Goal: Task Accomplishment & Management: Manage account settings

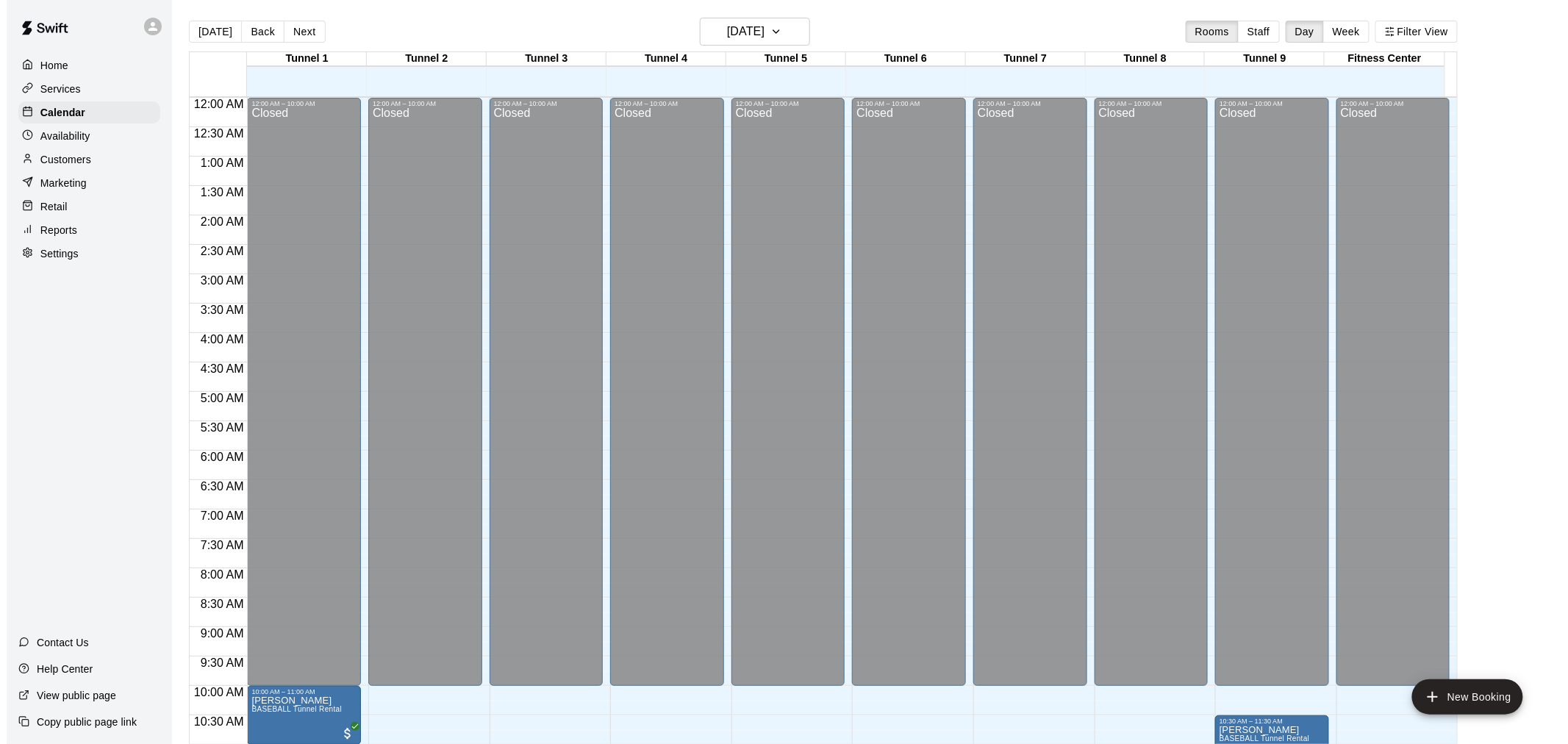
scroll to position [703, 0]
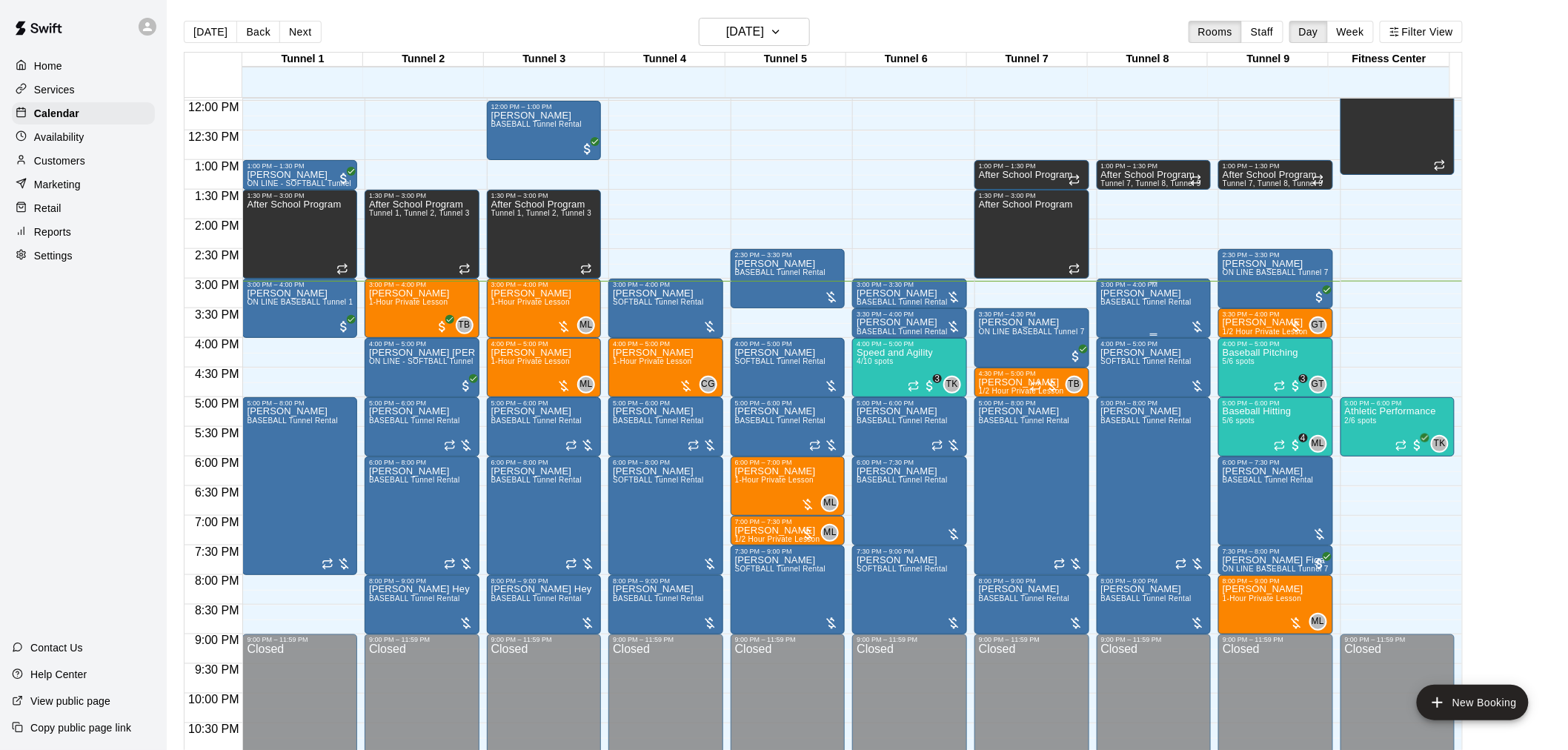
click at [1154, 305] on span "BASEBALL Tunnel Rental" at bounding box center [1147, 302] width 91 height 8
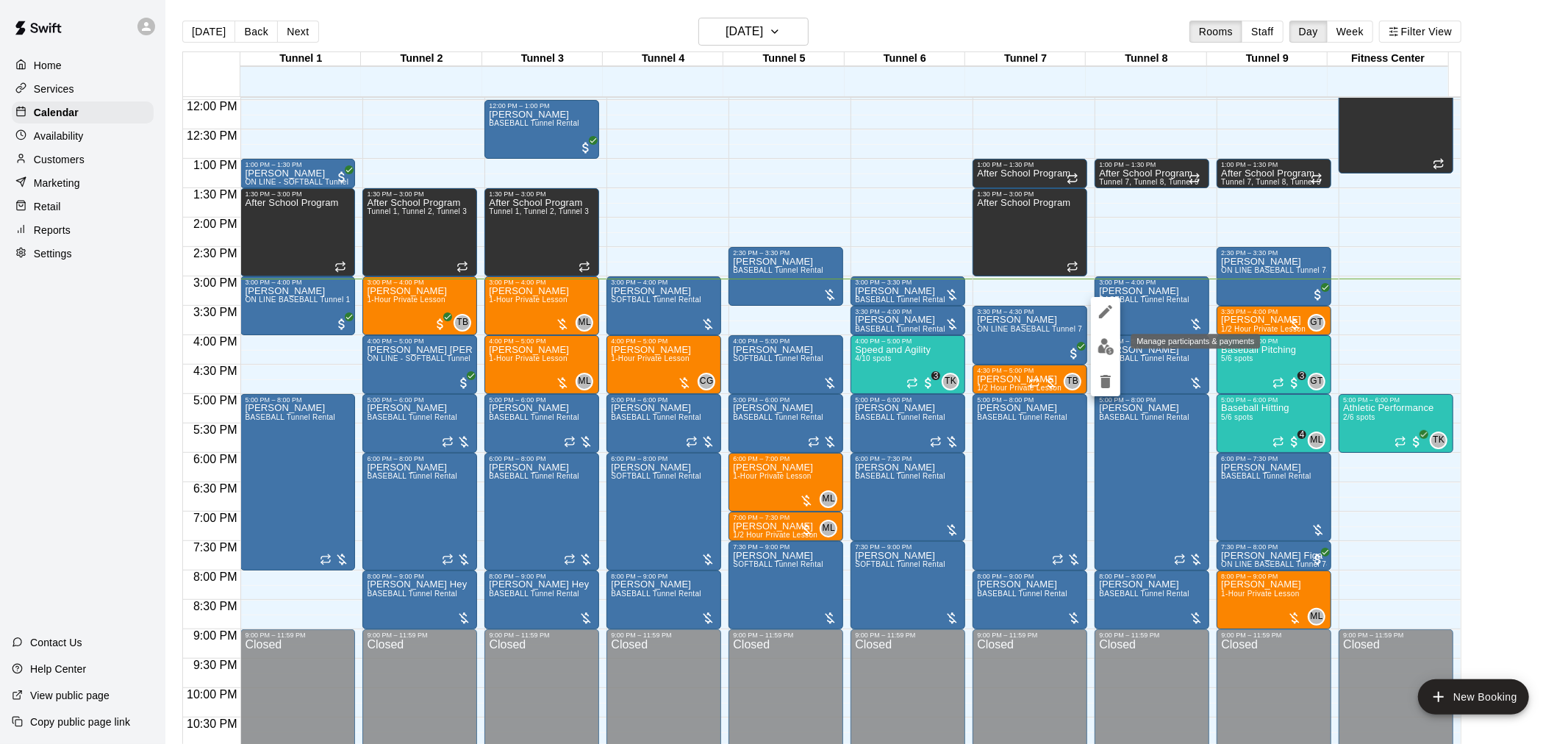
click at [1115, 341] on button "edit" at bounding box center [1106, 346] width 30 height 29
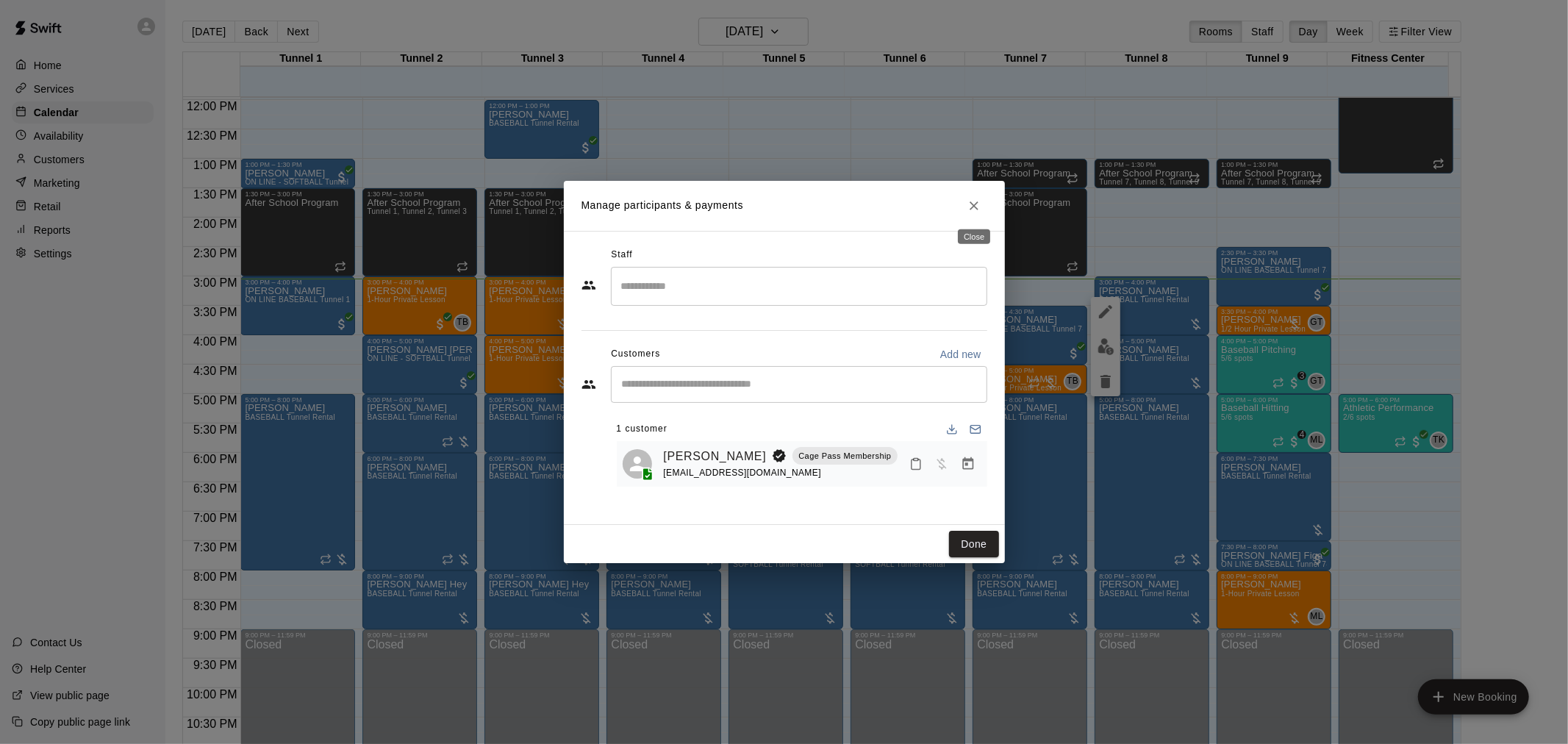
click at [973, 194] on button "Close" at bounding box center [974, 206] width 27 height 27
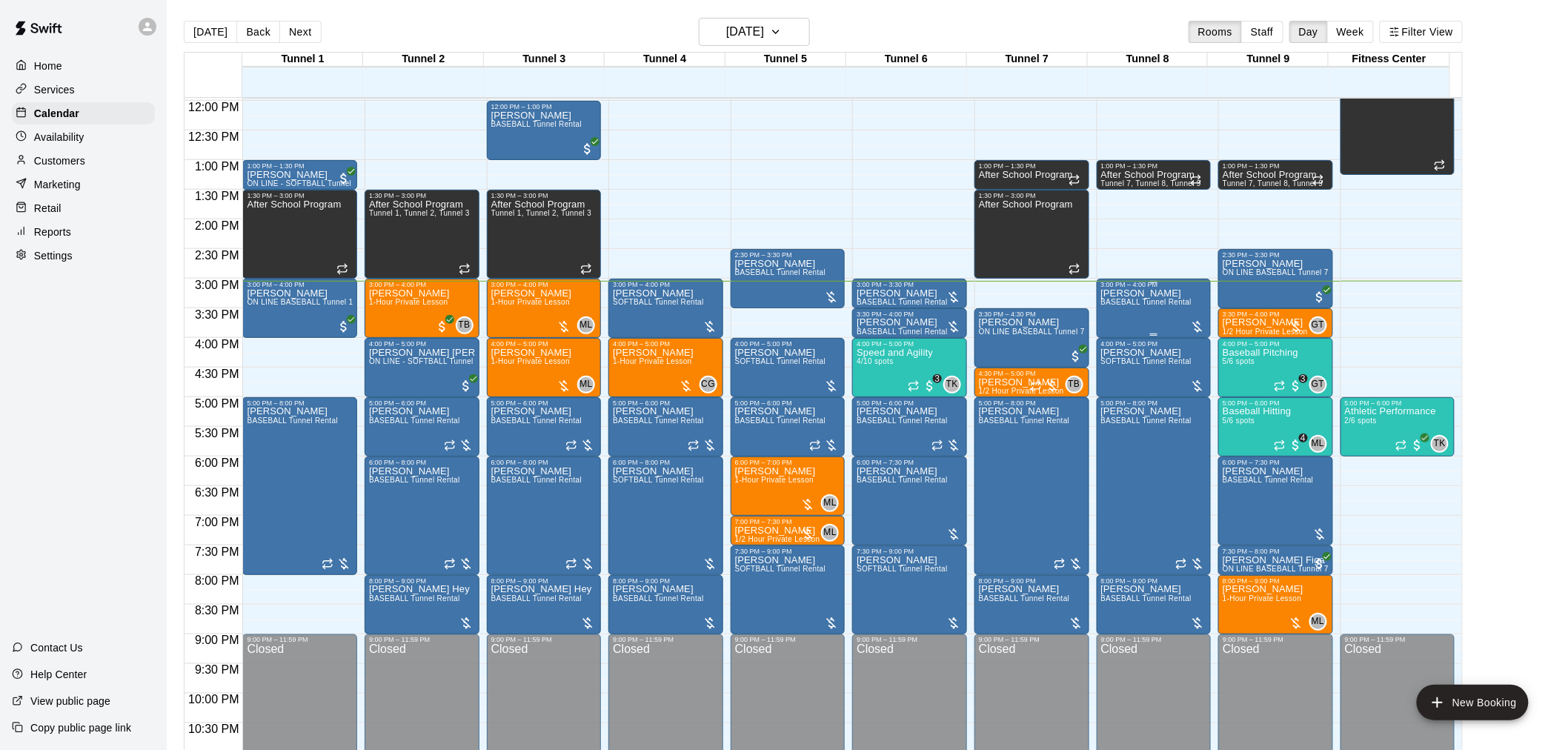
click at [1112, 294] on p "[PERSON_NAME]" at bounding box center [1147, 294] width 91 height 0
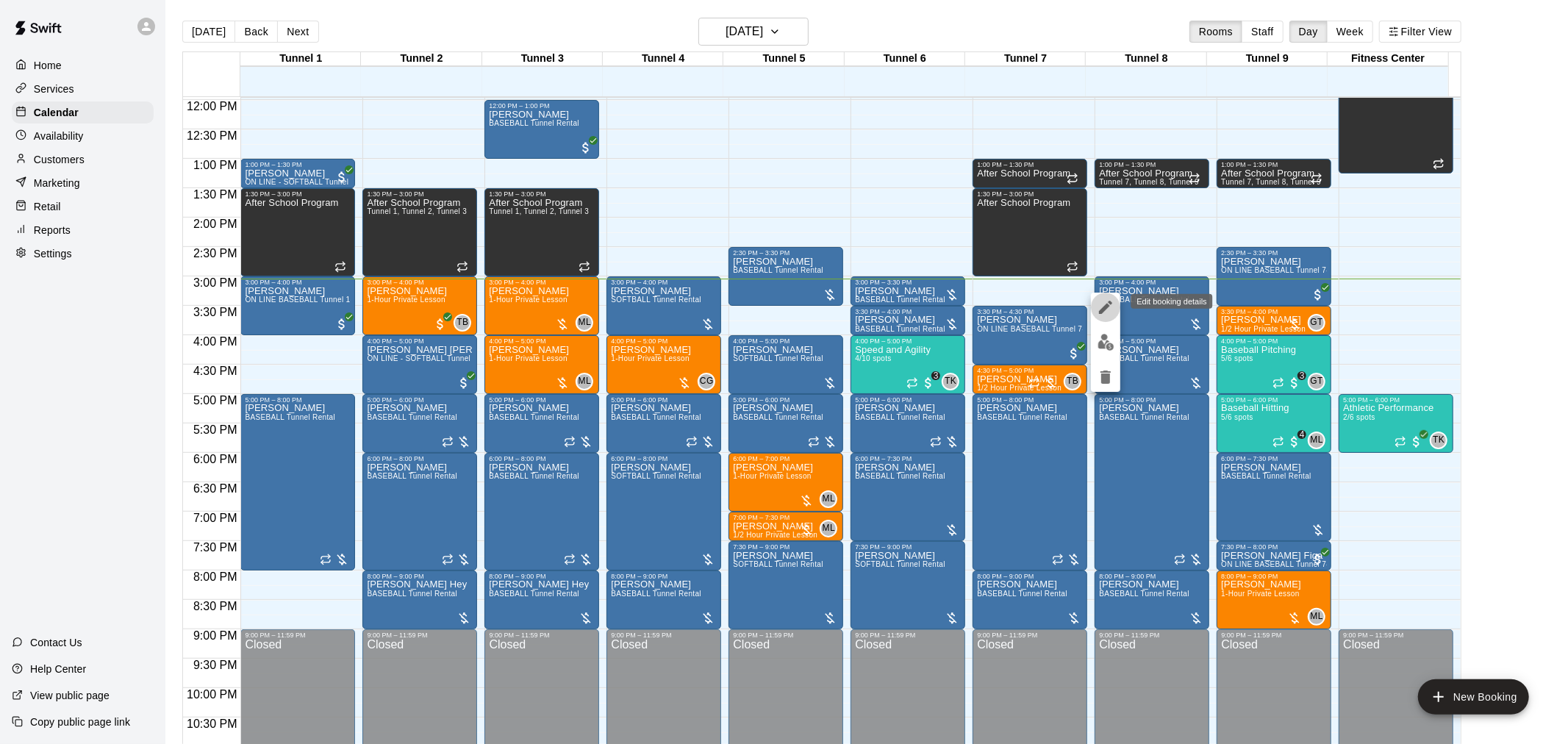
click at [1100, 314] on icon "edit" at bounding box center [1106, 308] width 18 height 18
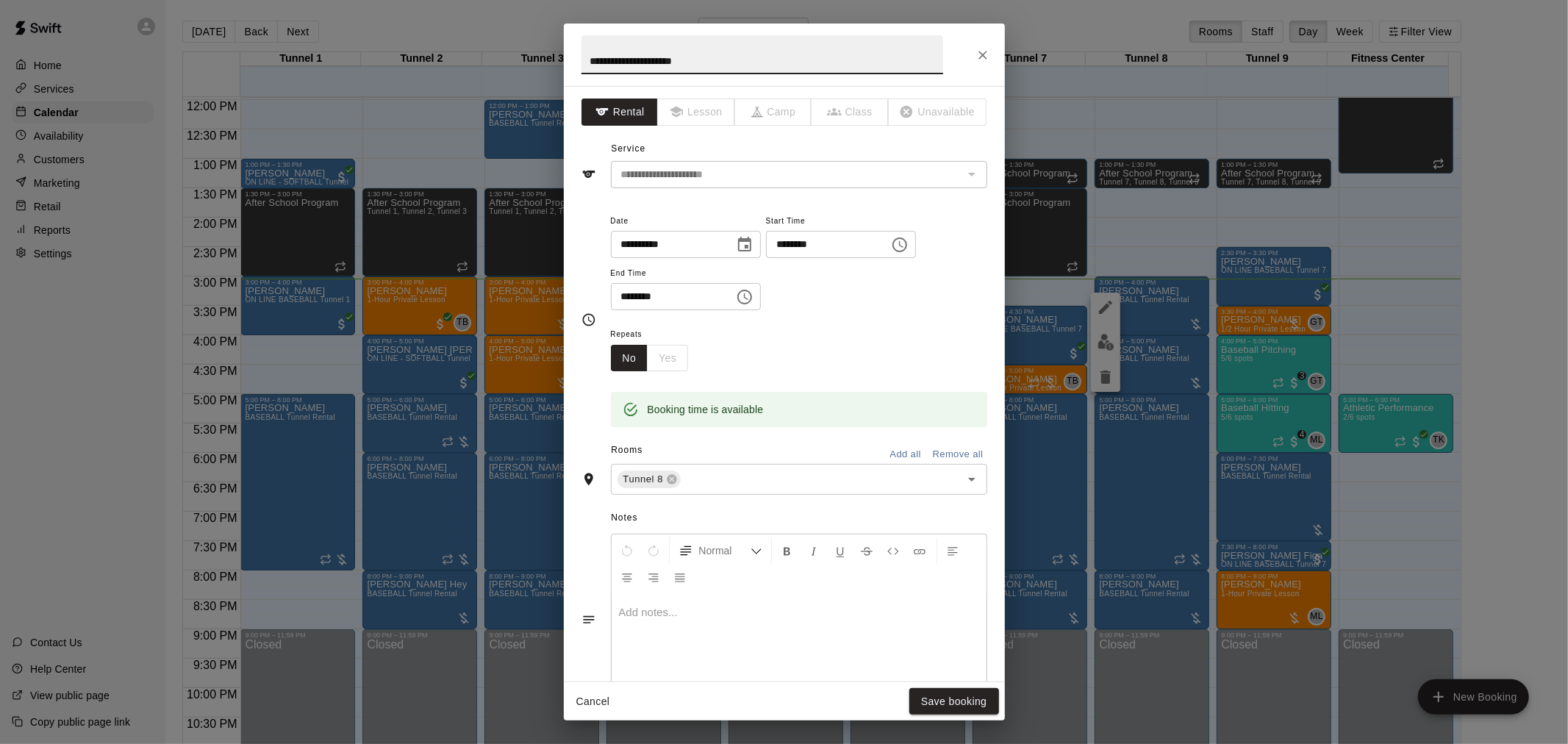
click at [751, 246] on icon "Choose date, selected date is Aug 21, 2025" at bounding box center [745, 244] width 13 height 15
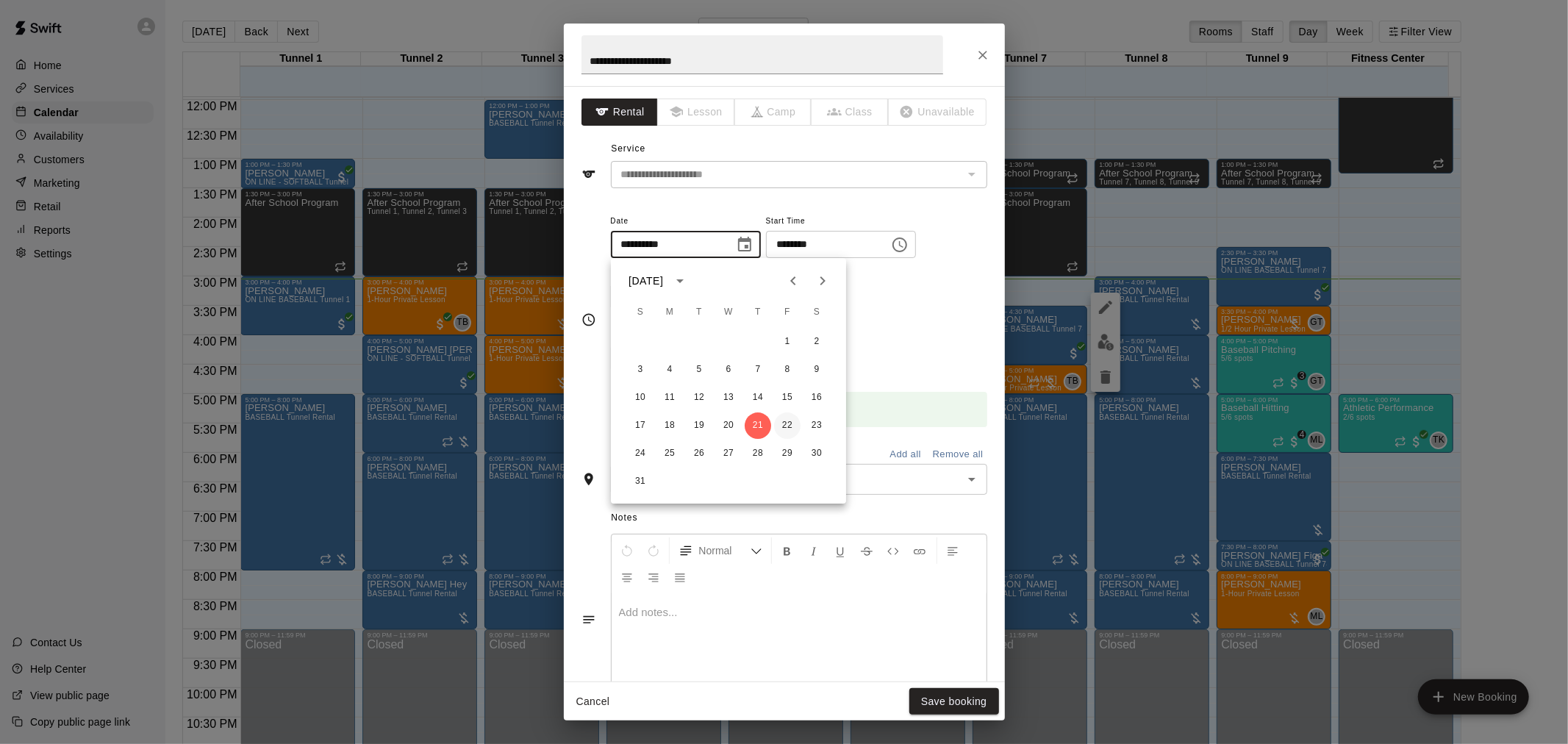
click at [790, 425] on button "22" at bounding box center [788, 426] width 27 height 27
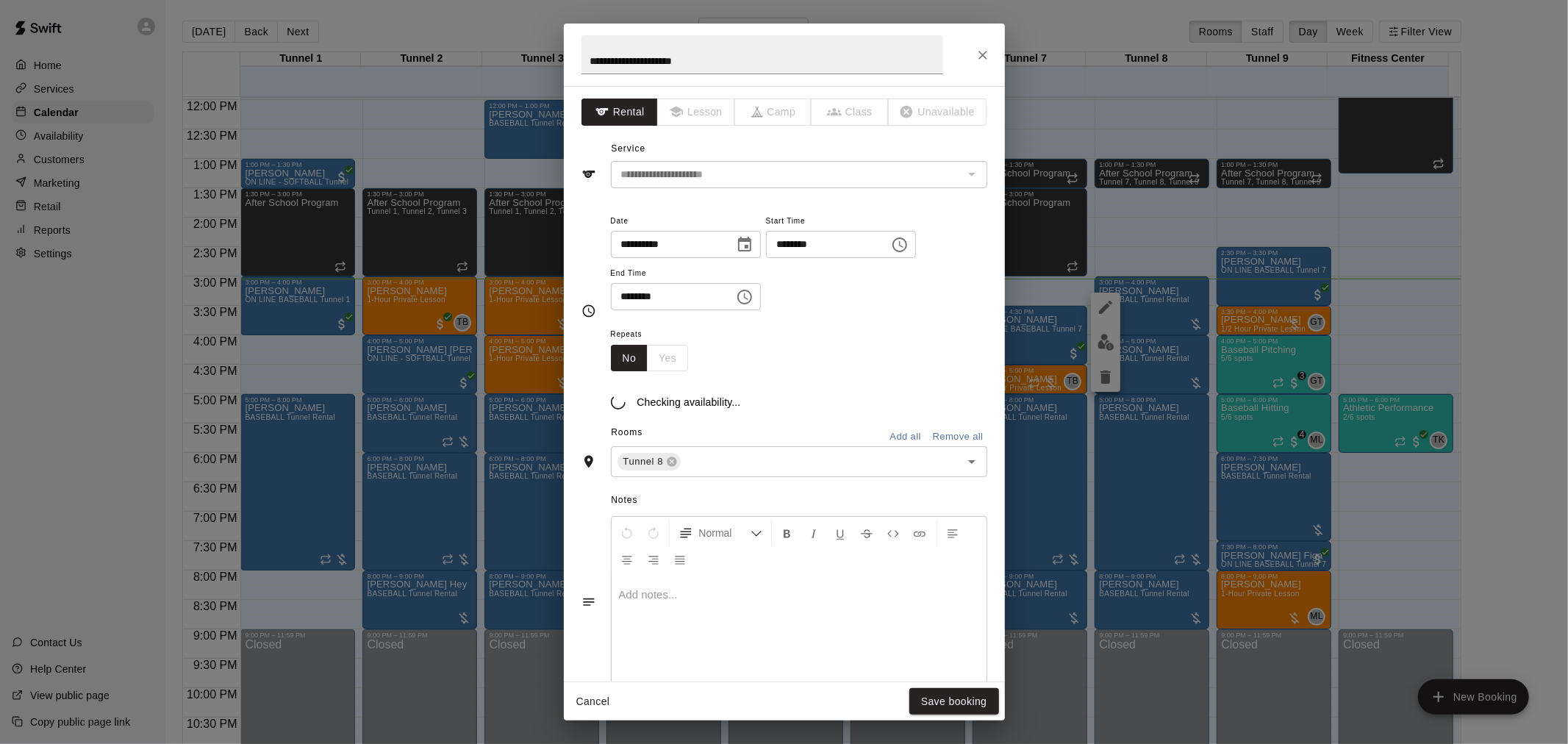
type input "**********"
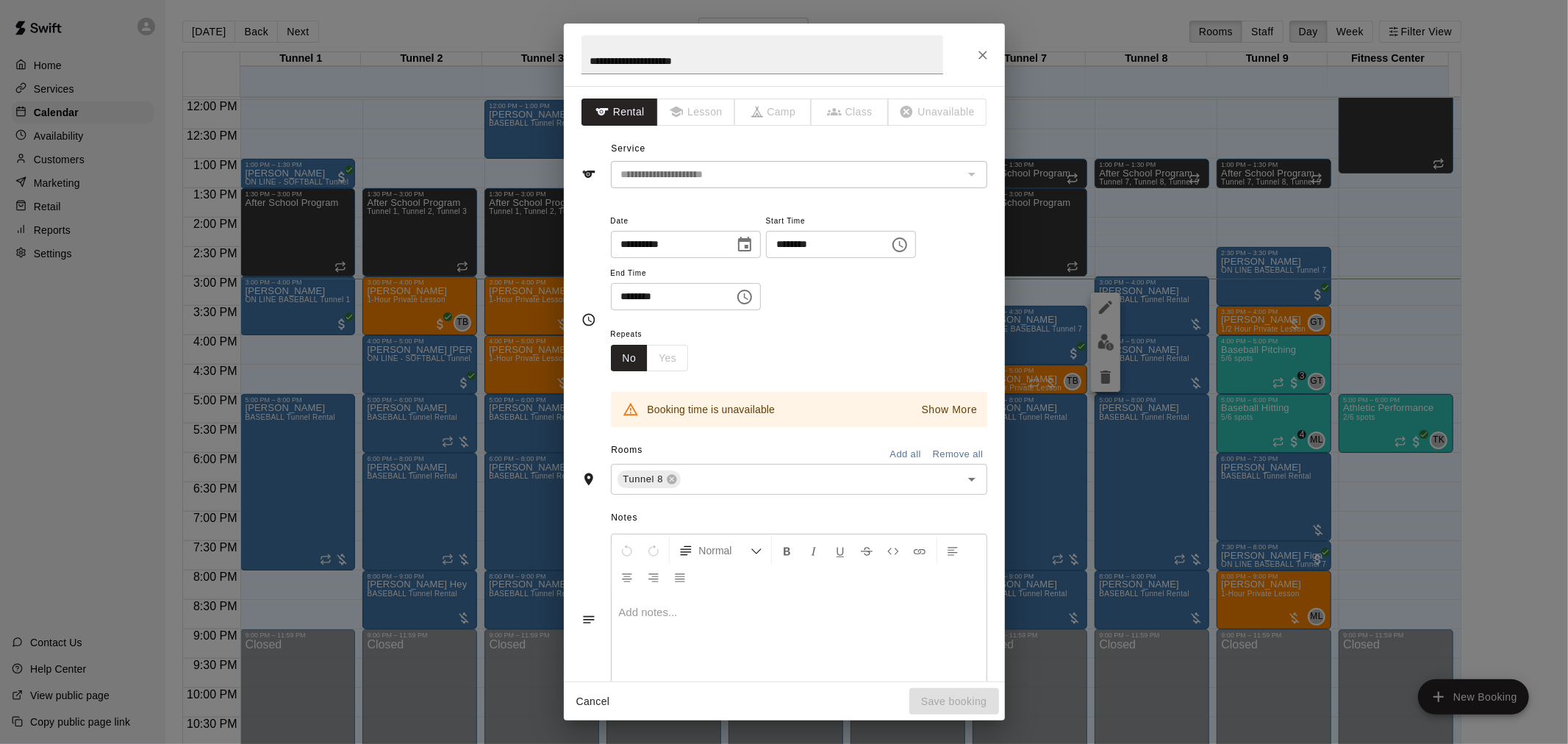
click at [956, 410] on p "Show More" at bounding box center [950, 410] width 56 height 16
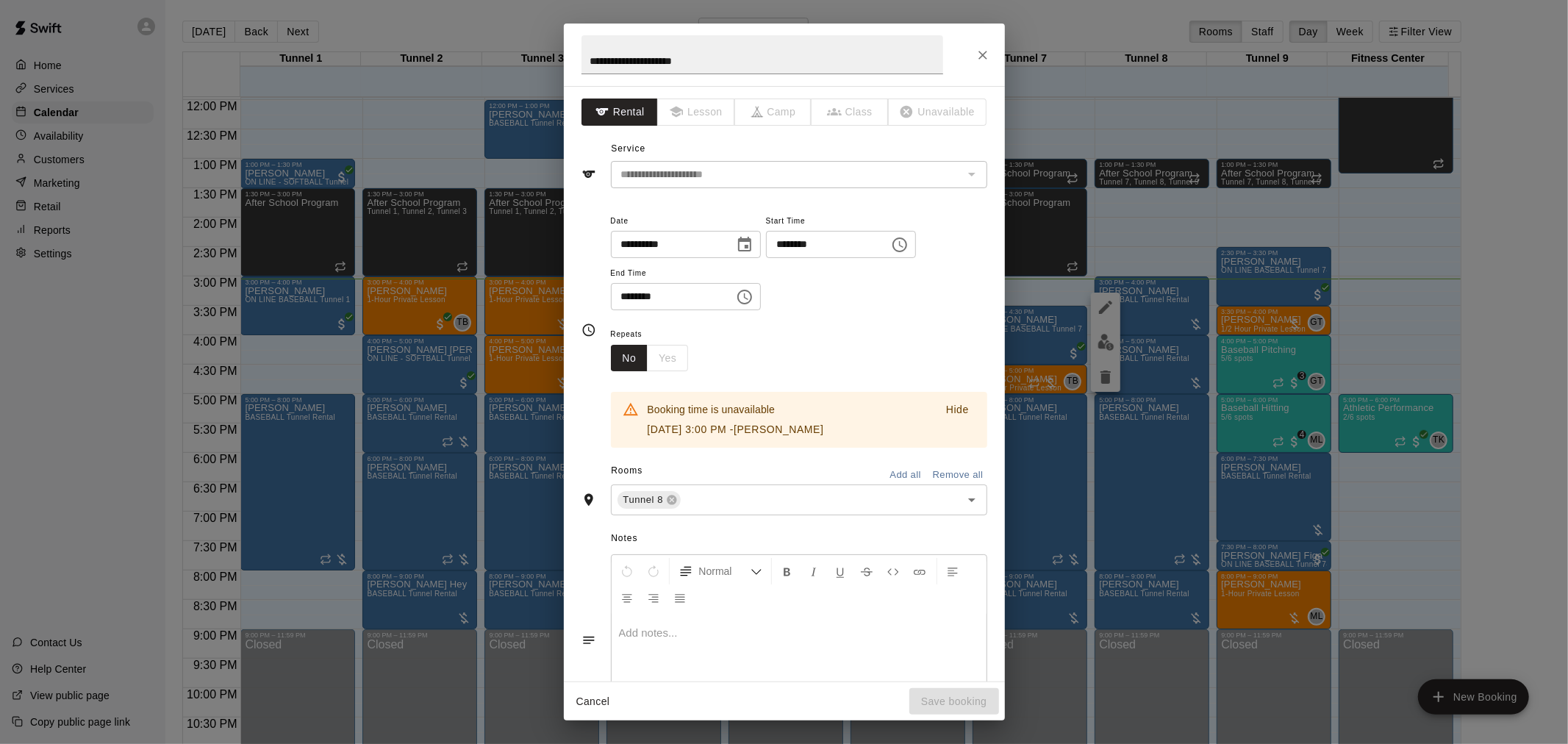
drag, startPoint x: 803, startPoint y: 444, endPoint x: 769, endPoint y: 393, distance: 61.3
click at [769, 393] on div "Booking time is unavailable [DATE] 3:00 PM - [PERSON_NAME] Hide" at bounding box center [799, 420] width 376 height 56
click at [967, 75] on div "**********" at bounding box center [784, 55] width 441 height 62
click at [976, 61] on icon "Close" at bounding box center [983, 55] width 15 height 15
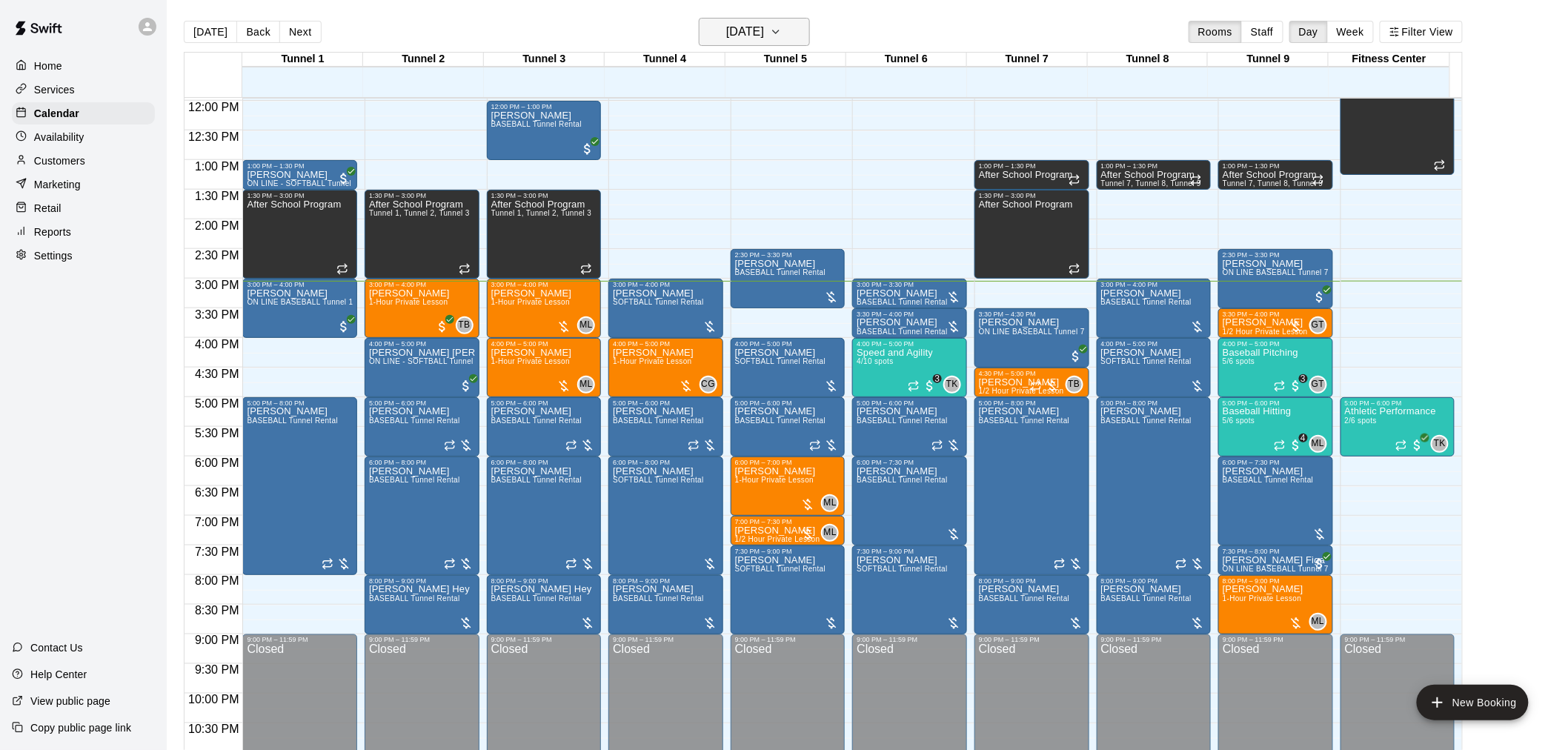
click at [756, 32] on h6 "[DATE]" at bounding box center [745, 32] width 38 height 21
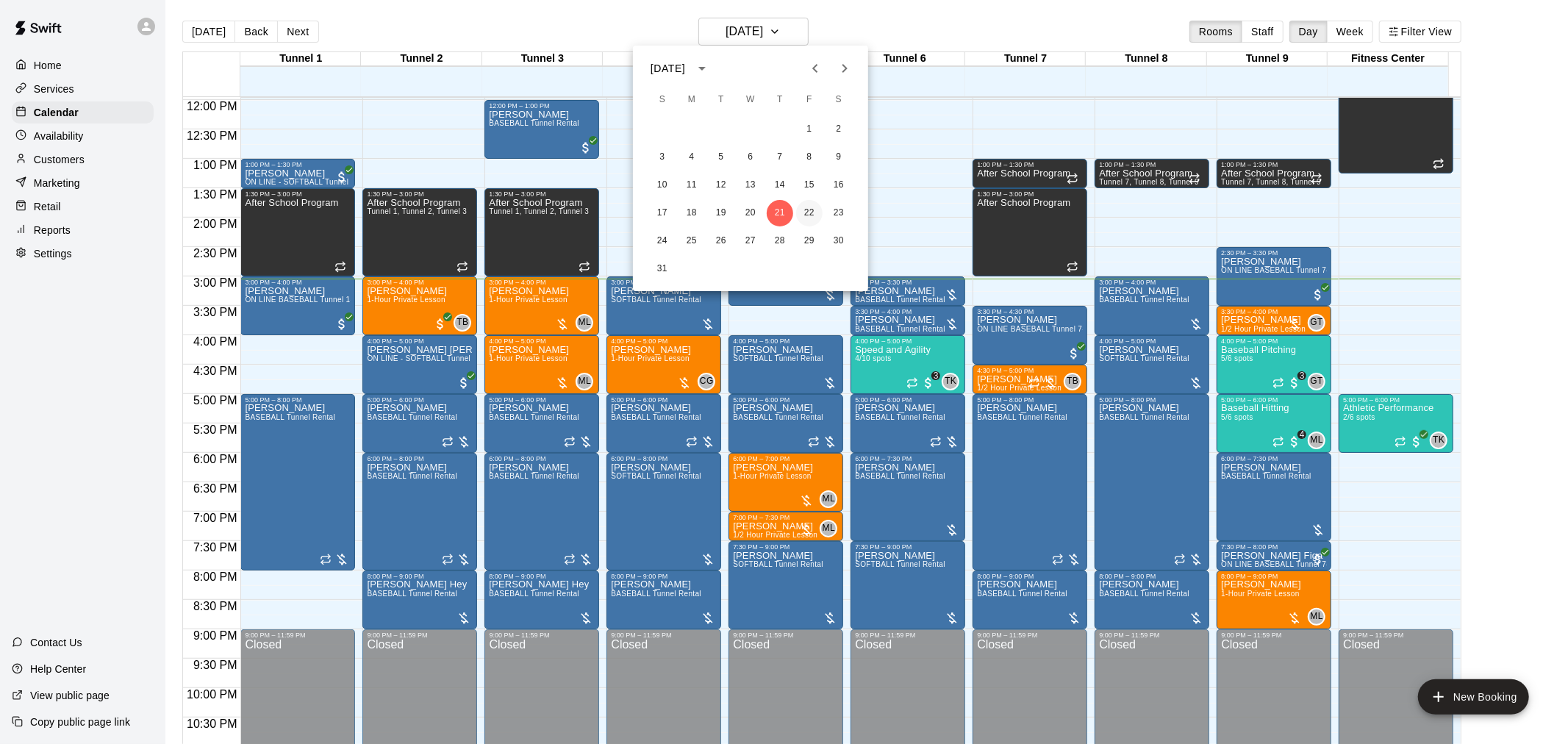
click at [805, 221] on button "22" at bounding box center [810, 213] width 27 height 27
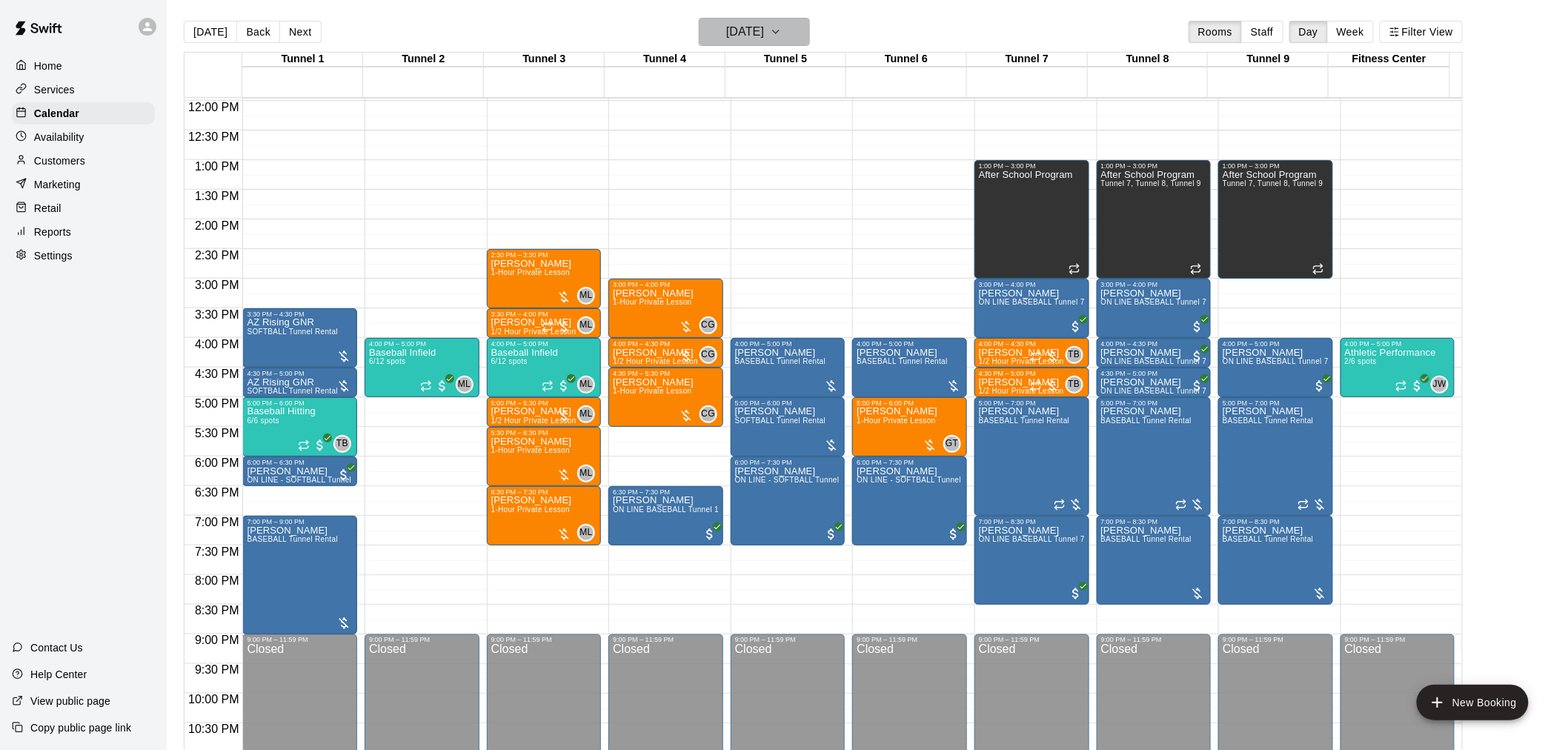
drag, startPoint x: 725, startPoint y: 28, endPoint x: 725, endPoint y: 41, distance: 13.0
click at [726, 41] on h6 "[DATE]" at bounding box center [745, 32] width 38 height 21
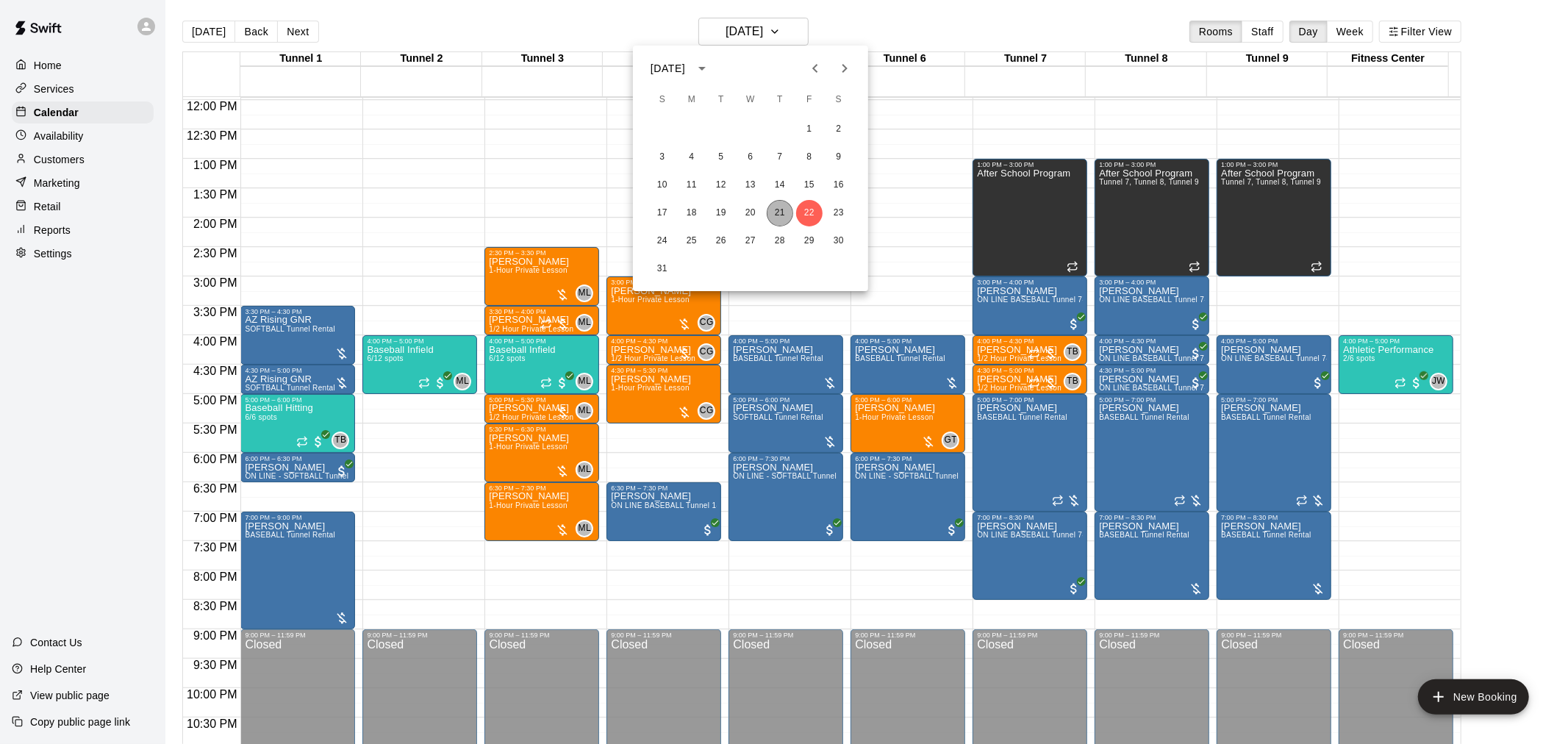
click at [785, 213] on button "21" at bounding box center [780, 213] width 27 height 27
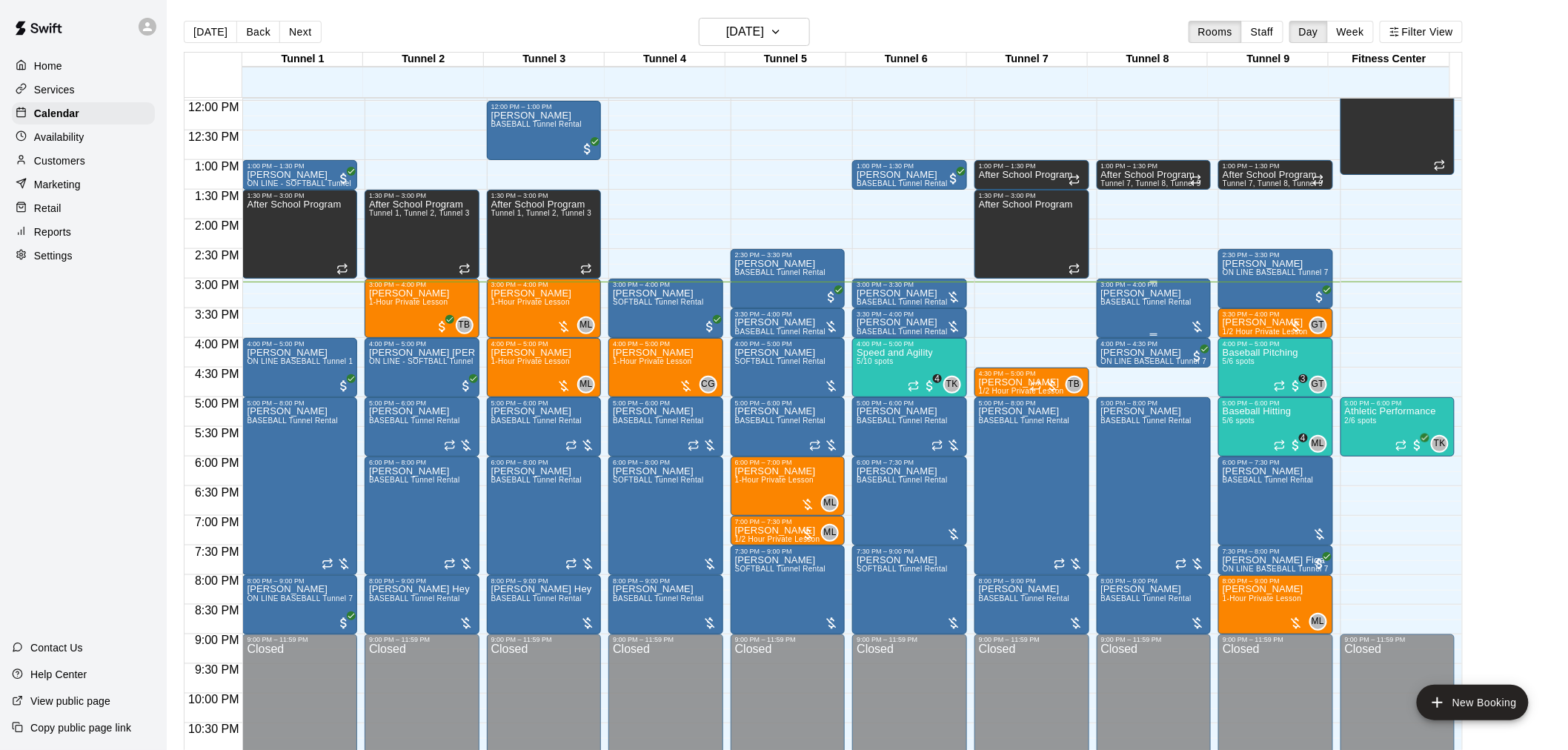
click at [1155, 320] on div "[PERSON_NAME] BASEBALL Tunnel Rental" at bounding box center [1147, 664] width 91 height 750
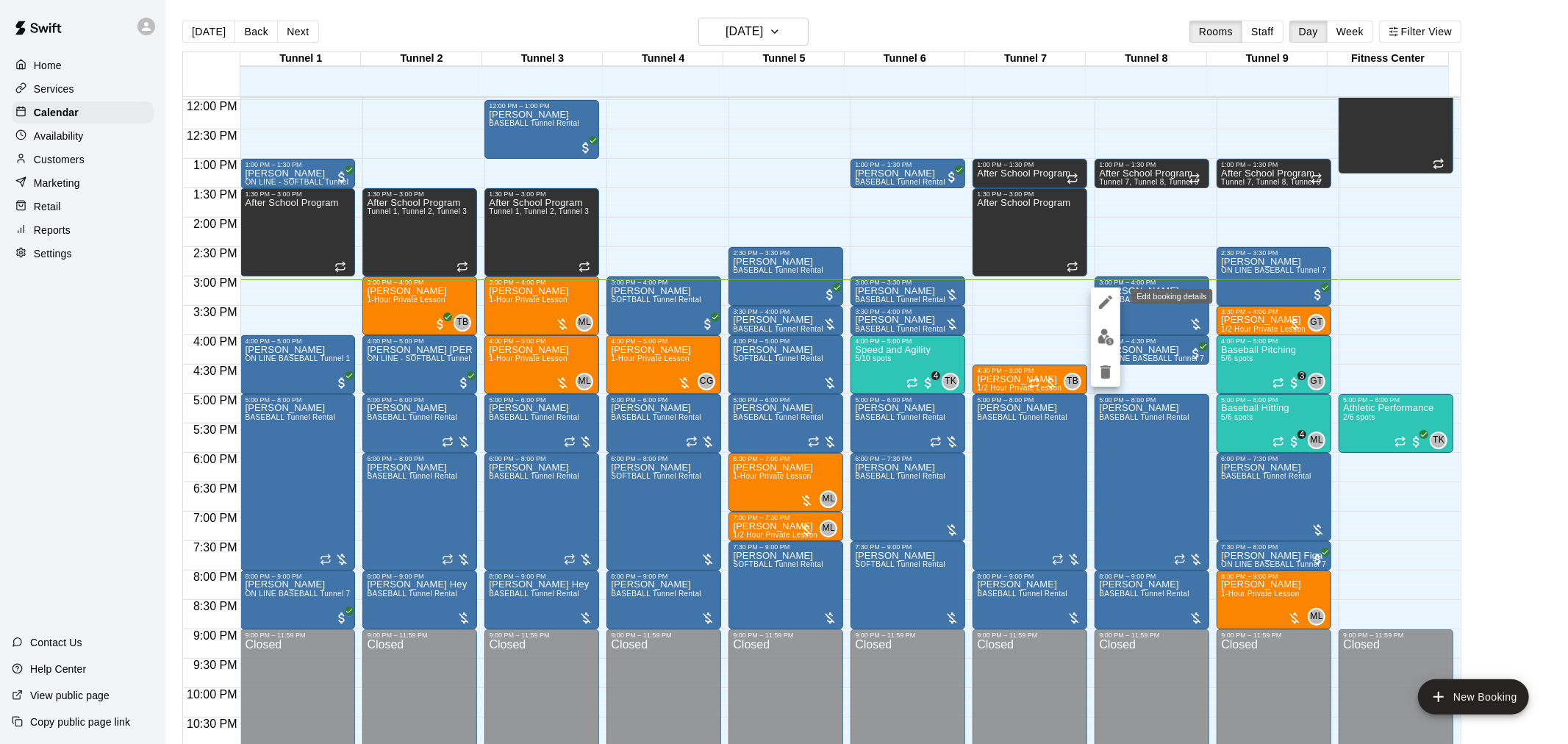
click at [1104, 302] on icon "edit" at bounding box center [1106, 302] width 13 height 13
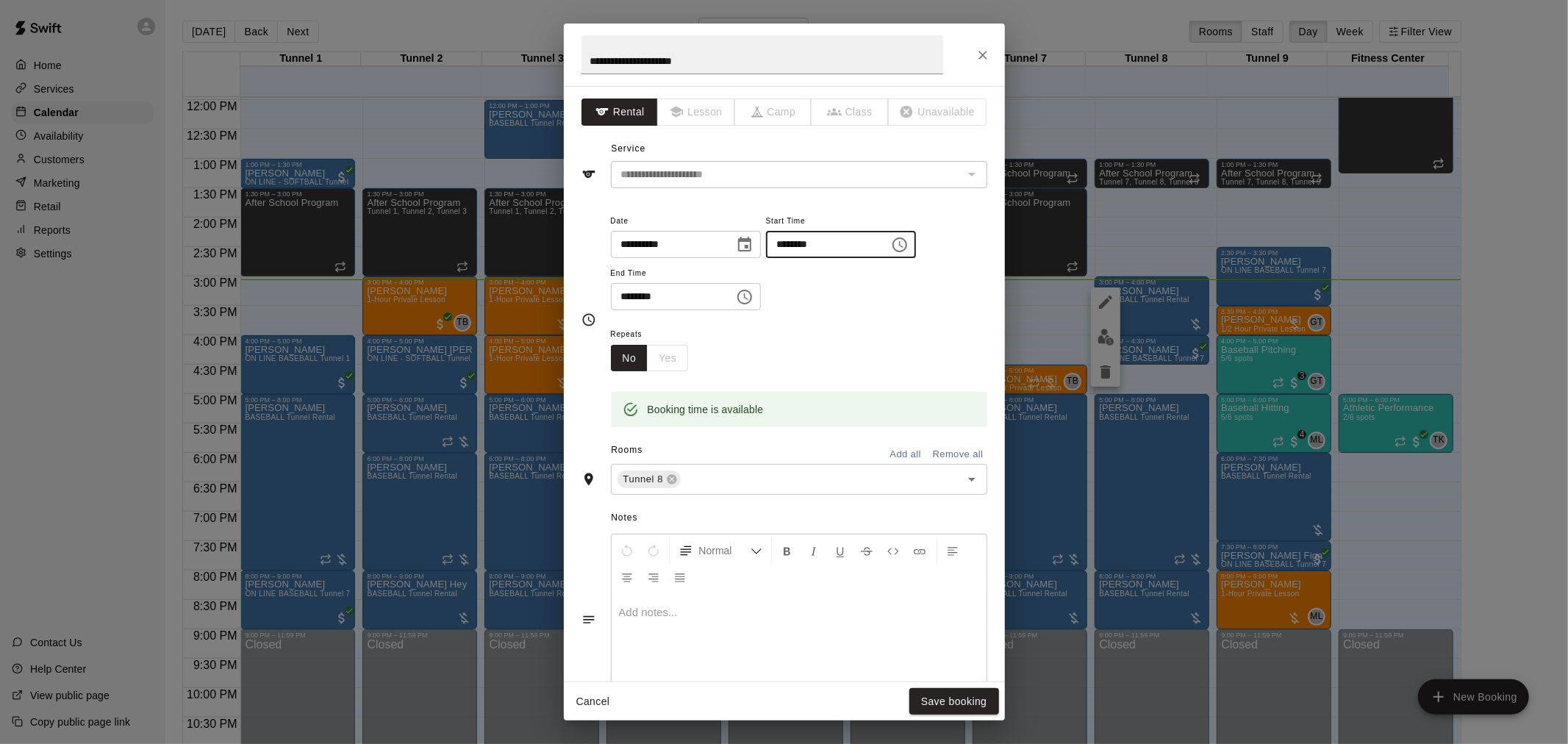
click at [804, 244] on input "********" at bounding box center [822, 244] width 113 height 27
type input "********"
click at [631, 297] on input "********" at bounding box center [667, 297] width 113 height 27
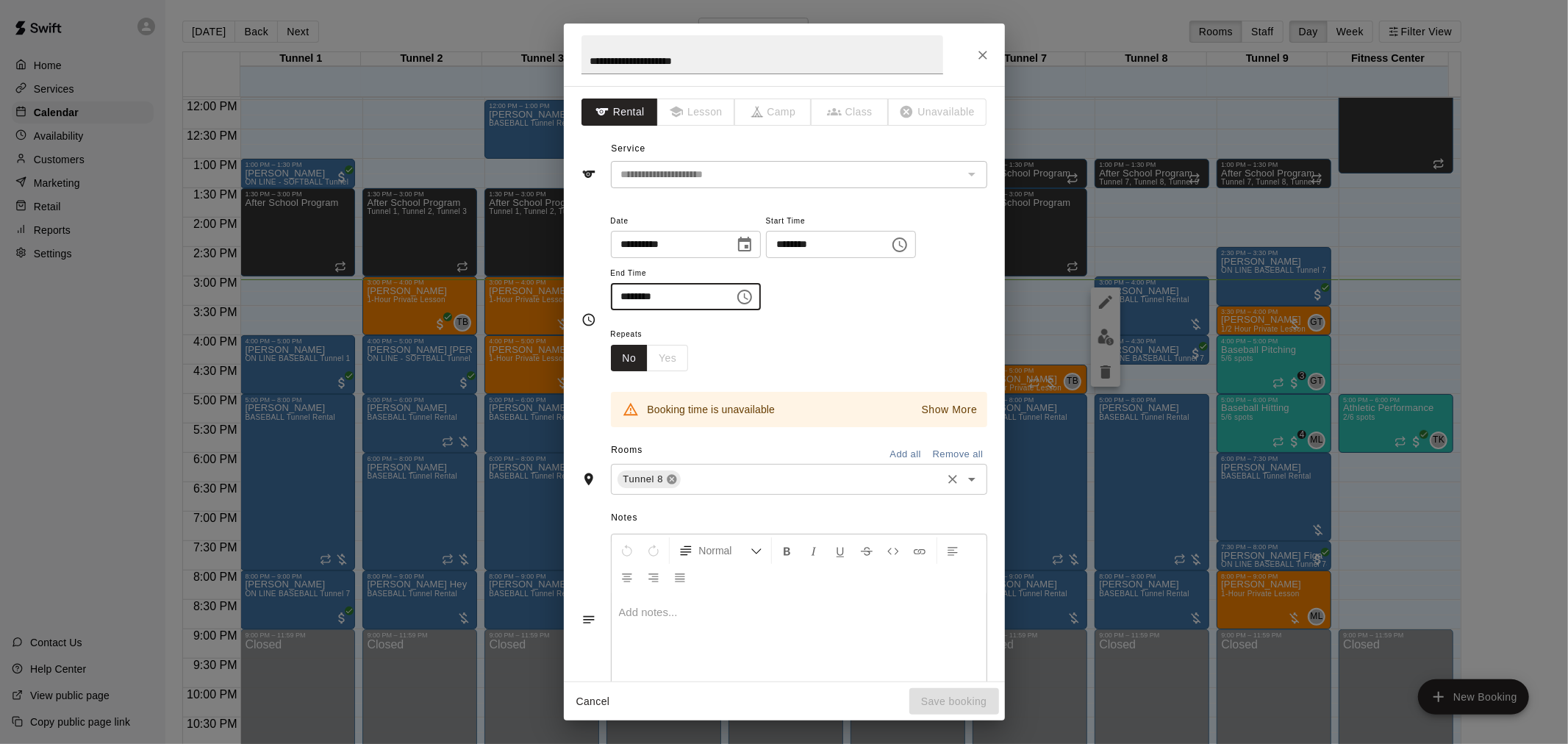
click at [672, 482] on icon at bounding box center [672, 479] width 10 height 10
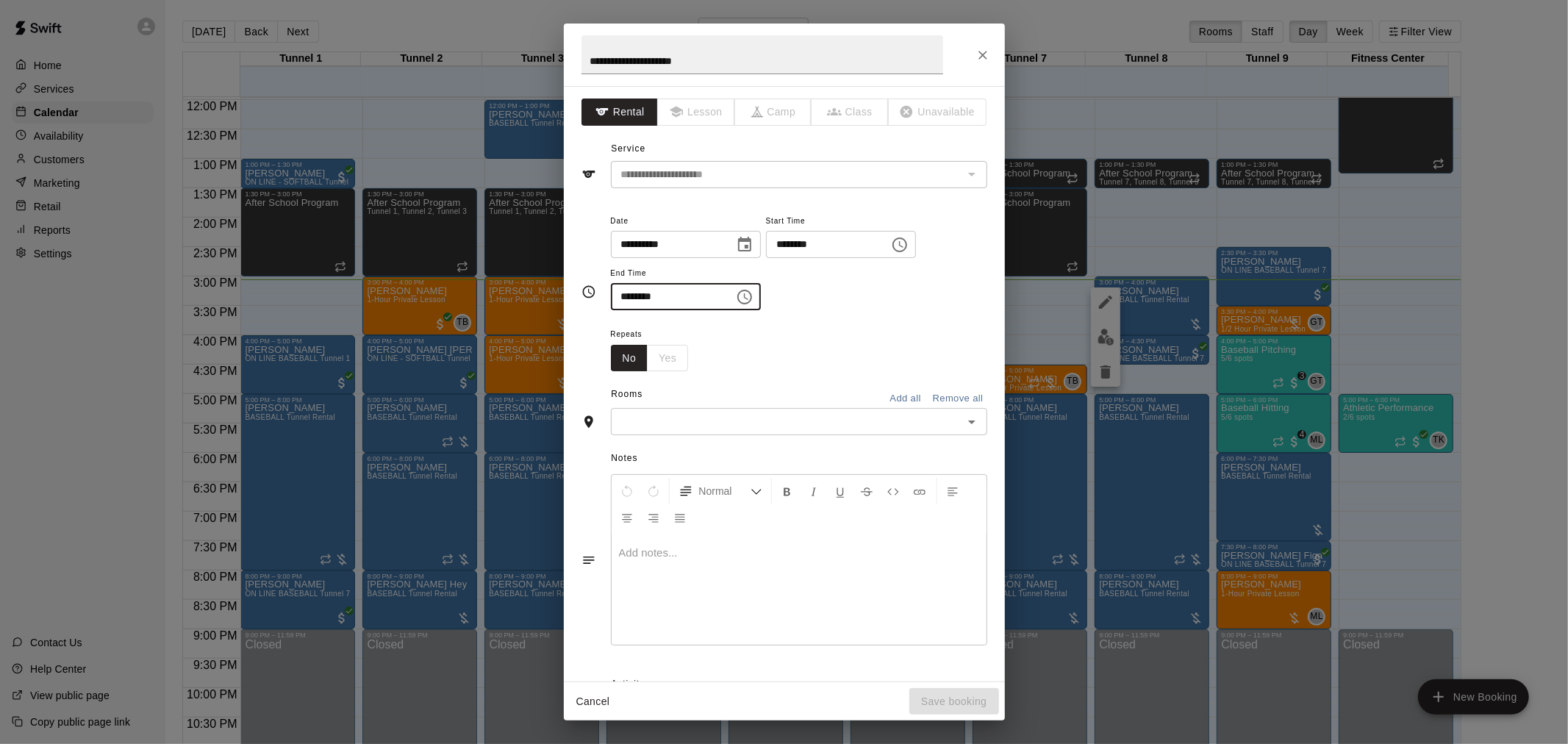
type input "********"
click at [680, 476] on div "Normal" at bounding box center [799, 504] width 375 height 59
click at [680, 430] on input "text" at bounding box center [787, 422] width 343 height 18
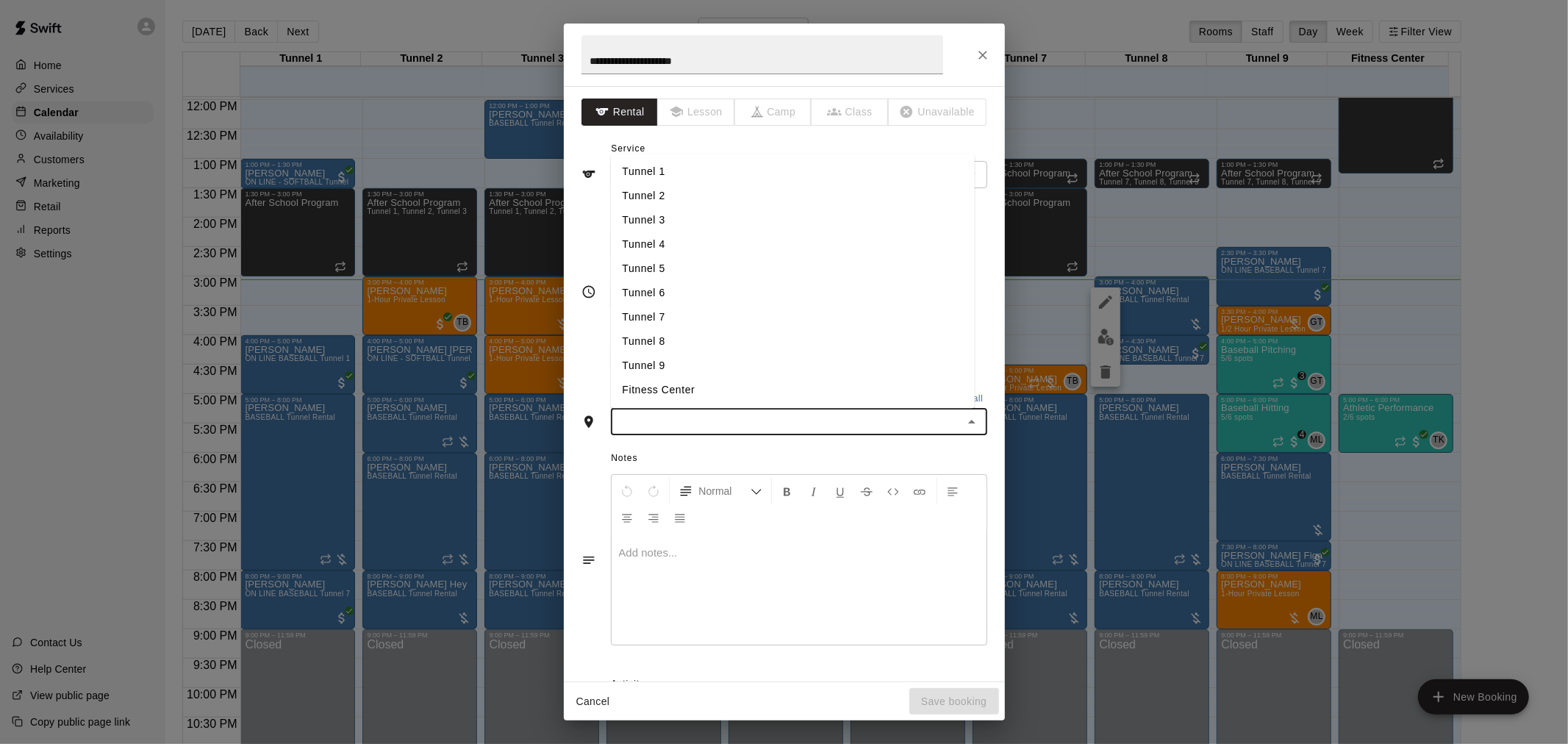
click at [671, 200] on li "Tunnel 2" at bounding box center [793, 197] width 364 height 24
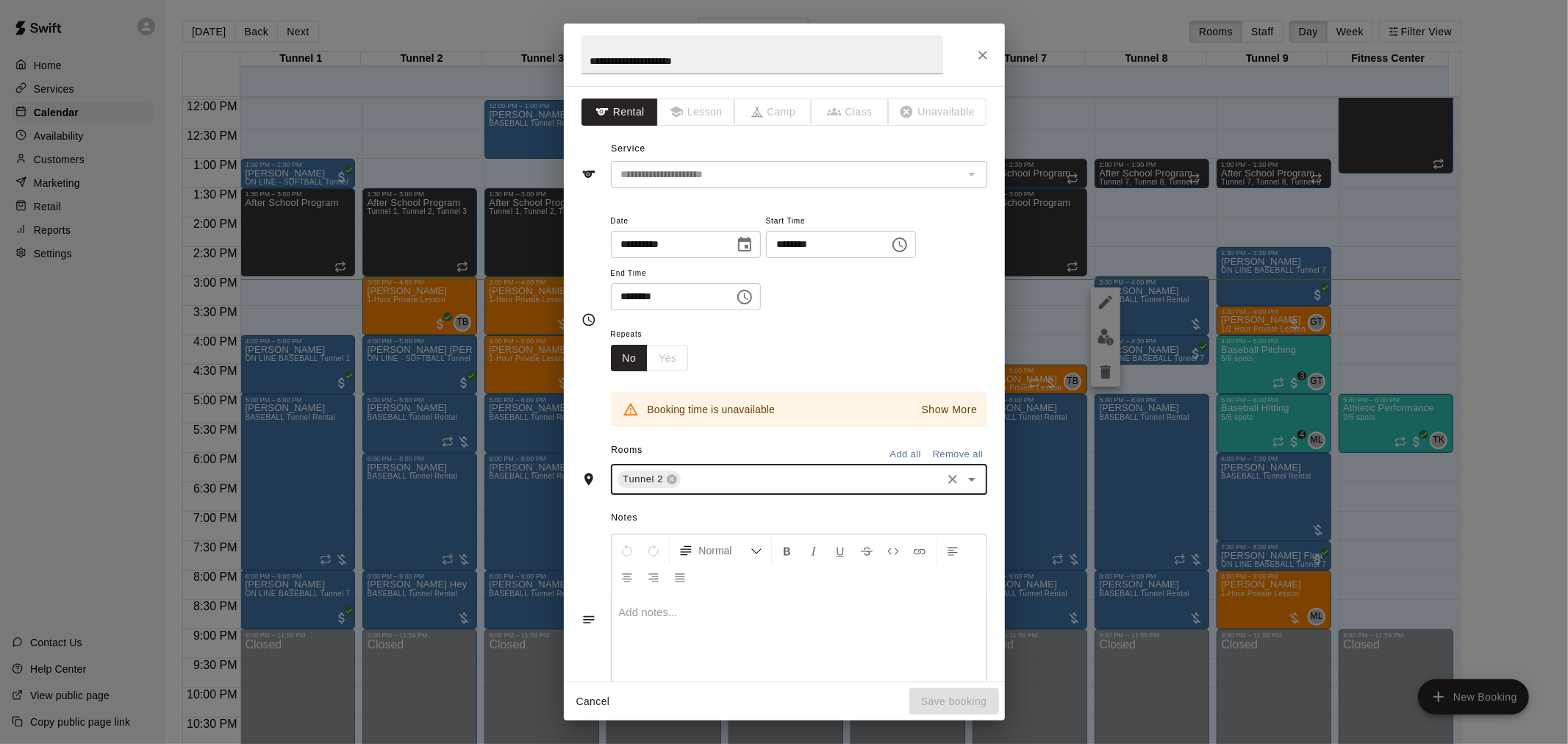
click at [945, 406] on p "Show More" at bounding box center [950, 410] width 56 height 16
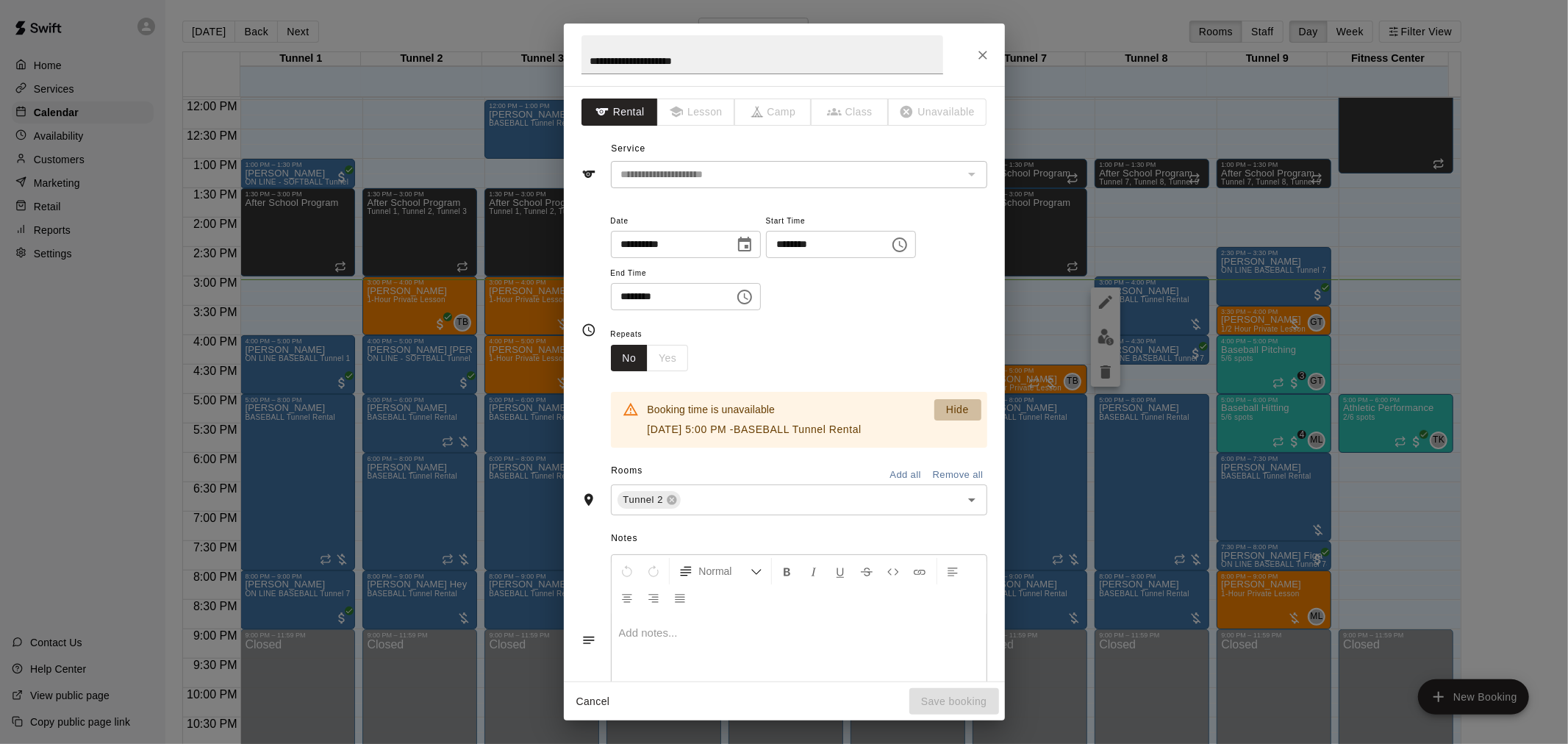
click at [946, 406] on p "Hide" at bounding box center [957, 410] width 23 height 16
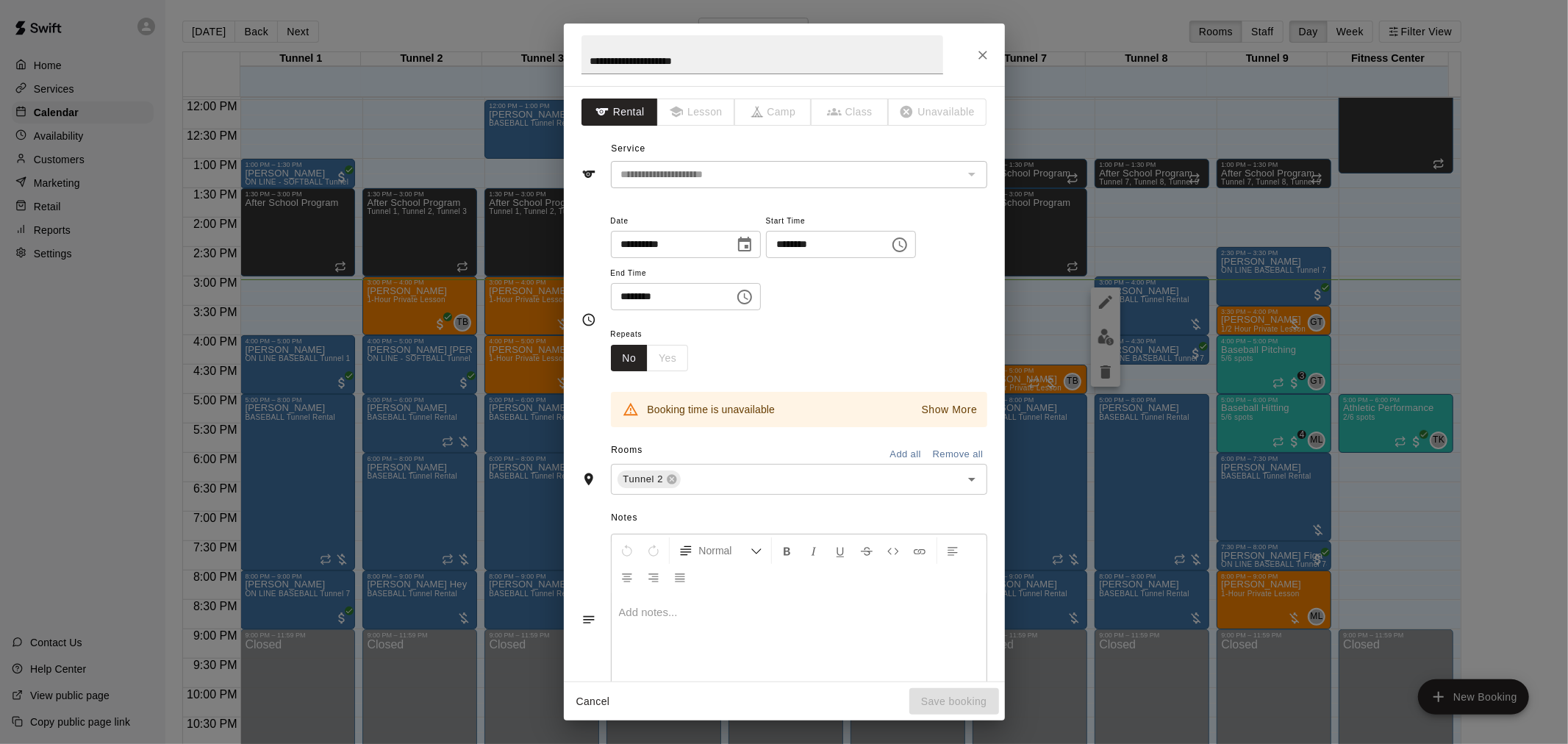
click at [945, 406] on p "Show More" at bounding box center [950, 410] width 56 height 16
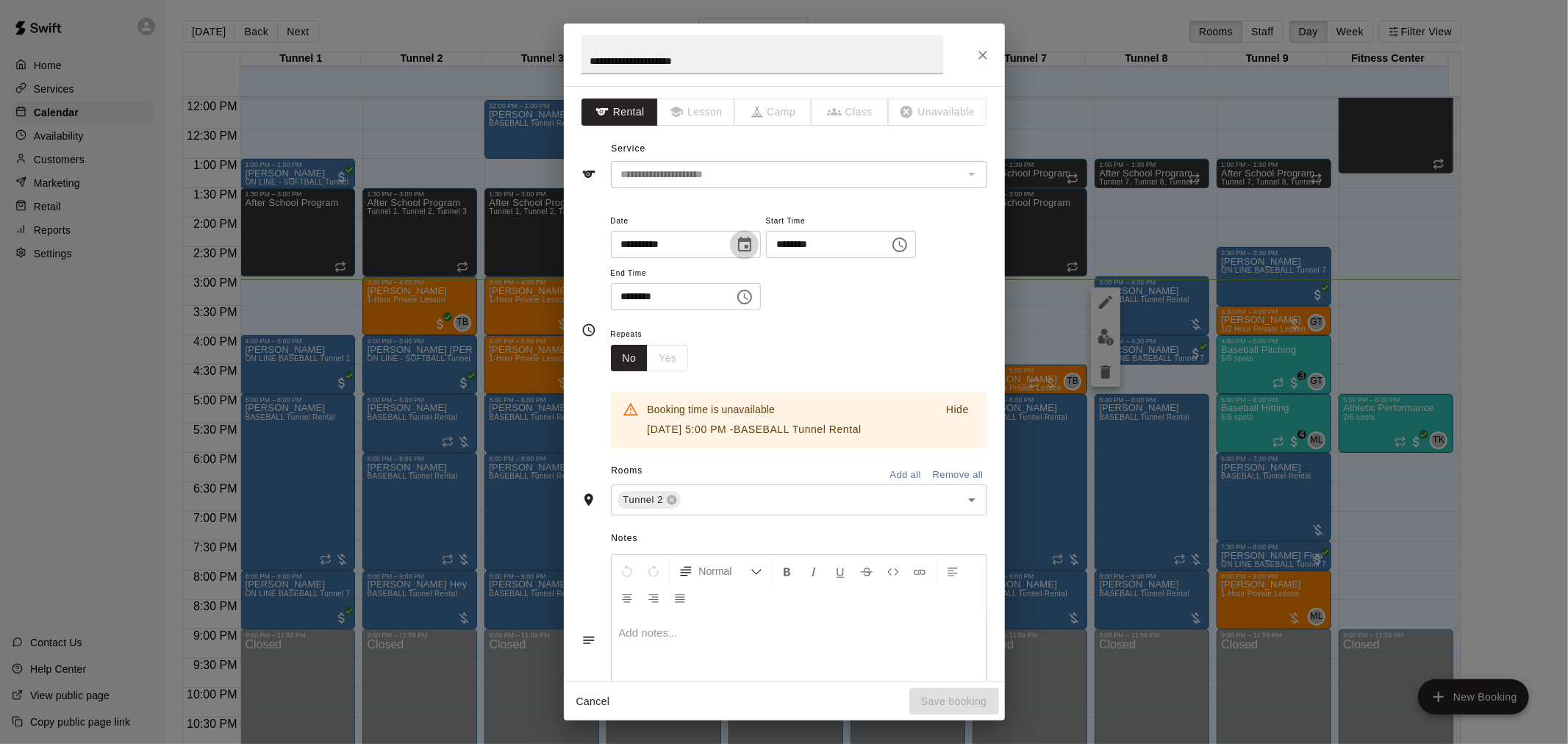
click at [754, 243] on icon "Choose date, selected date is Aug 21, 2025" at bounding box center [745, 245] width 18 height 18
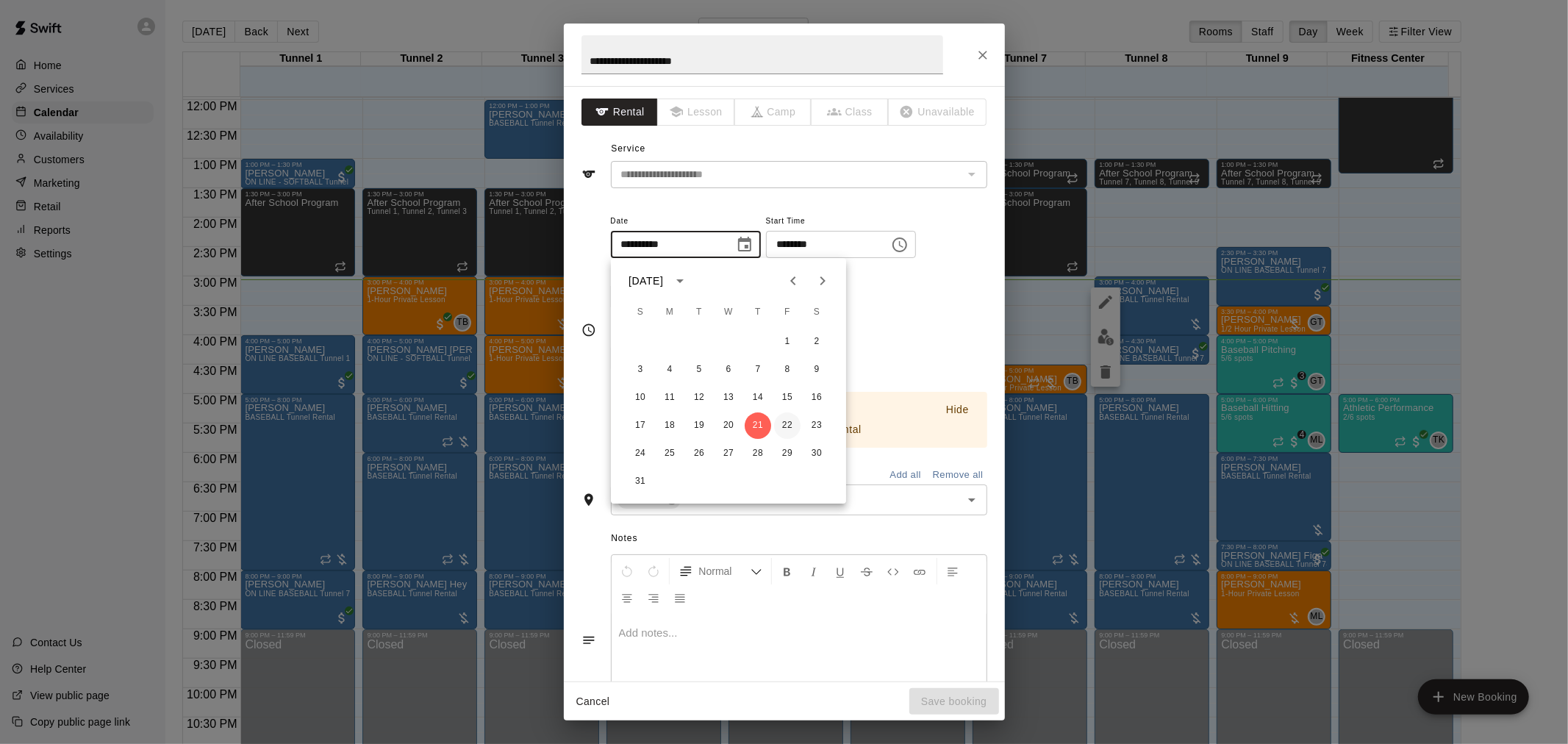
click at [777, 428] on button "22" at bounding box center [788, 426] width 27 height 27
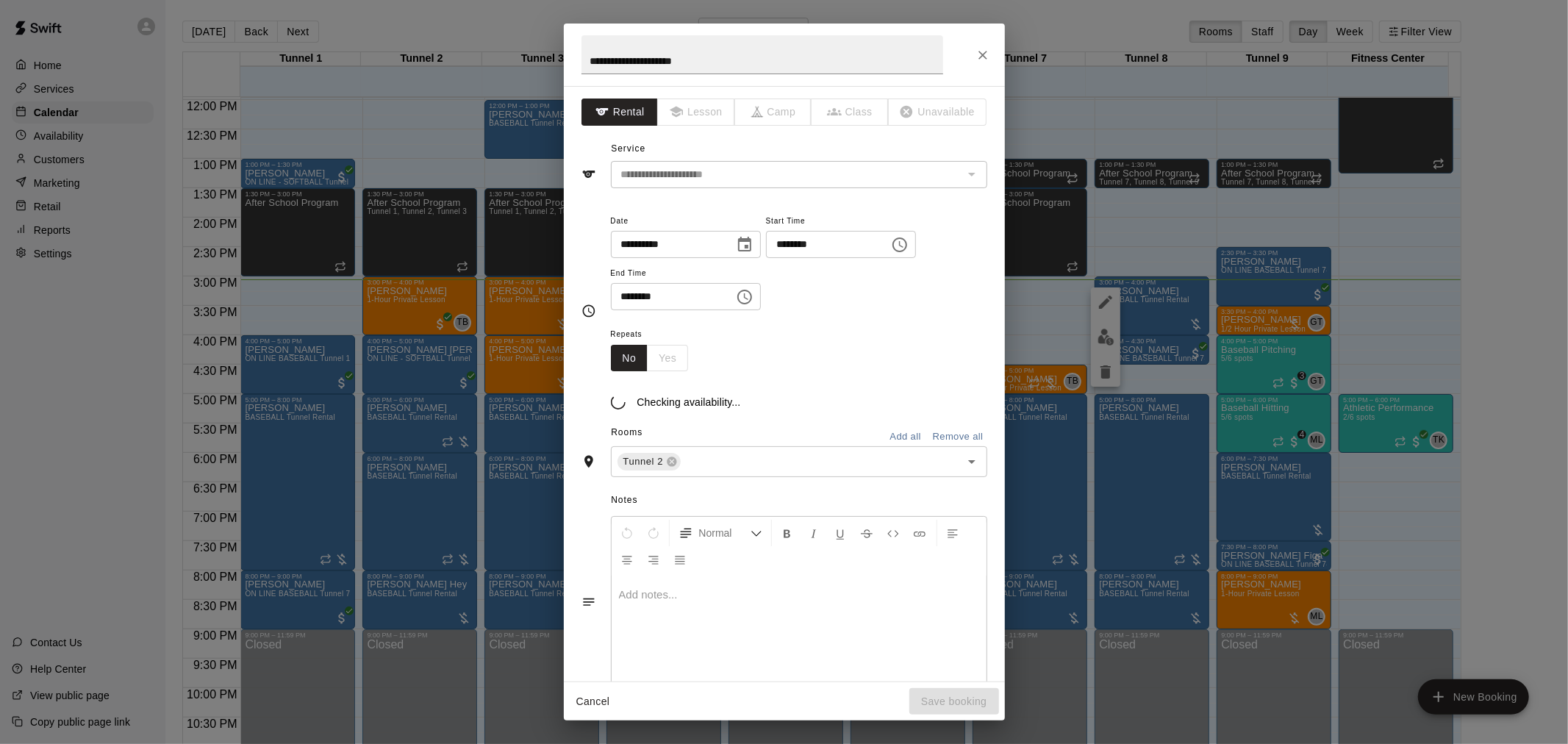
type input "**********"
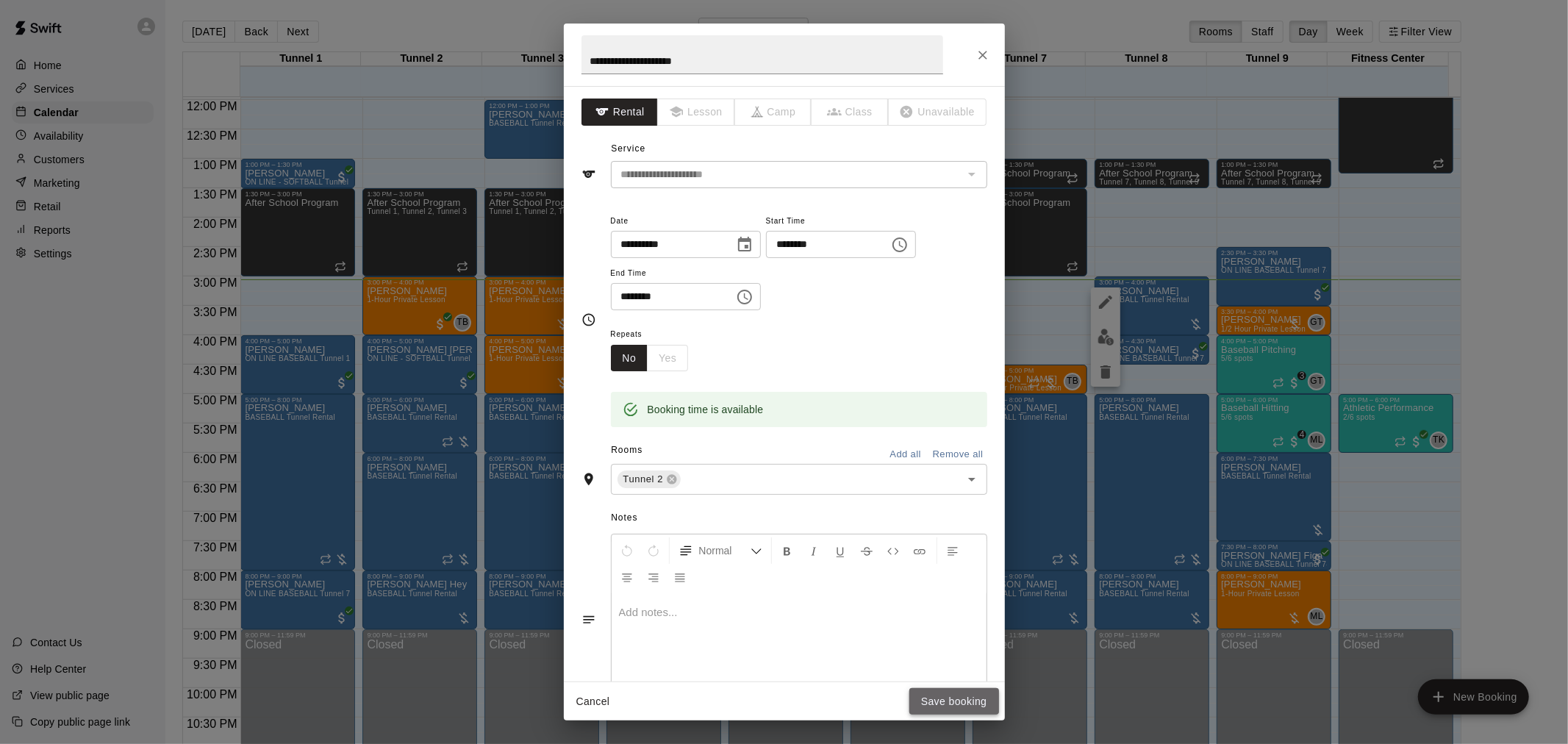
click at [956, 701] on button "Save booking" at bounding box center [954, 701] width 89 height 27
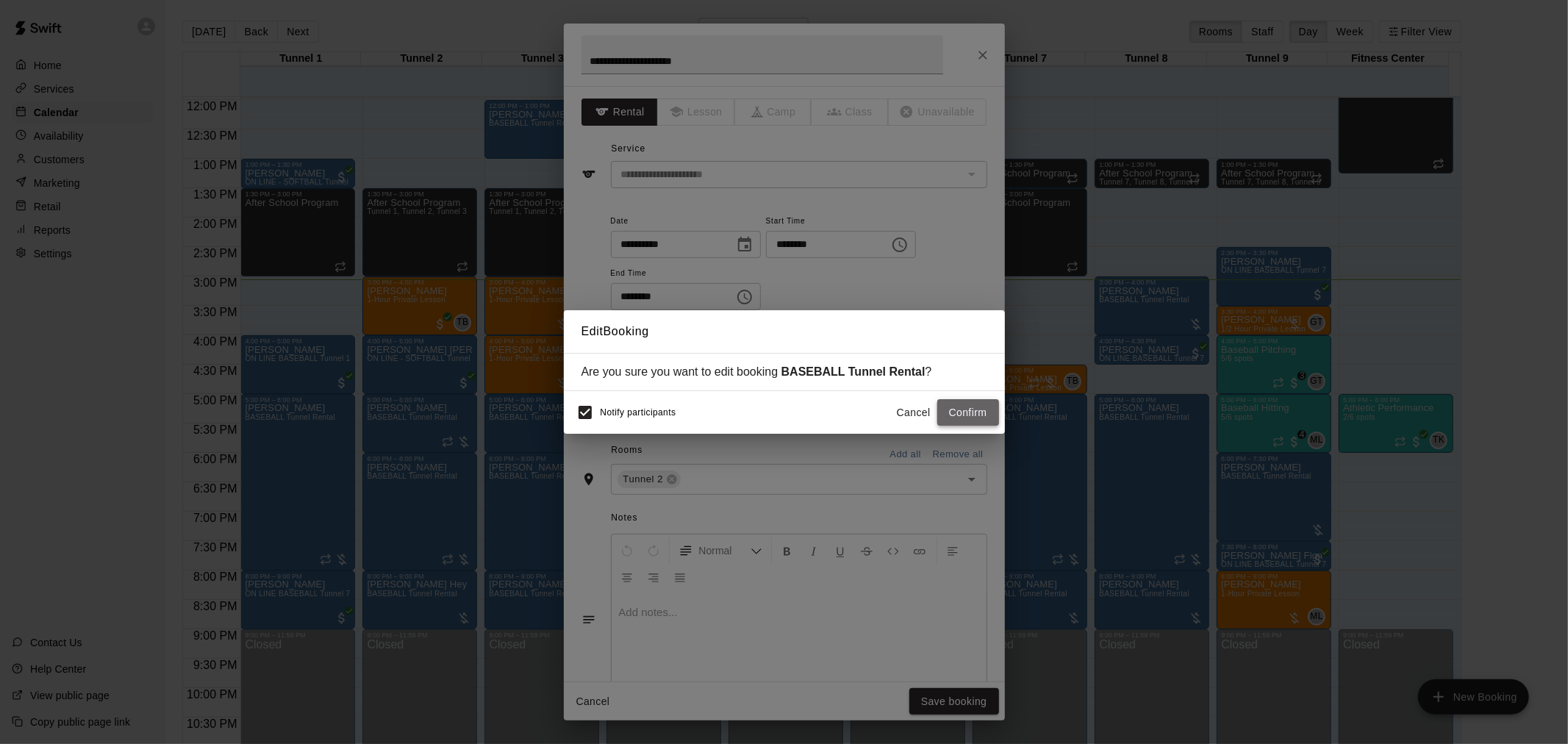
click at [993, 417] on button "Confirm" at bounding box center [967, 413] width 61 height 27
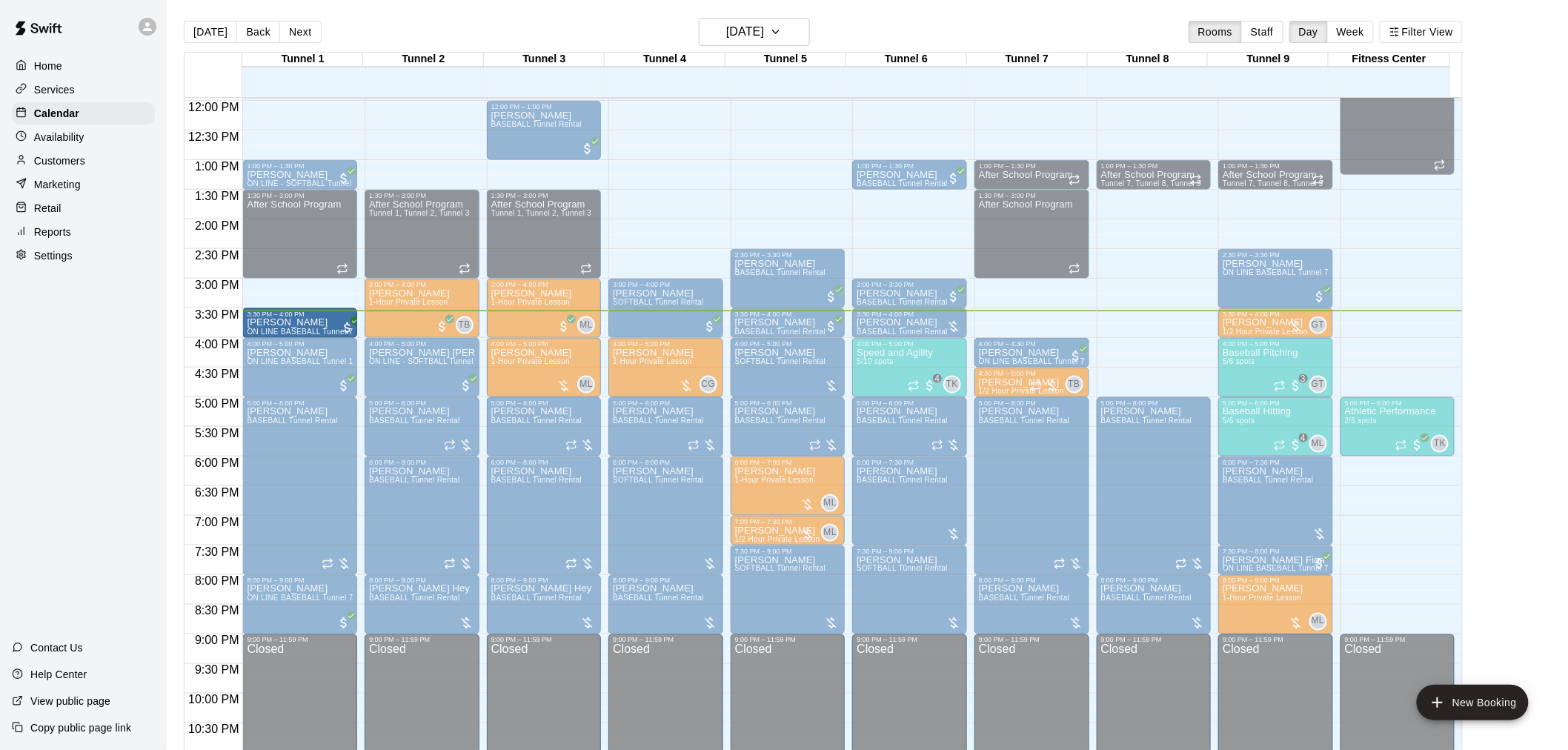
drag, startPoint x: 1136, startPoint y: 353, endPoint x: 297, endPoint y: 327, distance: 839.4
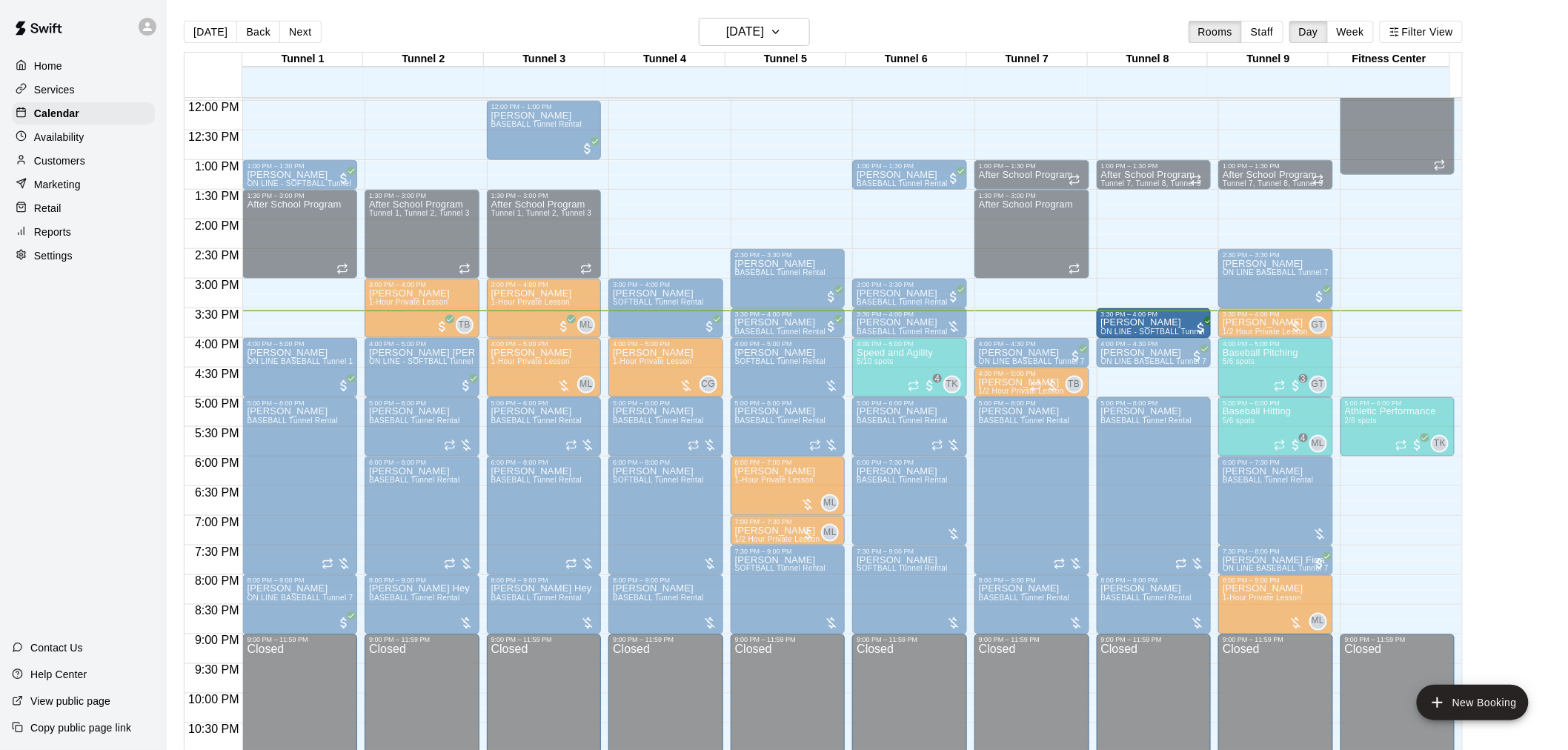
drag, startPoint x: 335, startPoint y: 298, endPoint x: 1160, endPoint y: 328, distance: 825.5
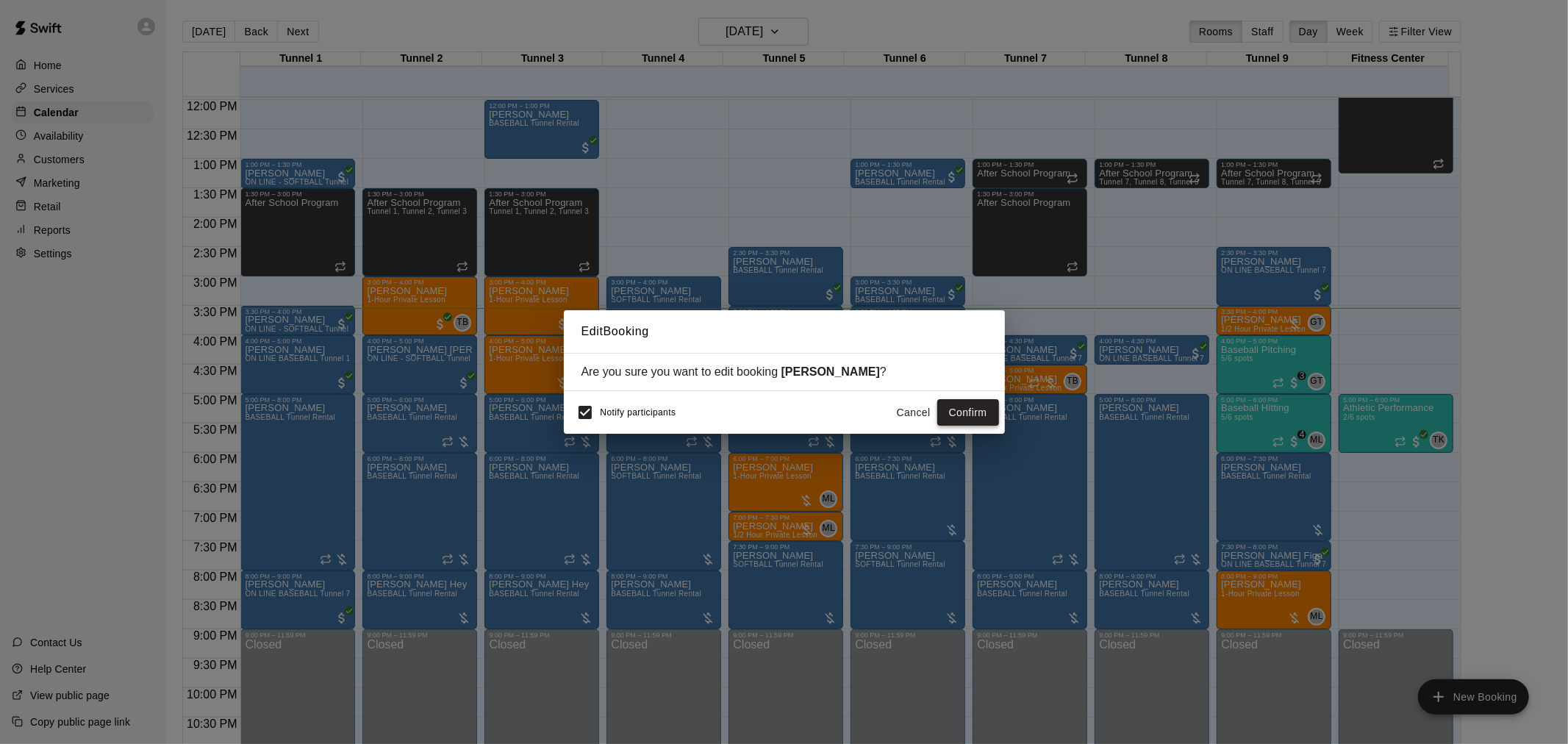
click at [976, 410] on button "Confirm" at bounding box center [967, 413] width 61 height 27
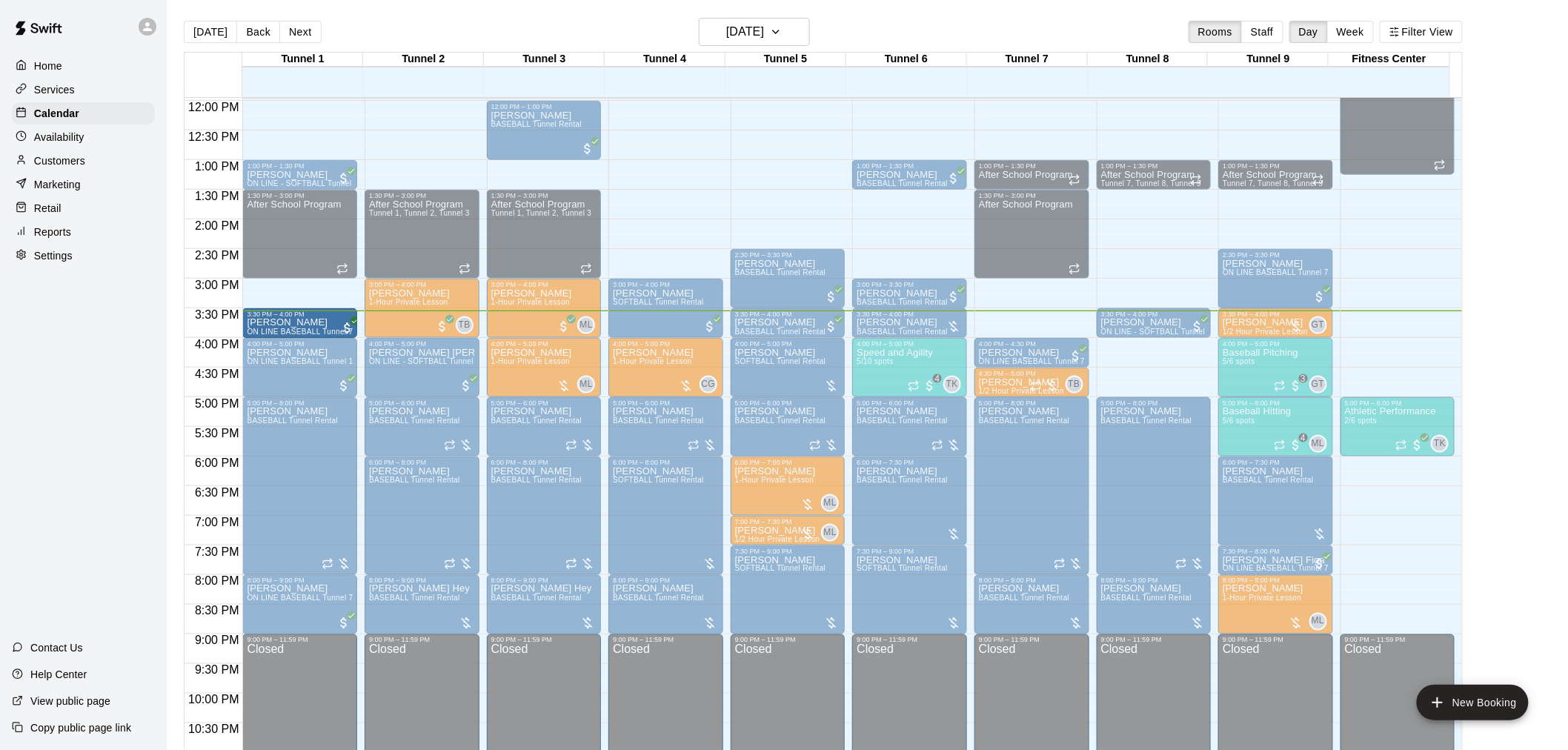
drag, startPoint x: 1133, startPoint y: 359, endPoint x: 277, endPoint y: 335, distance: 856.3
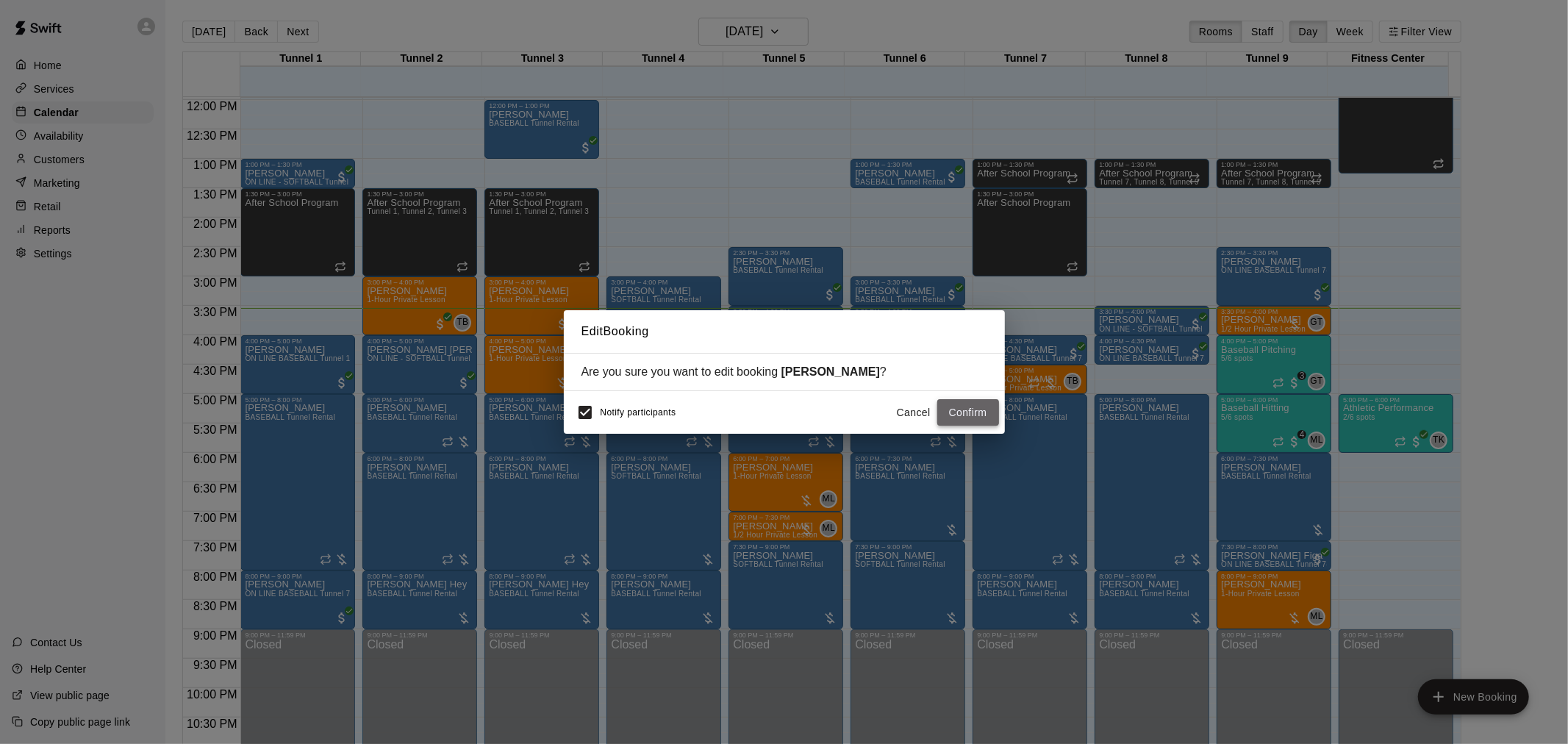
click at [960, 407] on button "Confirm" at bounding box center [967, 413] width 61 height 27
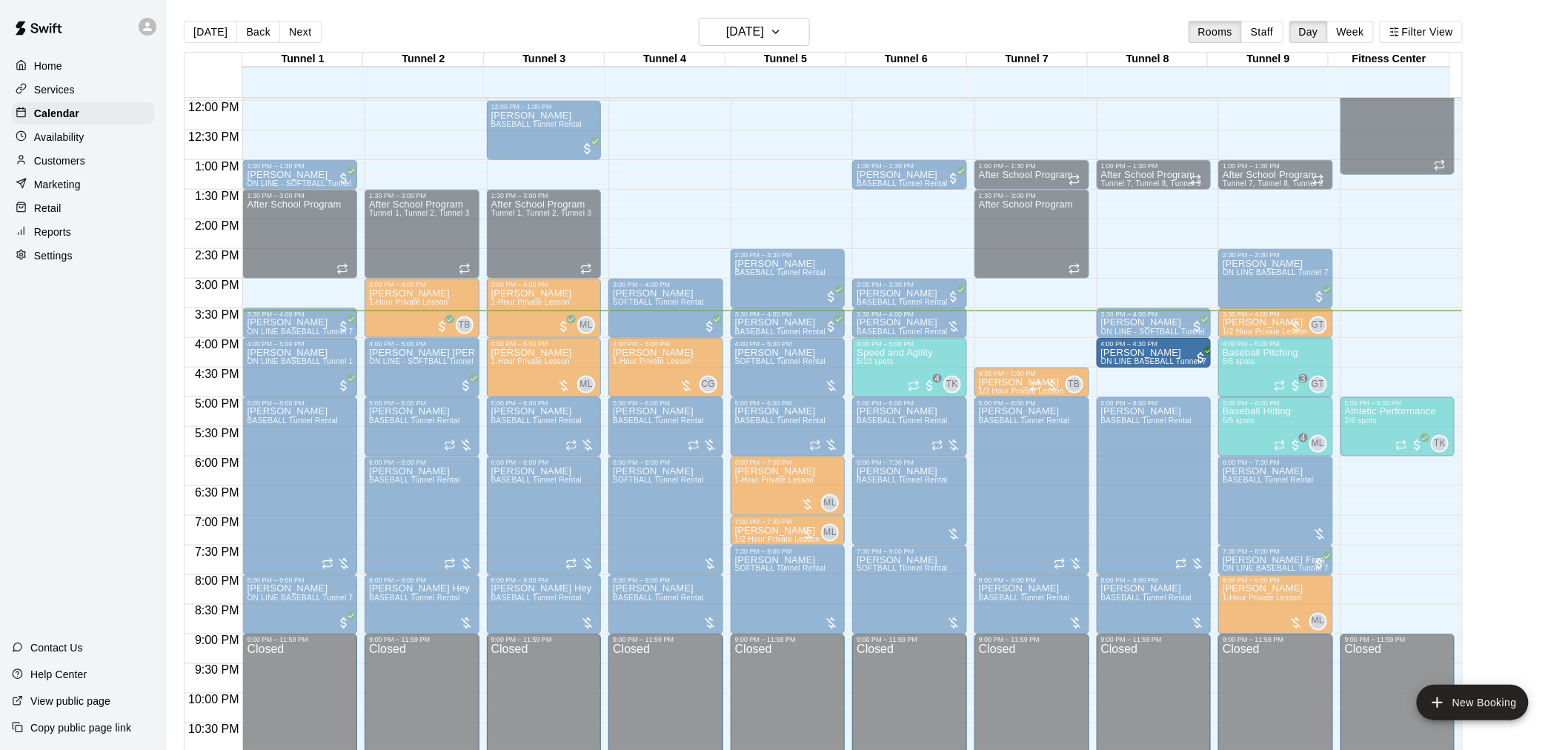
drag, startPoint x: 1044, startPoint y: 352, endPoint x: 1133, endPoint y: 354, distance: 89.0
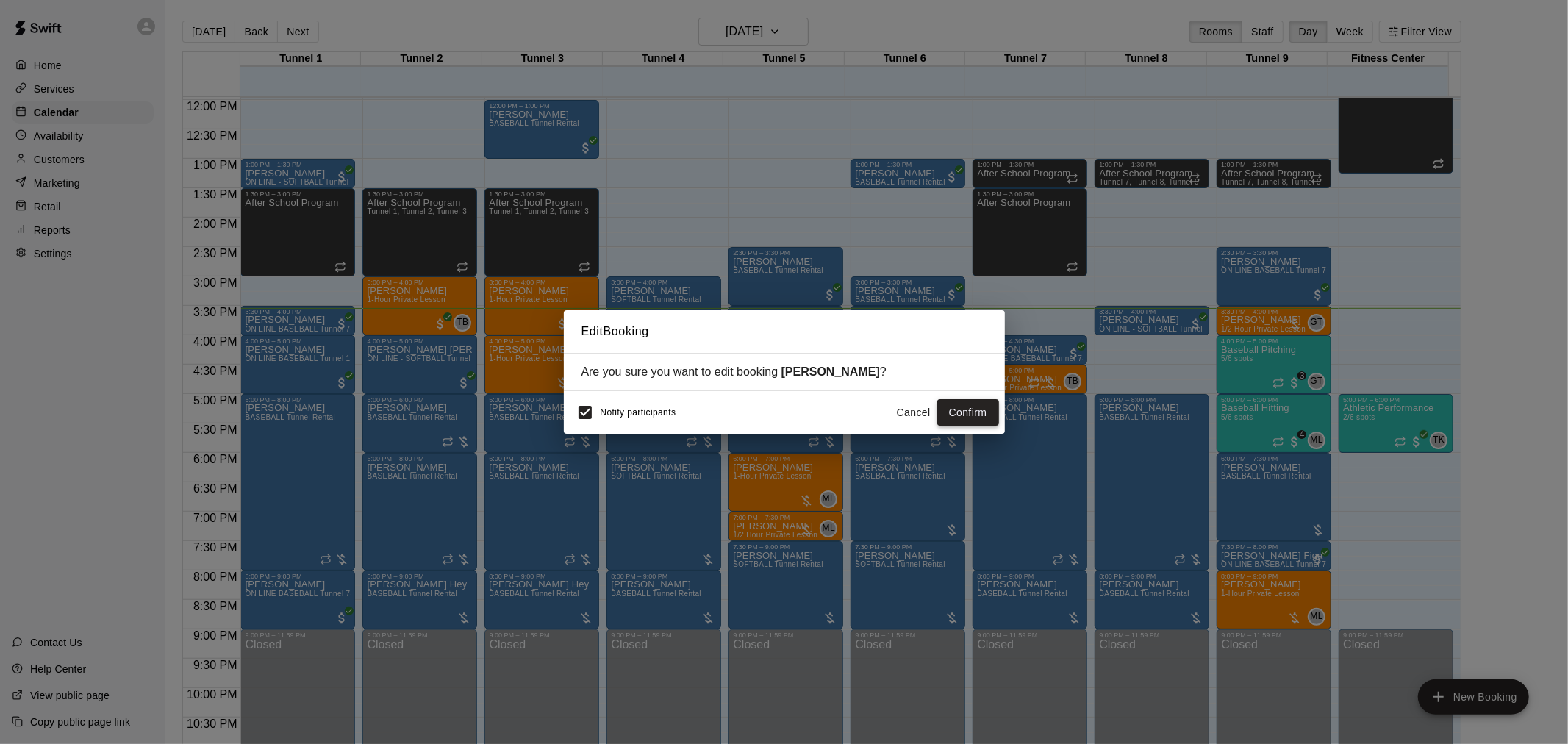
click at [983, 418] on button "Confirm" at bounding box center [967, 413] width 61 height 27
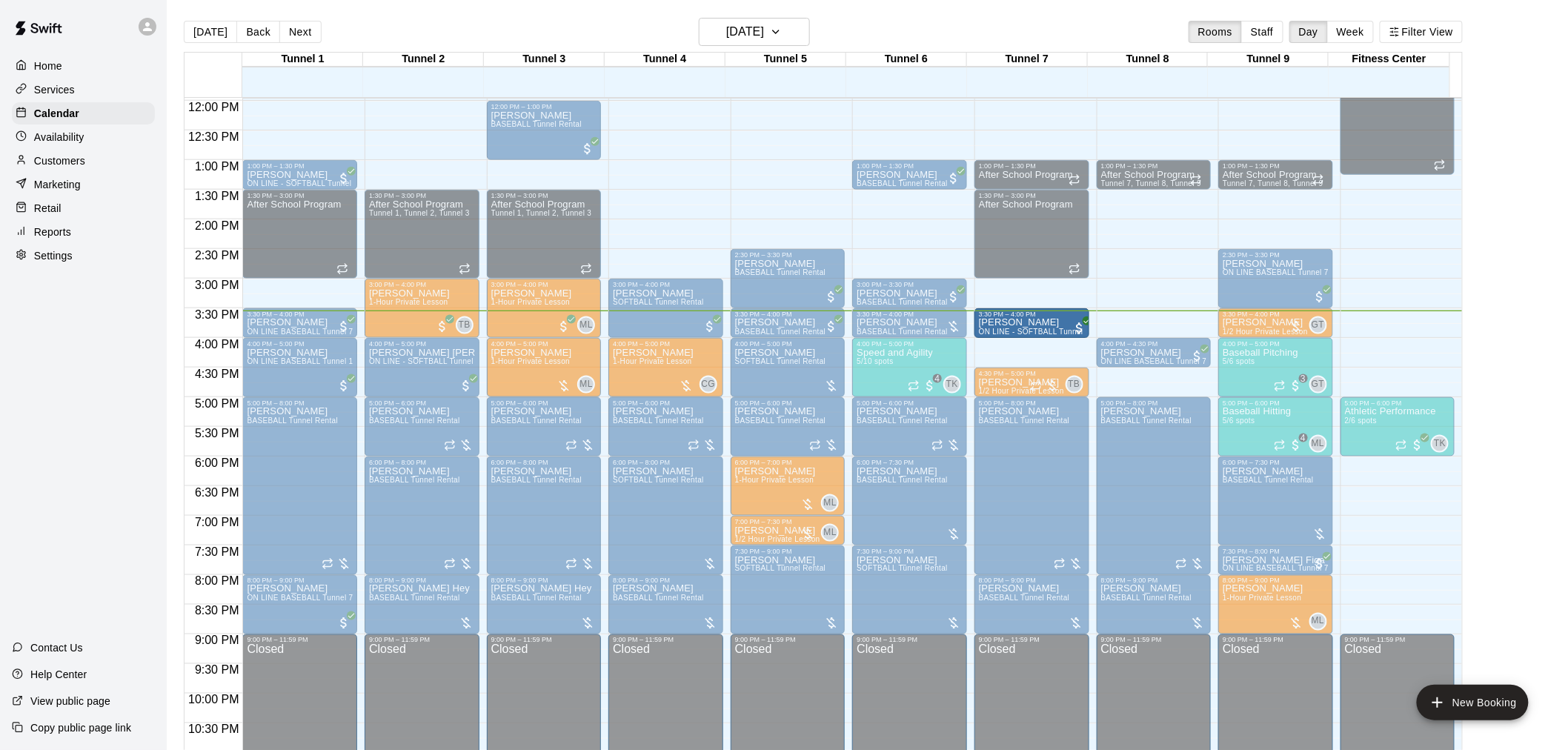
drag, startPoint x: 1130, startPoint y: 317, endPoint x: 1068, endPoint y: 317, distance: 62.0
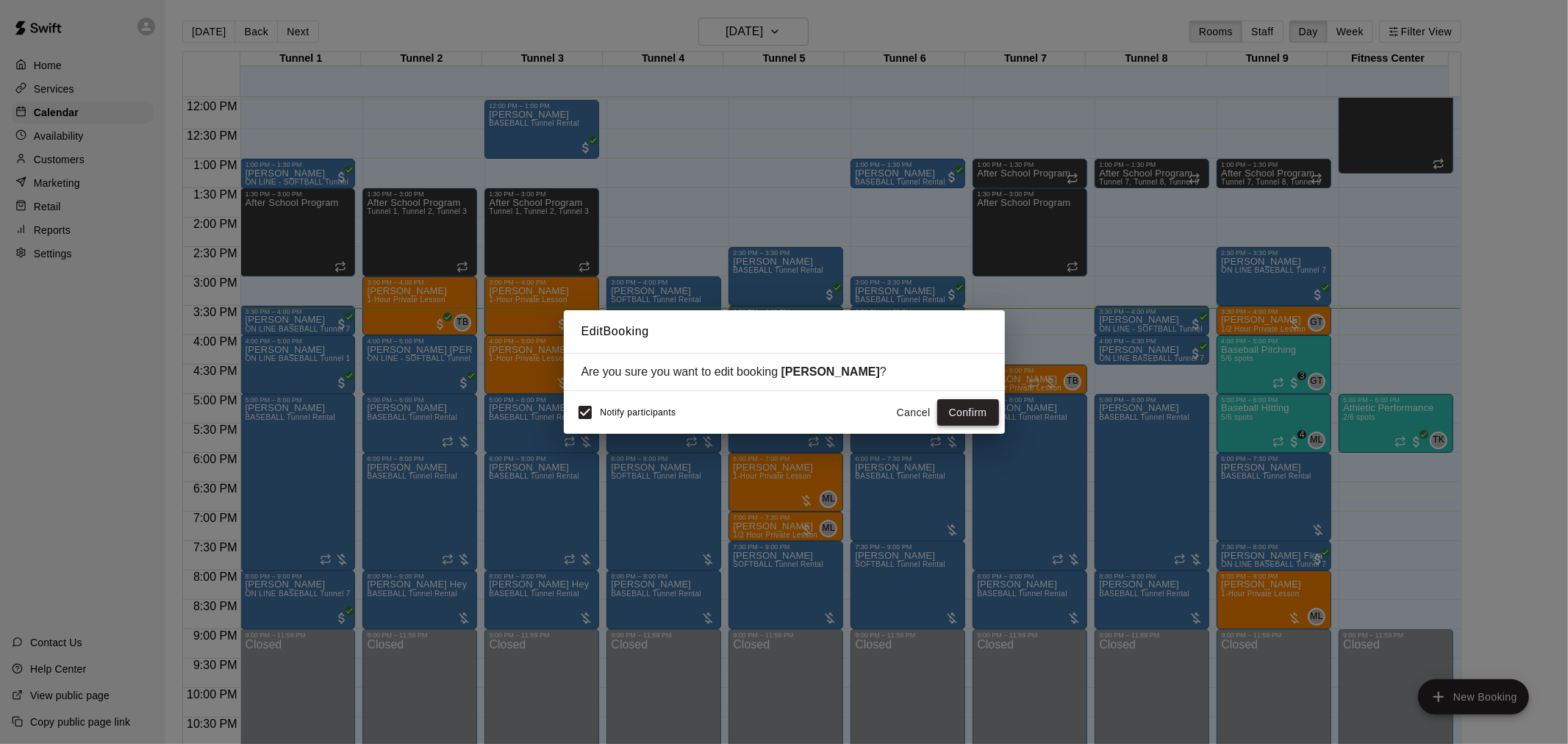
click at [974, 413] on button "Confirm" at bounding box center [967, 413] width 61 height 27
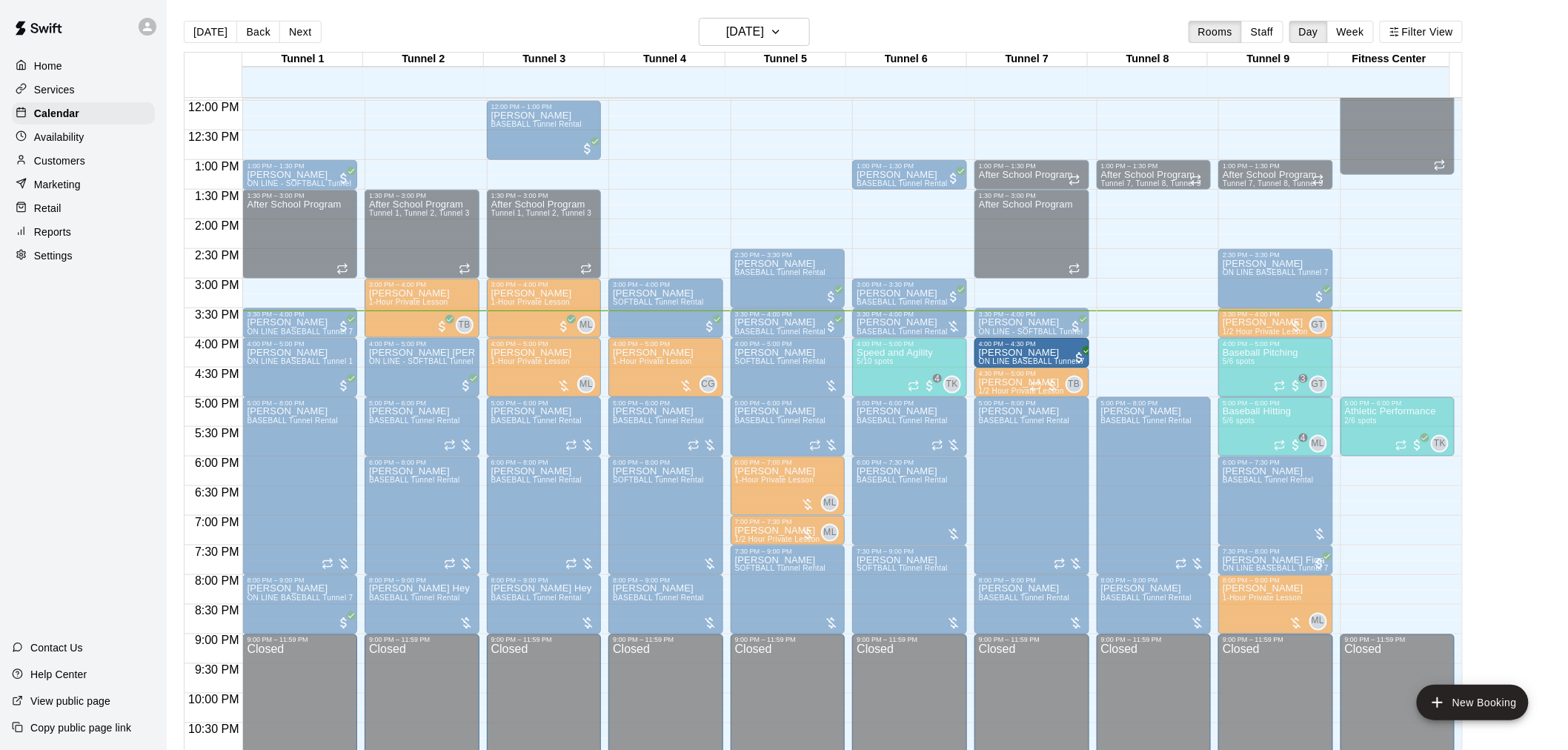
drag, startPoint x: 1150, startPoint y: 353, endPoint x: 1017, endPoint y: 361, distance: 133.2
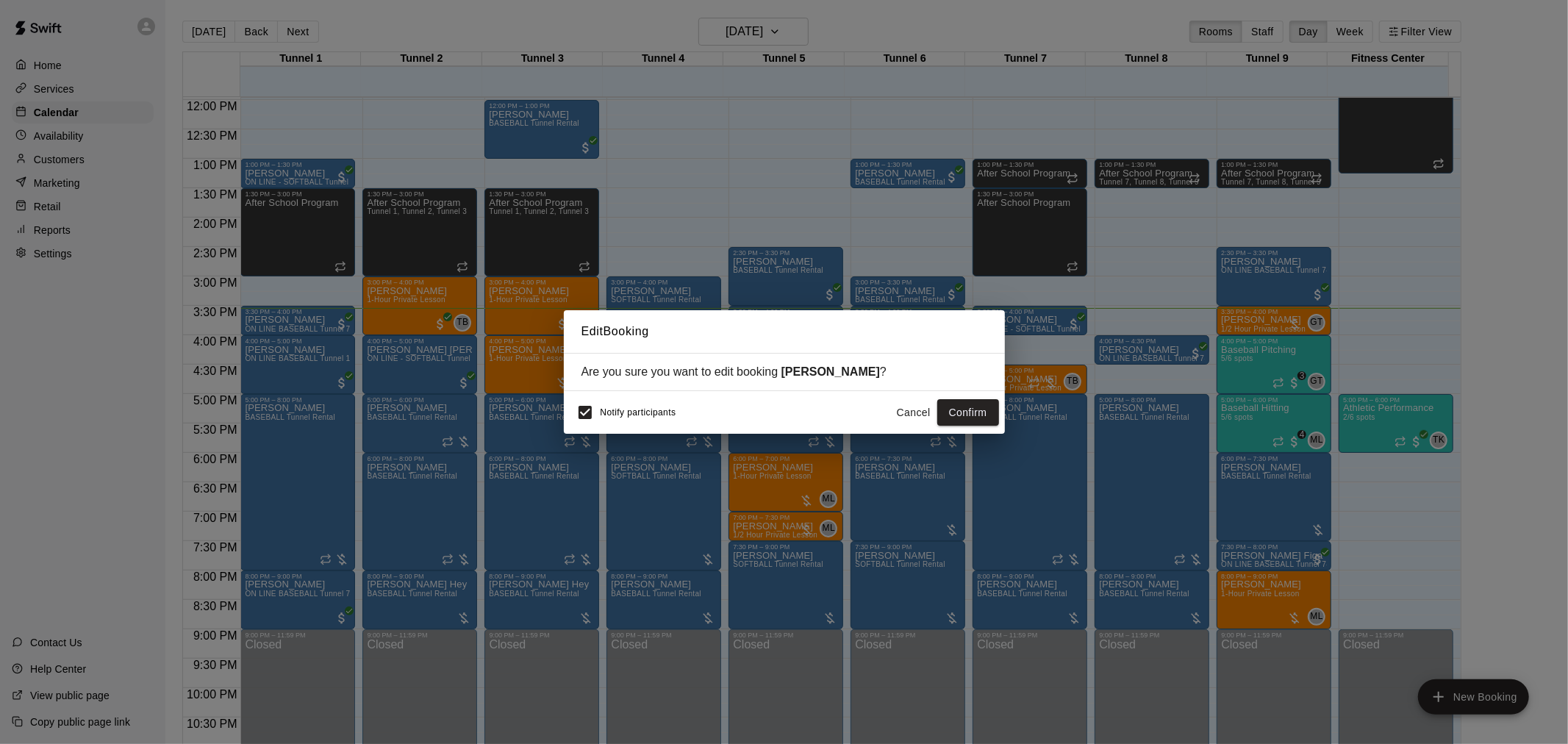
drag, startPoint x: 925, startPoint y: 418, endPoint x: 918, endPoint y: 416, distance: 7.3
click at [925, 418] on button "Cancel" at bounding box center [914, 413] width 47 height 27
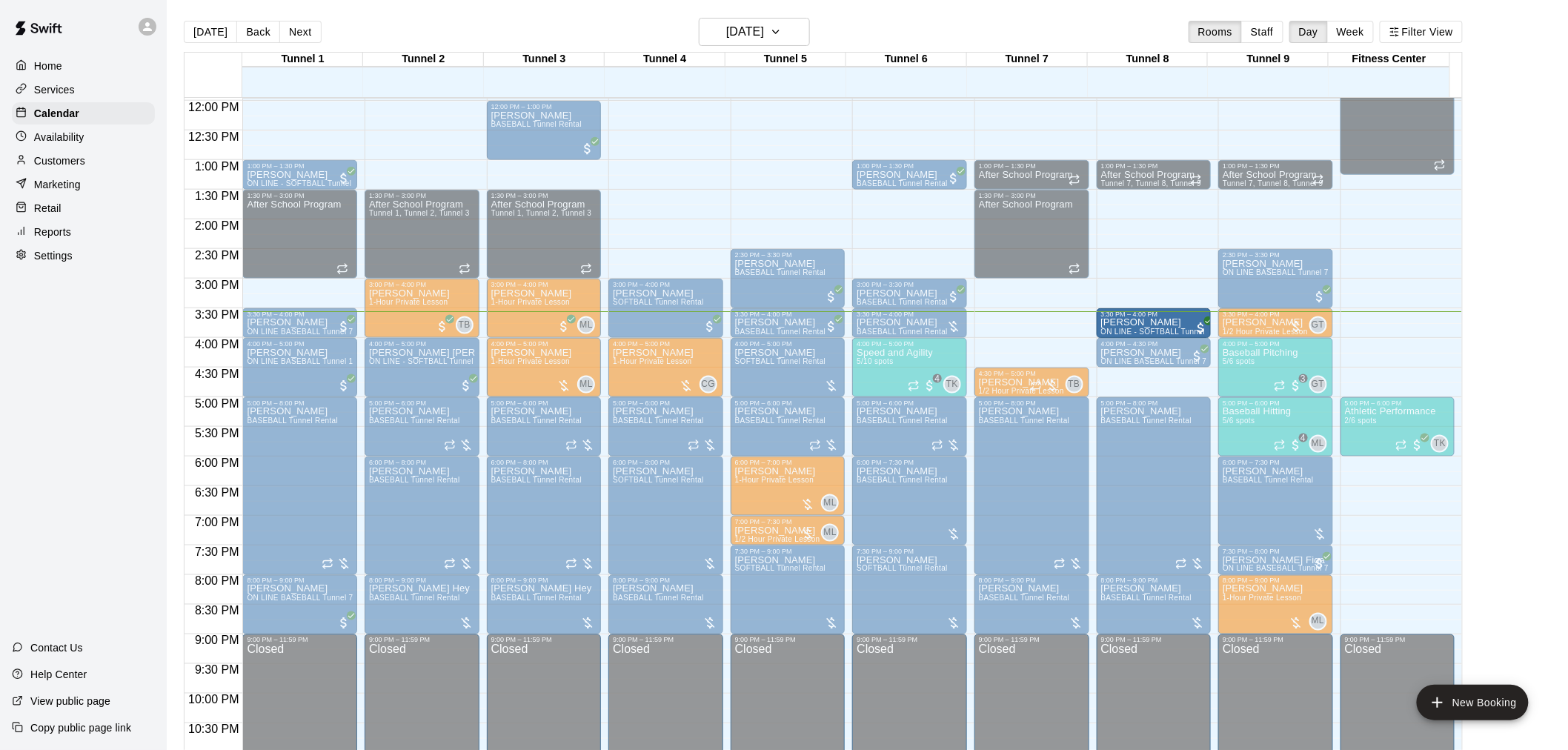
drag, startPoint x: 1033, startPoint y: 329, endPoint x: 1128, endPoint y: 331, distance: 95.0
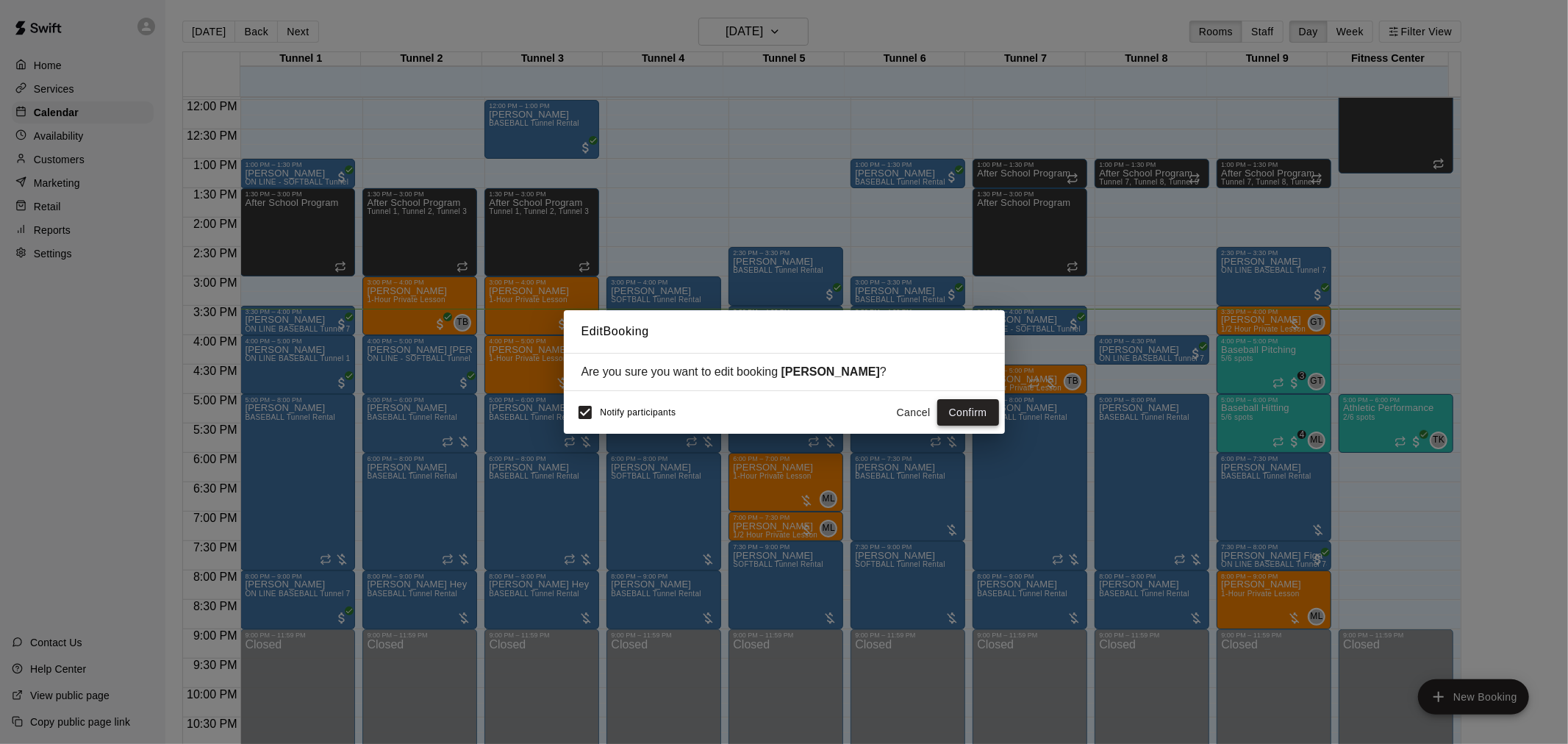
click at [973, 419] on button "Confirm" at bounding box center [967, 413] width 61 height 27
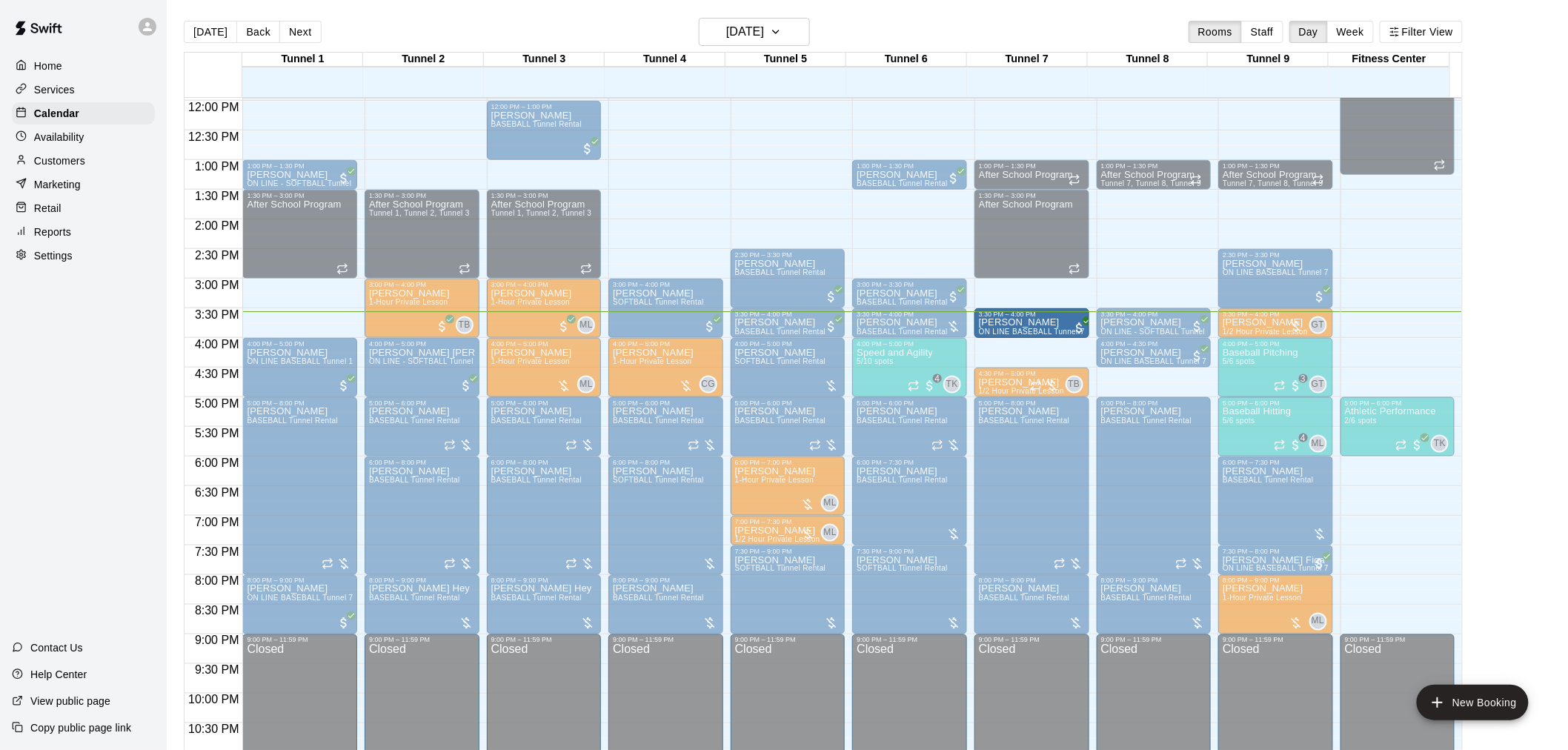
drag, startPoint x: 280, startPoint y: 328, endPoint x: 1002, endPoint y: 329, distance: 722.0
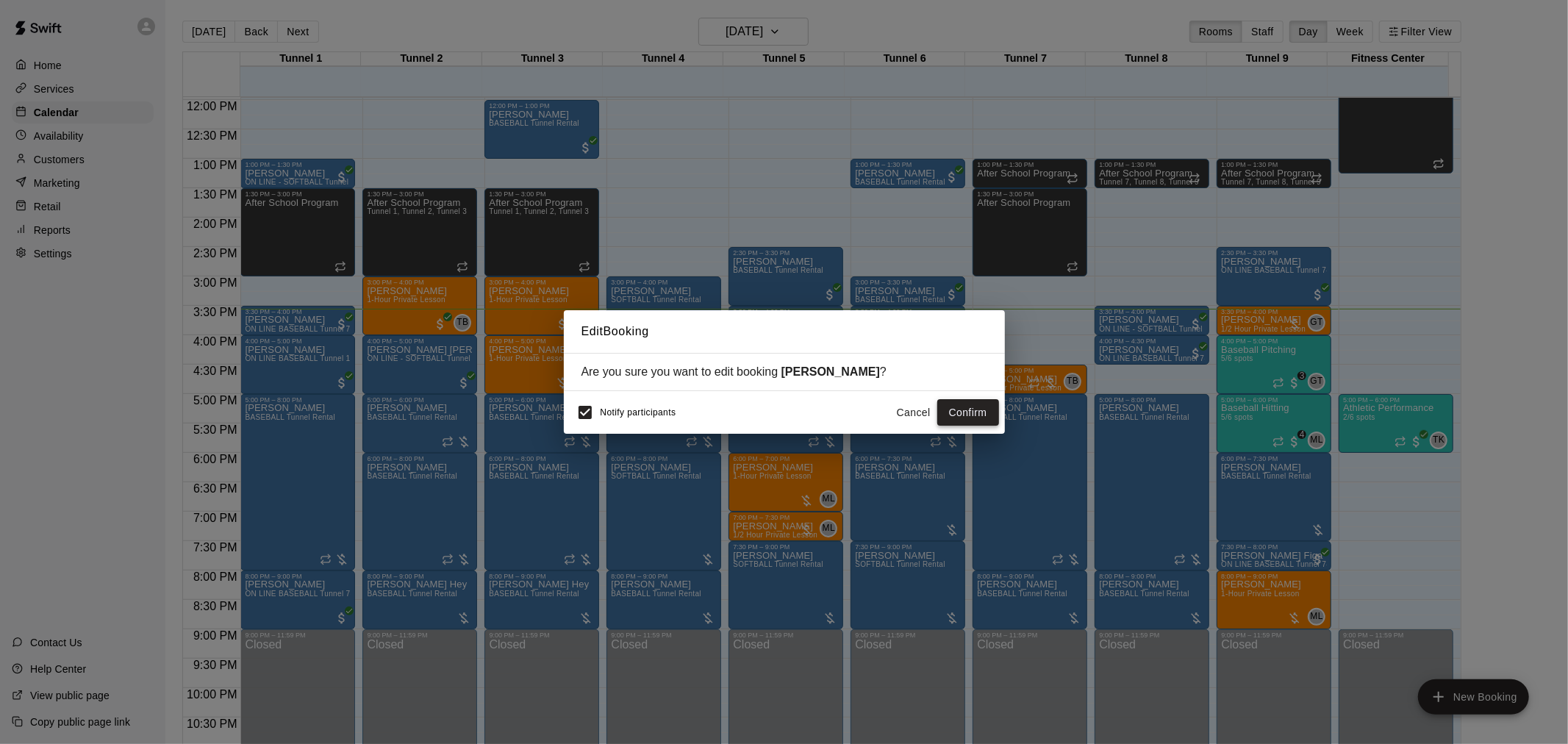
click at [990, 419] on button "Confirm" at bounding box center [967, 413] width 61 height 27
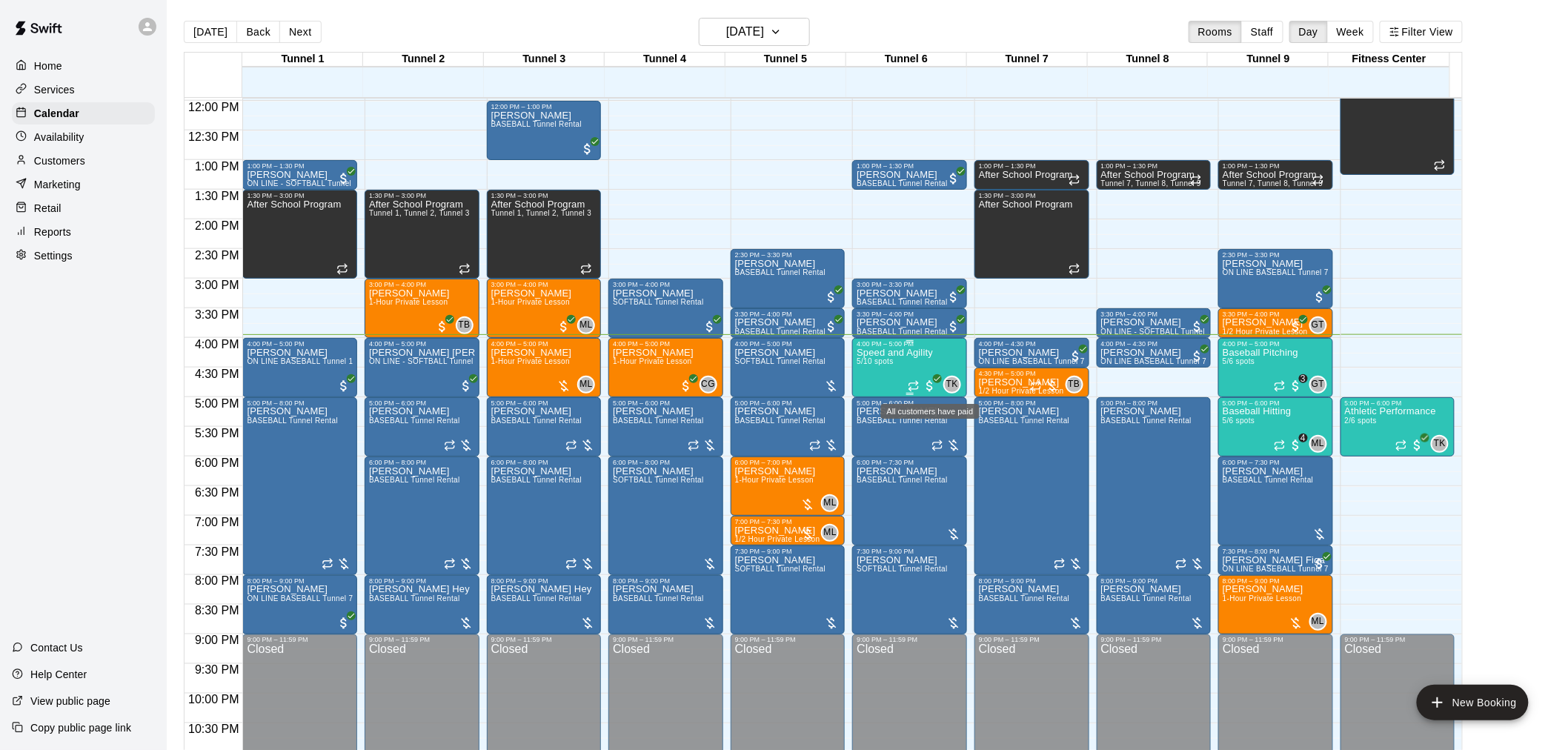
click at [934, 389] on span "All customers have paid" at bounding box center [931, 386] width 15 height 15
click at [931, 388] on icon "edit" at bounding box center [938, 394] width 13 height 13
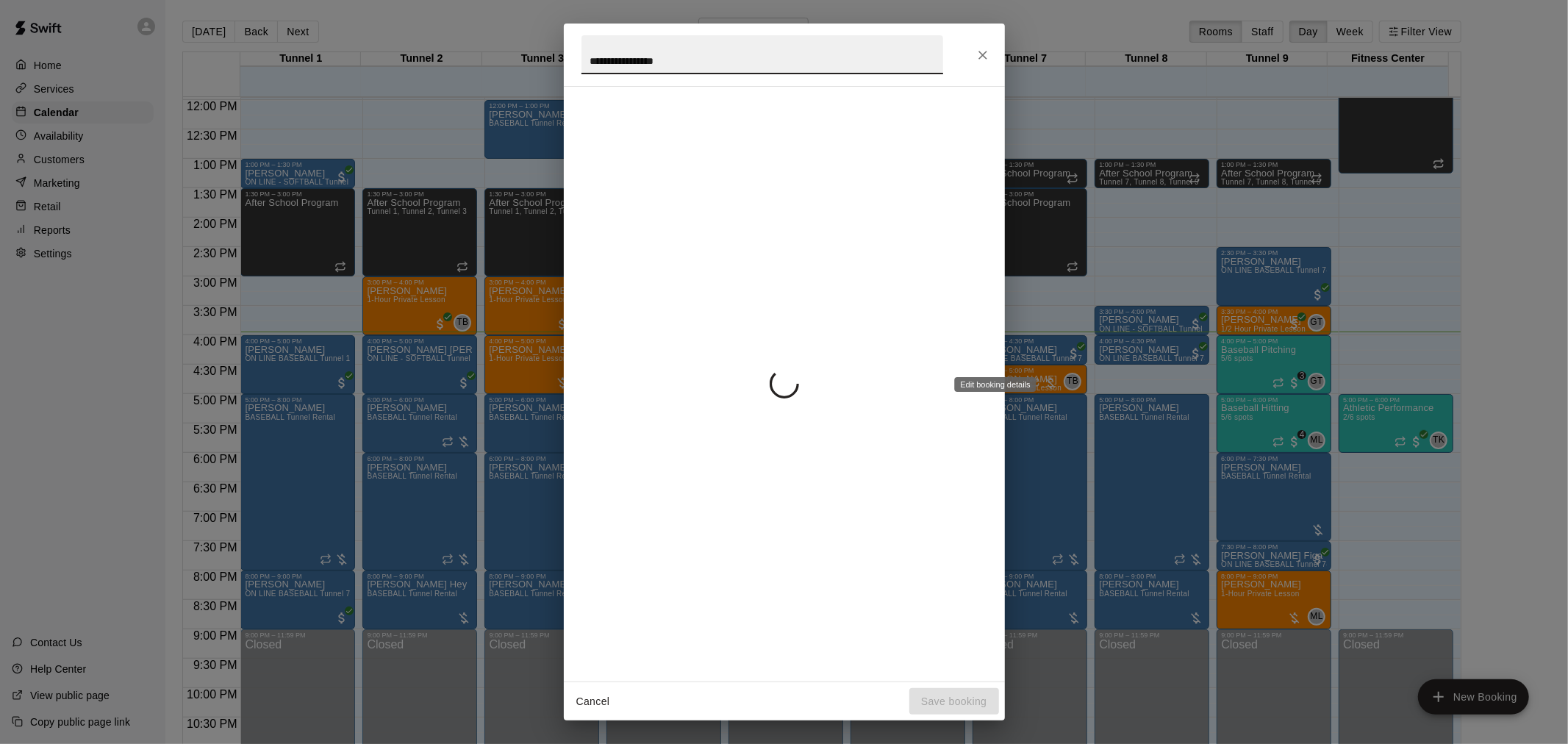
click at [930, 427] on div at bounding box center [784, 383] width 406 height 570
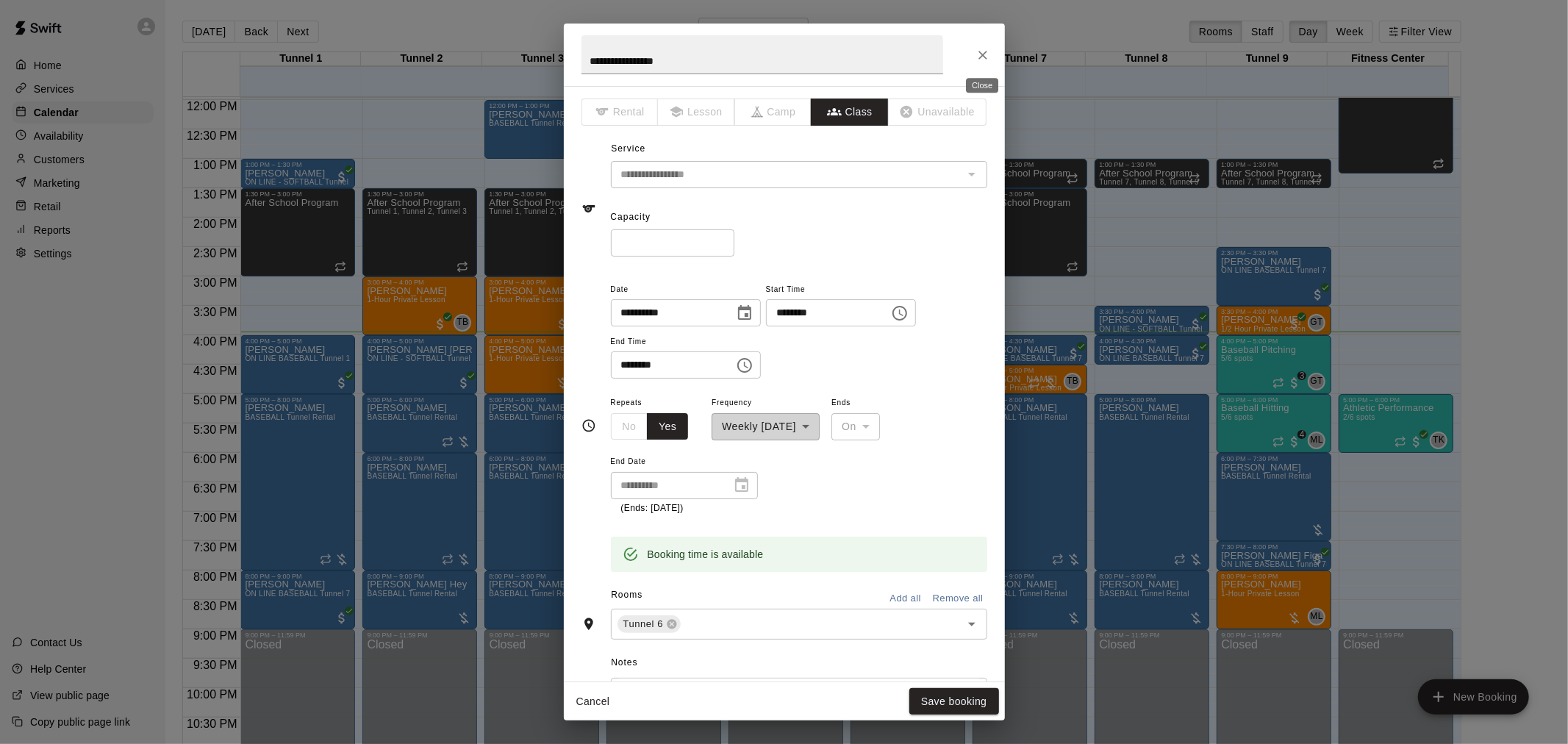
click at [987, 61] on icon "Close" at bounding box center [983, 55] width 15 height 15
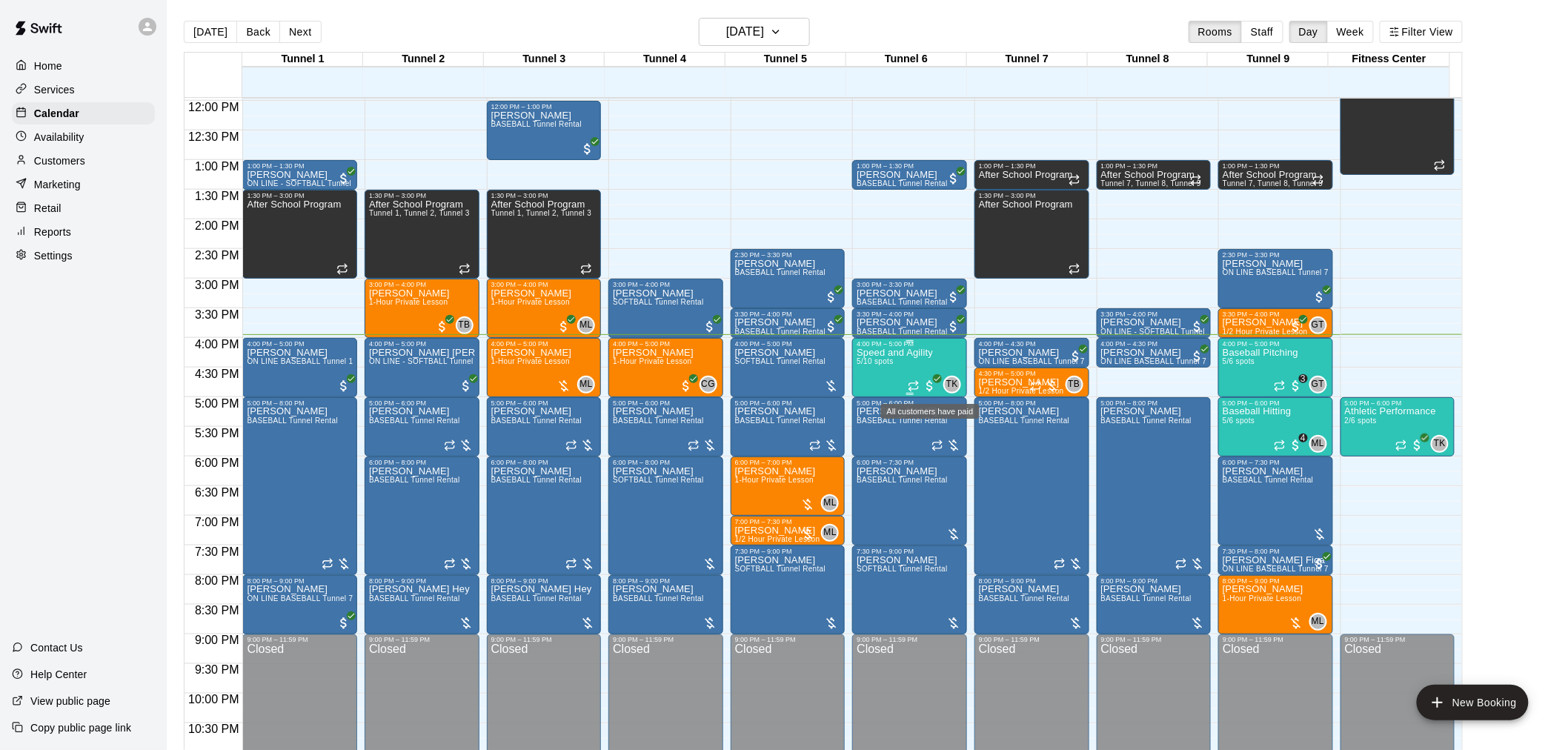
click at [930, 385] on span "All customers have paid" at bounding box center [931, 386] width 15 height 15
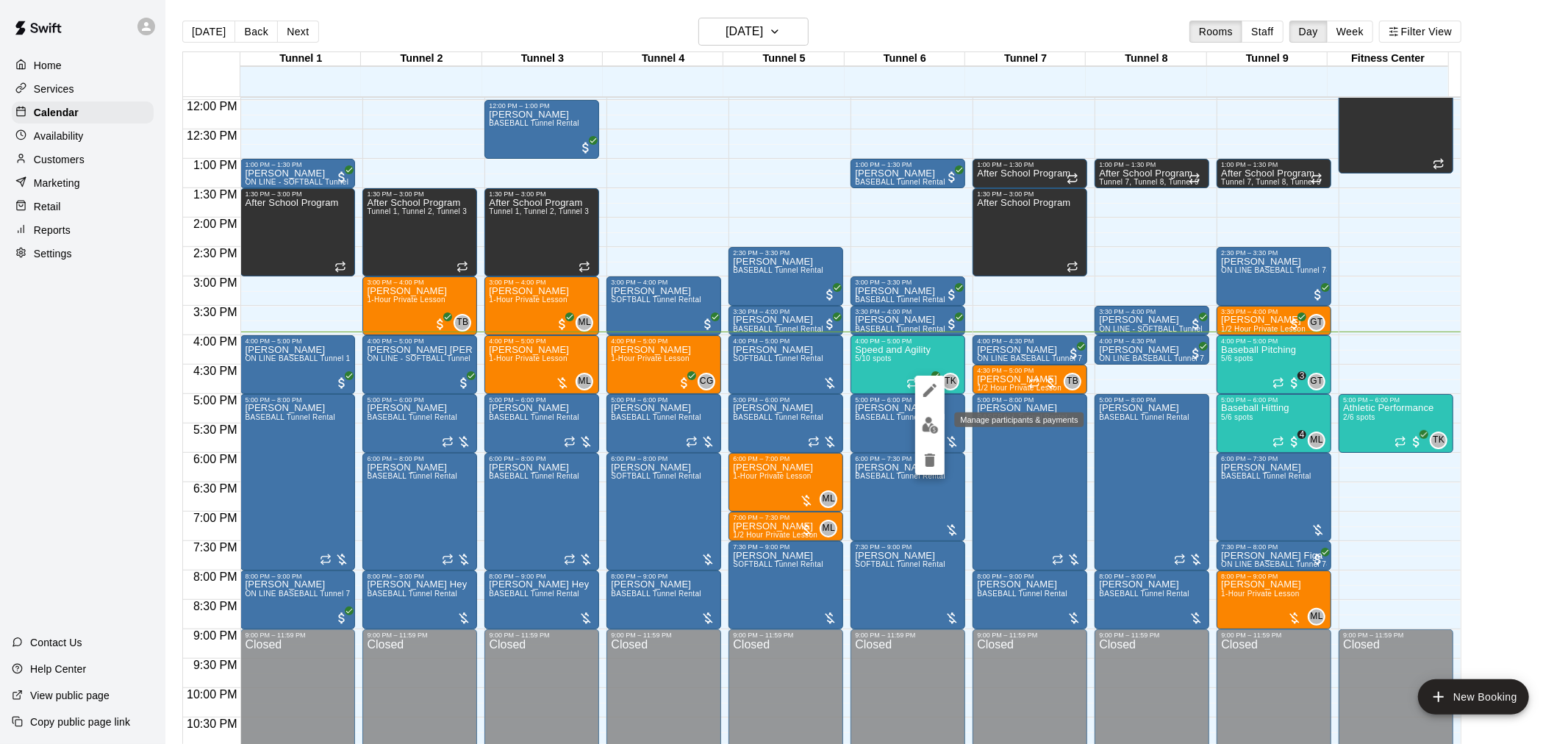
click at [934, 423] on img "edit" at bounding box center [930, 425] width 17 height 17
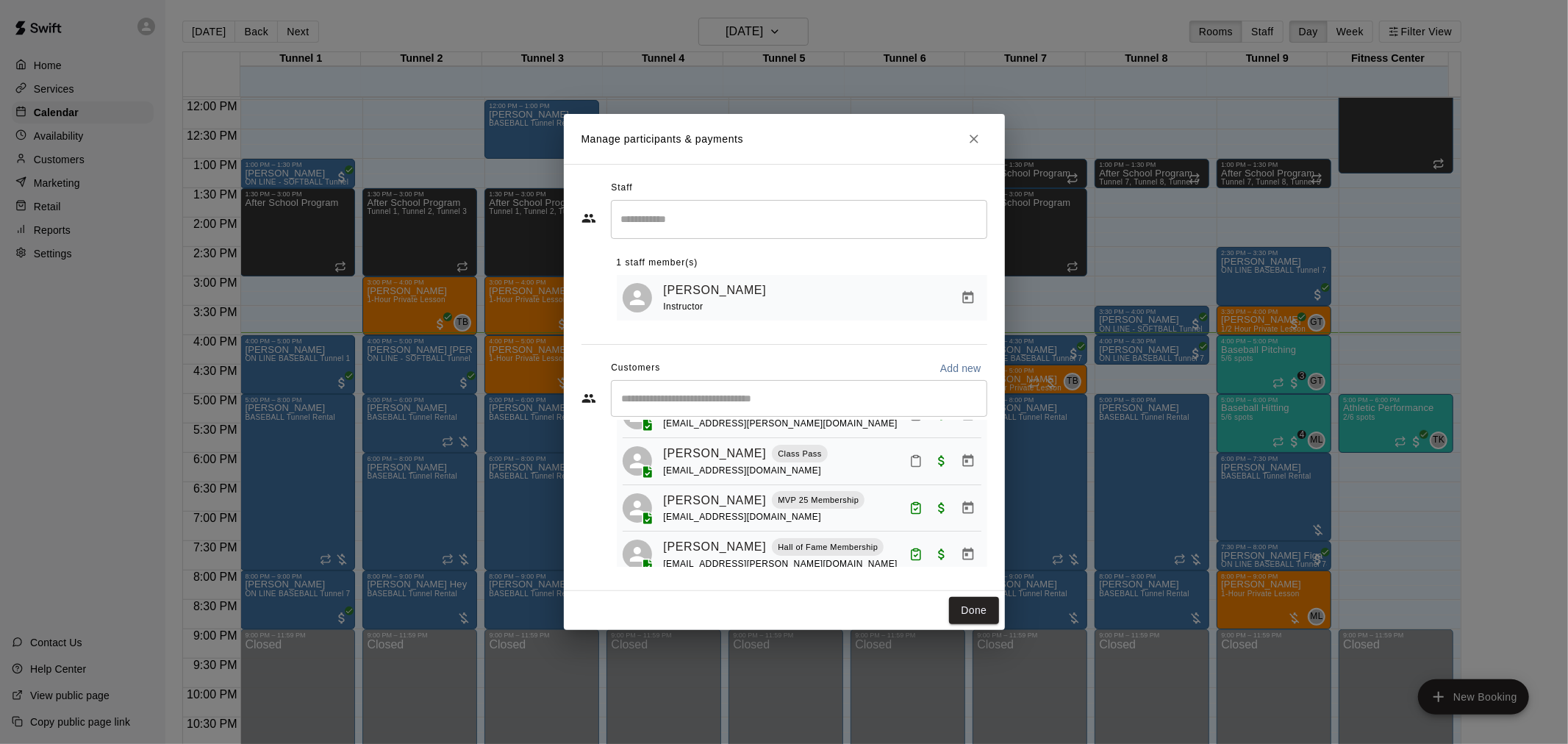
scroll to position [43, 0]
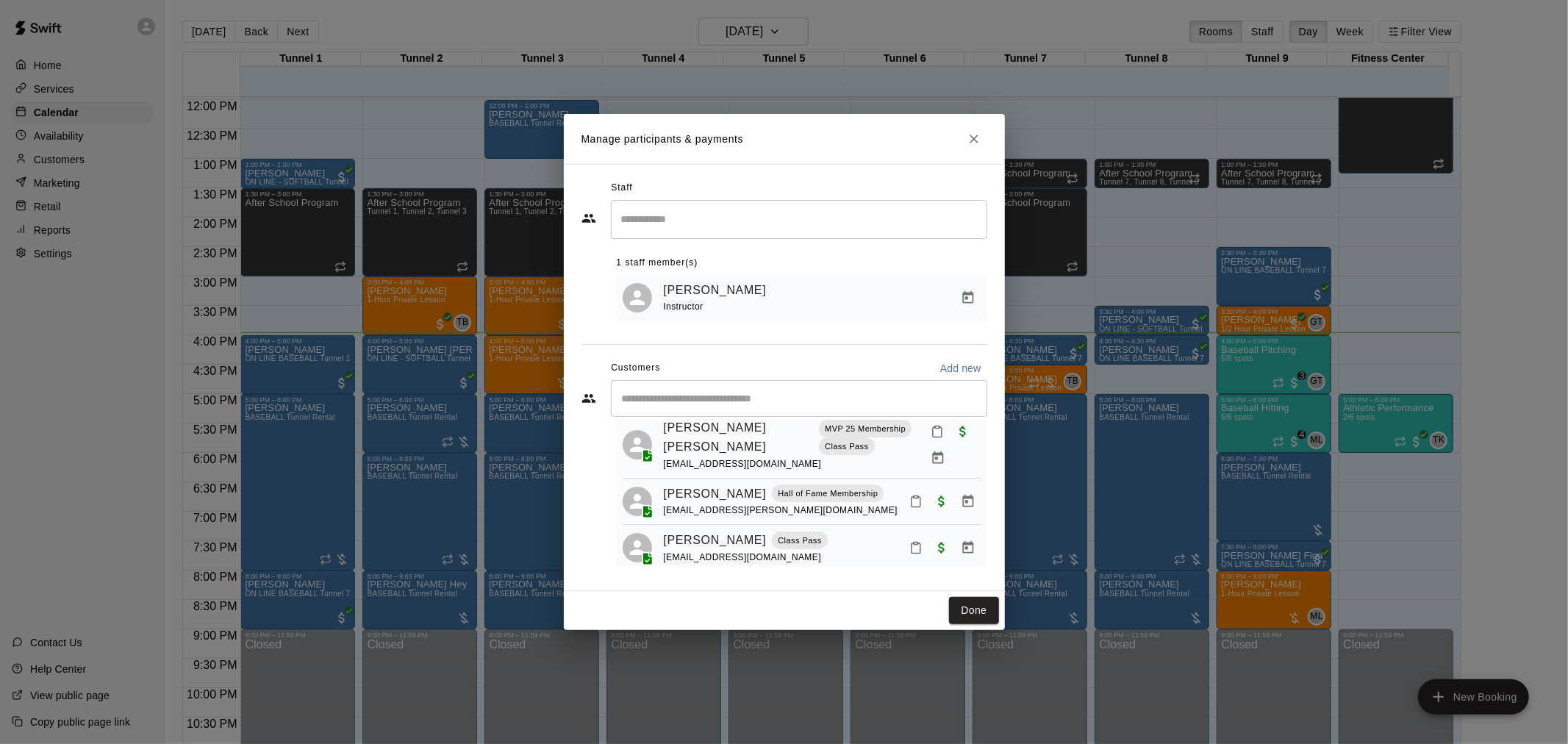
click at [902, 508] on div "[PERSON_NAME] [PERSON_NAME] MVP 25 Membership Class Pass [EMAIL_ADDRESS][DOMAIN…" at bounding box center [802, 541] width 371 height 258
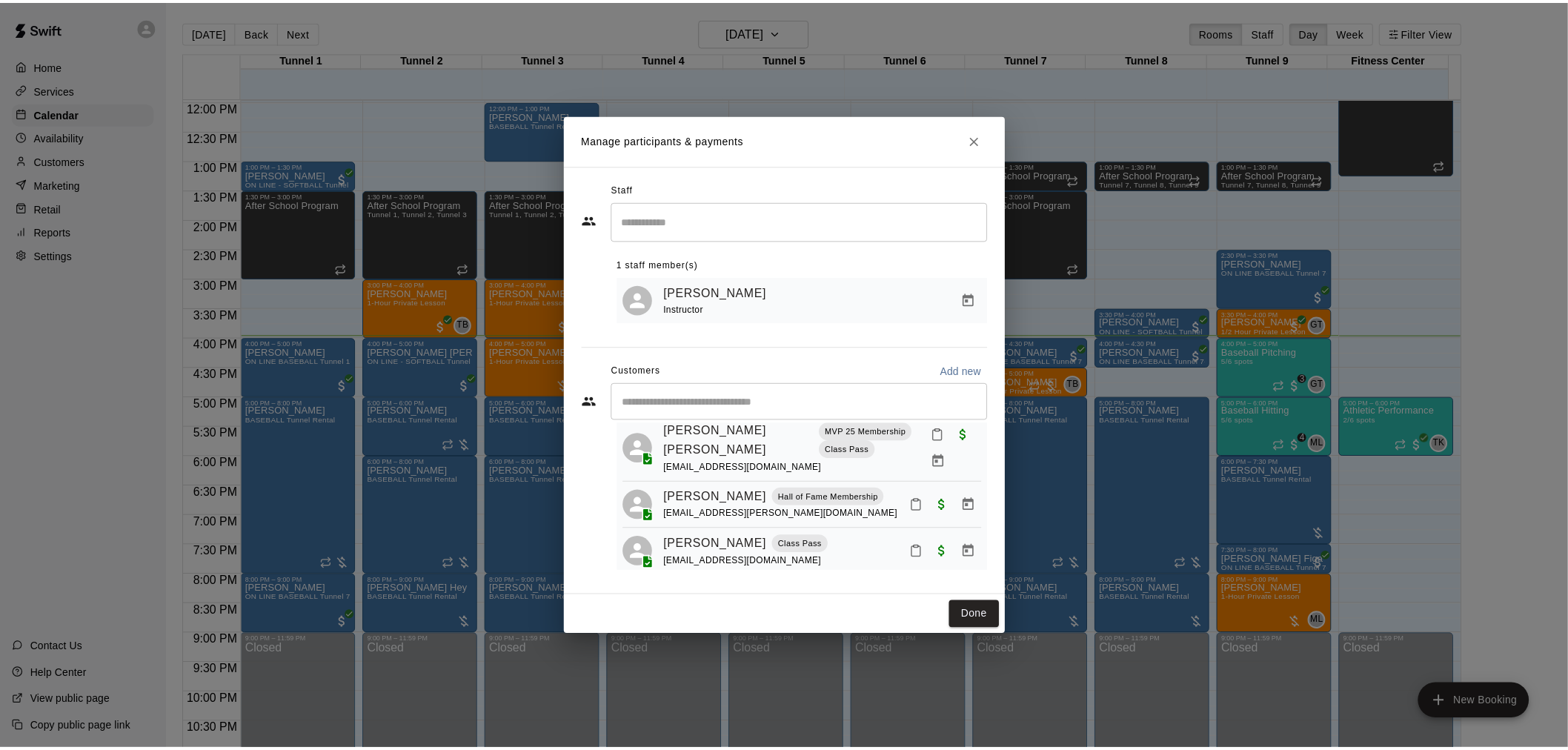
scroll to position [0, 0]
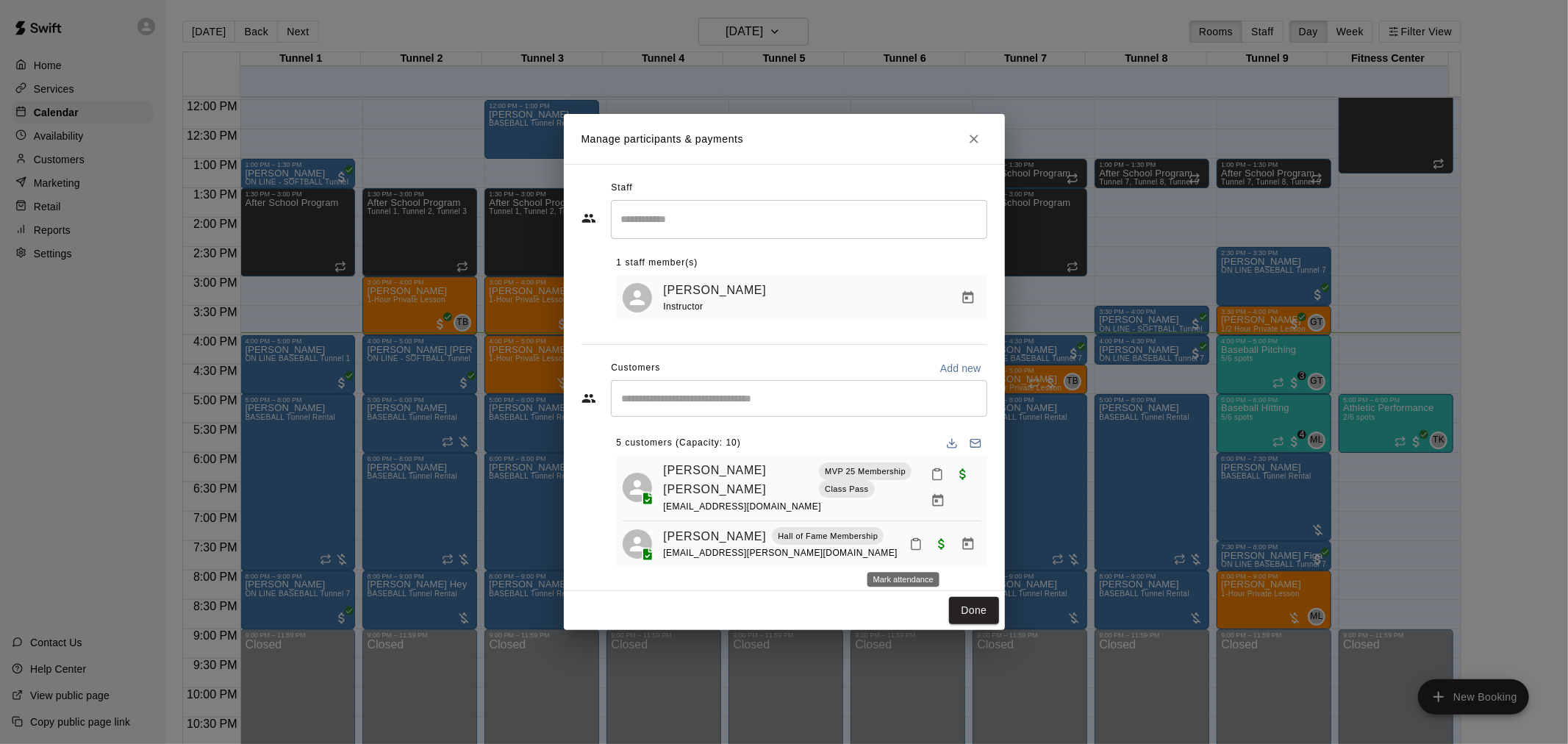
click at [910, 546] on icon "Mark attendance" at bounding box center [916, 544] width 13 height 13
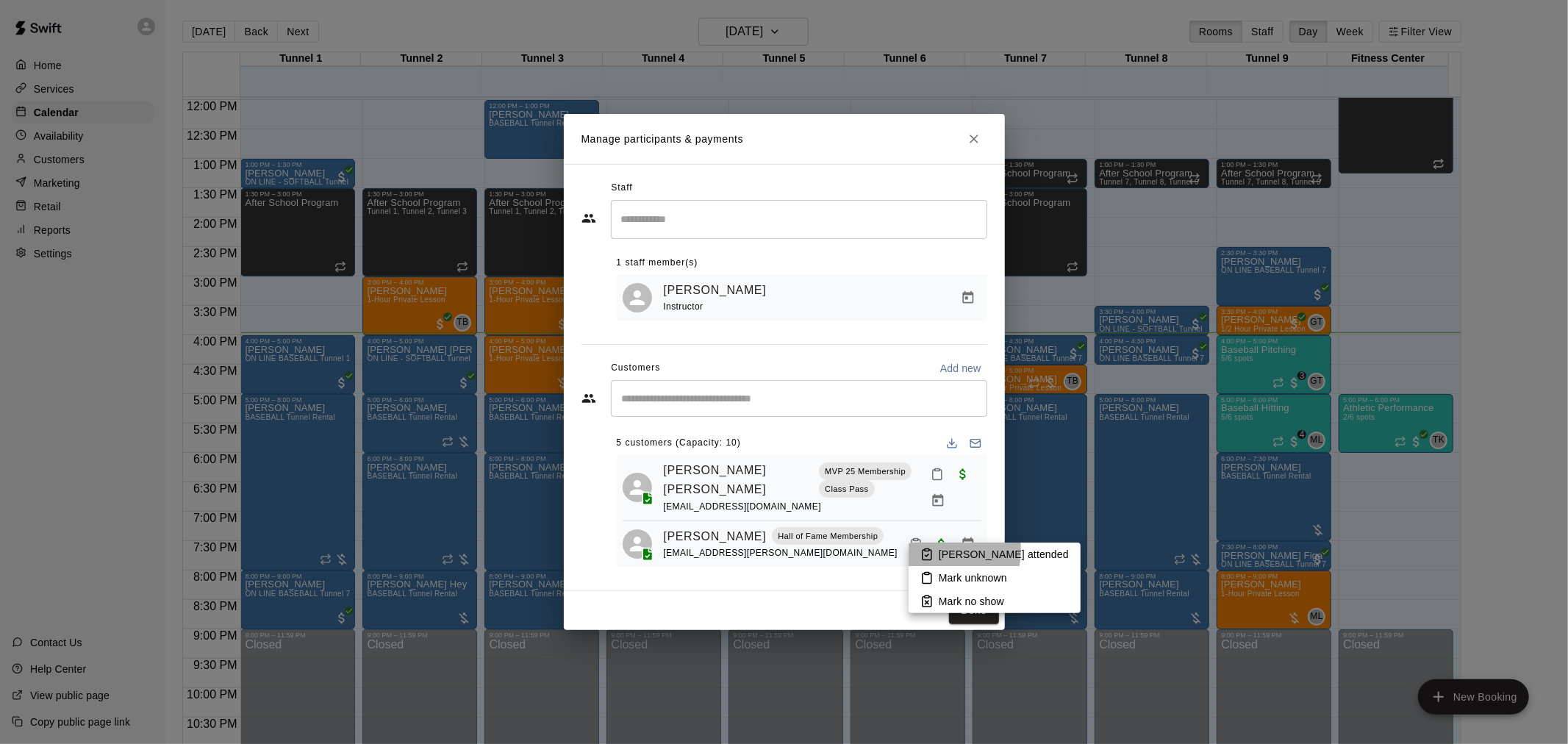
click at [932, 550] on icon at bounding box center [927, 555] width 13 height 13
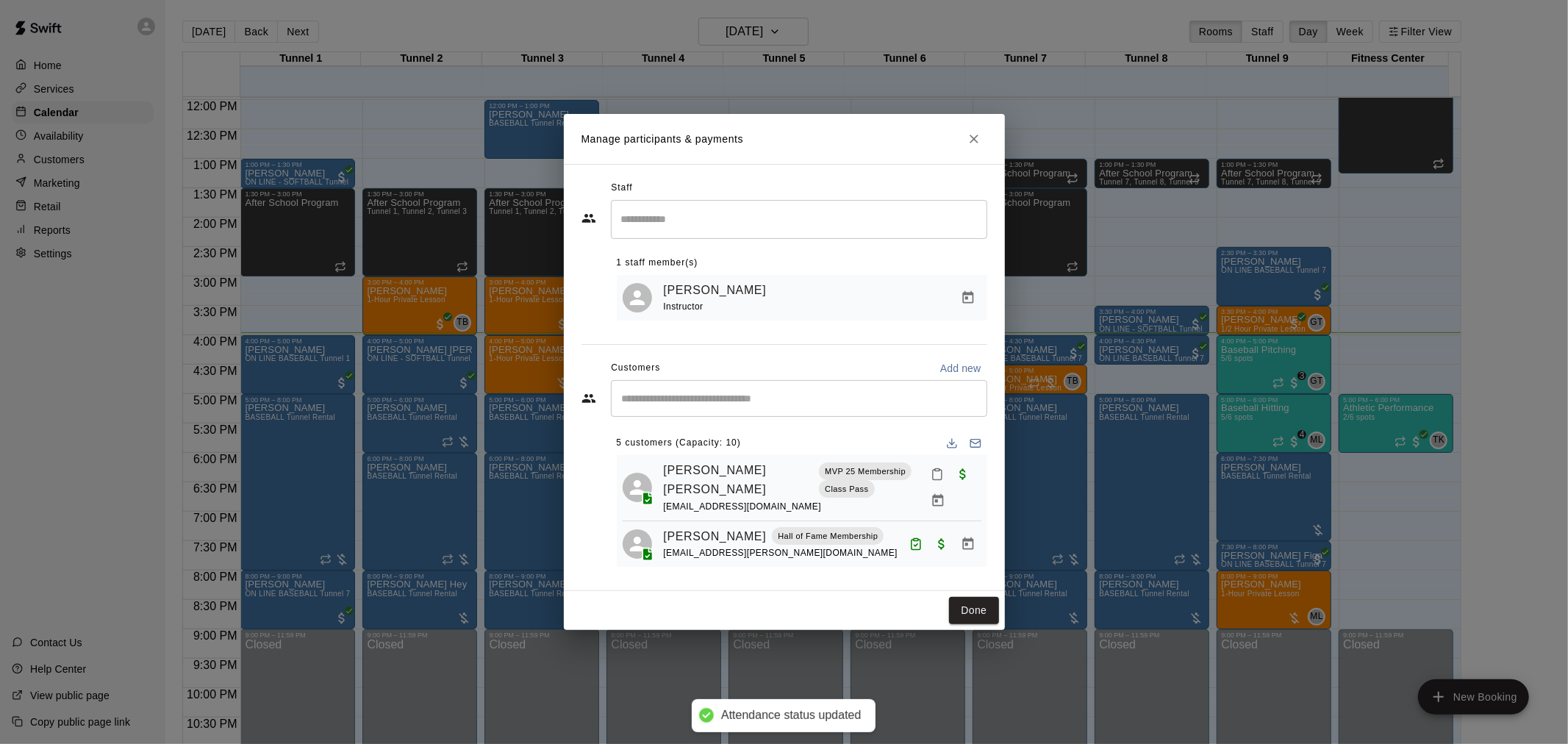
click at [978, 621] on button "Done" at bounding box center [973, 610] width 50 height 27
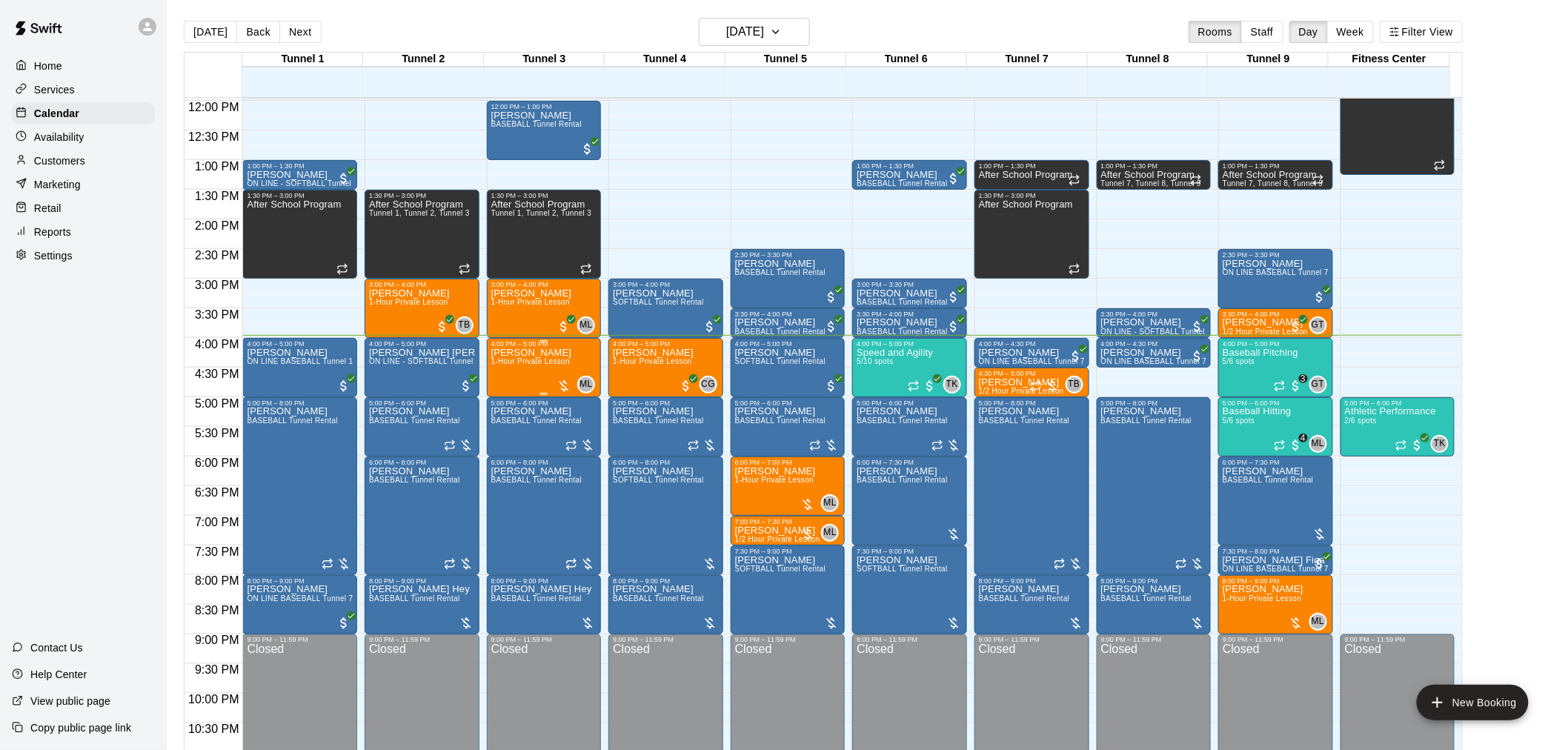
click at [564, 386] on div at bounding box center [564, 386] width 15 height 15
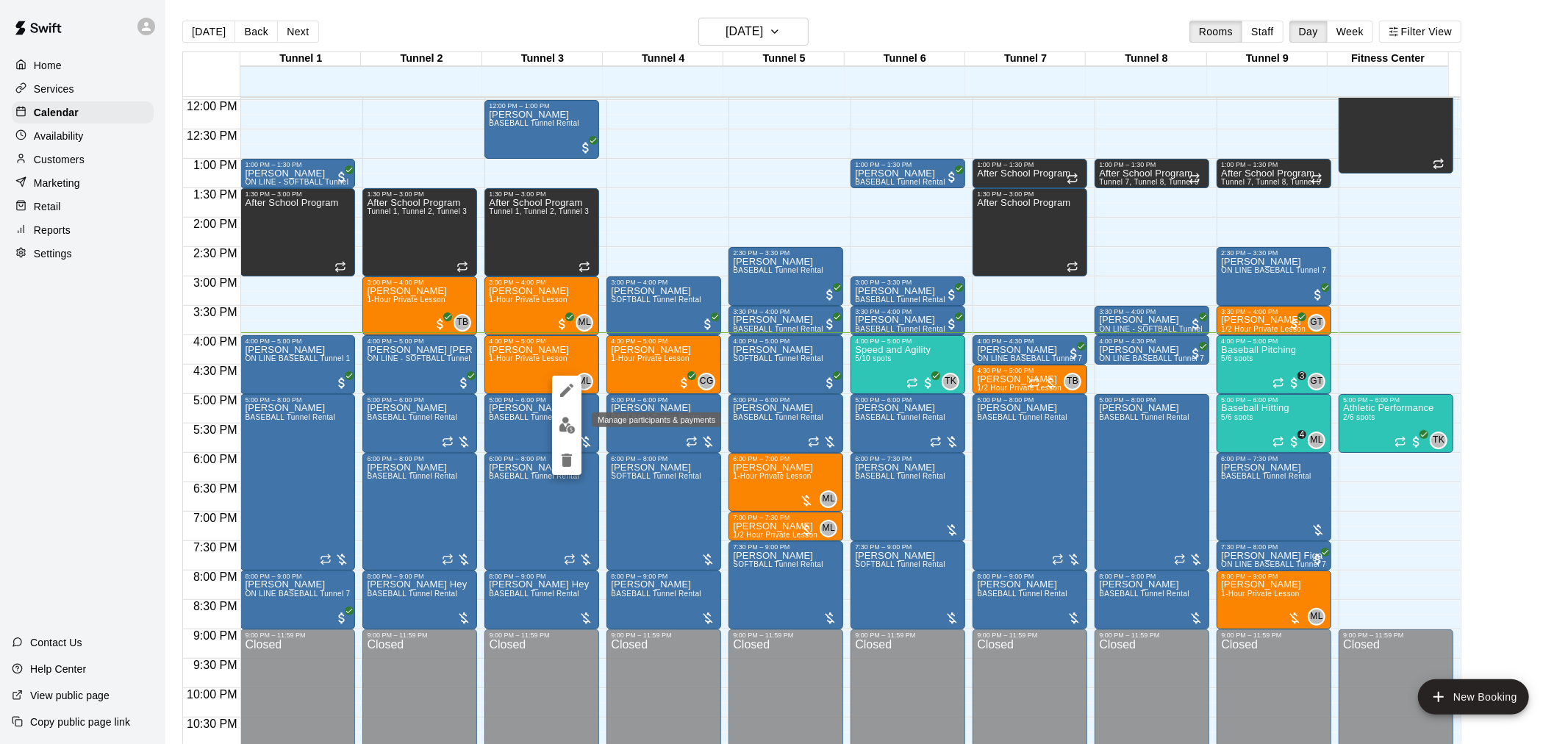
click at [569, 430] on img "edit" at bounding box center [567, 425] width 17 height 17
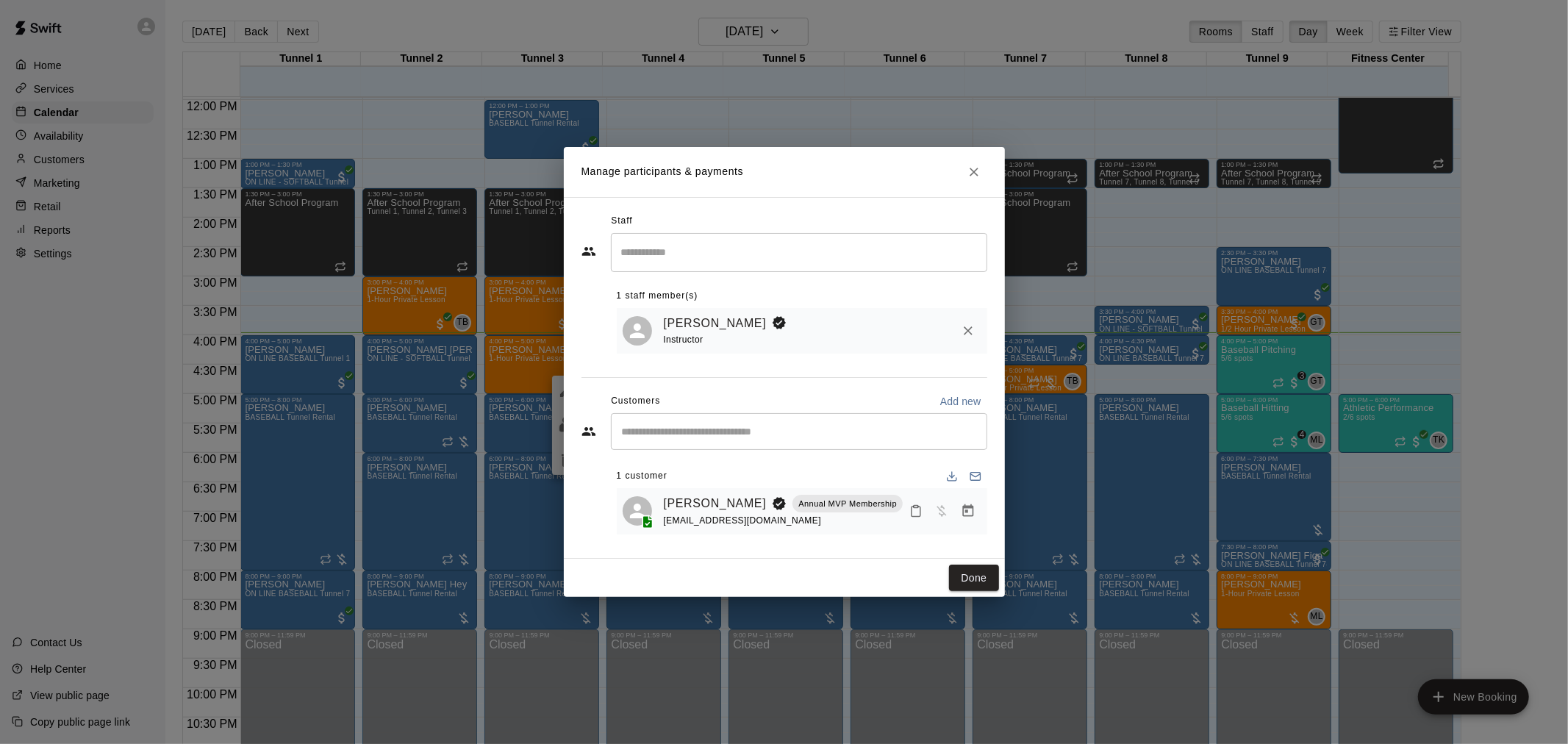
click at [978, 575] on button "Done" at bounding box center [973, 578] width 50 height 27
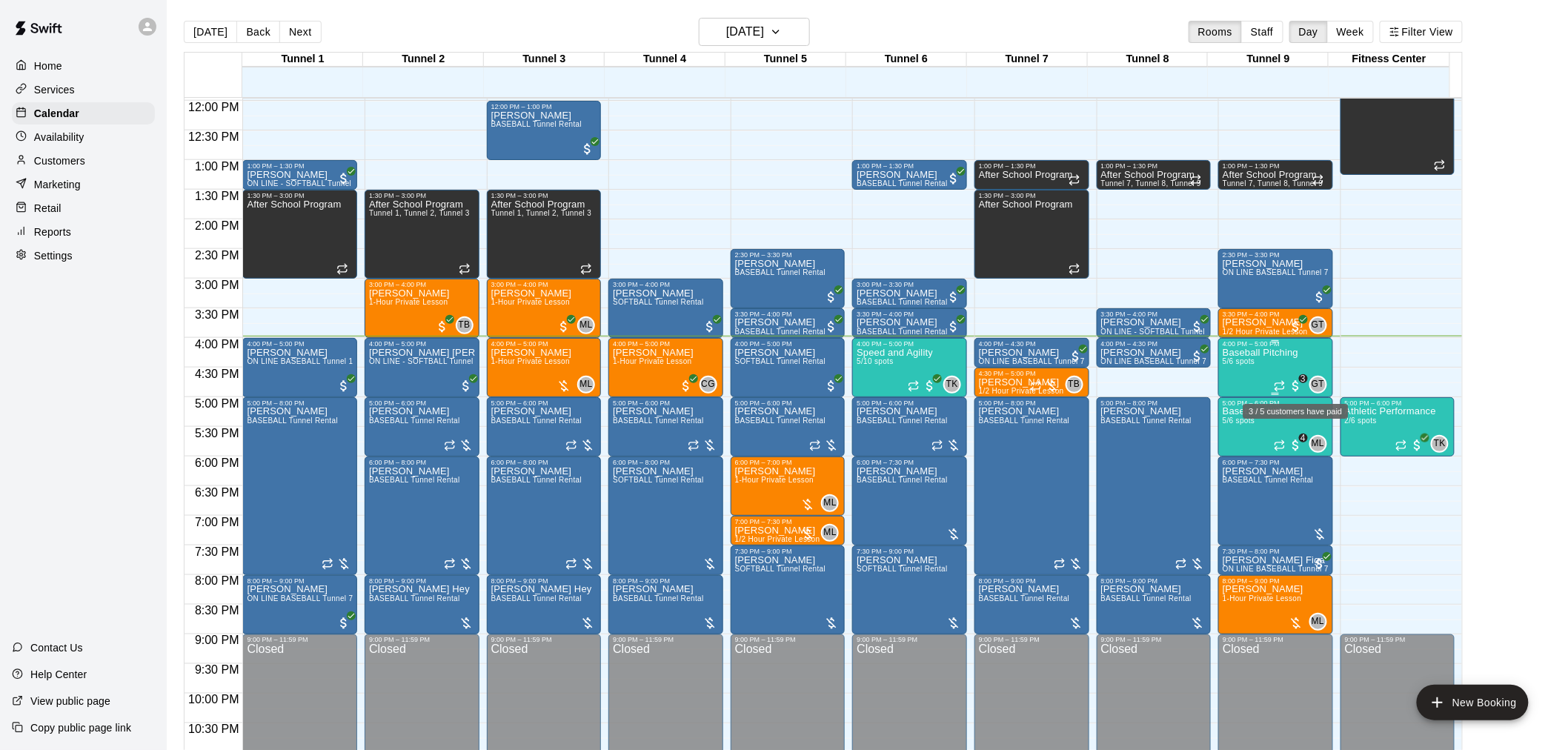
click at [1295, 388] on span "3" at bounding box center [1297, 386] width 15 height 15
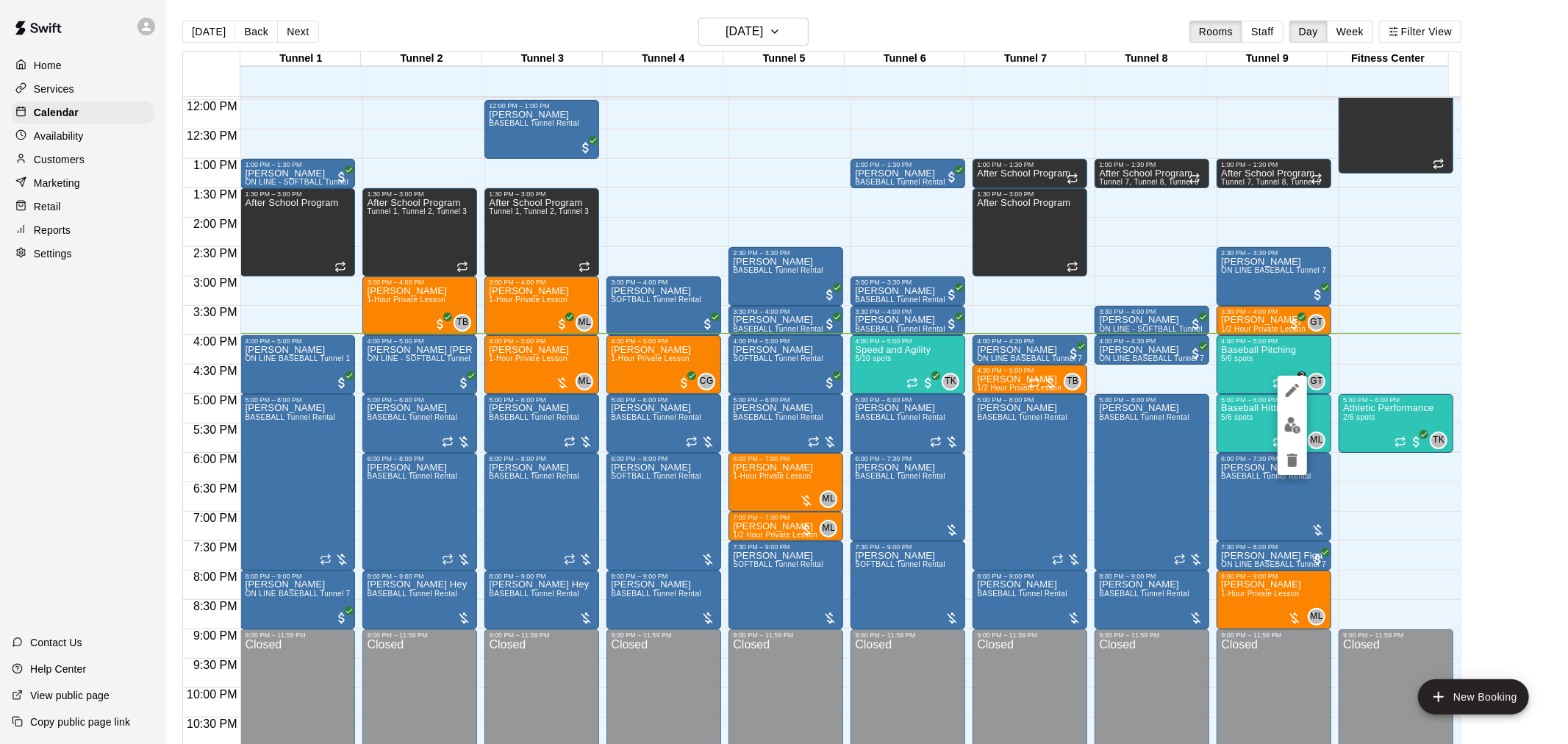
click at [1400, 282] on div at bounding box center [784, 372] width 1568 height 744
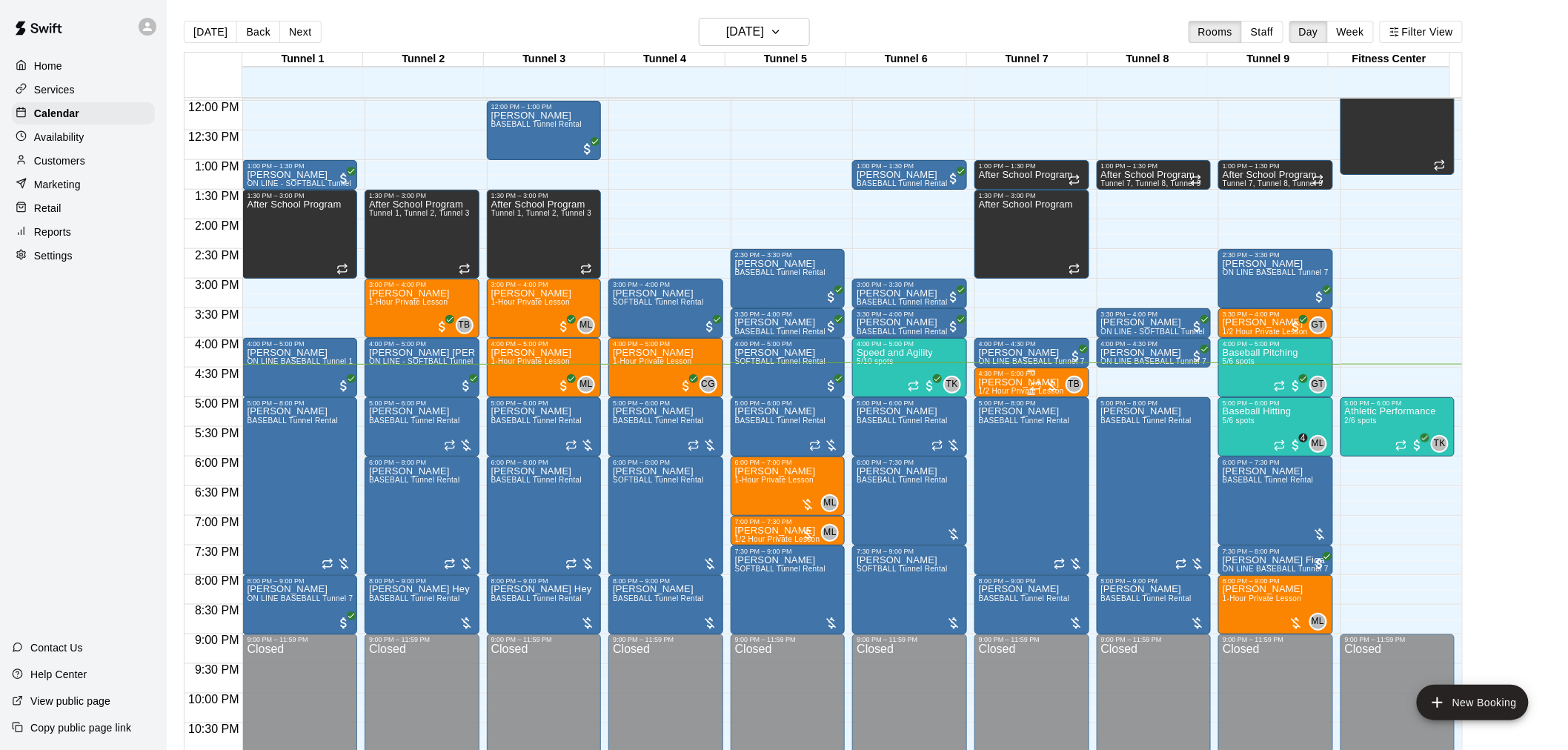
click at [1051, 383] on div at bounding box center [1045, 386] width 30 height 15
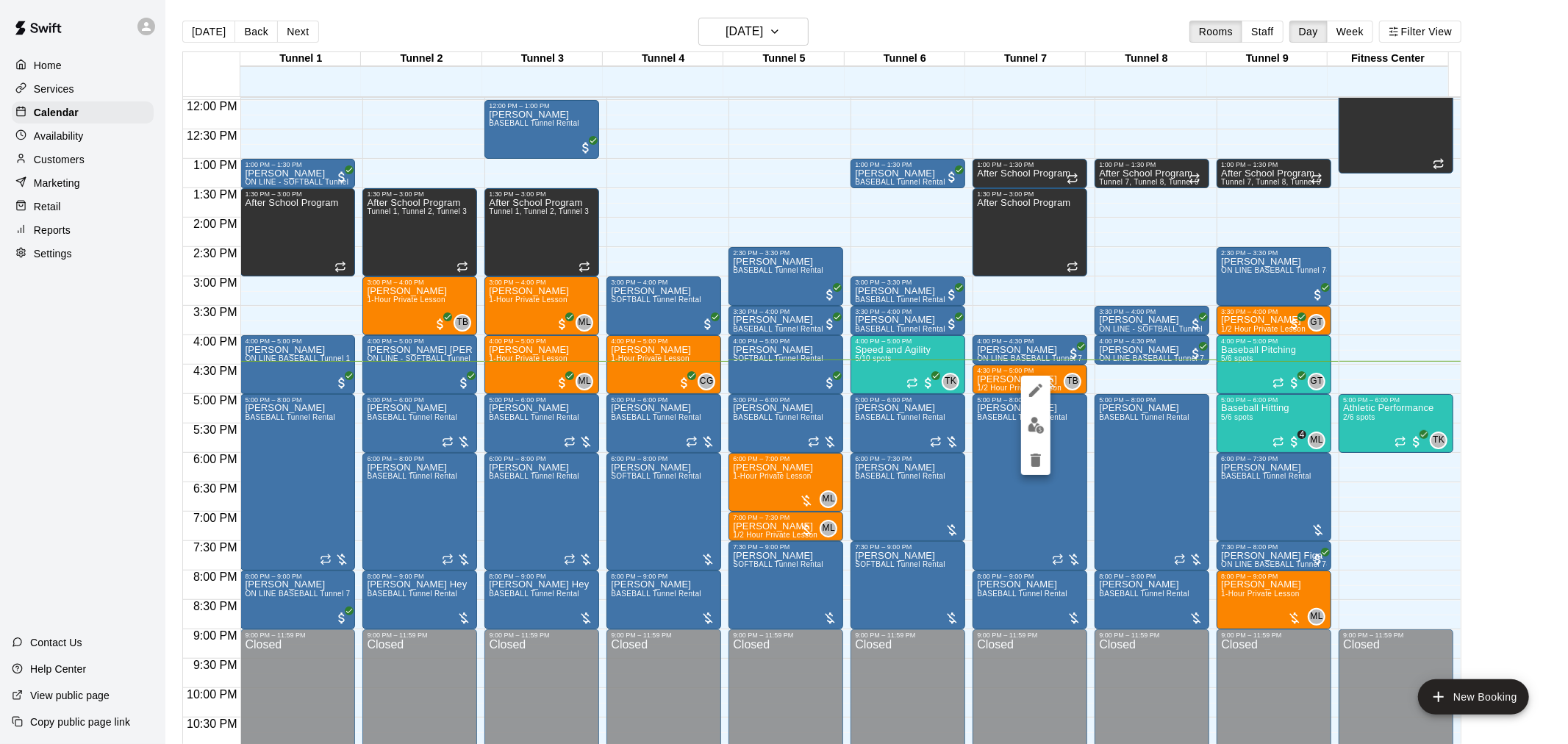
click at [1502, 341] on div at bounding box center [784, 372] width 1568 height 744
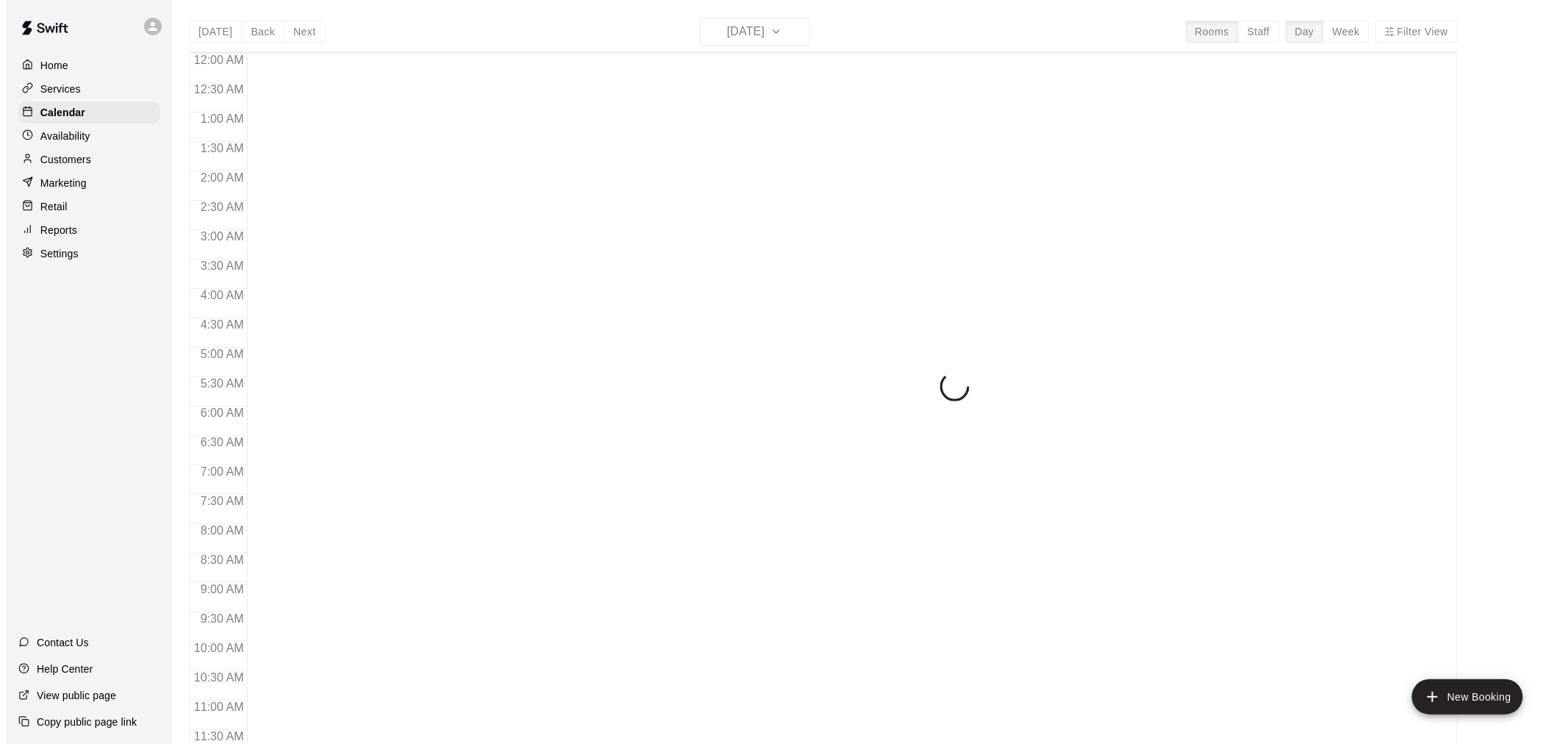
scroll to position [703, 0]
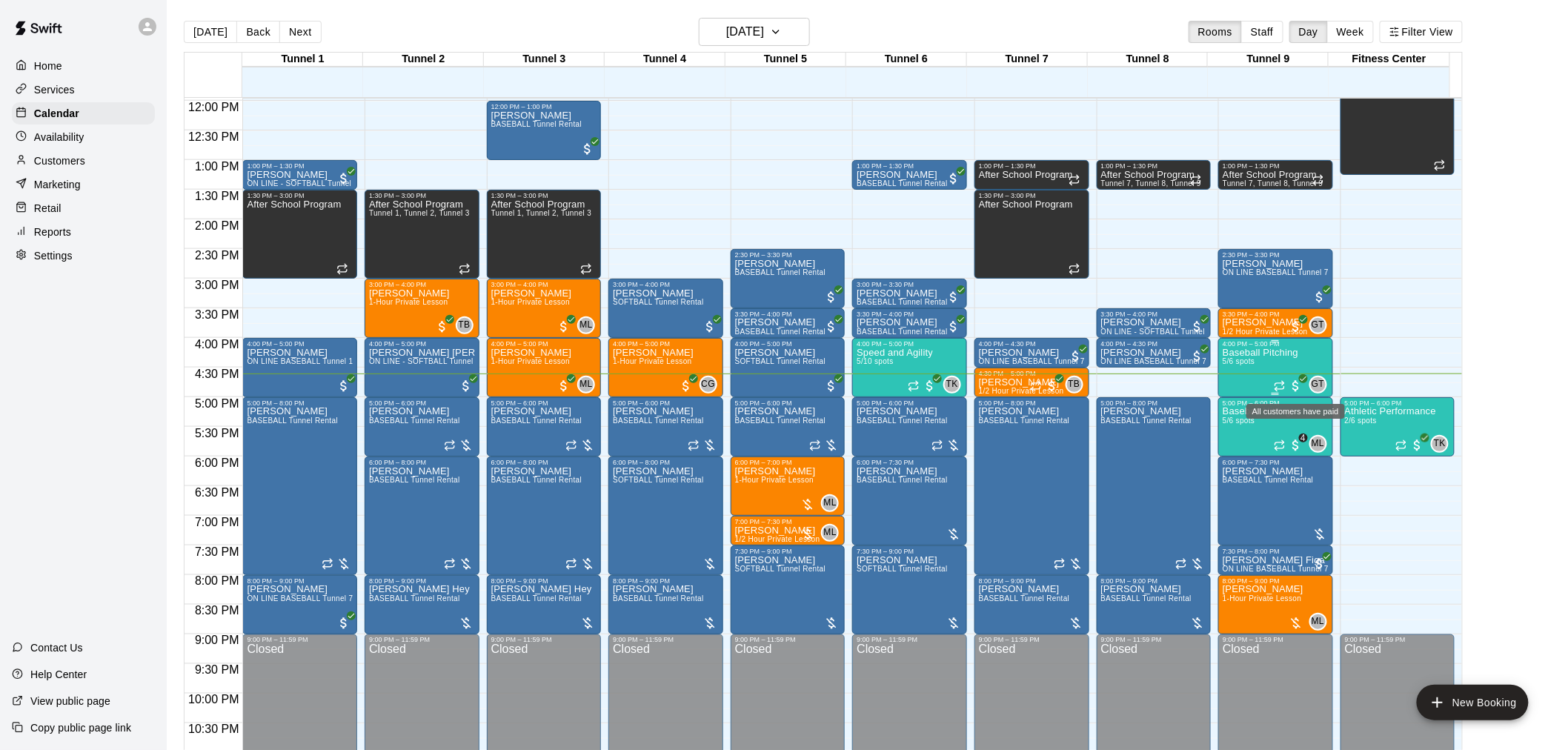
click at [1294, 390] on span "All customers have paid" at bounding box center [1297, 386] width 15 height 15
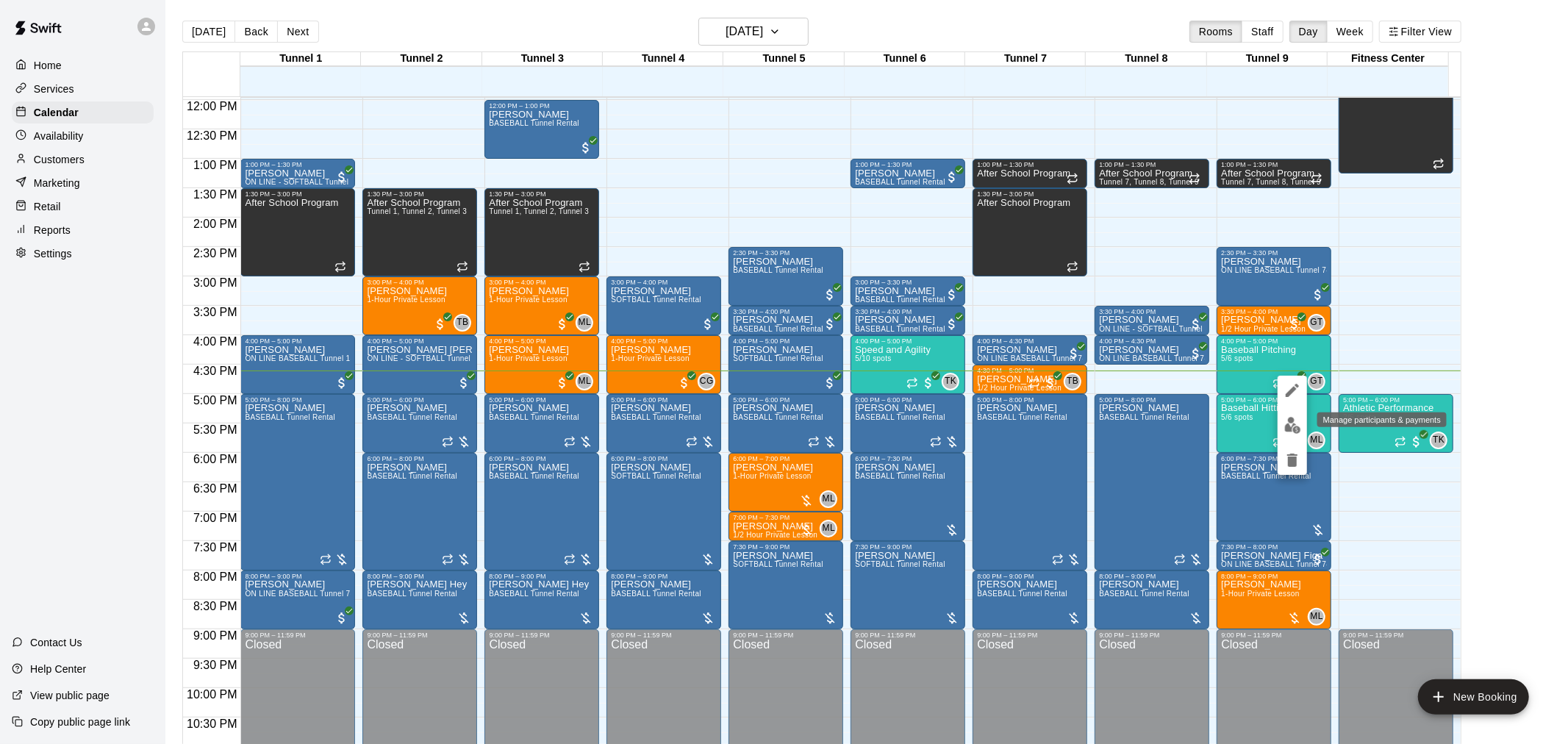
click at [1299, 430] on img "edit" at bounding box center [1293, 425] width 17 height 17
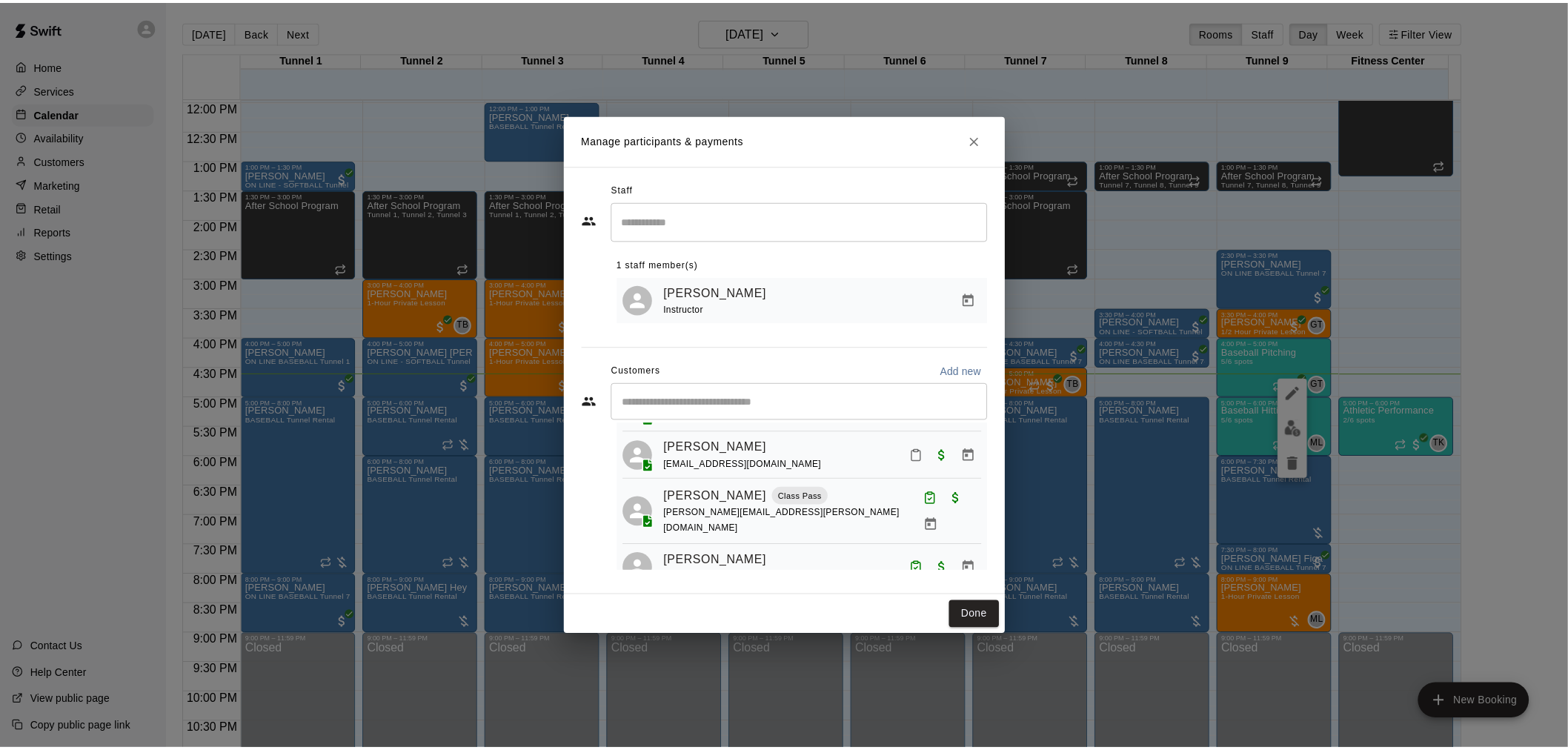
scroll to position [142, 0]
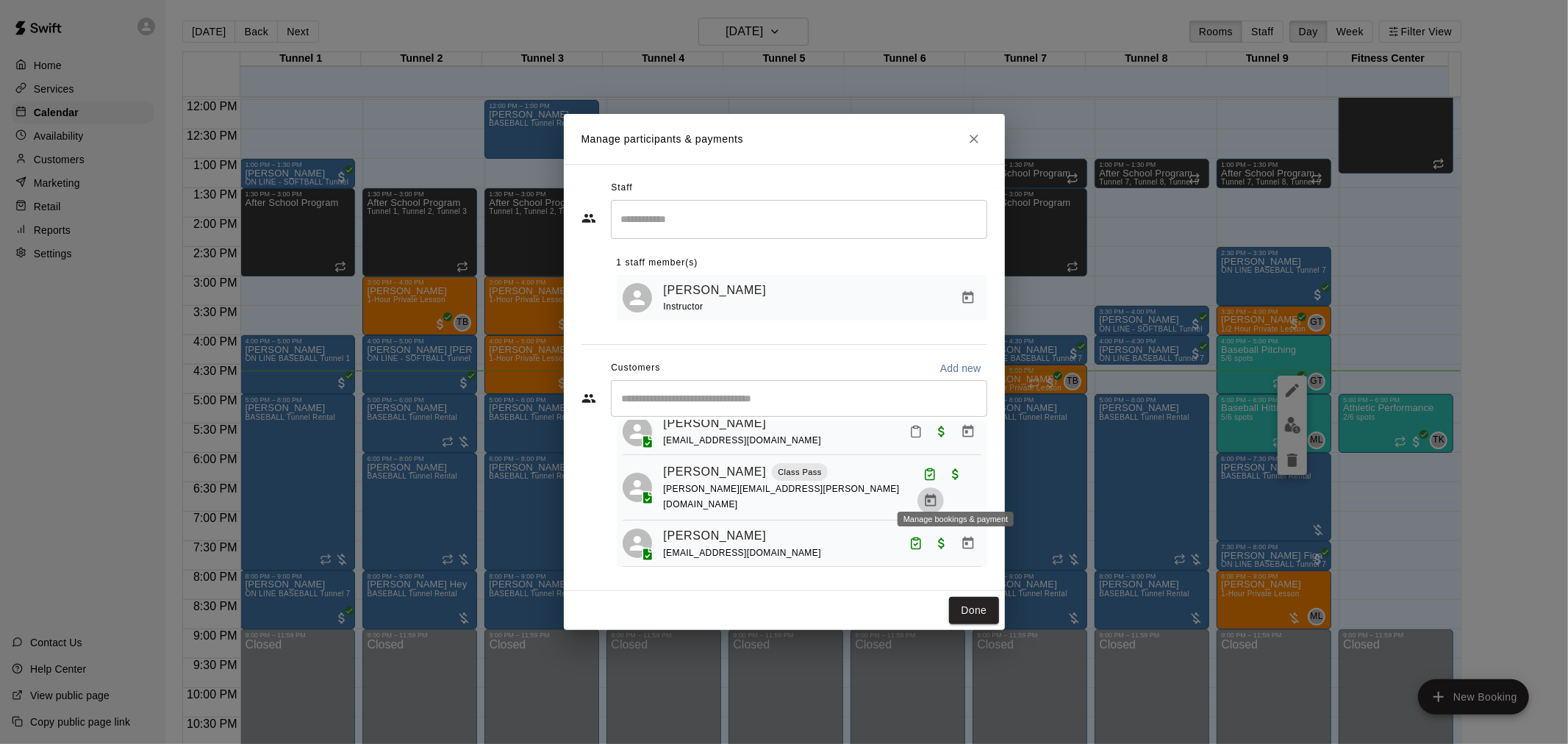
click at [938, 493] on icon "Manage bookings & payment" at bounding box center [931, 501] width 15 height 15
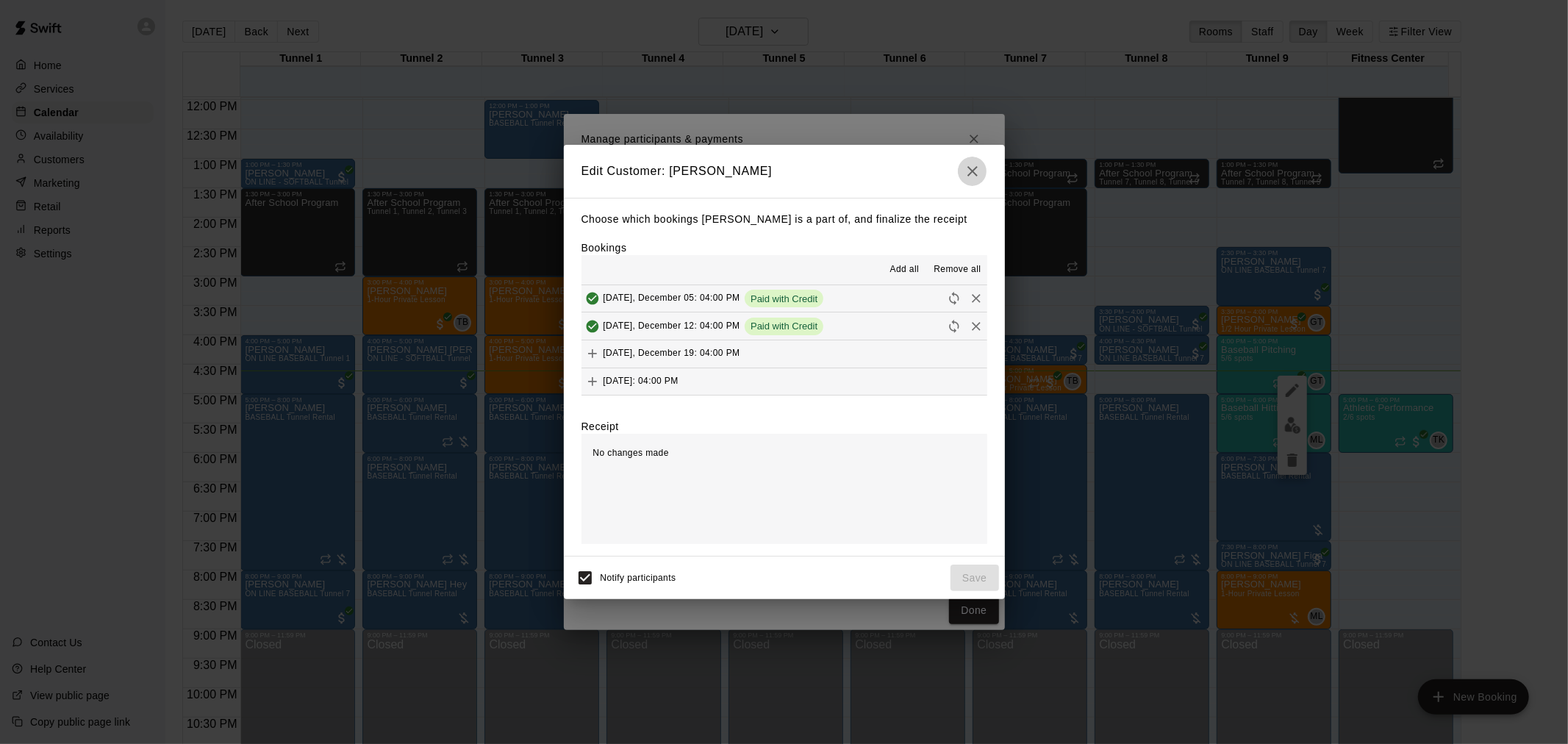
click at [971, 166] on icon "button" at bounding box center [973, 172] width 18 height 18
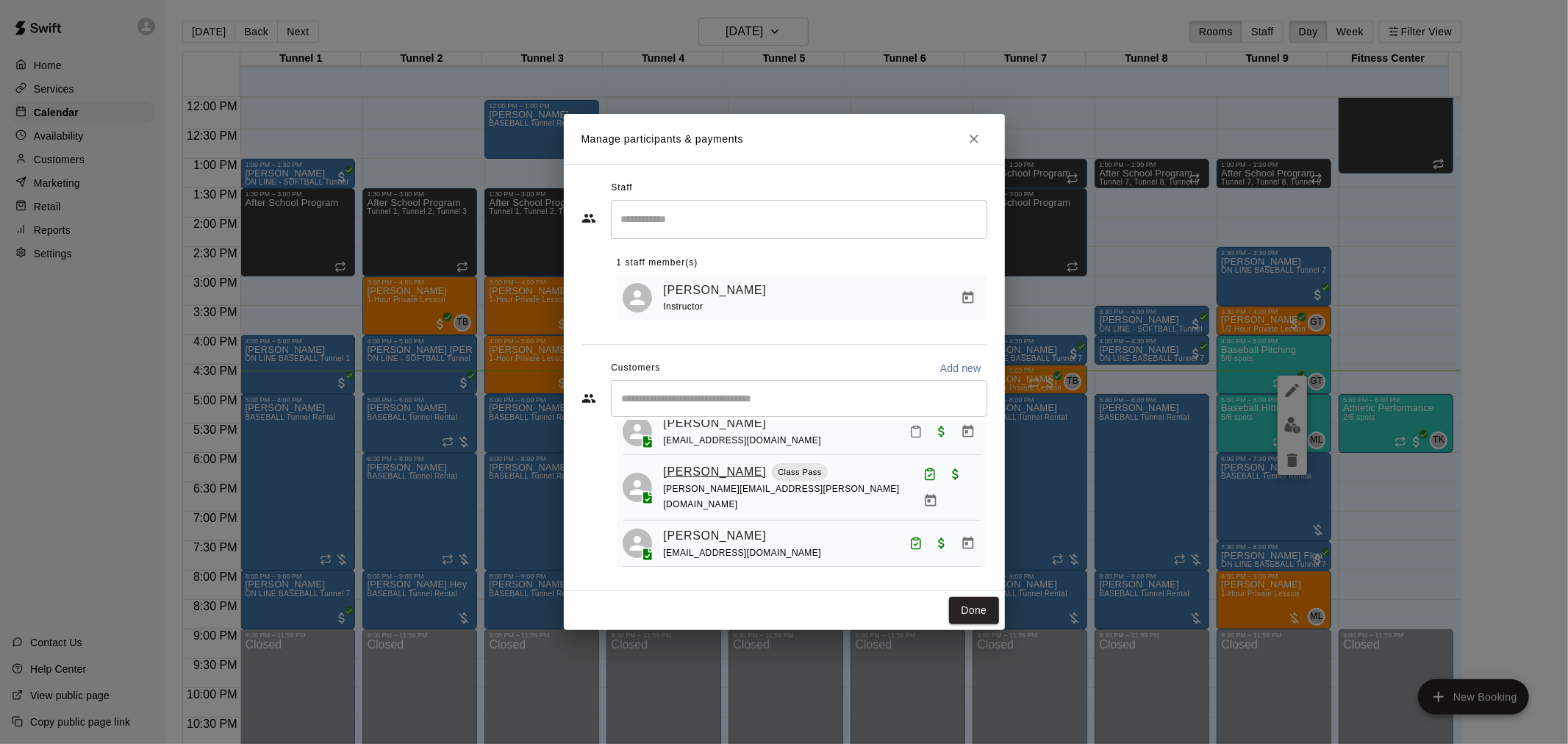
click at [706, 474] on link "Jameson Corwin" at bounding box center [715, 472] width 103 height 19
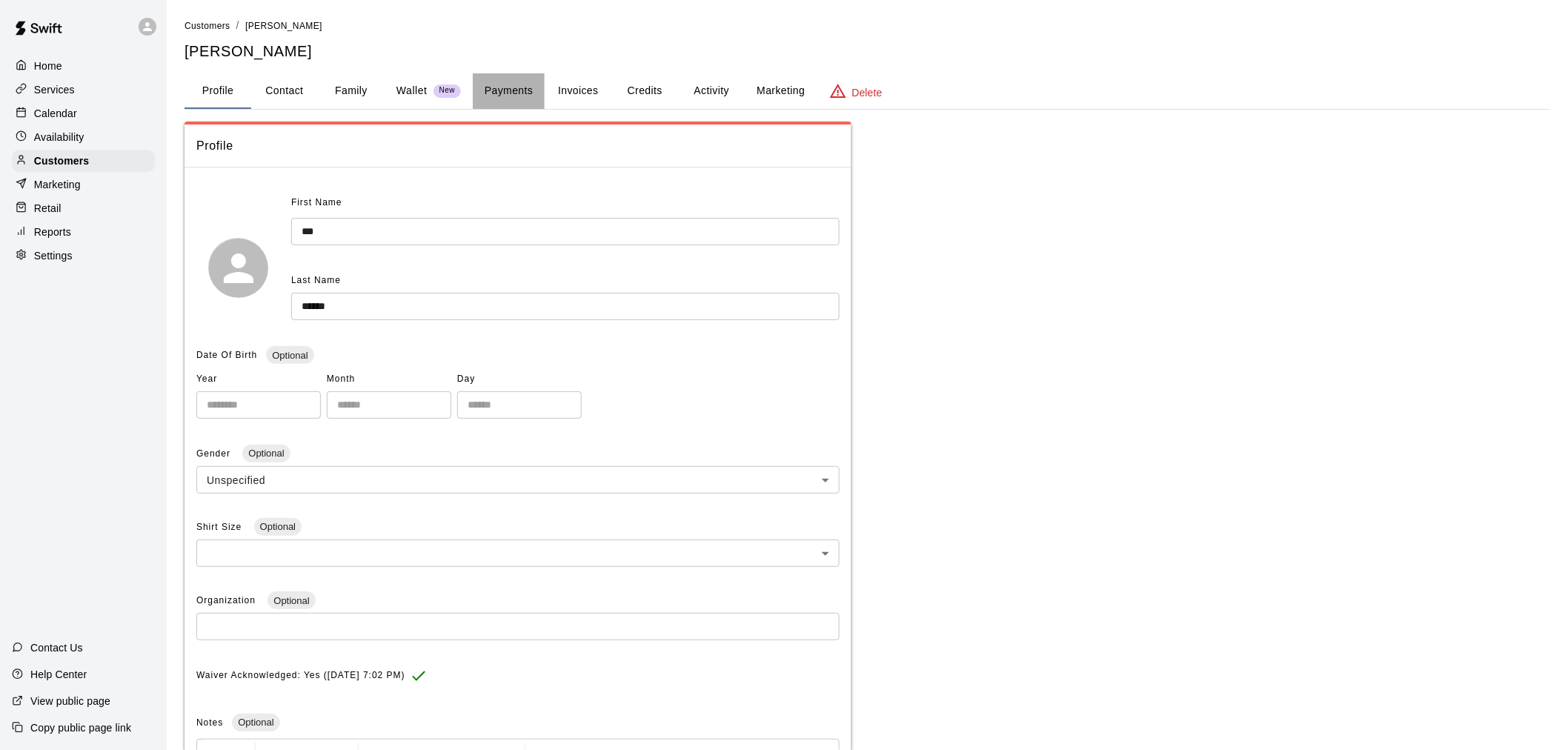
click at [505, 87] on button "Payments" at bounding box center [509, 91] width 72 height 36
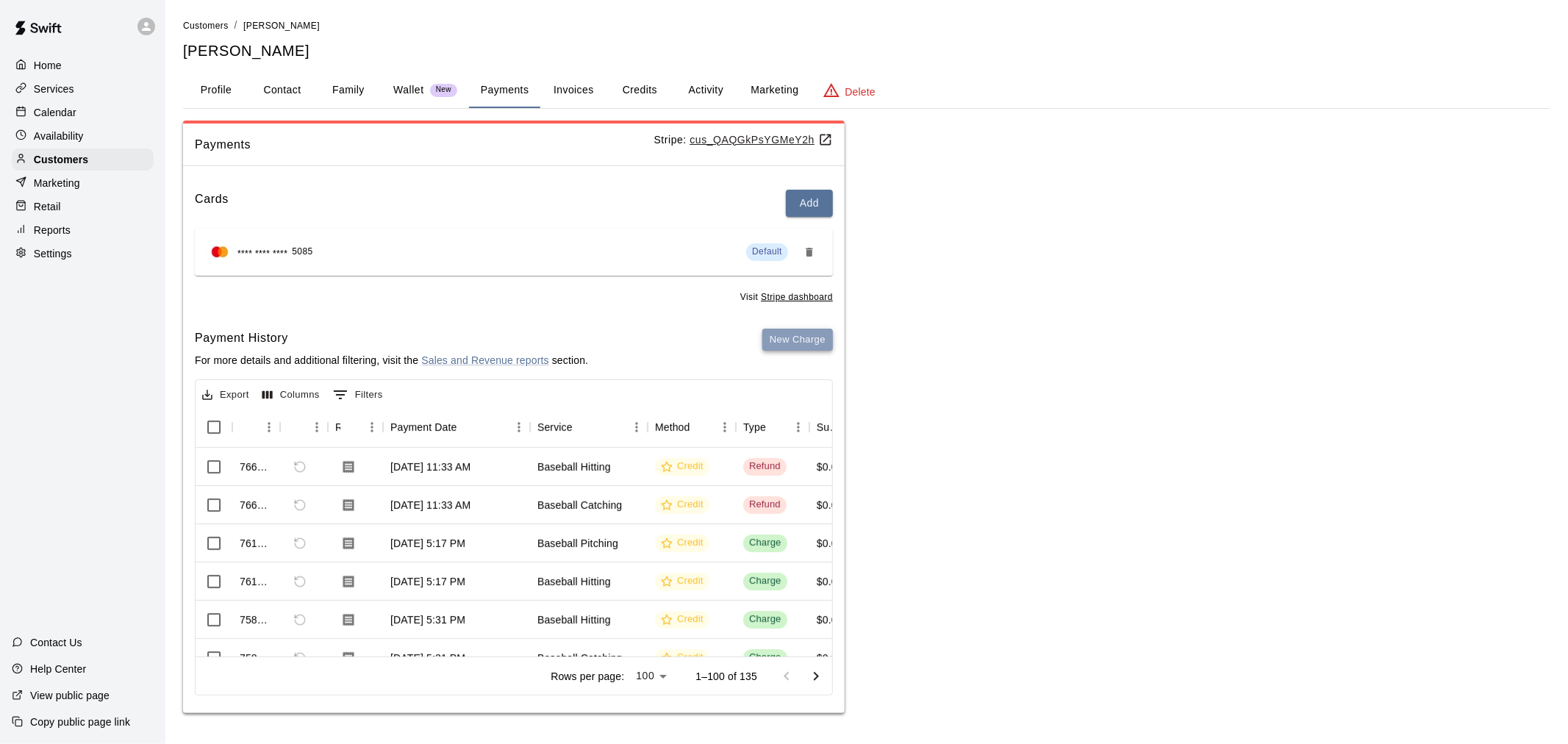
click at [795, 341] on button "New Charge" at bounding box center [797, 339] width 70 height 23
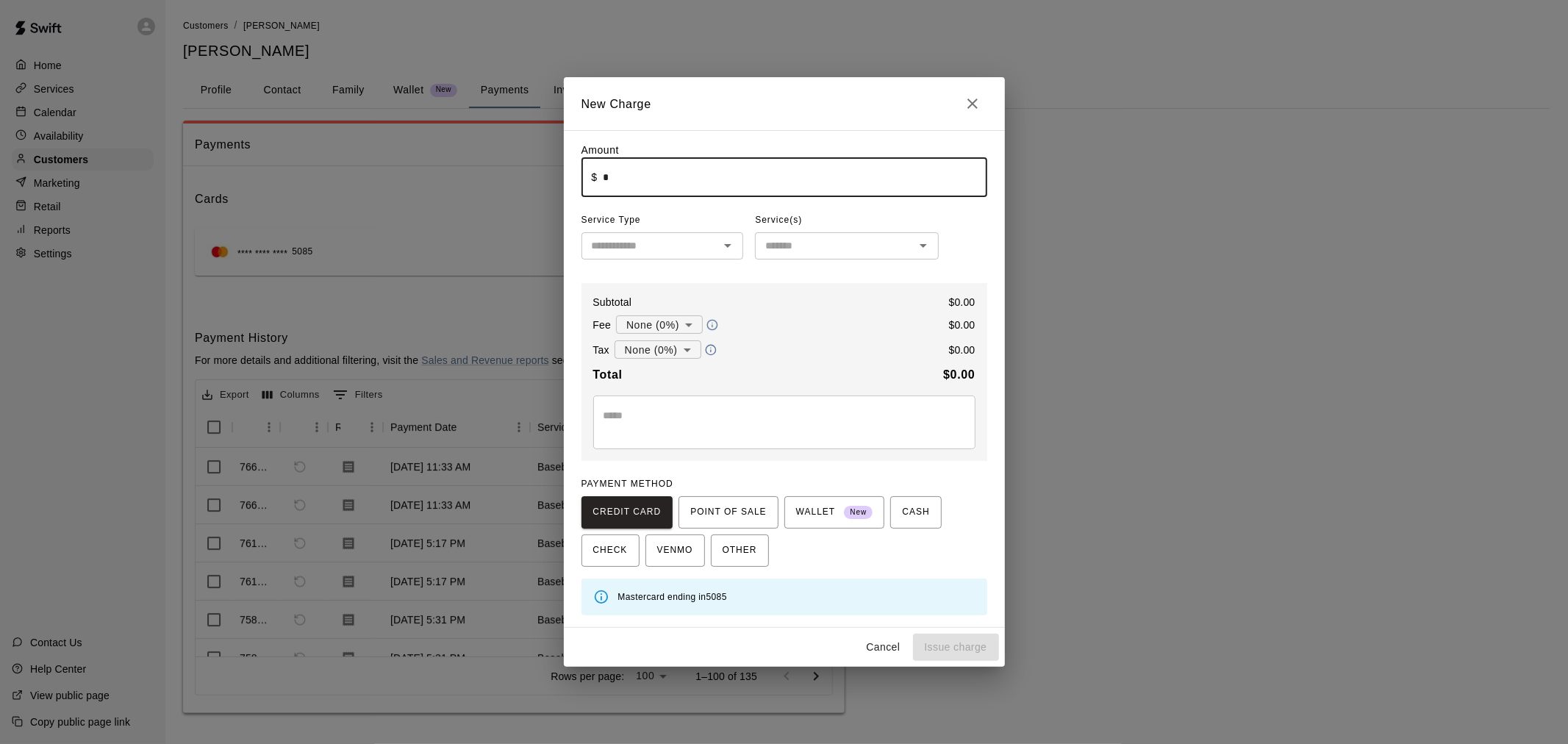
click at [681, 171] on input "*" at bounding box center [794, 177] width 384 height 39
click at [712, 260] on div "​" at bounding box center [663, 246] width 163 height 27
type input "****"
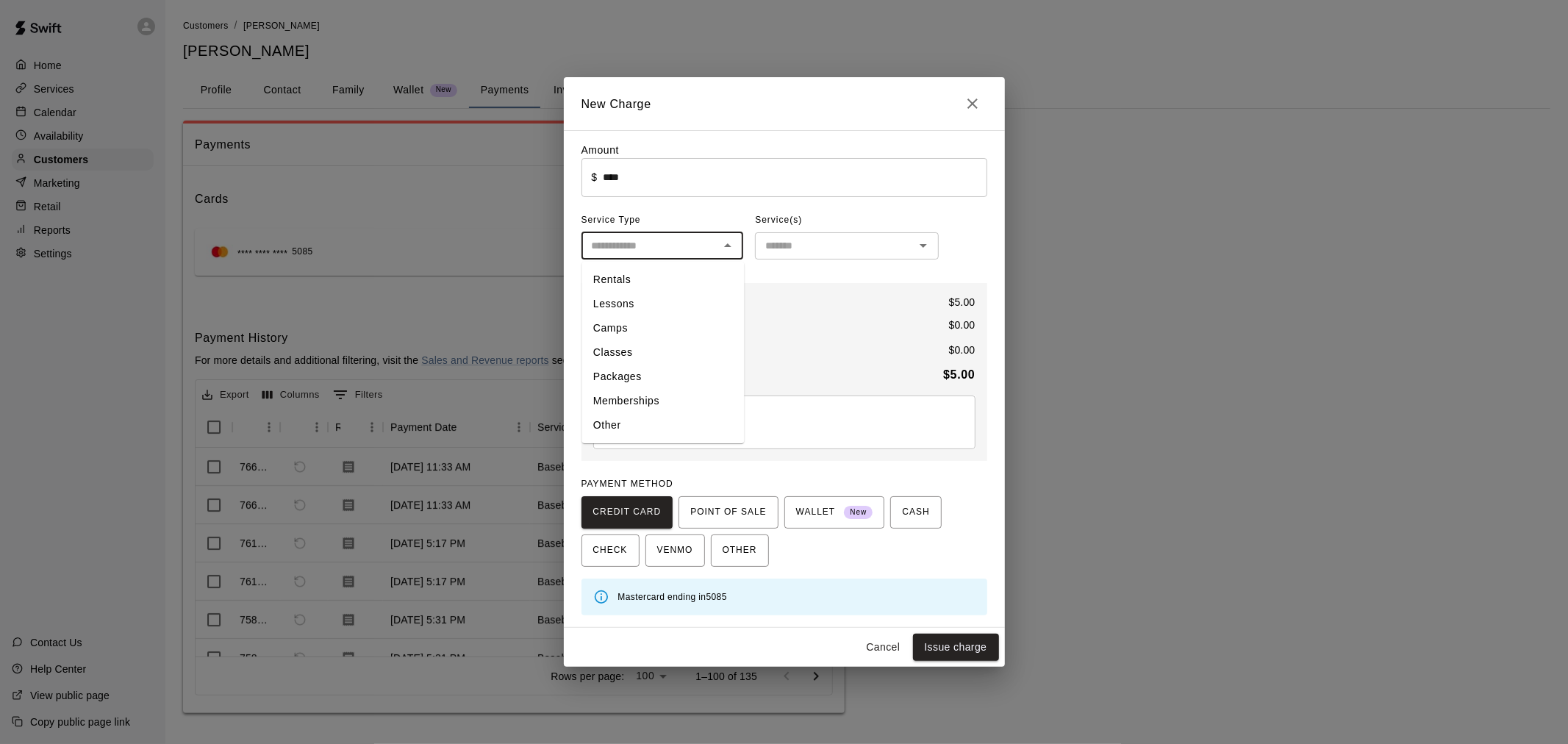
click at [629, 420] on li "Other" at bounding box center [663, 426] width 163 height 24
type input "*****"
click at [817, 256] on div "​" at bounding box center [847, 246] width 184 height 27
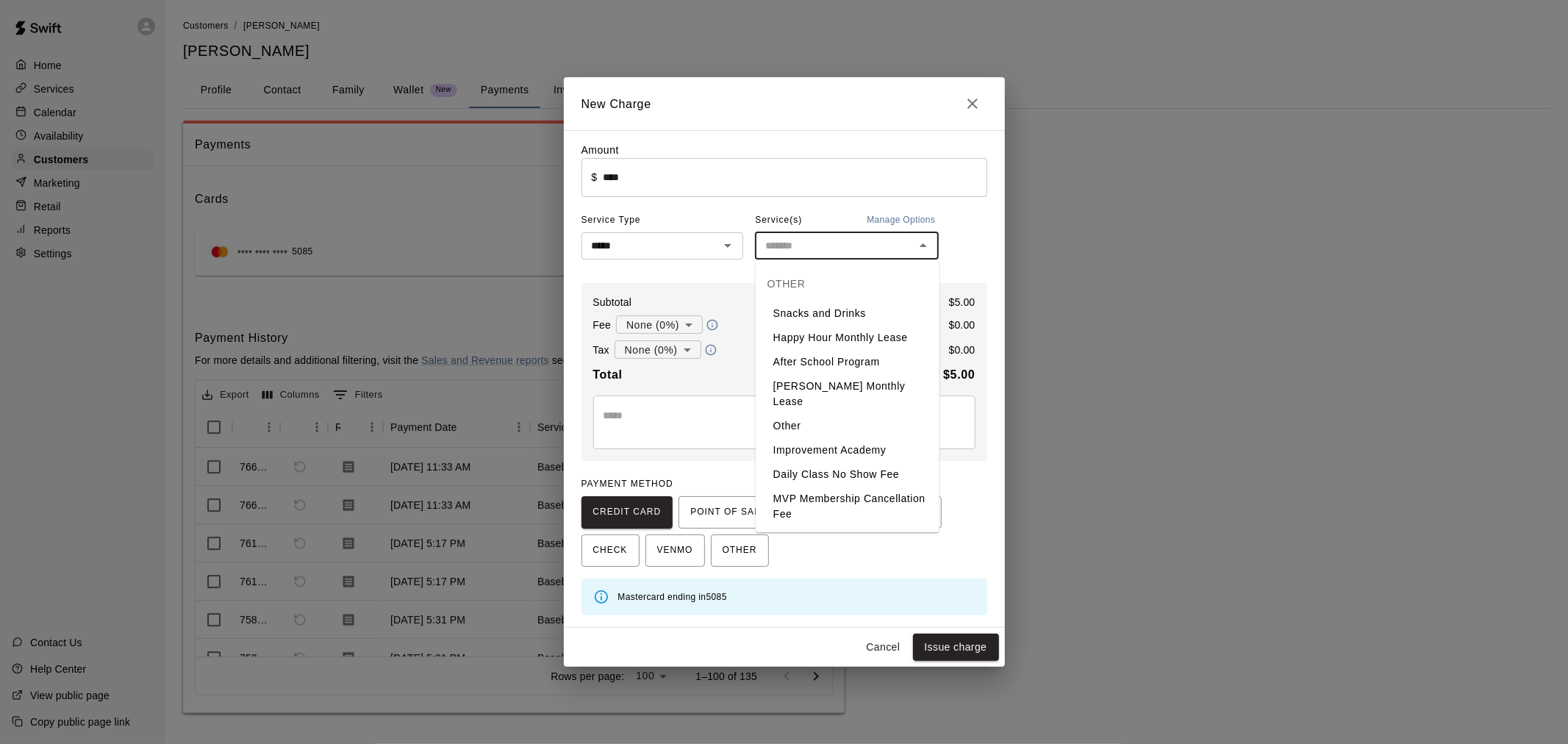
click at [825, 311] on li "Snacks and Drinks" at bounding box center [848, 314] width 184 height 24
type input "**********"
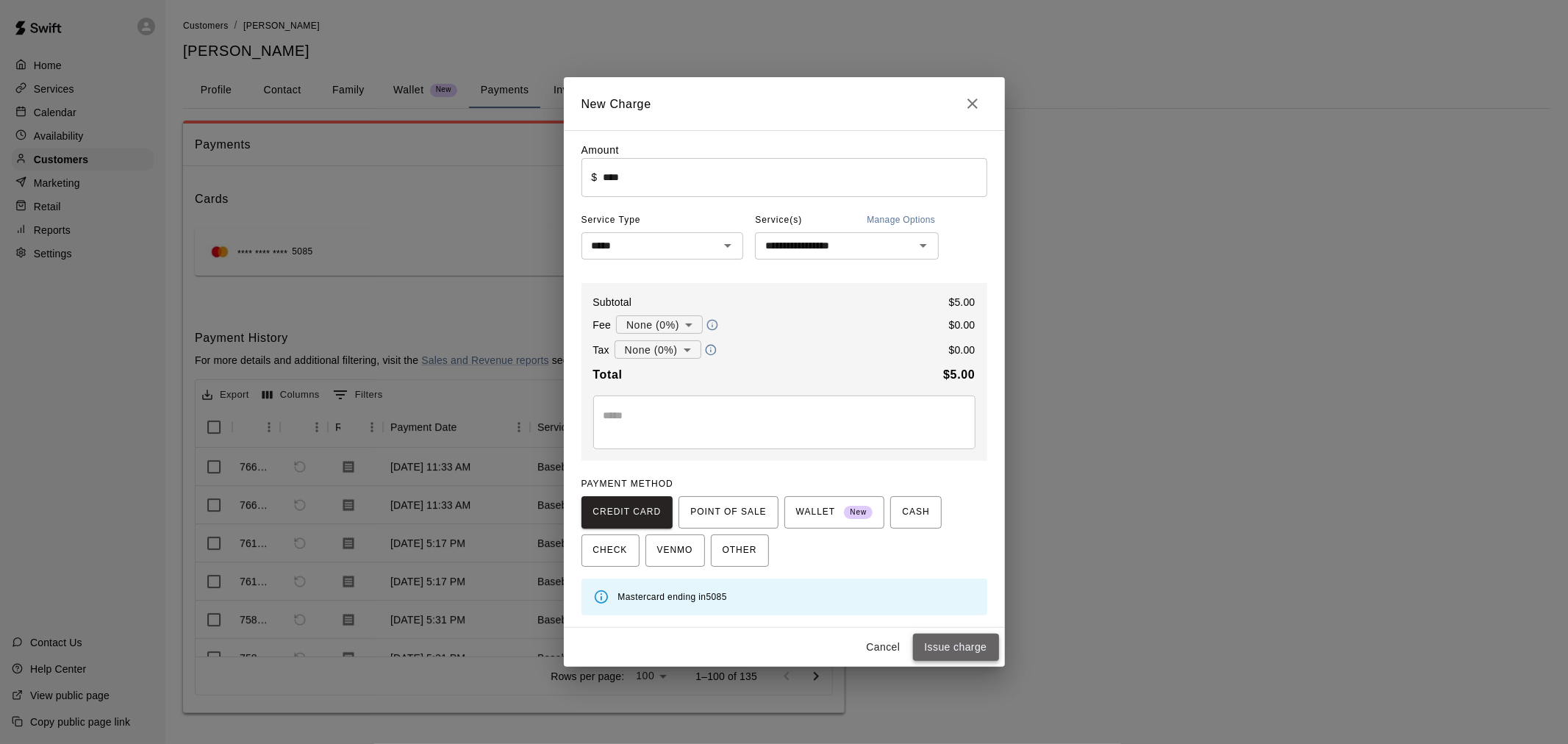
click at [972, 648] on button "Issue charge" at bounding box center [956, 647] width 86 height 27
type input "*"
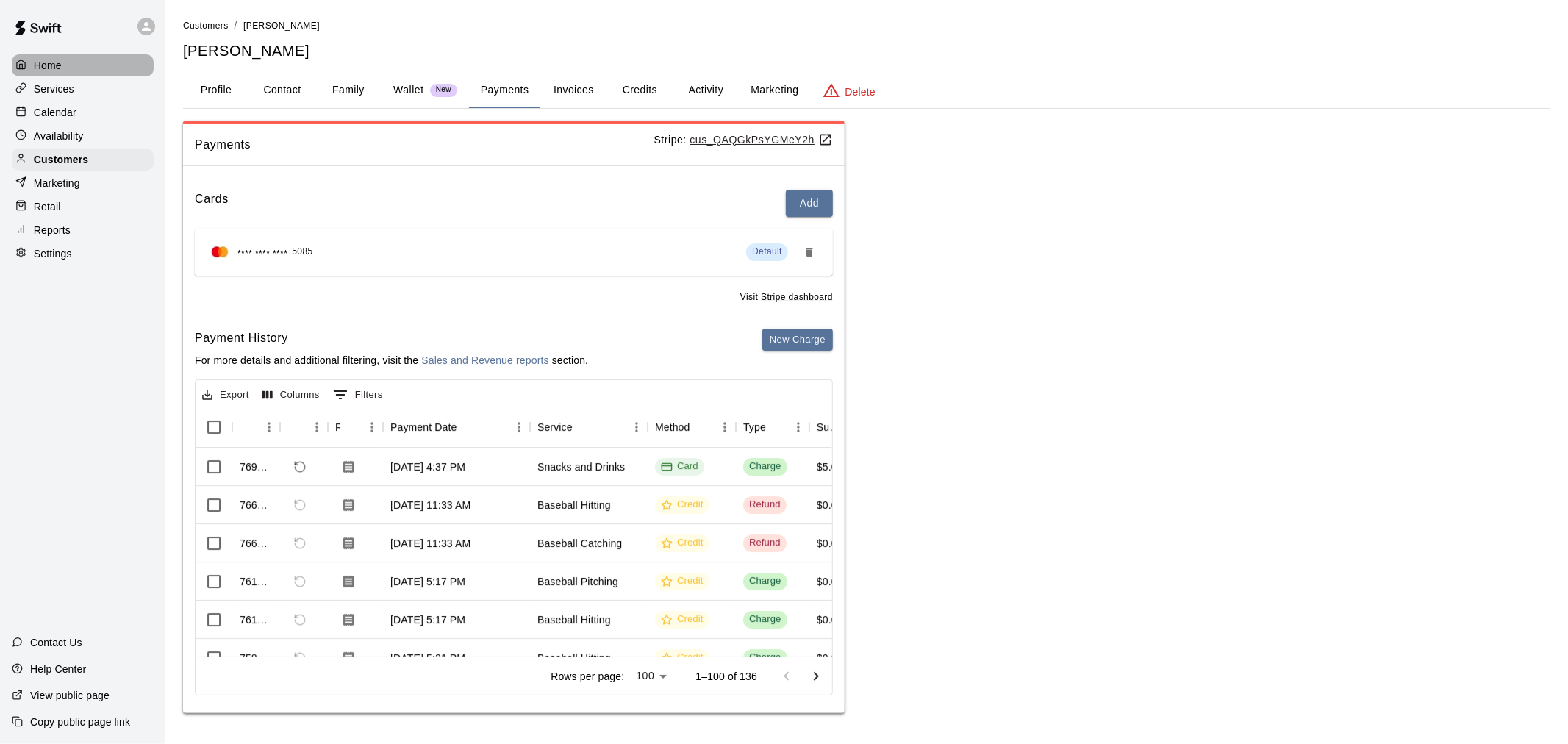
click at [44, 70] on p "Home" at bounding box center [48, 66] width 28 height 15
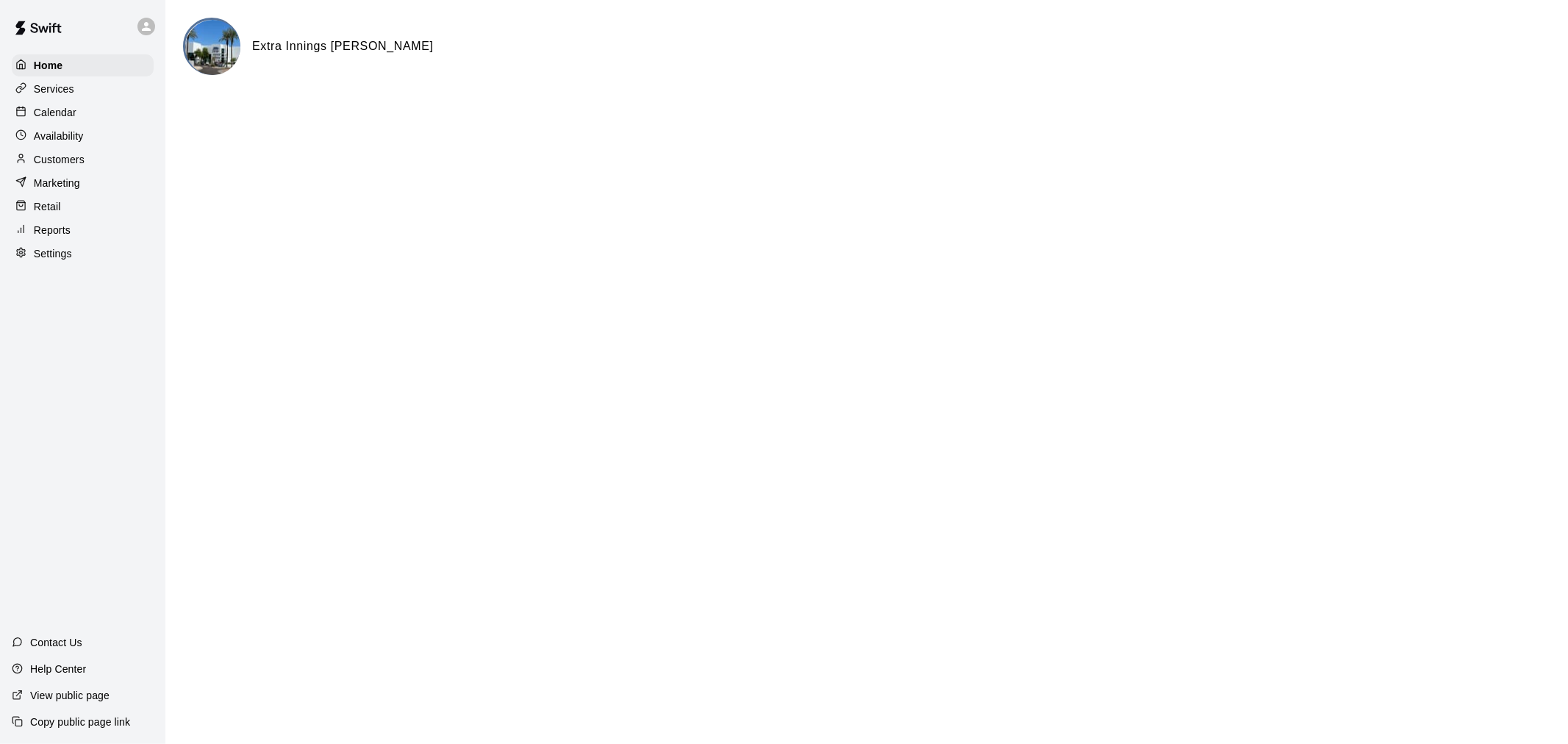
click at [46, 120] on p "Calendar" at bounding box center [55, 112] width 43 height 15
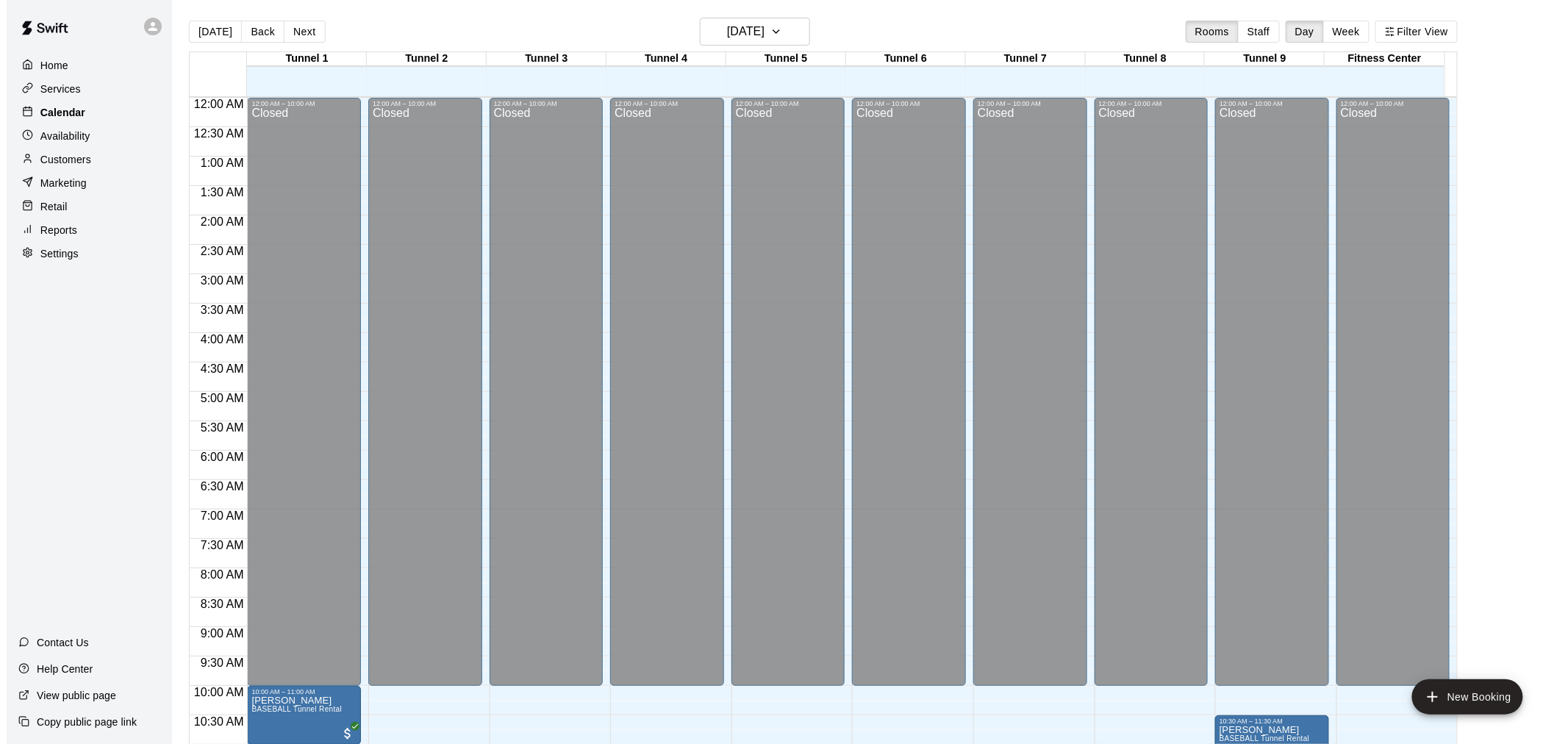
scroll to position [703, 0]
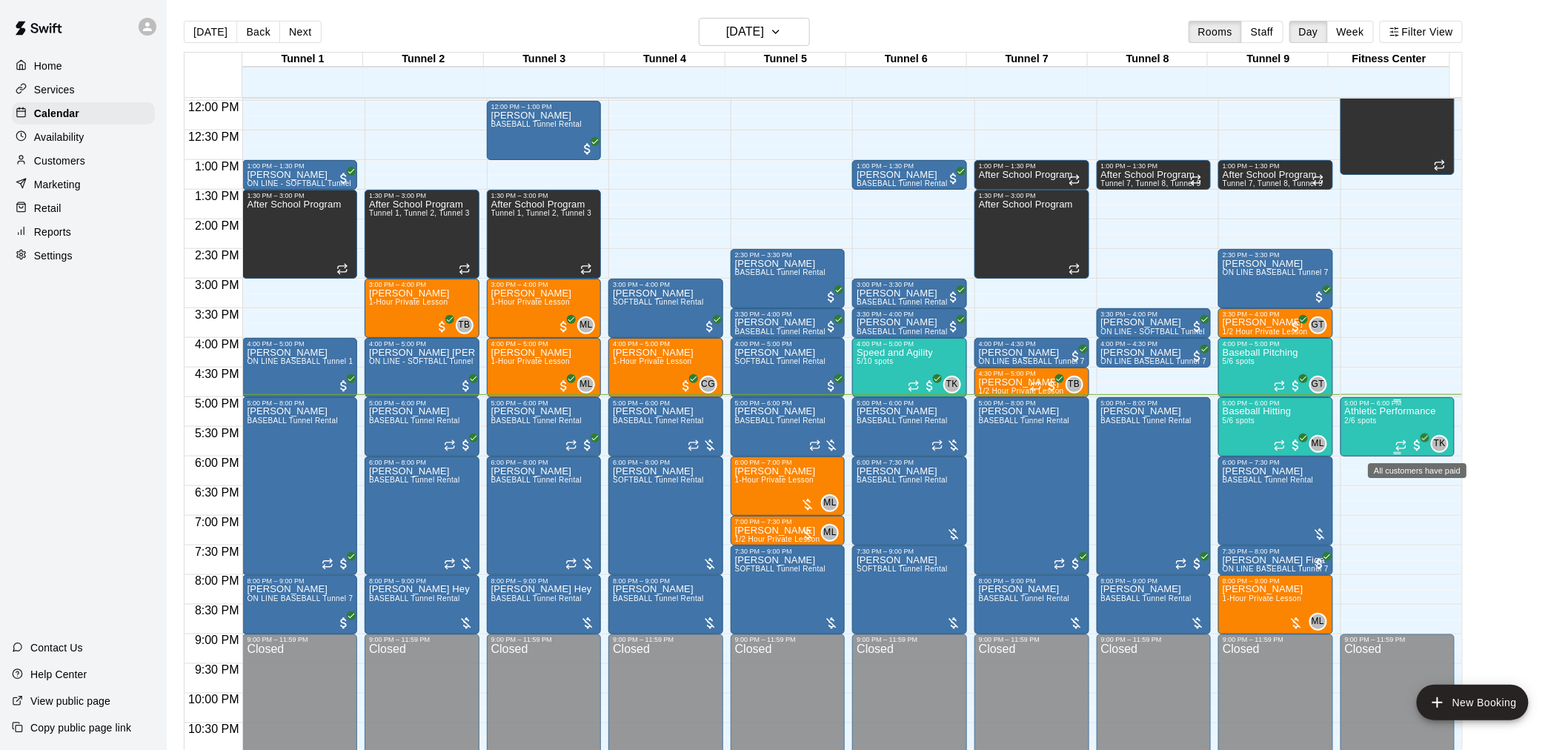
click at [1419, 441] on span "All customers have paid" at bounding box center [1418, 445] width 15 height 15
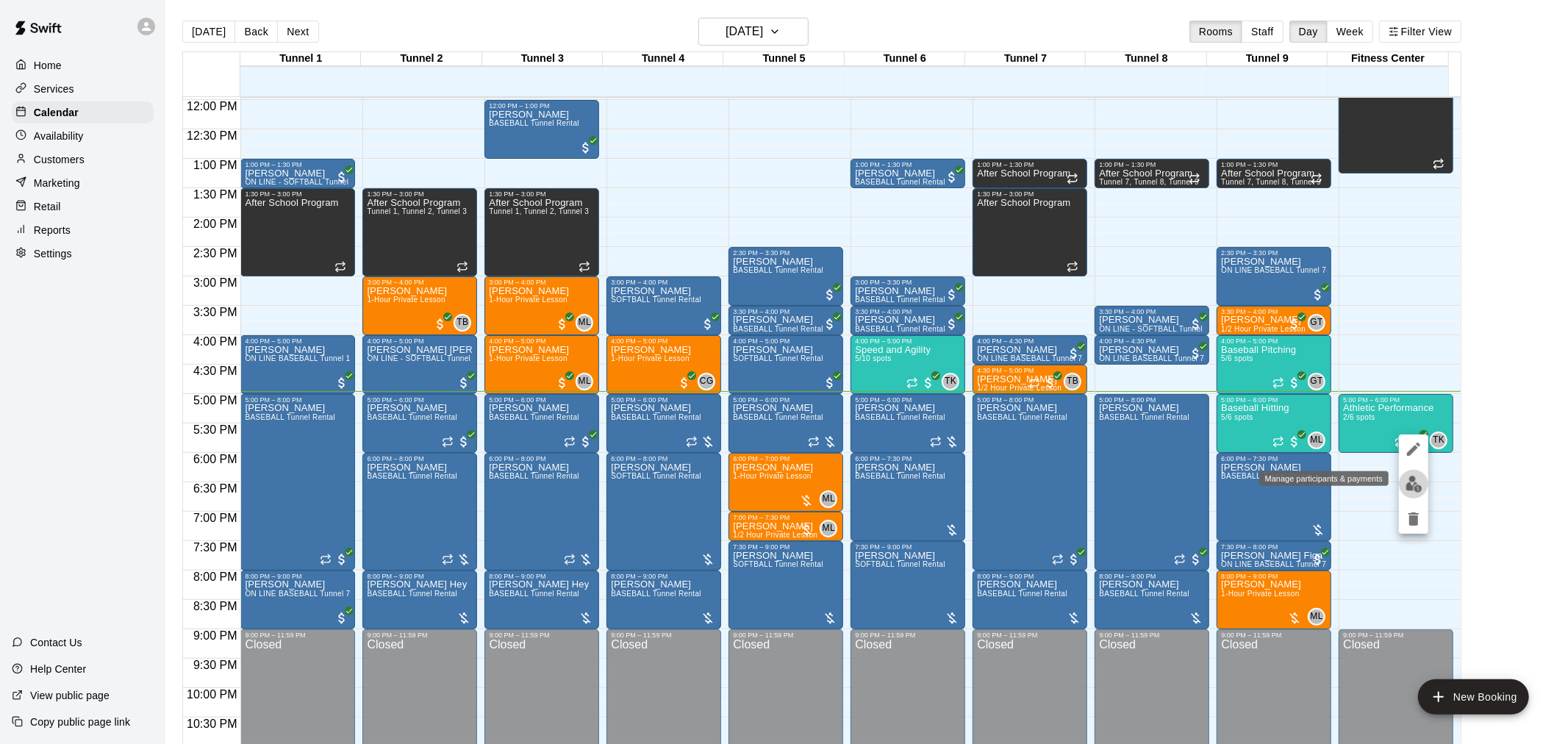
click at [1408, 479] on img "edit" at bounding box center [1414, 484] width 17 height 17
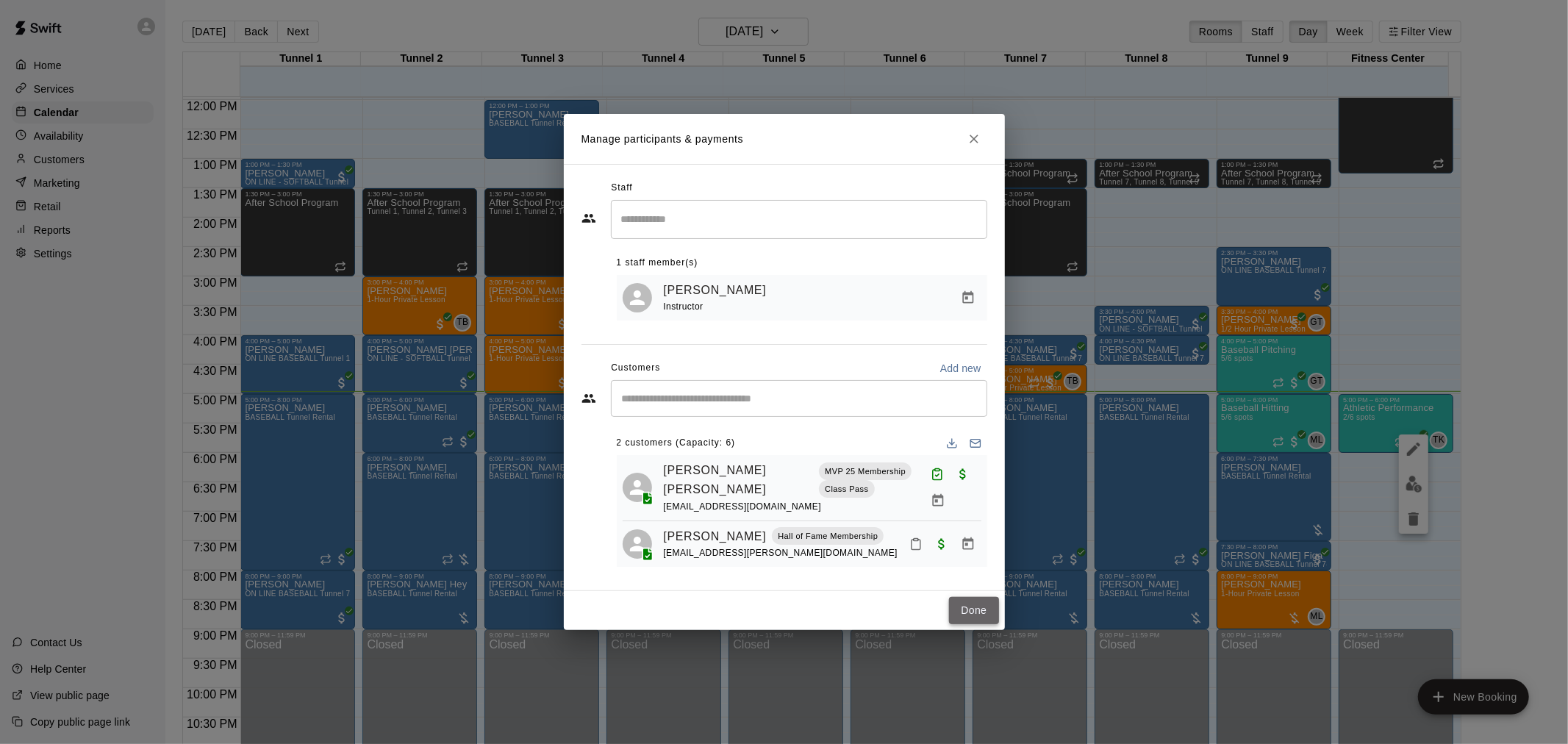
click at [972, 606] on button "Done" at bounding box center [973, 610] width 50 height 27
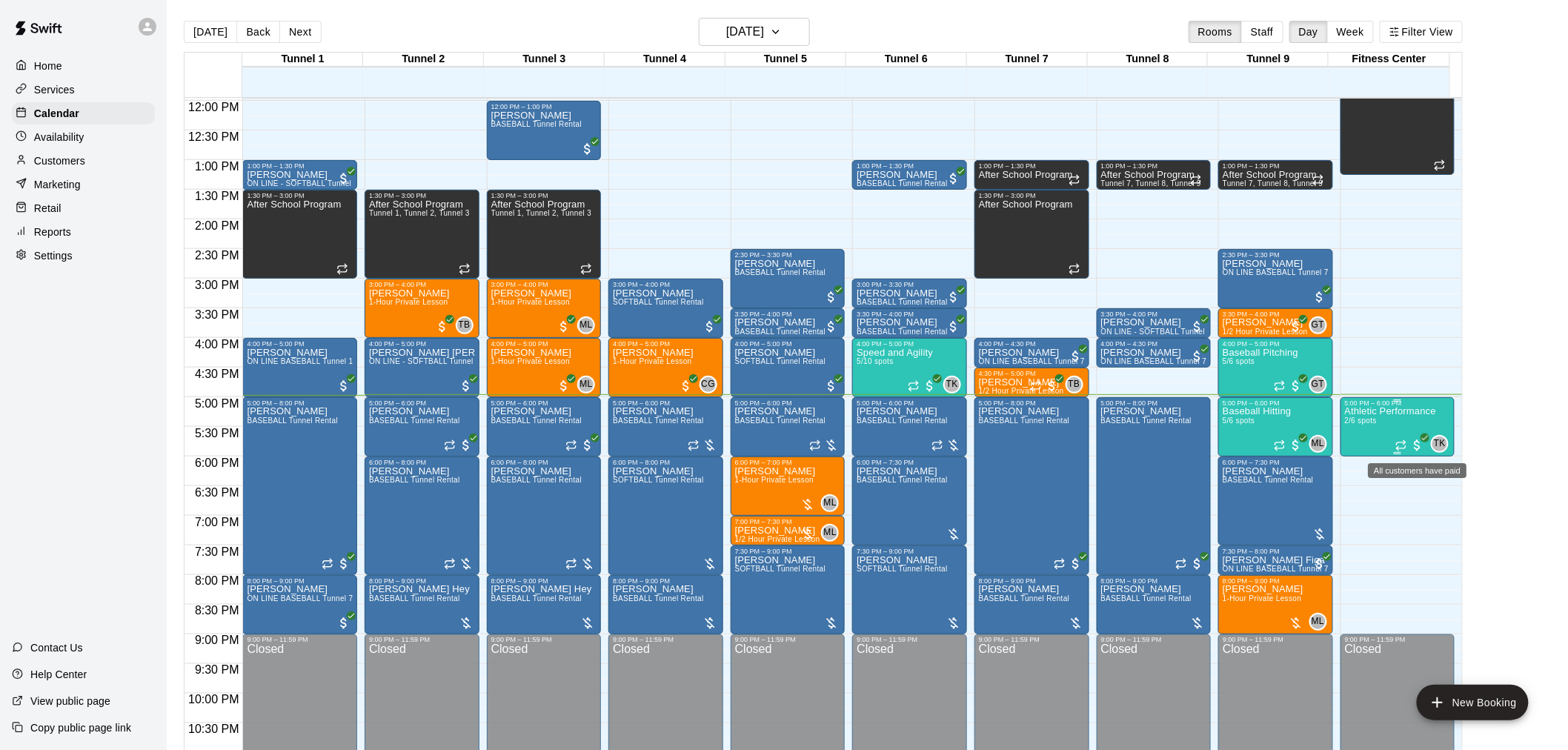
click at [1424, 444] on span "All customers have paid" at bounding box center [1418, 445] width 15 height 15
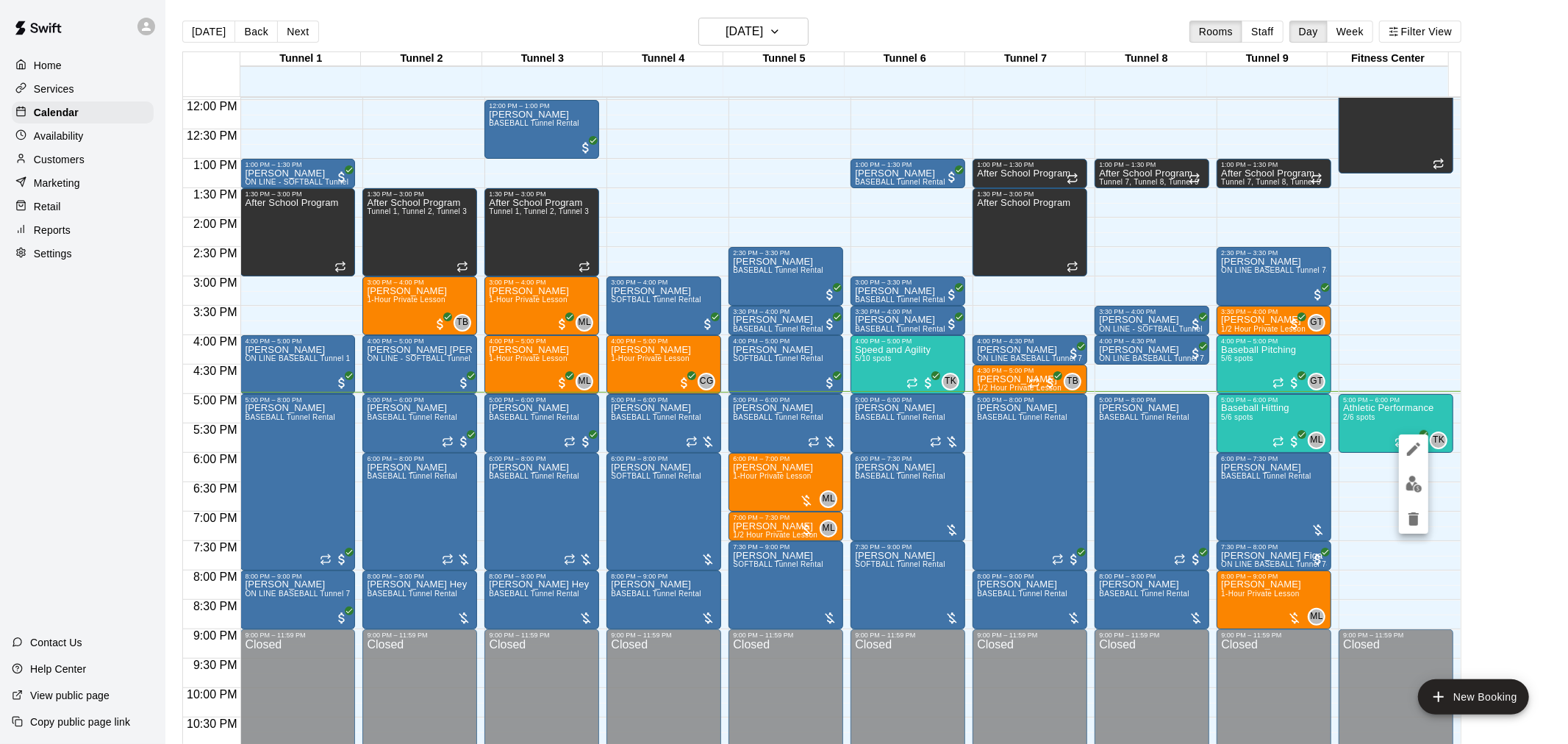
click at [1410, 485] on img "edit" at bounding box center [1414, 484] width 17 height 17
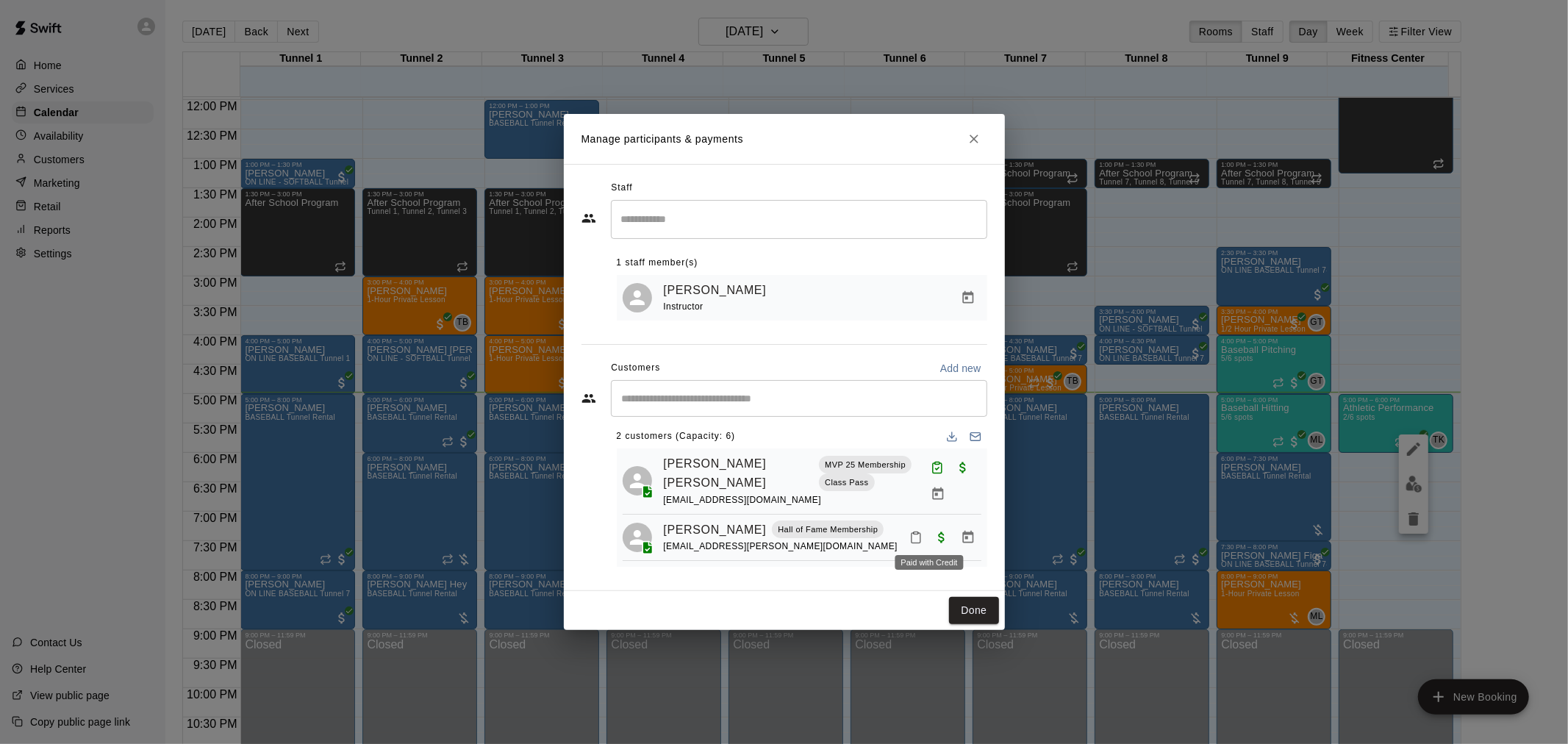
scroll to position [11, 0]
click at [912, 532] on button "Mark attendance" at bounding box center [916, 538] width 25 height 25
click at [927, 530] on li "[PERSON_NAME] attended" at bounding box center [989, 538] width 172 height 24
click at [975, 615] on button "Done" at bounding box center [973, 610] width 50 height 27
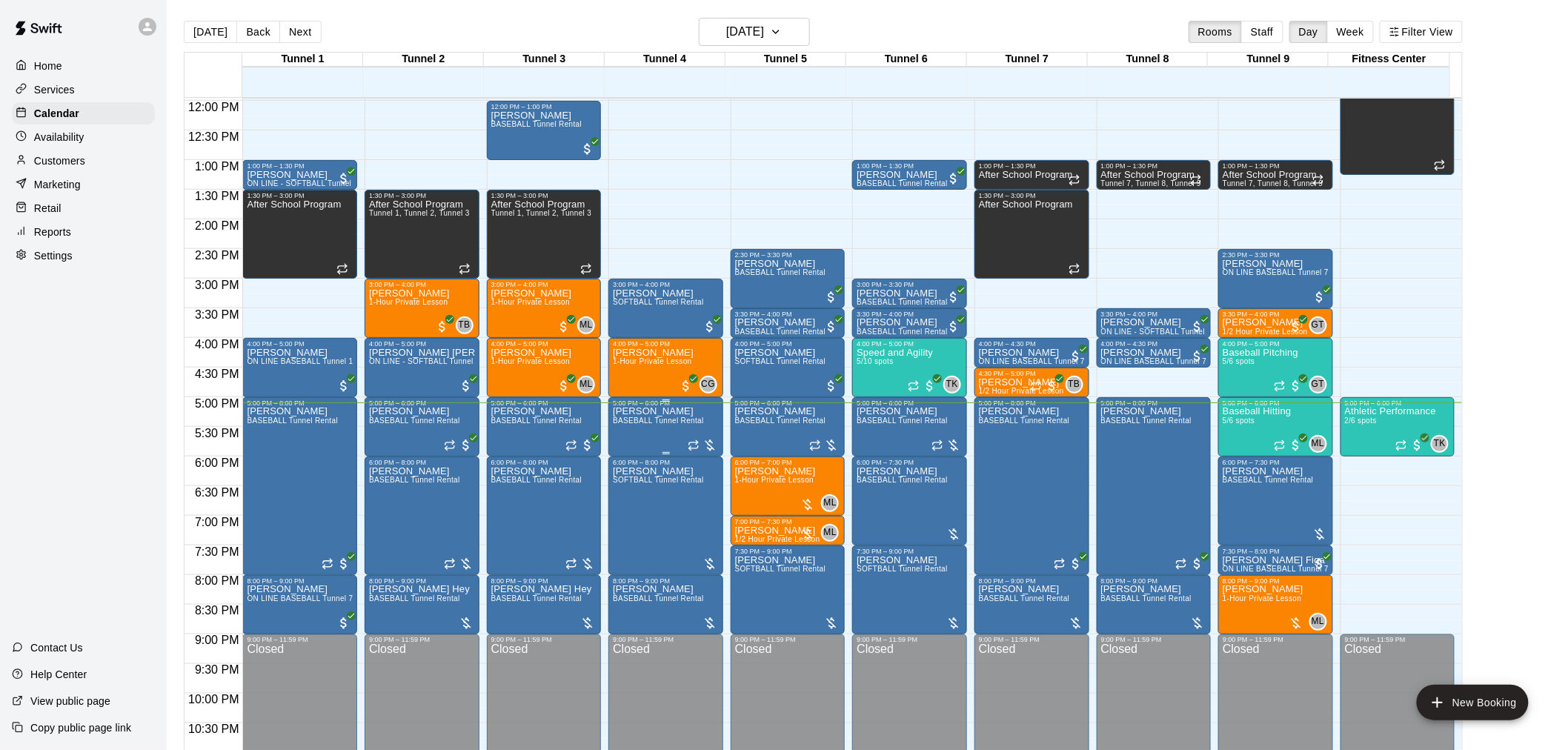
click at [705, 441] on div at bounding box center [702, 445] width 30 height 15
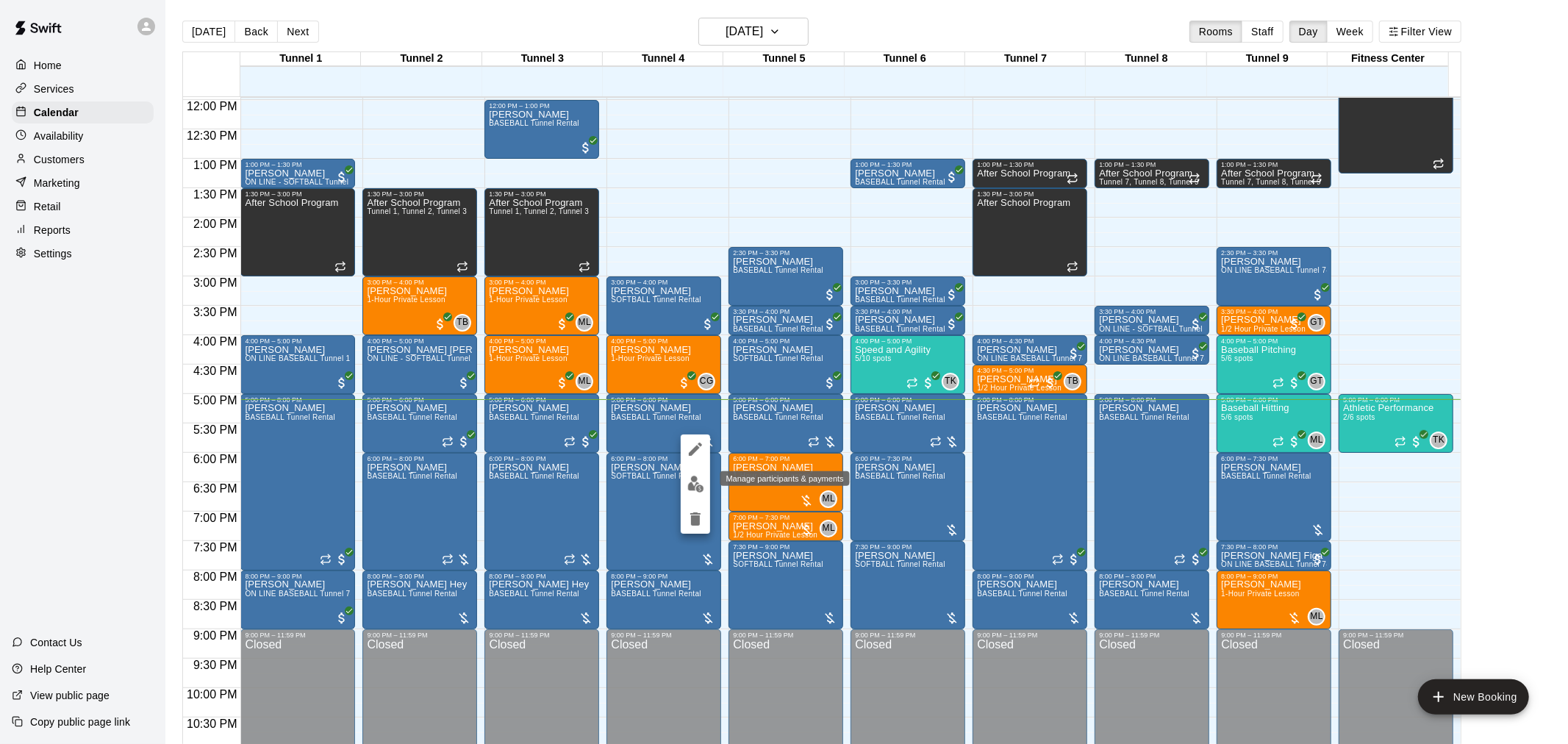
click at [698, 470] on button "edit" at bounding box center [695, 484] width 30 height 29
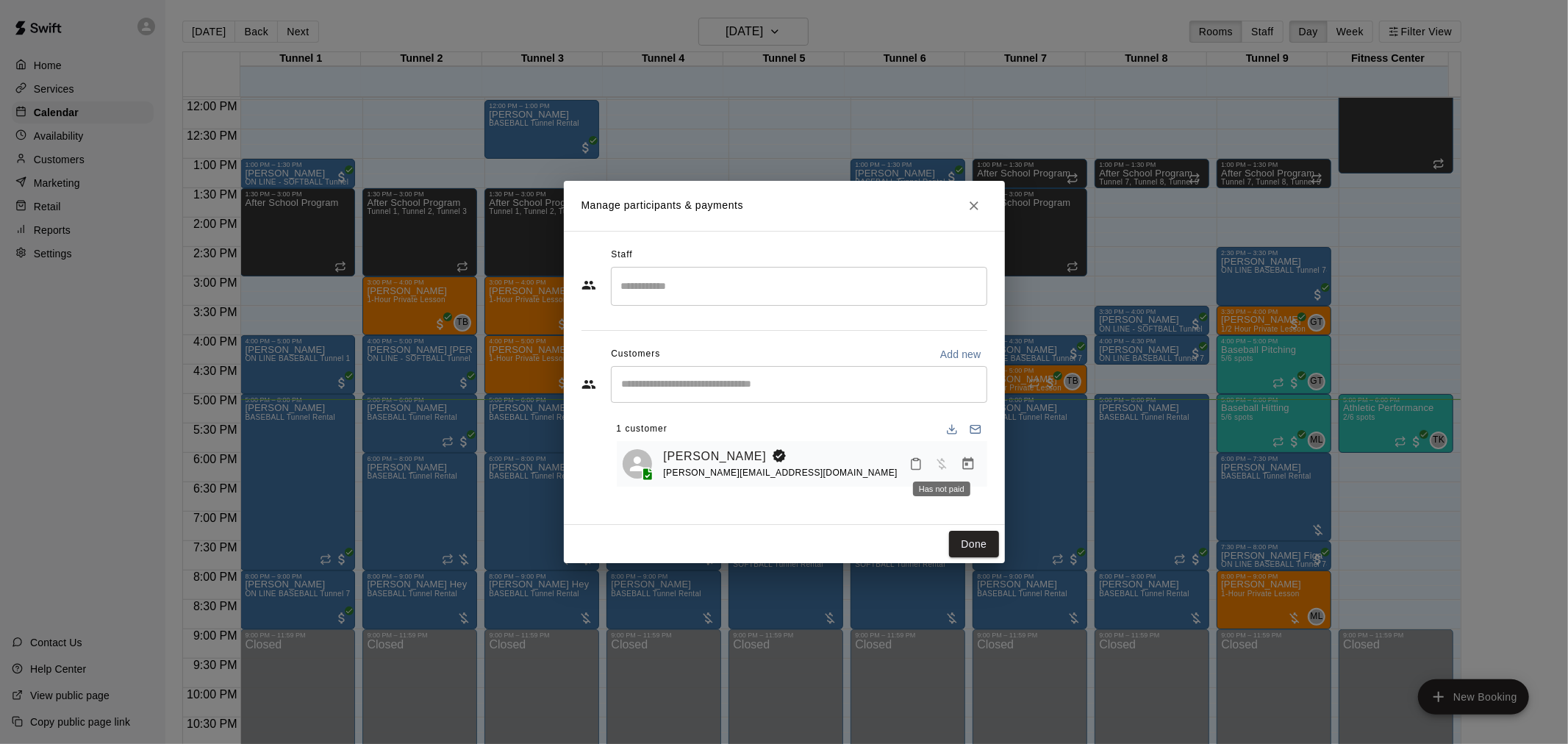
click at [944, 467] on span "Has not paid" at bounding box center [942, 462] width 27 height 13
click at [967, 466] on icon "Manage bookings & payment" at bounding box center [967, 463] width 11 height 13
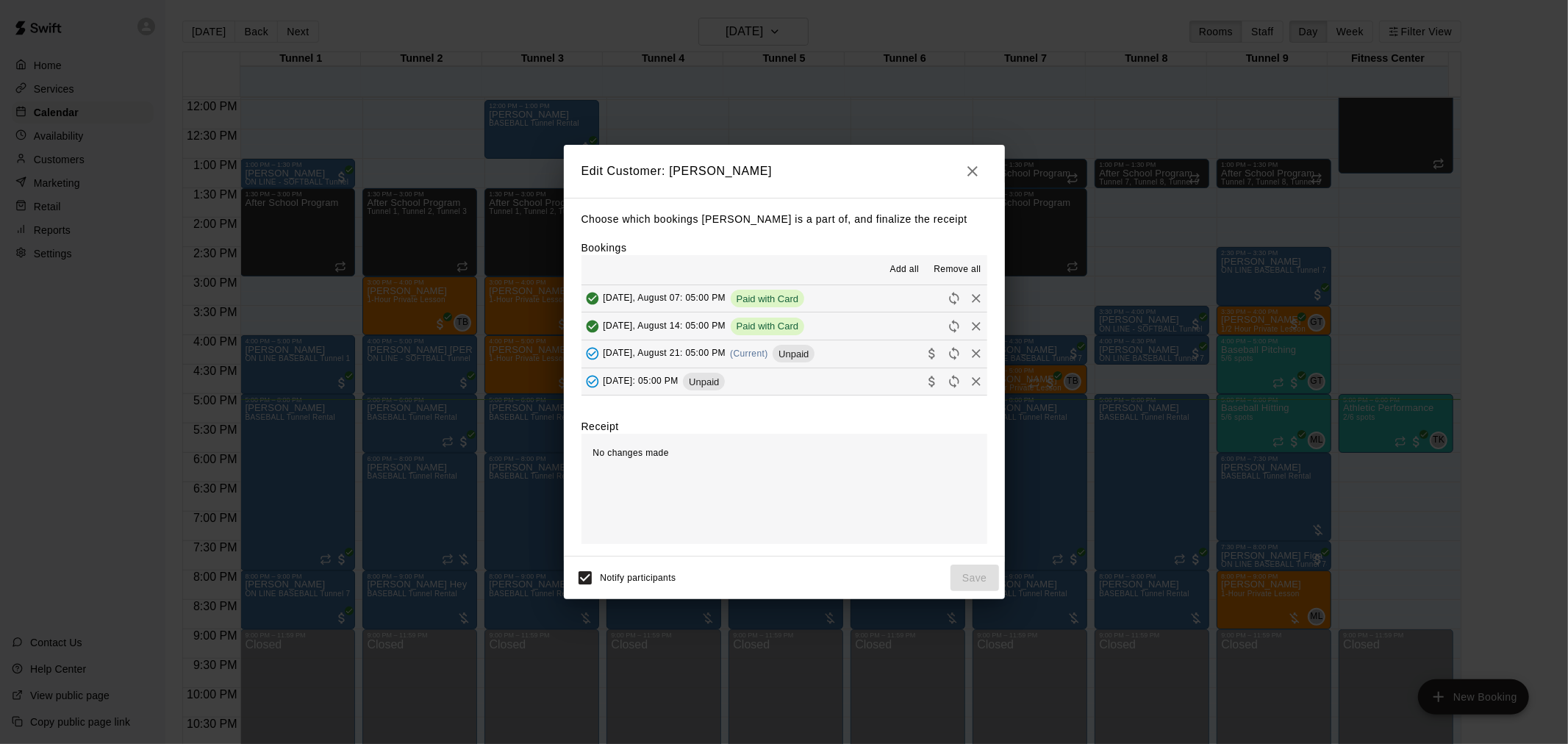
click at [703, 351] on span "Thursday, August 21: 05:00 PM" at bounding box center [665, 354] width 123 height 10
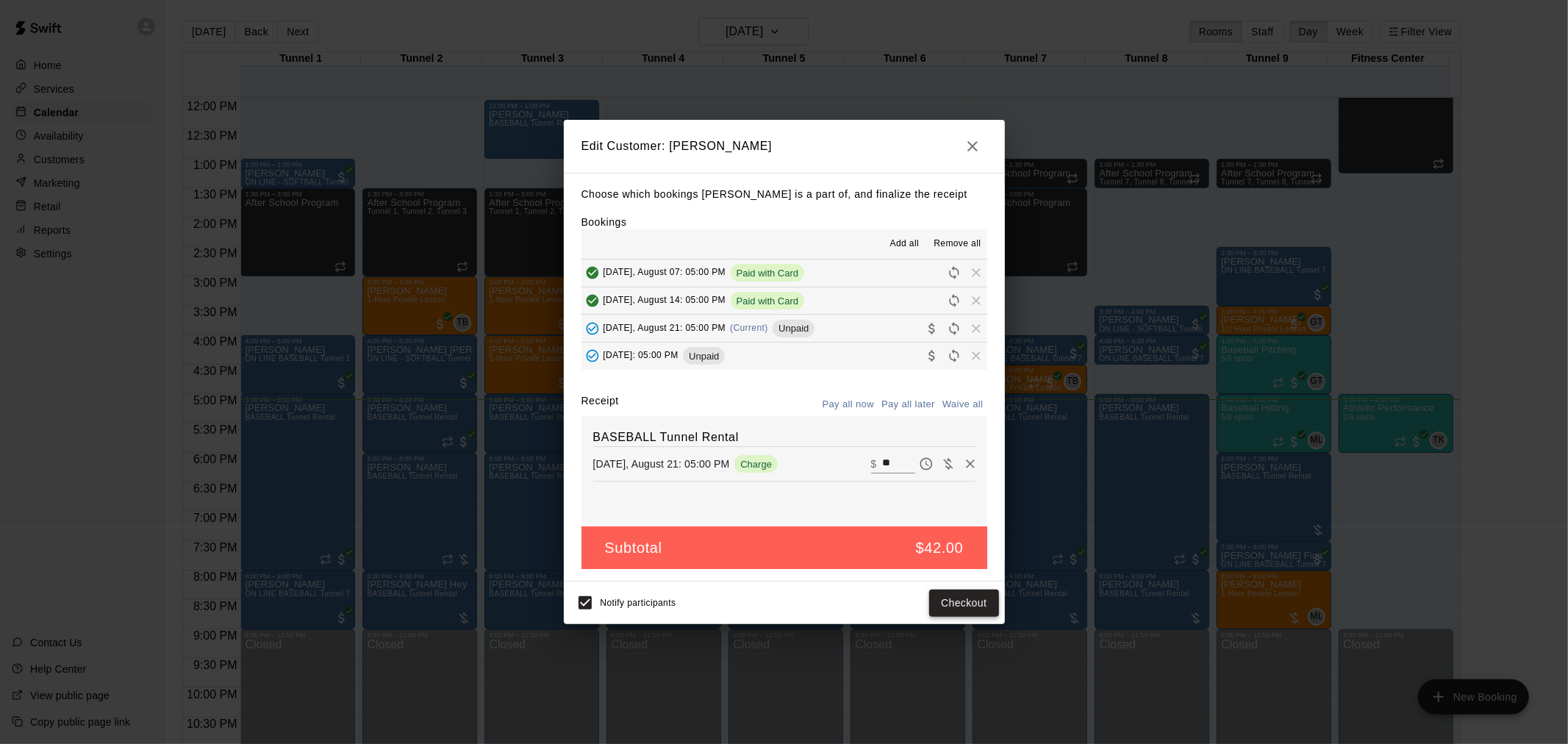
click at [958, 599] on button "Checkout" at bounding box center [963, 603] width 69 height 27
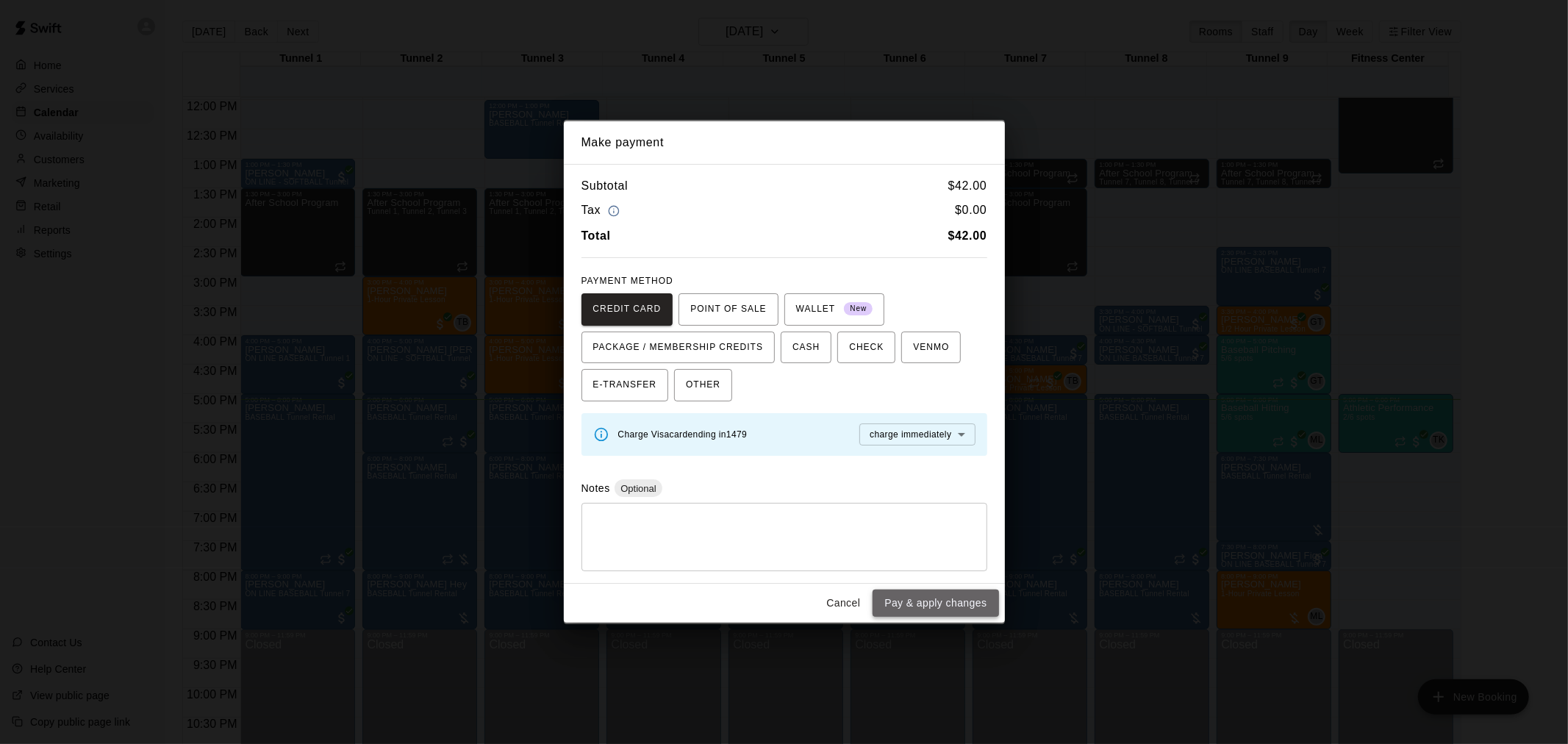
click at [950, 601] on button "Pay & apply changes" at bounding box center [936, 603] width 126 height 27
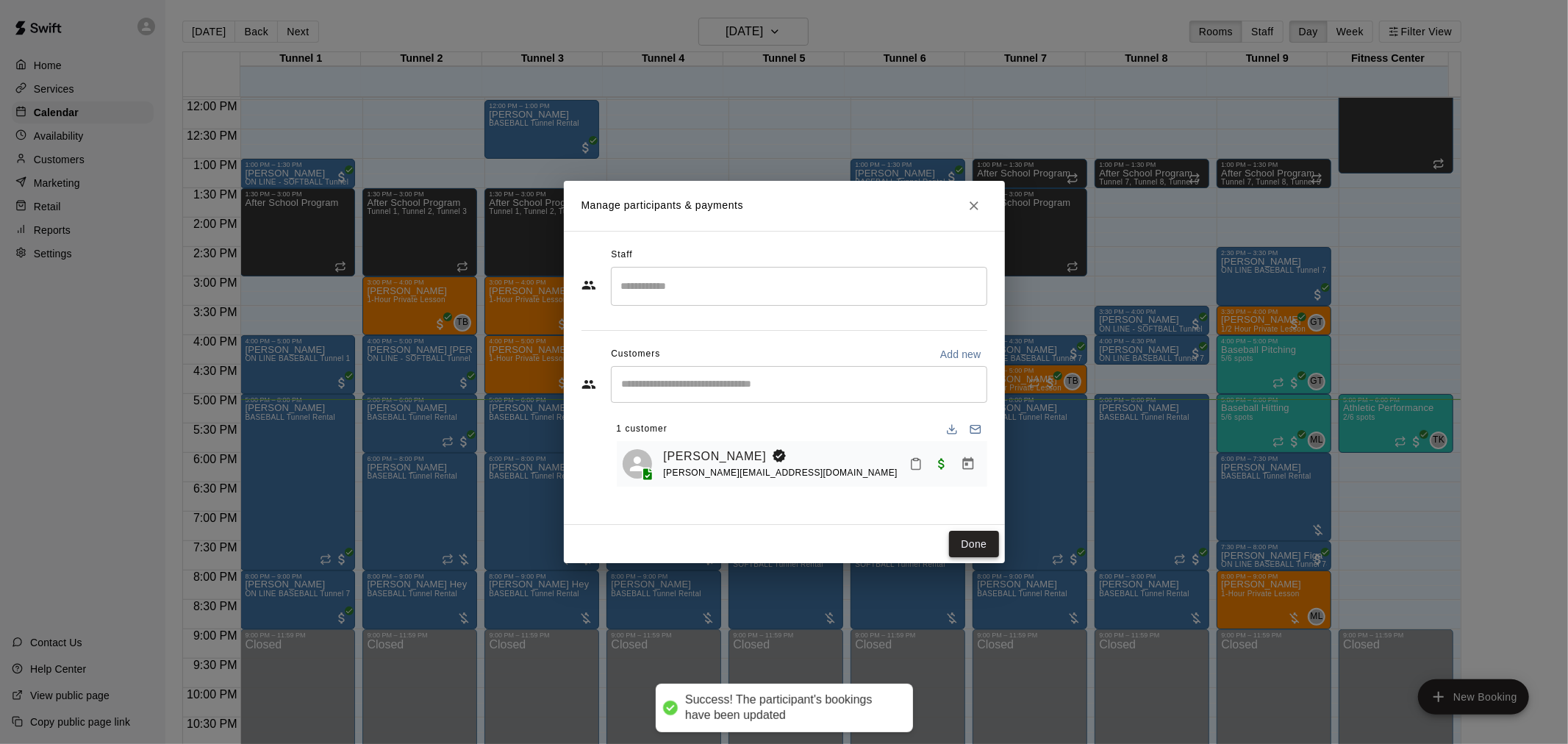
click at [965, 540] on button "Done" at bounding box center [973, 544] width 50 height 27
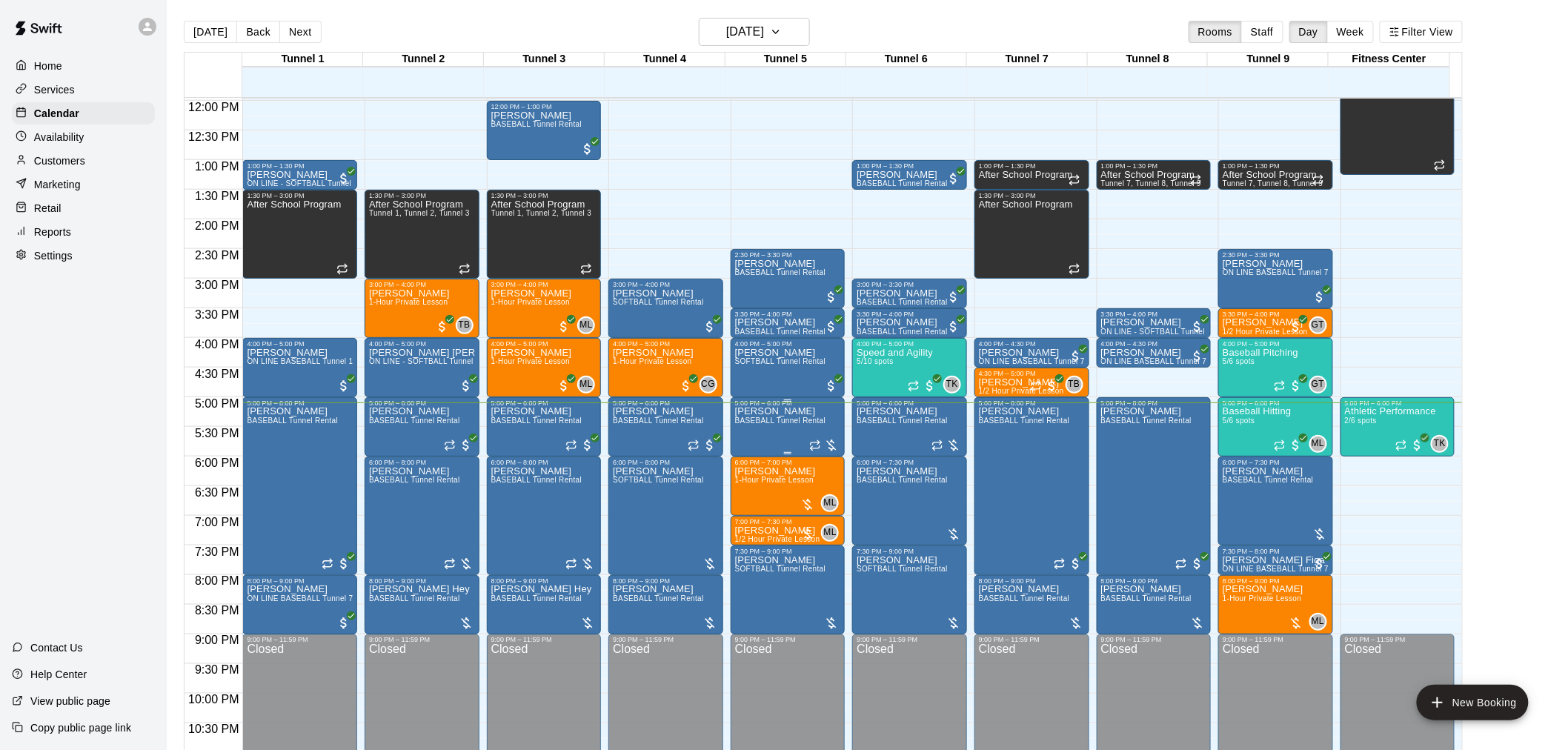
click at [831, 448] on div at bounding box center [824, 445] width 30 height 15
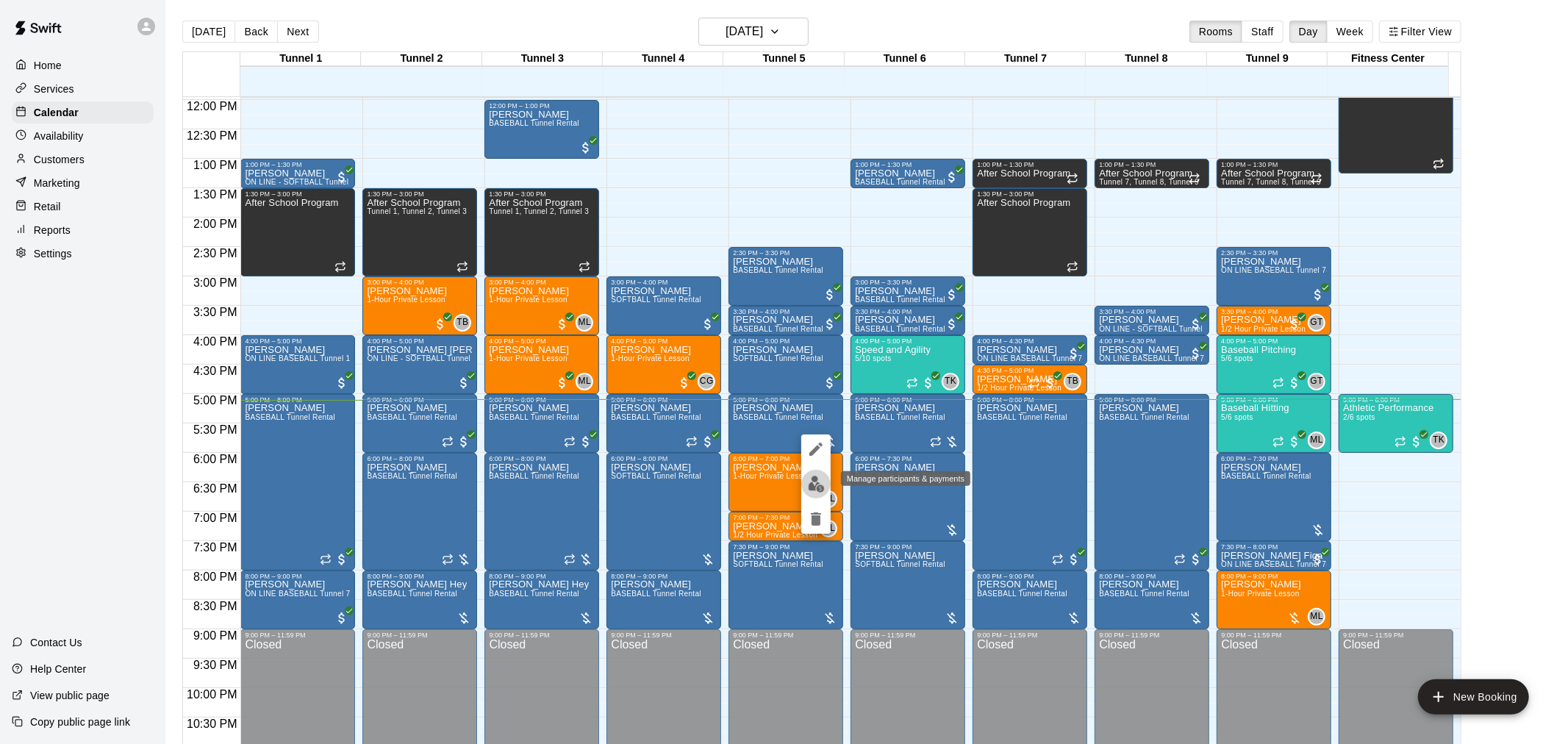
click at [817, 491] on img "edit" at bounding box center [816, 484] width 17 height 17
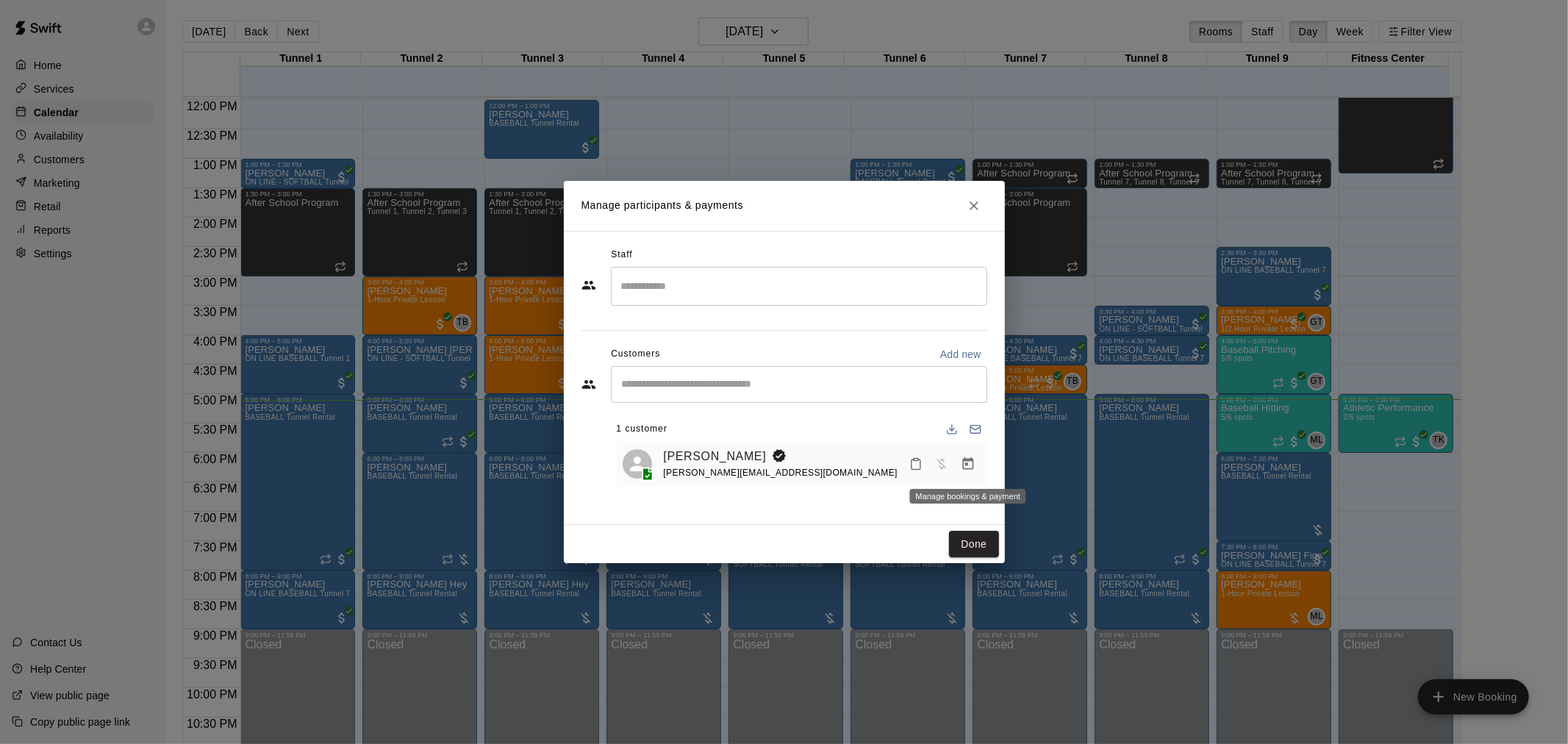
click at [973, 468] on icon "Manage bookings & payment" at bounding box center [967, 463] width 11 height 13
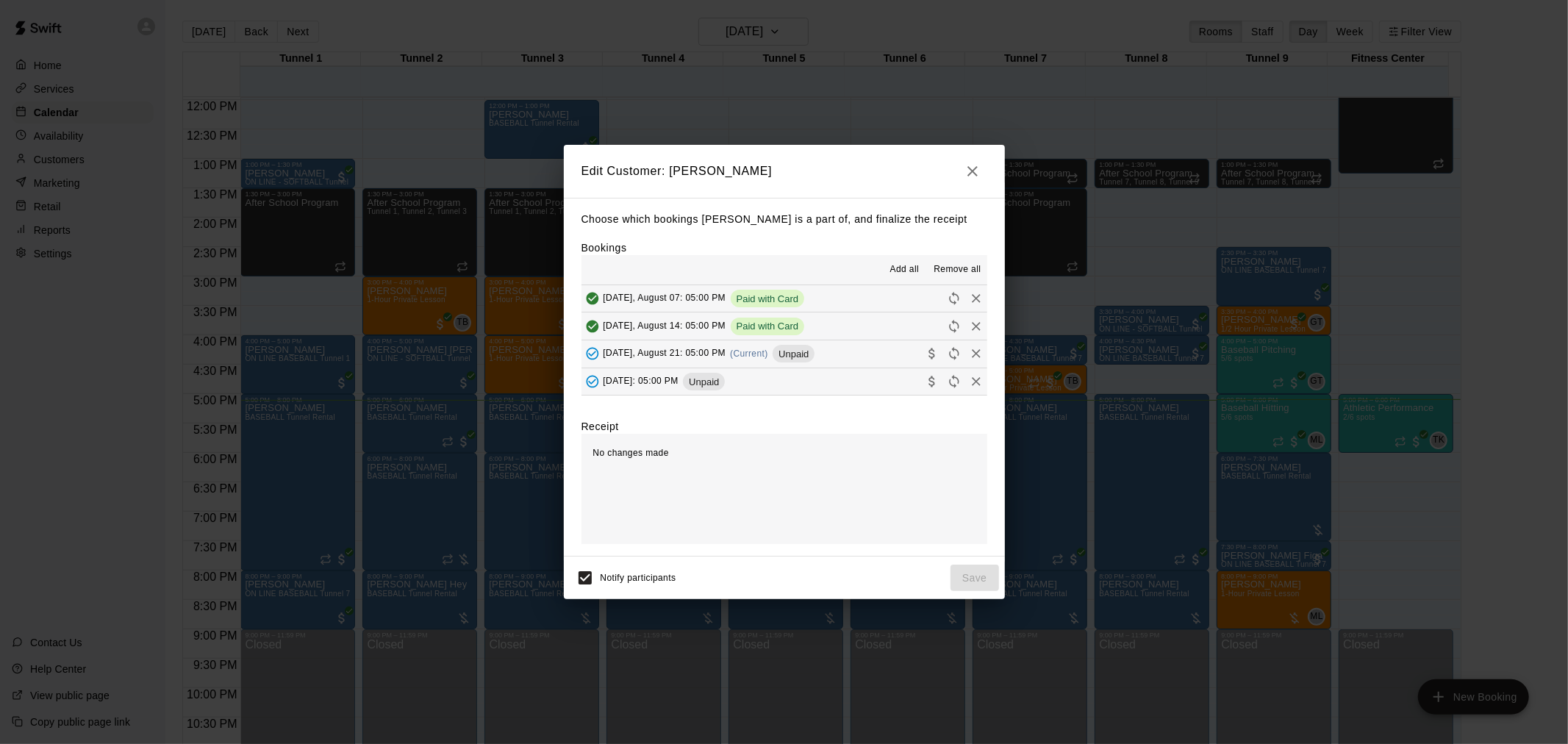
click at [768, 368] on button "Thursday, August 21: 05:00 PM (Current) Unpaid" at bounding box center [784, 354] width 406 height 27
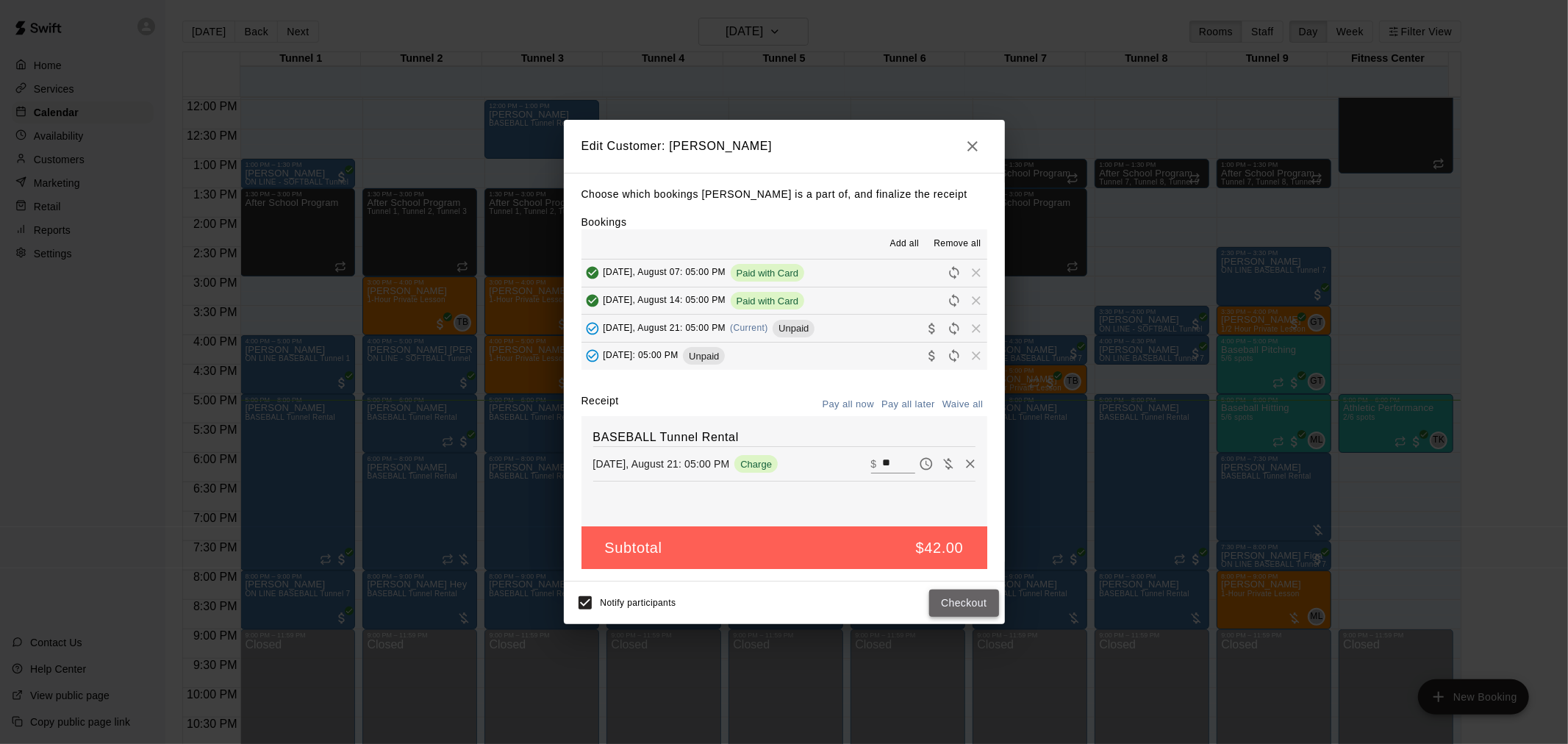
click at [959, 598] on button "Checkout" at bounding box center [963, 603] width 69 height 27
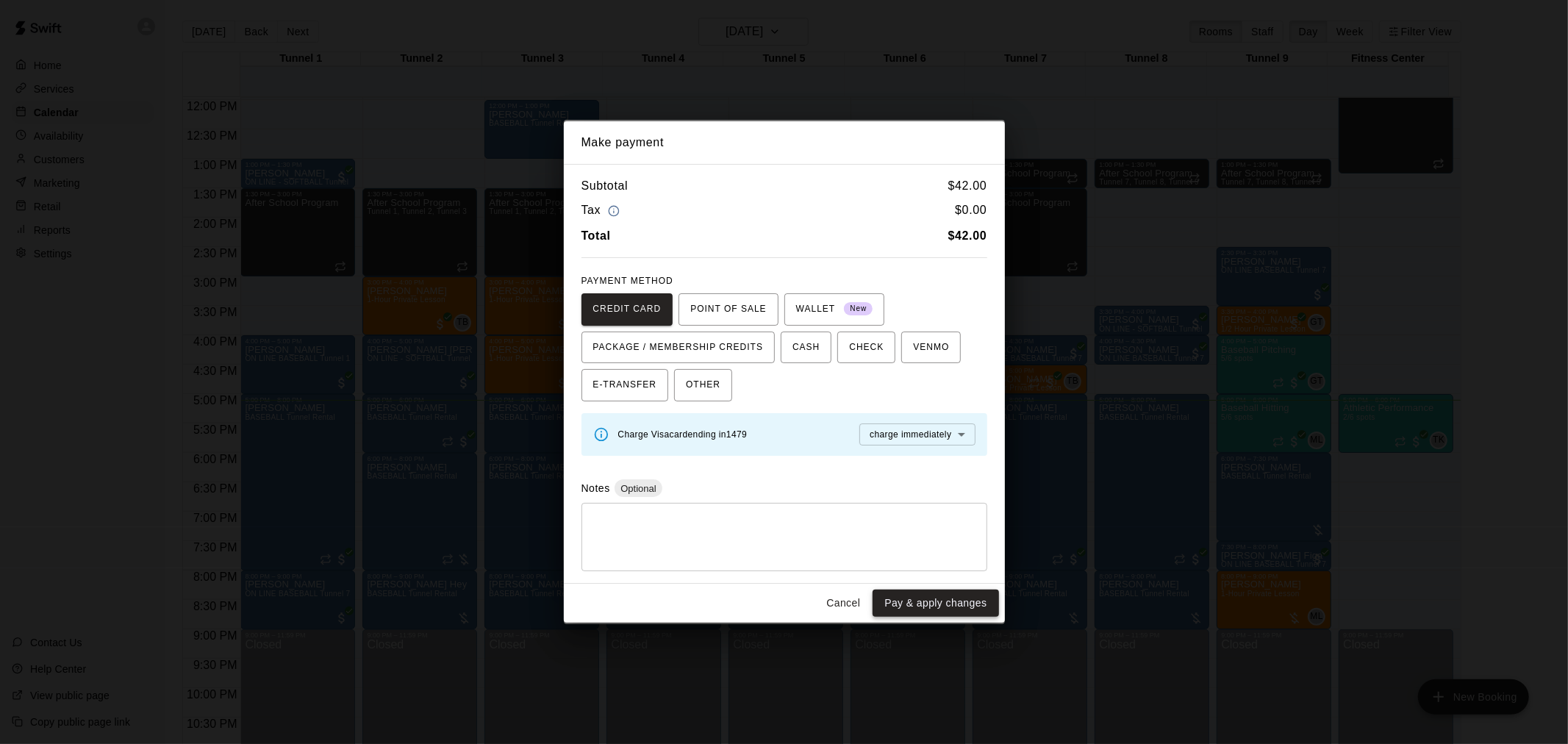
click at [939, 597] on button "Pay & apply changes" at bounding box center [936, 603] width 126 height 27
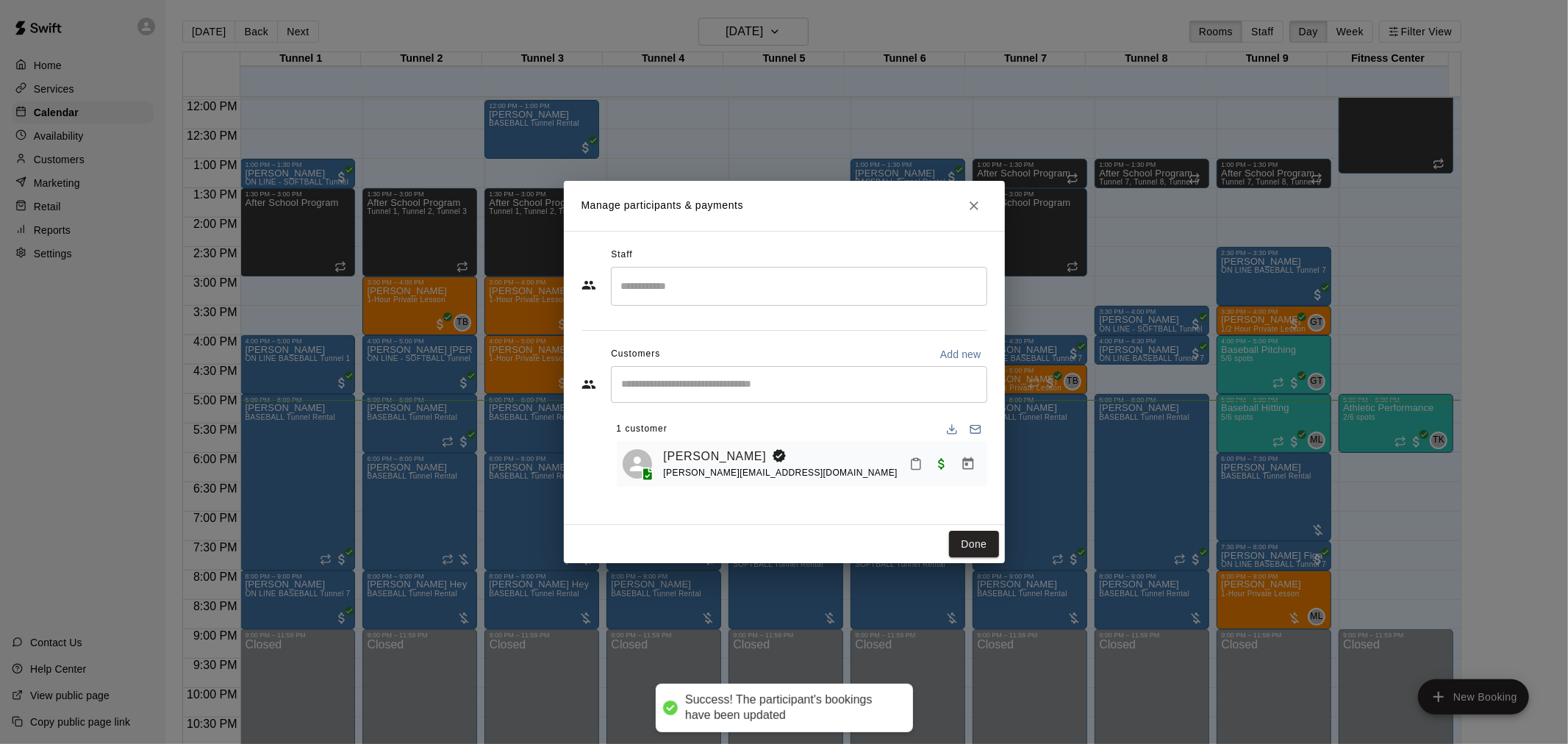
click at [962, 539] on button "Done" at bounding box center [973, 544] width 50 height 27
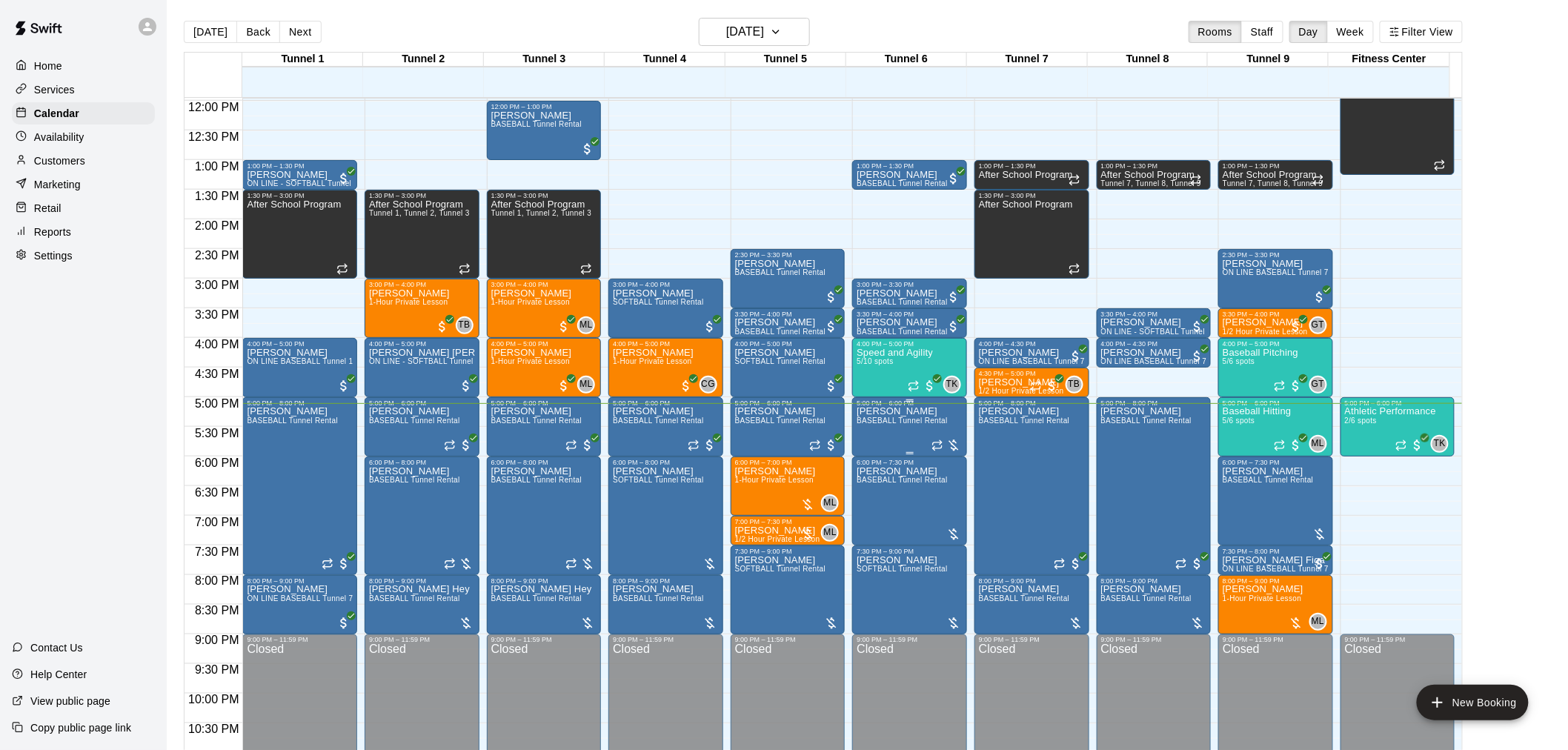
click at [954, 441] on div at bounding box center [947, 445] width 30 height 15
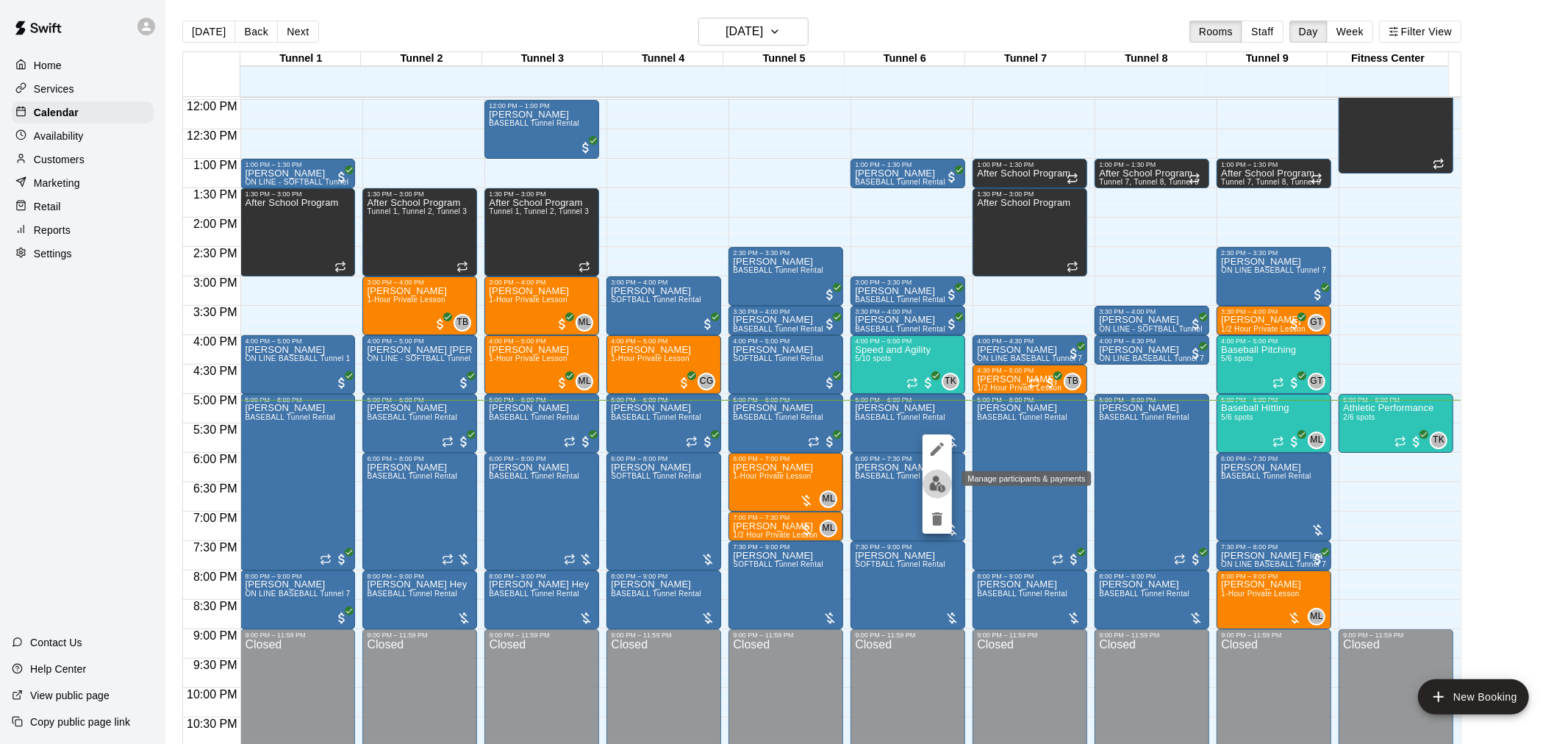
click at [939, 476] on img "edit" at bounding box center [937, 484] width 17 height 17
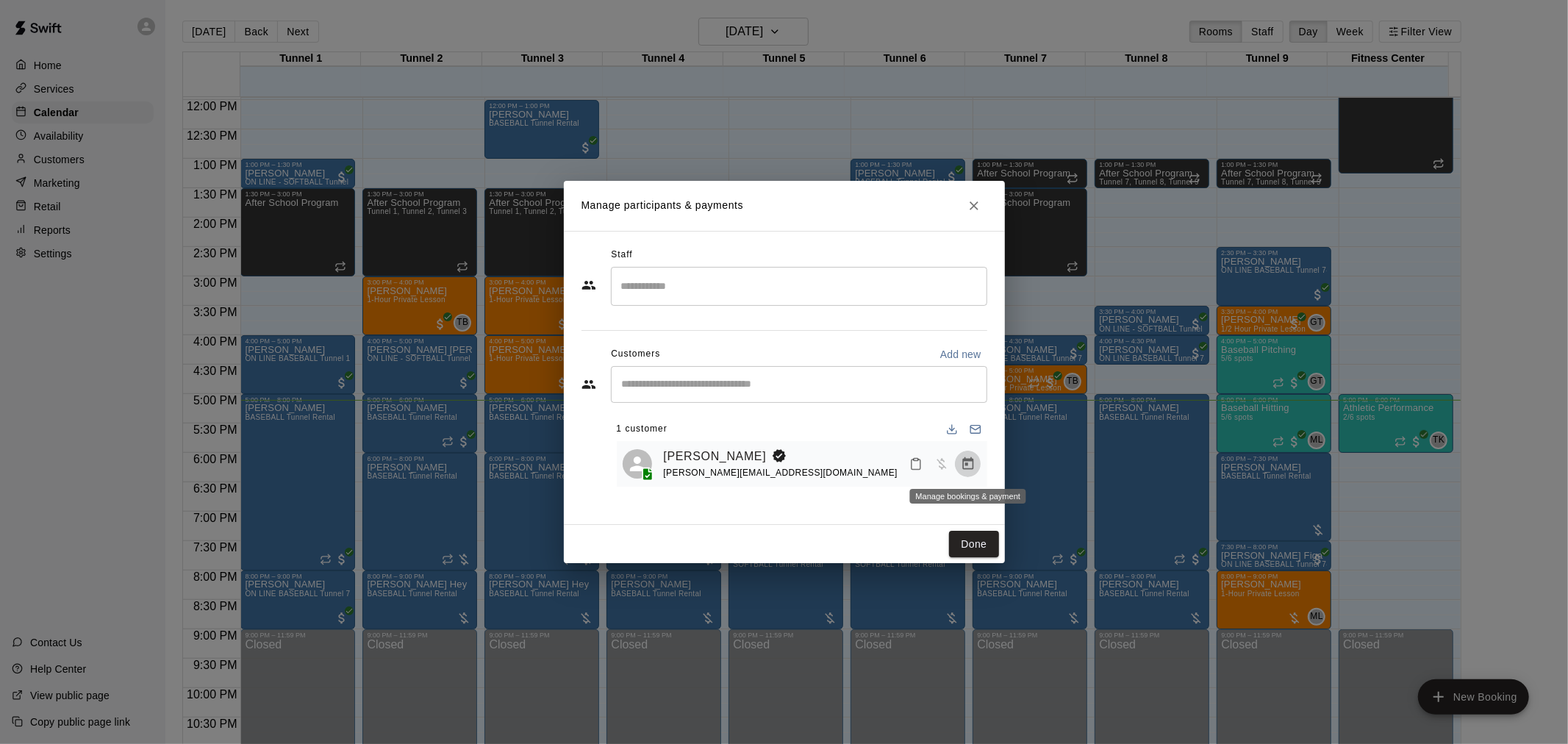
click at [964, 464] on icon "Manage bookings & payment" at bounding box center [968, 464] width 15 height 15
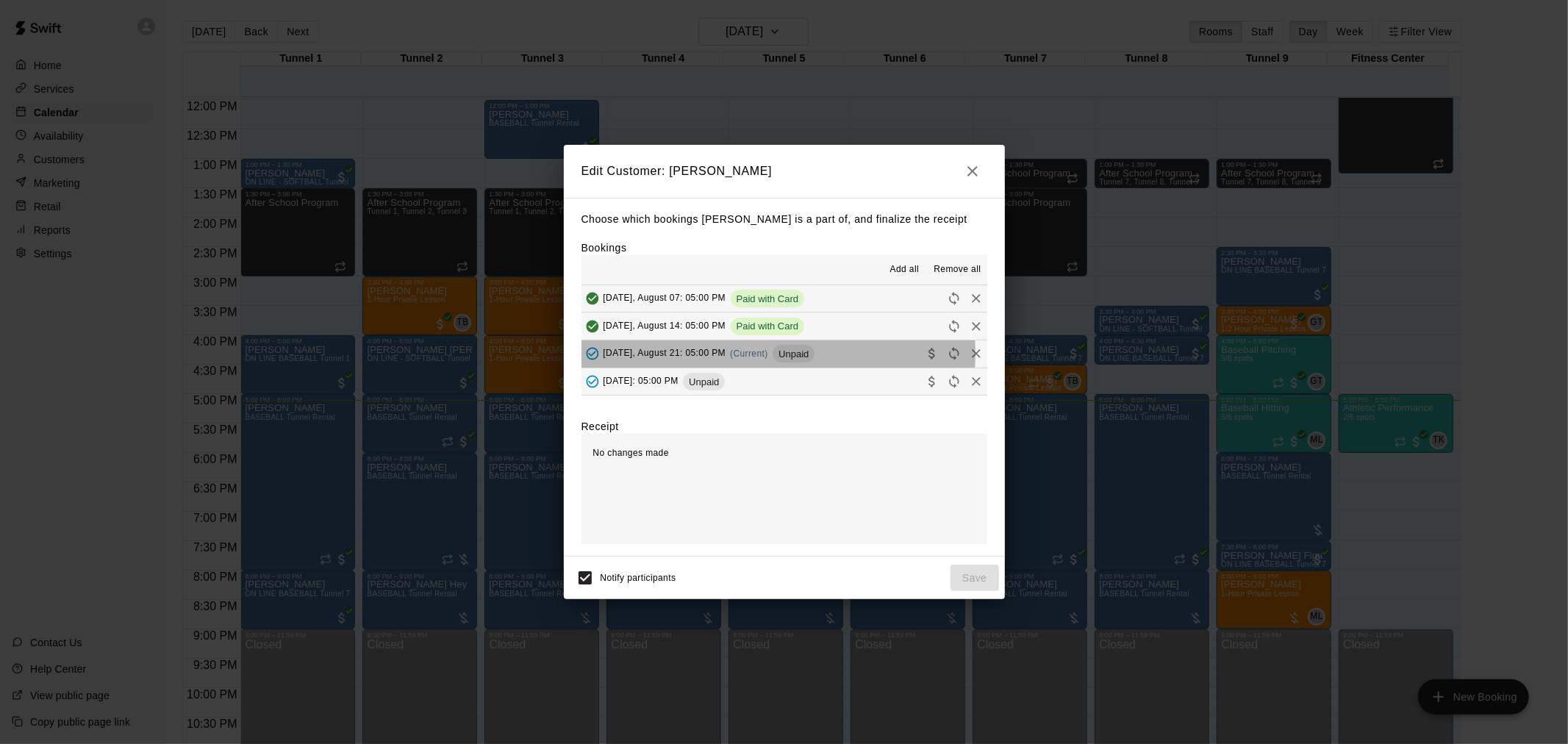
click at [719, 355] on span "Thursday, August 21: 05:00 PM" at bounding box center [665, 354] width 123 height 10
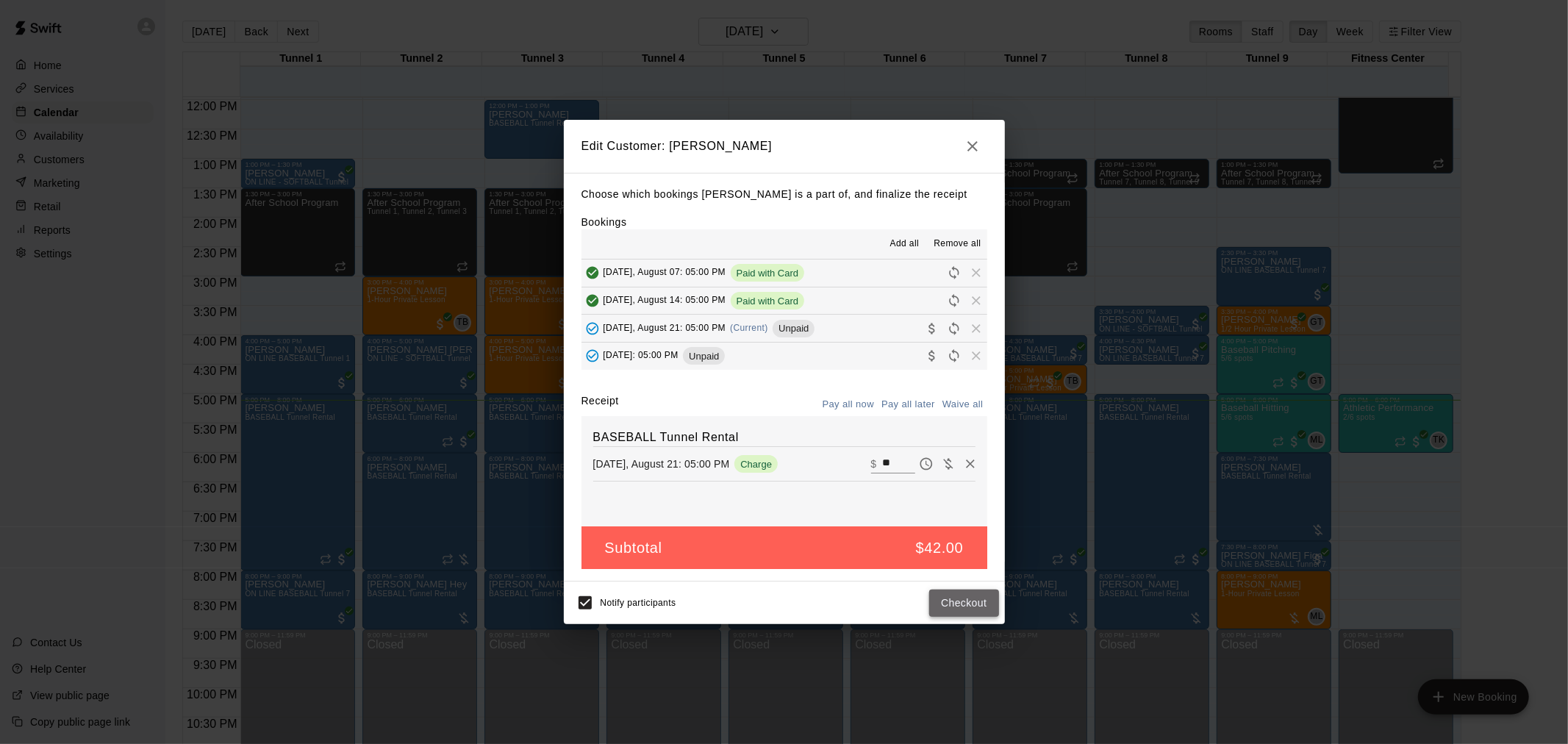
click at [959, 603] on button "Checkout" at bounding box center [963, 603] width 69 height 27
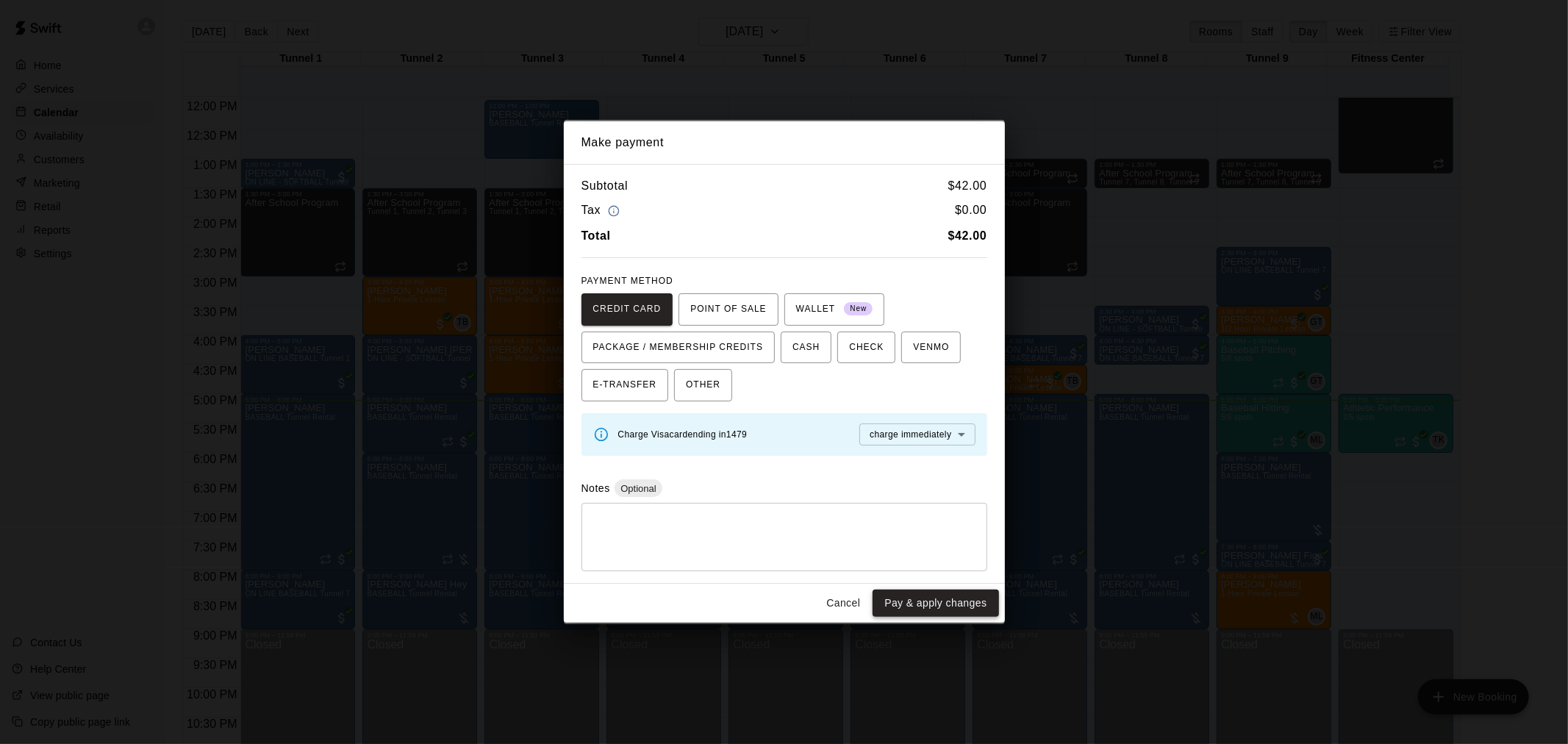
click at [941, 603] on button "Pay & apply changes" at bounding box center [936, 603] width 126 height 27
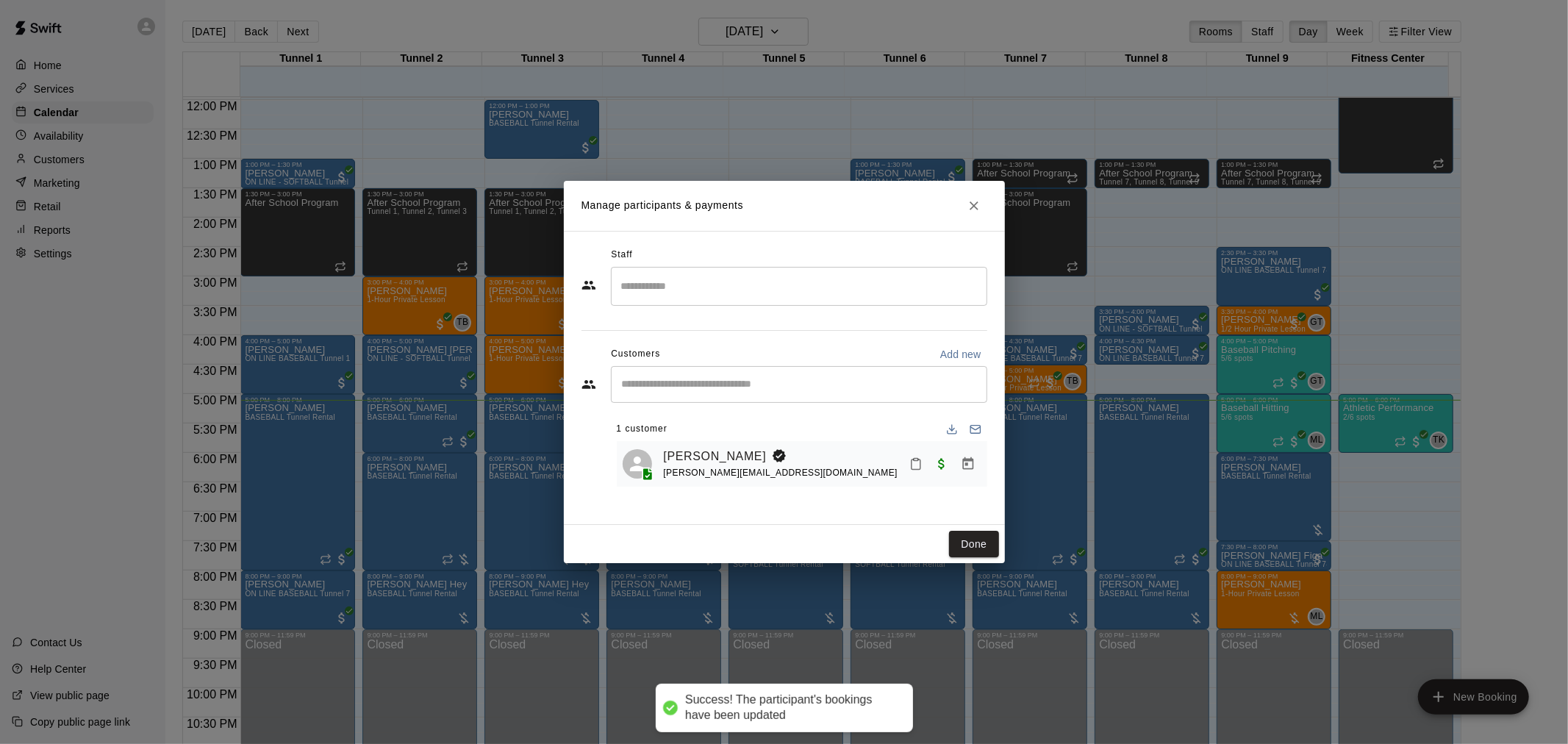
drag, startPoint x: 981, startPoint y: 552, endPoint x: 973, endPoint y: 557, distance: 9.4
click at [979, 552] on button "Done" at bounding box center [973, 544] width 50 height 27
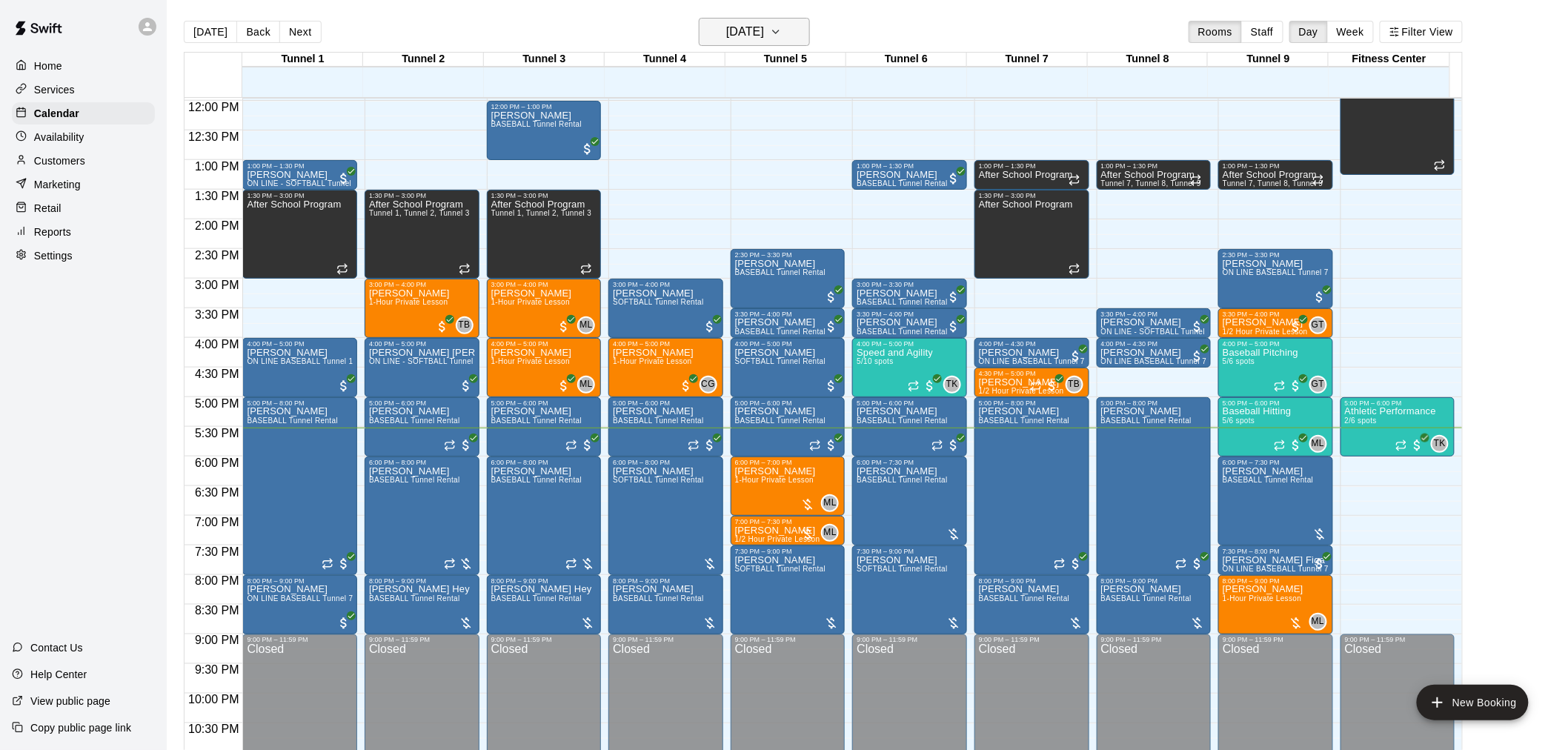
click at [757, 42] on button "[DATE]" at bounding box center [754, 32] width 111 height 28
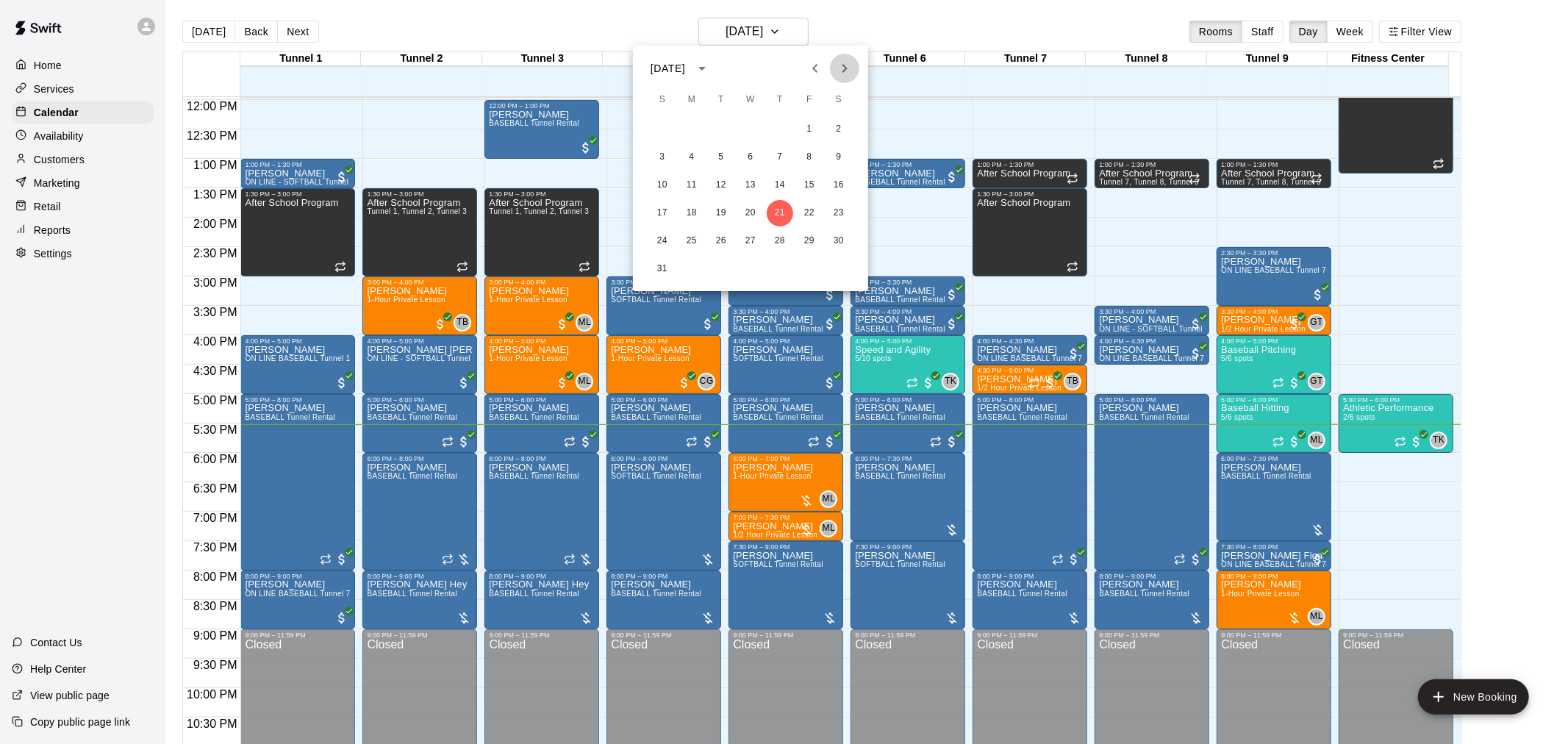
click at [851, 67] on icon "Next month" at bounding box center [845, 69] width 18 height 18
click at [697, 132] on button "1" at bounding box center [692, 129] width 27 height 27
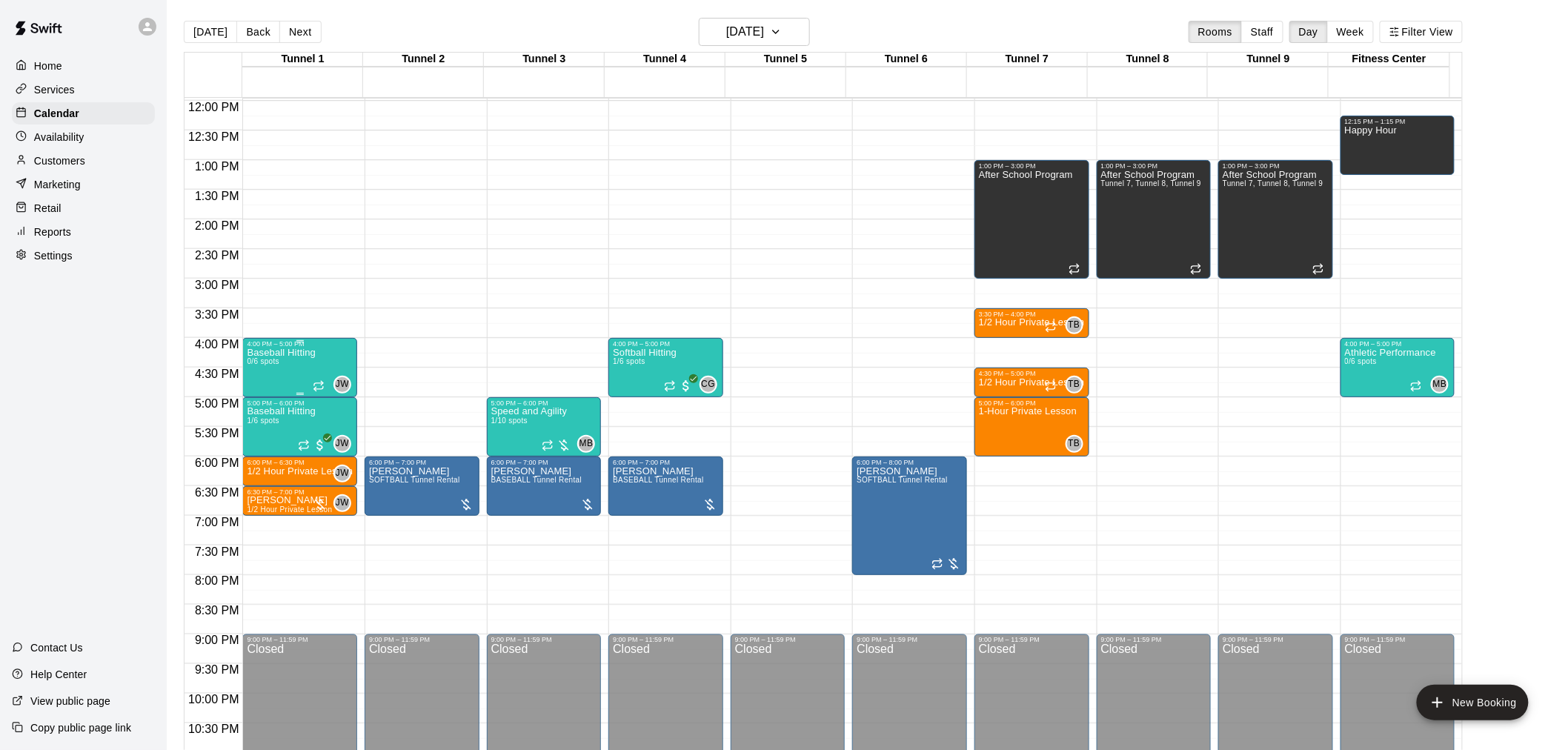
click at [295, 359] on div "Baseball Hitting 0/6 spots" at bounding box center [281, 722] width 69 height 750
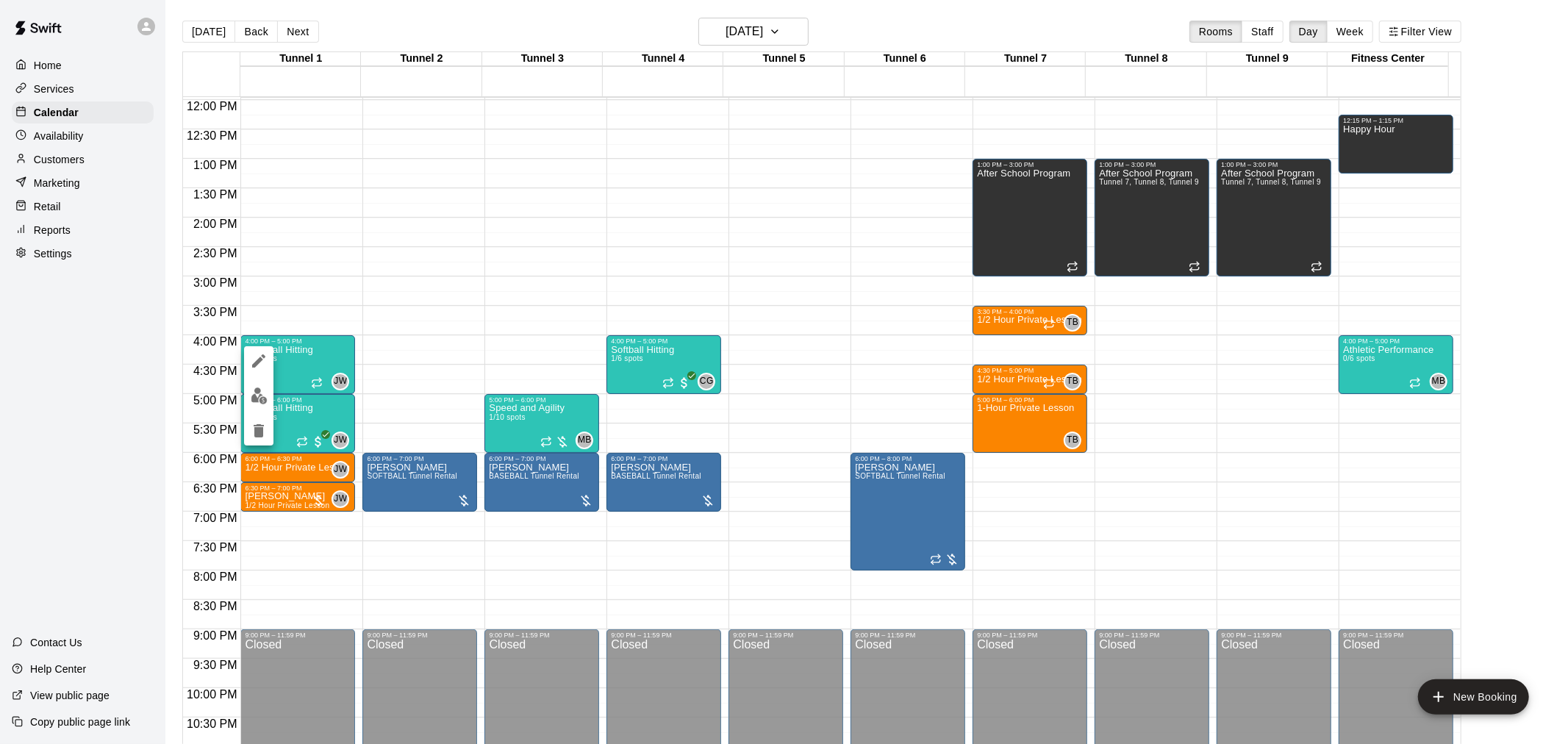
click at [344, 321] on div at bounding box center [784, 372] width 1568 height 744
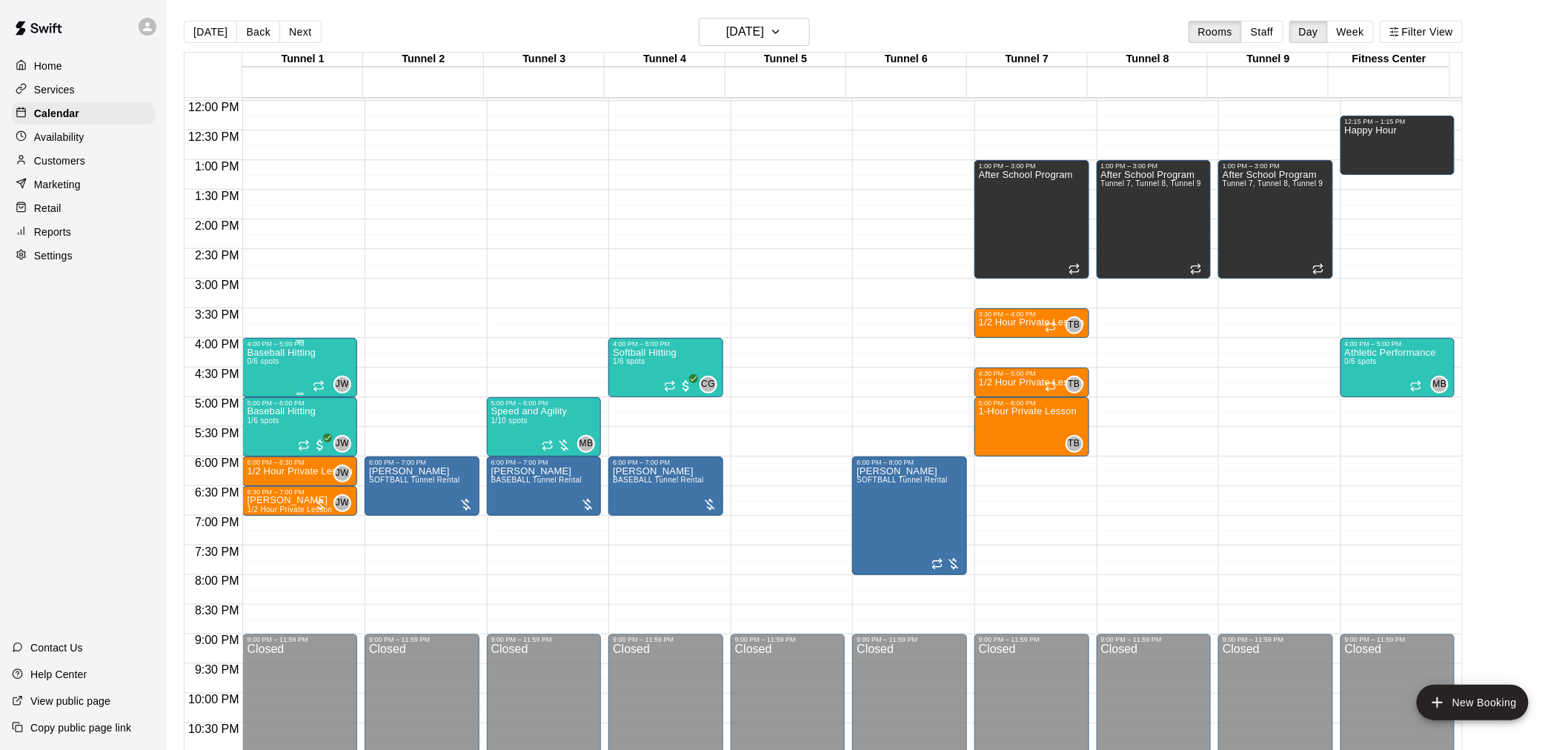
click at [286, 361] on div "Baseball Hitting 0/6 spots" at bounding box center [281, 722] width 69 height 750
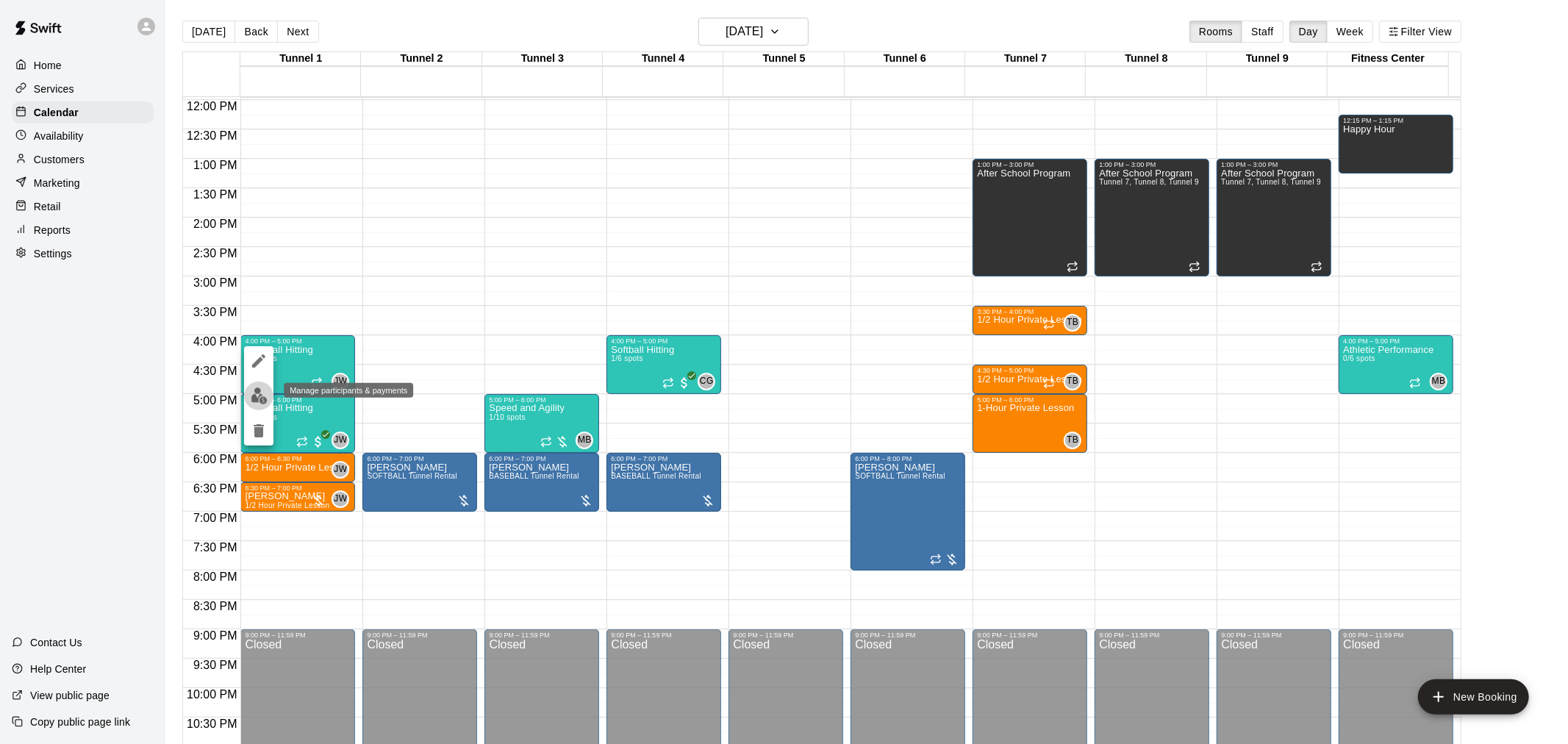
click at [251, 397] on img "edit" at bounding box center [259, 396] width 17 height 17
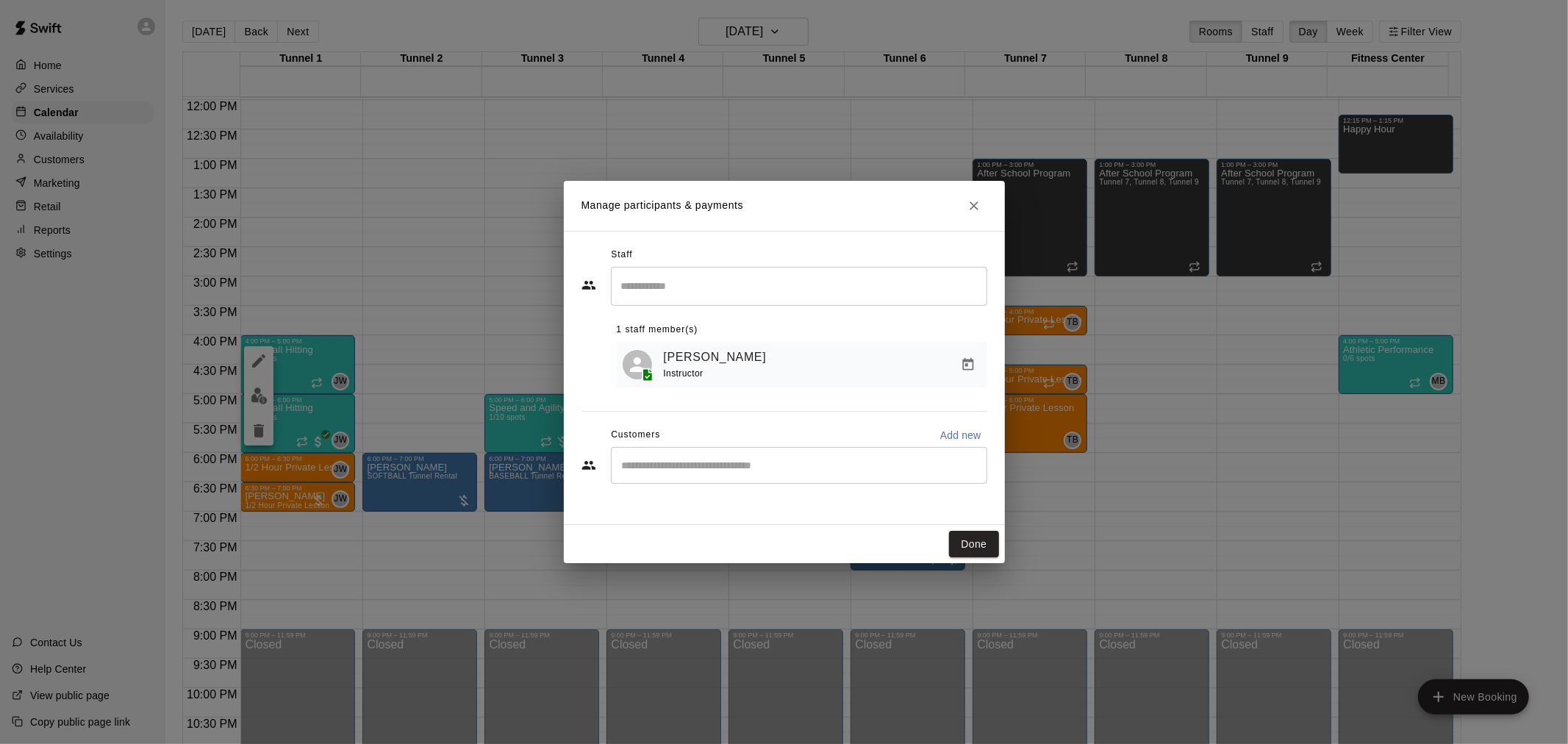
click at [785, 445] on div "Customers Add new" at bounding box center [784, 436] width 406 height 24
click at [782, 464] on input "Start typing to search customers..." at bounding box center [799, 465] width 363 height 15
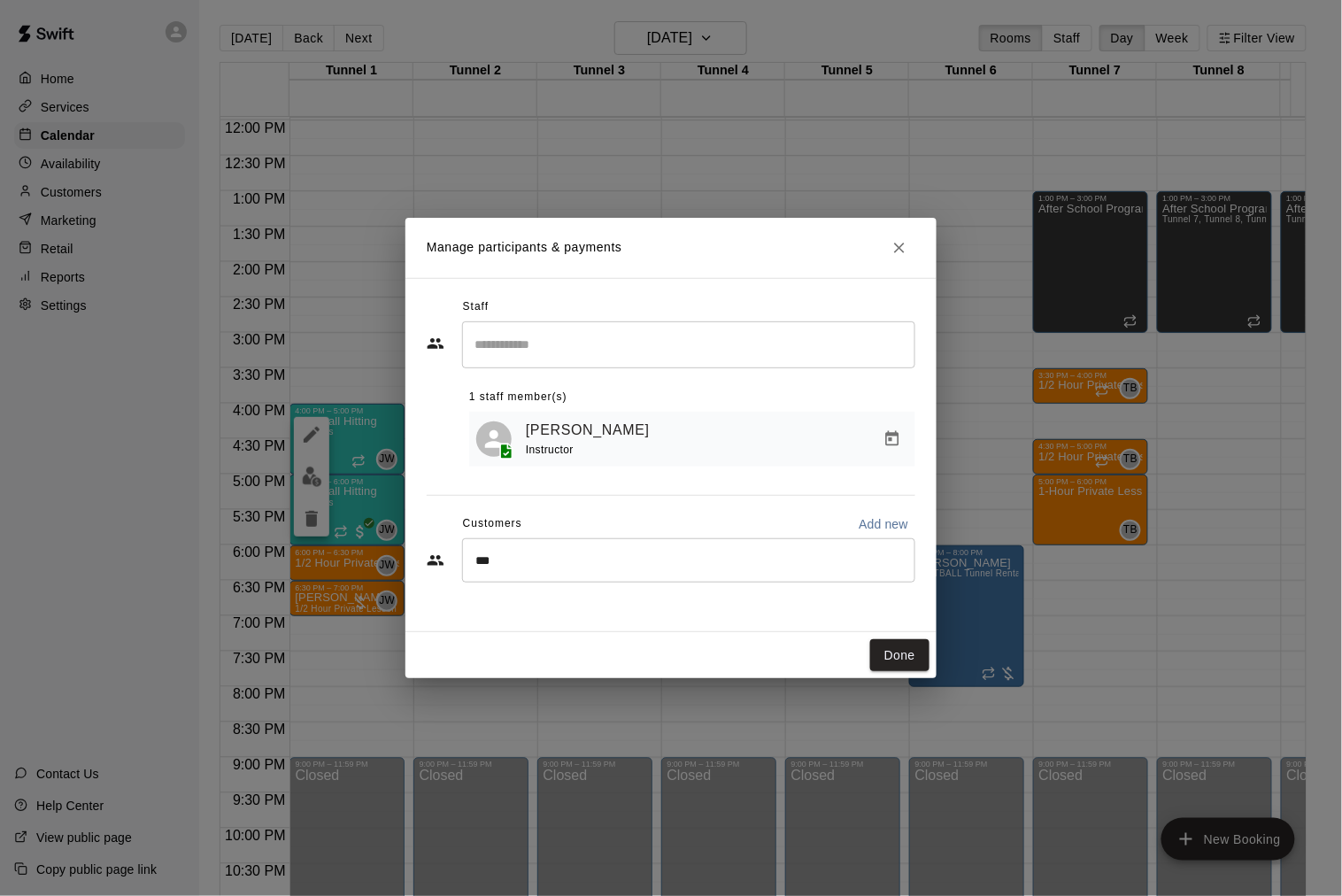
click at [1342, 227] on html "Home Services Calendar Availability Customers Marketing Retail Reports Settings…" at bounding box center [671, 462] width 1342 height 925
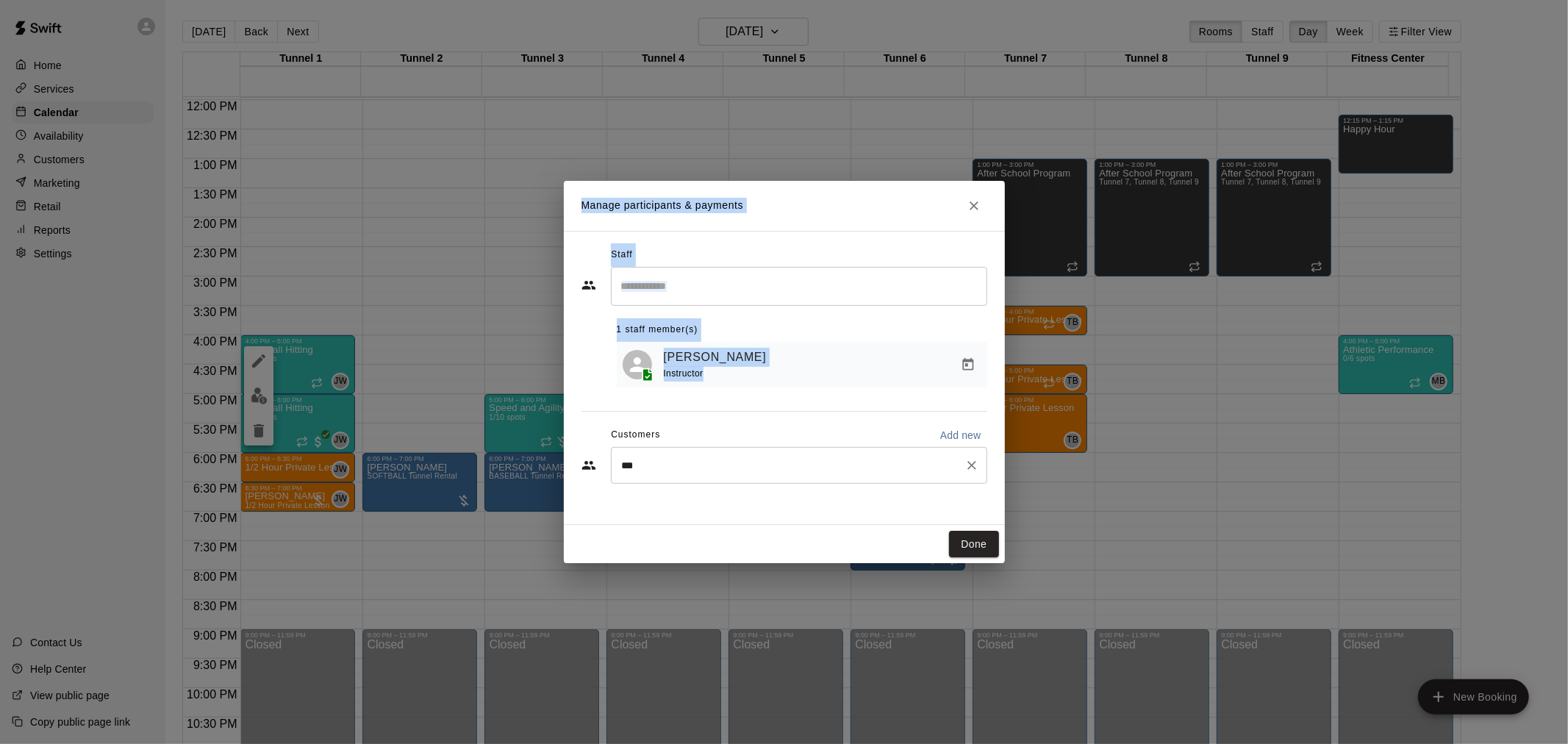
drag, startPoint x: 687, startPoint y: 460, endPoint x: 653, endPoint y: 475, distance: 37.2
click at [612, 471] on div "*** ​" at bounding box center [799, 465] width 376 height 37
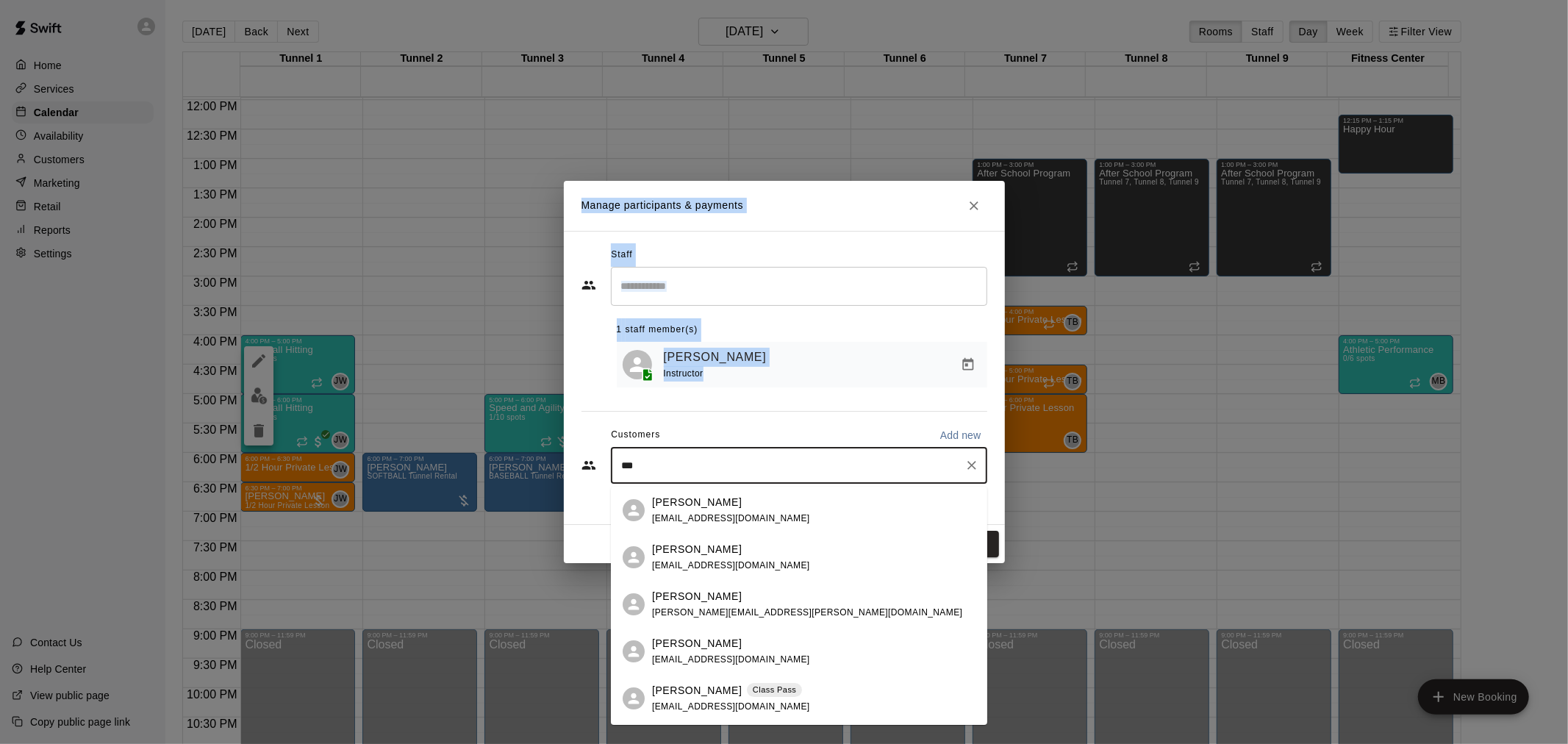
click at [653, 475] on div "*** ​" at bounding box center [799, 465] width 376 height 37
type input "*"
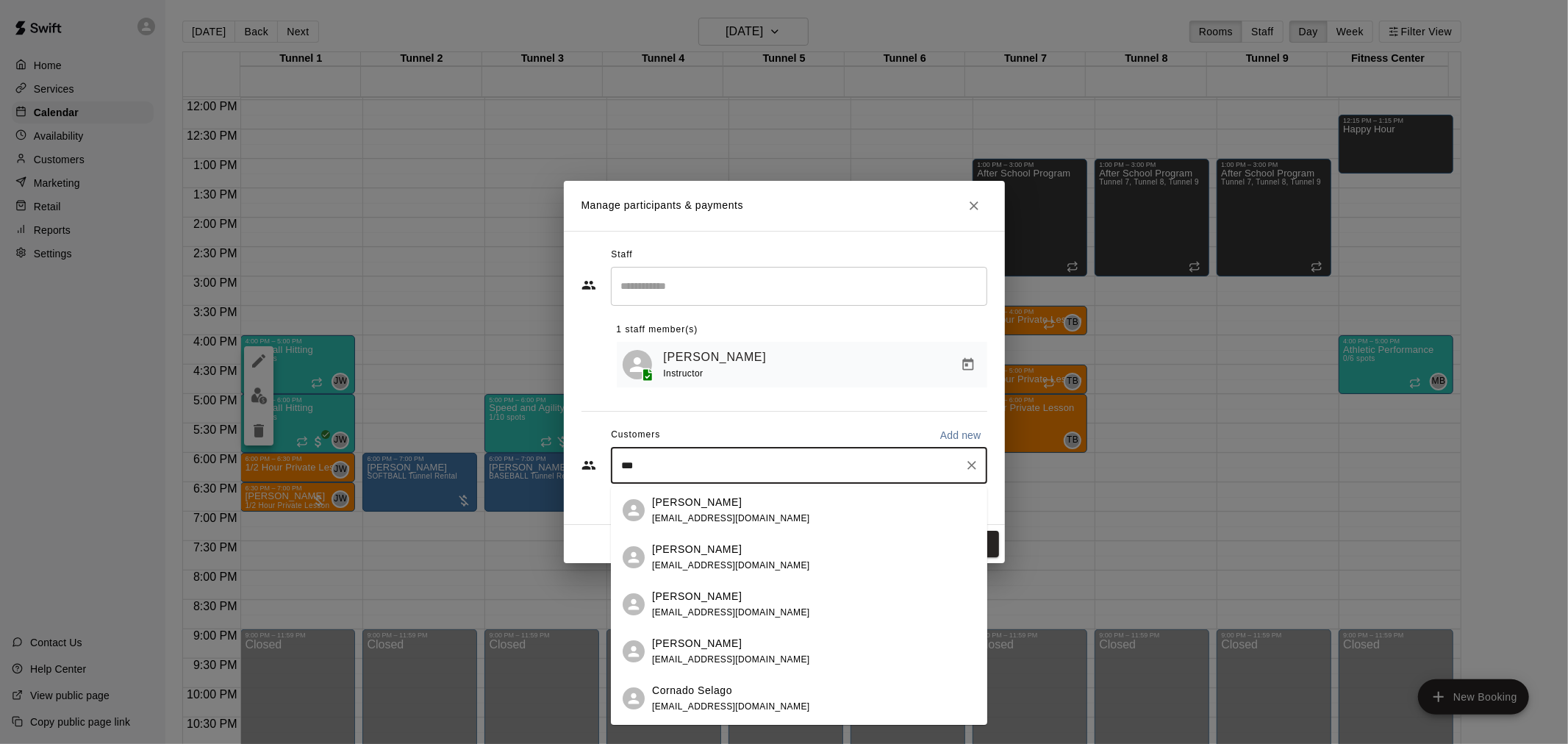
scroll to position [163, 0]
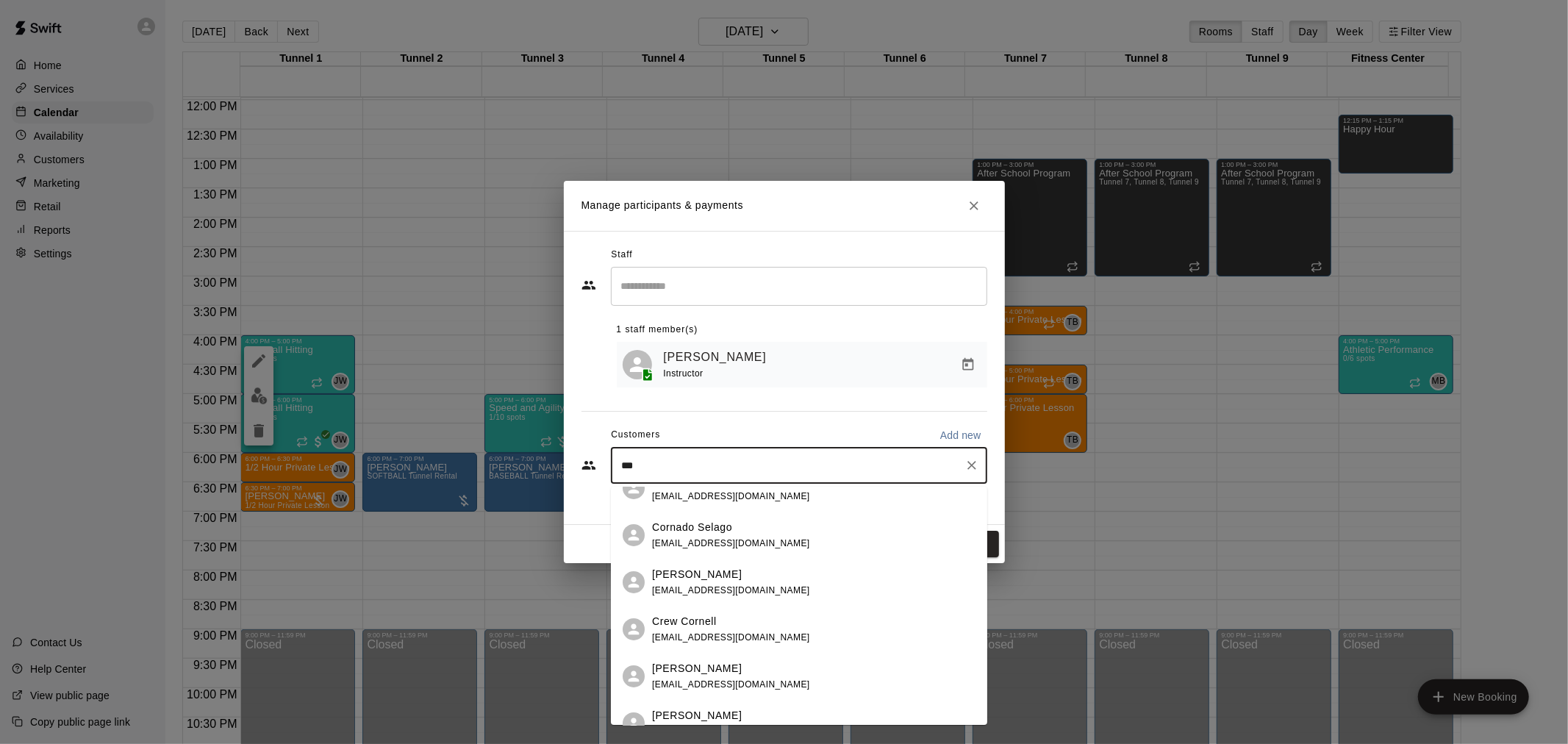
type input "****"
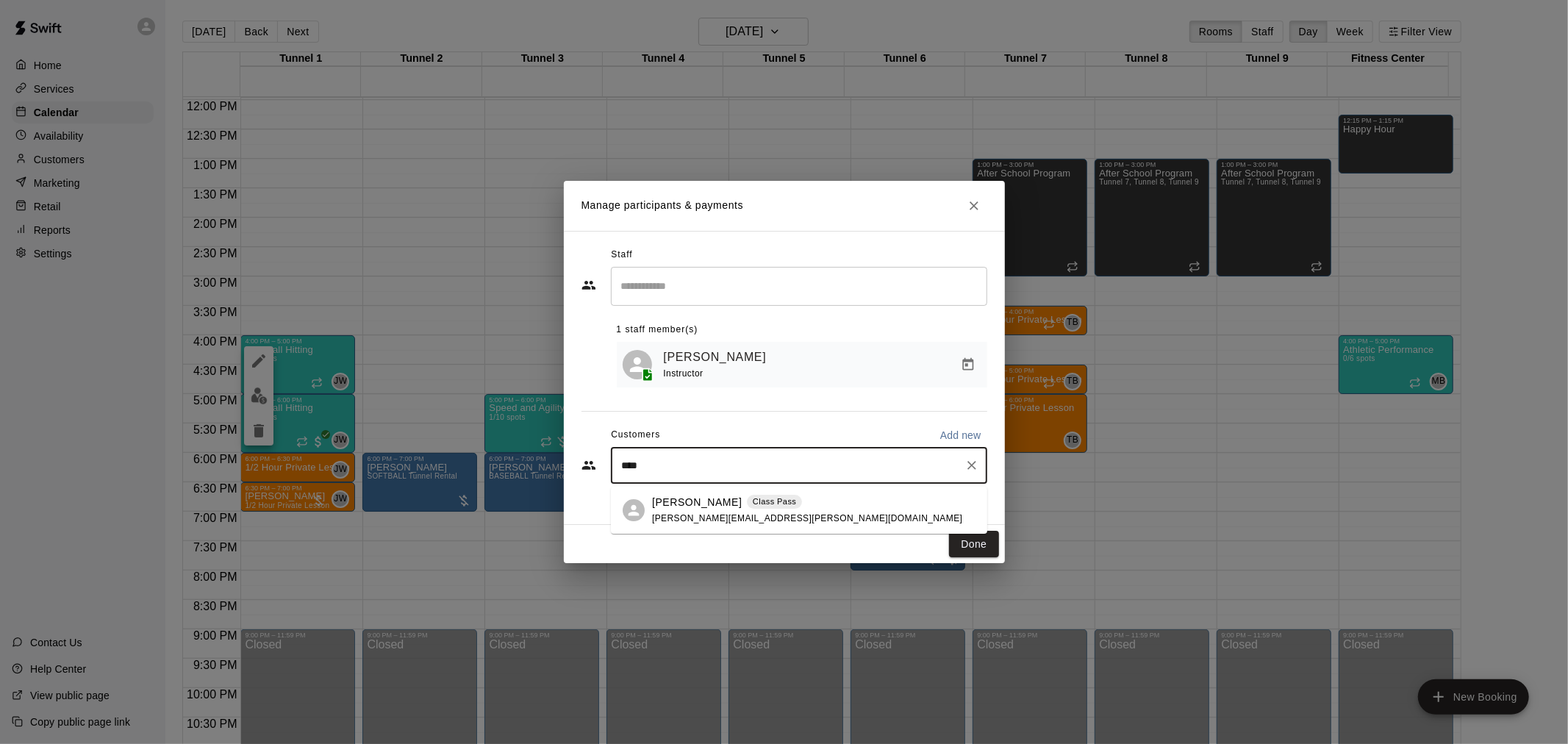
scroll to position [0, 0]
click at [702, 515] on span "bob@polley.me" at bounding box center [807, 518] width 310 height 10
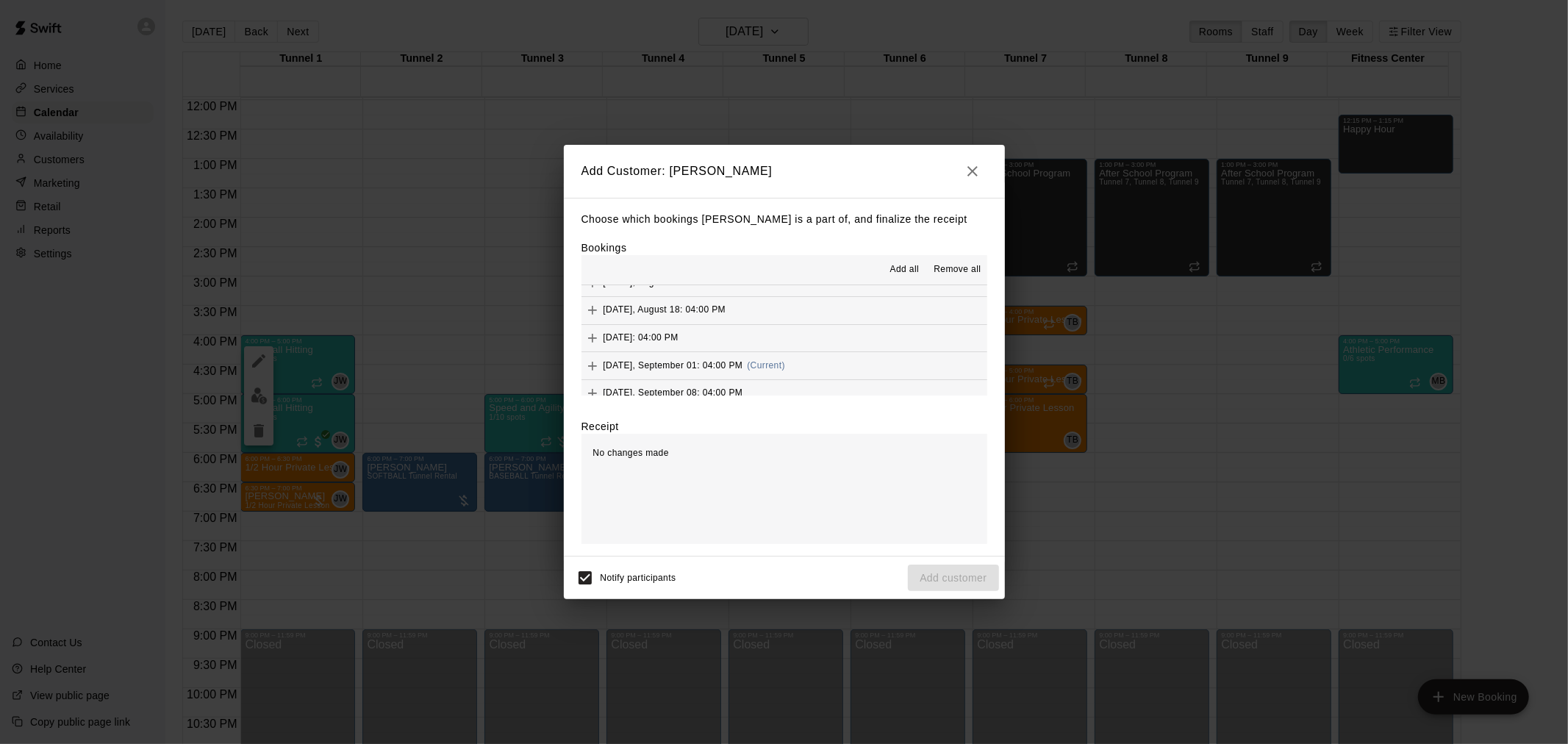
scroll to position [1194, 0]
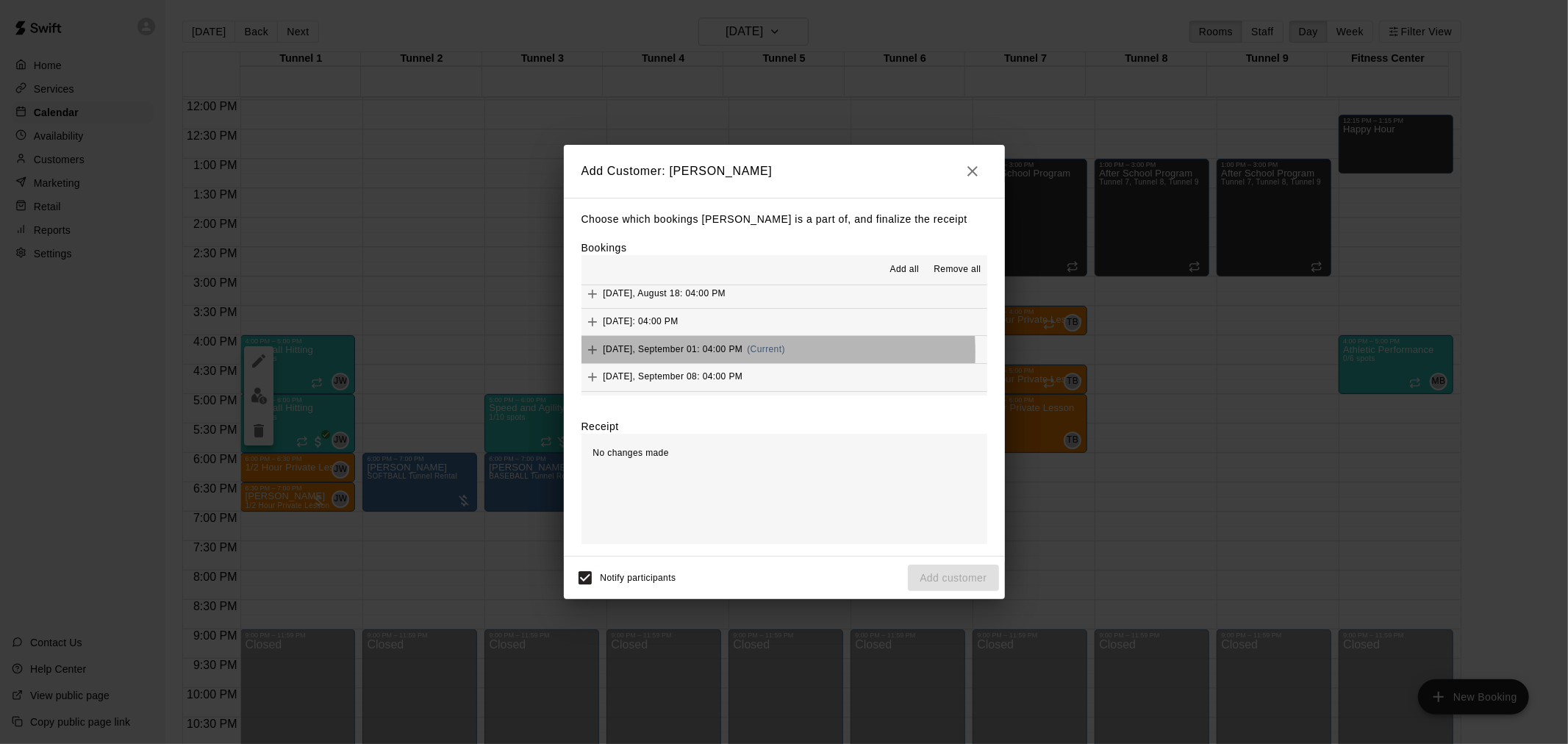
click at [717, 354] on span "Monday, September 01: 04:00 PM" at bounding box center [673, 349] width 140 height 10
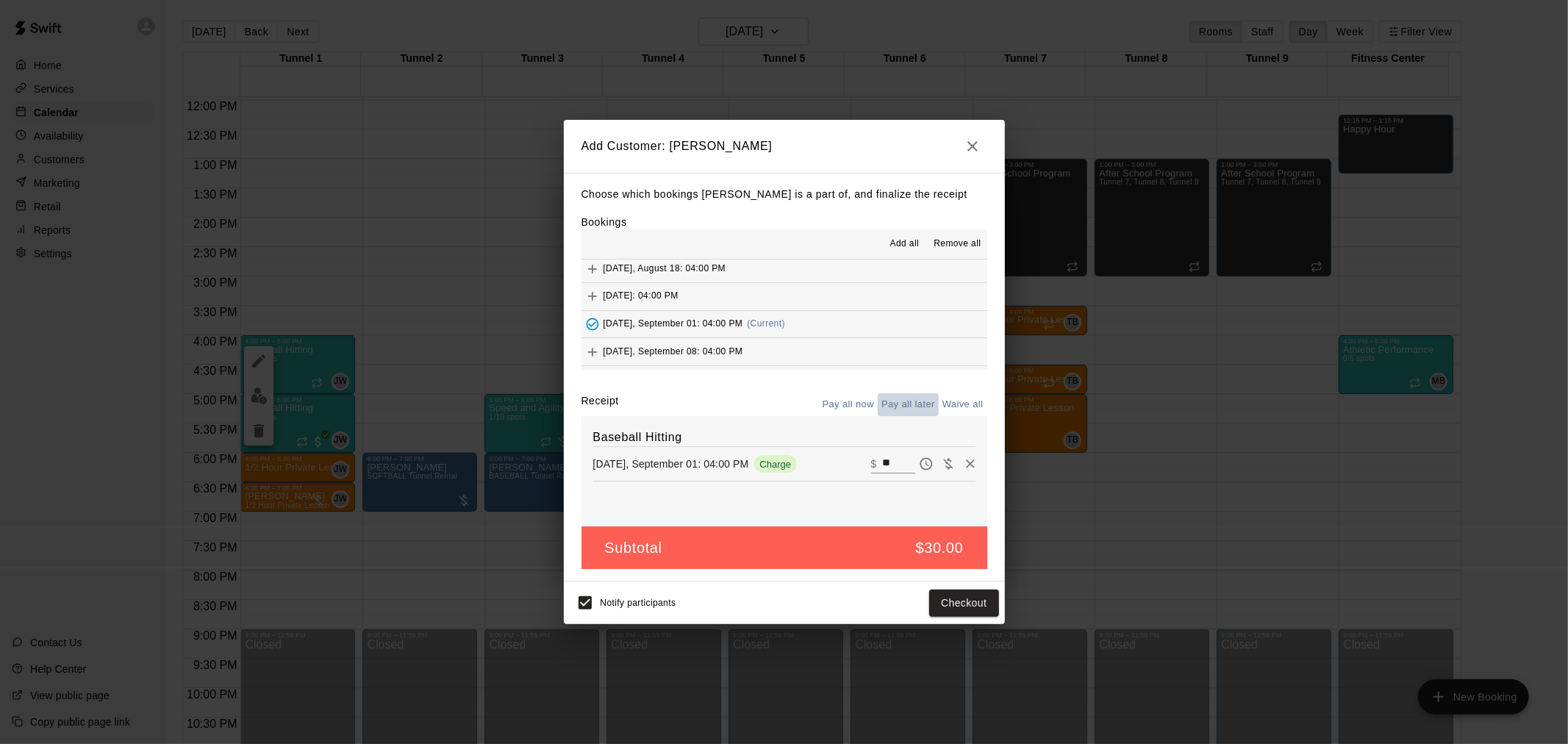
click at [901, 402] on button "Pay all later" at bounding box center [908, 405] width 61 height 23
click at [984, 605] on button "Add customer" at bounding box center [953, 603] width 90 height 27
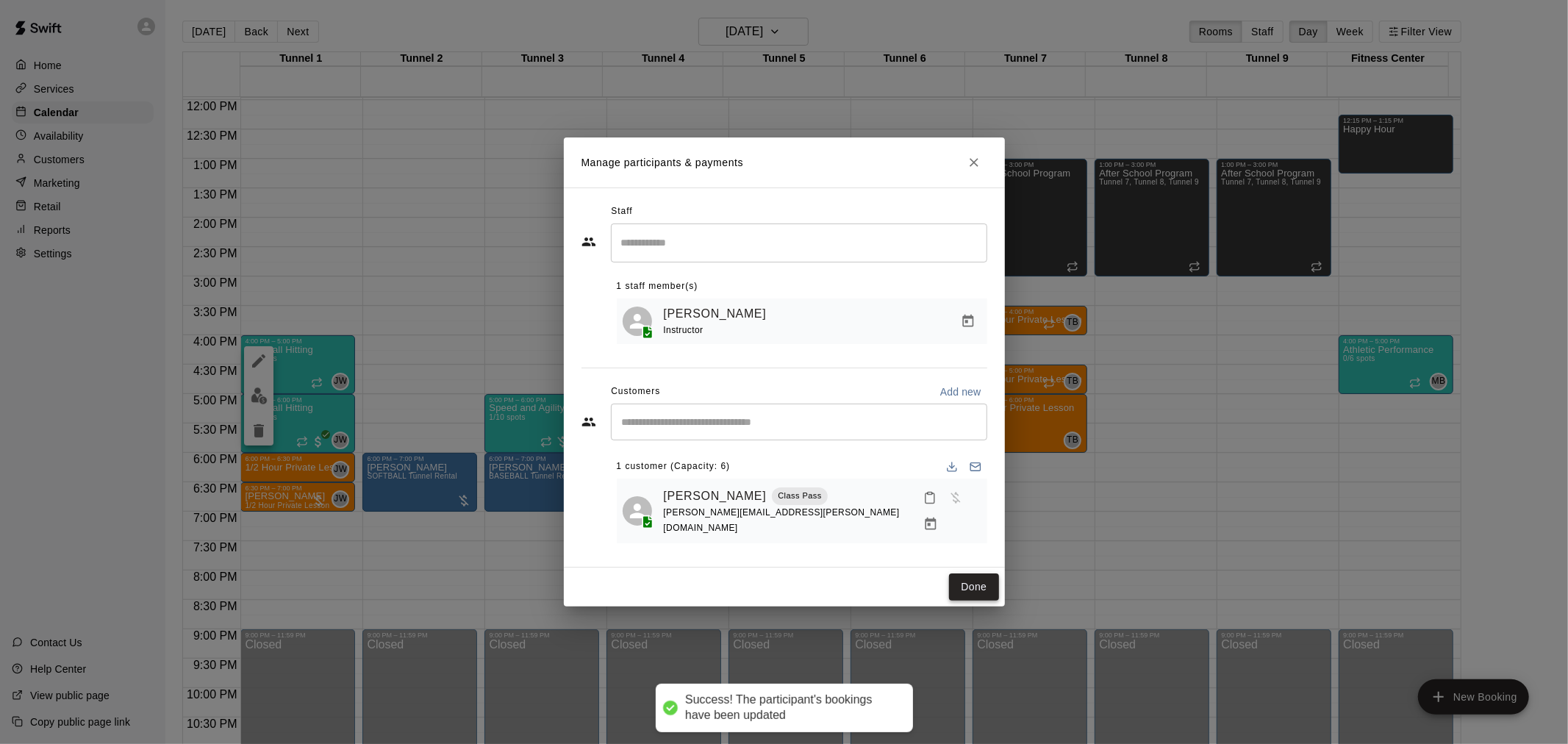
click at [988, 585] on button "Done" at bounding box center [973, 586] width 50 height 27
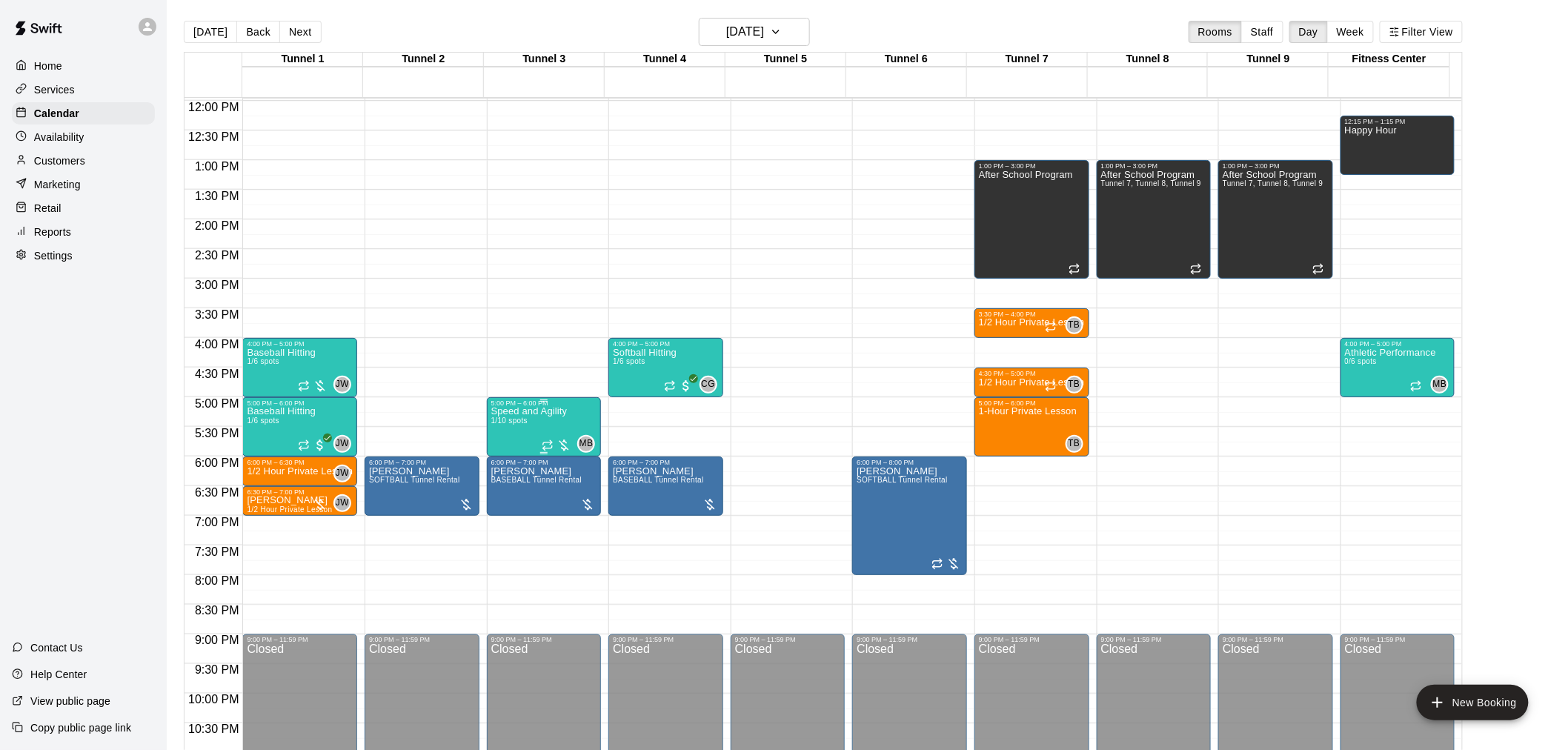
click at [565, 447] on div at bounding box center [557, 445] width 30 height 15
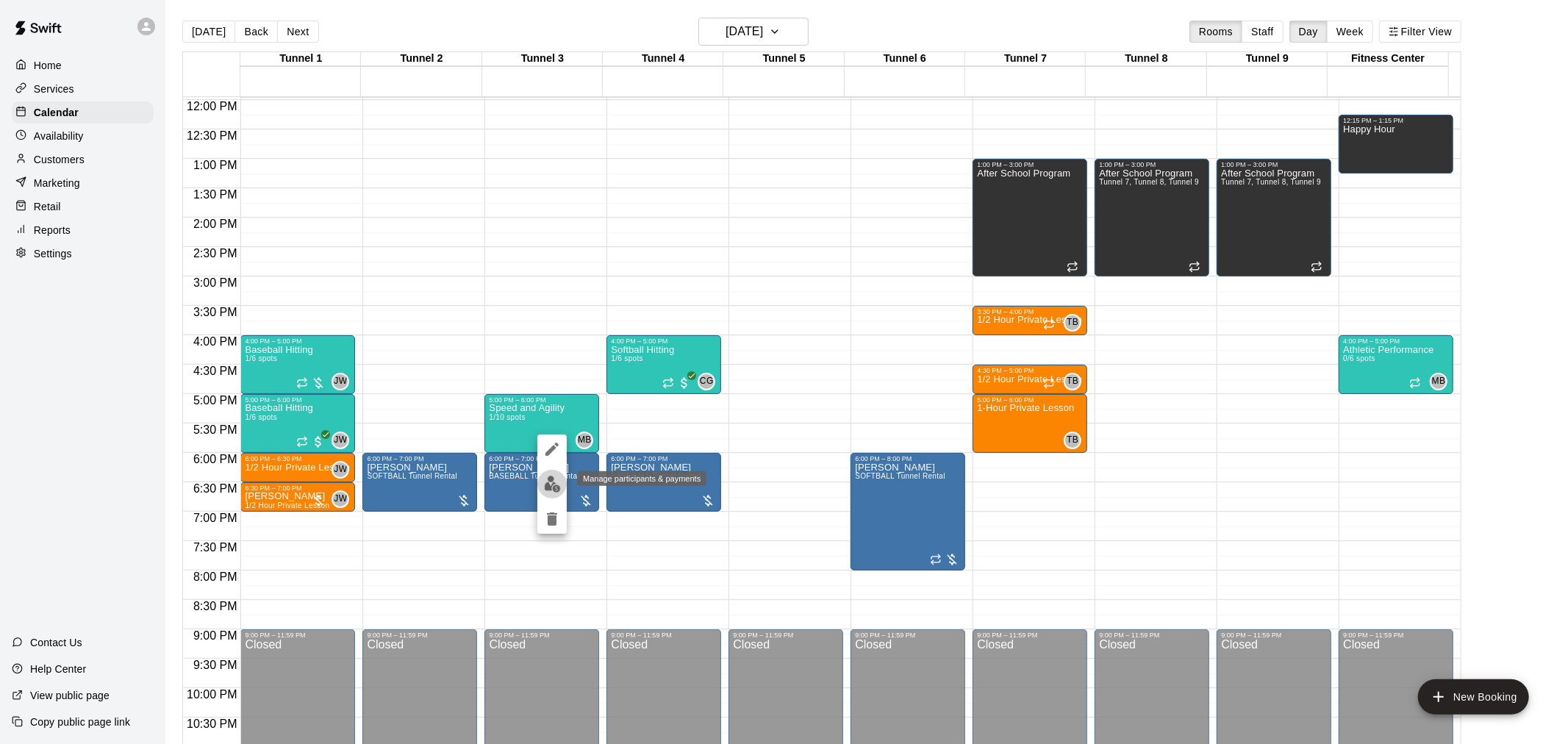
click at [552, 481] on img "edit" at bounding box center [552, 484] width 17 height 17
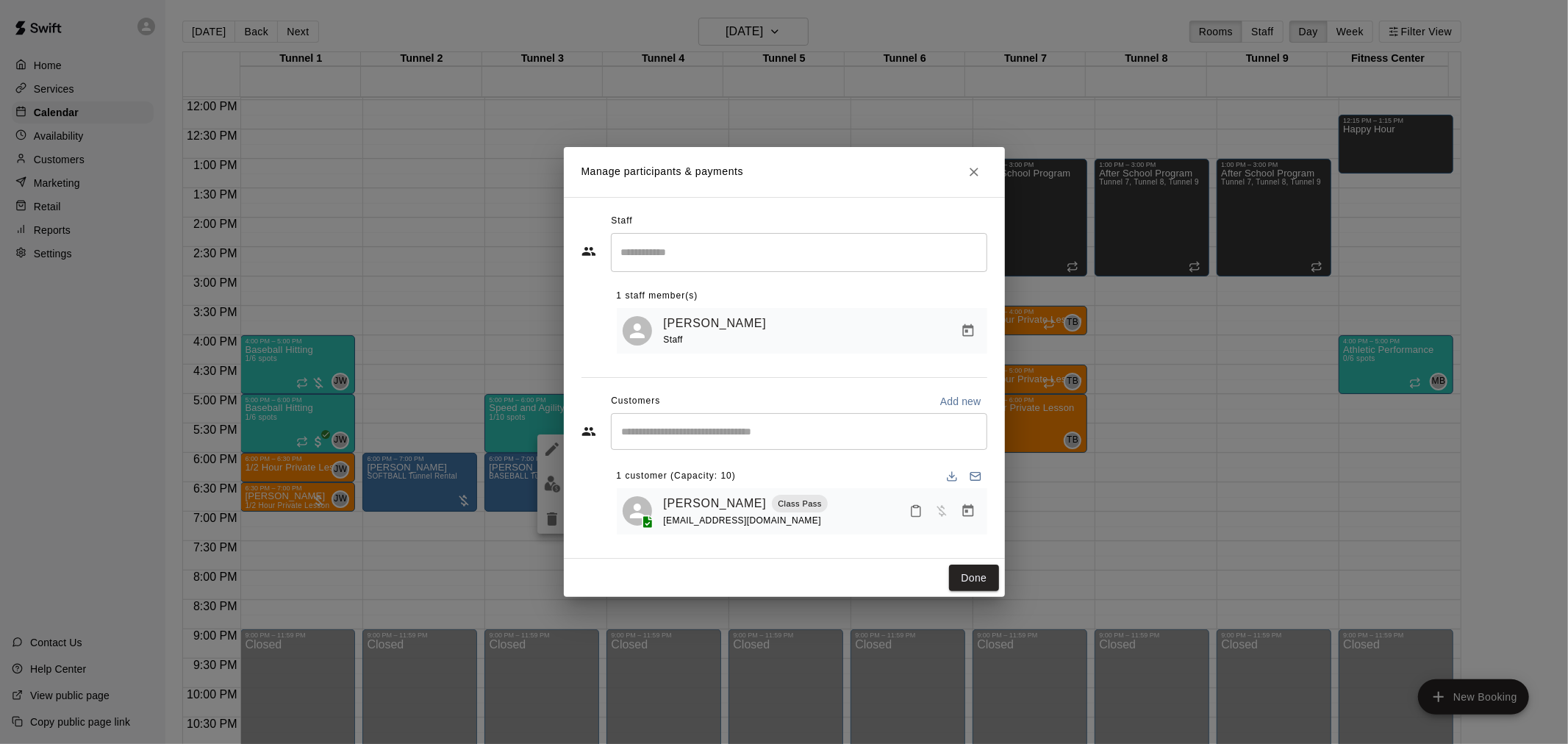
click at [959, 403] on p "Add new" at bounding box center [961, 402] width 41 height 15
select select "**"
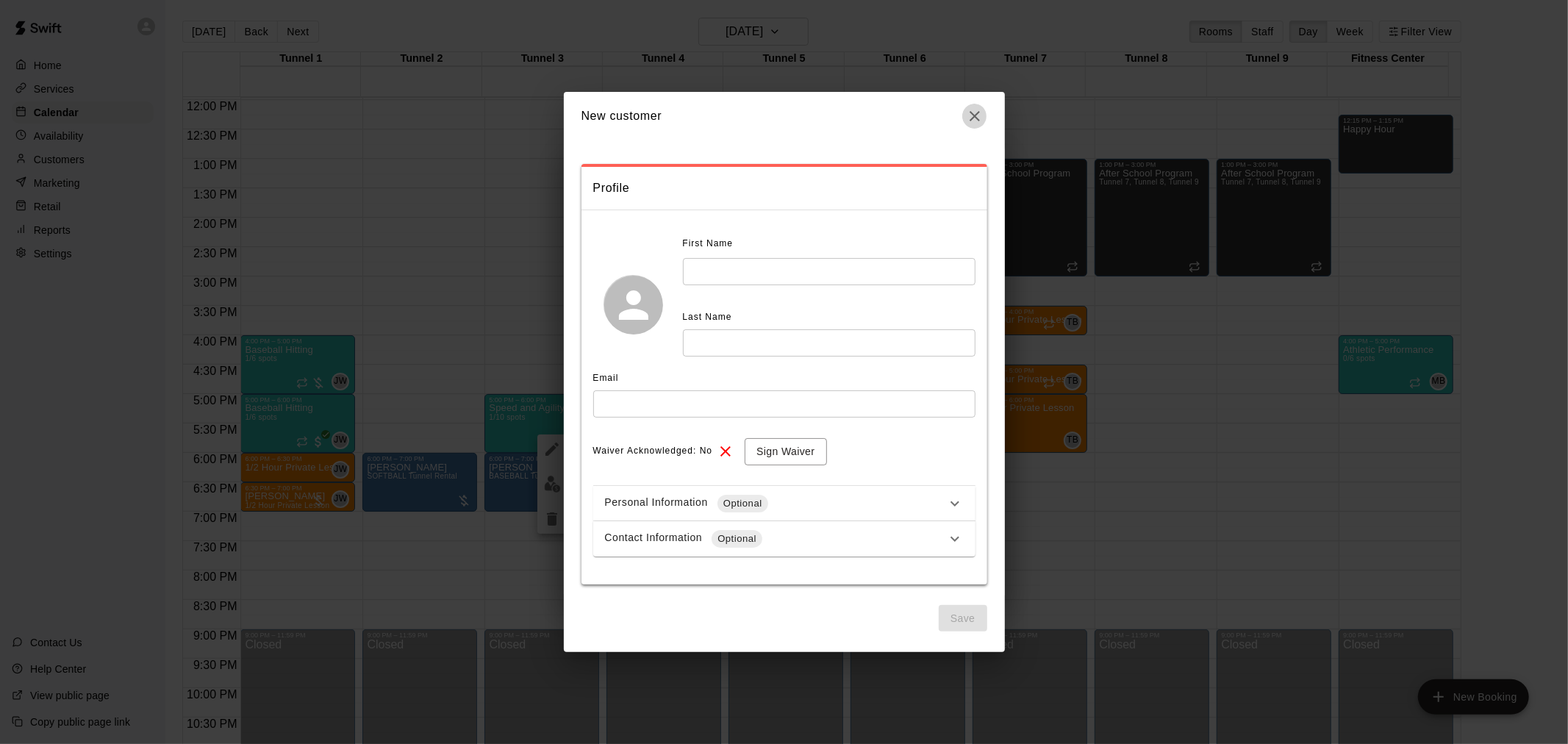
click at [973, 118] on icon "button" at bounding box center [975, 116] width 10 height 10
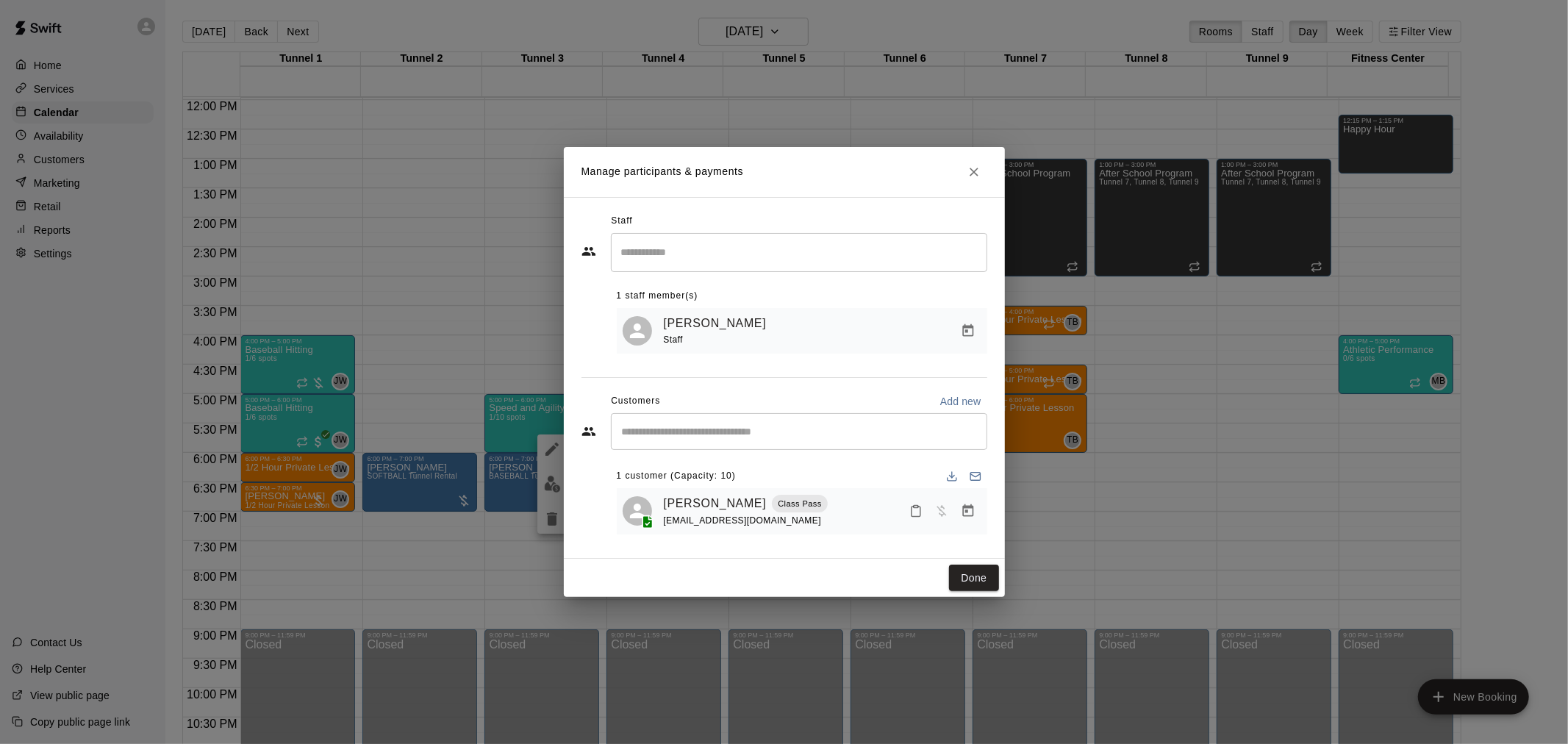
click at [680, 439] on div "​" at bounding box center [799, 432] width 376 height 37
type input "*****"
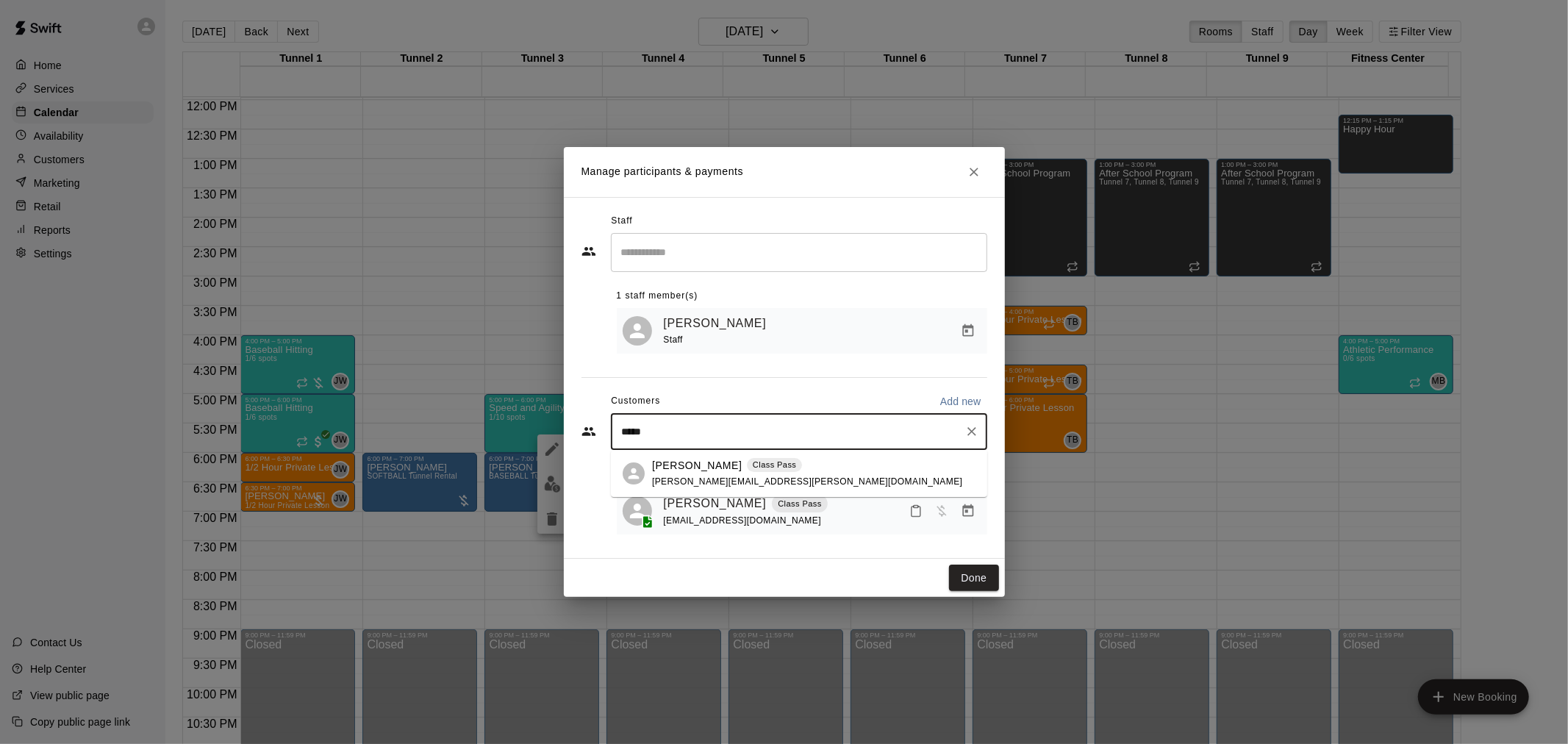
click at [730, 464] on p "Jameson Corwin" at bounding box center [697, 465] width 89 height 16
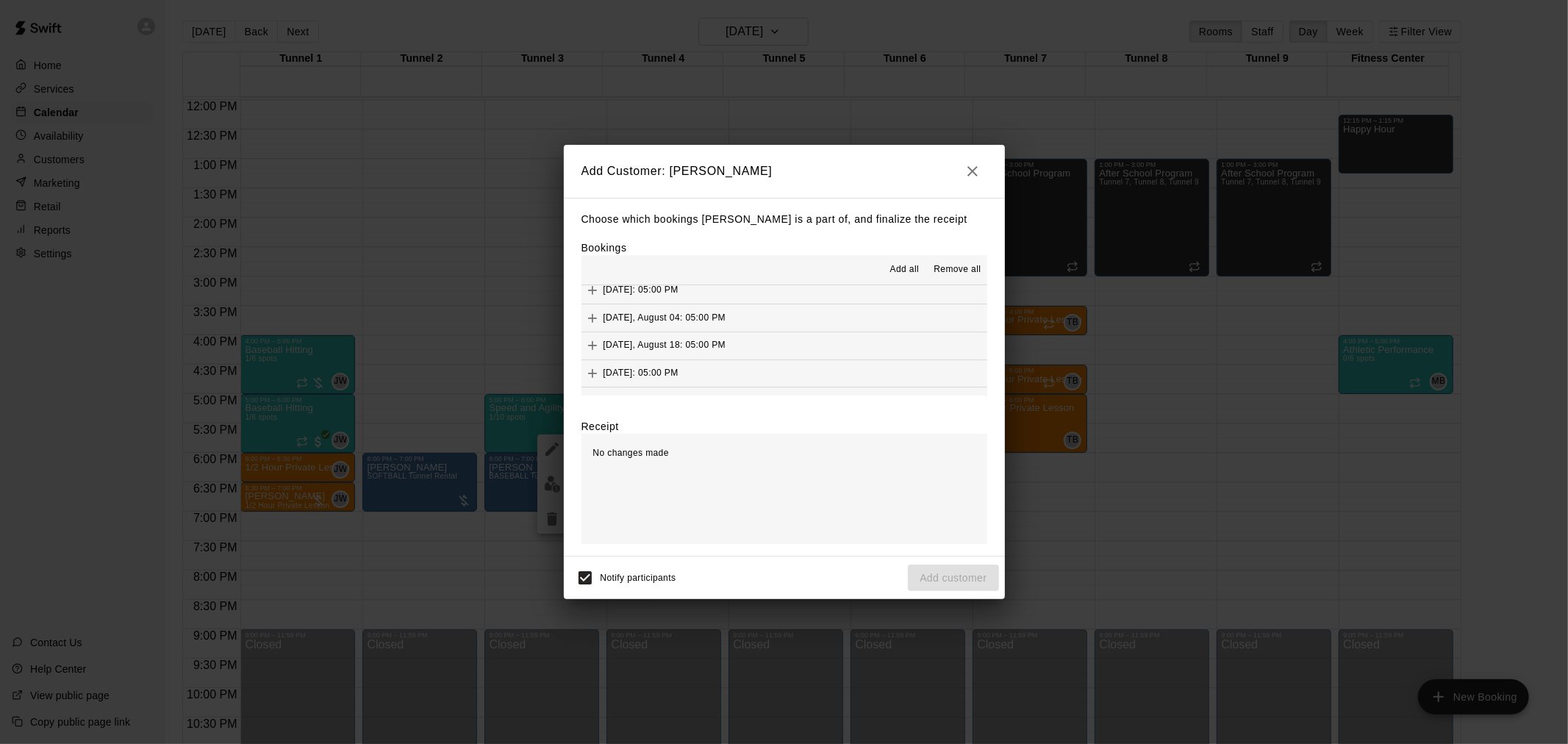
scroll to position [695, 0]
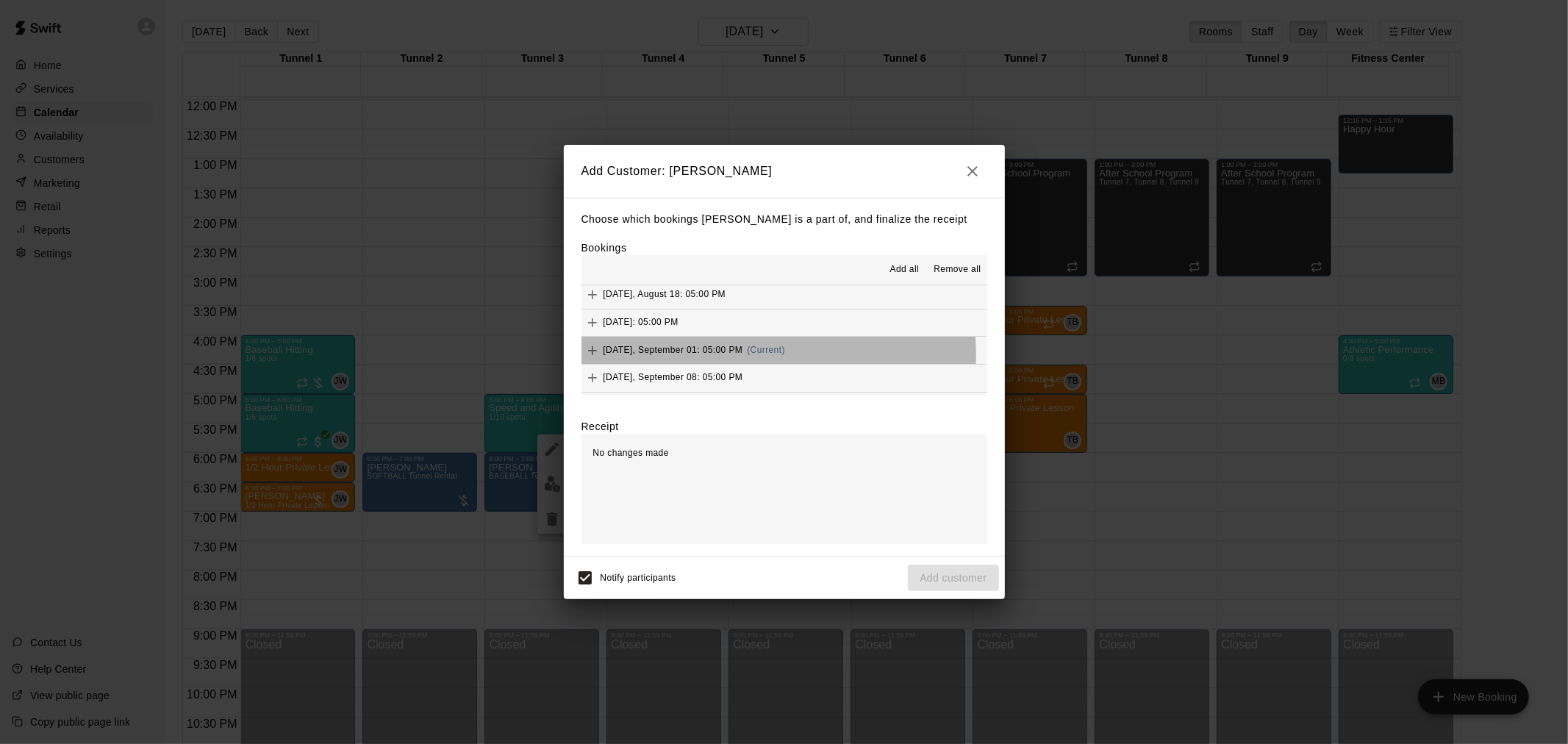
click at [763, 357] on div "Monday, September 01: 05:00 PM (Current)" at bounding box center [683, 351] width 203 height 22
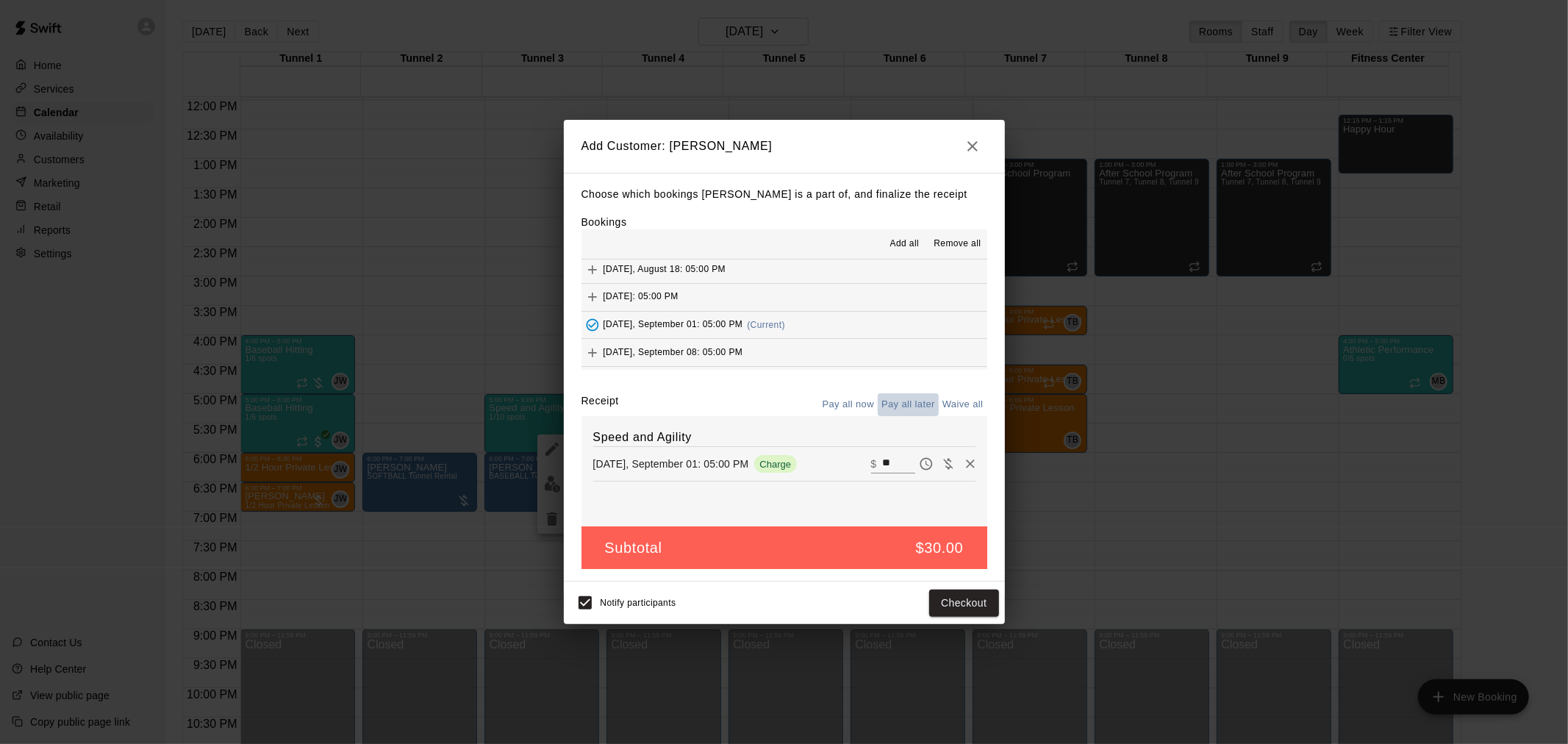
click at [910, 403] on button "Pay all later" at bounding box center [908, 405] width 61 height 23
click at [965, 606] on button "Add customer" at bounding box center [953, 603] width 90 height 27
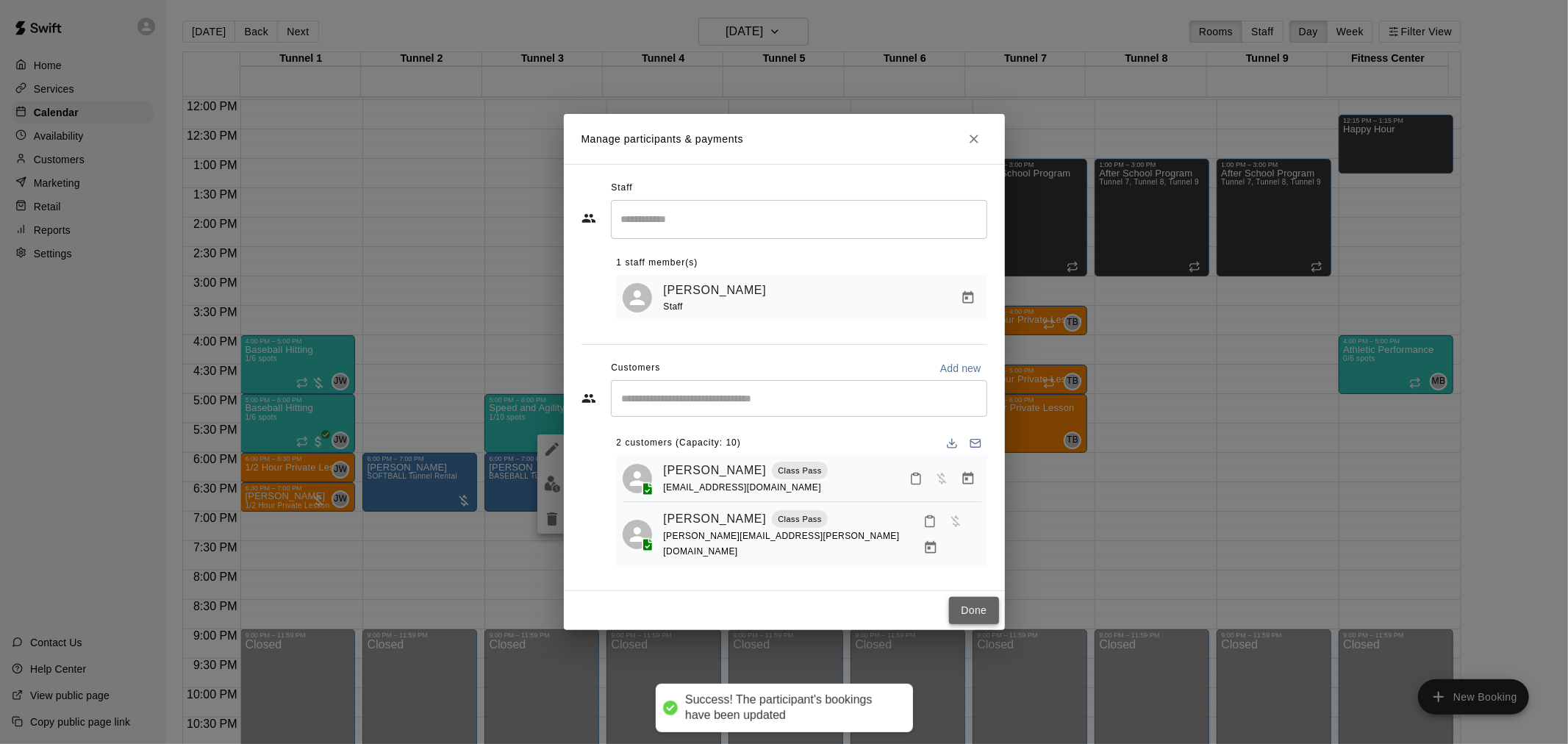
drag, startPoint x: 971, startPoint y: 597, endPoint x: 973, endPoint y: 605, distance: 8.2
click at [973, 601] on button "Done" at bounding box center [973, 610] width 50 height 27
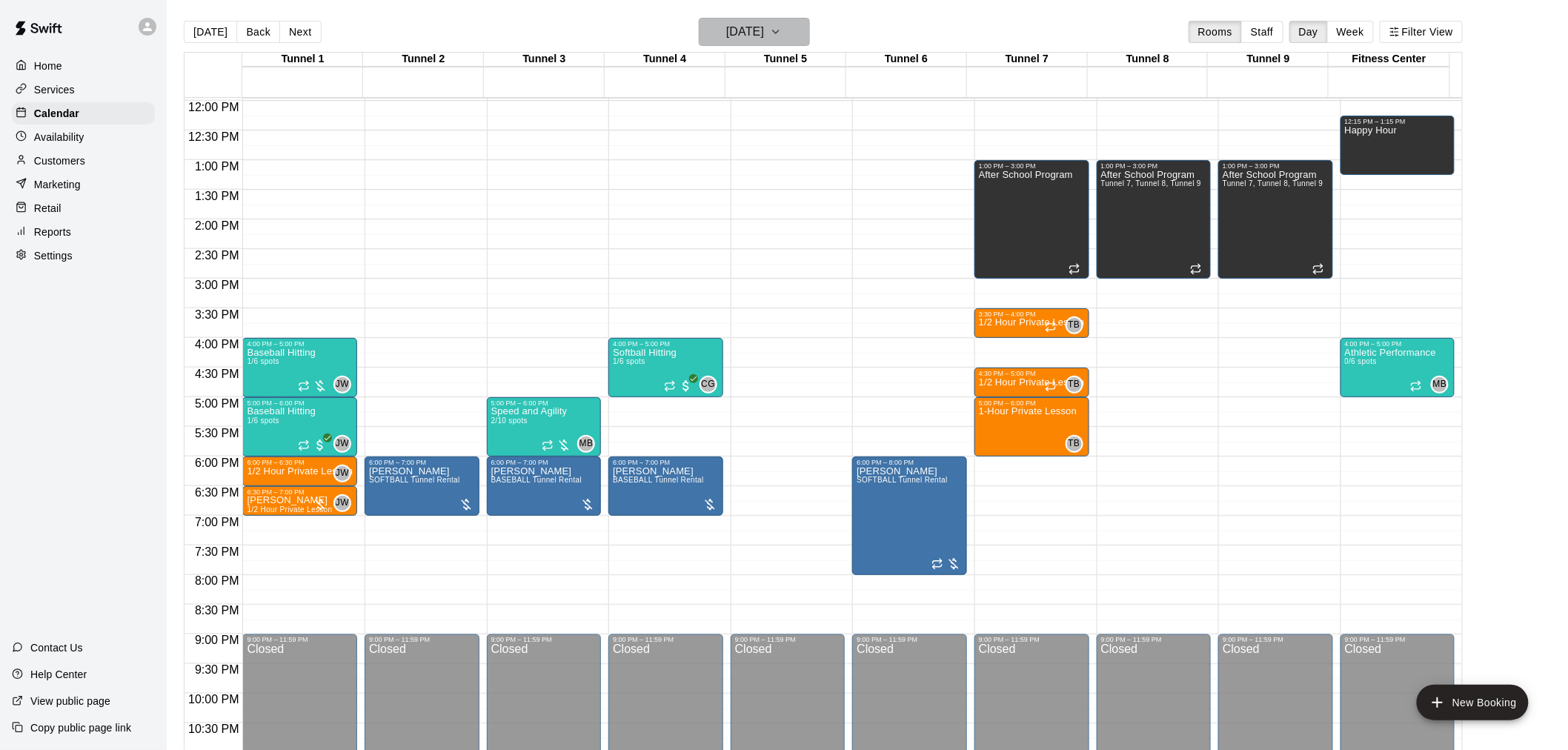
click at [764, 39] on h6 "Monday Sep 01" at bounding box center [745, 32] width 38 height 21
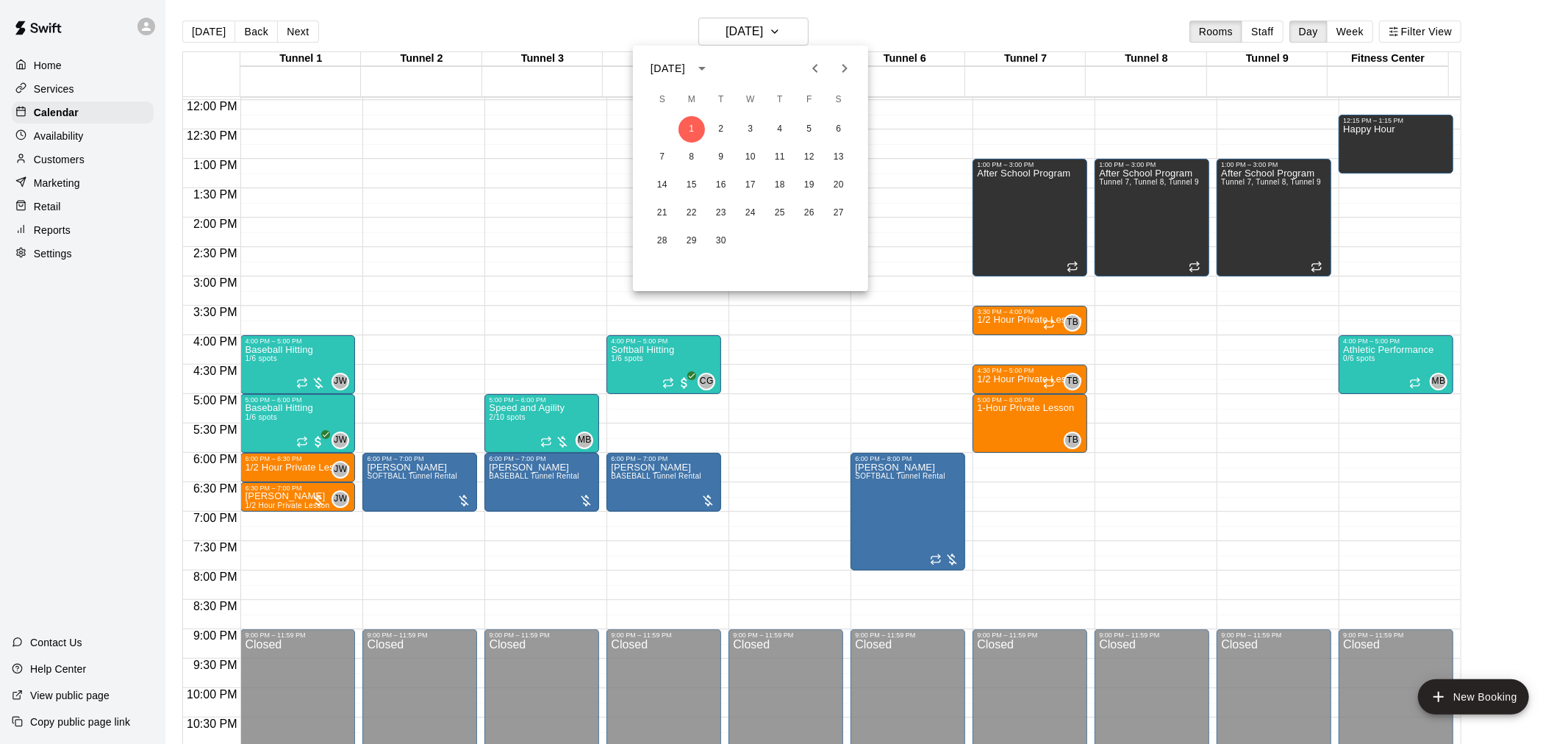
drag, startPoint x: 816, startPoint y: 68, endPoint x: 814, endPoint y: 82, distance: 14.1
click at [816, 67] on icon "Previous month" at bounding box center [815, 69] width 18 height 18
click at [774, 208] on button "21" at bounding box center [780, 213] width 27 height 27
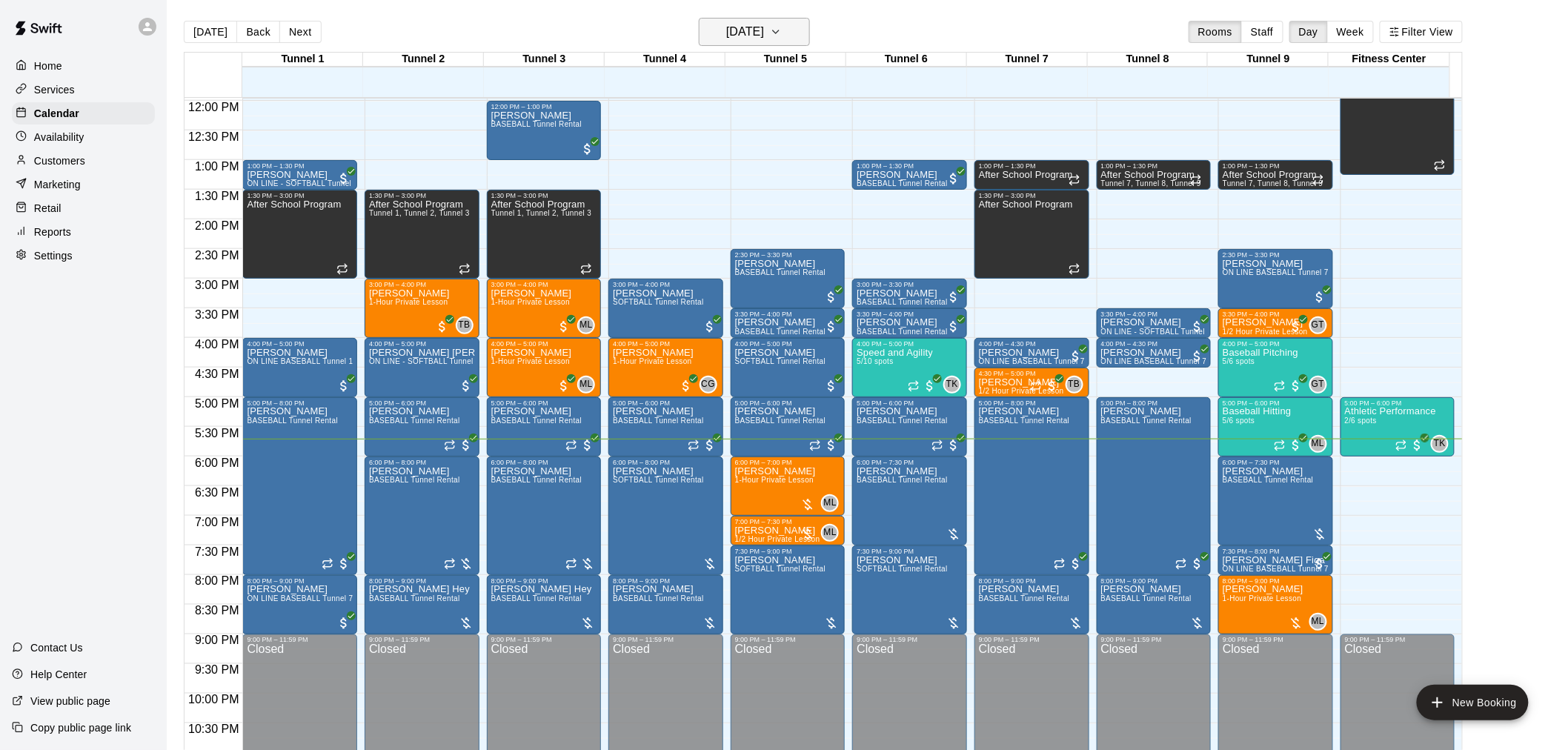
click at [764, 25] on h6 "[DATE]" at bounding box center [745, 32] width 38 height 21
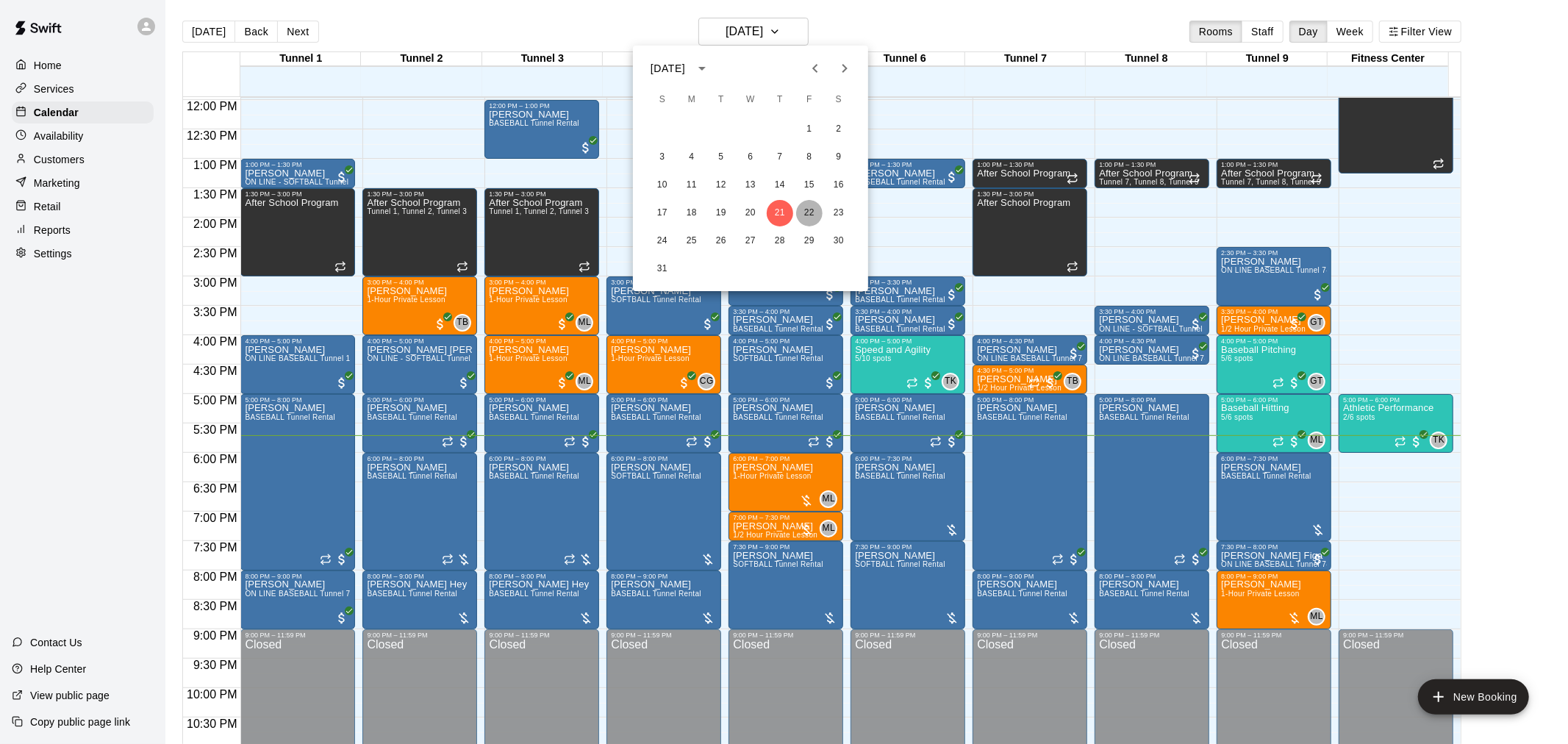
click at [805, 213] on button "22" at bounding box center [810, 213] width 27 height 27
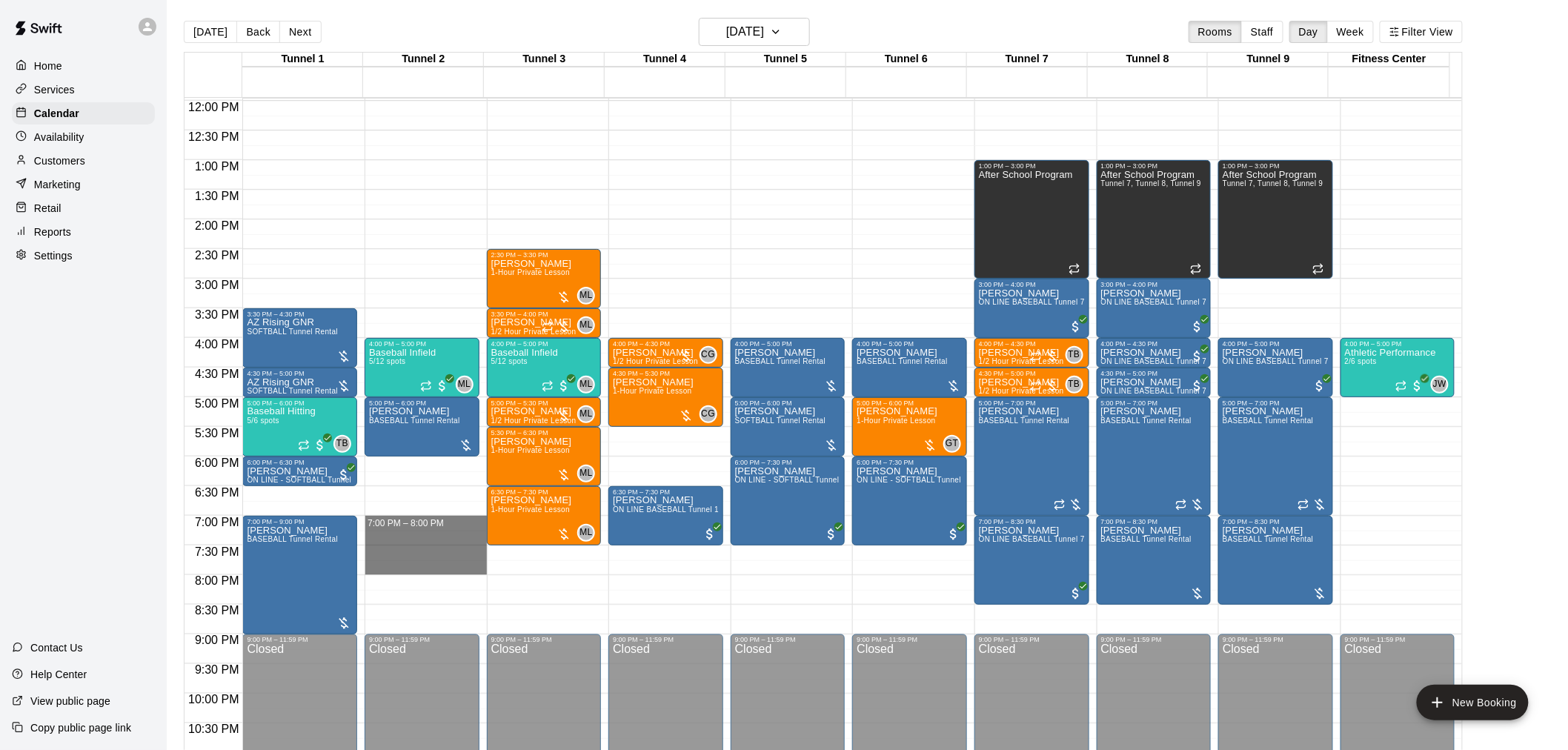
drag, startPoint x: 398, startPoint y: 517, endPoint x: 402, endPoint y: 564, distance: 47.2
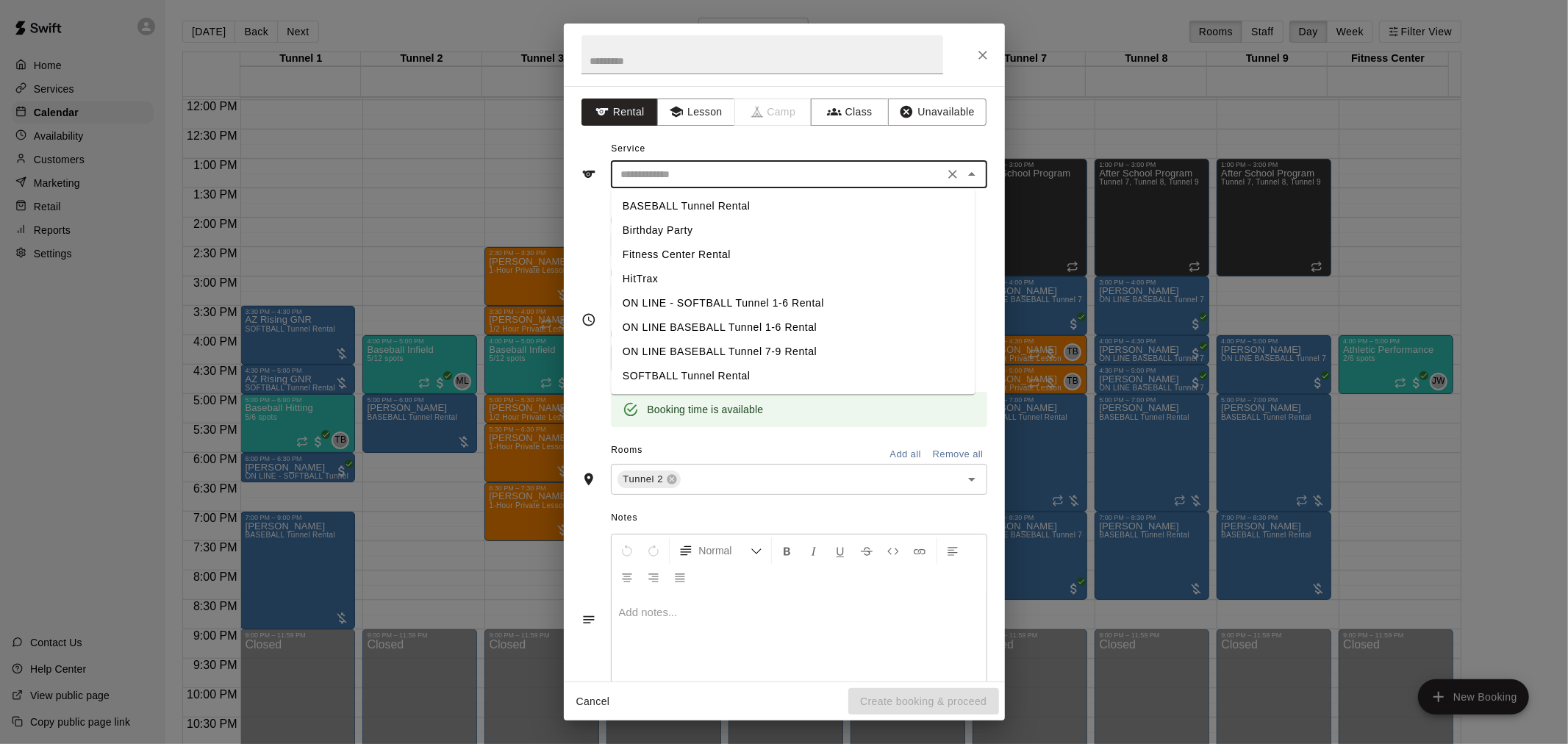
click at [692, 174] on input "text" at bounding box center [777, 175] width 324 height 18
click at [711, 209] on li "BASEBALL Tunnel Rental" at bounding box center [793, 206] width 364 height 24
type input "**********"
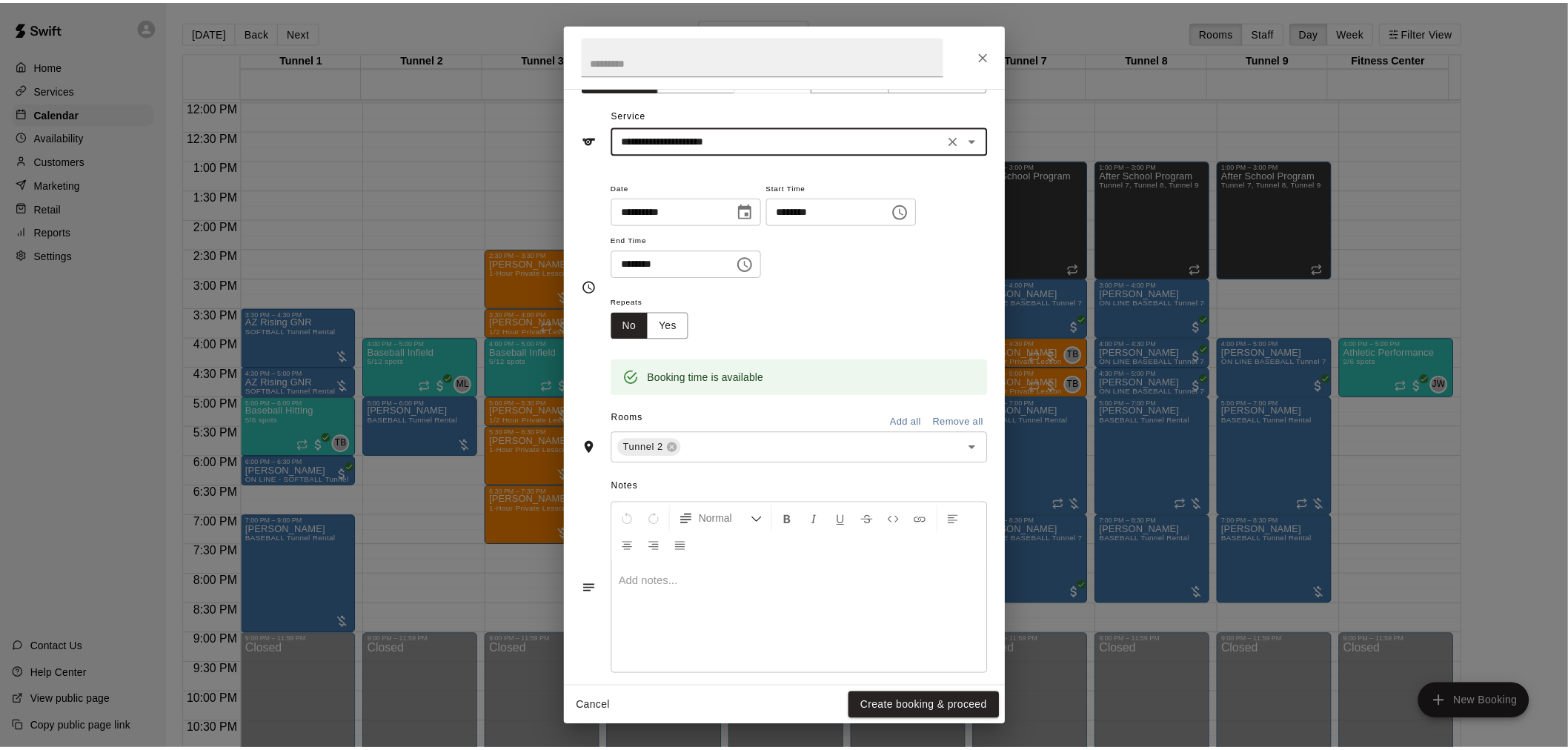
scroll to position [52, 0]
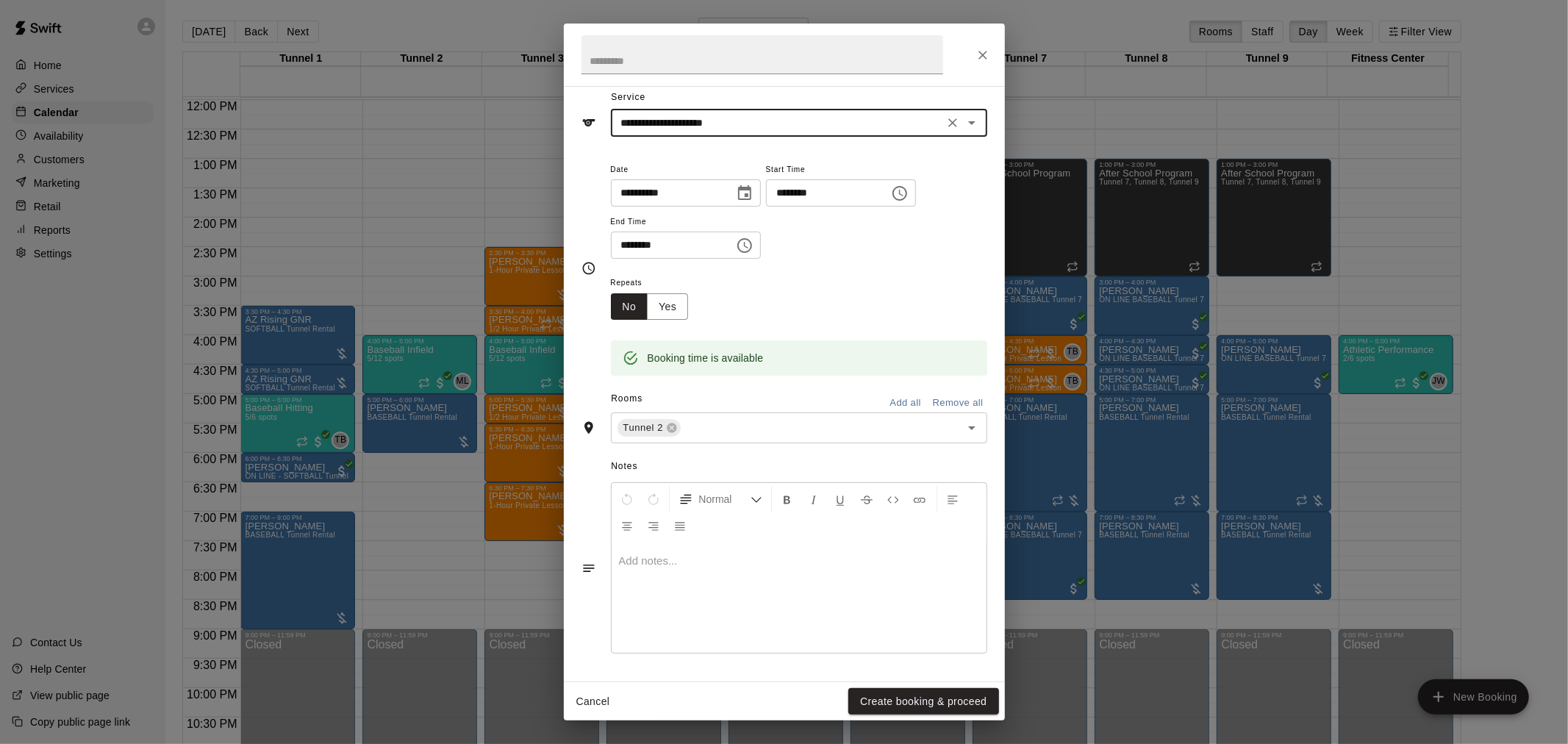
drag, startPoint x: 943, startPoint y: 700, endPoint x: 887, endPoint y: 627, distance: 92.0
click at [942, 700] on button "Create booking & proceed" at bounding box center [923, 701] width 150 height 27
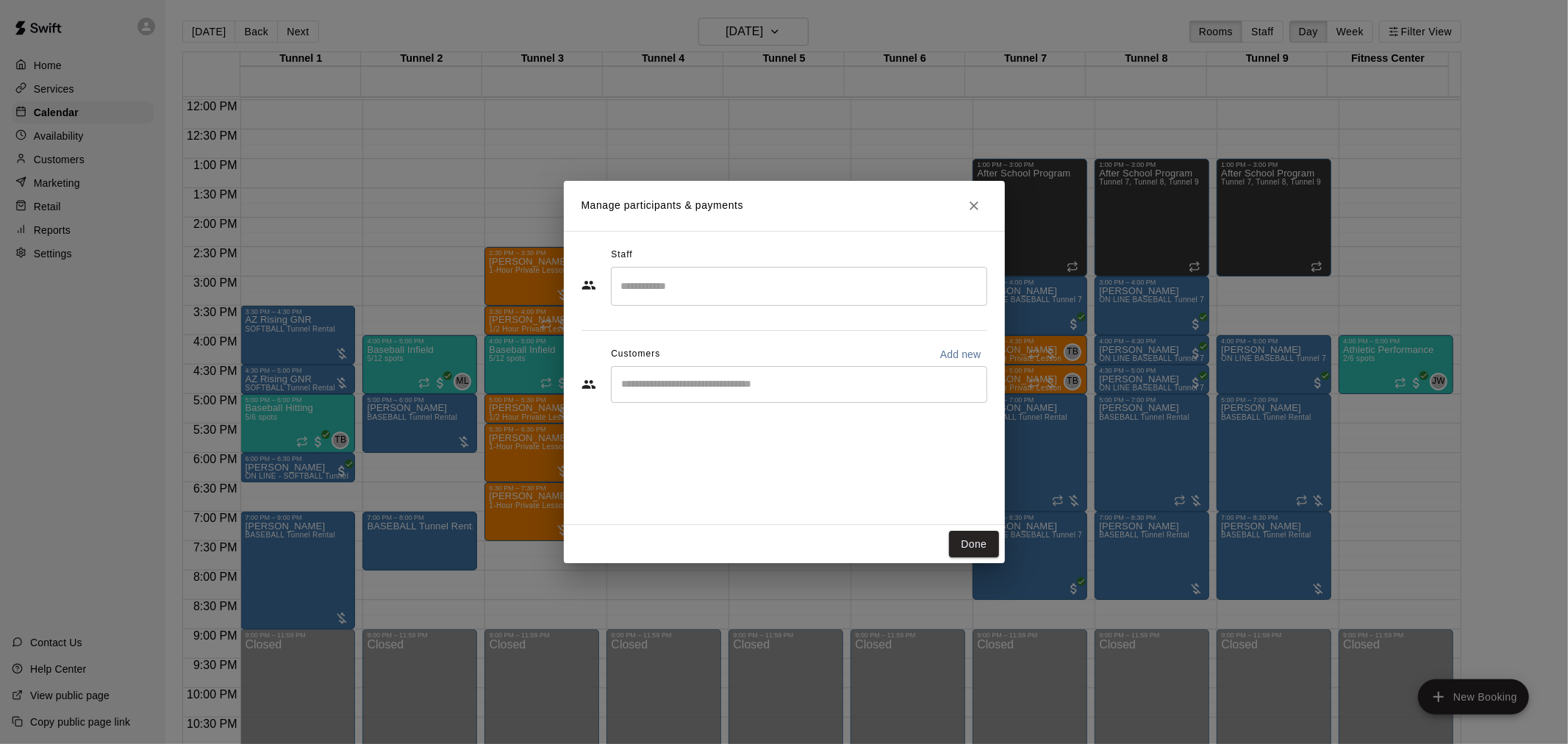
click at [713, 387] on input "Start typing to search customers..." at bounding box center [799, 385] width 363 height 15
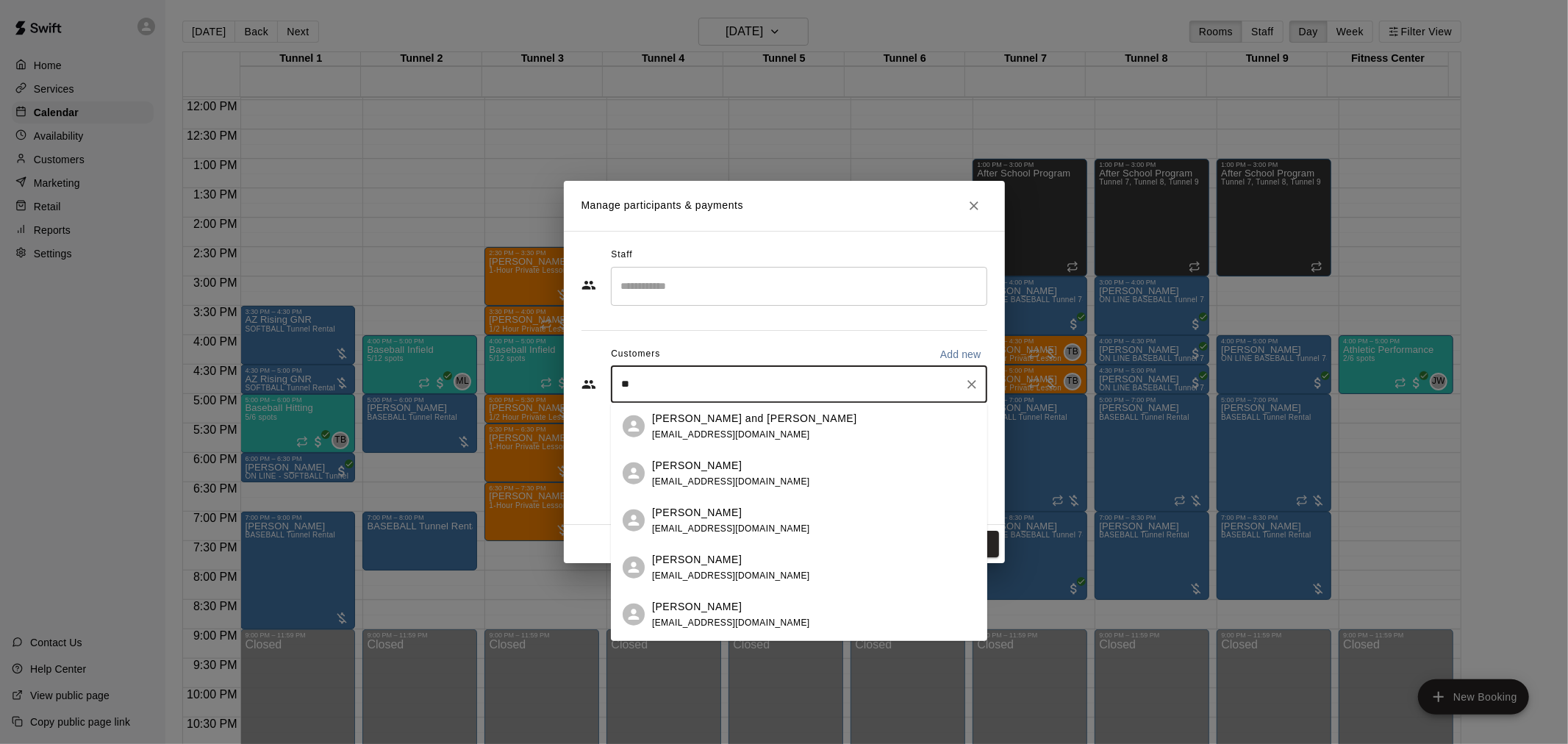
type input "*"
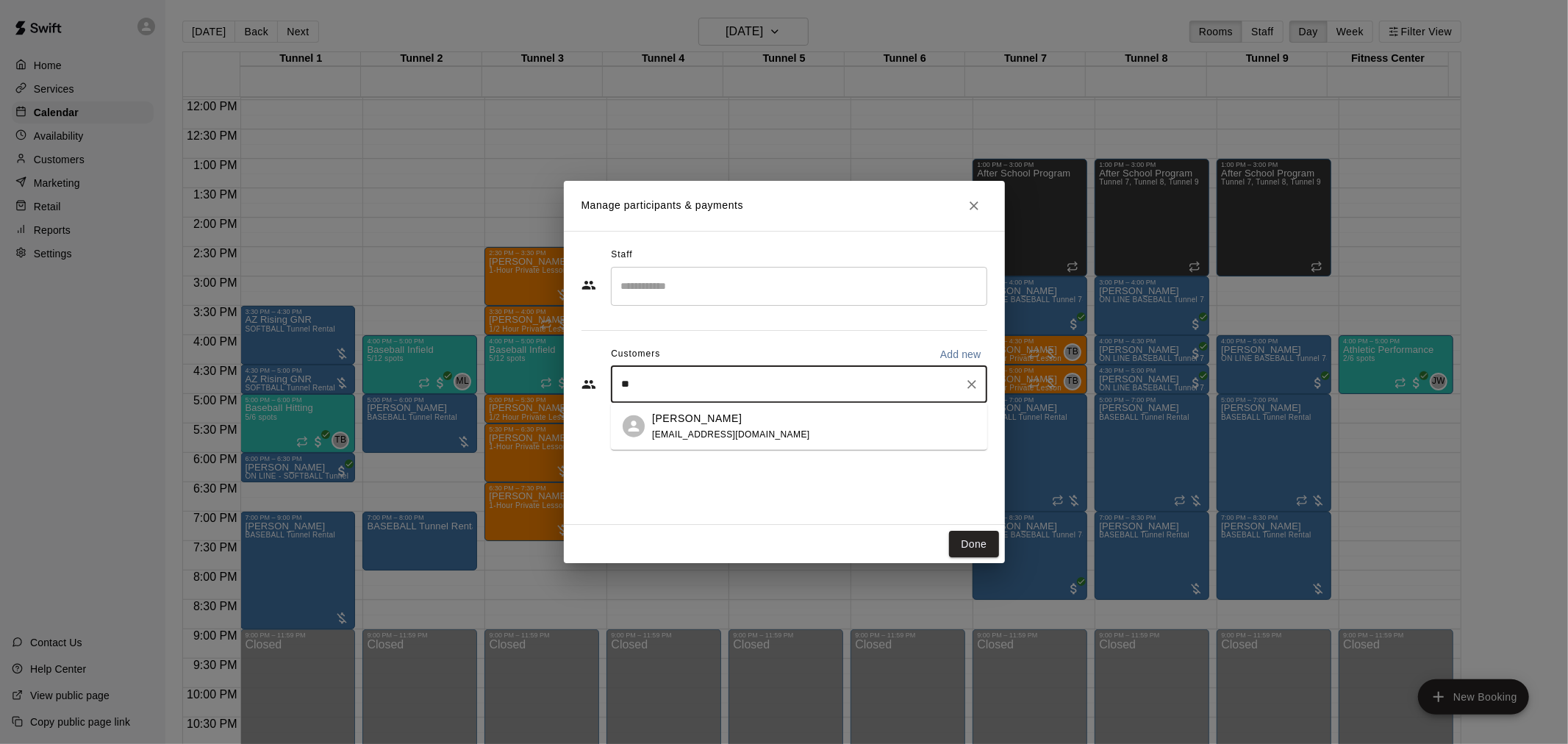
type input "*"
type input "*****"
click at [824, 388] on input "*****" at bounding box center [788, 385] width 341 height 15
click at [724, 393] on div "***** ​" at bounding box center [799, 385] width 376 height 37
click at [709, 388] on input "*****" at bounding box center [788, 385] width 341 height 15
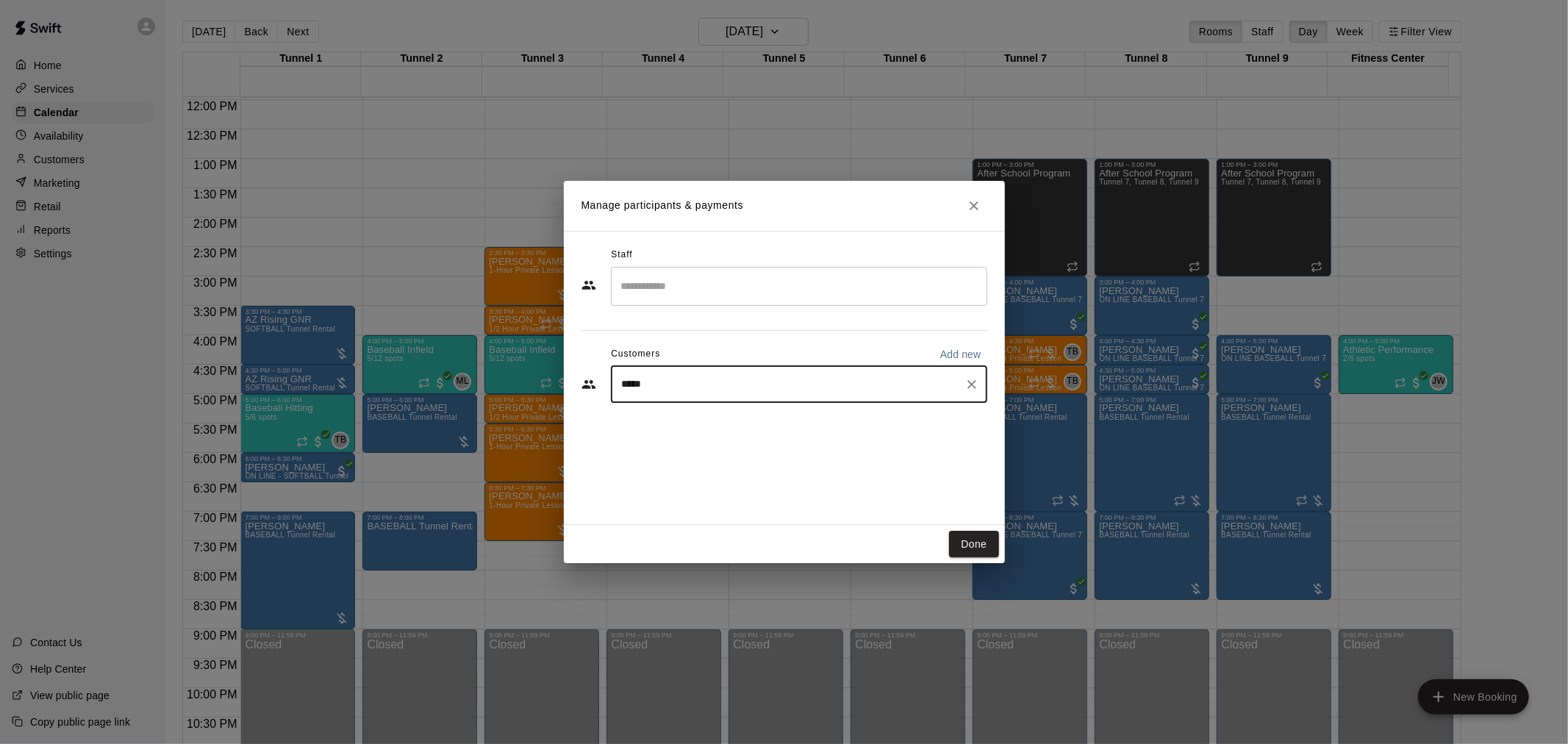
click at [649, 393] on div "***** ​" at bounding box center [799, 385] width 376 height 37
click at [643, 384] on div "***** ​" at bounding box center [799, 385] width 376 height 37
click at [634, 384] on input "*****" at bounding box center [788, 385] width 341 height 15
click at [620, 379] on input "*****" at bounding box center [788, 385] width 341 height 15
click at [642, 386] on input "*****" at bounding box center [788, 385] width 341 height 15
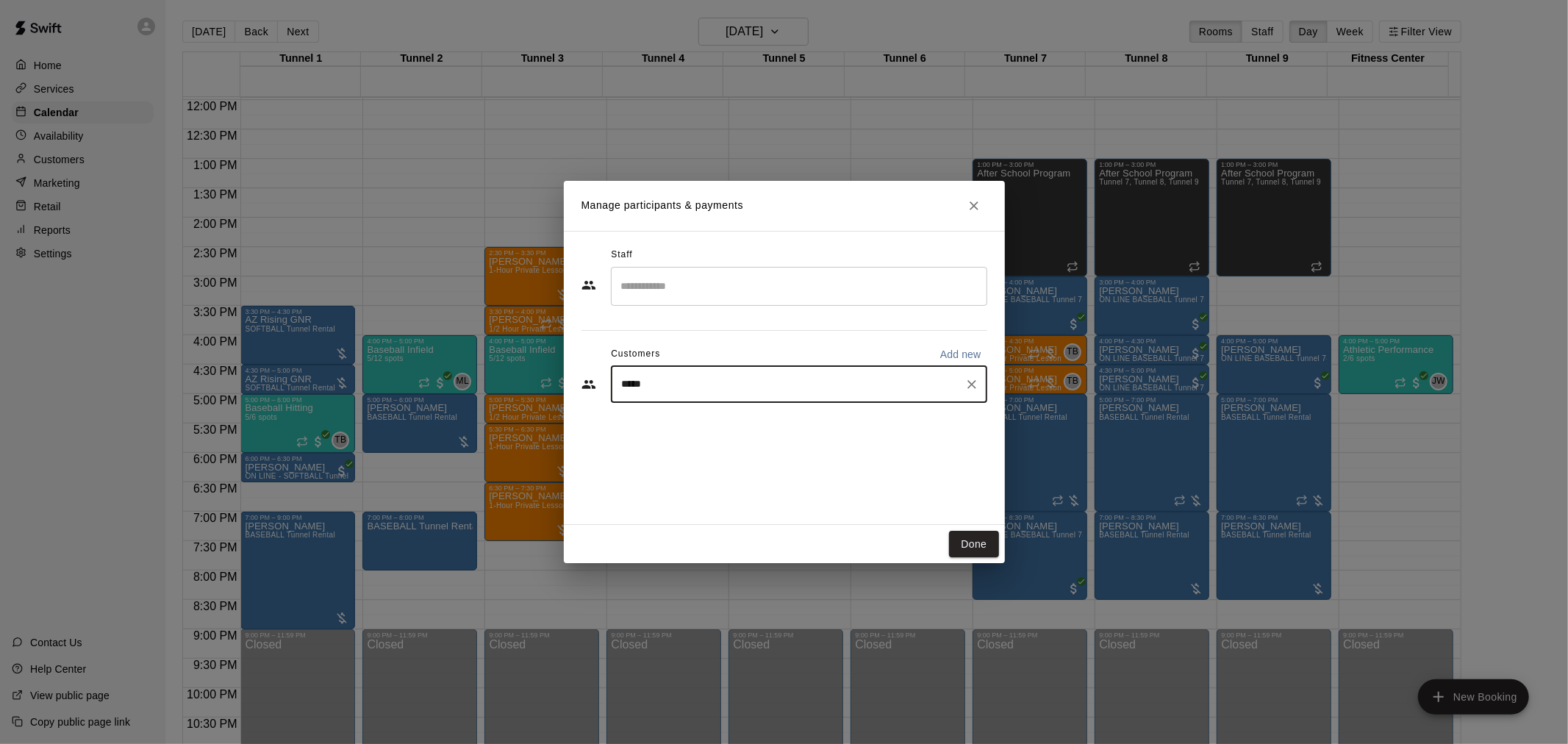
click at [643, 386] on input "*****" at bounding box center [788, 385] width 341 height 15
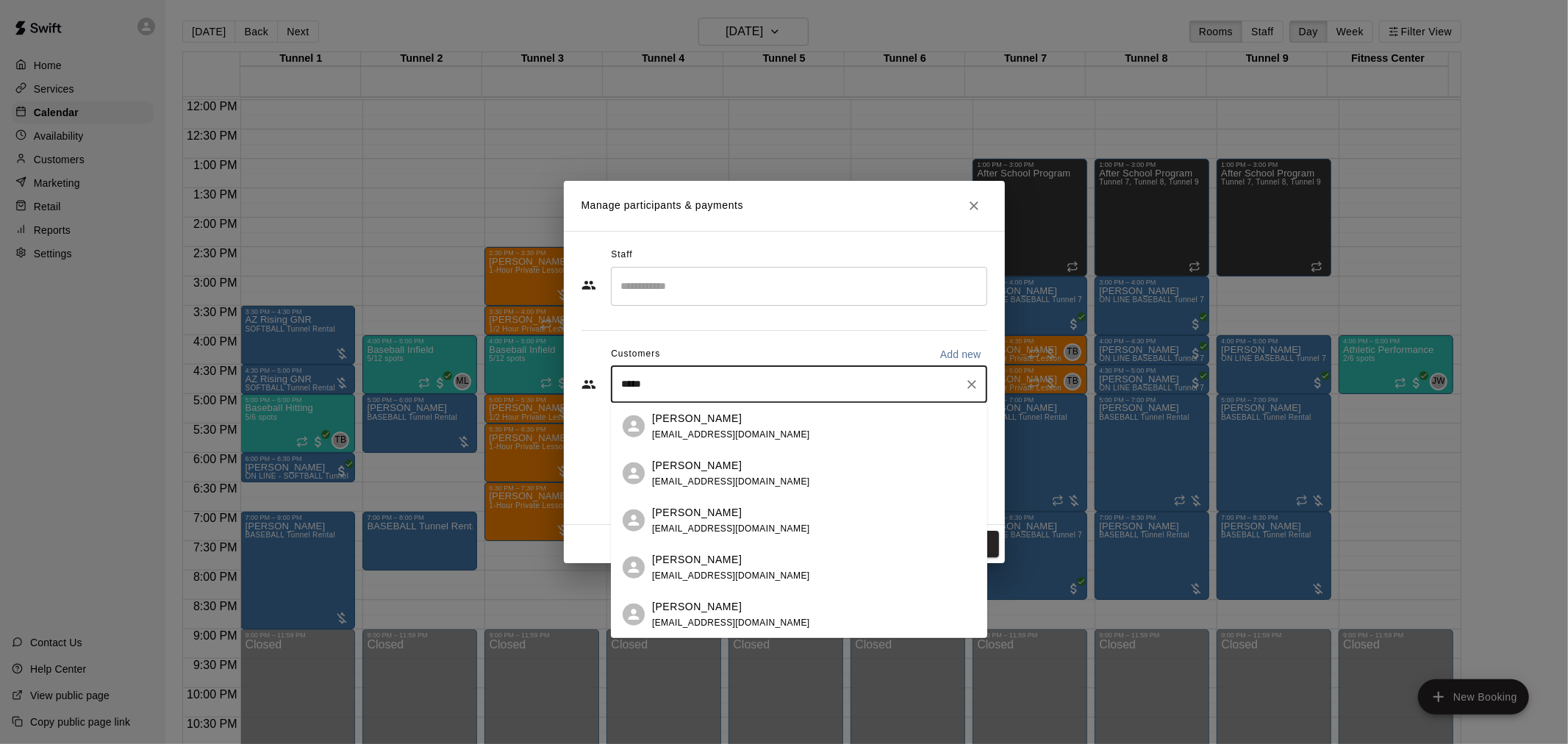
click at [737, 515] on div "Mark Amaya" at bounding box center [731, 512] width 158 height 16
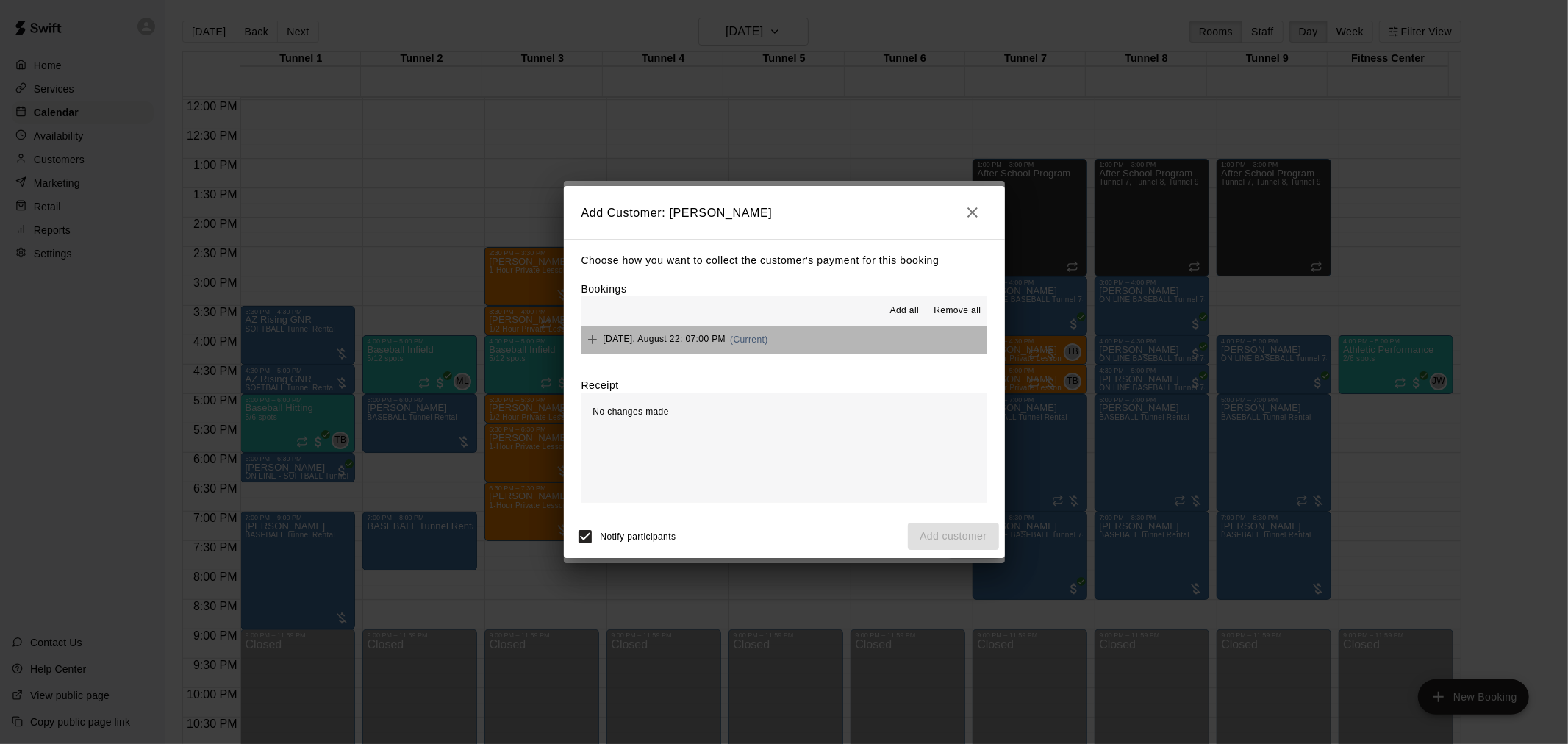
click at [801, 340] on button "Friday, August 22: 07:00 PM (Current)" at bounding box center [784, 339] width 406 height 27
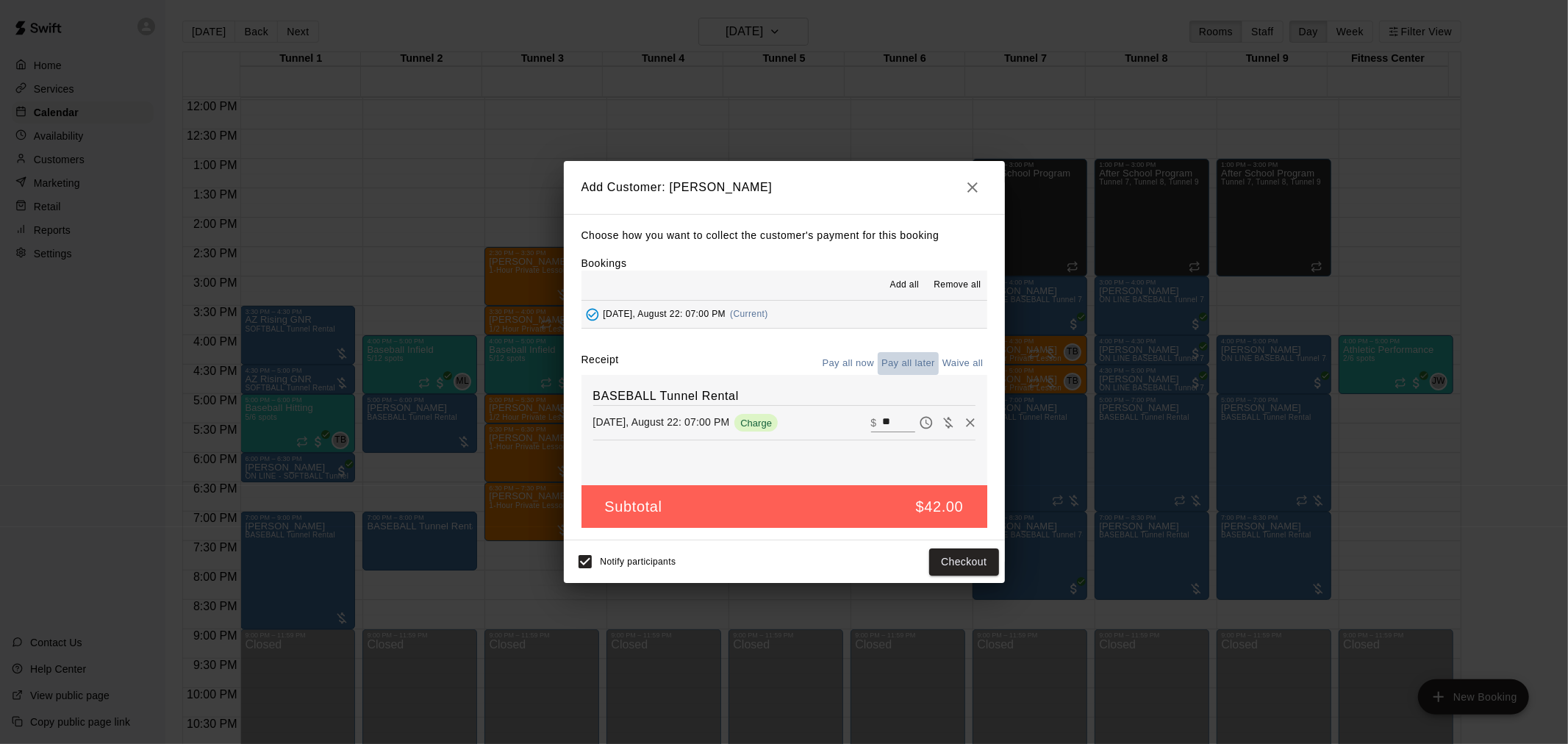
click at [909, 357] on button "Pay all later" at bounding box center [908, 363] width 61 height 23
click at [966, 553] on button "Add customer" at bounding box center [953, 562] width 90 height 27
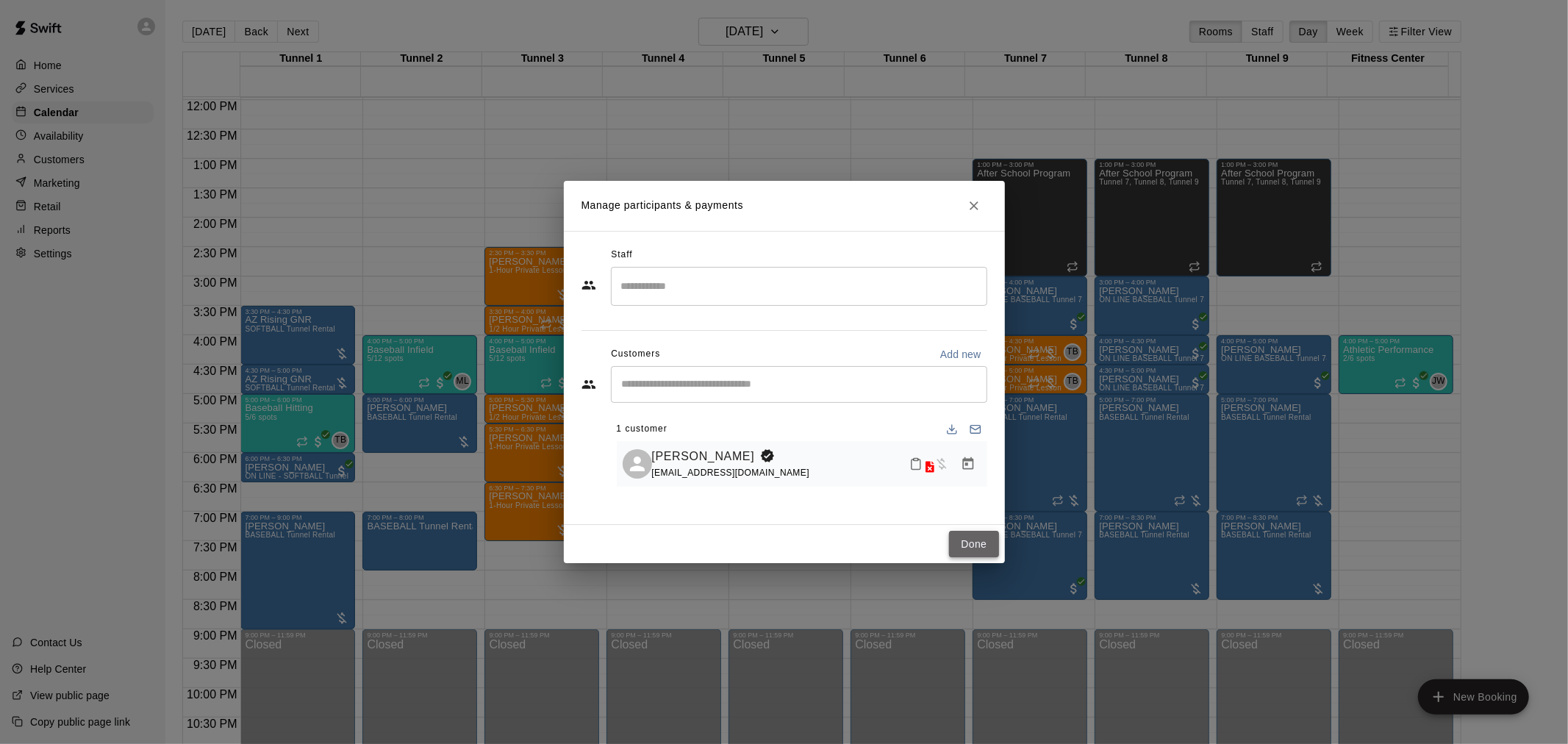
click at [989, 542] on button "Done" at bounding box center [973, 544] width 50 height 27
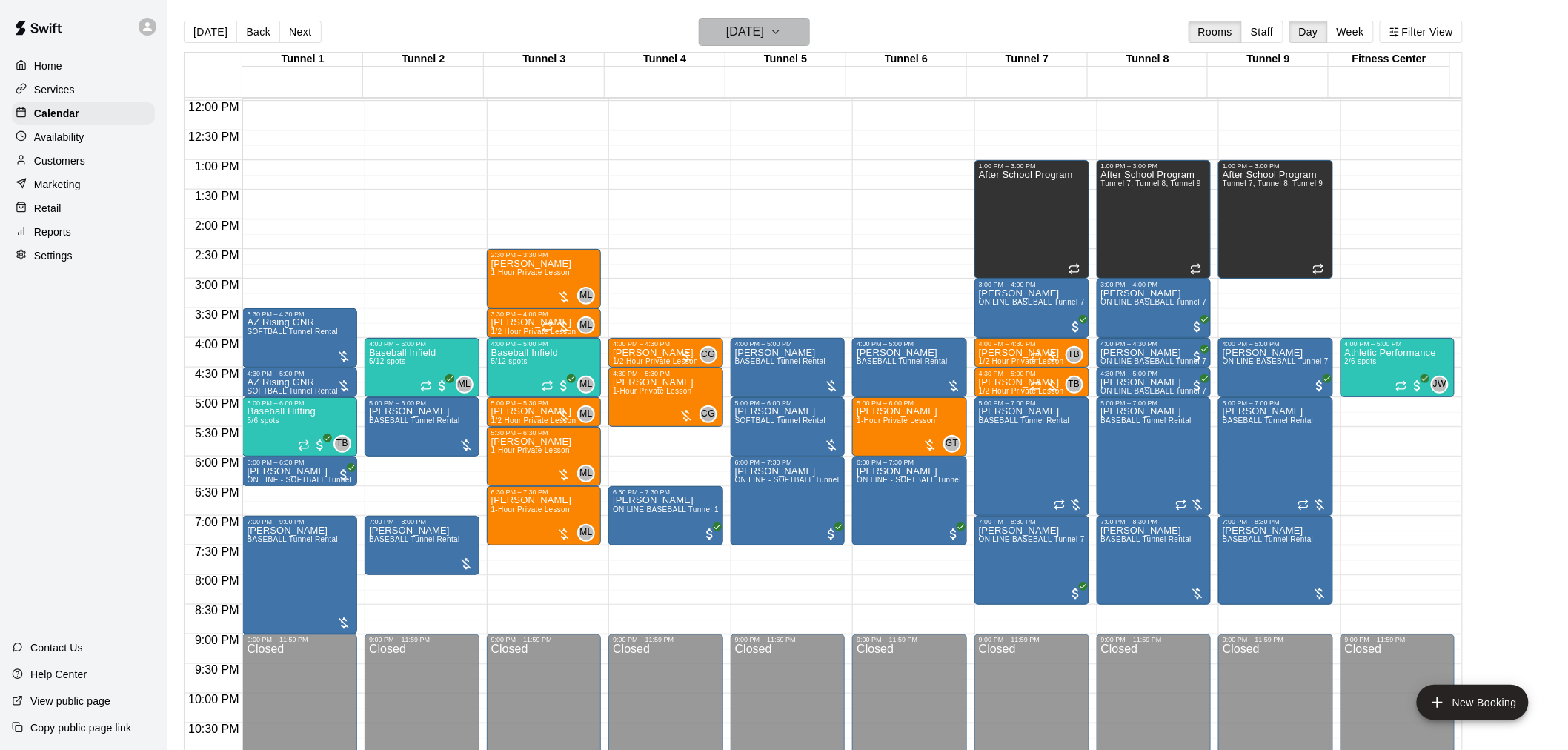
click at [726, 30] on h6 "[DATE]" at bounding box center [745, 32] width 38 height 21
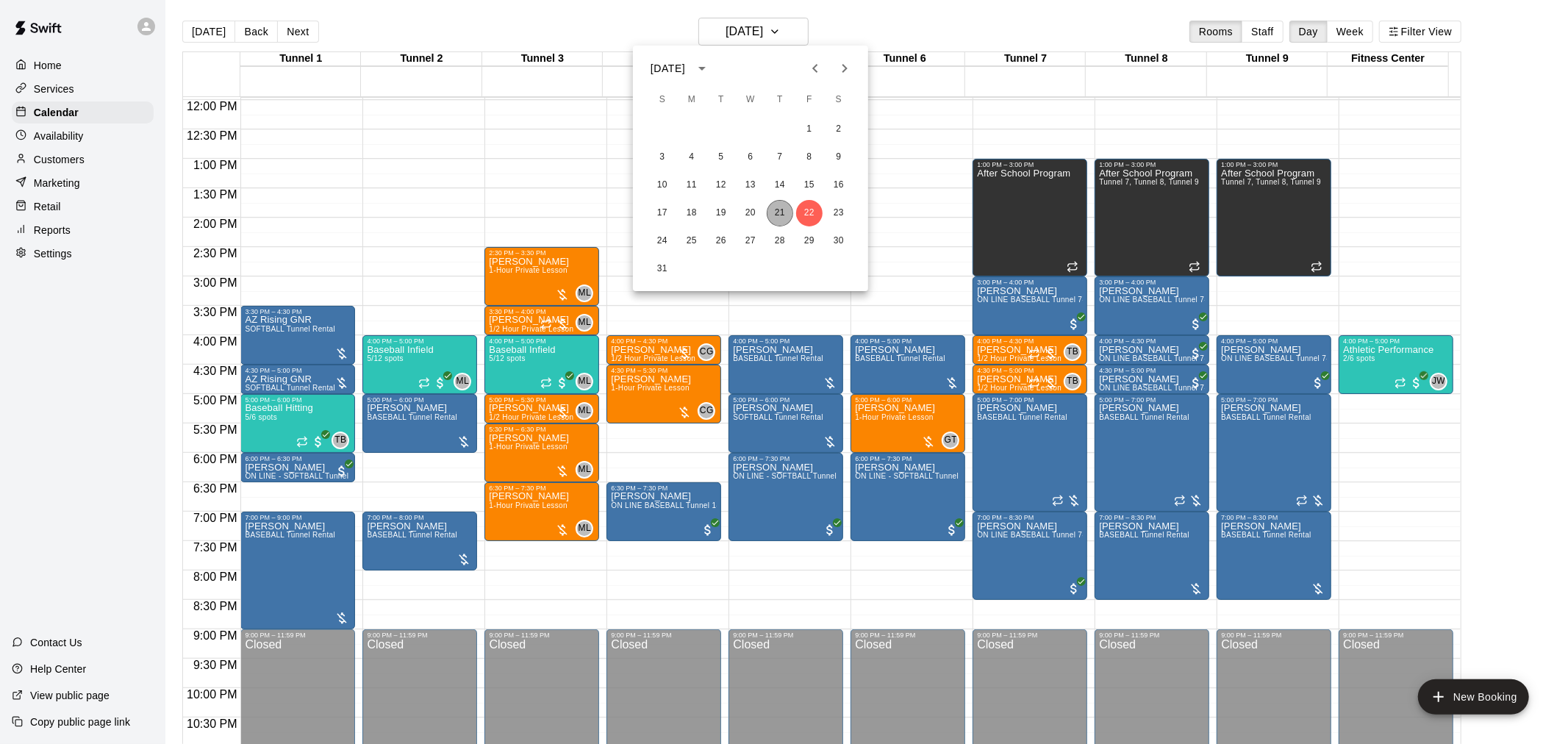
click at [781, 210] on button "21" at bounding box center [780, 213] width 27 height 27
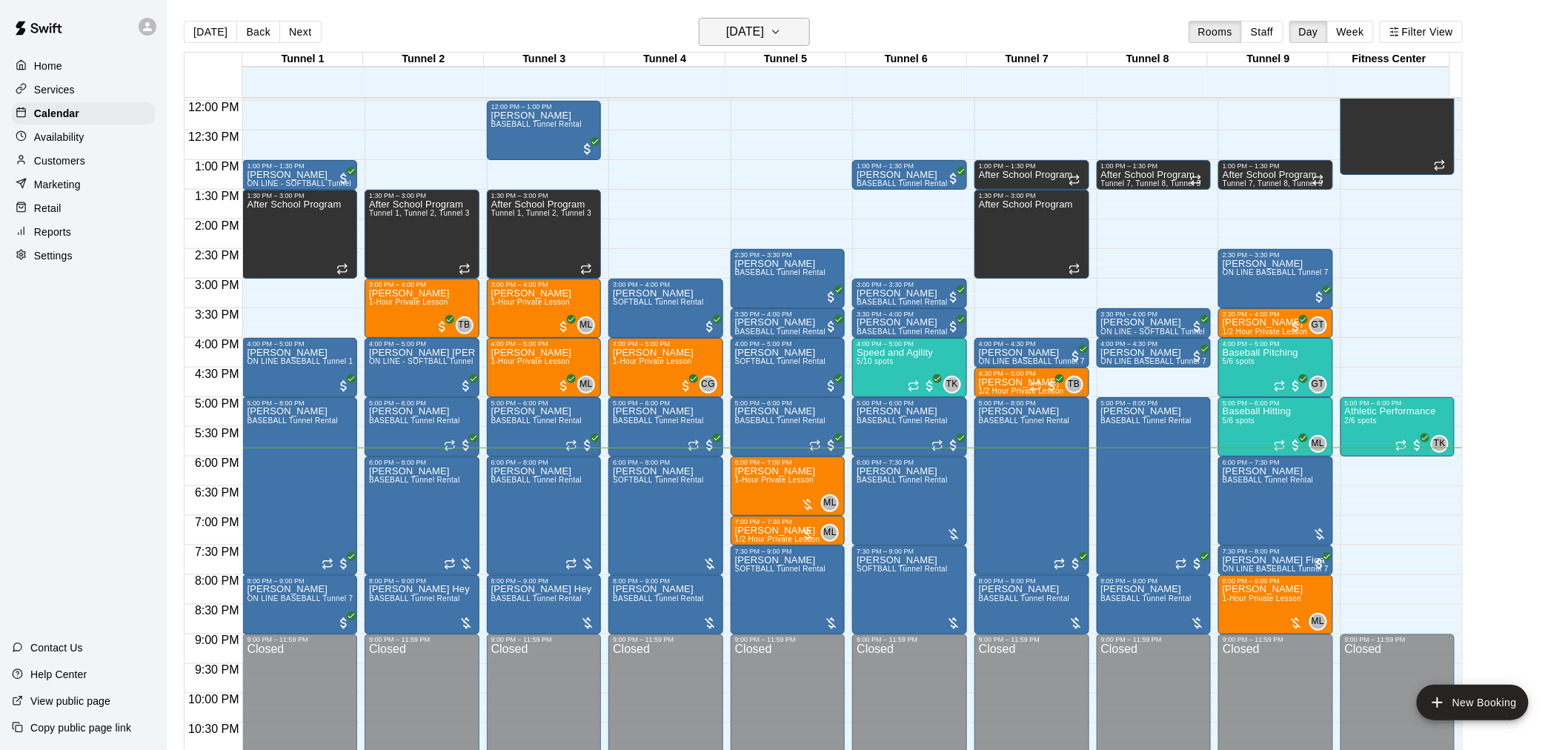
click at [764, 31] on h6 "[DATE]" at bounding box center [745, 32] width 38 height 21
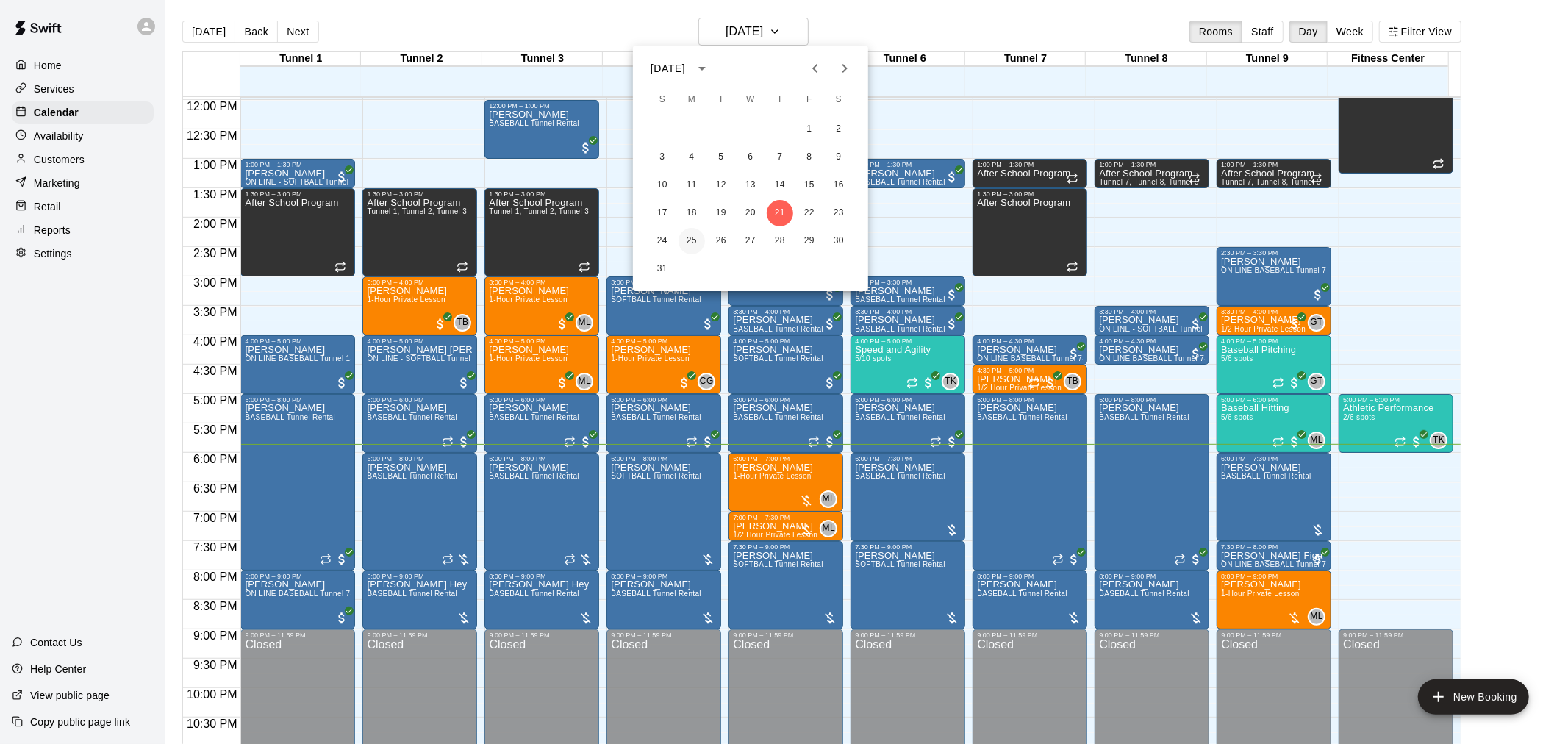
click at [693, 237] on button "25" at bounding box center [692, 241] width 27 height 27
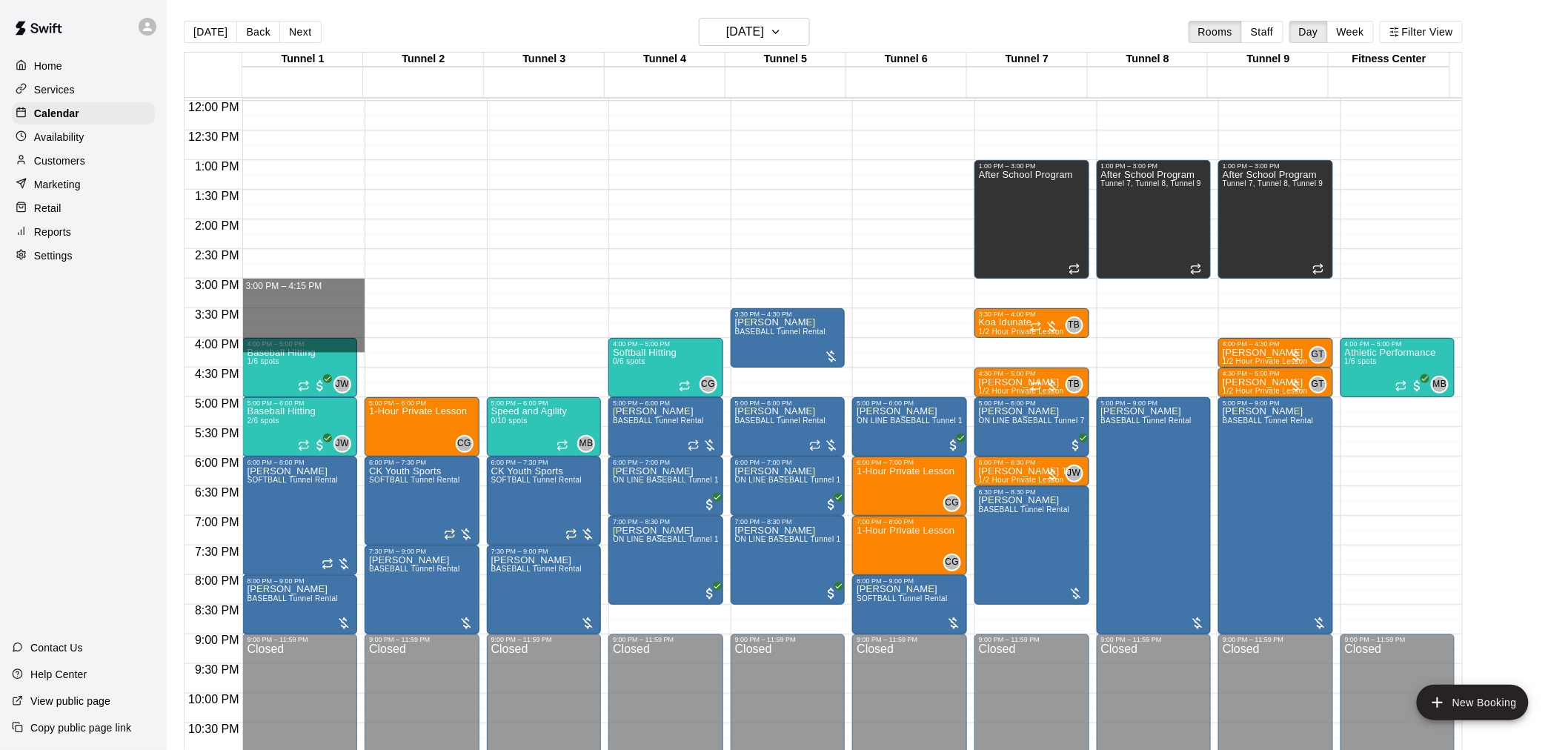
drag, startPoint x: 319, startPoint y: 286, endPoint x: 317, endPoint y: 338, distance: 52.0
click at [317, 340] on div at bounding box center [300, 341] width 106 height 2
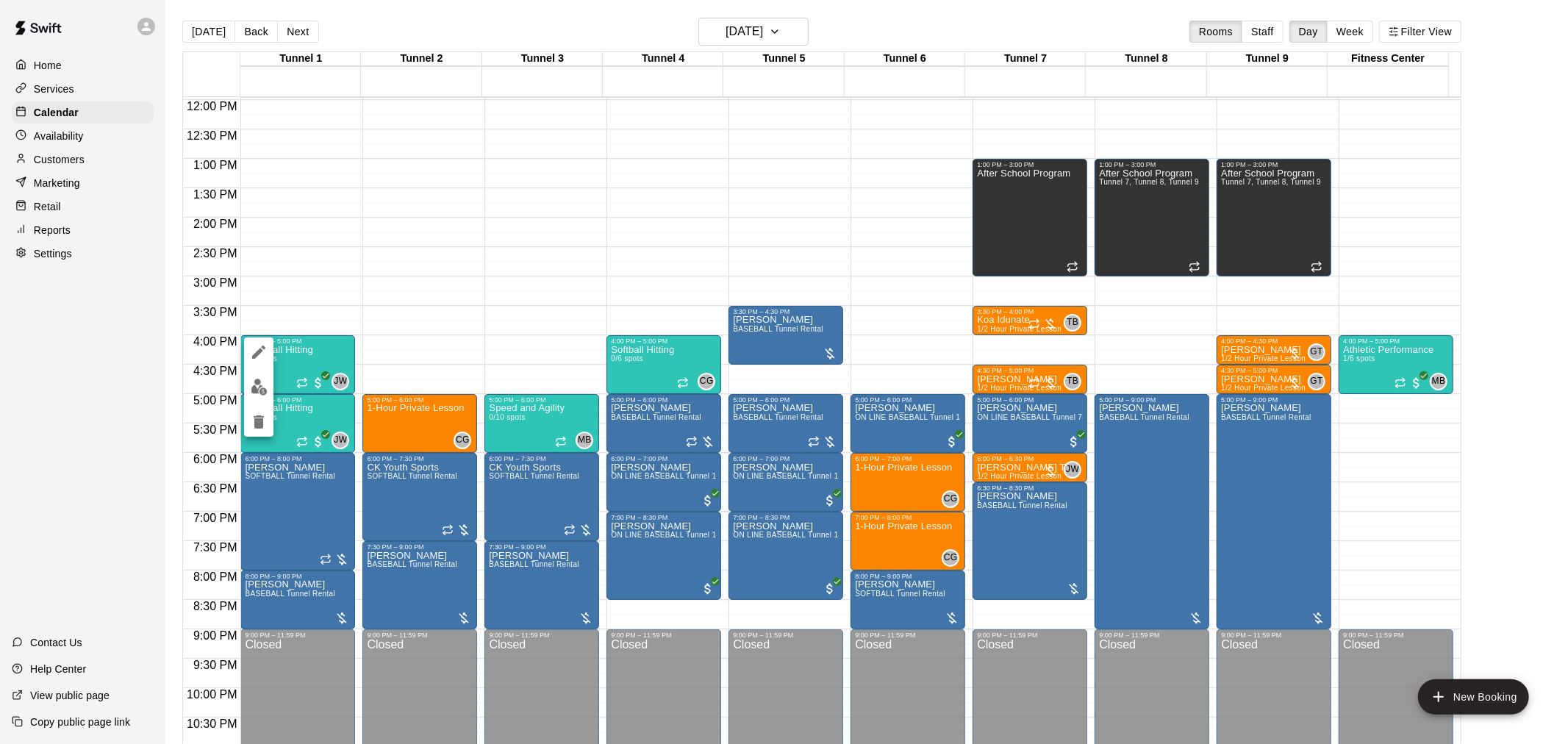
click at [370, 275] on div at bounding box center [784, 372] width 1568 height 744
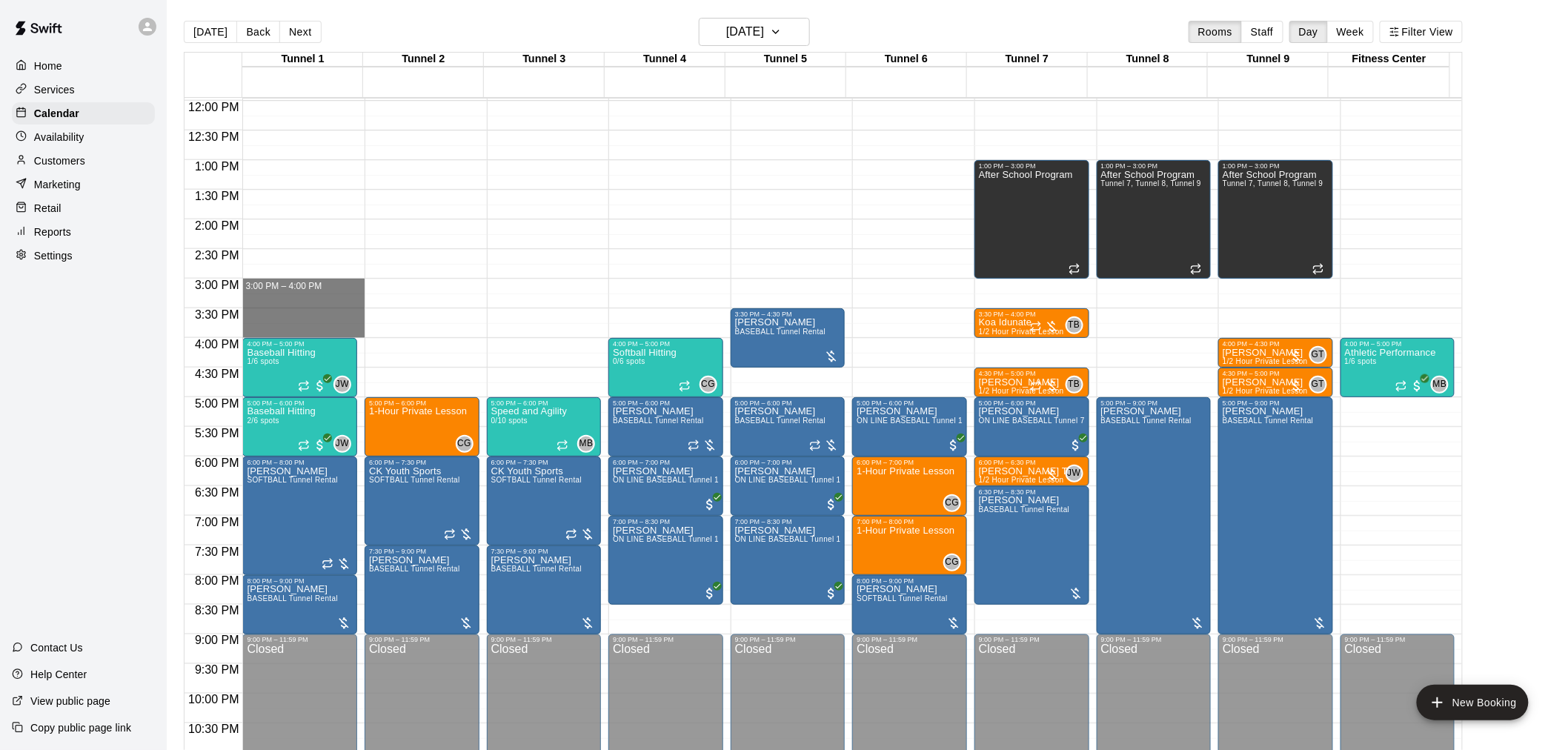
drag, startPoint x: 316, startPoint y: 286, endPoint x: 317, endPoint y: 326, distance: 40.0
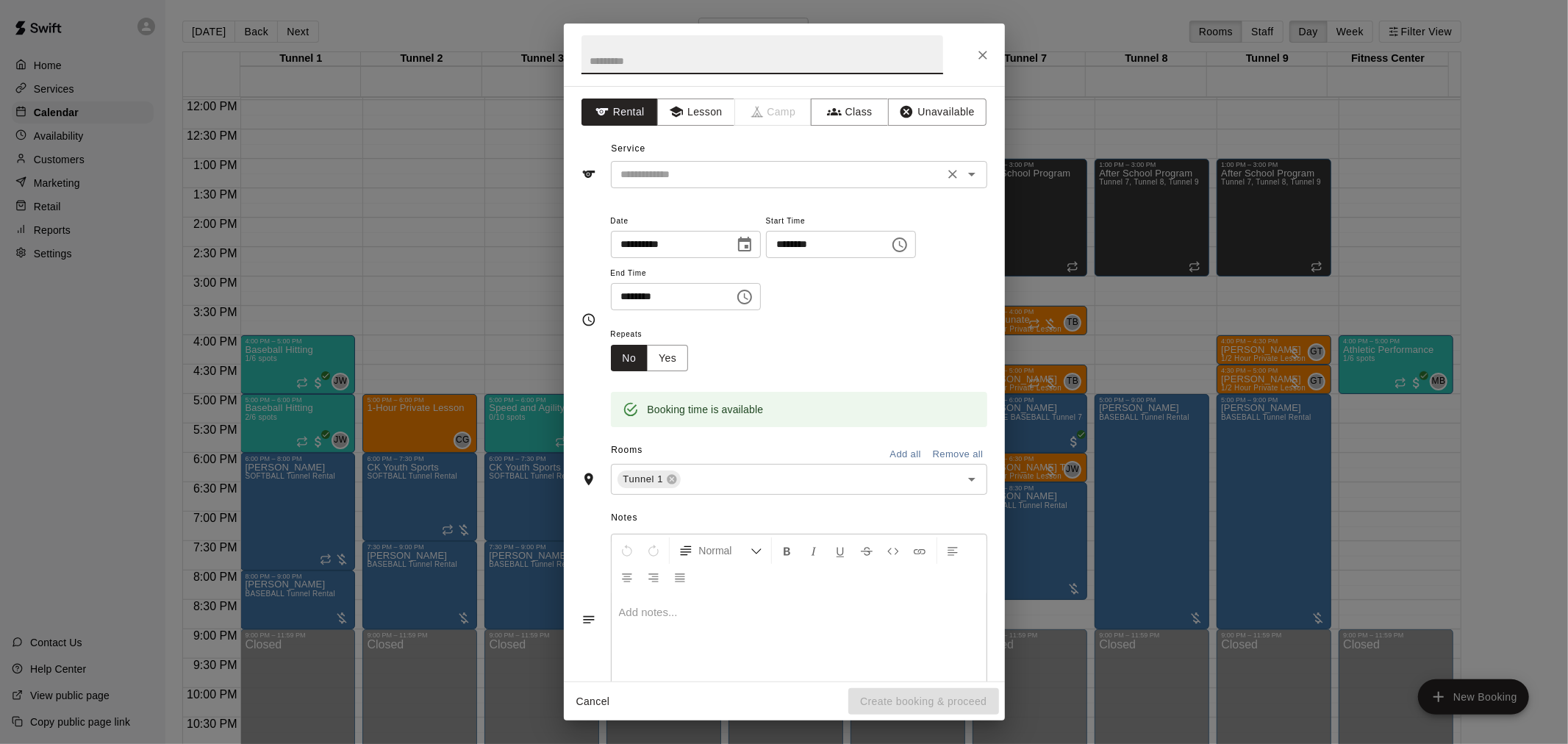
click at [776, 179] on input "text" at bounding box center [777, 175] width 324 height 18
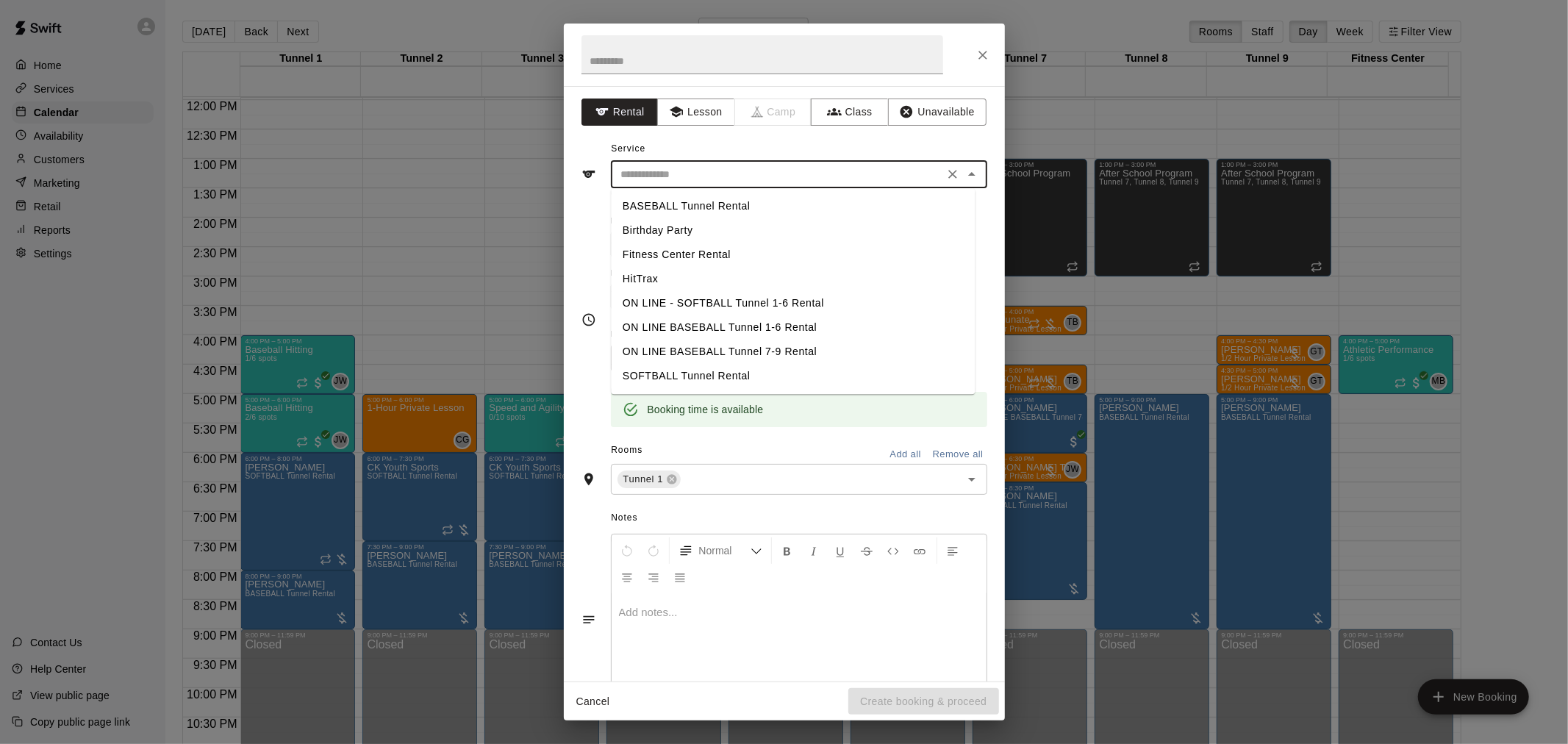
click at [761, 194] on li "BASEBALL Tunnel Rental" at bounding box center [793, 206] width 364 height 24
type input "**********"
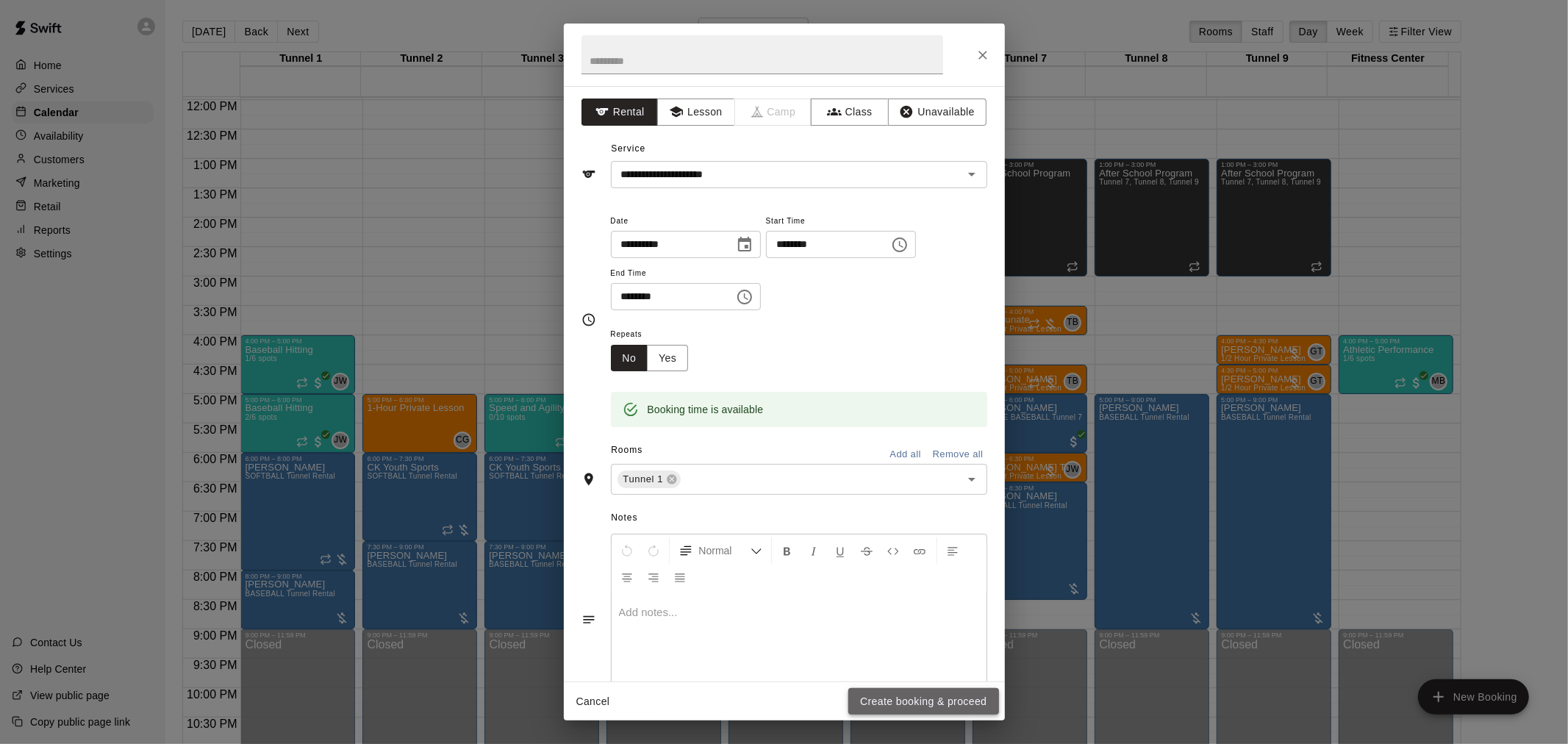
click at [943, 695] on button "Create booking & proceed" at bounding box center [923, 701] width 150 height 27
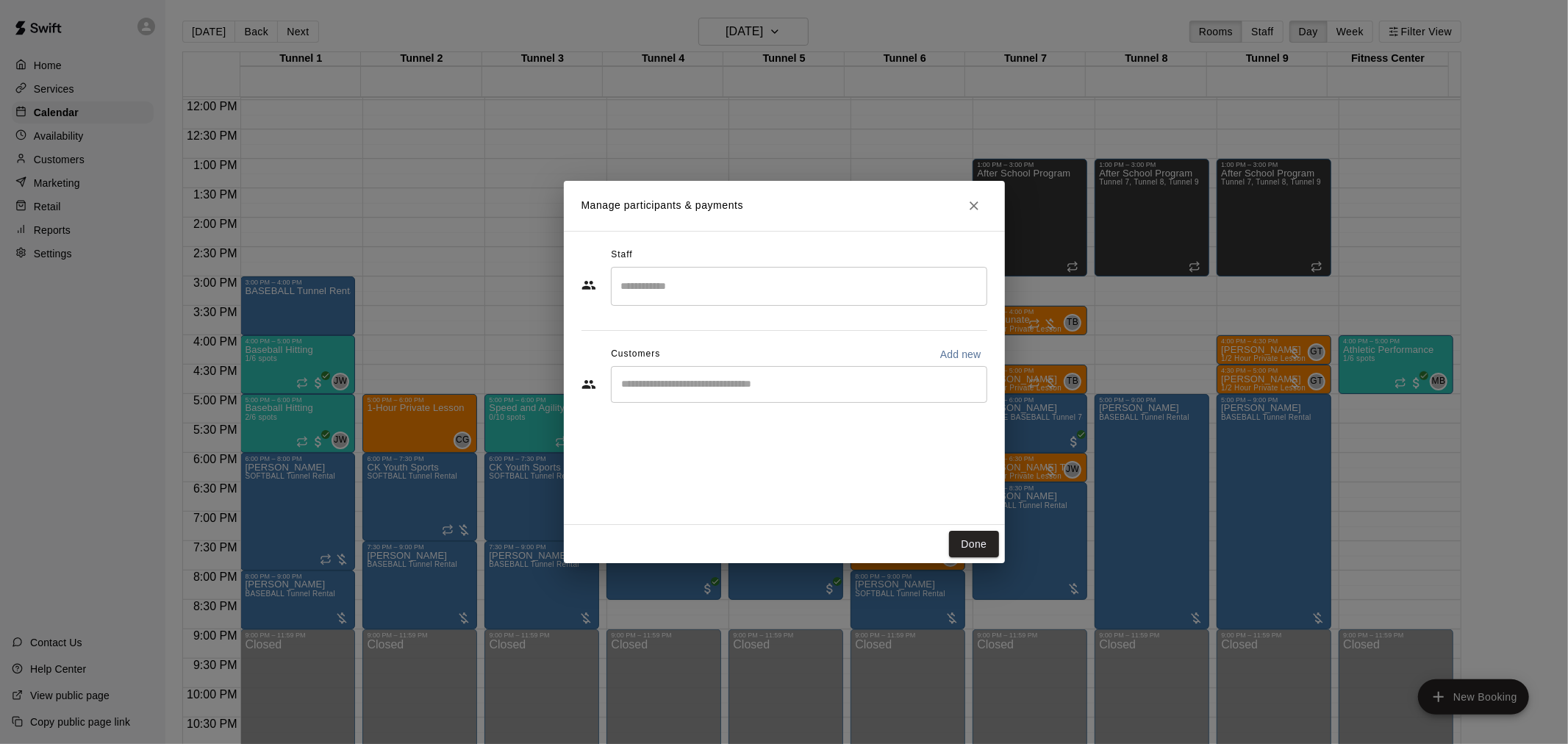
click at [822, 388] on input "Start typing to search customers..." at bounding box center [799, 385] width 363 height 15
type input "****"
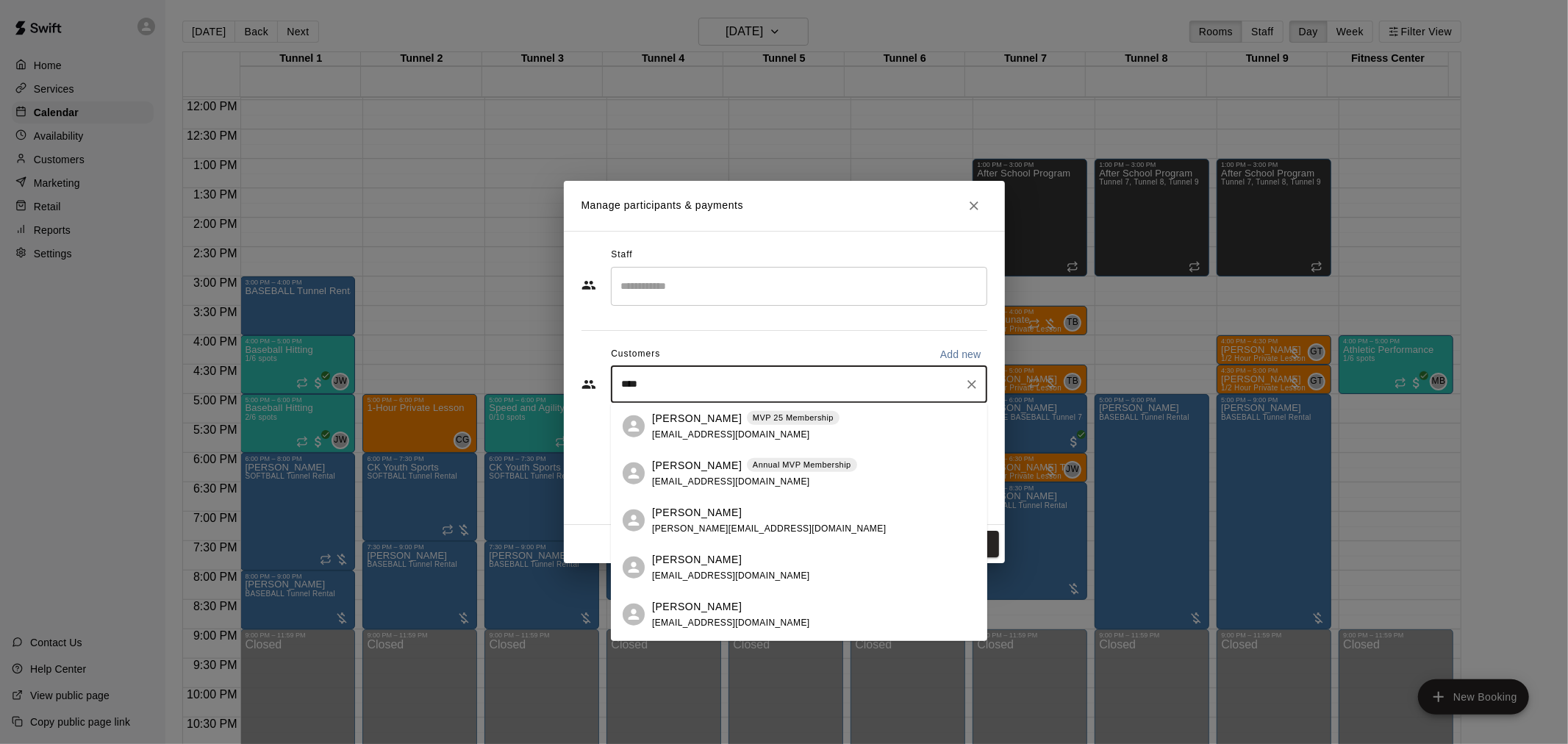
click at [803, 459] on p "Annual MVP Membership" at bounding box center [802, 464] width 98 height 13
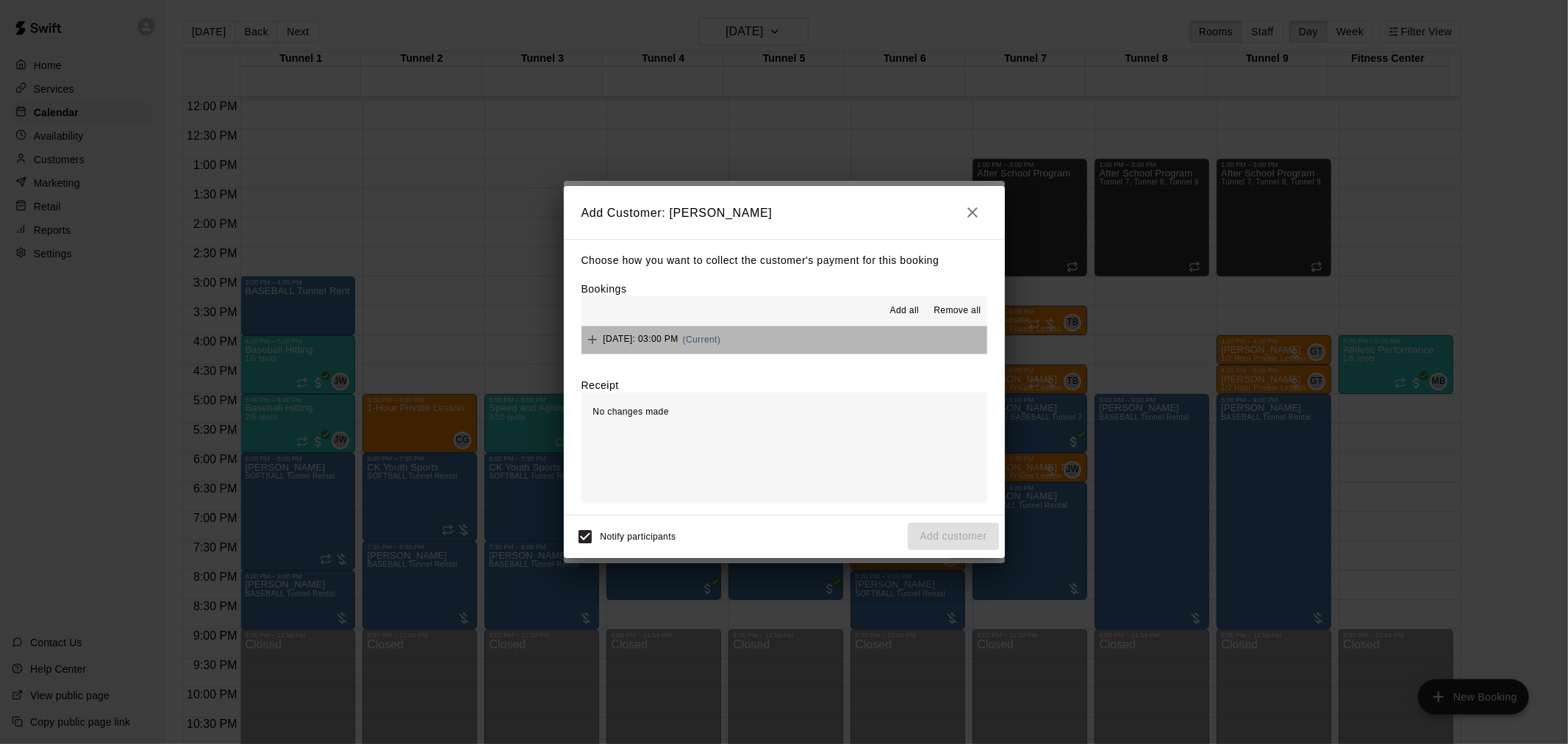
click at [785, 339] on button "Monday, August 25: 03:00 PM (Current)" at bounding box center [784, 339] width 406 height 27
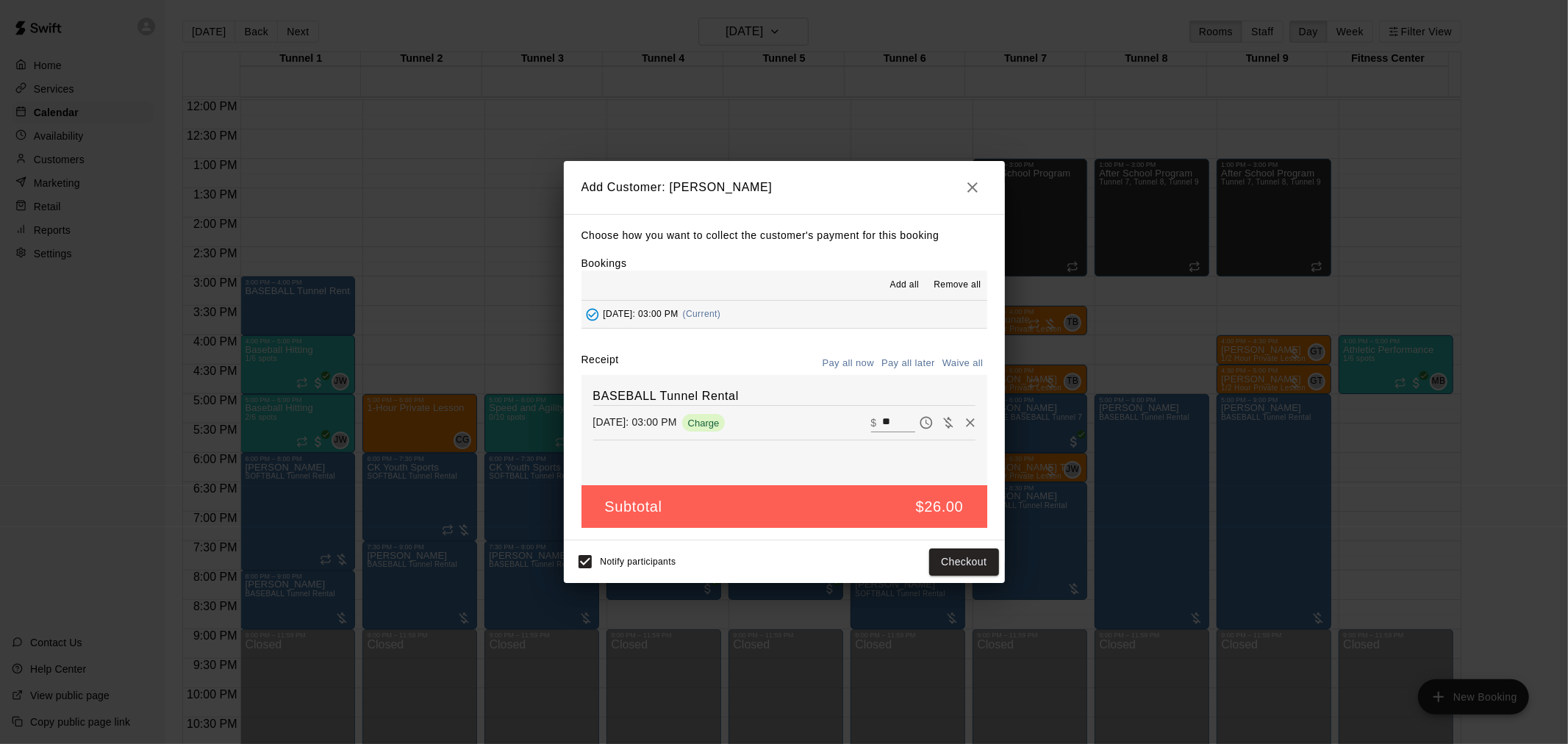
click at [922, 368] on button "Pay all later" at bounding box center [908, 363] width 61 height 23
click at [986, 560] on button "Add customer" at bounding box center [953, 562] width 90 height 27
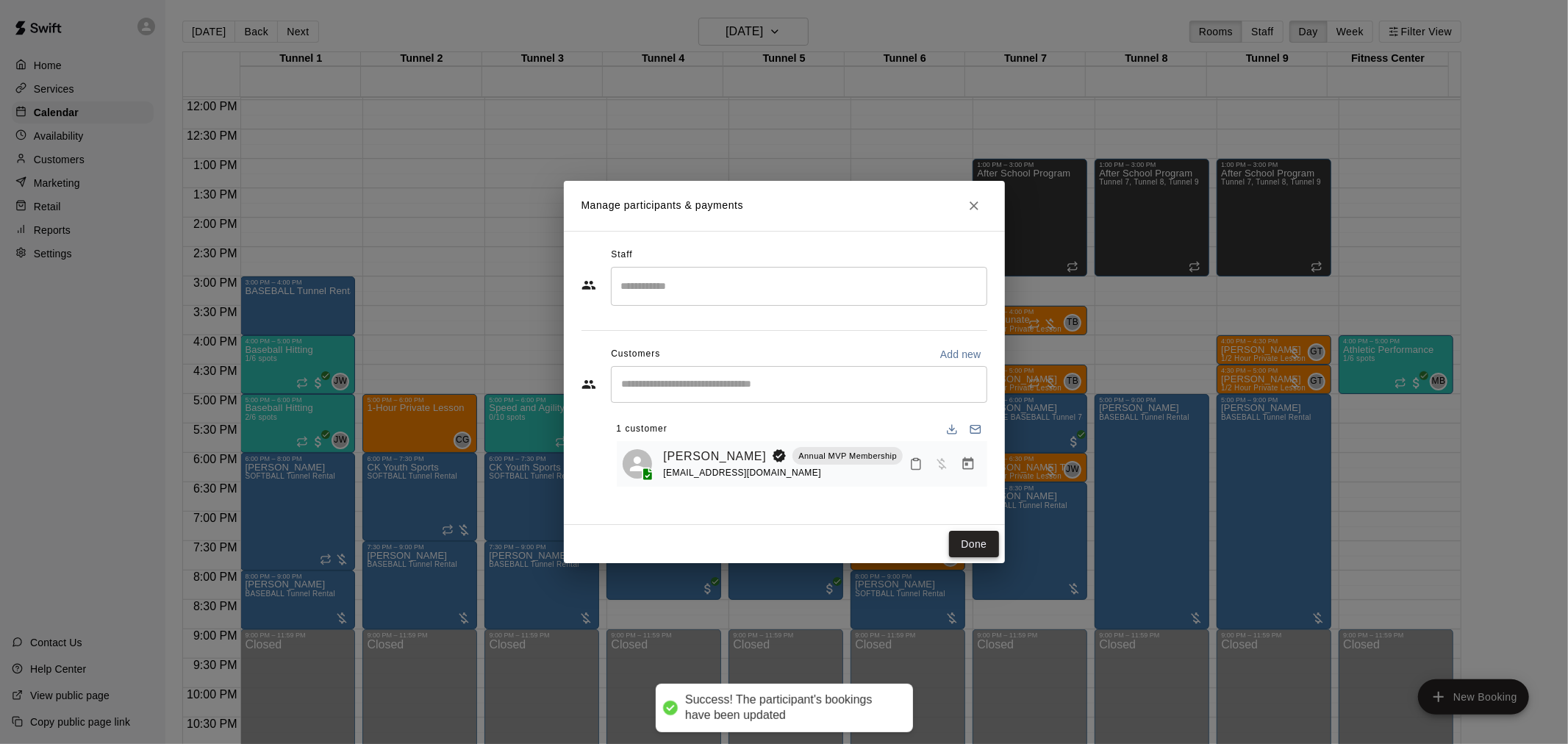
click at [975, 539] on button "Done" at bounding box center [973, 544] width 50 height 27
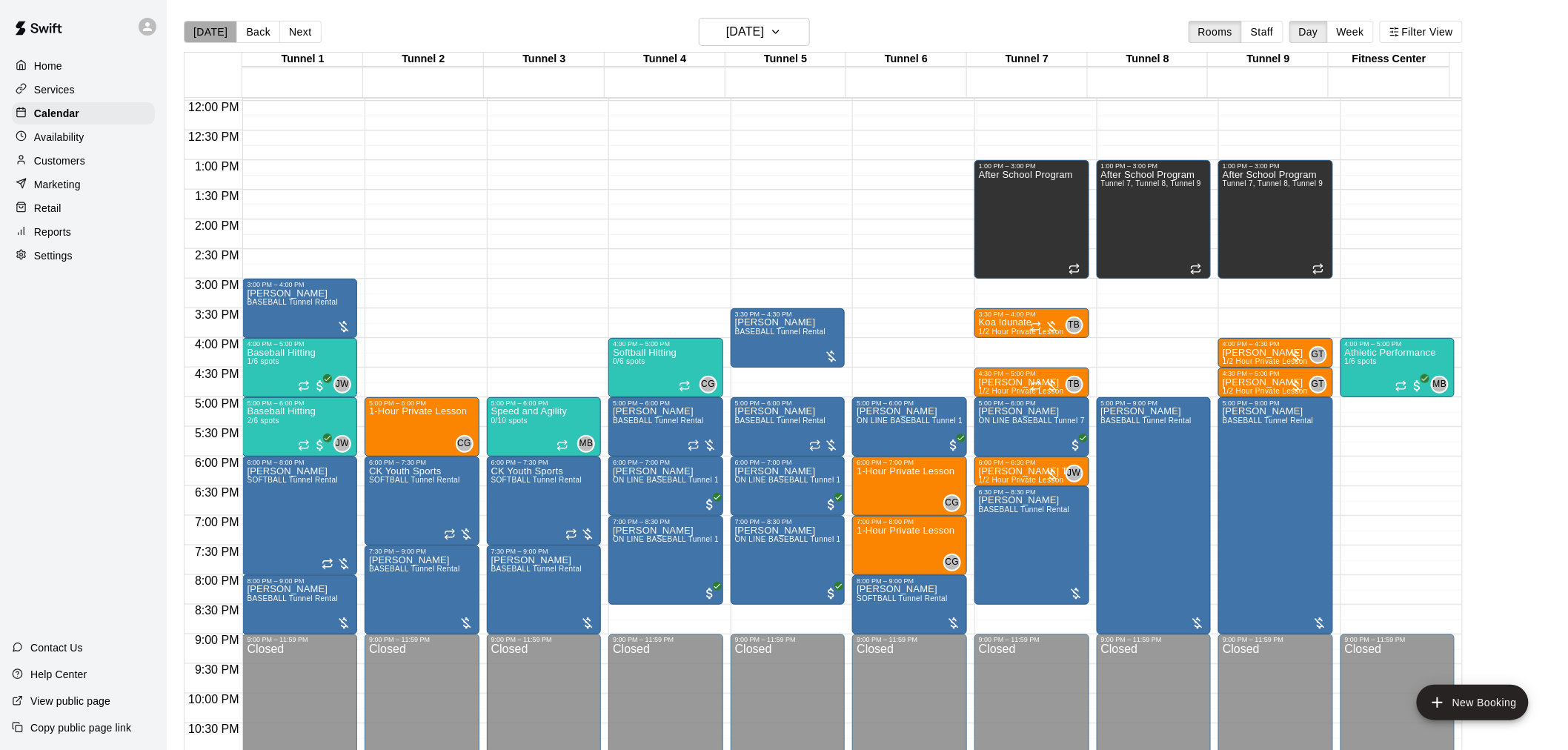
click at [213, 25] on button "[DATE]" at bounding box center [211, 32] width 54 height 22
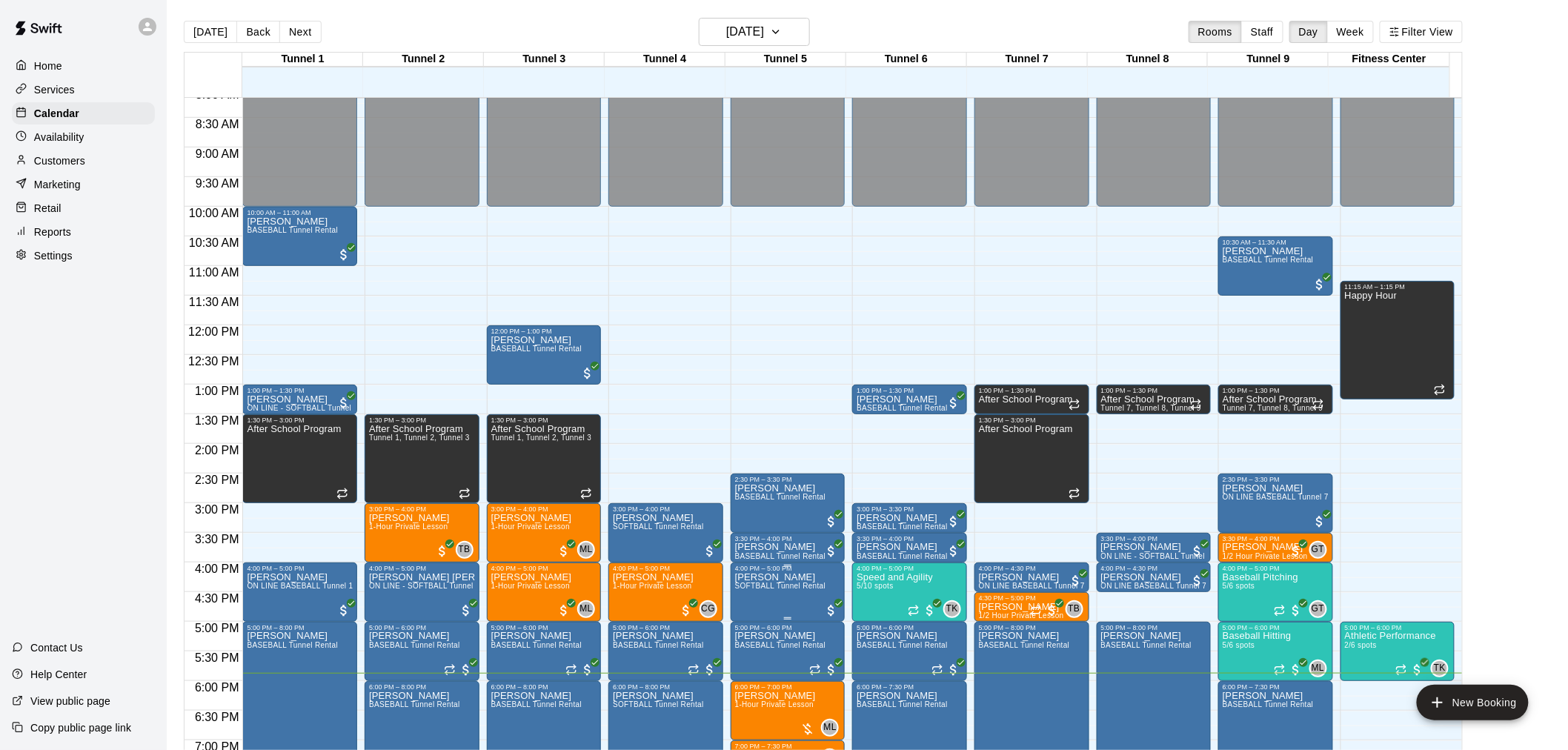
scroll to position [462, 0]
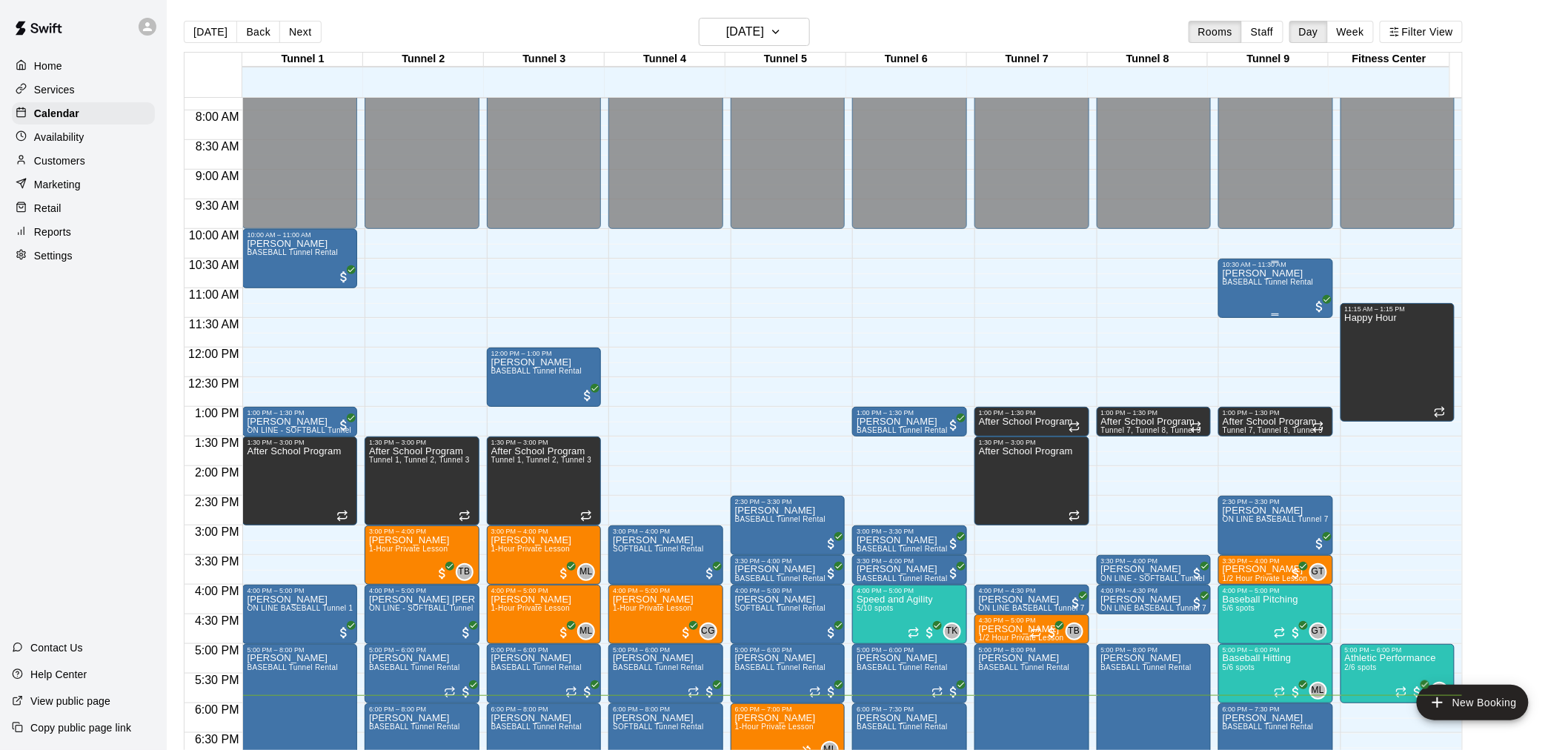
click at [1303, 280] on span "BASEBALL Tunnel Rental" at bounding box center [1268, 282] width 91 height 8
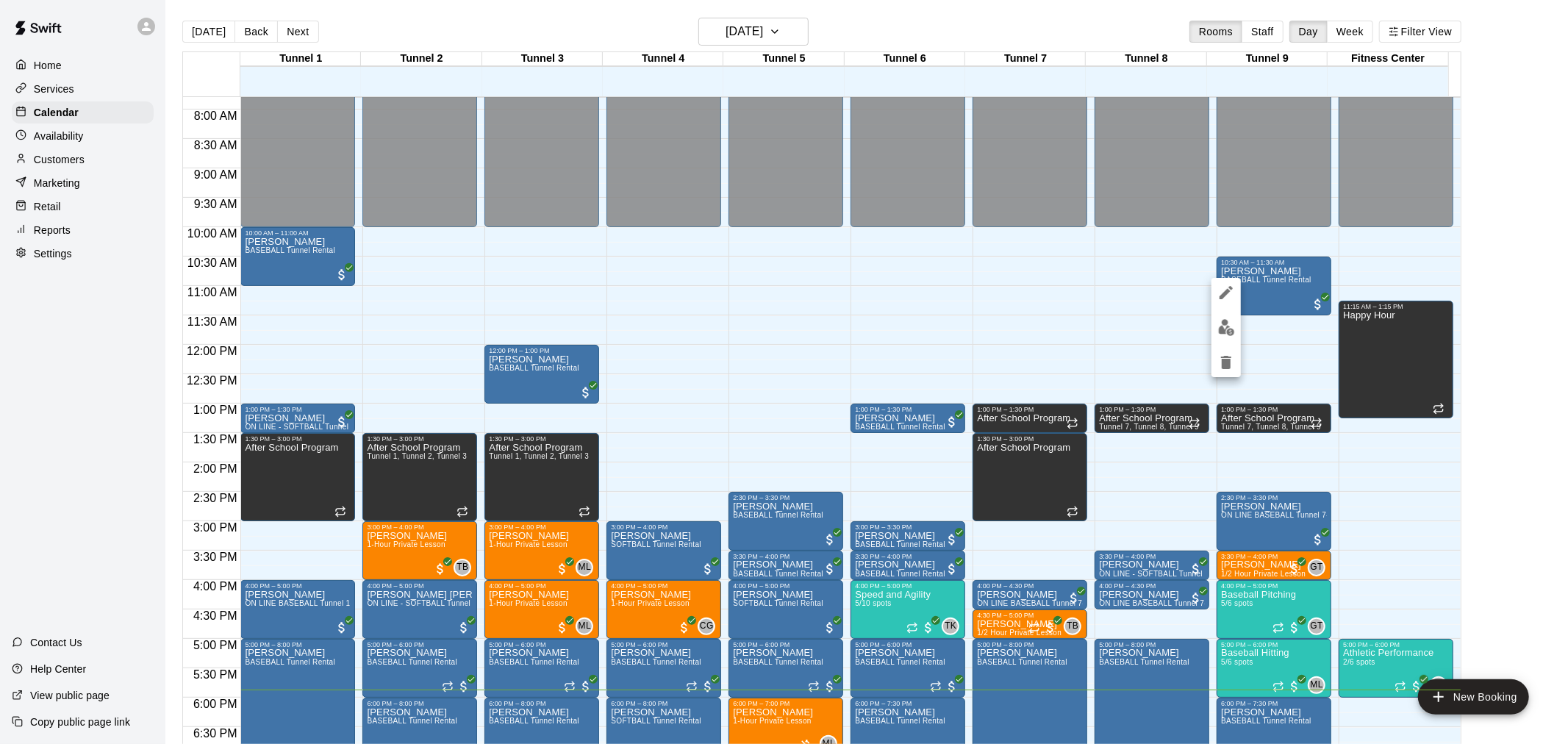
click at [1226, 319] on img "edit" at bounding box center [1226, 327] width 17 height 17
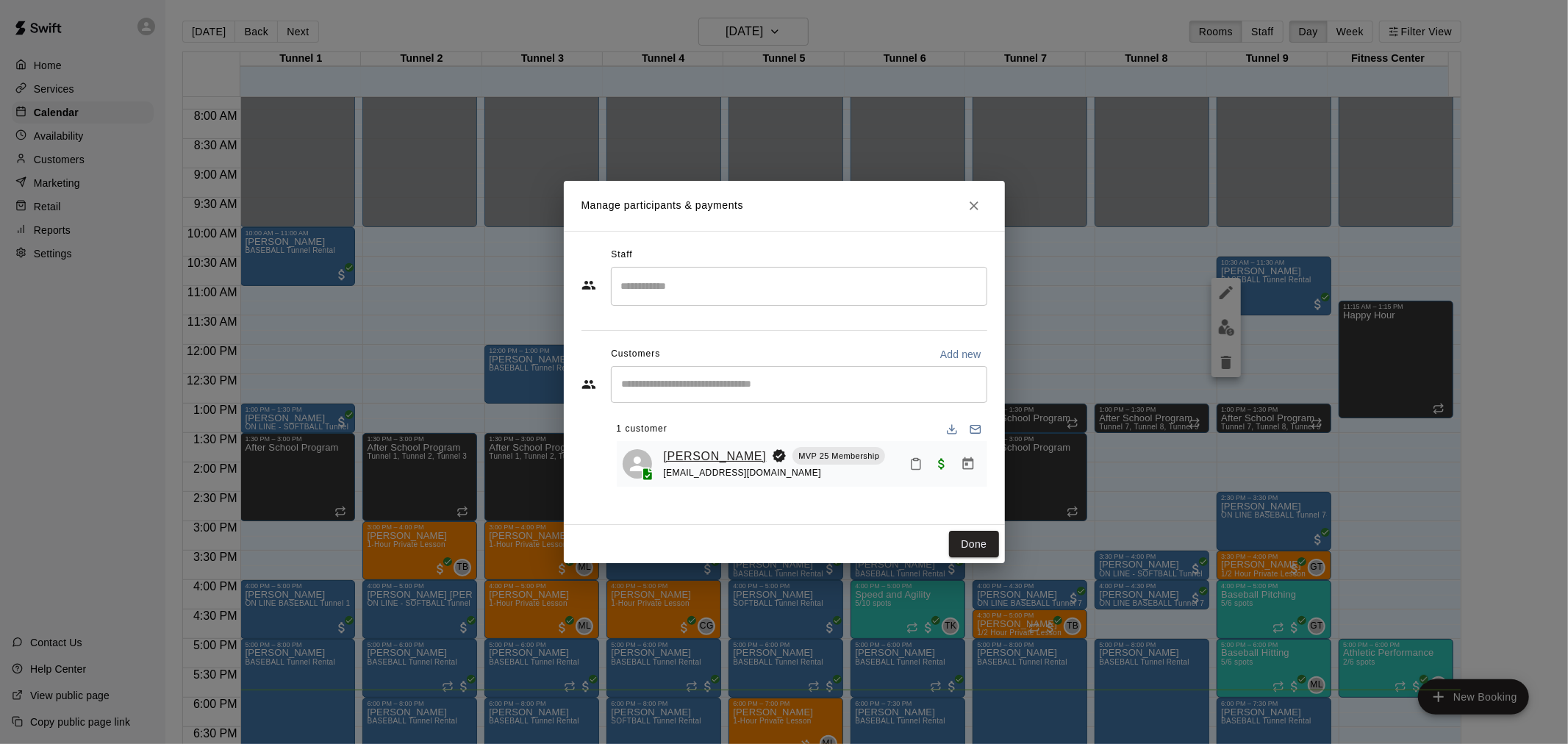
click at [697, 452] on link "[PERSON_NAME]" at bounding box center [715, 456] width 103 height 19
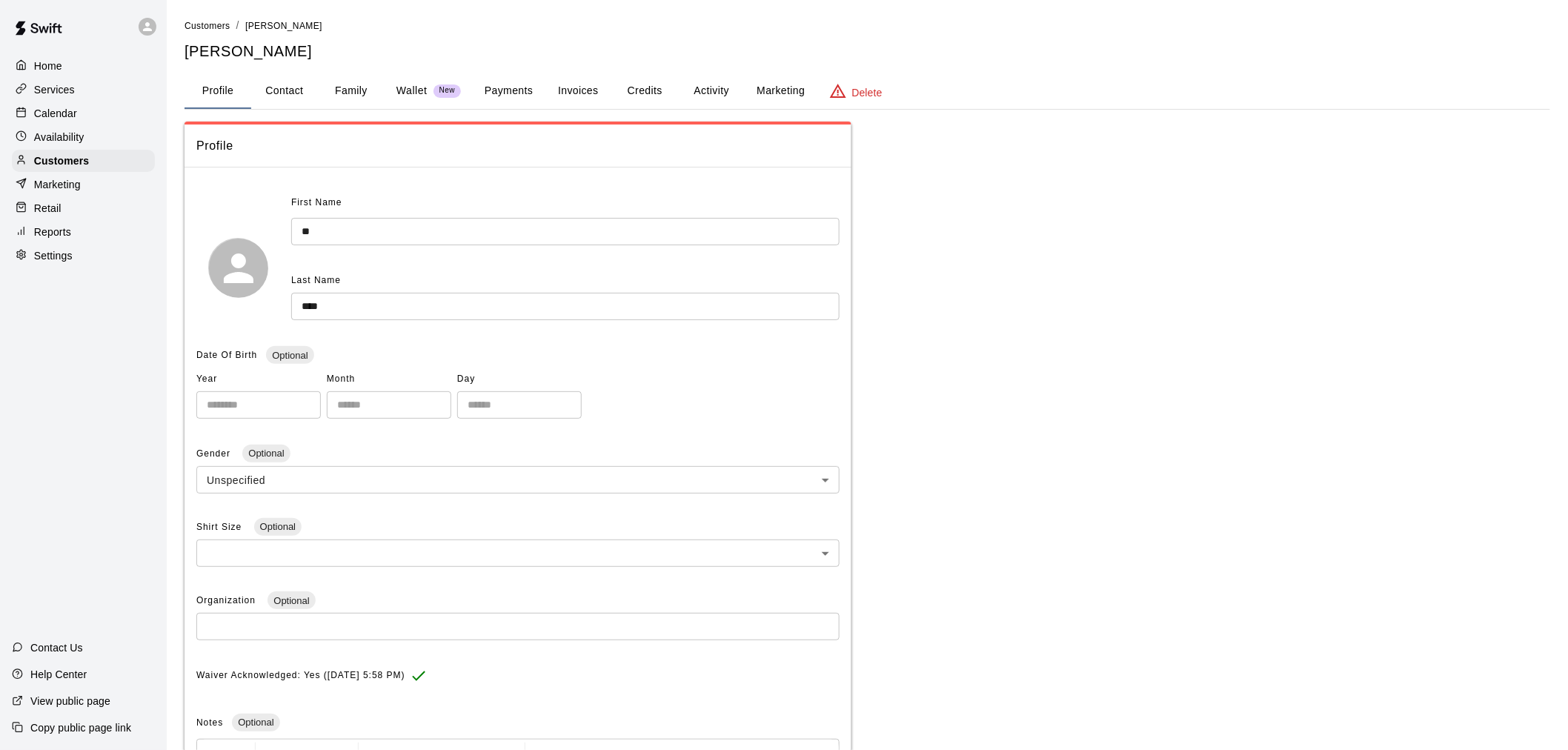
click at [85, 116] on div "Calendar" at bounding box center [84, 113] width 143 height 22
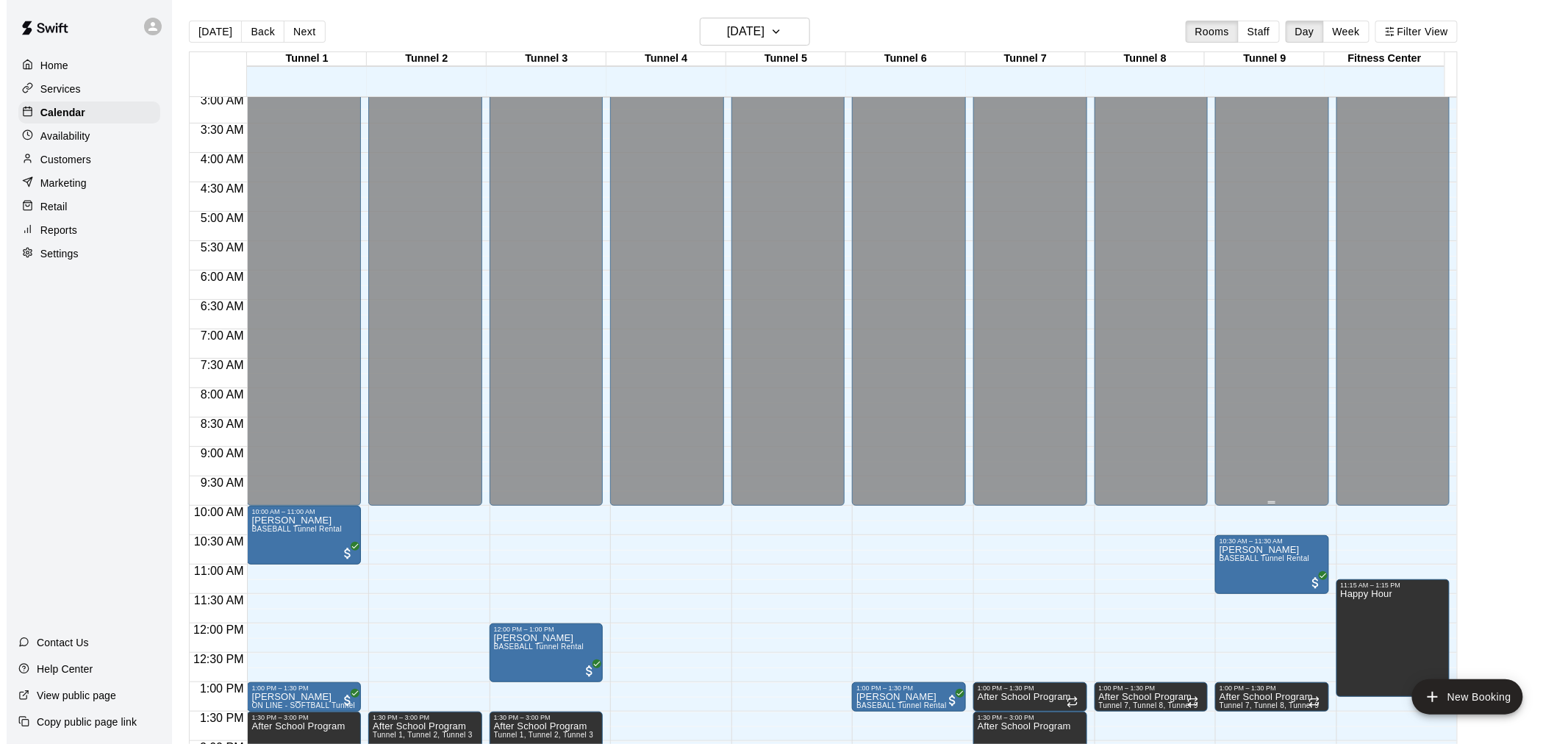
scroll to position [132, 0]
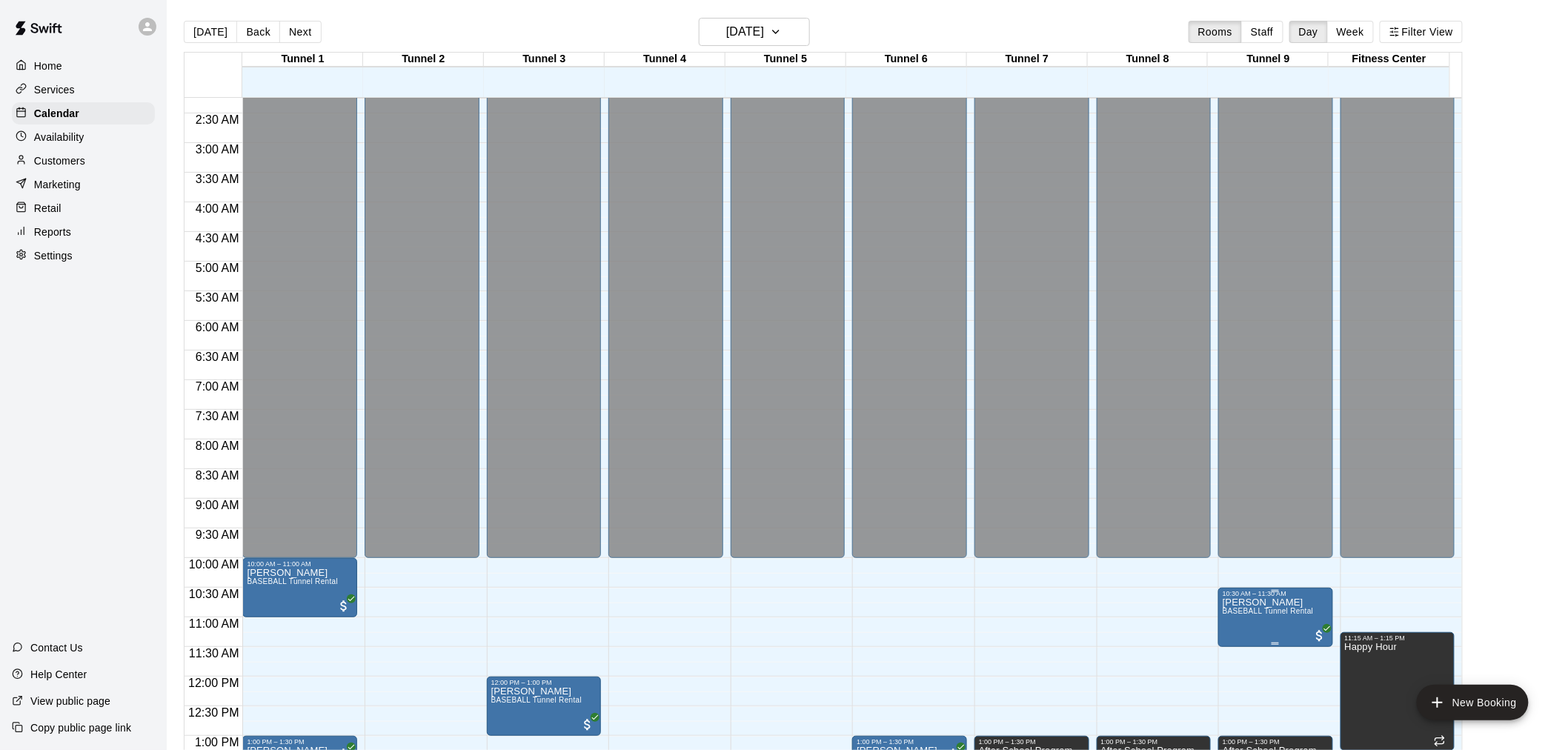
click at [1240, 624] on button "edit" at bounding box center [1236, 614] width 30 height 30
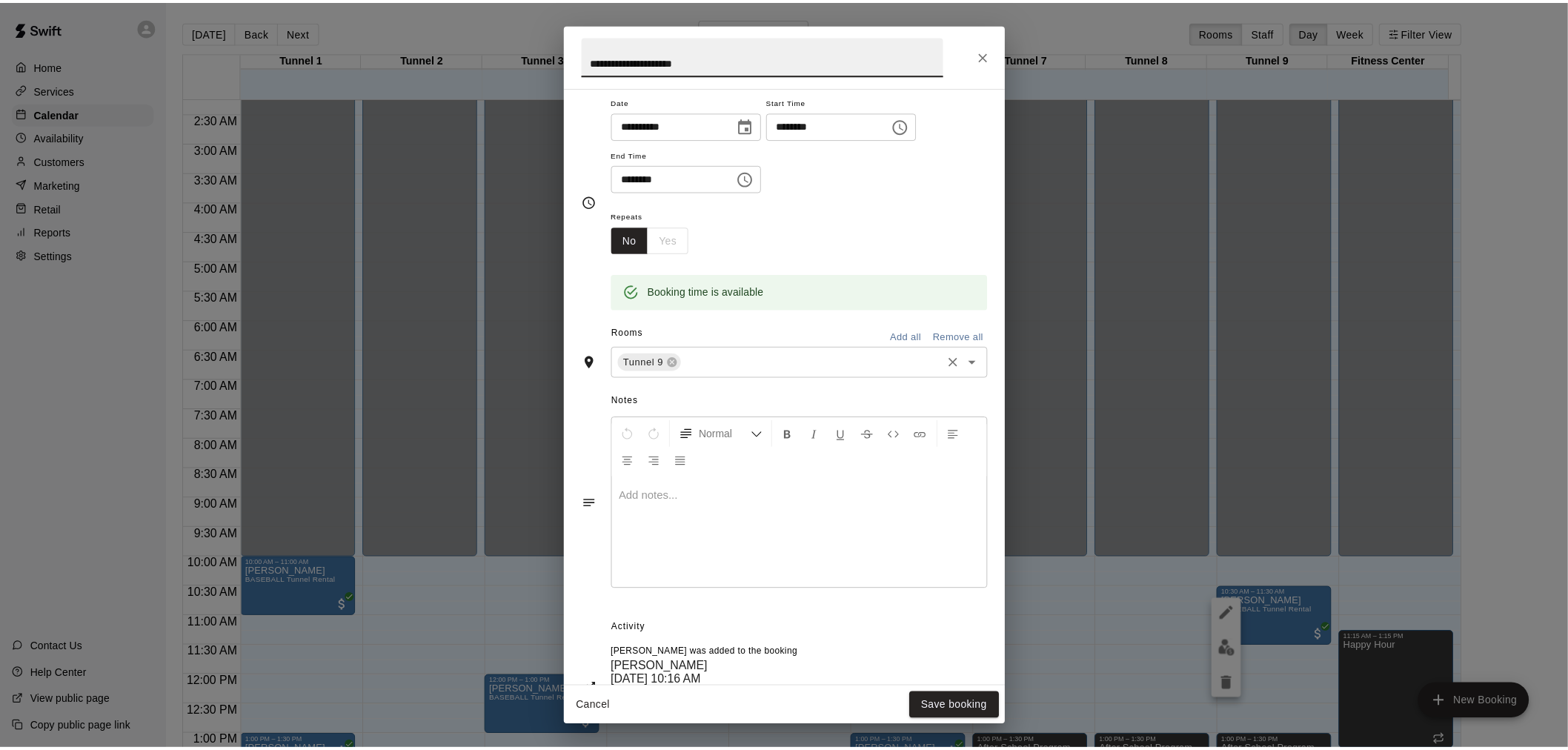
scroll to position [194, 0]
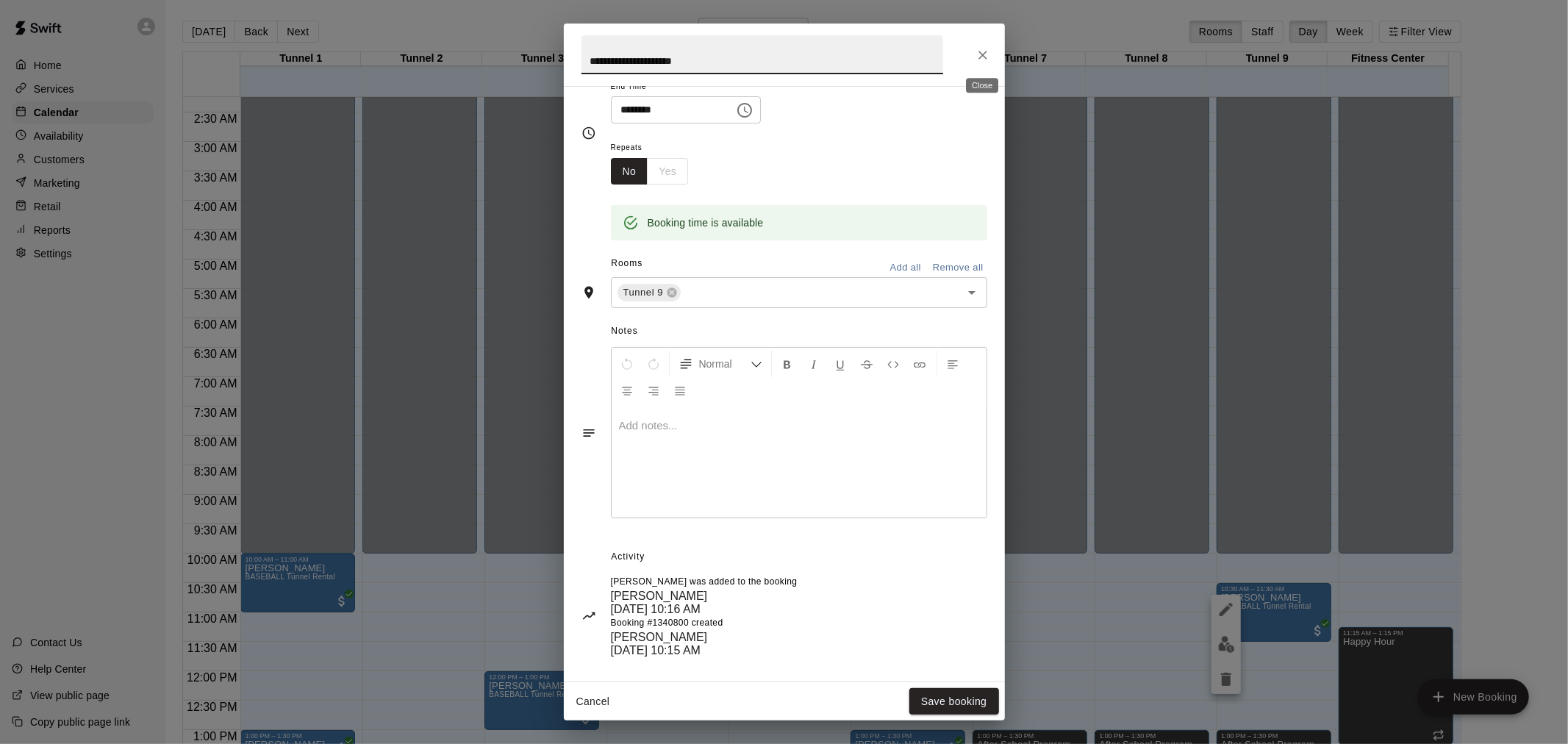
click at [987, 64] on button "Close" at bounding box center [983, 55] width 27 height 27
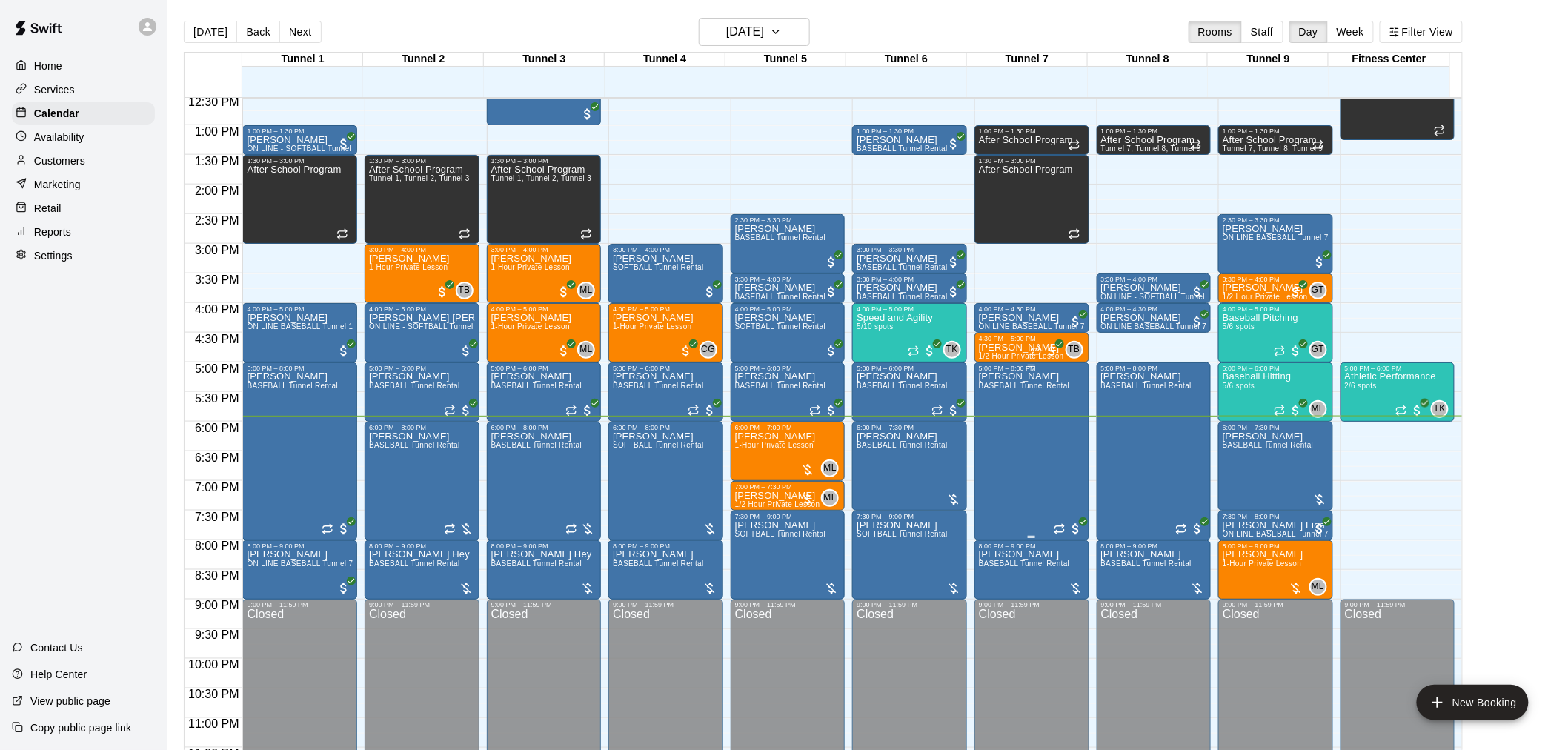
scroll to position [754, 0]
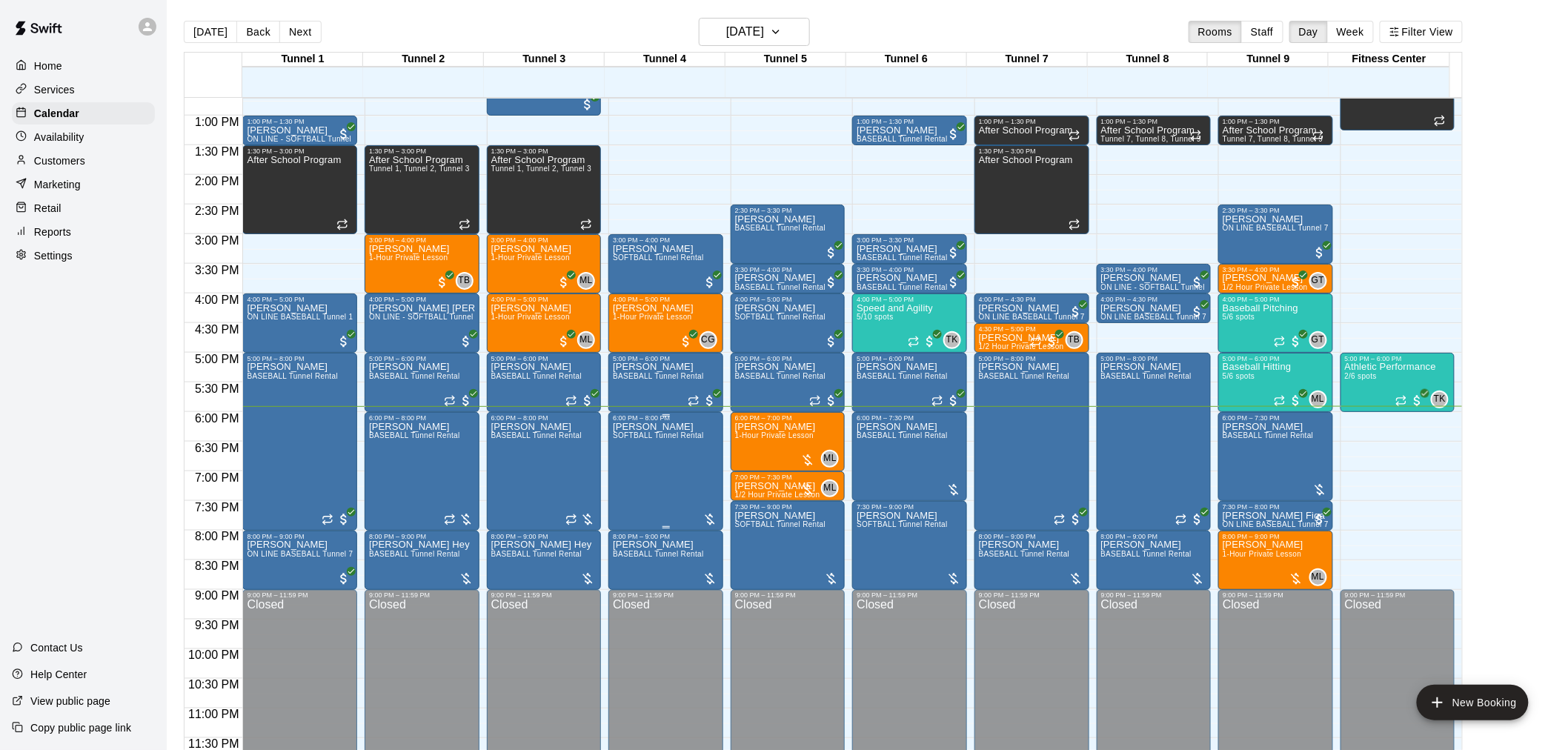
click at [708, 514] on div at bounding box center [710, 520] width 15 height 15
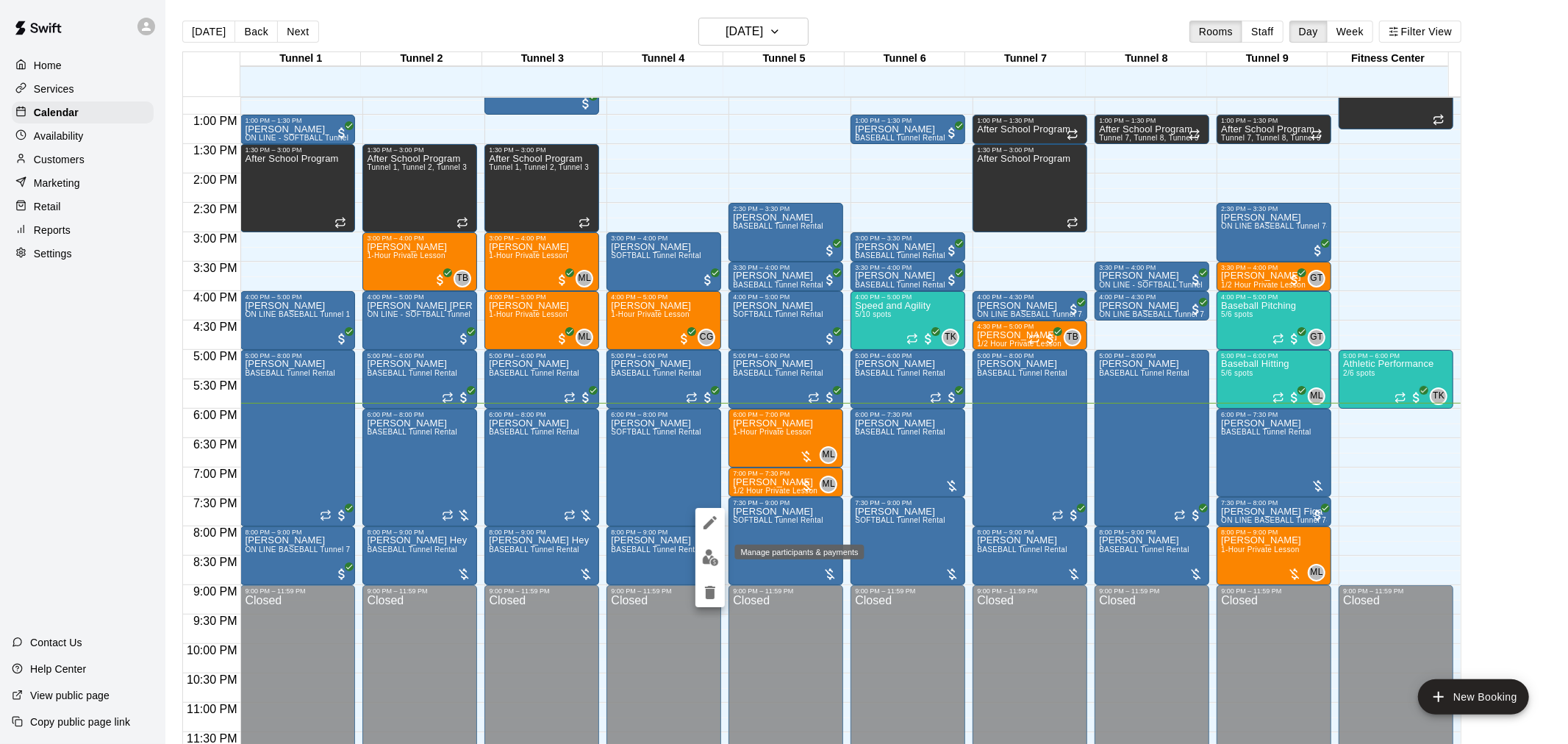
click at [707, 562] on img "edit" at bounding box center [710, 558] width 17 height 17
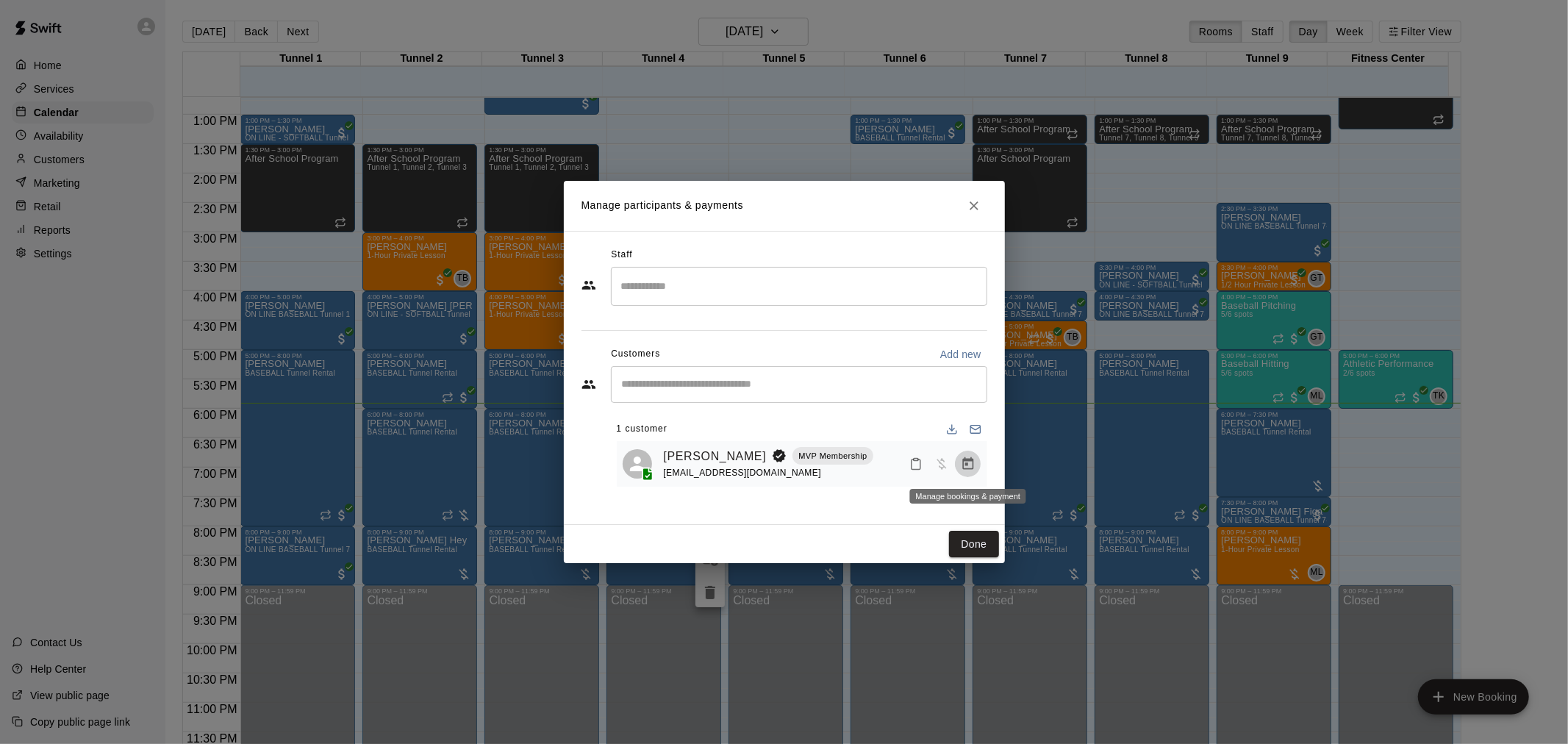
click at [964, 466] on icon "Manage bookings & payment" at bounding box center [968, 464] width 15 height 15
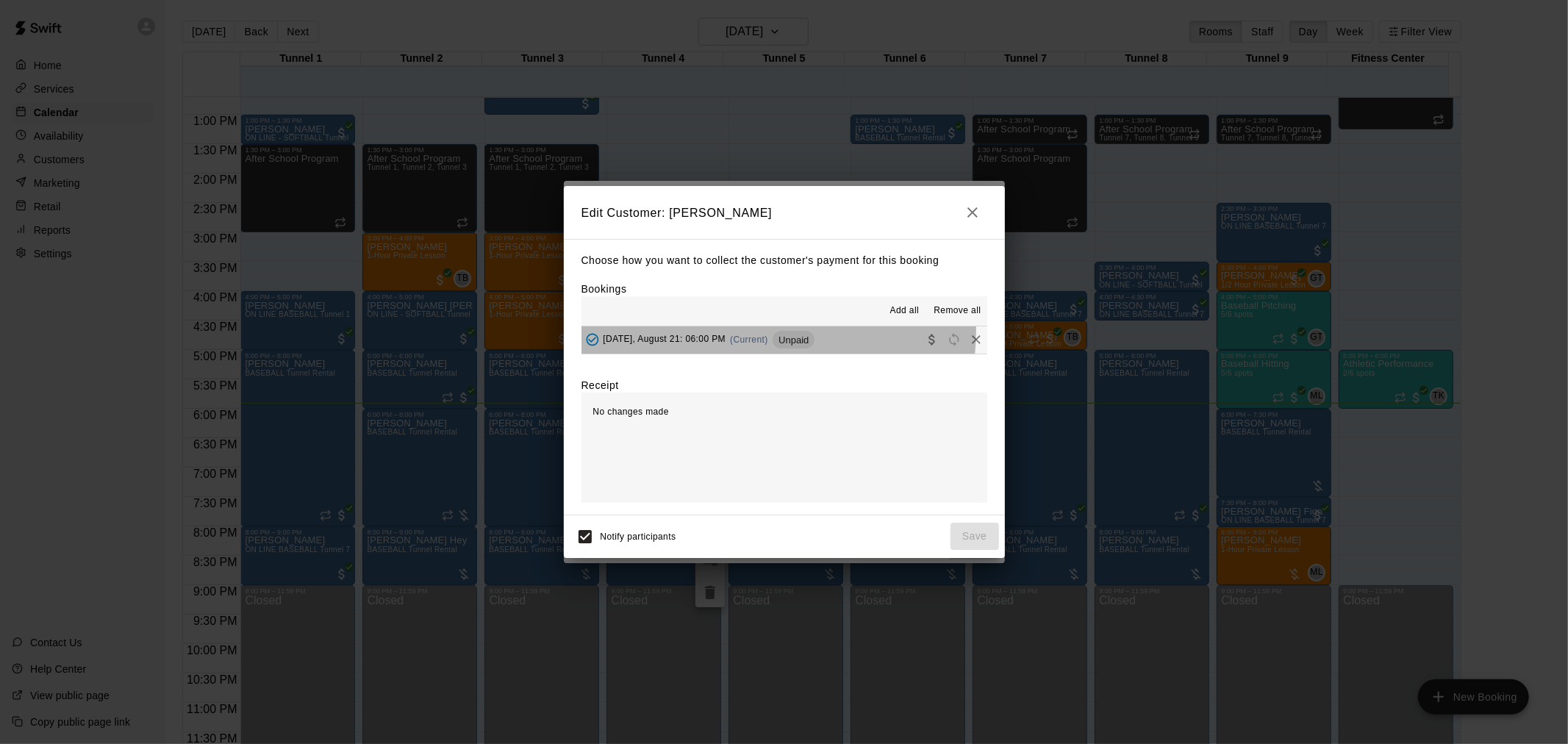
click at [757, 332] on div "Thursday, August 21: 06:00 PM (Current) Unpaid" at bounding box center [698, 339] width 234 height 22
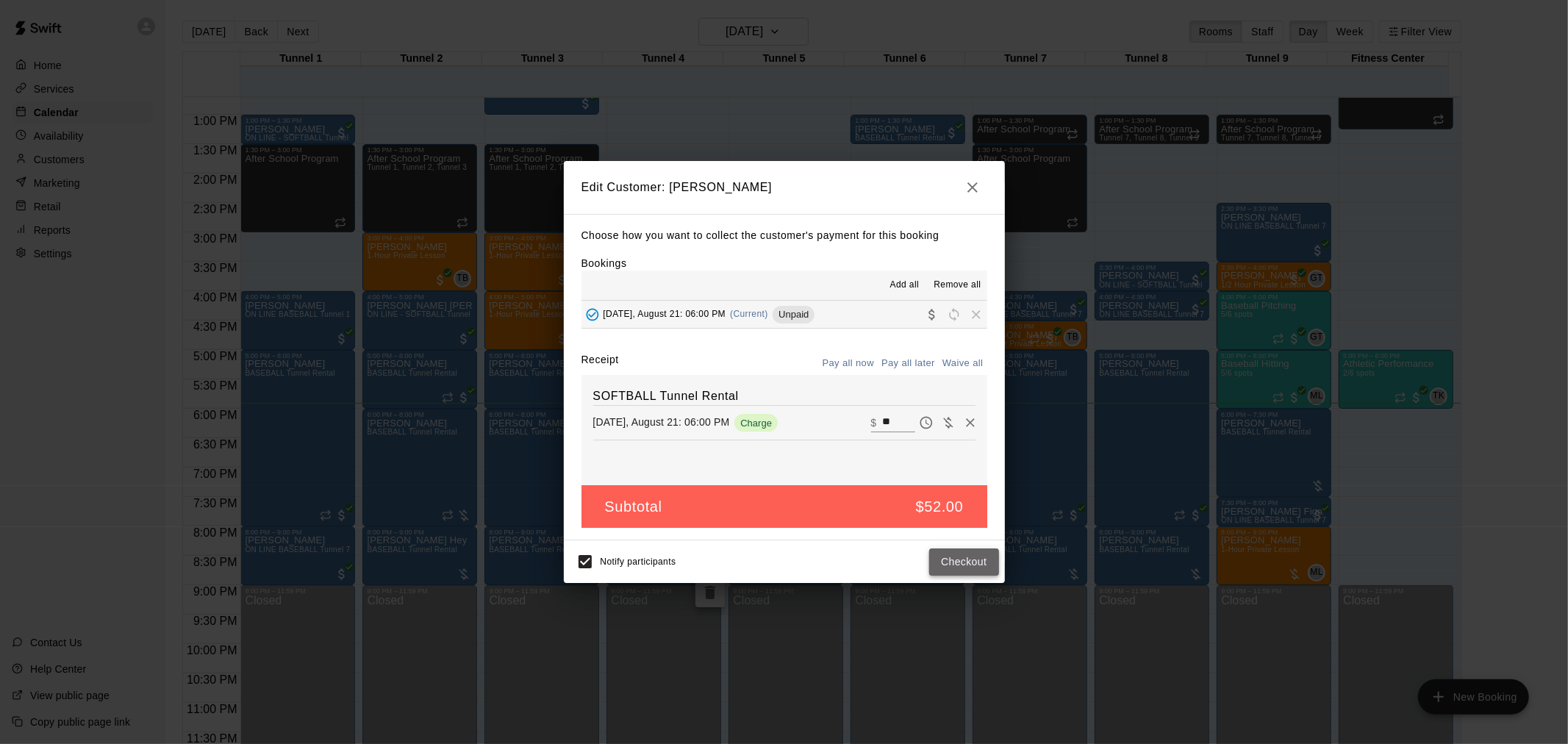
click at [966, 570] on button "Checkout" at bounding box center [963, 562] width 69 height 27
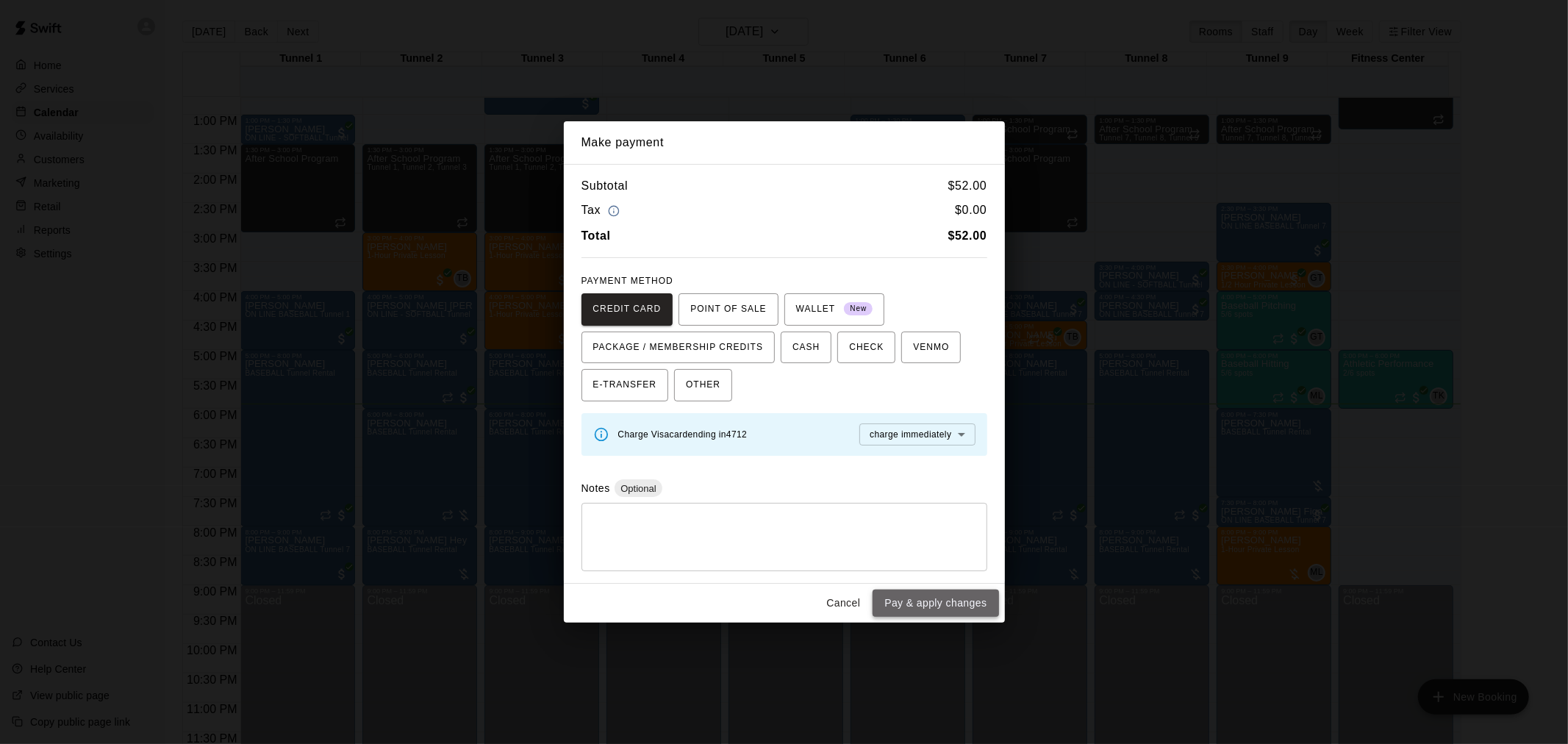
click at [960, 601] on button "Pay & apply changes" at bounding box center [936, 603] width 126 height 27
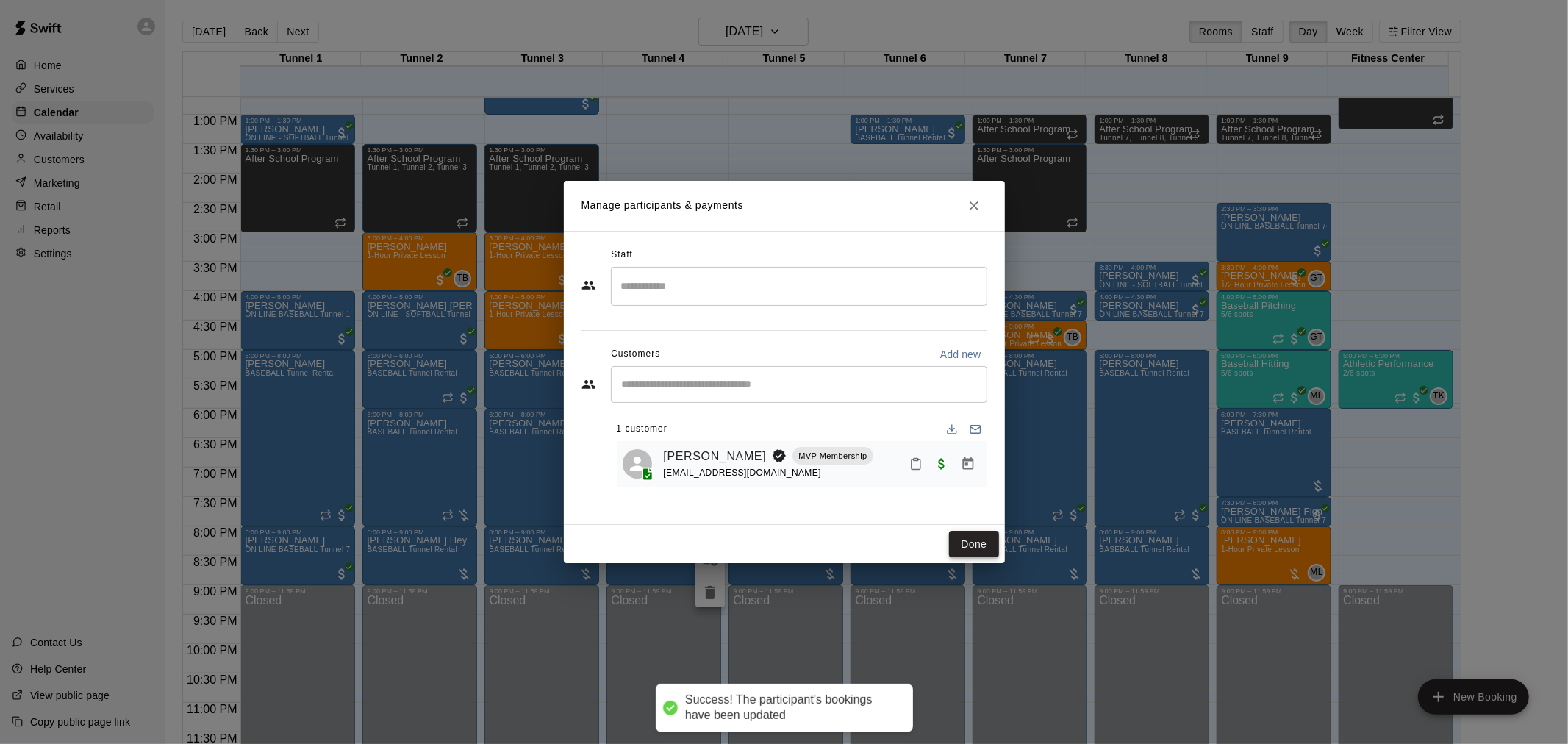
drag, startPoint x: 990, startPoint y: 542, endPoint x: 614, endPoint y: 538, distance: 376.0
click at [990, 542] on button "Done" at bounding box center [973, 544] width 50 height 27
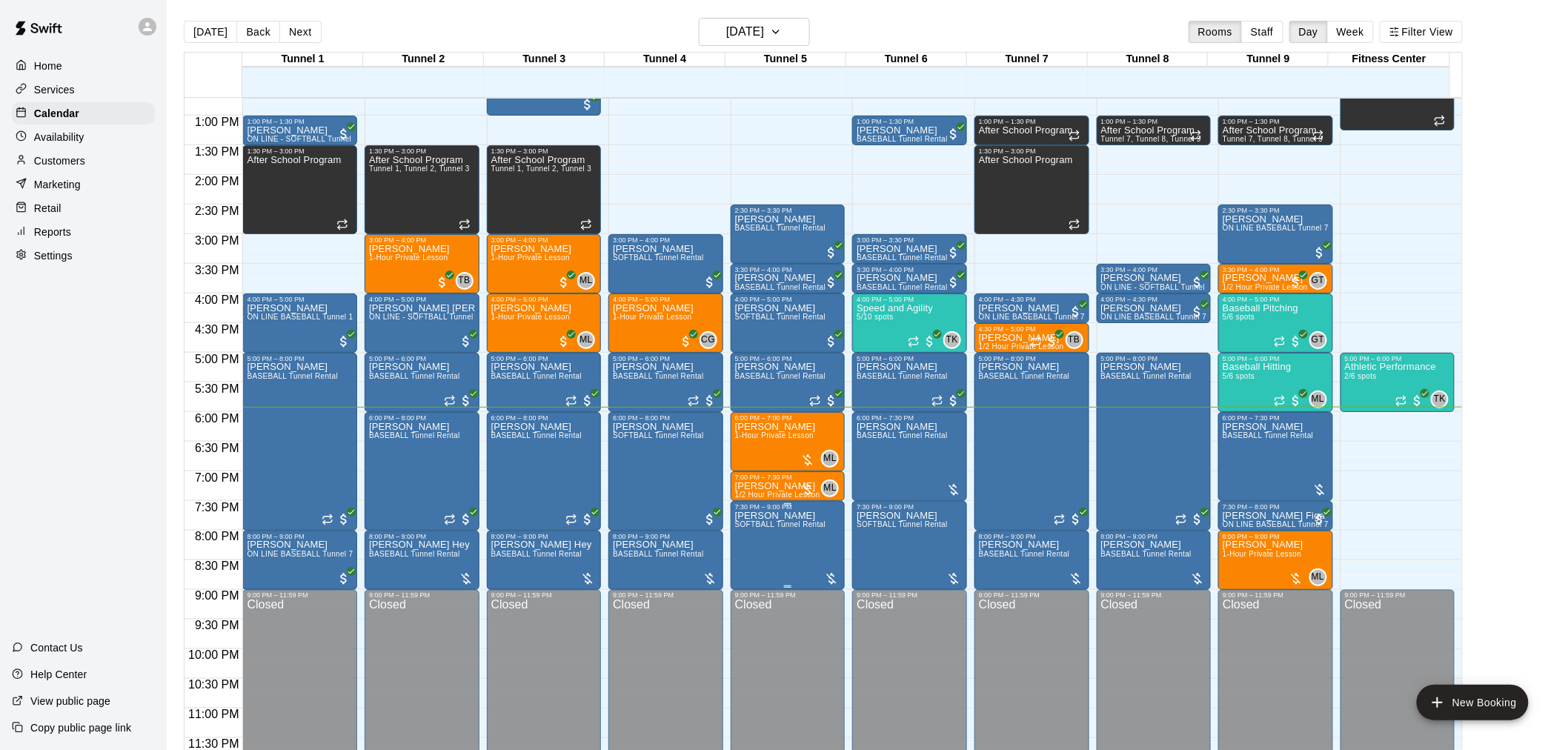
scroll to position [24, 0]
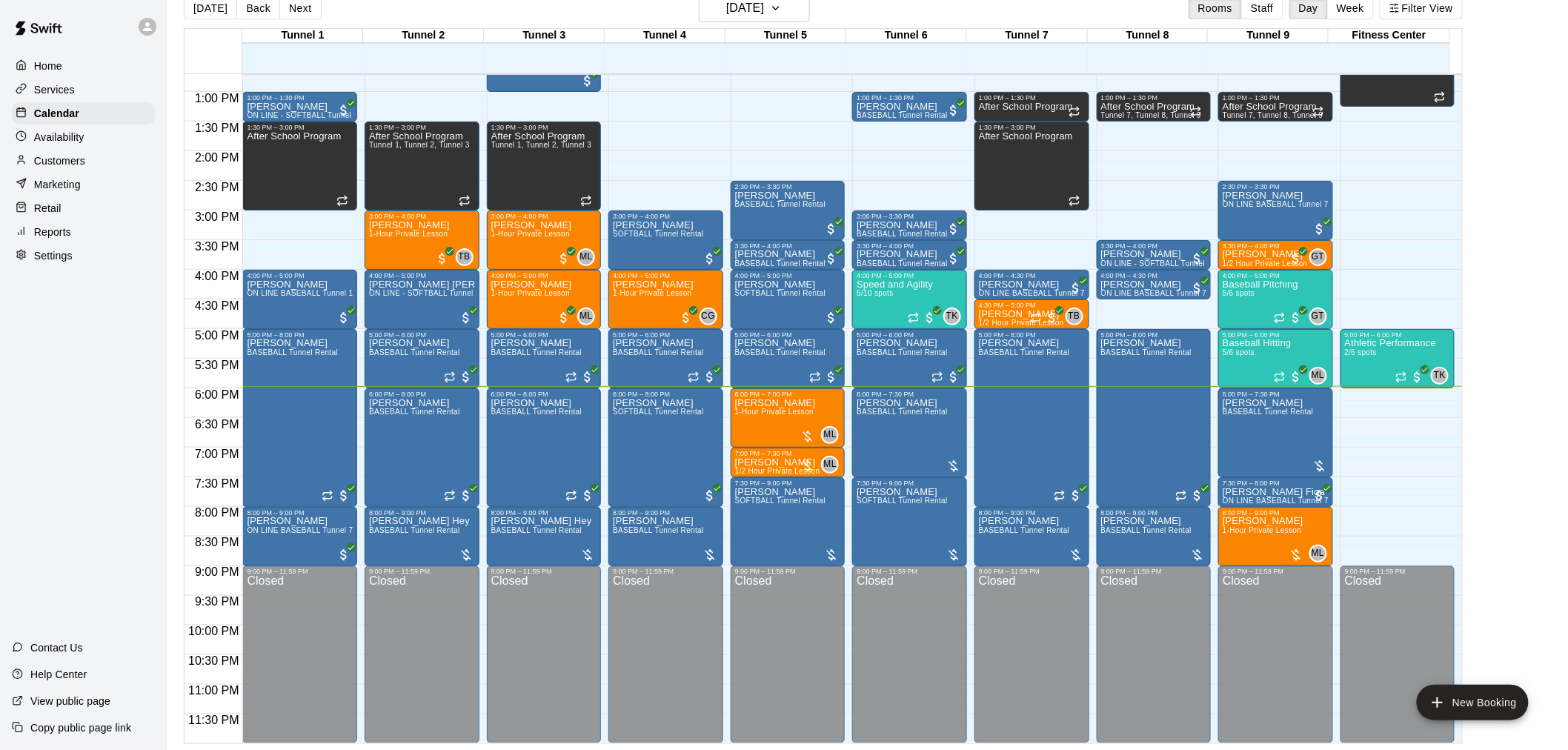
click at [131, 168] on div "Customers" at bounding box center [84, 161] width 143 height 22
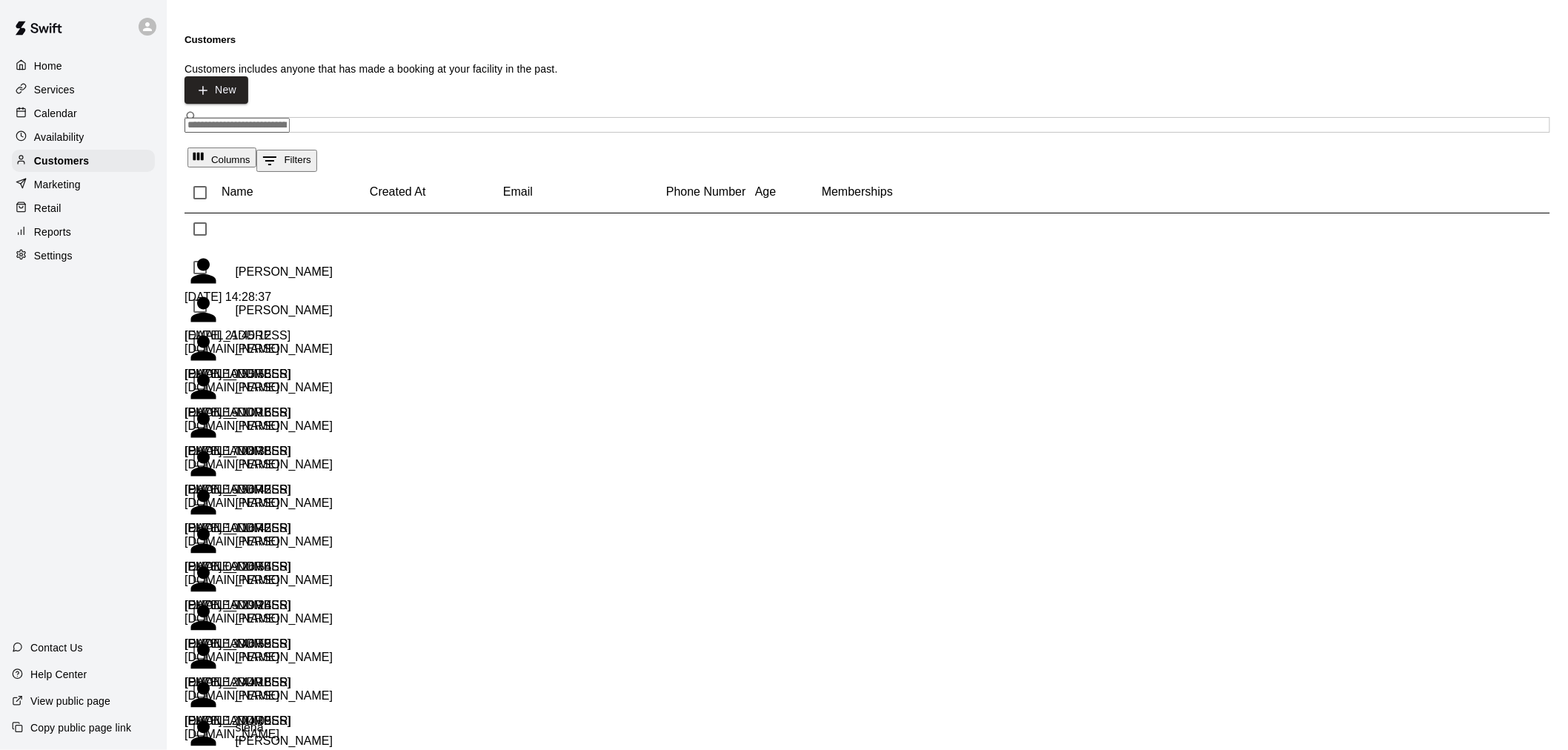
click at [290, 118] on input "Search customers by name or email" at bounding box center [237, 125] width 105 height 15
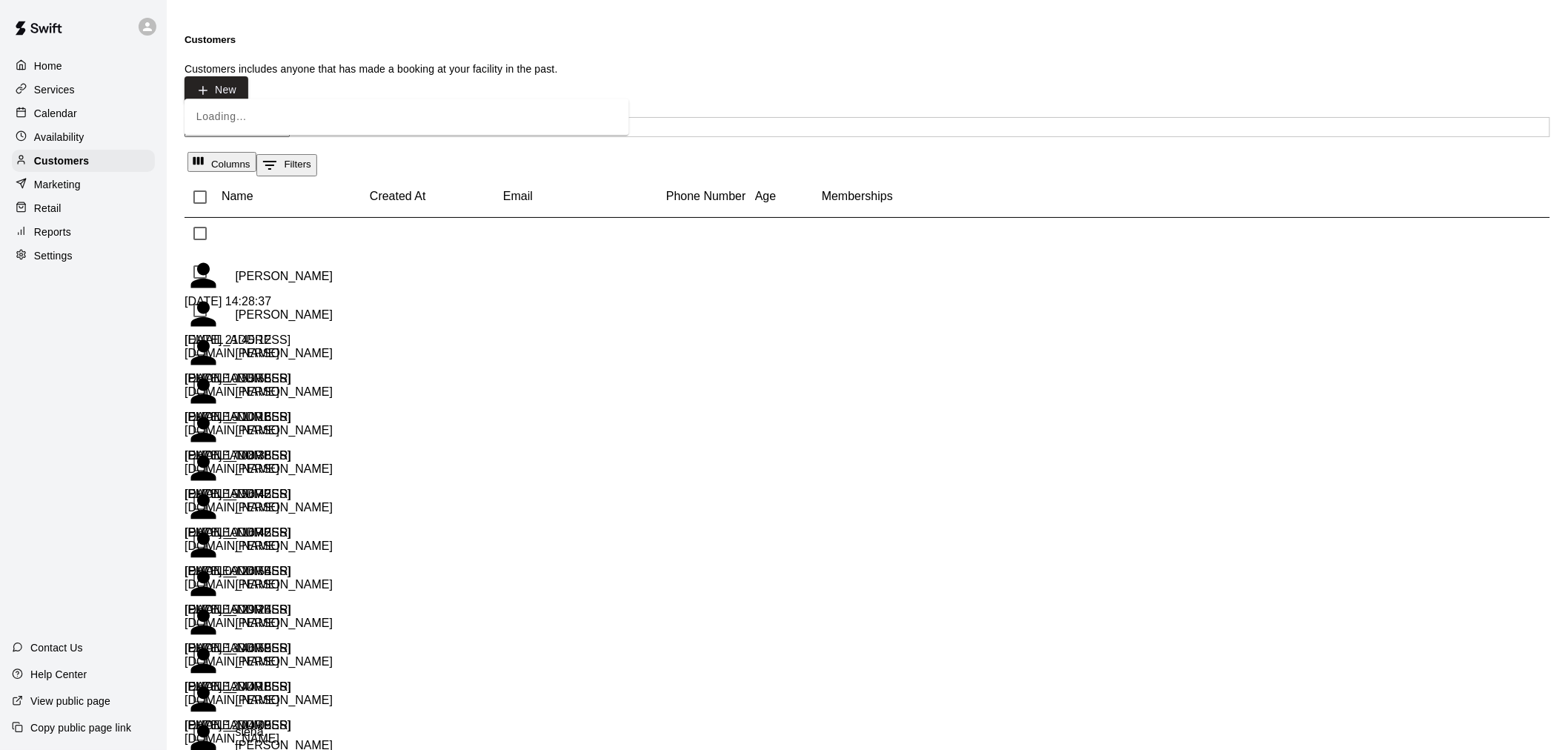
type input "******"
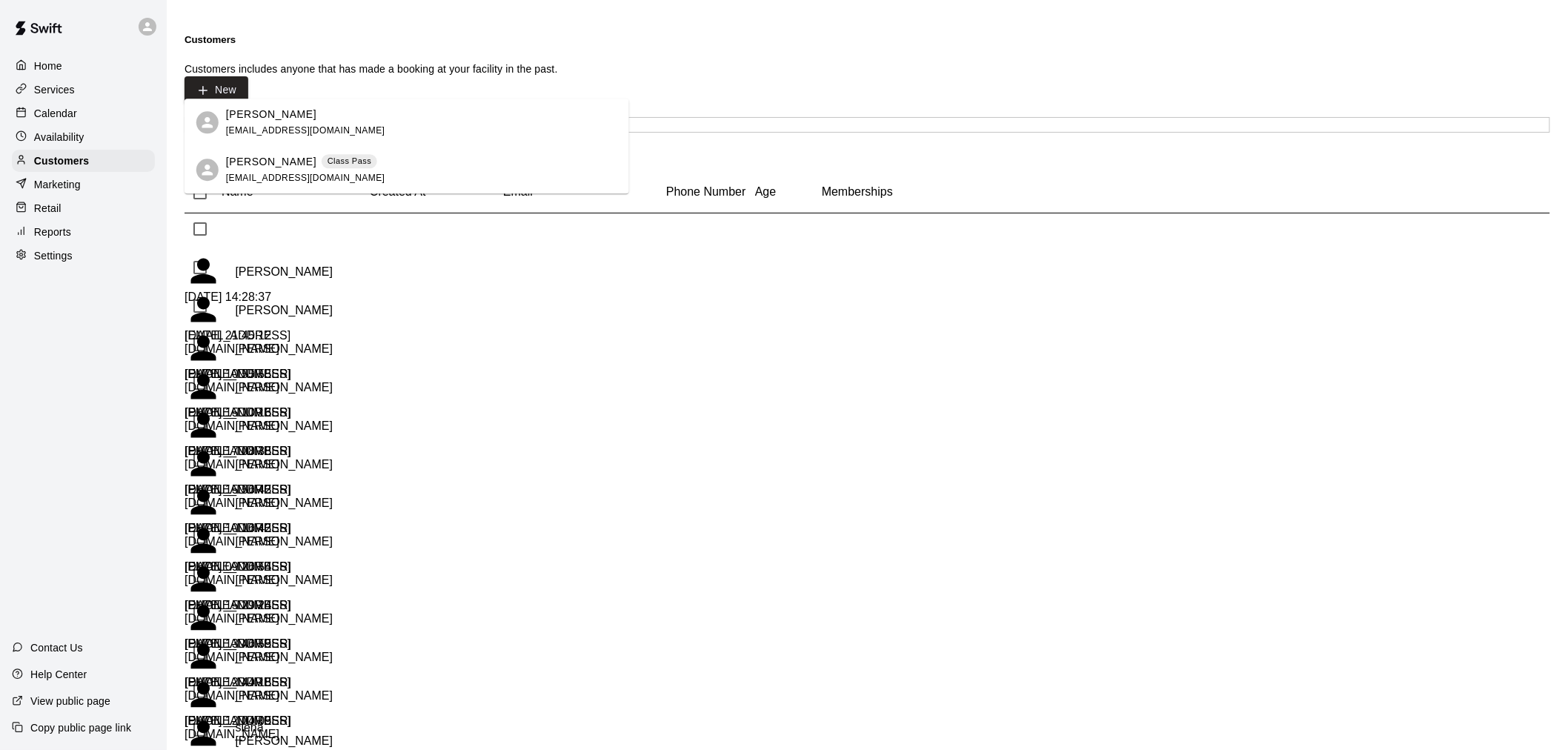
click at [426, 168] on div "Vikram Prasanna Class Pass prasanna_raghavan@yahoo.com" at bounding box center [421, 170] width 391 height 32
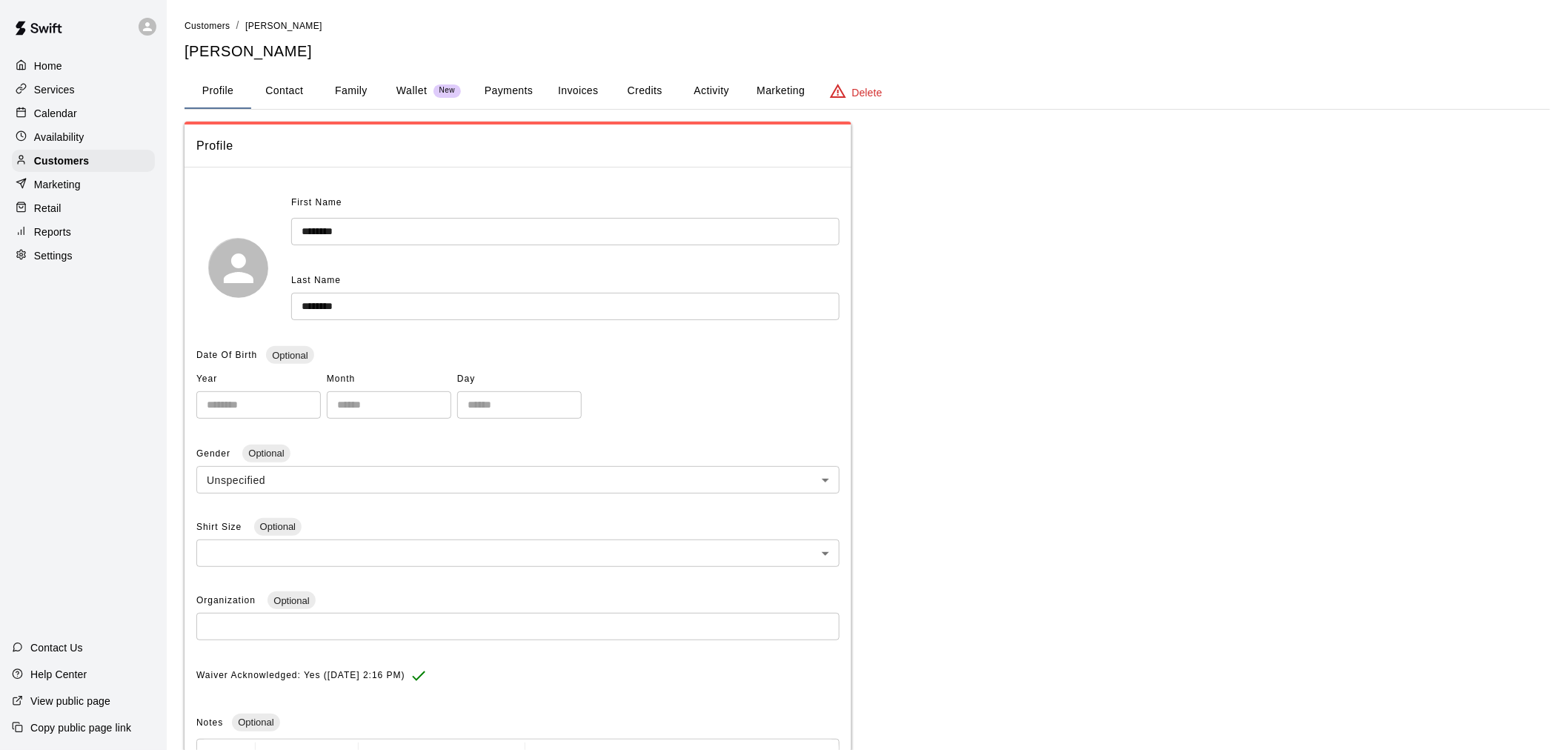
click at [294, 90] on button "Contact" at bounding box center [284, 91] width 66 height 36
select select "**"
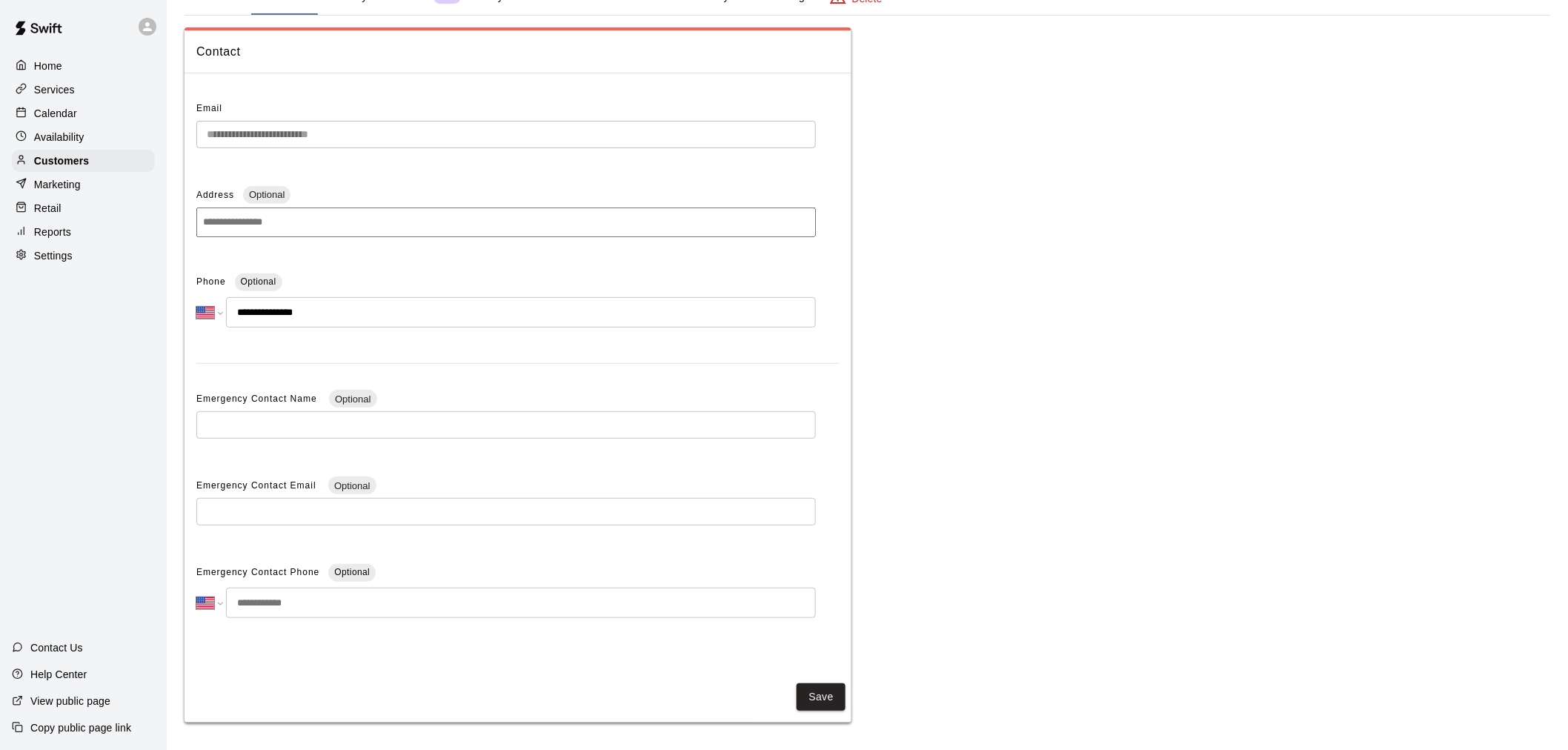
scroll to position [97, 0]
click at [58, 72] on p "Home" at bounding box center [48, 66] width 28 height 15
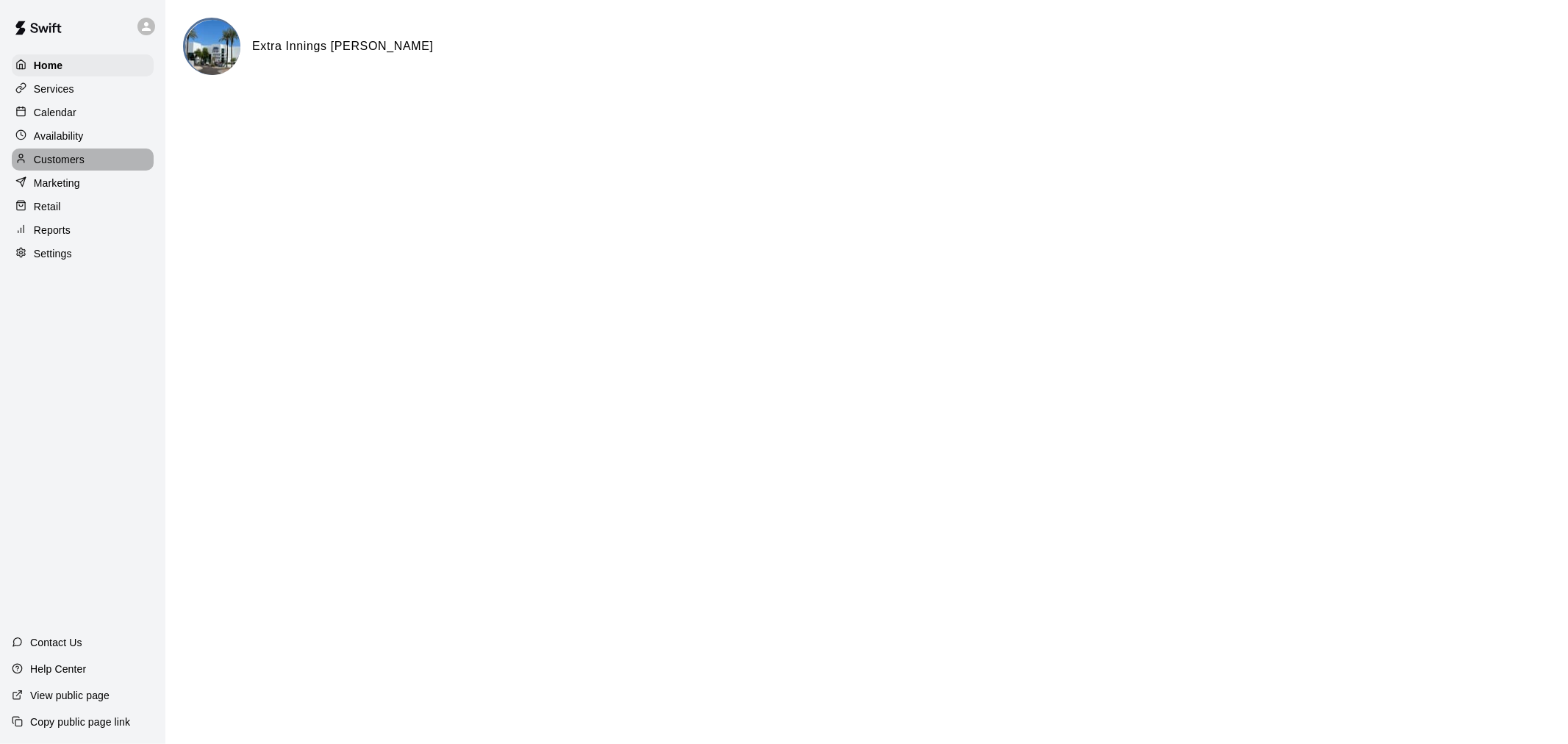
click at [78, 167] on p "Customers" at bounding box center [59, 160] width 51 height 15
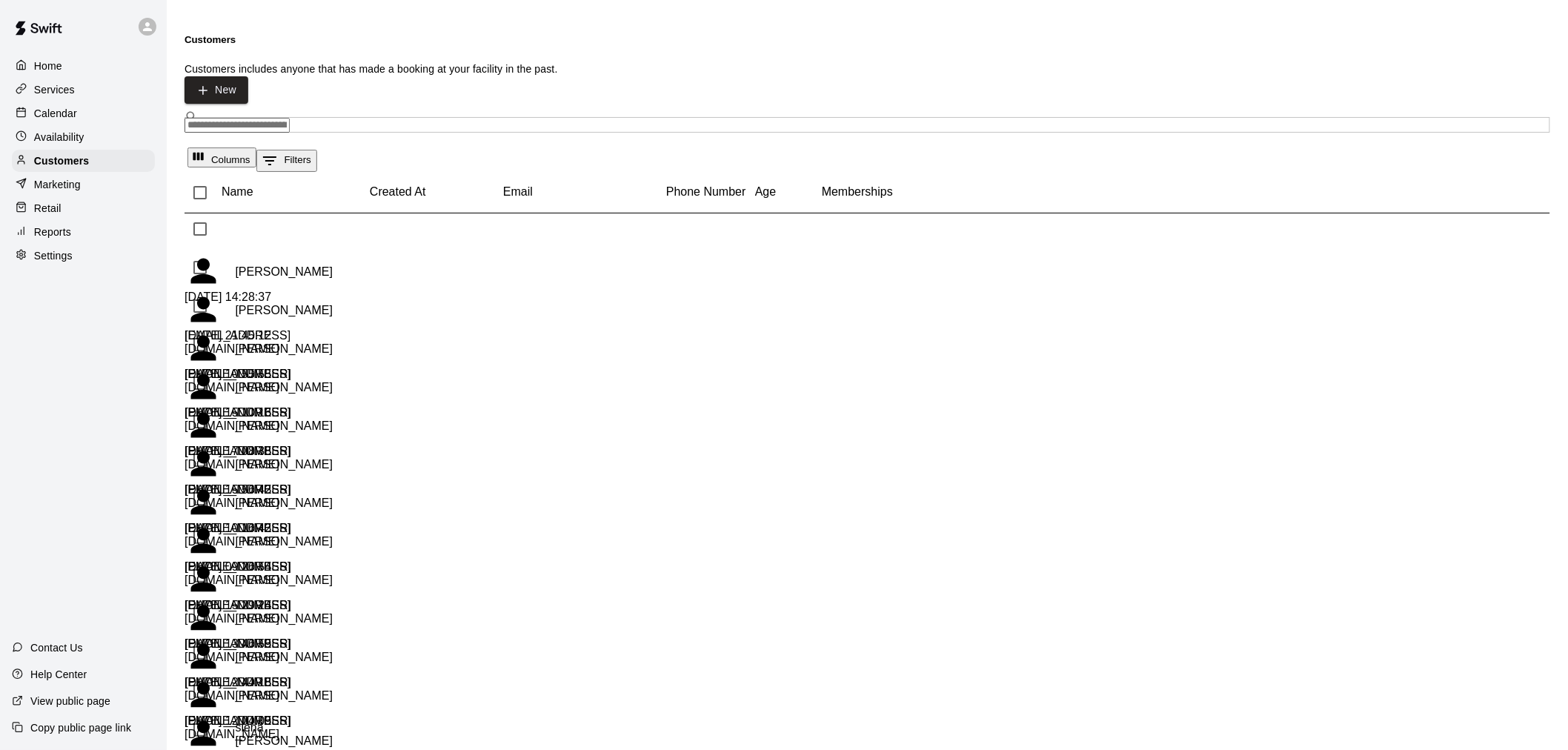
click at [257, 118] on input "Search customers by name or email" at bounding box center [237, 125] width 105 height 15
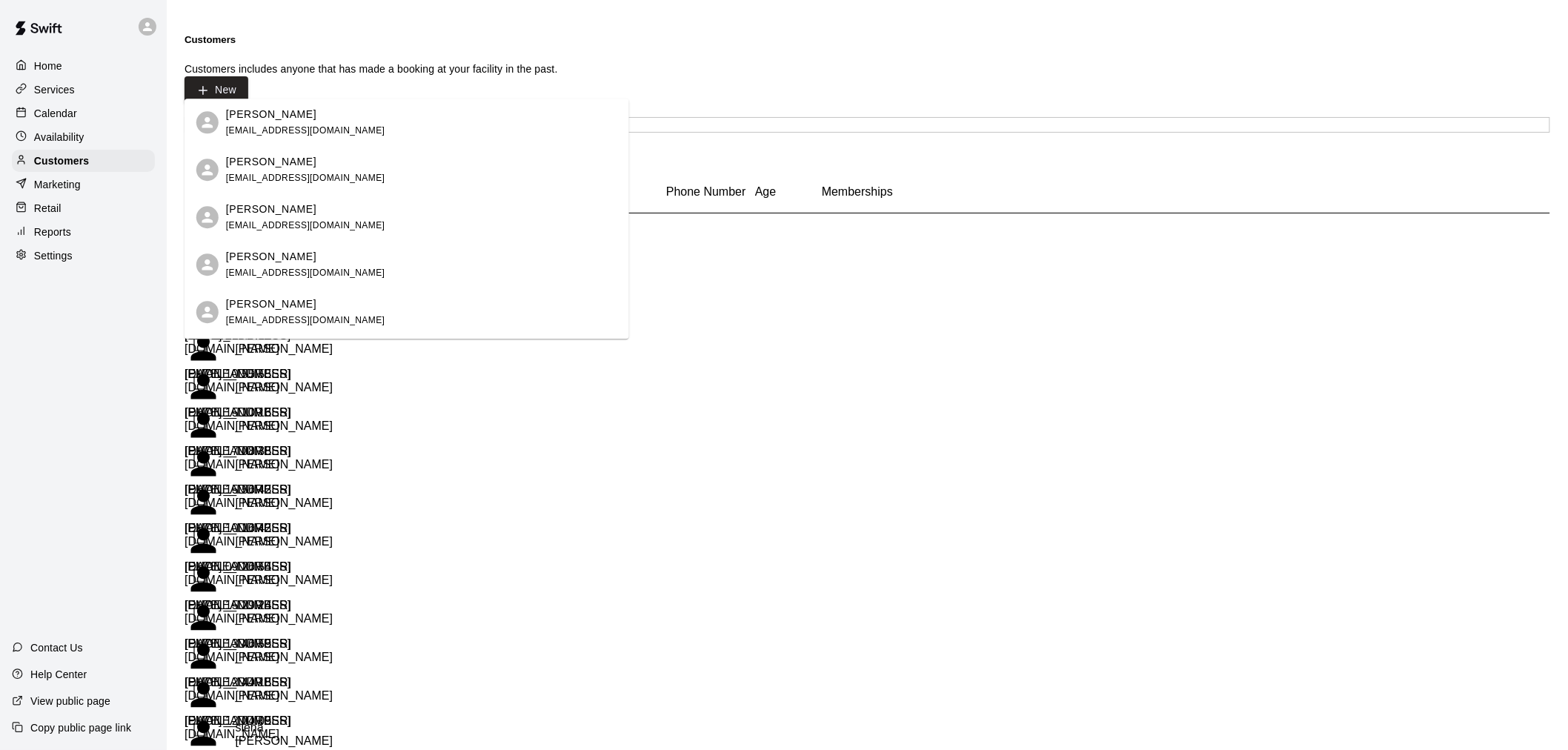
type input "***"
click at [42, 75] on div "Home" at bounding box center [84, 66] width 143 height 22
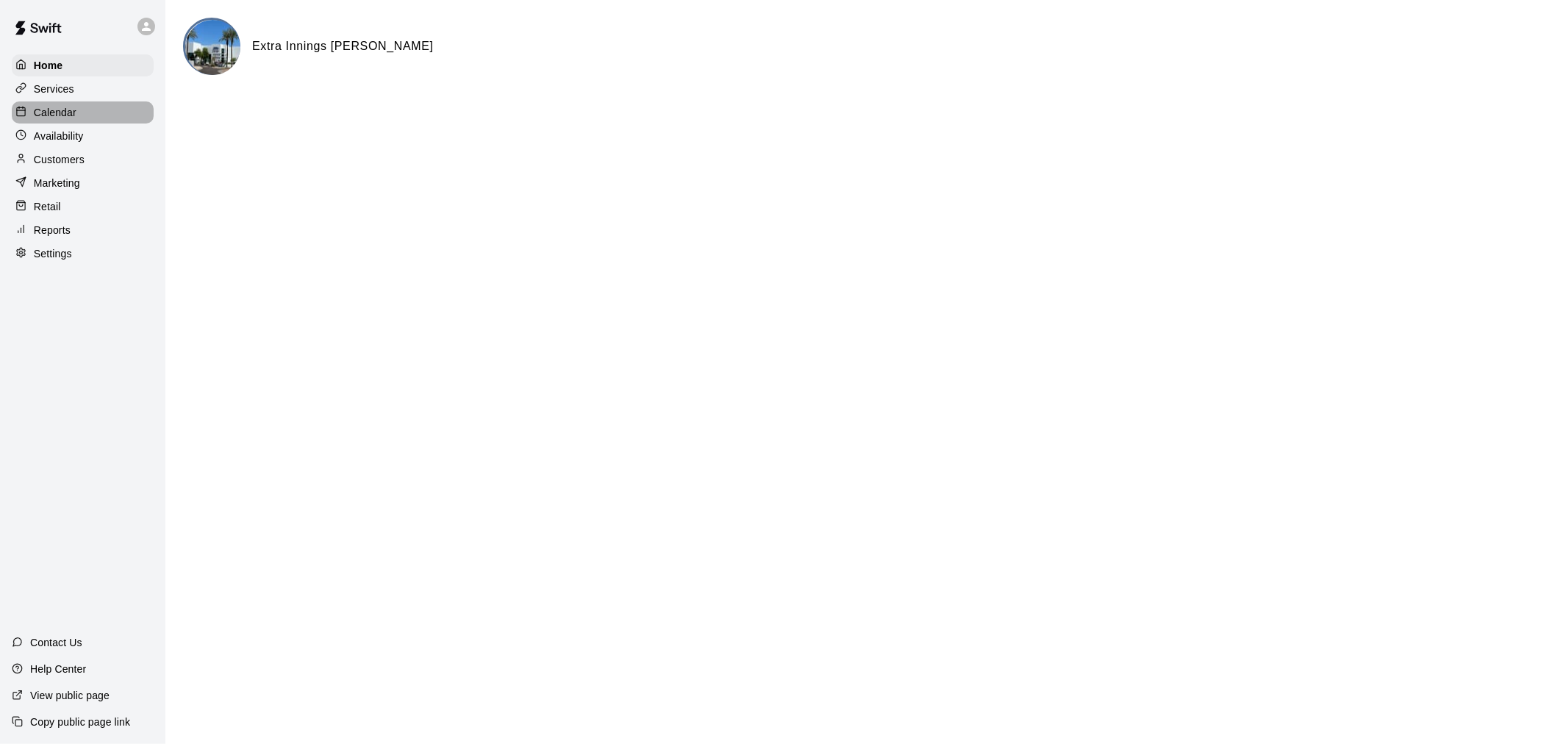
click at [69, 118] on p "Calendar" at bounding box center [55, 112] width 43 height 15
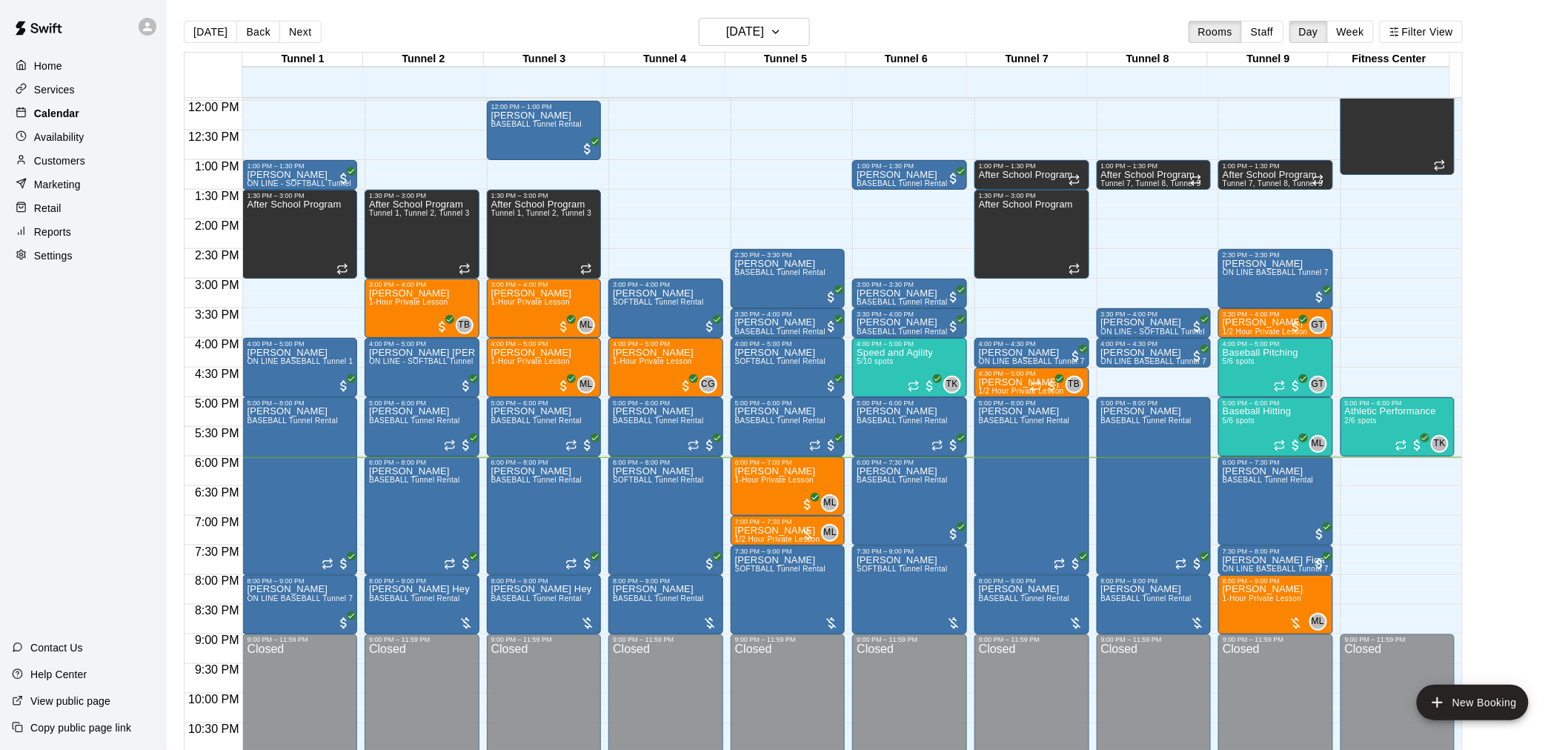
scroll to position [627, 0]
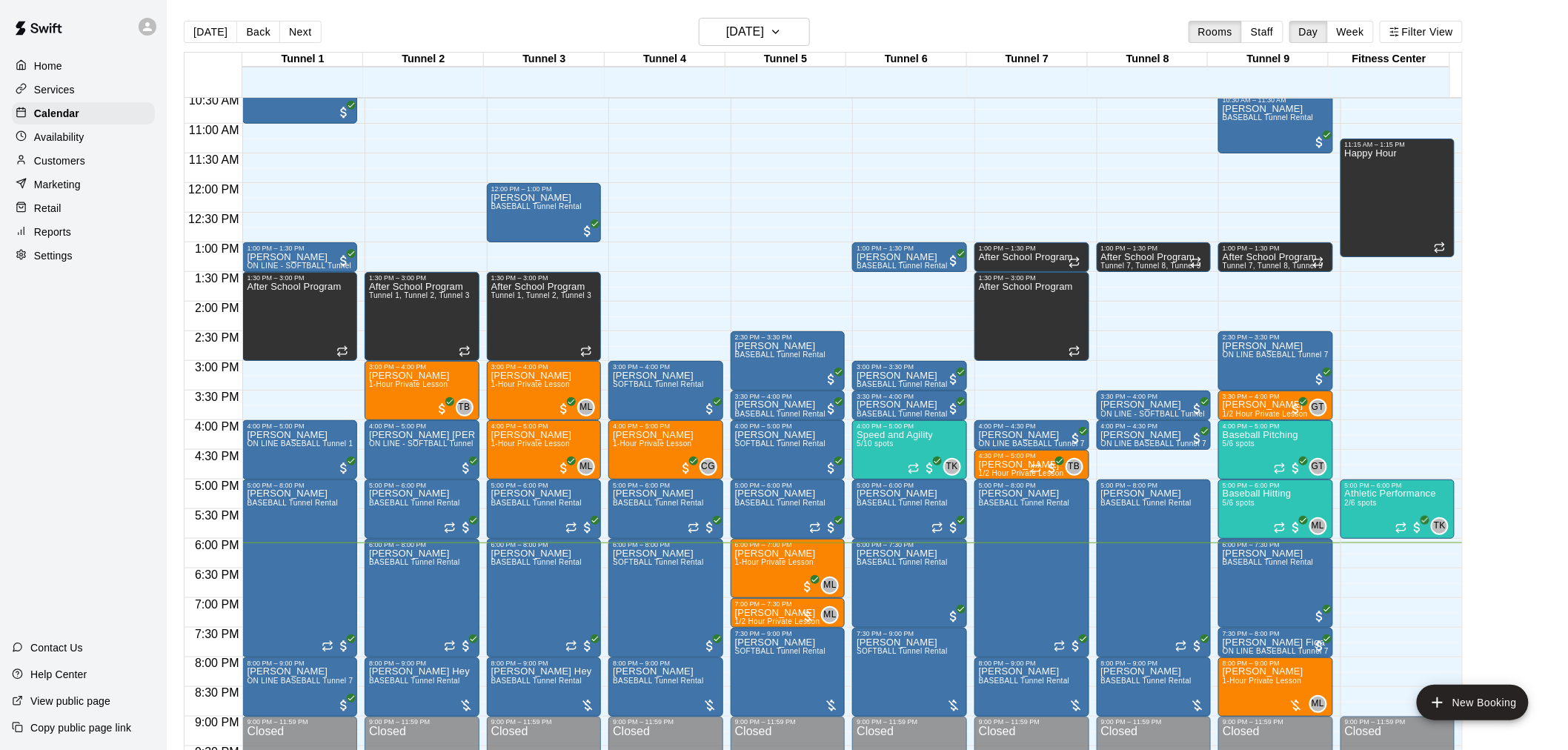
drag, startPoint x: 86, startPoint y: 111, endPoint x: 52, endPoint y: 386, distance: 277.1
drag, startPoint x: 52, startPoint y: 386, endPoint x: 1487, endPoint y: 323, distance: 1436.4
click at [1487, 323] on main "Today Back Next Thursday Aug 21 Rooms Staff Day Week Filter View Tunnel 1 21 Th…" at bounding box center [868, 393] width 1390 height 750
click at [489, 158] on div "Today Back Next Thursday Aug 21 Rooms Staff Day Week Filter View Tunnel 1 21 Th…" at bounding box center [824, 393] width 1279 height 750
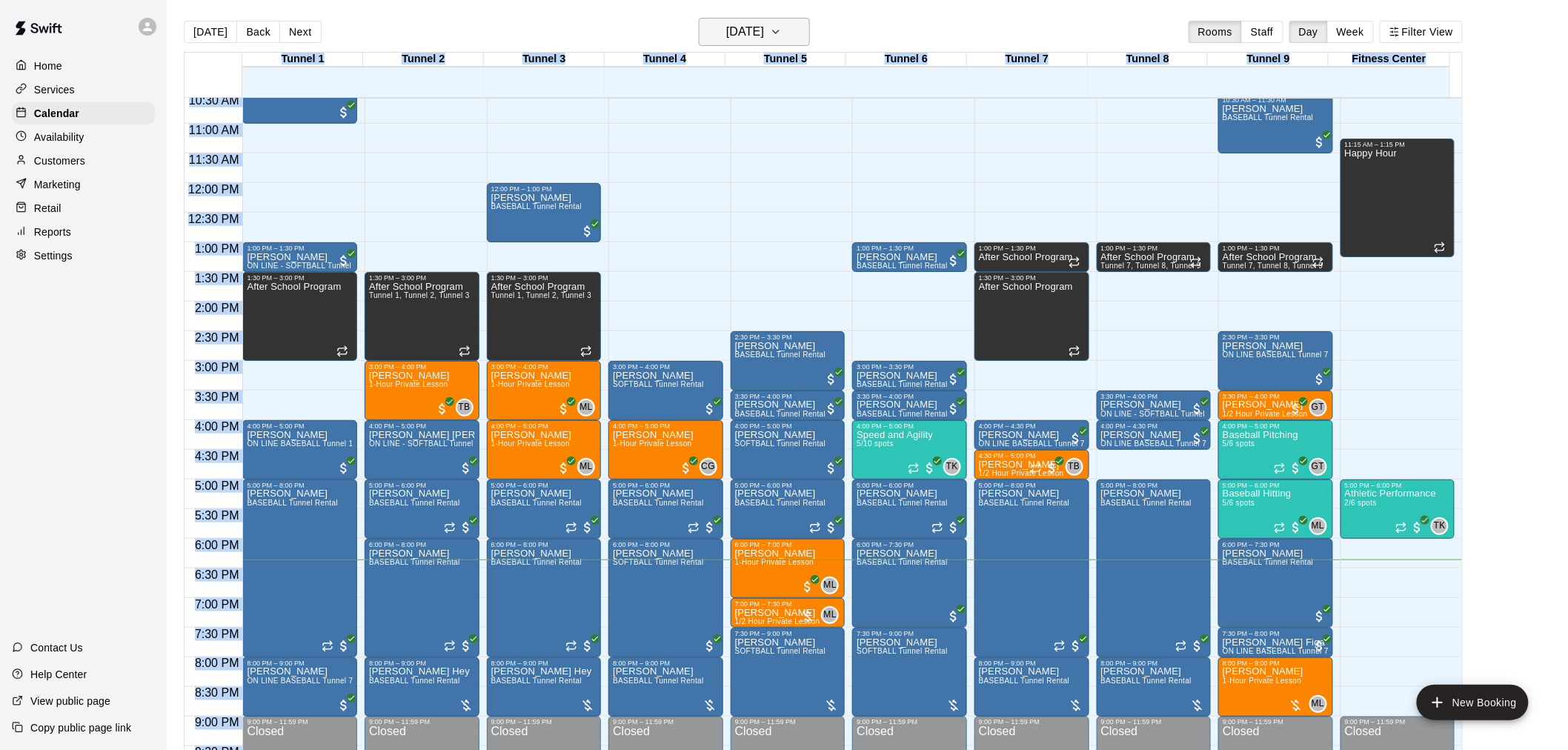
click at [764, 22] on h6 "[DATE]" at bounding box center [745, 32] width 38 height 21
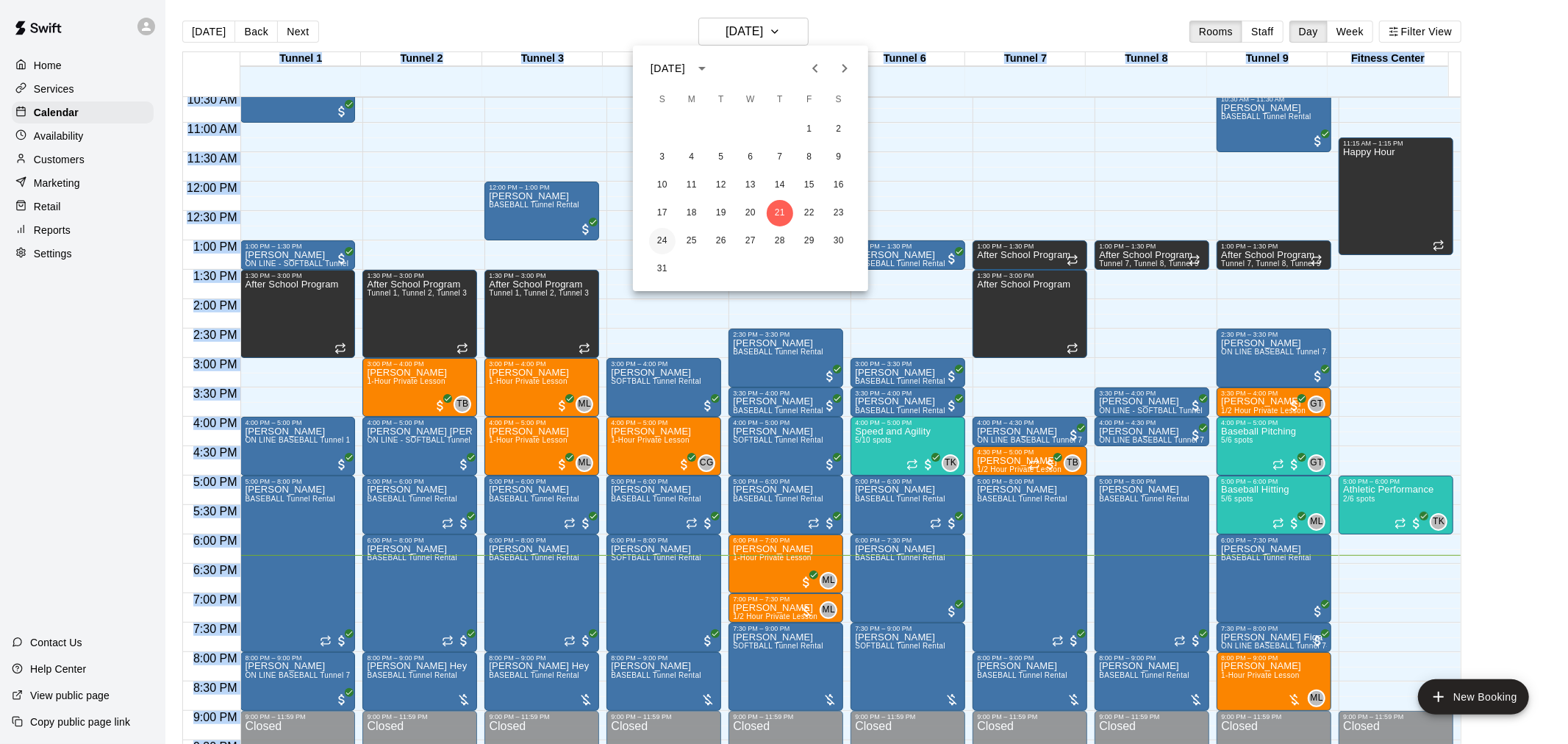
click at [669, 240] on button "24" at bounding box center [663, 241] width 27 height 27
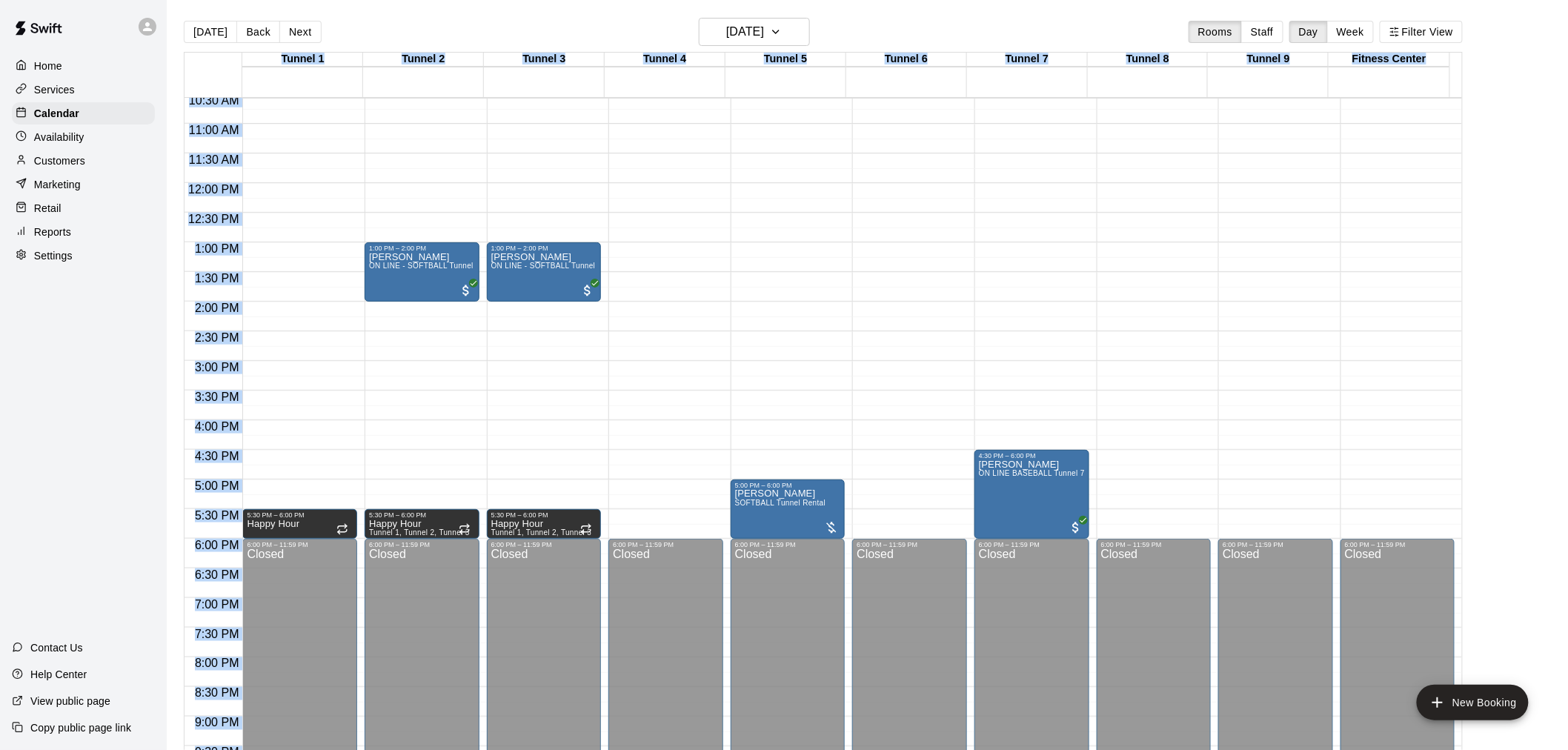
click at [752, 218] on div "12:00 AM – 9:00 AM Closed 5:00 PM – 6:00 PM James Ruhlen SOFTBALL Tunnel Rental…" at bounding box center [788, 183] width 115 height 1423
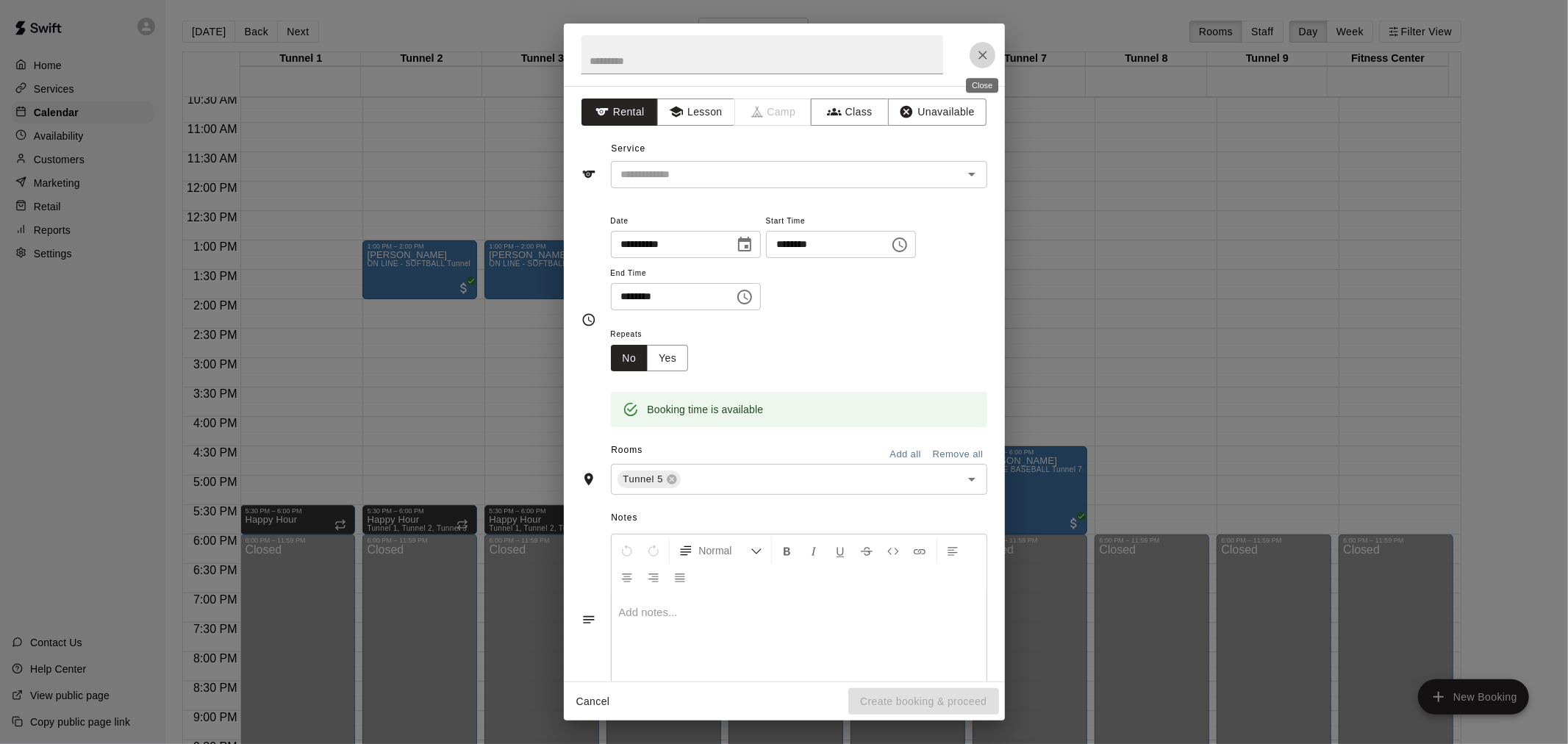
click at [986, 50] on icon "Close" at bounding box center [983, 55] width 15 height 15
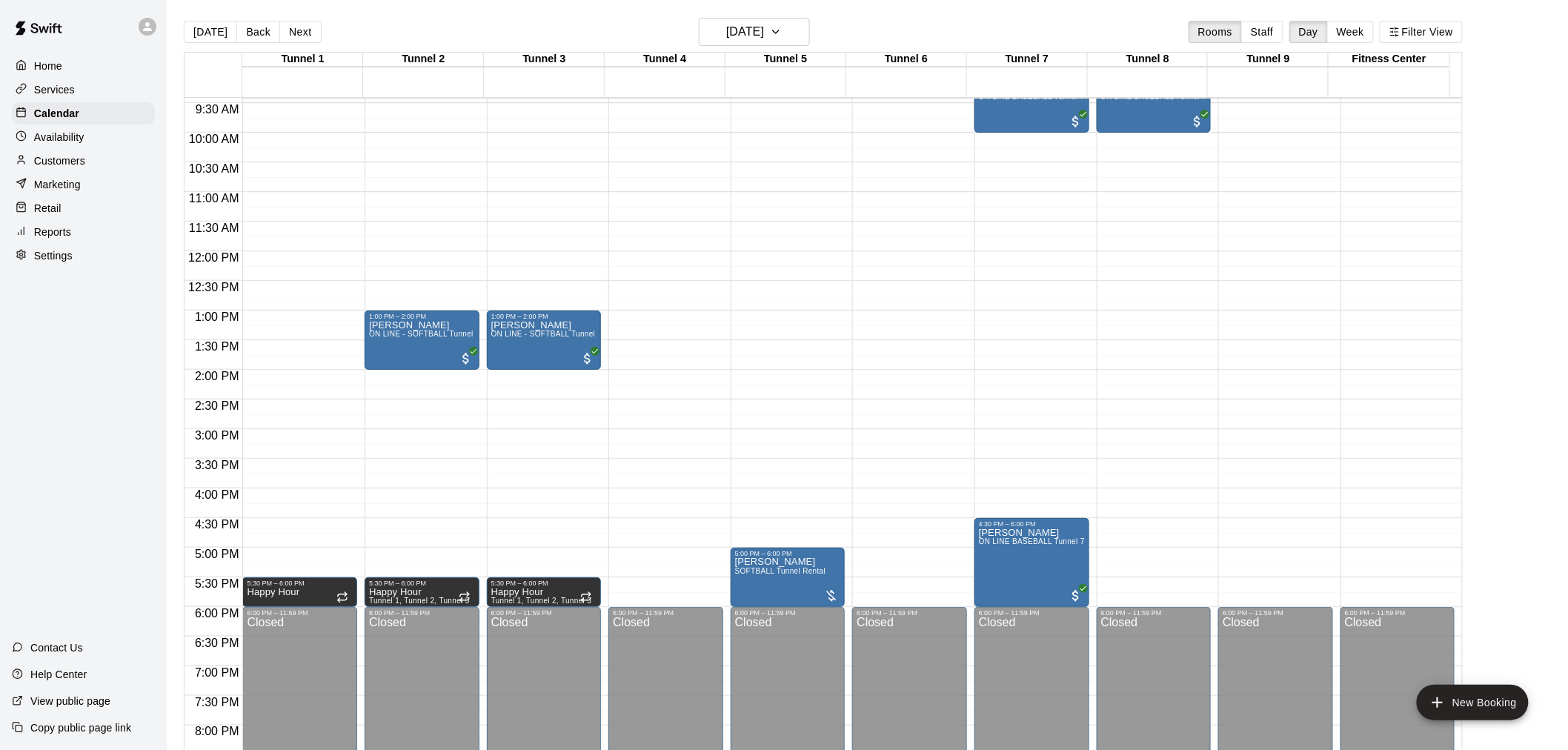
scroll to position [545, 0]
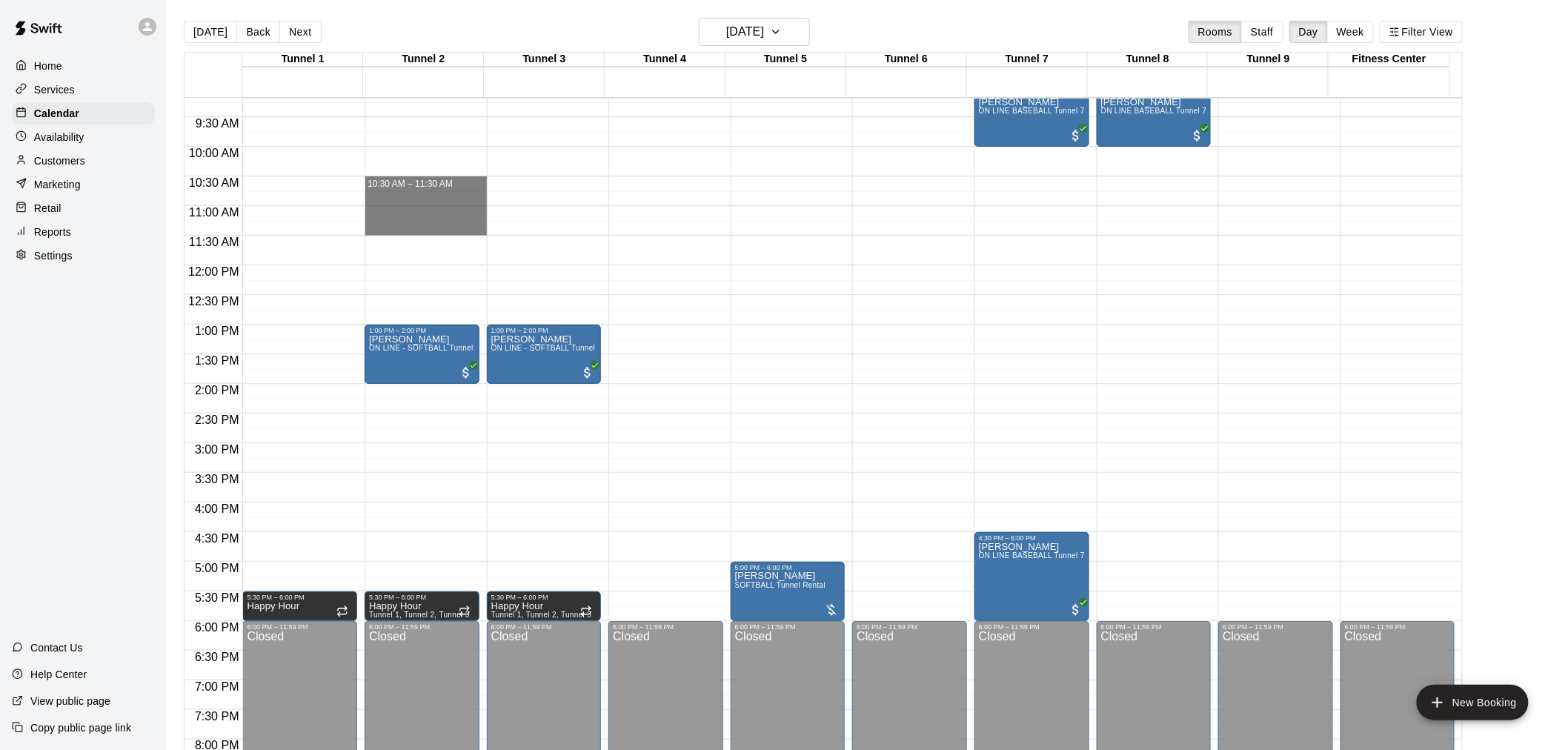
drag, startPoint x: 368, startPoint y: 180, endPoint x: 388, endPoint y: 234, distance: 57.6
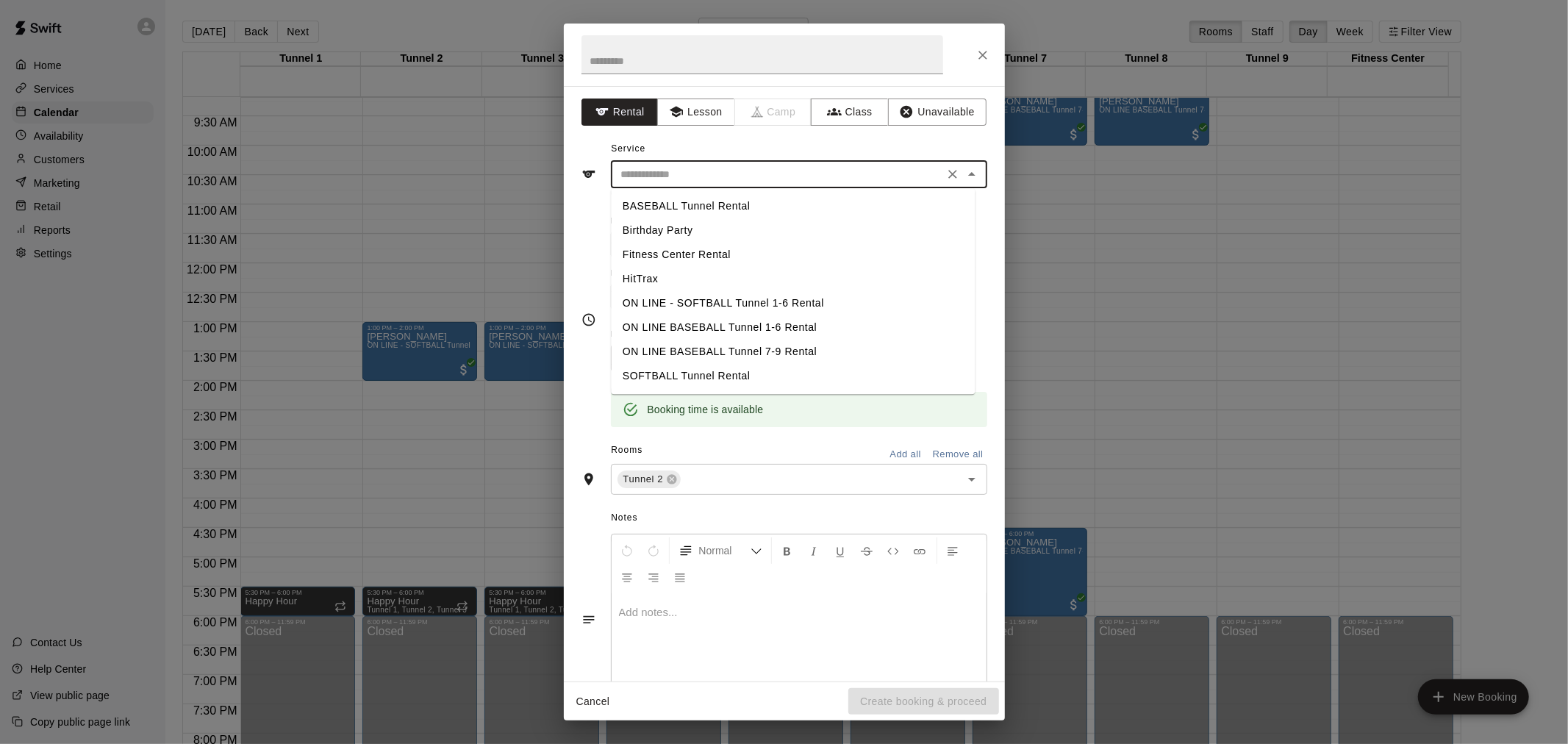
click at [714, 181] on input "text" at bounding box center [777, 175] width 324 height 18
click at [730, 298] on li "ON LINE - SOFTBALL Tunnel 1-6 Rental" at bounding box center [793, 303] width 364 height 24
type input "**********"
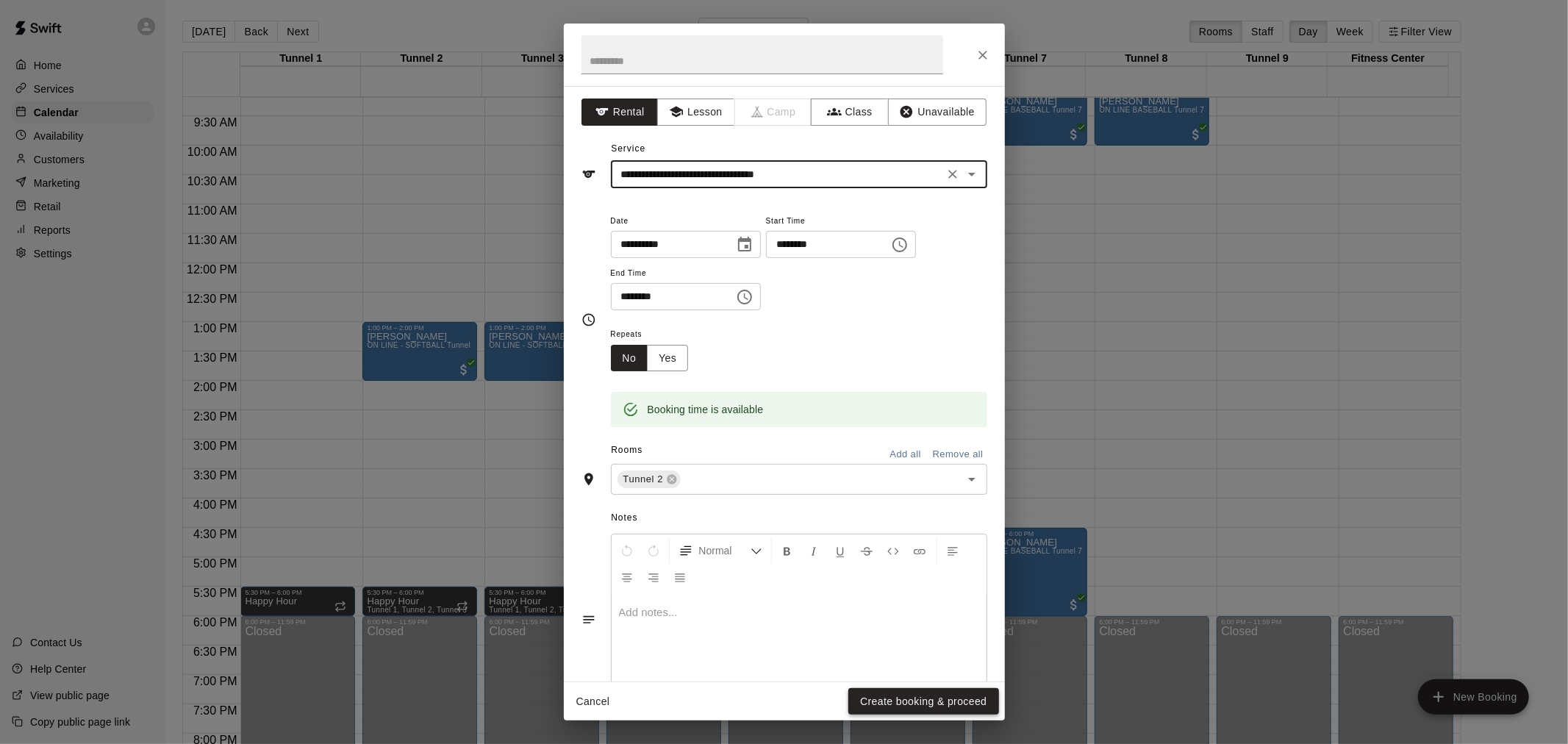
click at [944, 697] on button "Create booking & proceed" at bounding box center [923, 701] width 150 height 27
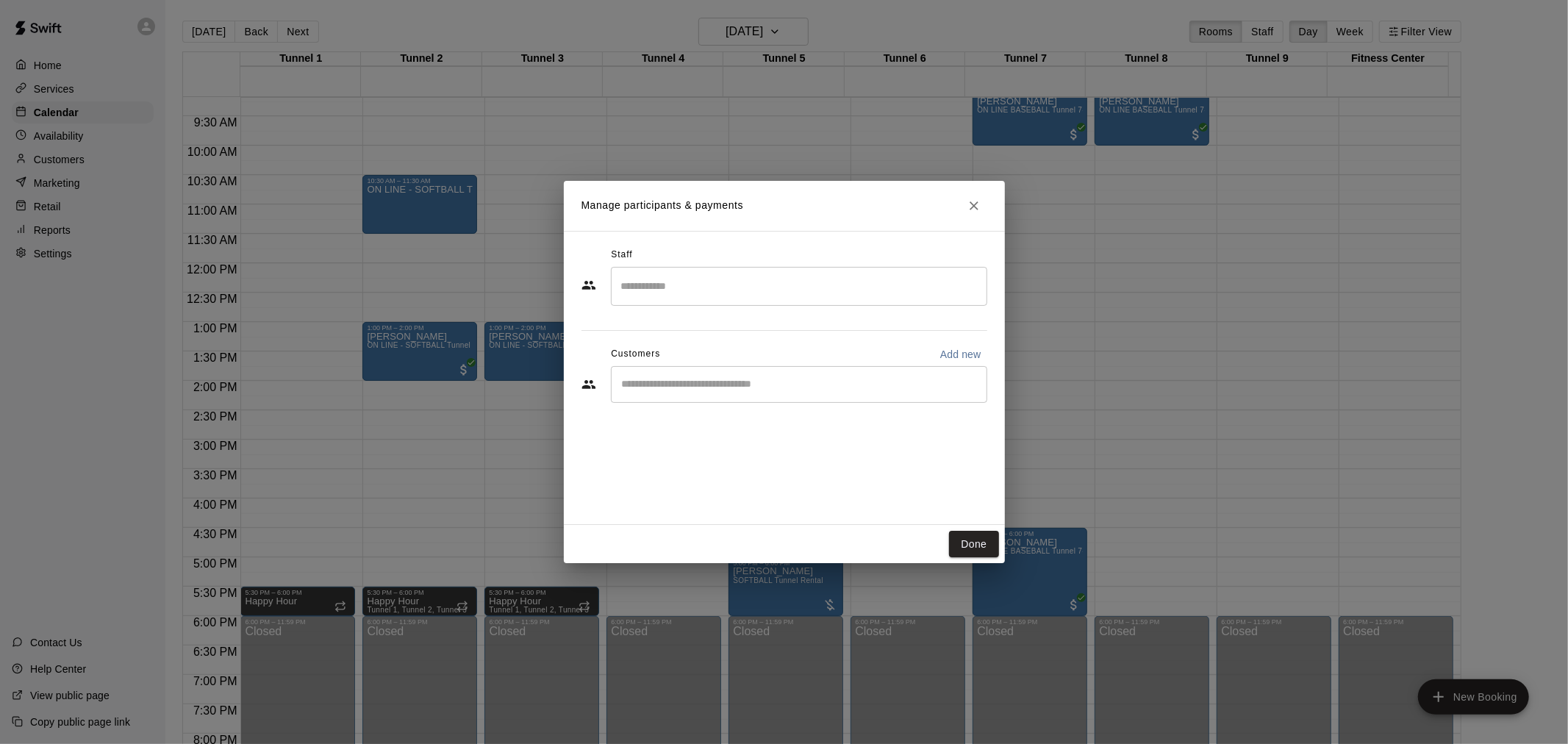
click at [720, 383] on input "Start typing to search customers..." at bounding box center [799, 385] width 363 height 15
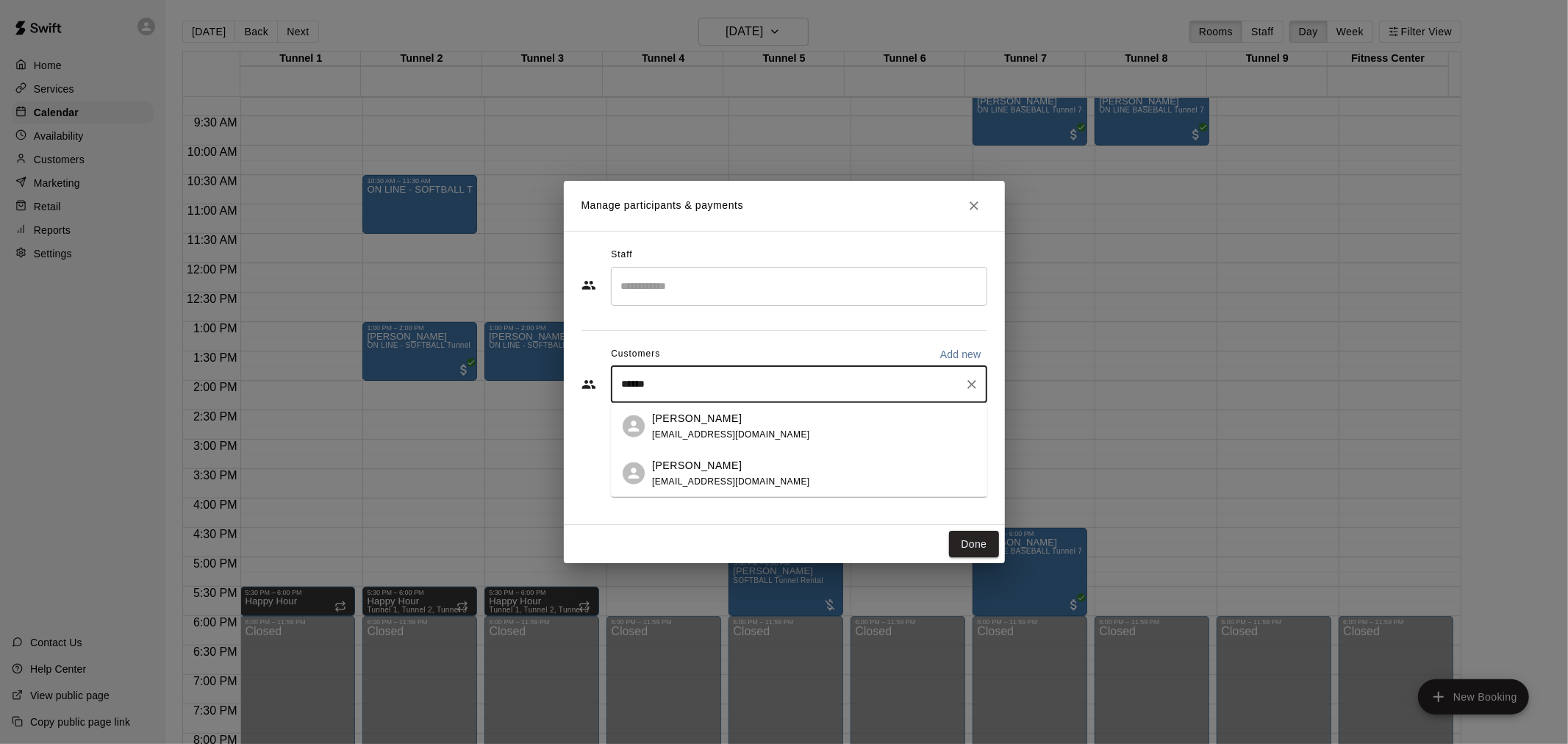
type input "*******"
click at [736, 417] on div "Sam Lugo" at bounding box center [731, 418] width 158 height 16
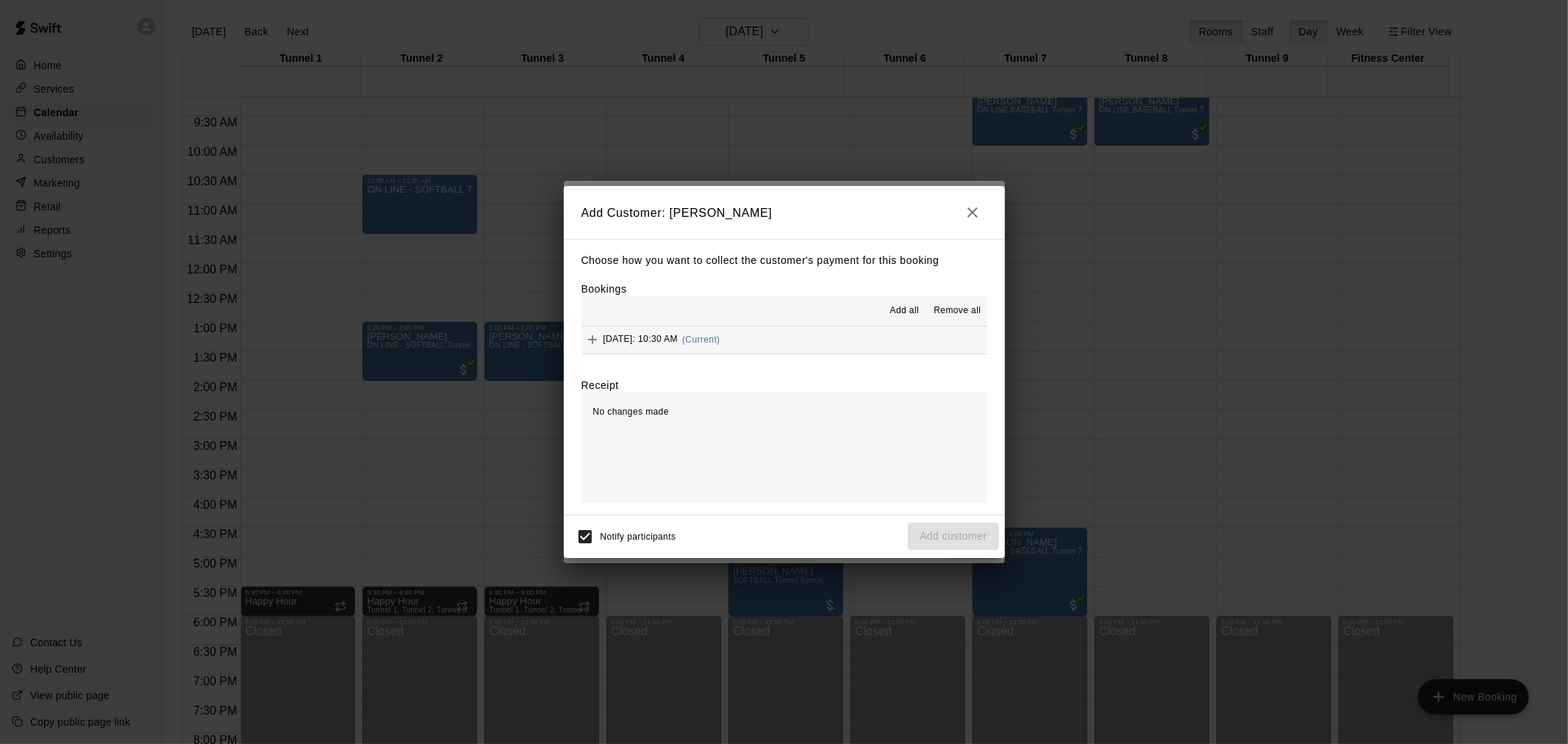
click at [817, 345] on button "Sunday, August 24: 10:30 AM (Current)" at bounding box center [784, 339] width 406 height 27
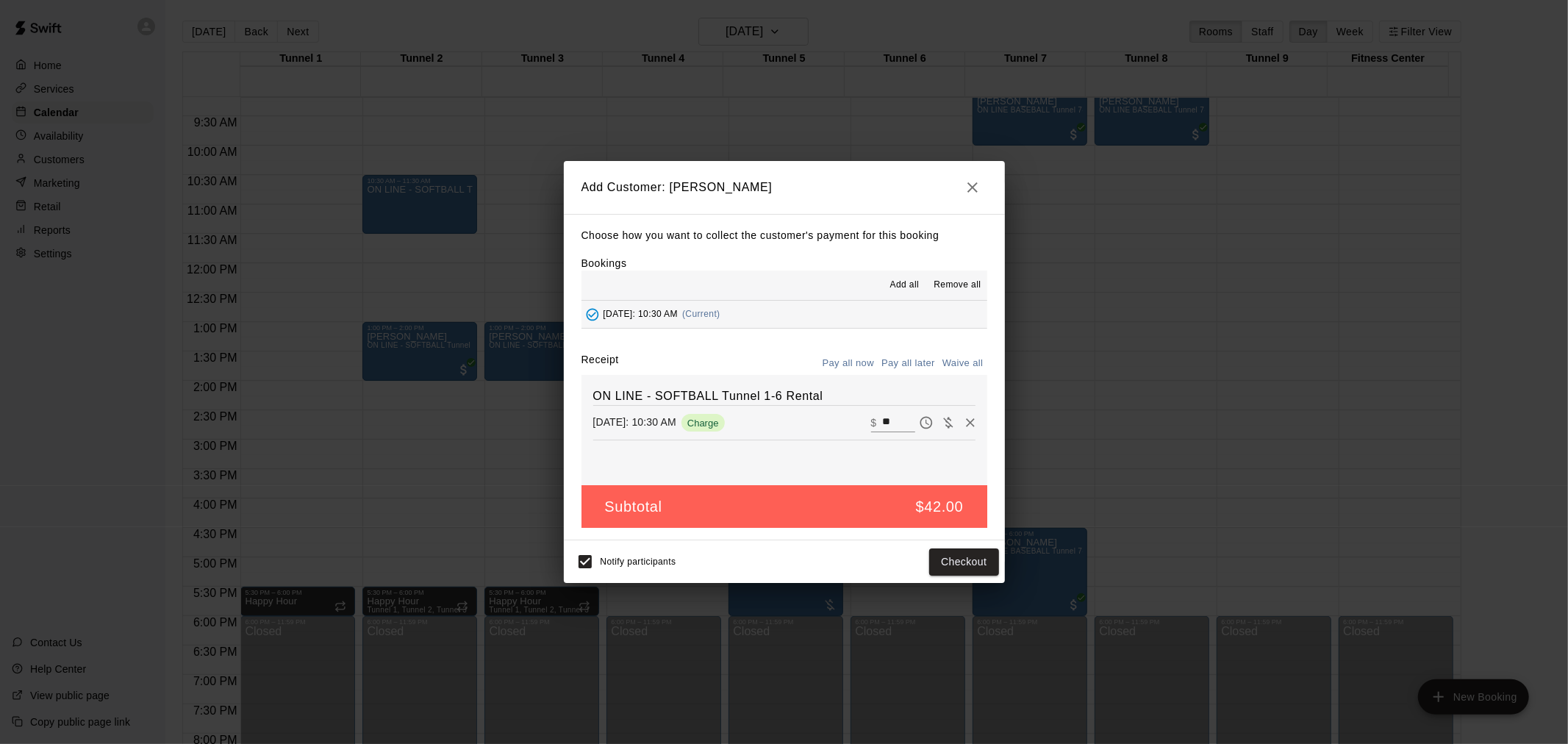
click at [900, 368] on button "Pay all later" at bounding box center [908, 363] width 61 height 23
click at [976, 570] on button "Add customer" at bounding box center [953, 562] width 90 height 27
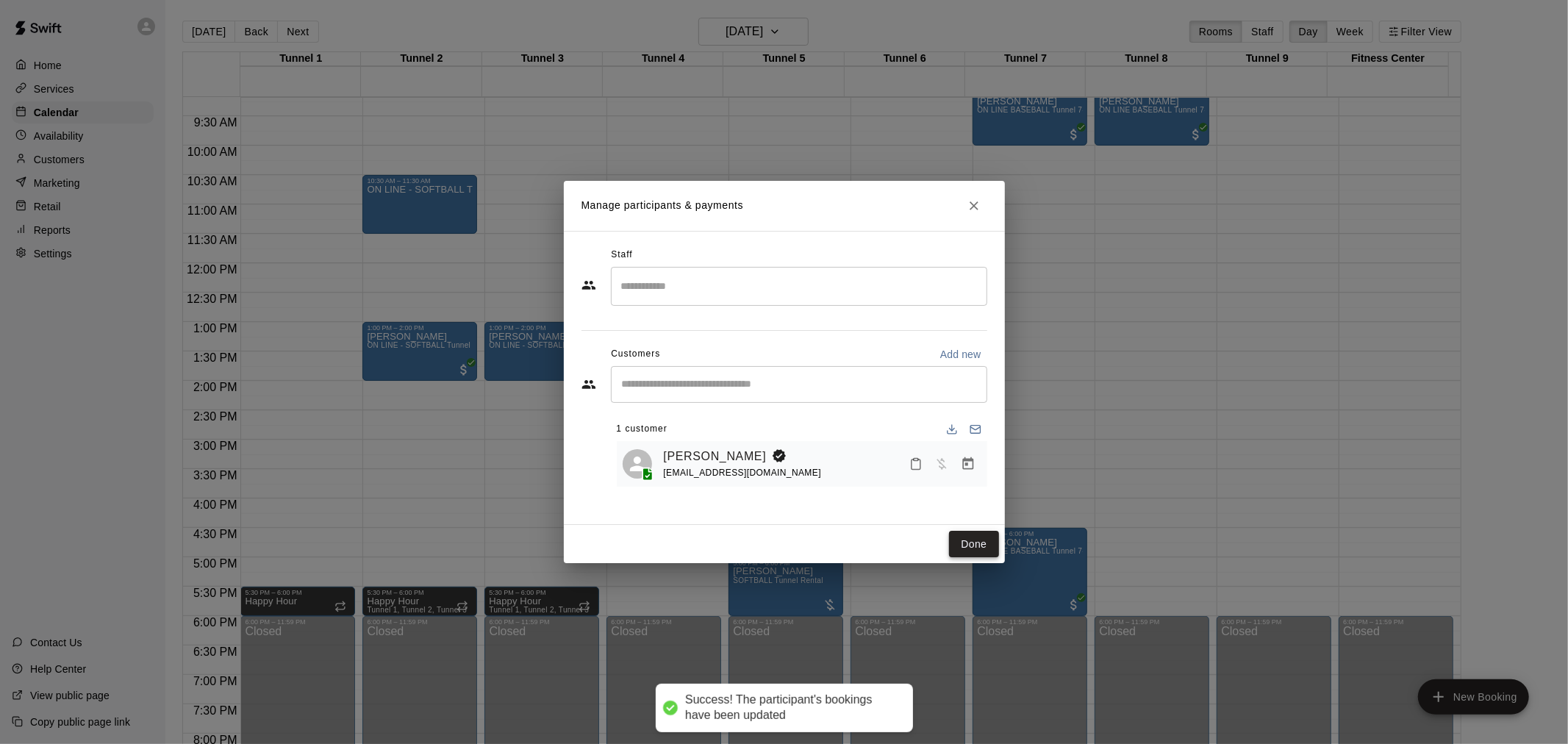
click at [967, 549] on button "Done" at bounding box center [973, 544] width 50 height 27
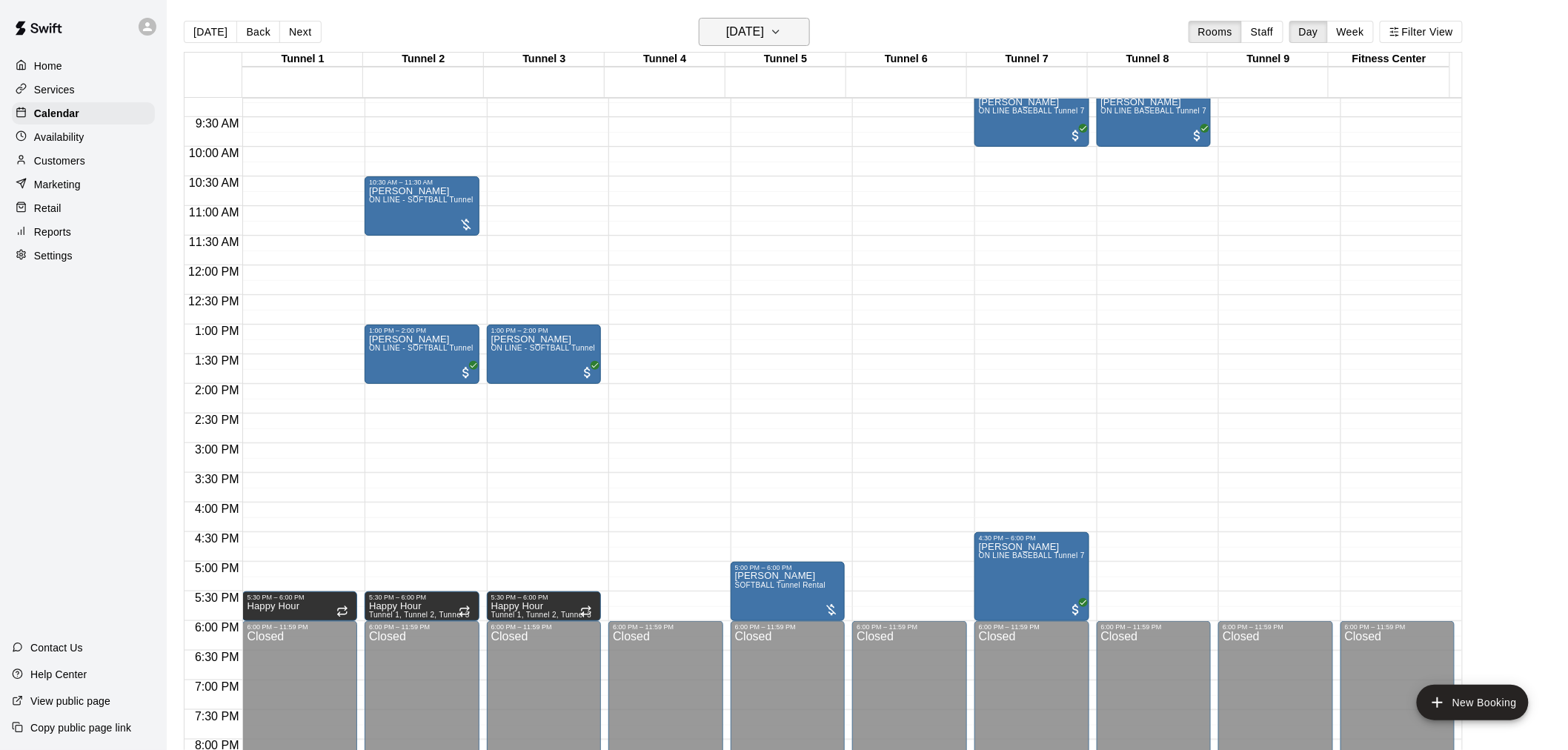
click at [764, 33] on h6 "Sunday Aug 24" at bounding box center [745, 32] width 38 height 21
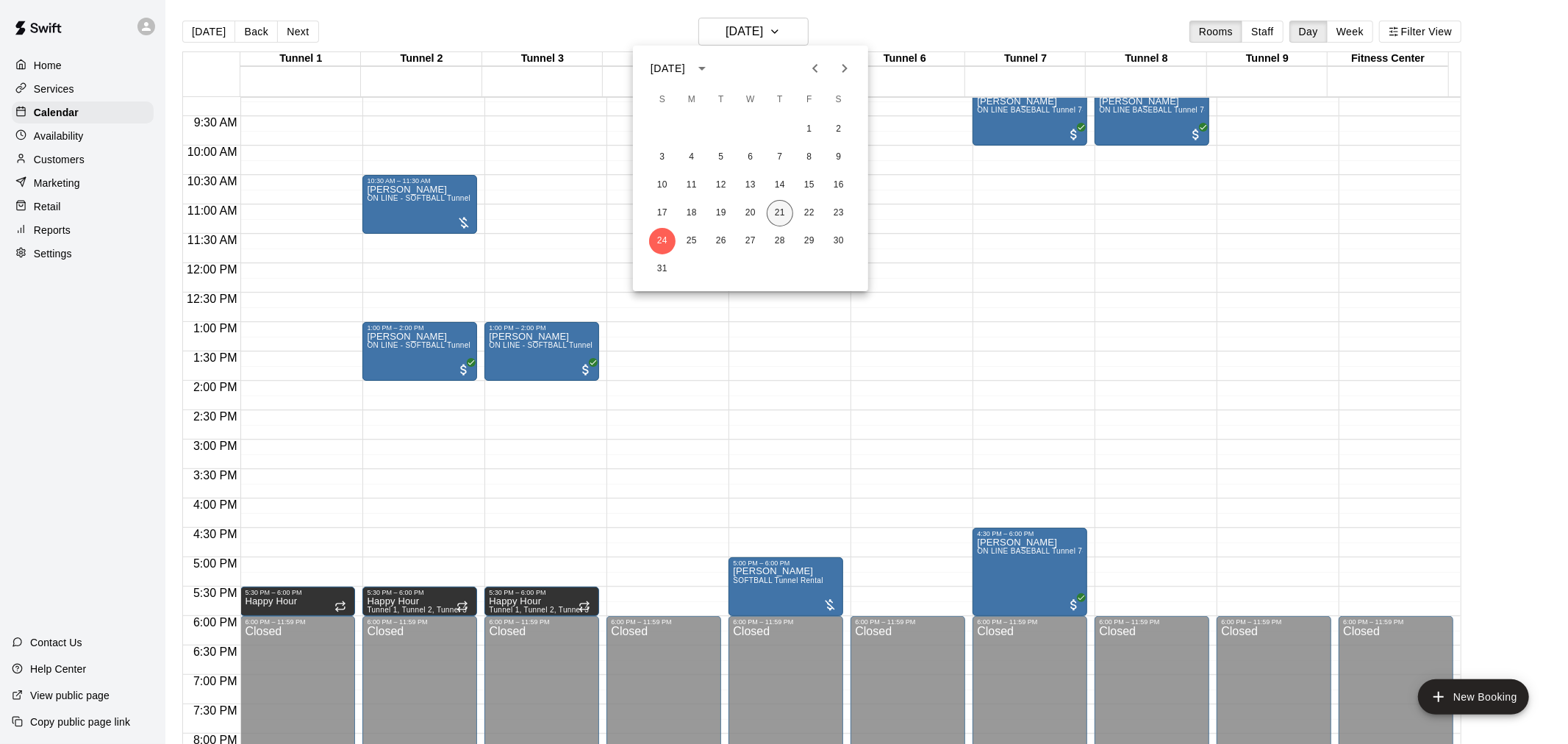
click at [772, 206] on button "21" at bounding box center [780, 213] width 27 height 27
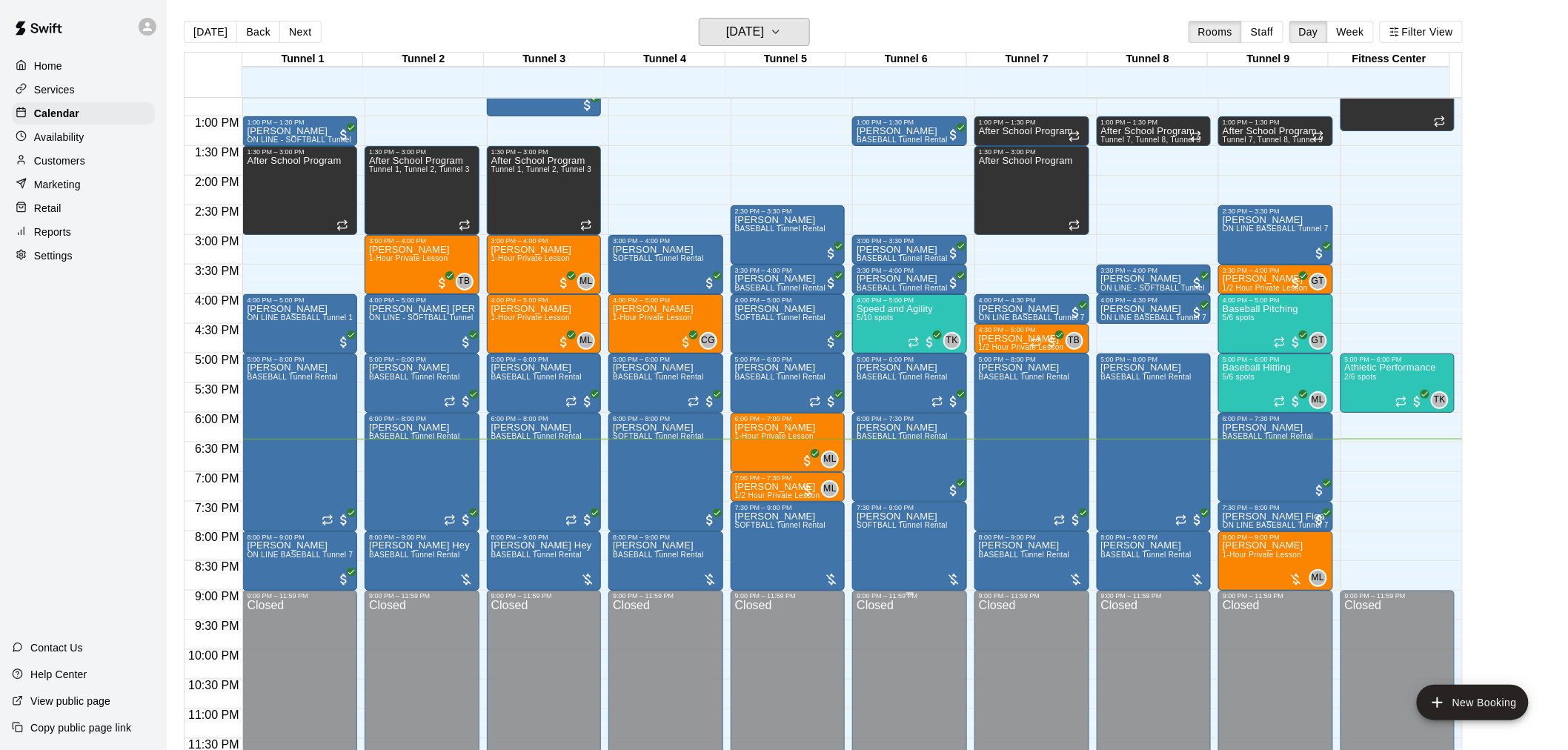
scroll to position [754, 0]
click at [715, 583] on div at bounding box center [710, 579] width 15 height 15
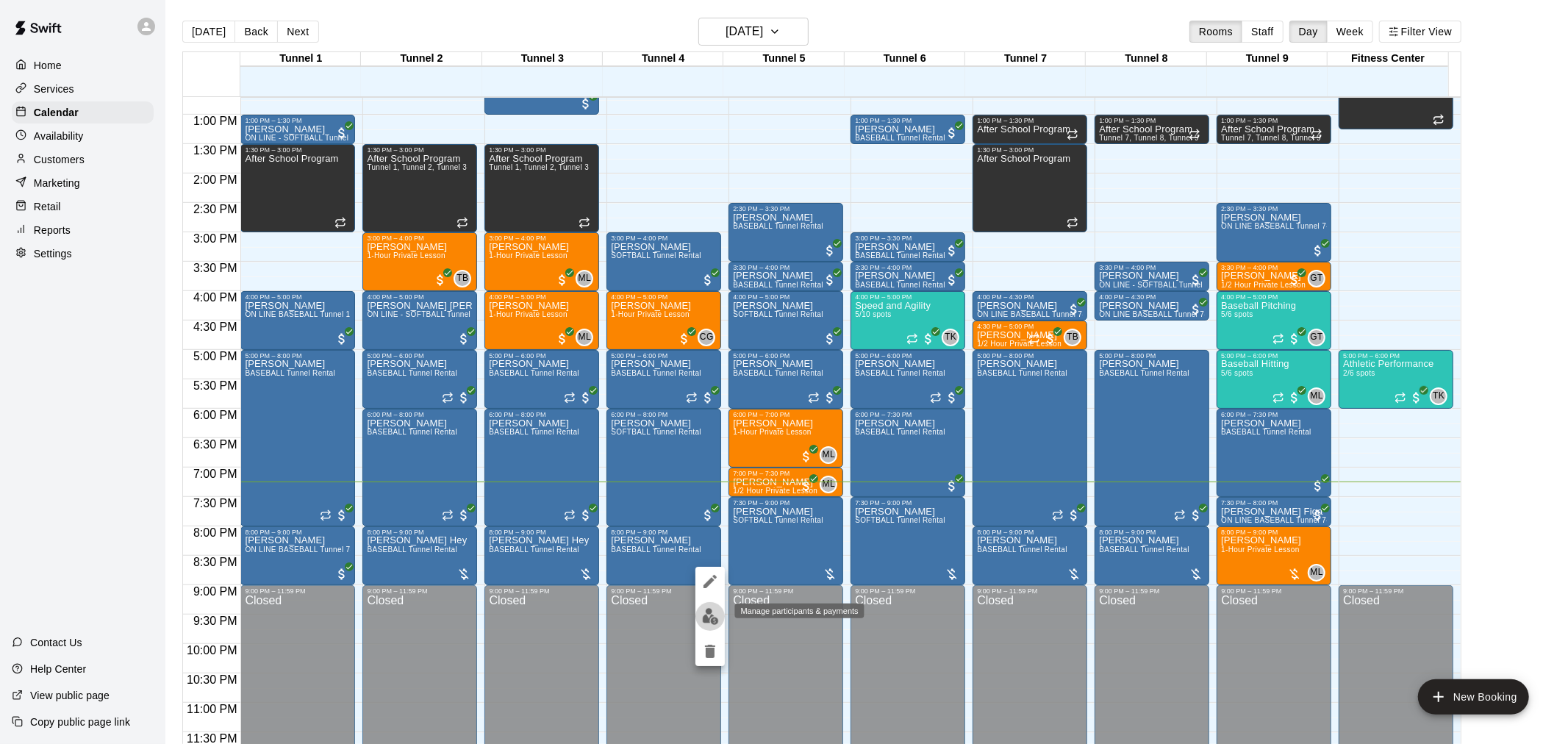
click at [716, 614] on img "edit" at bounding box center [710, 616] width 17 height 17
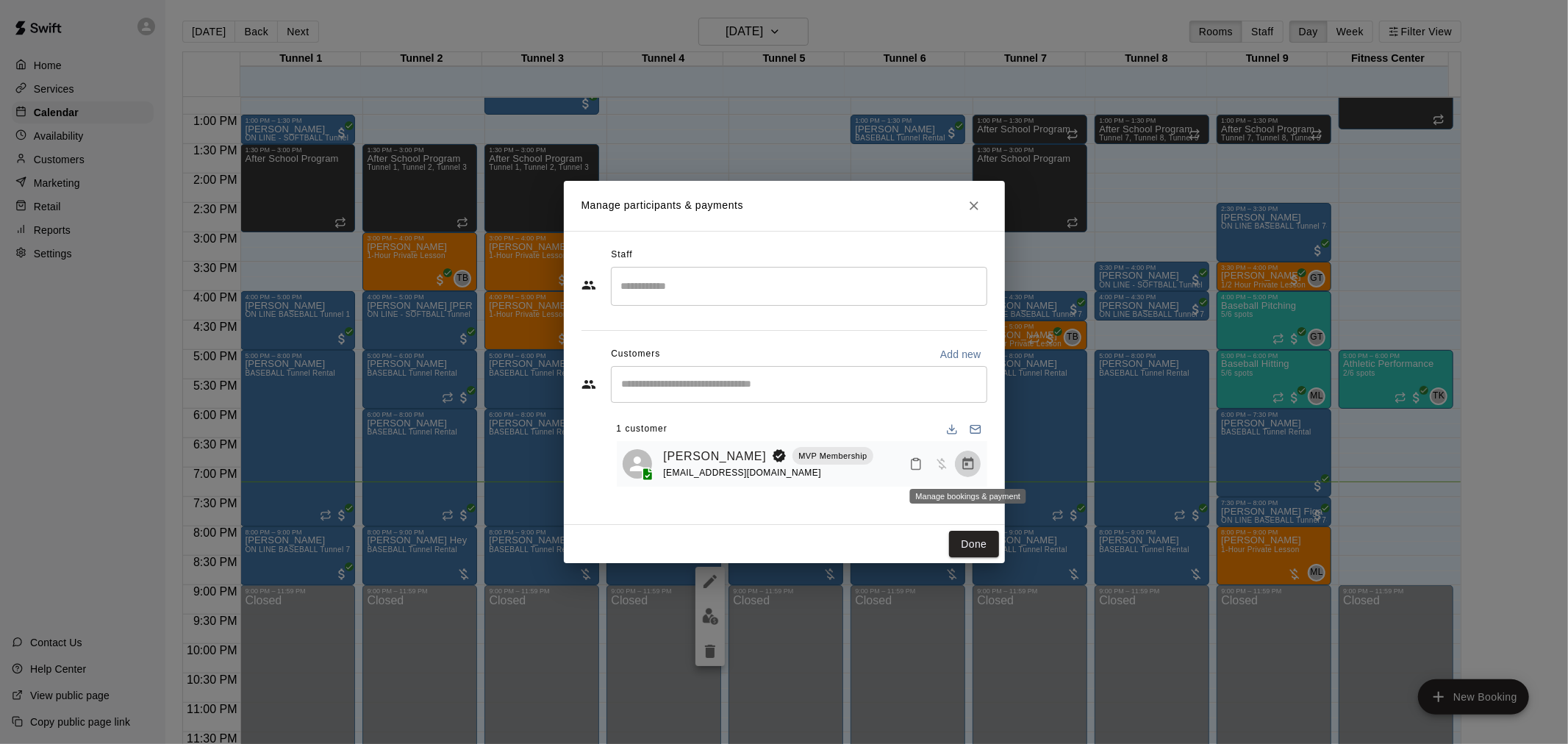
click at [967, 471] on icon "Manage bookings & payment" at bounding box center [968, 464] width 15 height 15
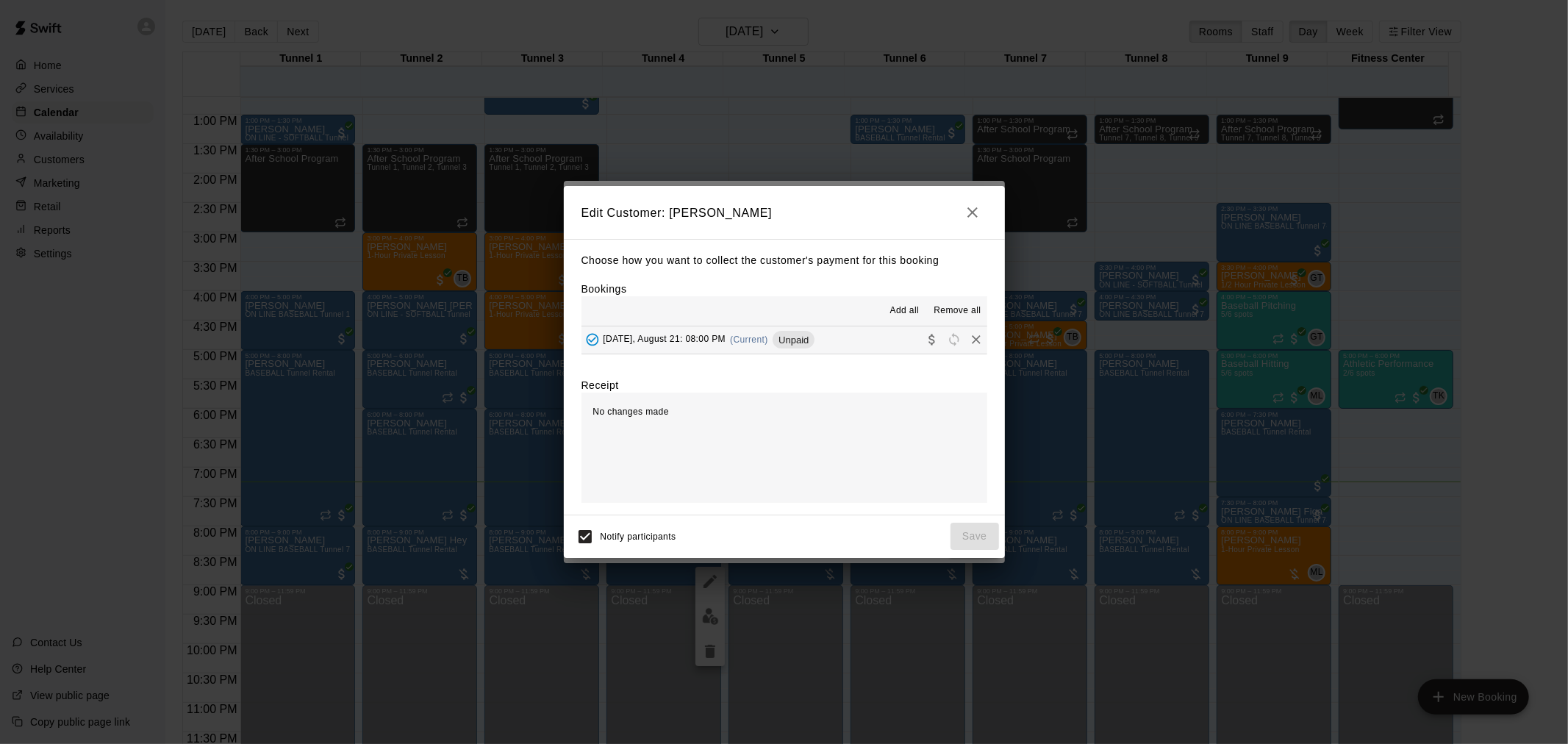
click at [803, 348] on div "Unpaid" at bounding box center [794, 339] width 42 height 18
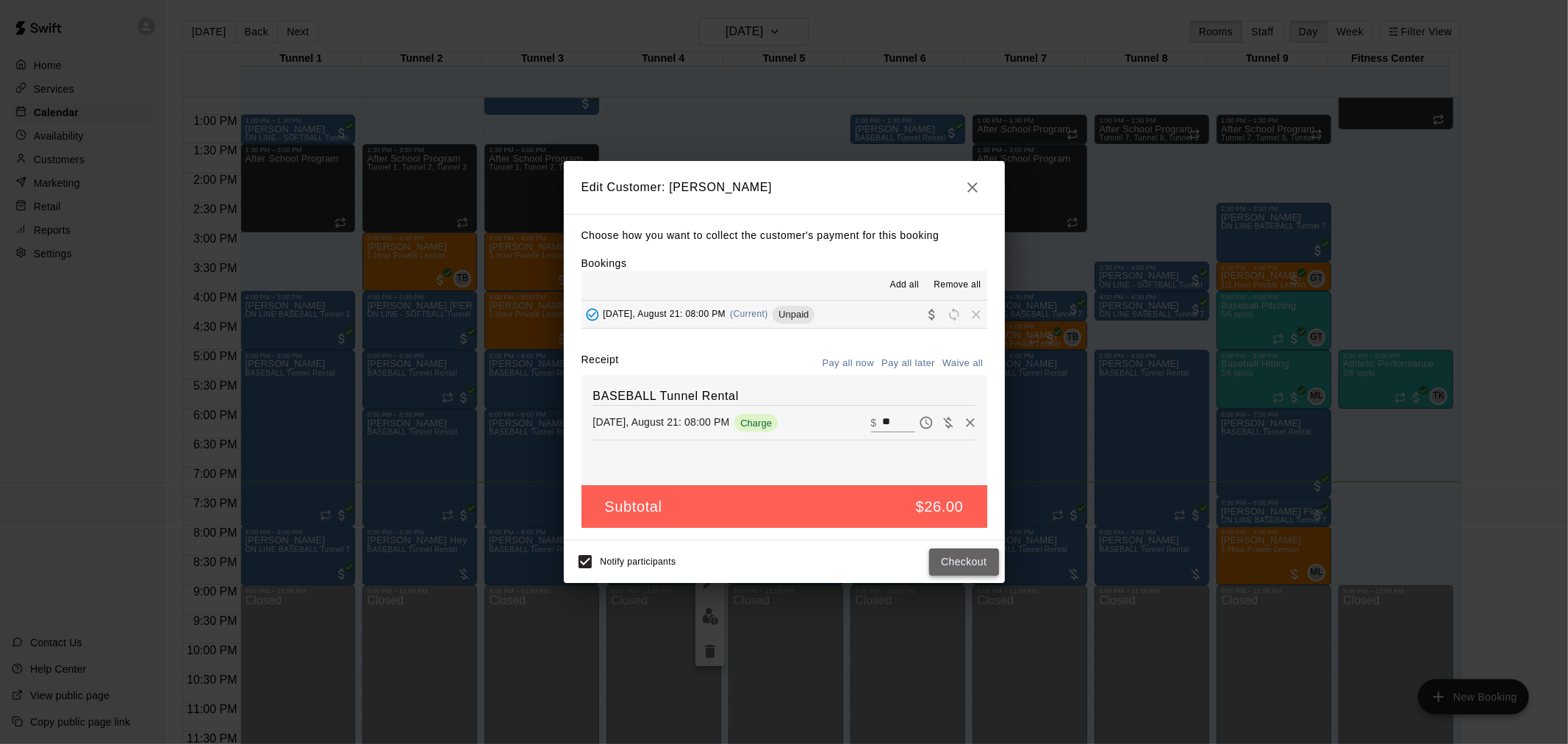
click at [963, 567] on button "Checkout" at bounding box center [963, 562] width 69 height 27
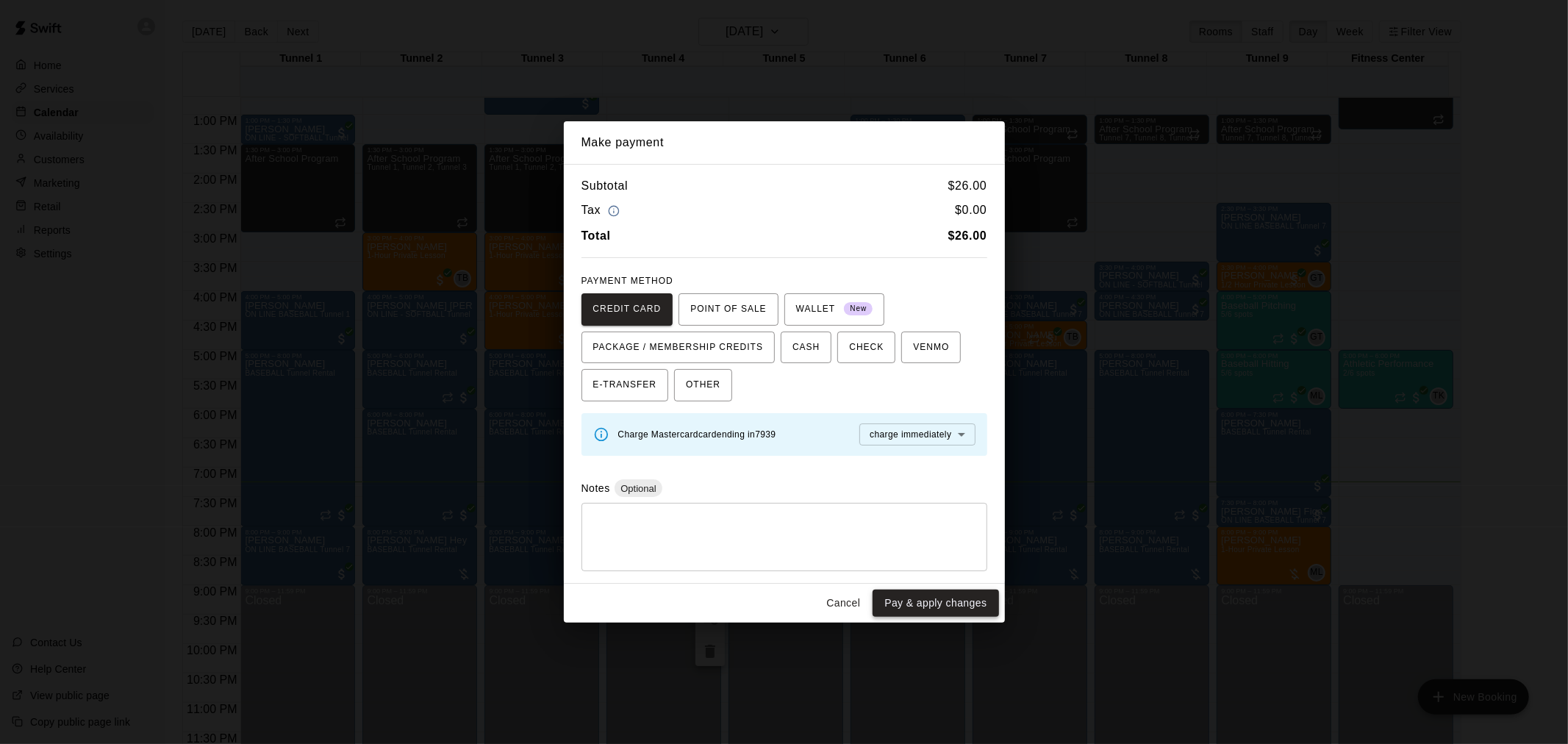
click at [947, 607] on button "Pay & apply changes" at bounding box center [936, 603] width 126 height 27
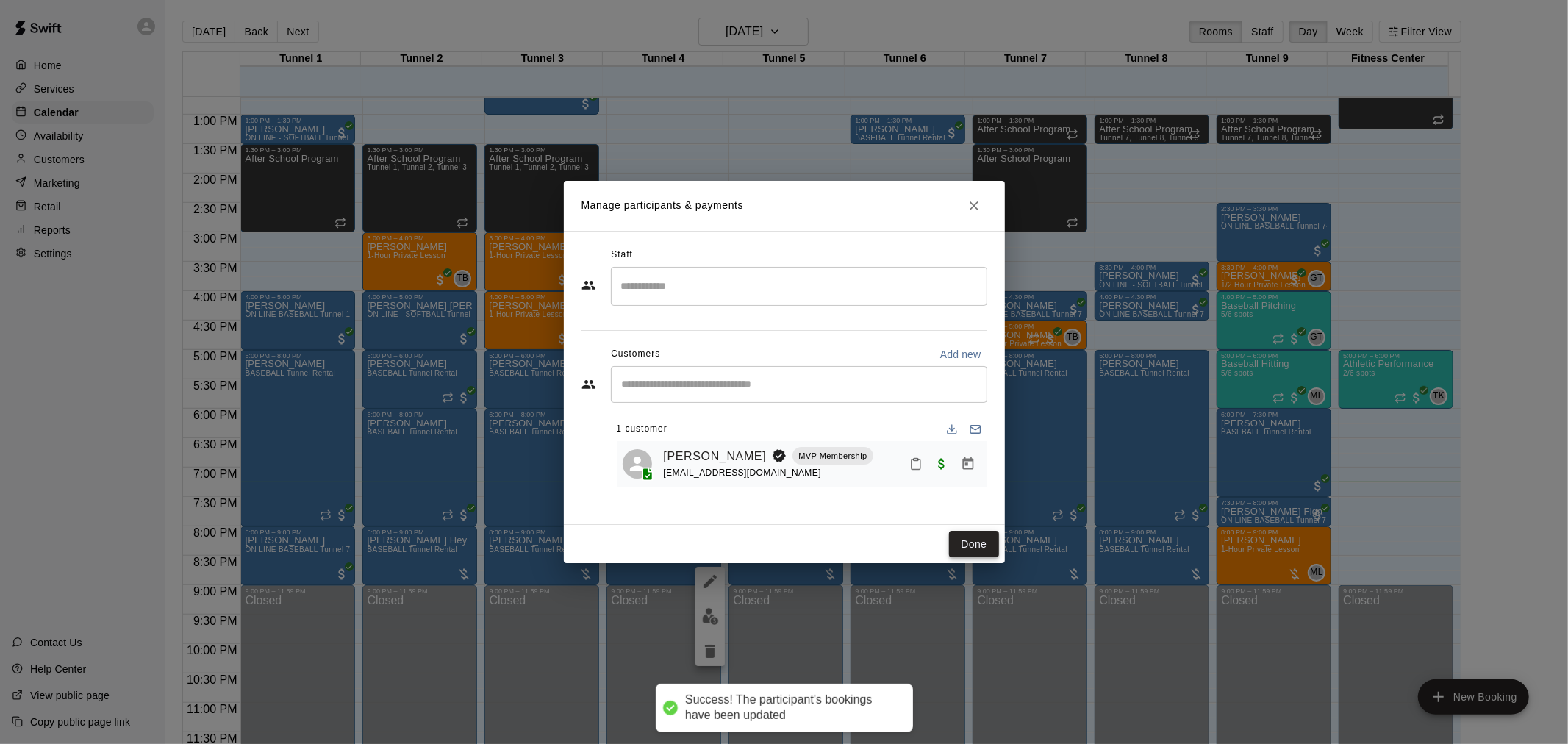
click at [988, 546] on button "Done" at bounding box center [973, 544] width 50 height 27
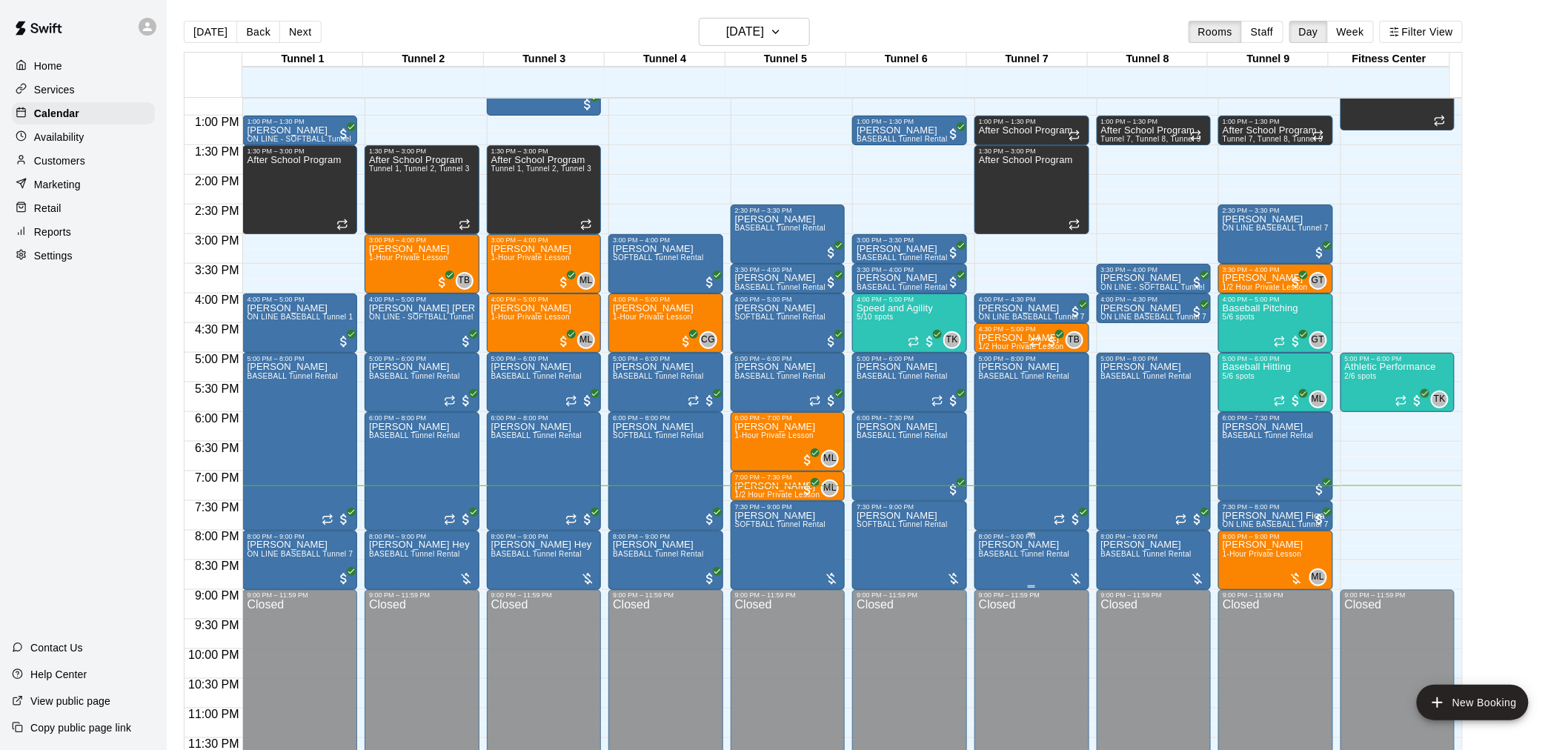
click at [1069, 579] on div at bounding box center [1076, 579] width 15 height 15
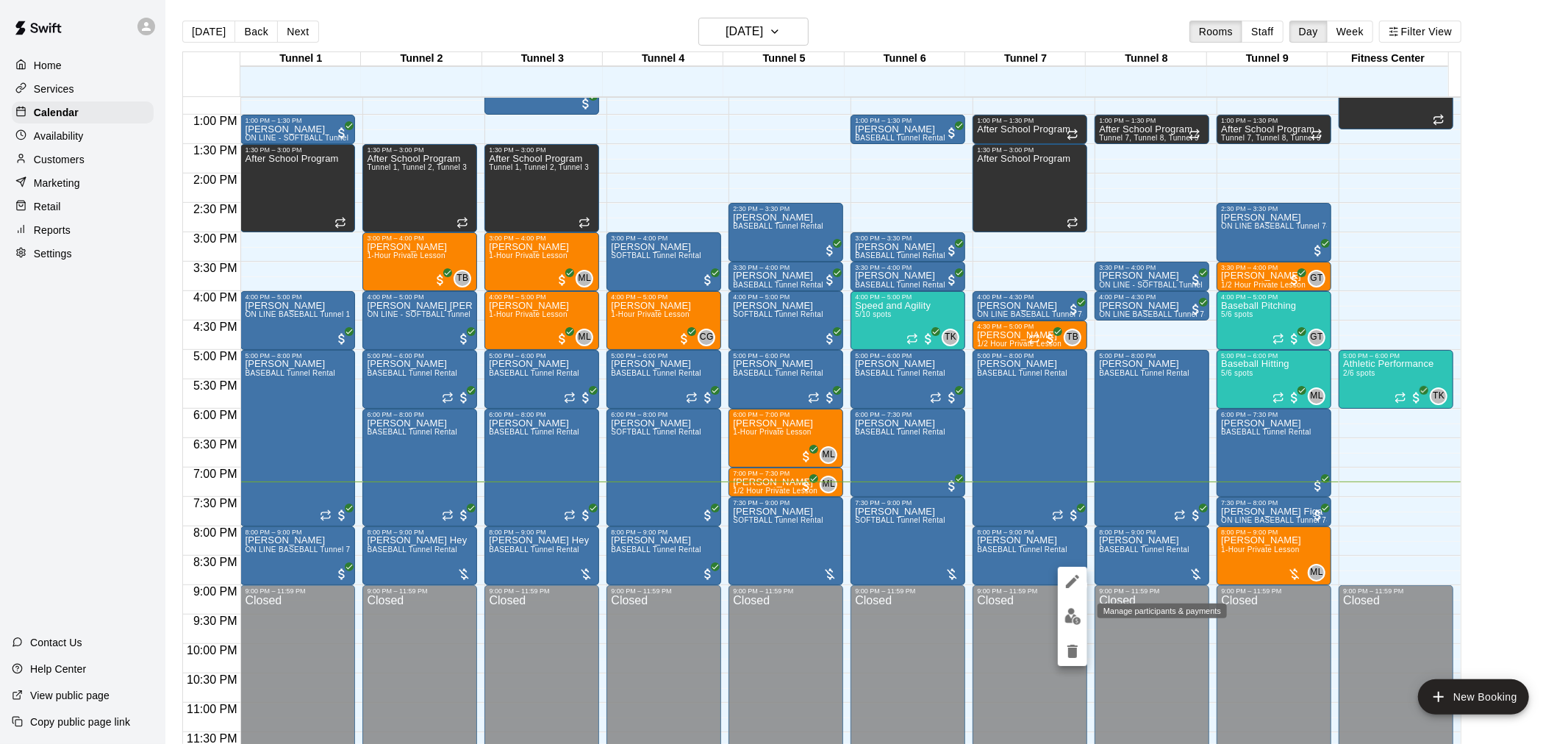
click at [1070, 614] on img "edit" at bounding box center [1072, 616] width 17 height 17
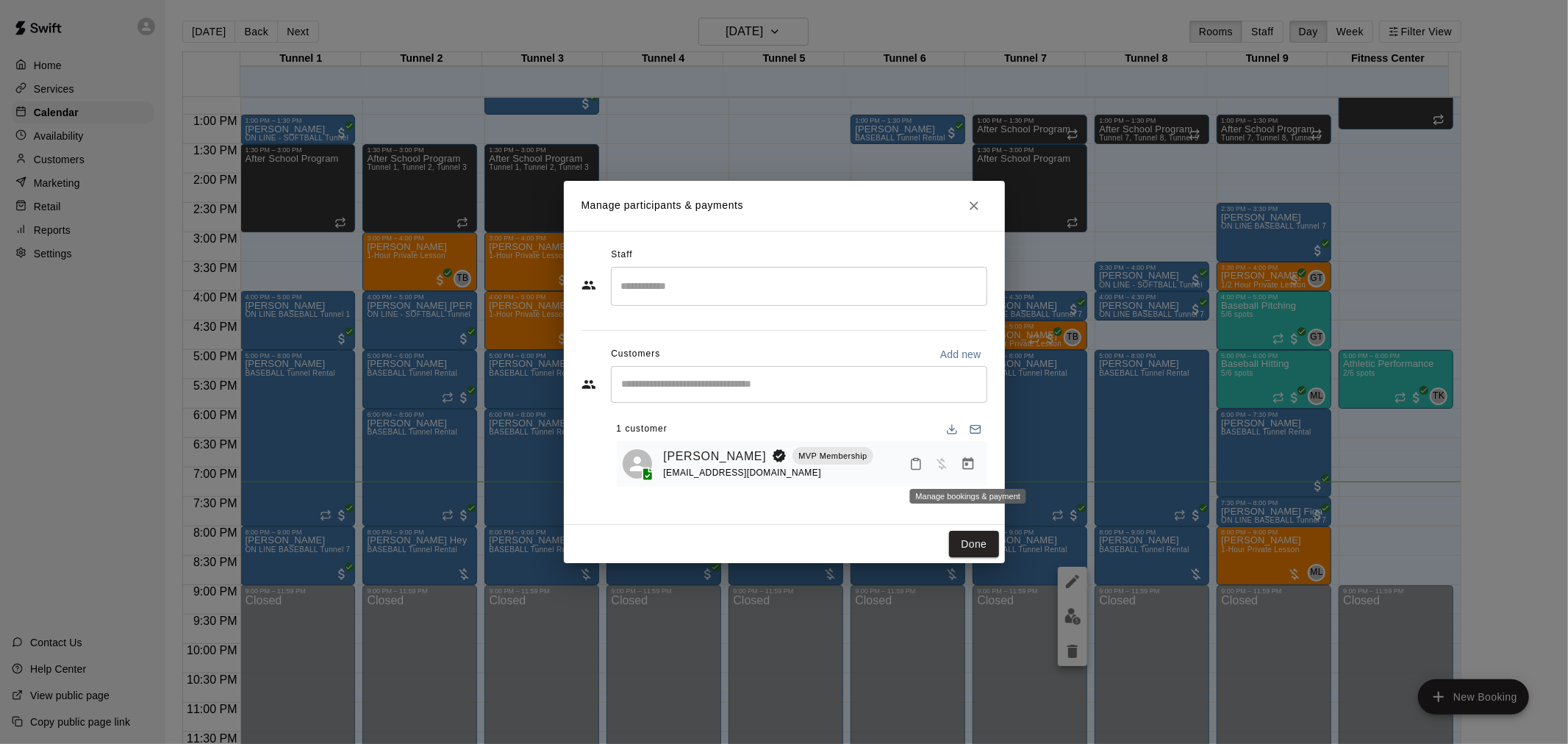
click at [959, 460] on button "Manage bookings & payment" at bounding box center [968, 464] width 27 height 27
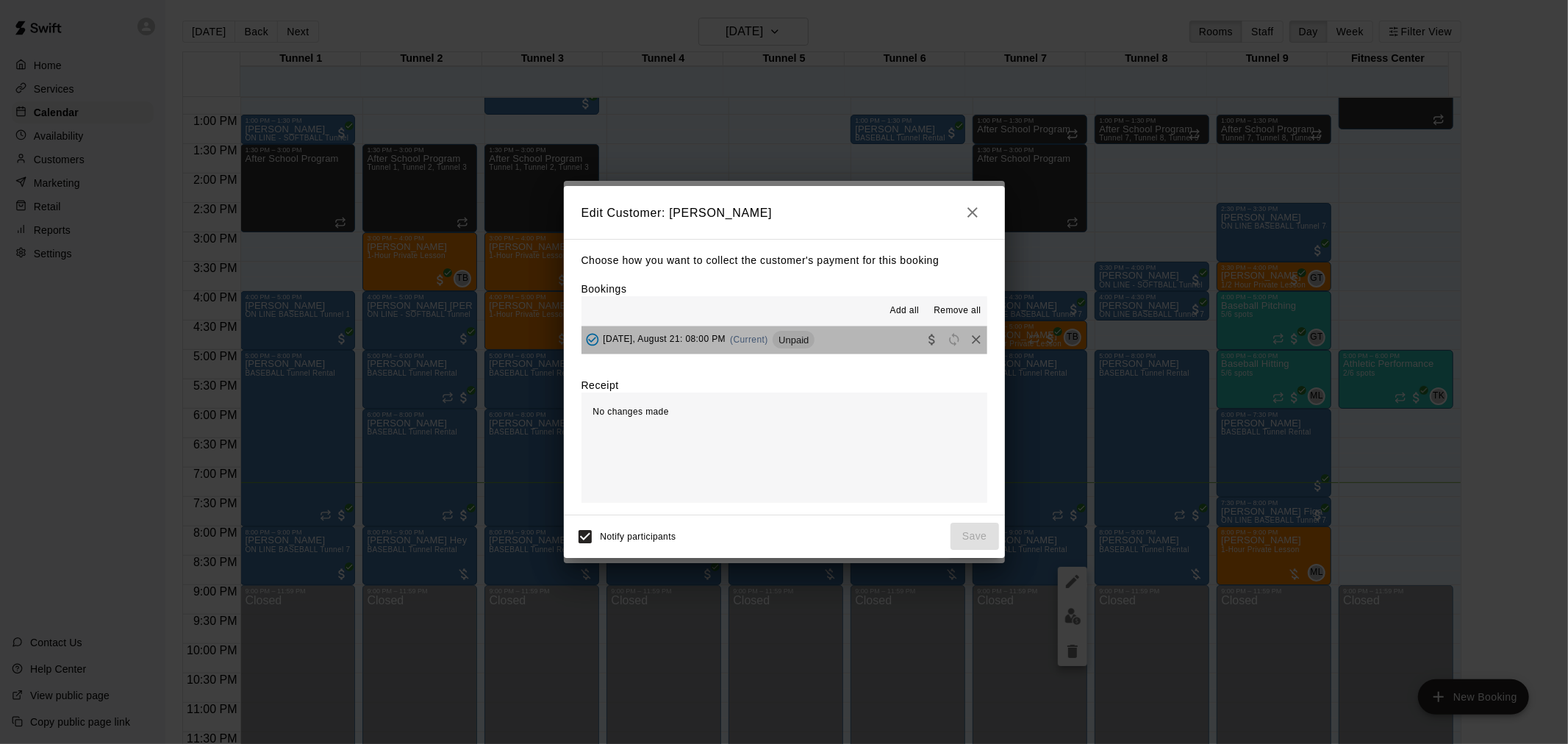
click at [831, 342] on button "Thursday, August 21: 08:00 PM (Current) Unpaid" at bounding box center [784, 339] width 406 height 27
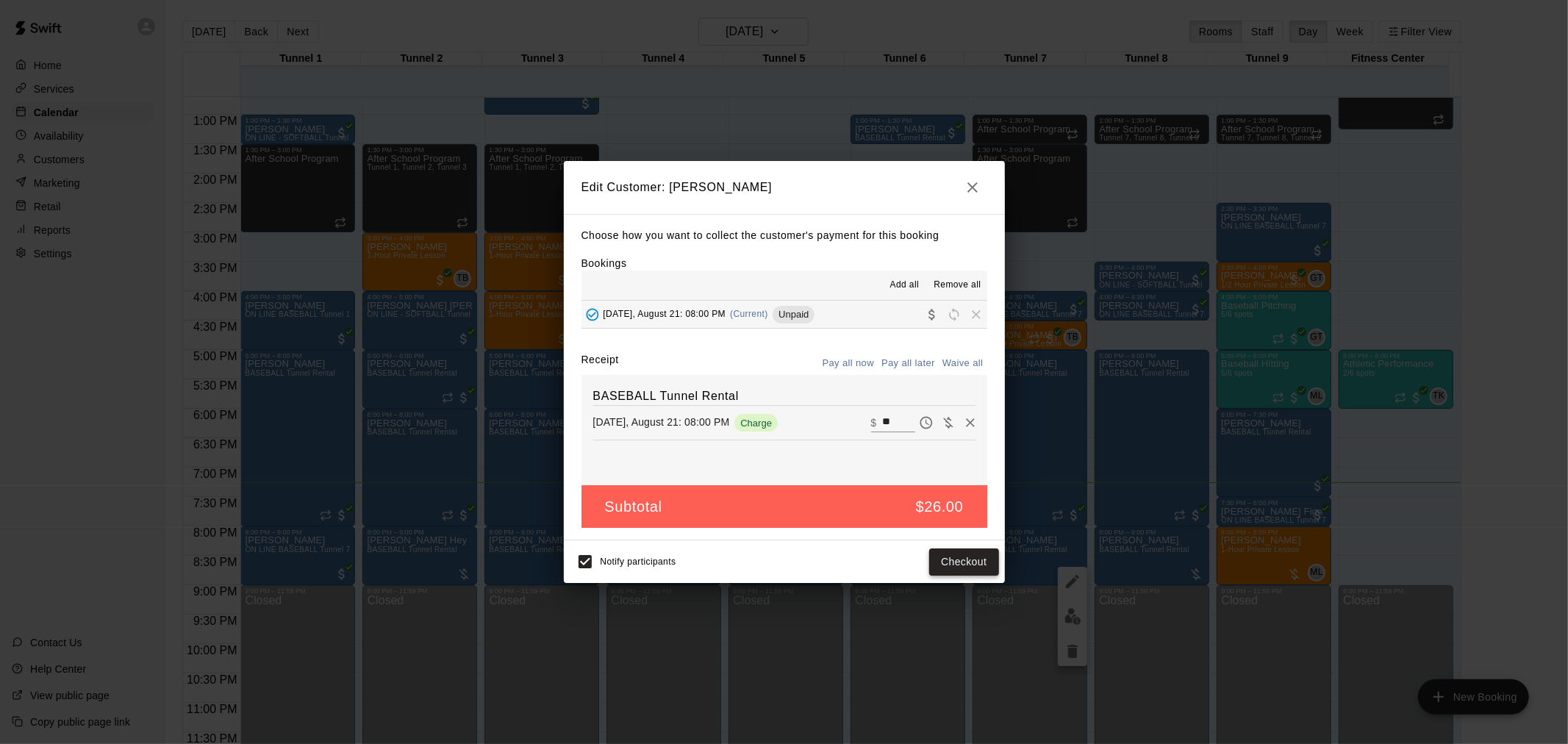
click at [962, 564] on button "Checkout" at bounding box center [963, 562] width 69 height 27
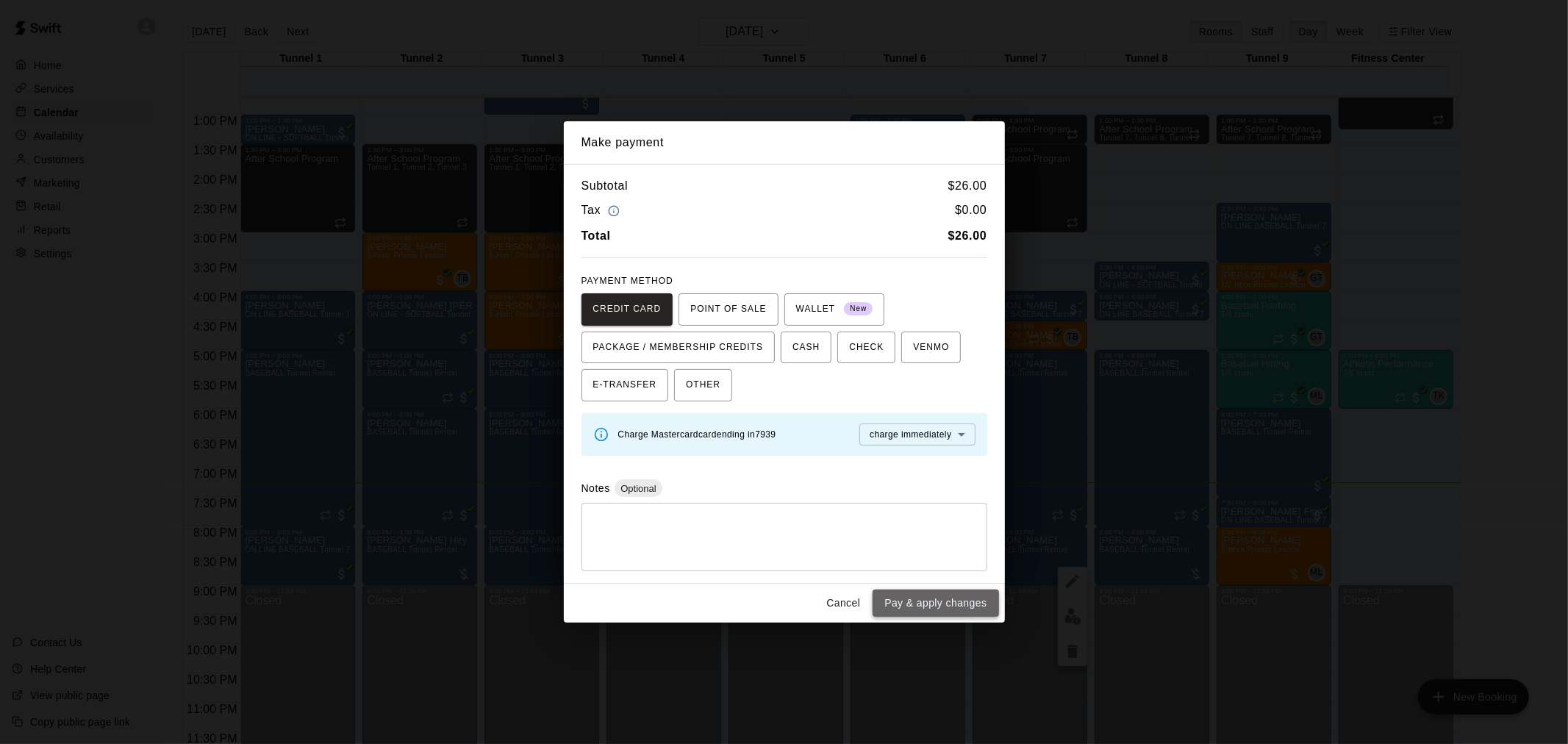
click at [930, 600] on button "Pay & apply changes" at bounding box center [936, 603] width 126 height 27
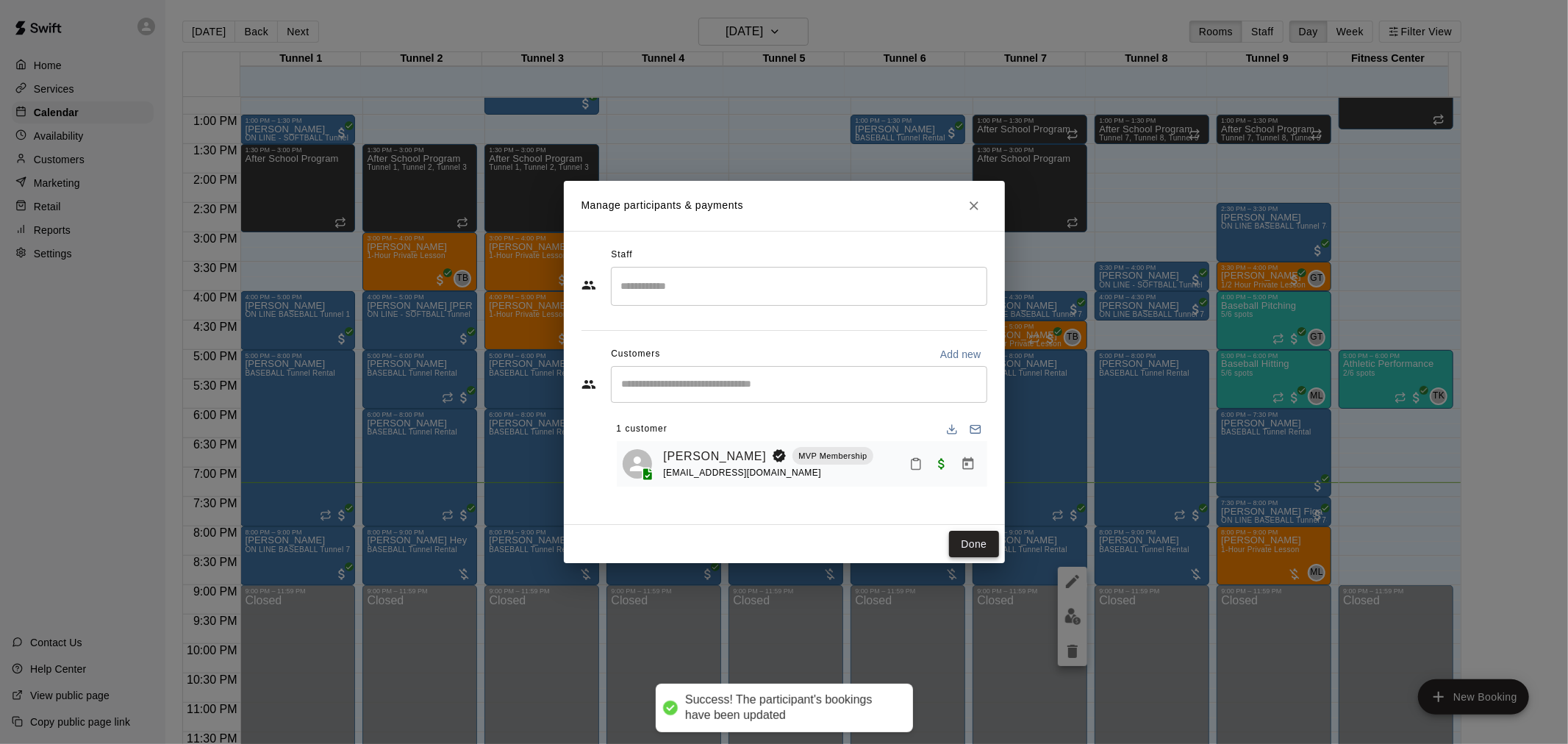
click at [990, 539] on button "Done" at bounding box center [973, 544] width 50 height 27
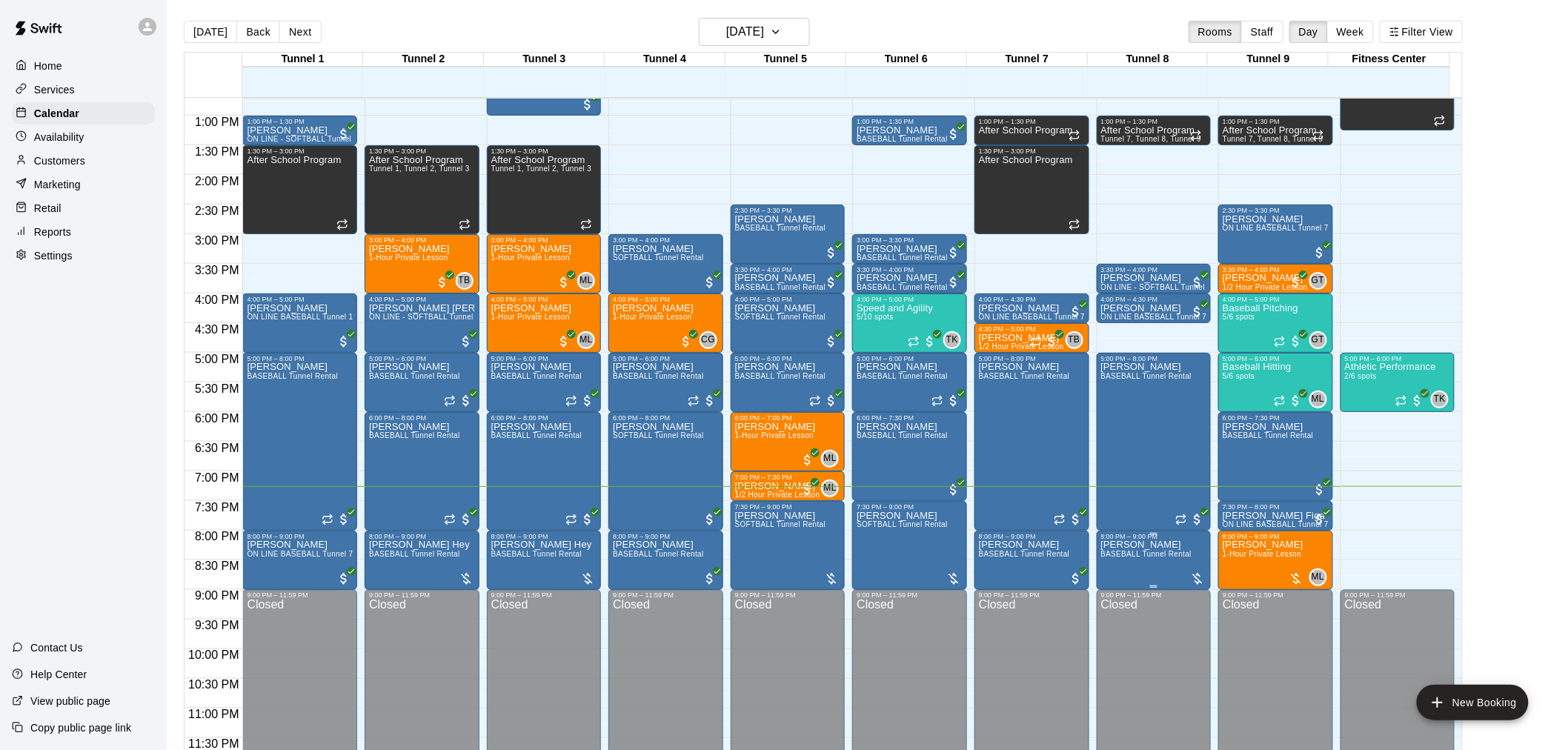
click at [1198, 579] on div at bounding box center [1197, 579] width 15 height 15
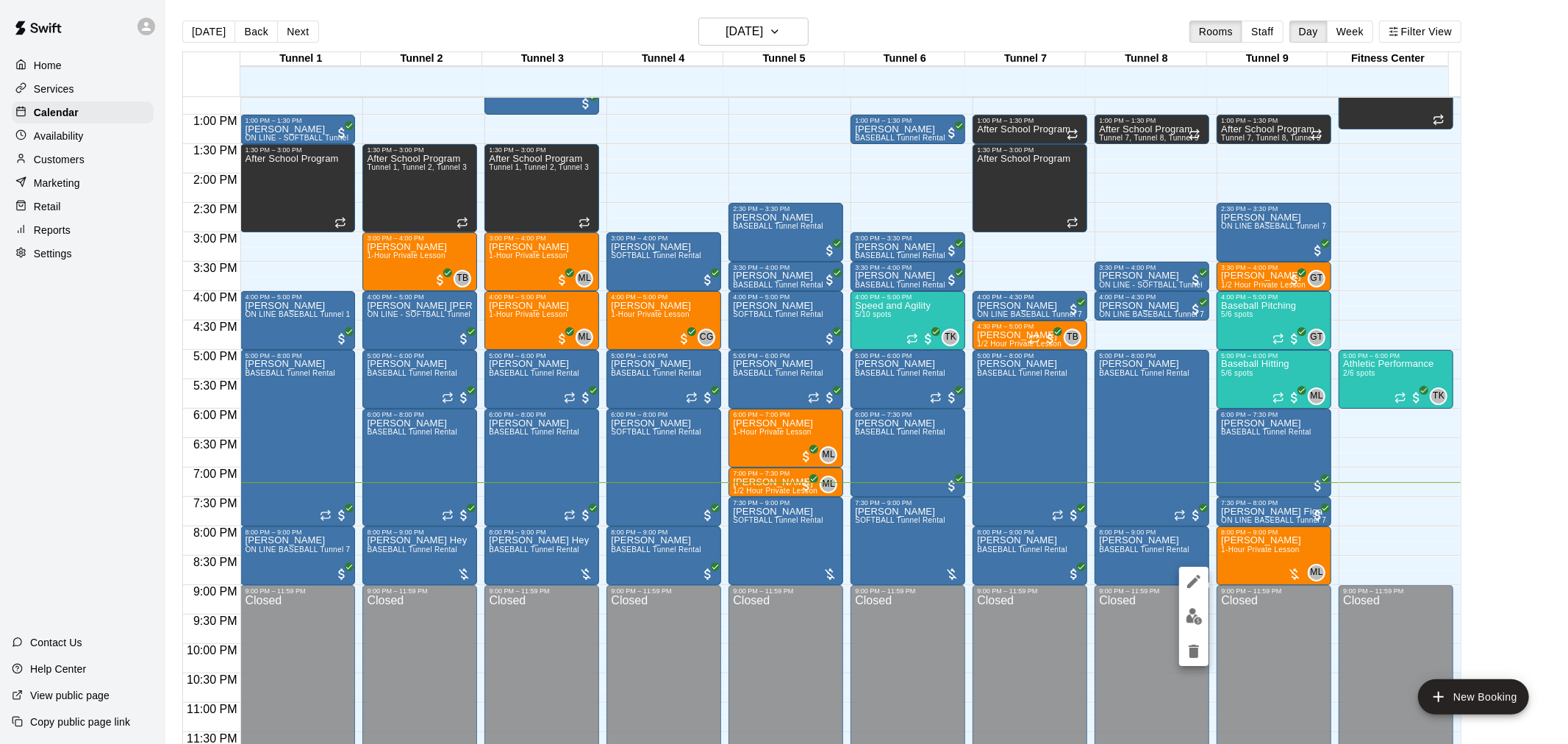
click at [1199, 611] on img "edit" at bounding box center [1194, 616] width 17 height 17
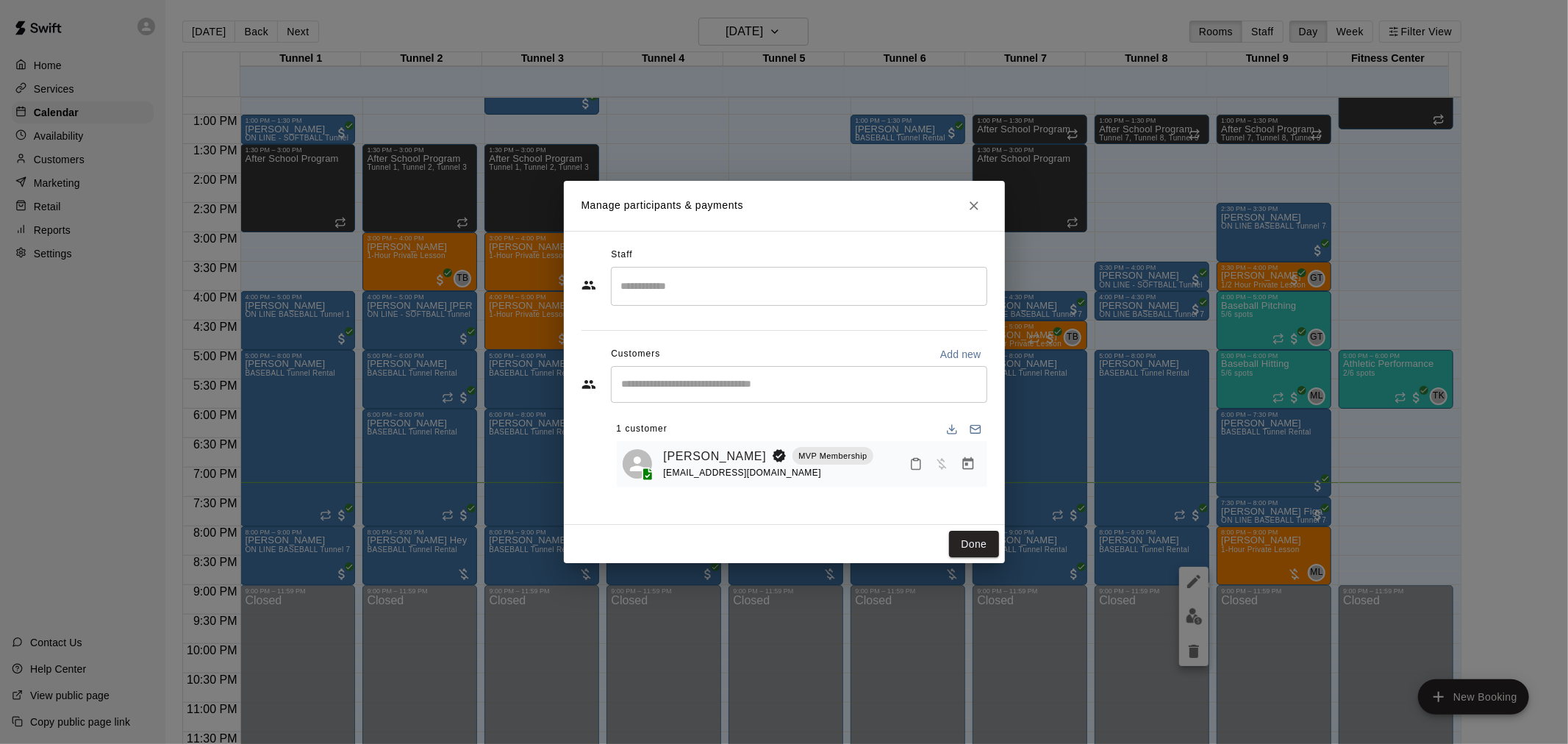
click at [956, 473] on div at bounding box center [942, 464] width 78 height 27
click at [962, 468] on icon "Manage bookings & payment" at bounding box center [968, 464] width 15 height 15
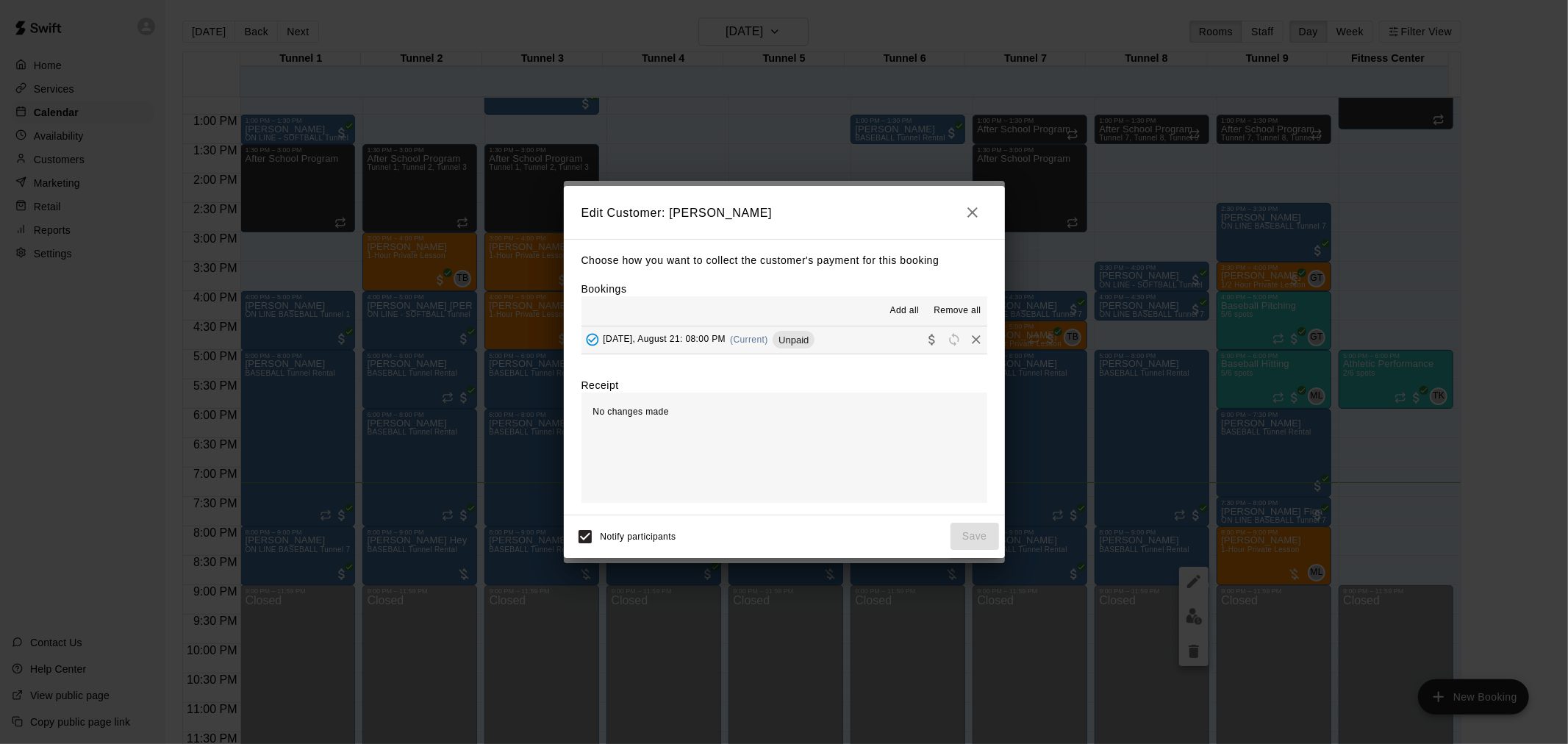
click at [861, 347] on button "Thursday, August 21: 08:00 PM (Current) Unpaid" at bounding box center [784, 339] width 406 height 27
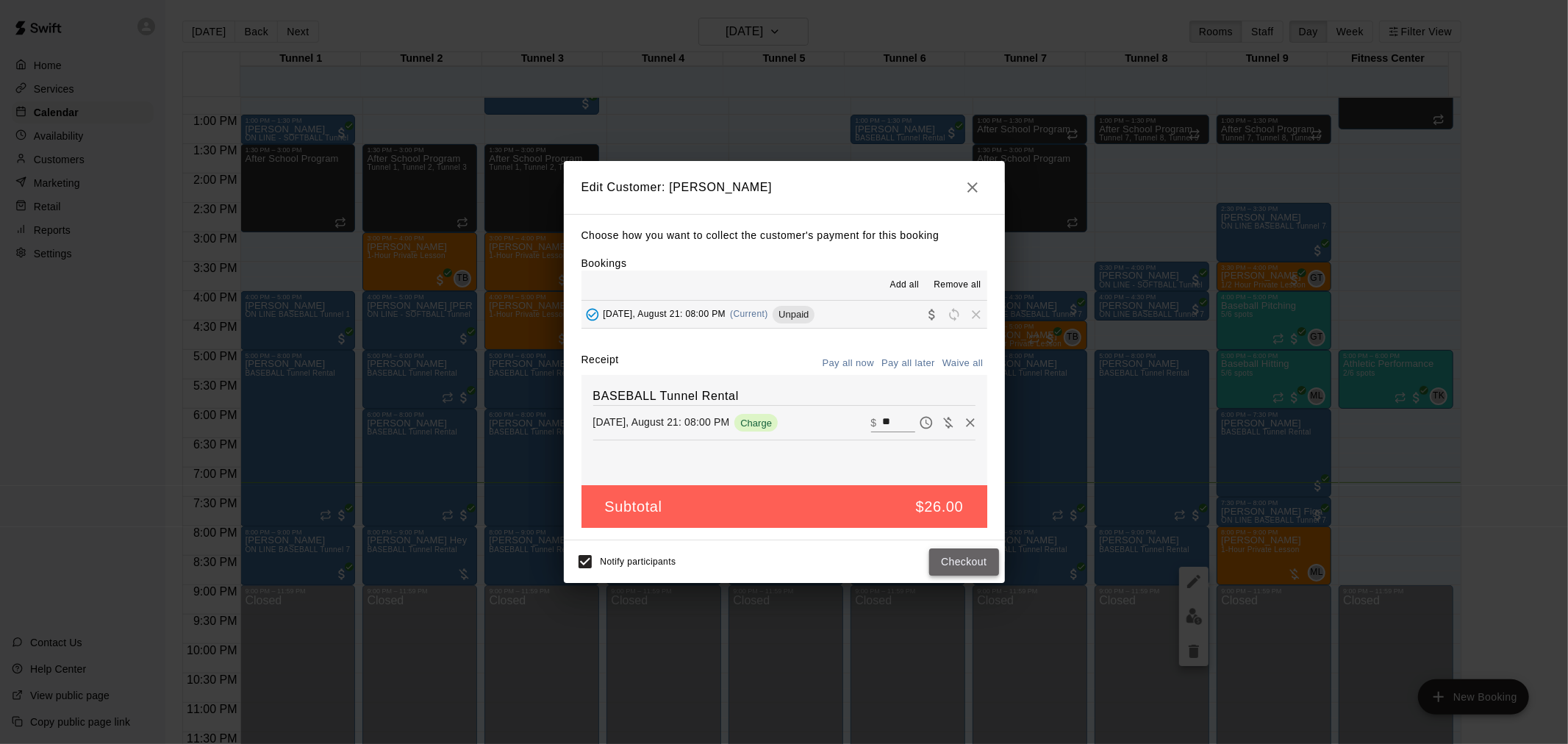
click at [950, 555] on button "Checkout" at bounding box center [963, 562] width 69 height 27
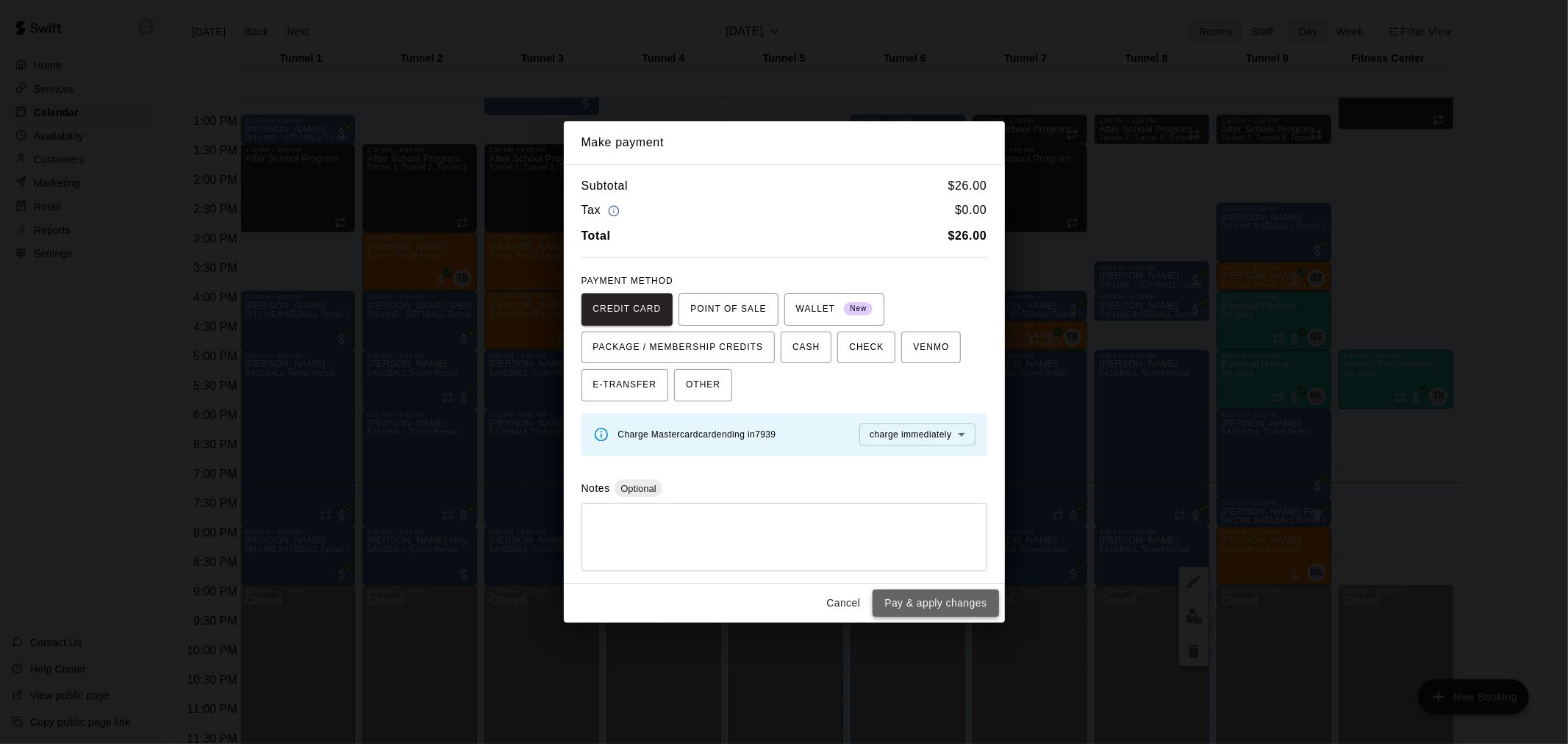
click at [926, 603] on button "Pay & apply changes" at bounding box center [936, 603] width 126 height 27
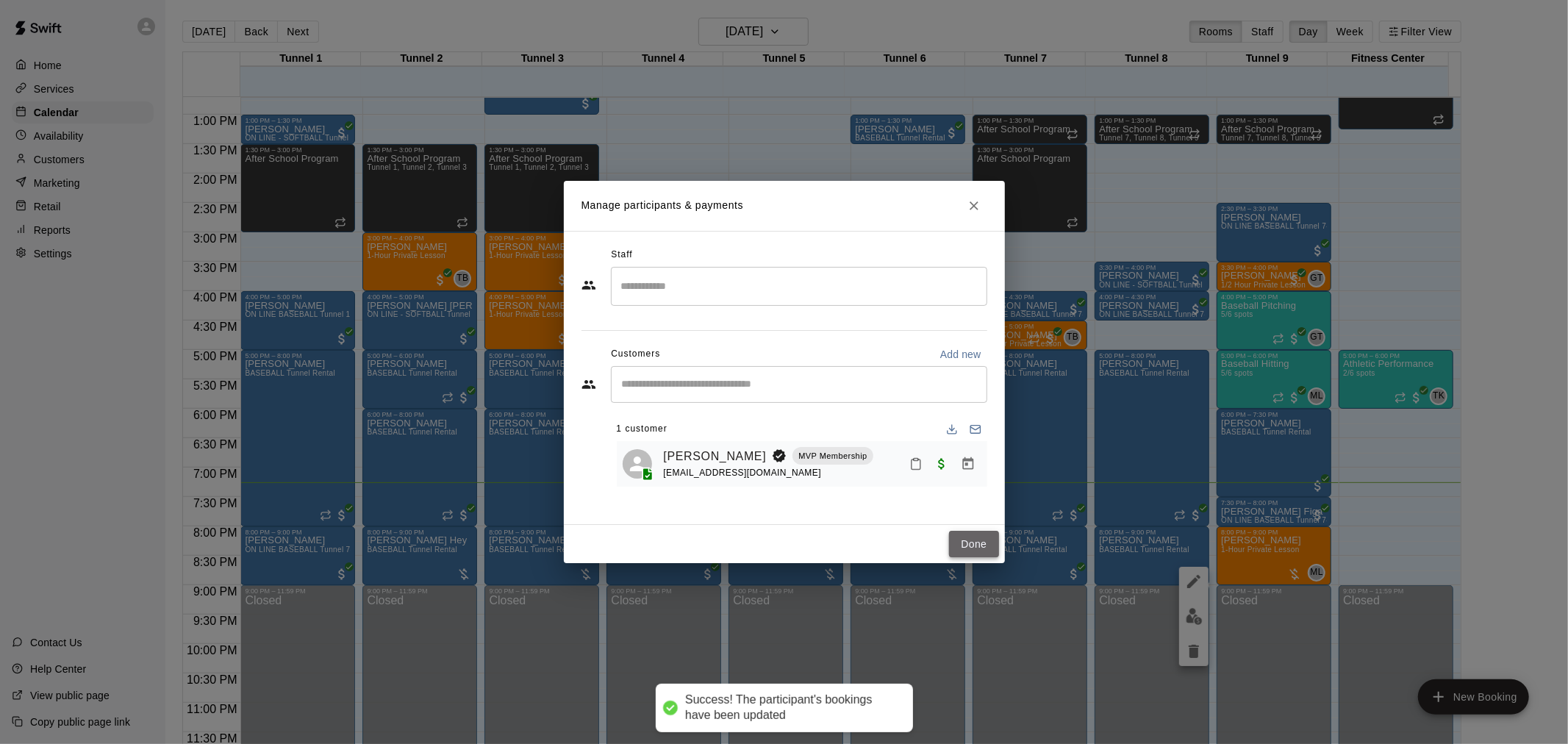
click at [963, 541] on button "Done" at bounding box center [973, 544] width 50 height 27
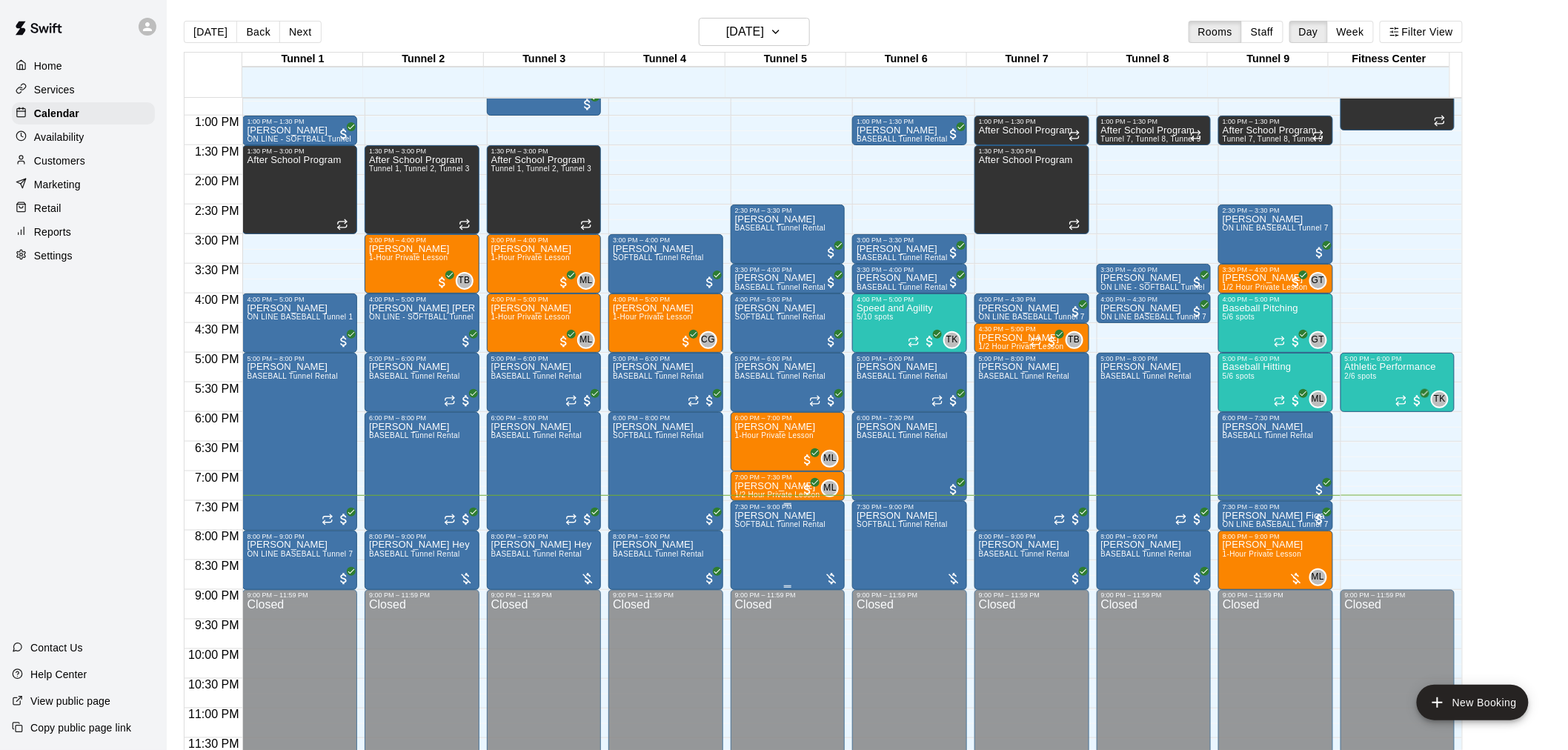
click at [831, 571] on div at bounding box center [831, 579] width 15 height 15
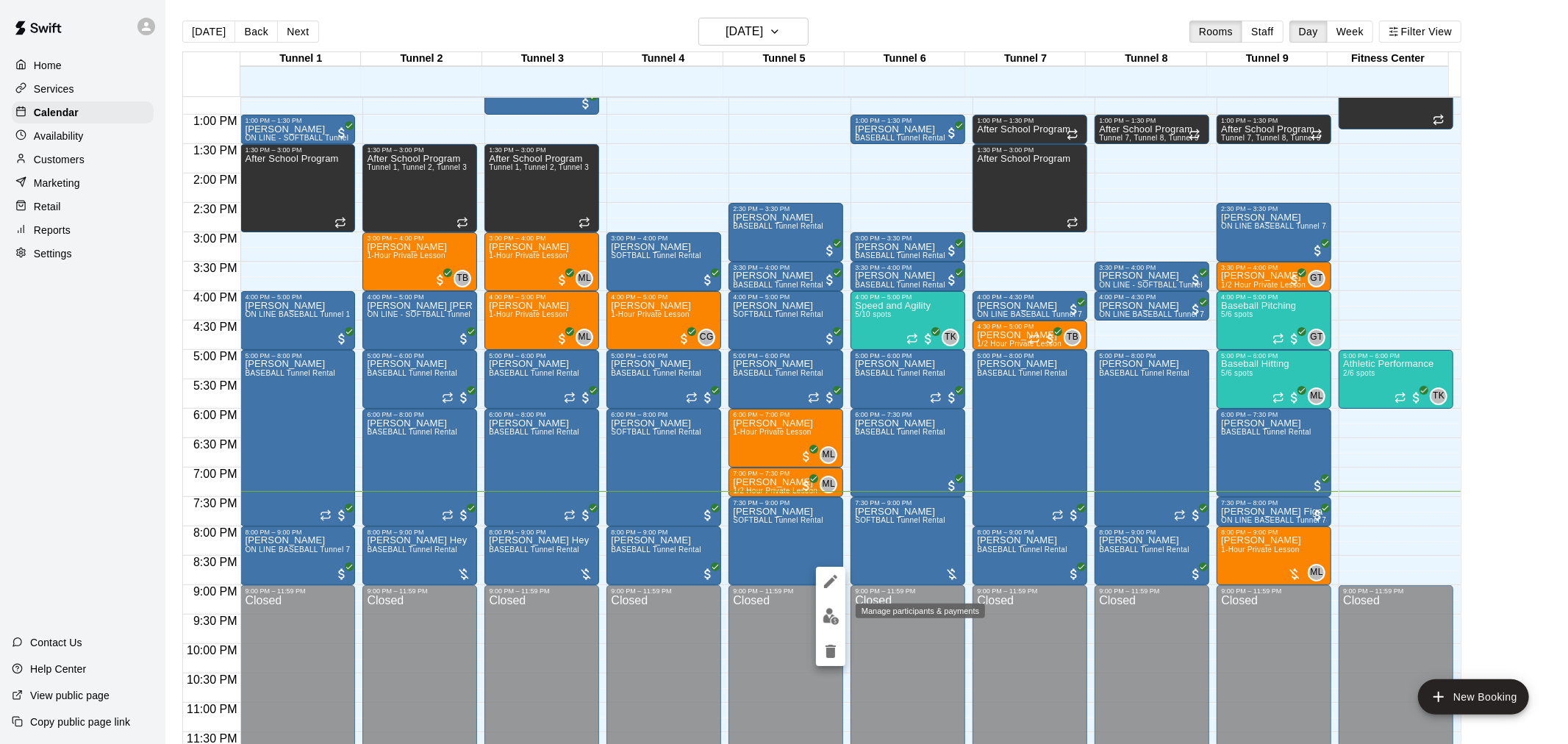
click at [839, 615] on img "edit" at bounding box center [831, 616] width 17 height 17
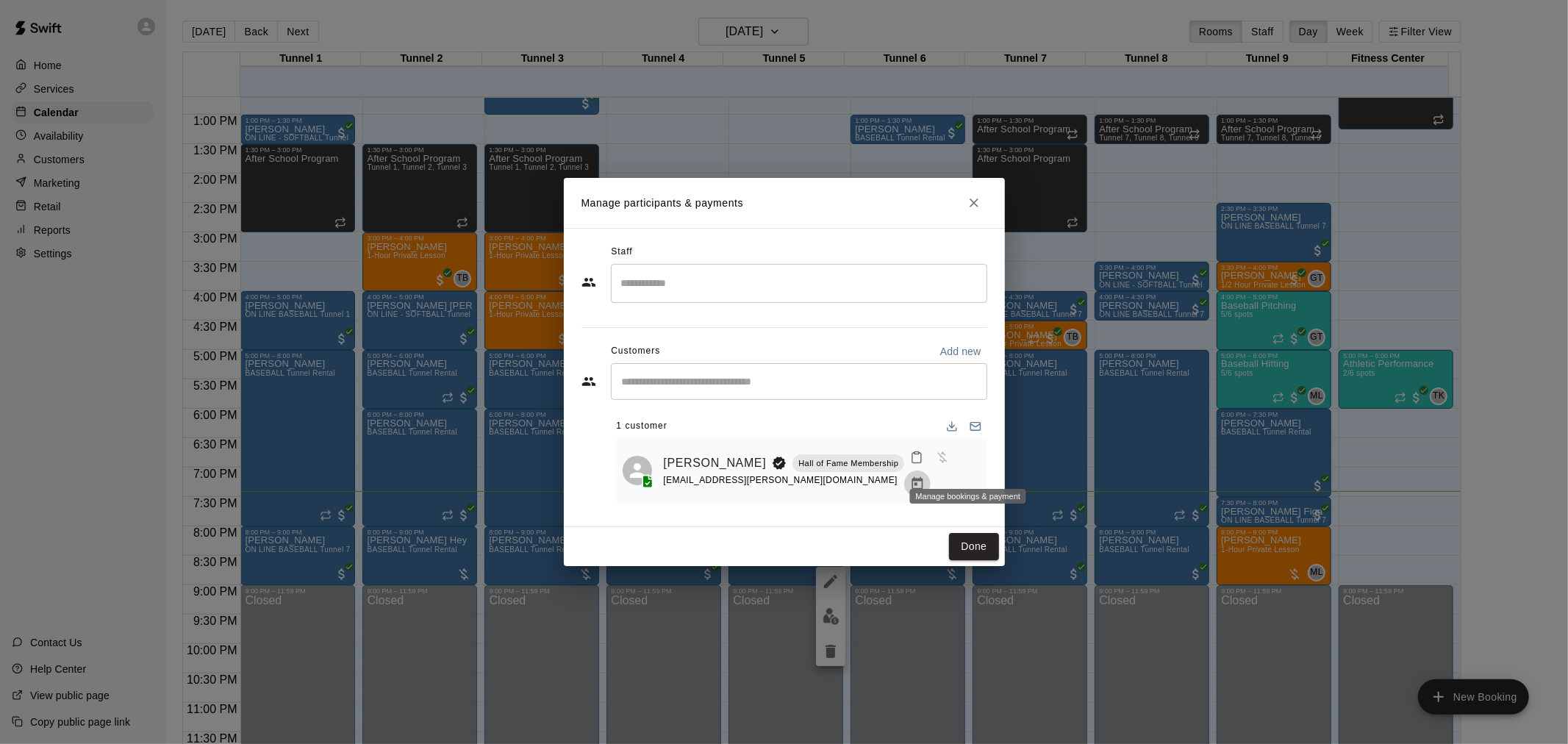
click at [925, 476] on icon "Manage bookings & payment" at bounding box center [918, 484] width 15 height 15
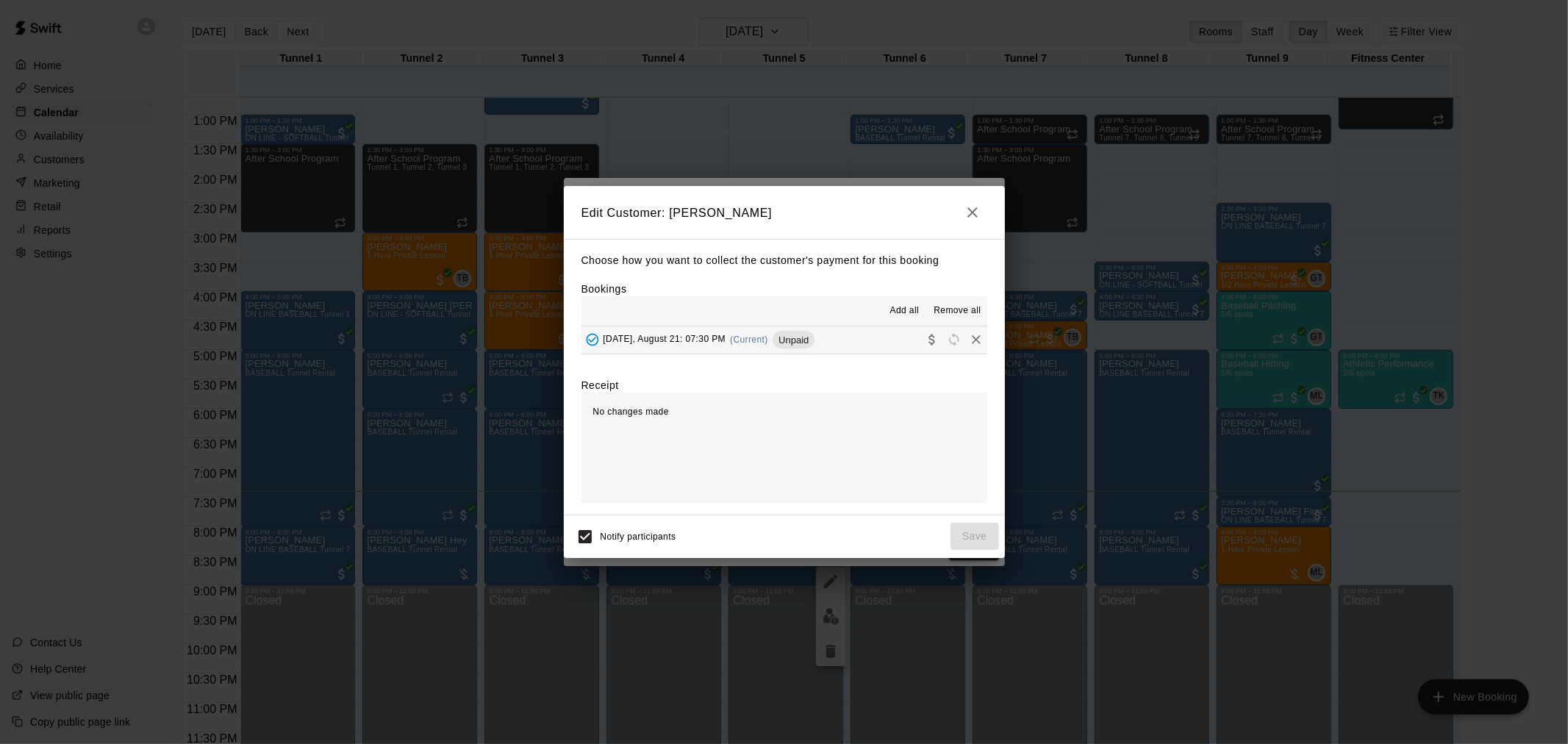
click at [794, 351] on div "Thursday, August 21: 07:30 PM (Current) Unpaid" at bounding box center [698, 339] width 234 height 22
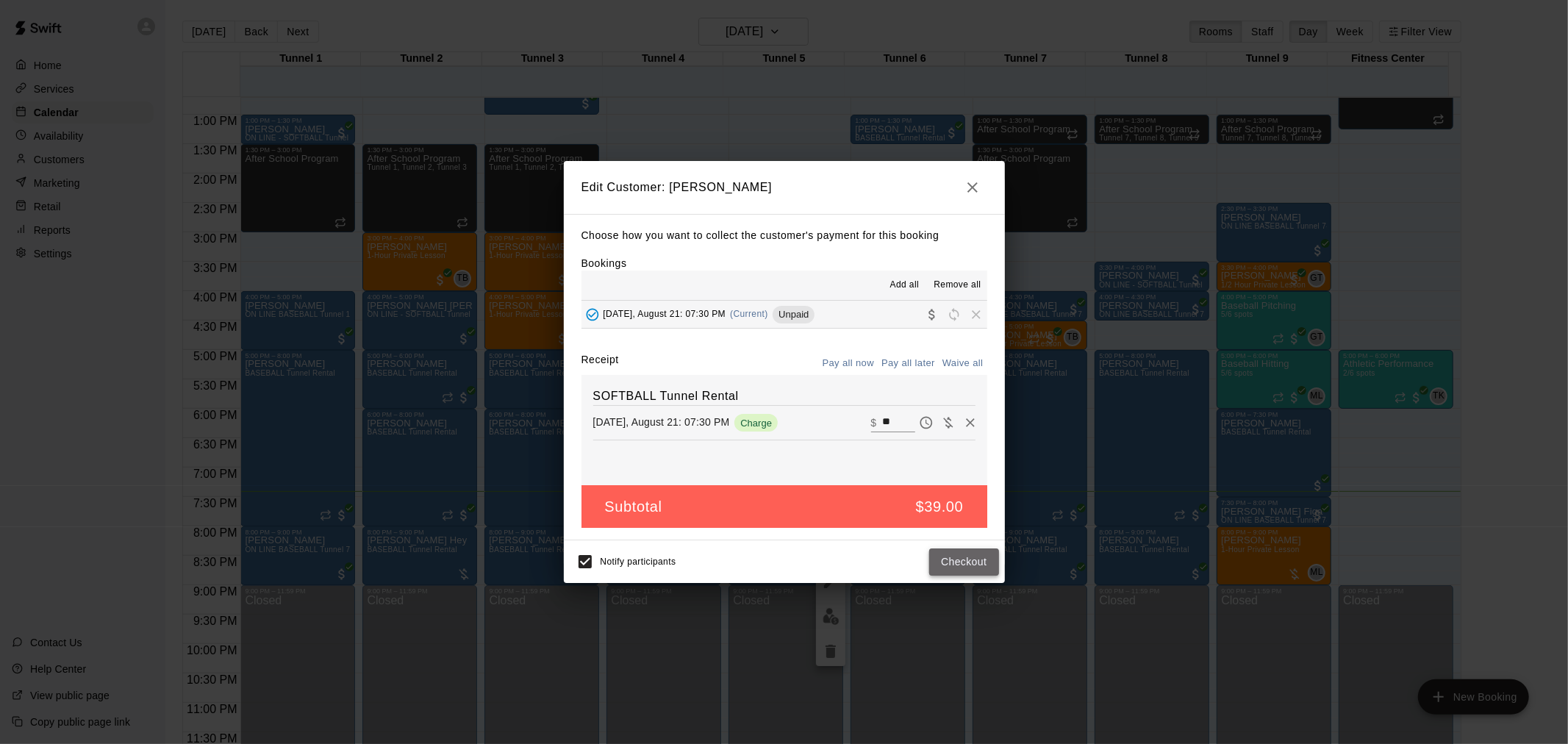
click at [986, 561] on button "Checkout" at bounding box center [963, 562] width 69 height 27
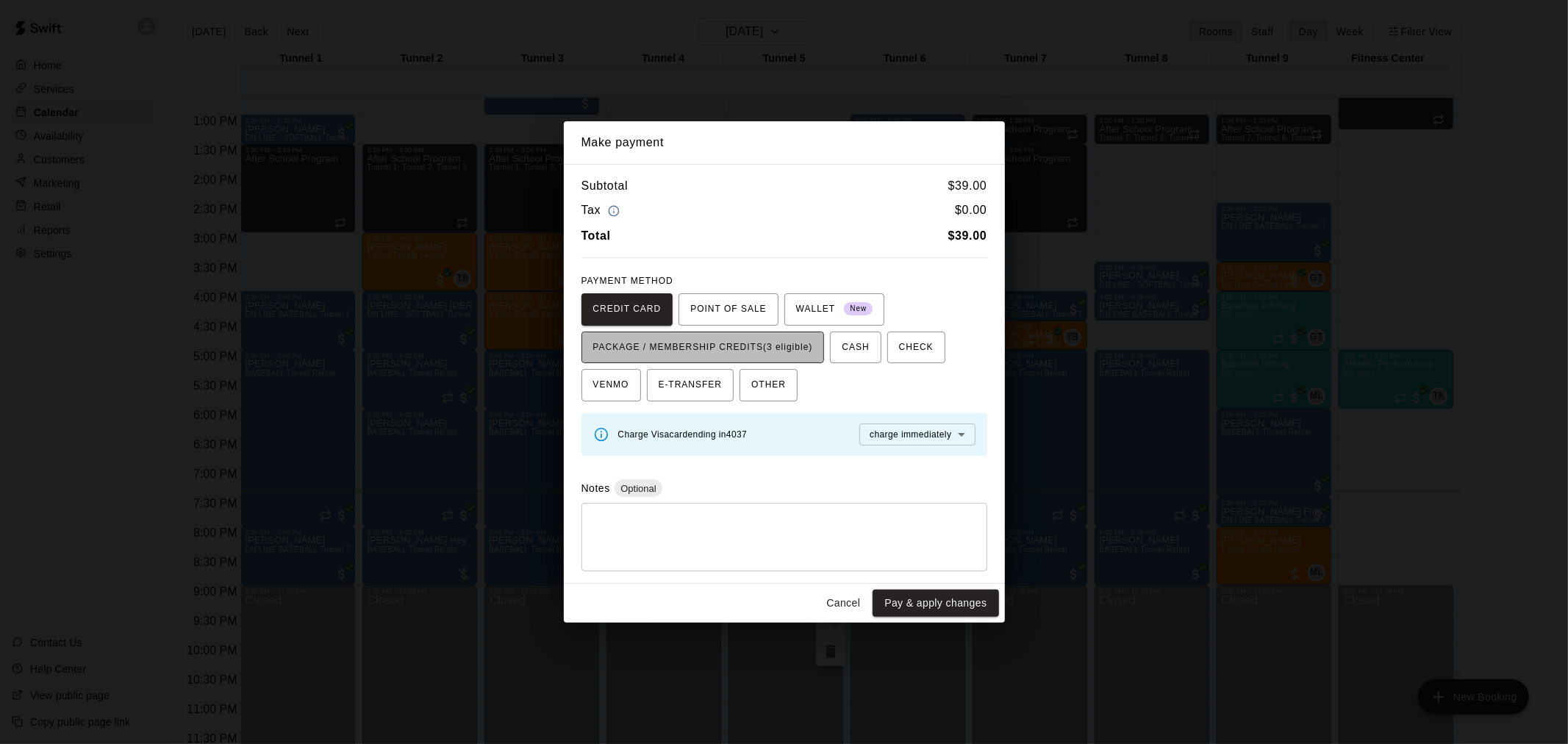
click at [802, 354] on span "PACKAGE / MEMBERSHIP CREDITS (3 eligible)" at bounding box center [703, 348] width 220 height 24
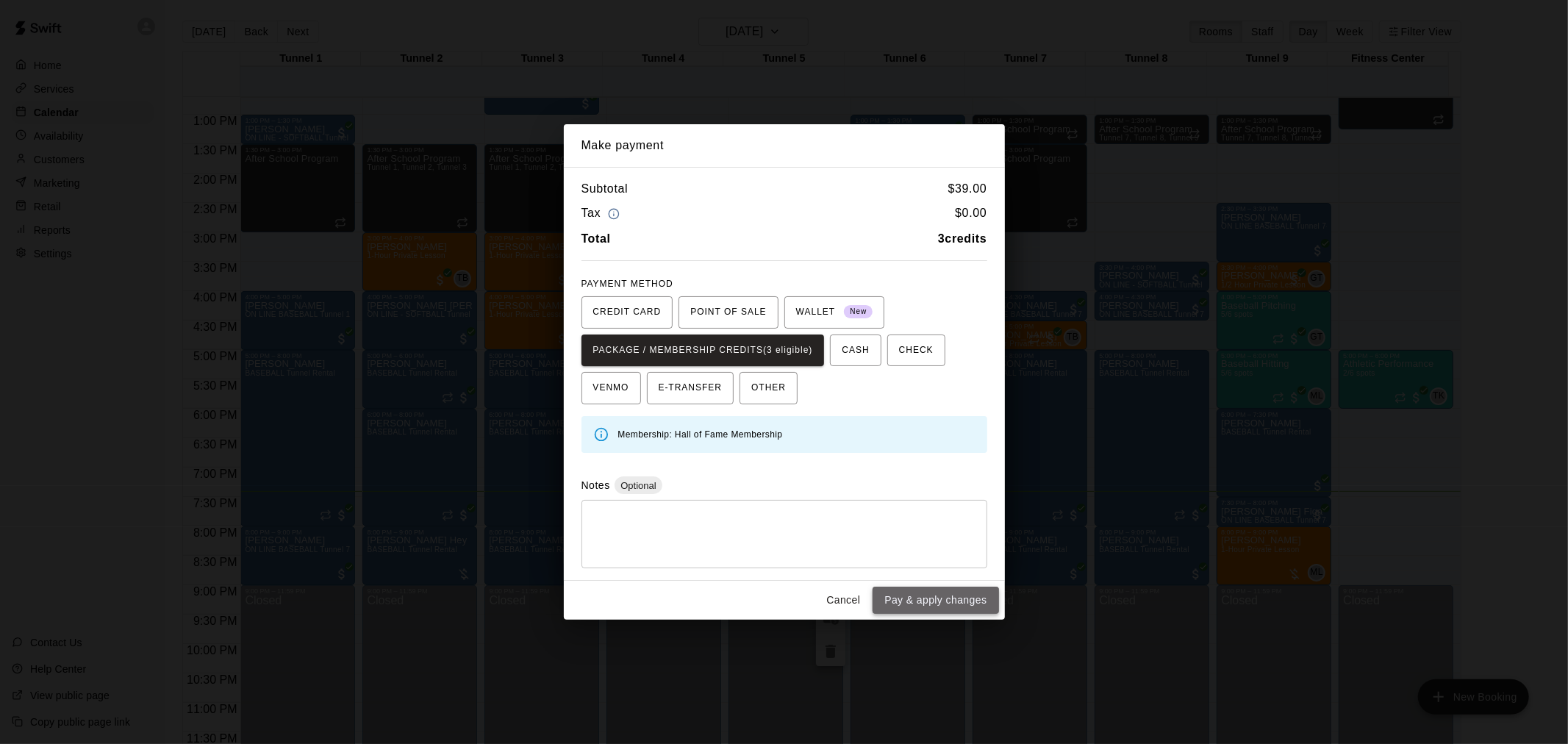
click at [926, 599] on button "Pay & apply changes" at bounding box center [936, 600] width 126 height 27
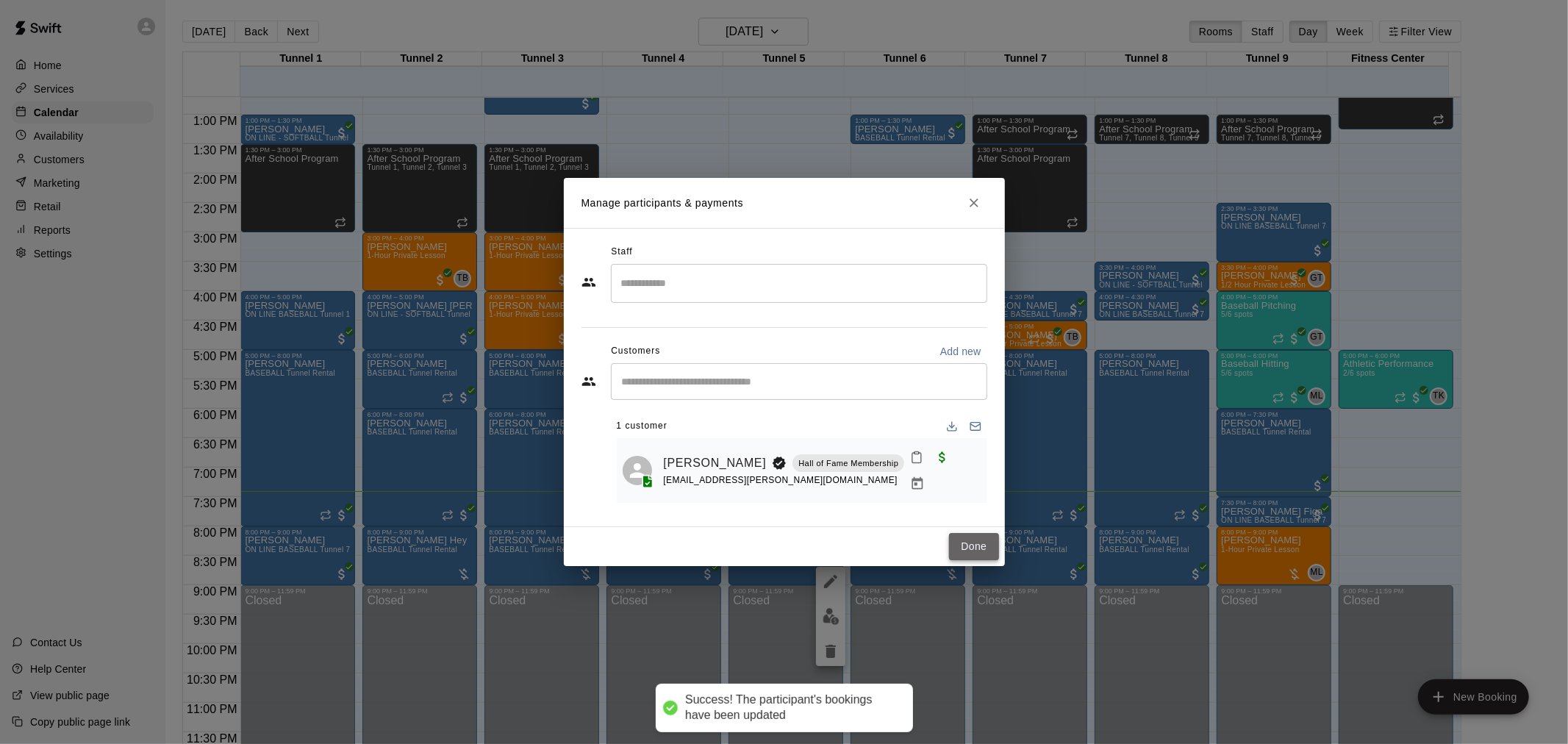
click at [993, 537] on button "Done" at bounding box center [973, 547] width 50 height 27
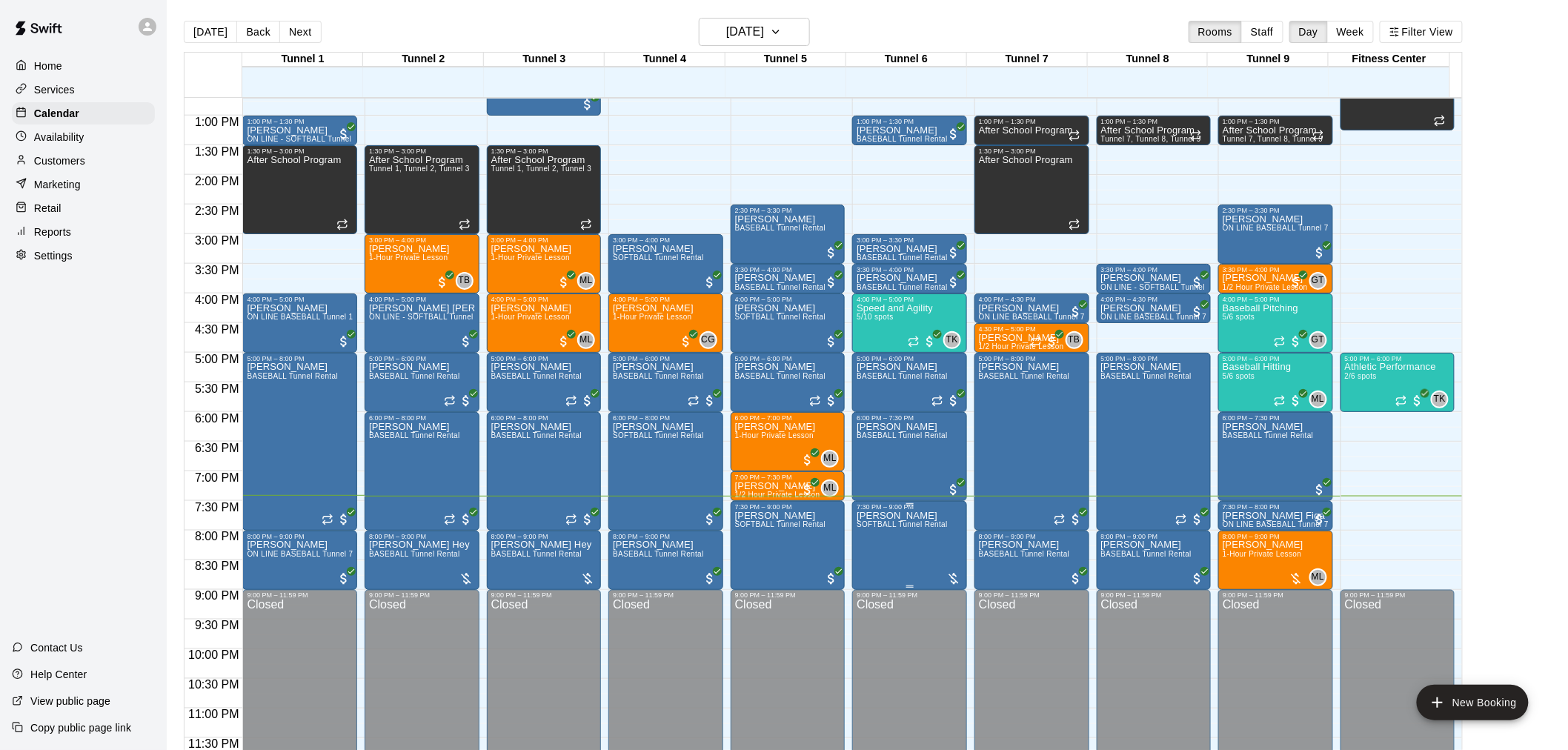
click at [954, 575] on div at bounding box center [954, 579] width 15 height 15
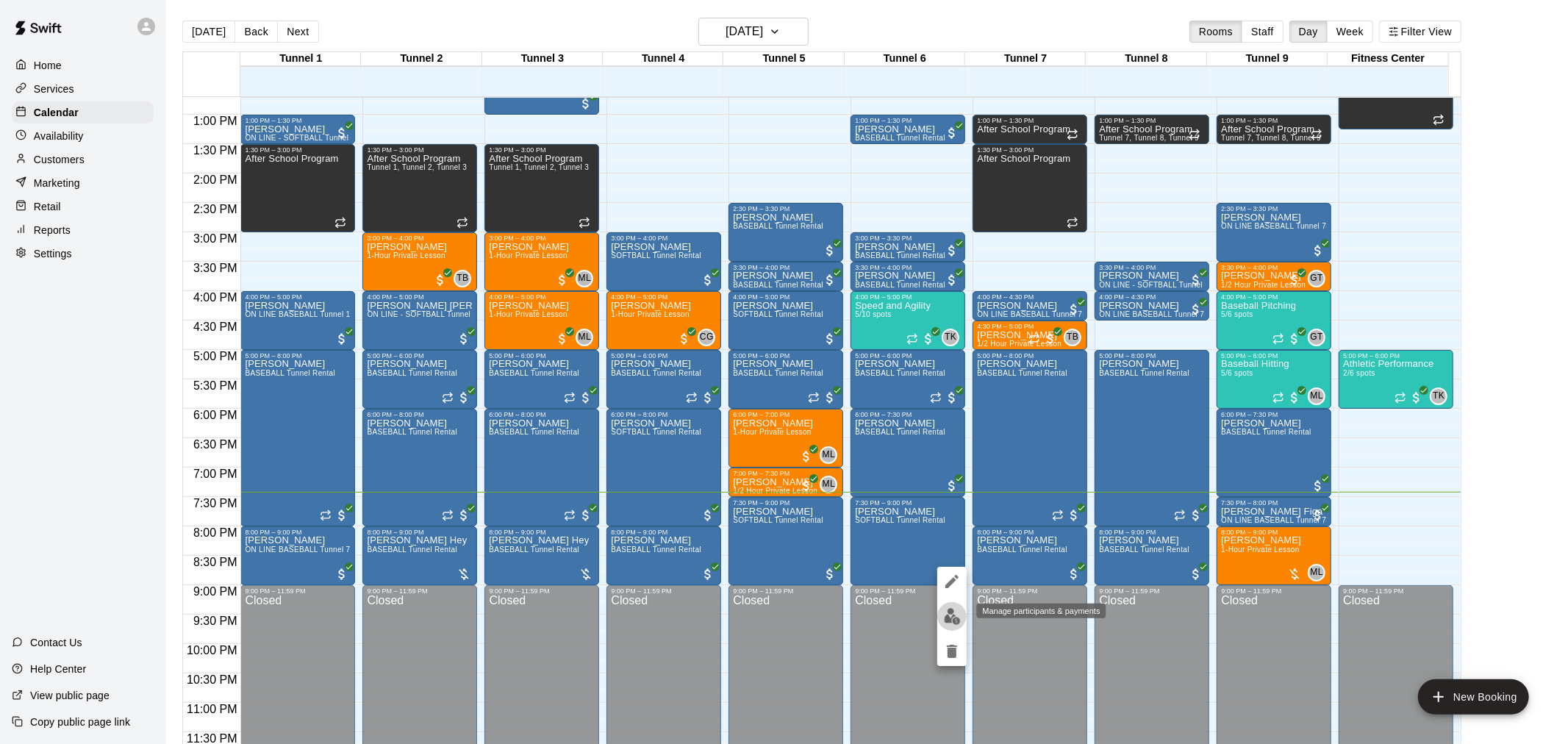
click at [946, 615] on img "edit" at bounding box center [952, 616] width 17 height 17
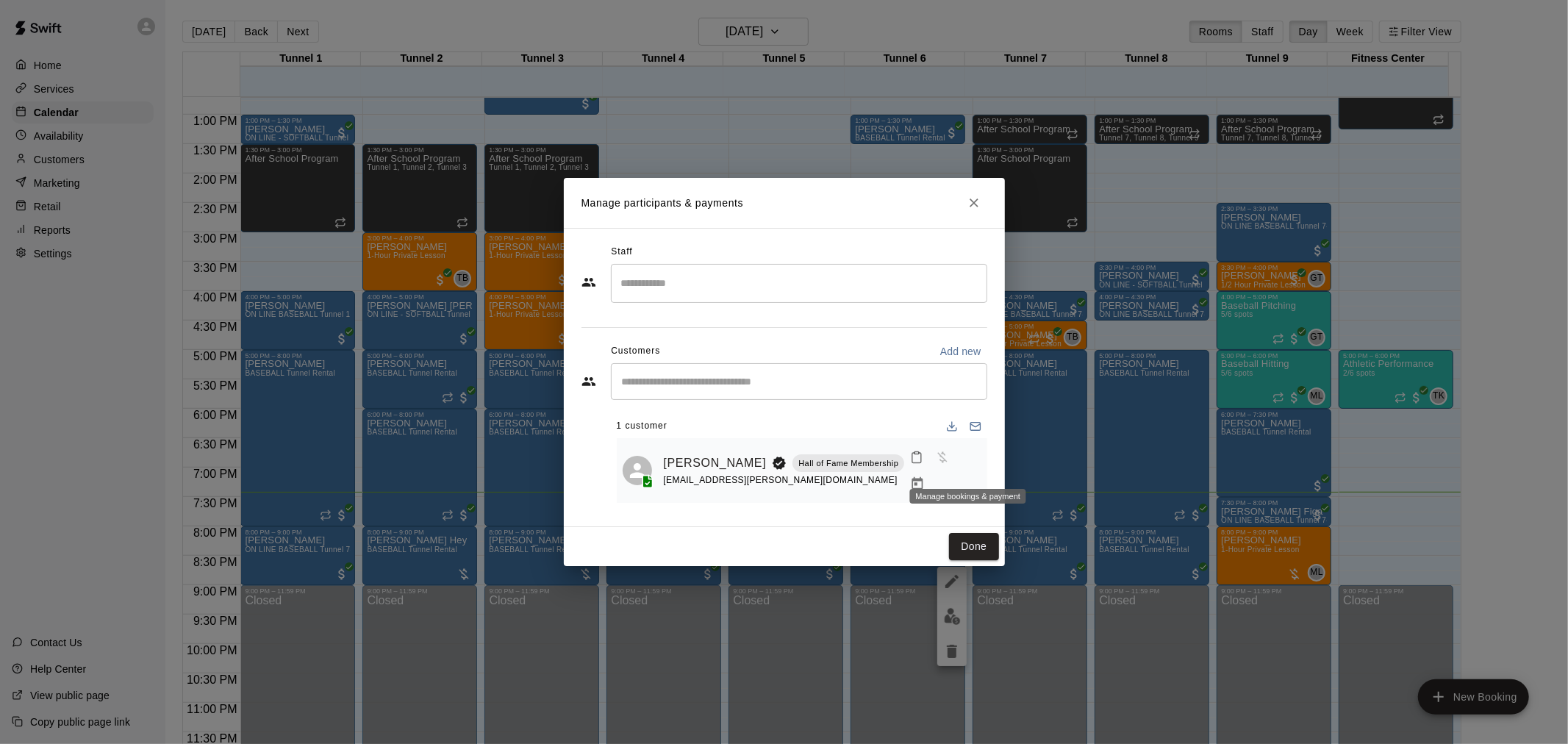
click at [925, 476] on icon "Manage bookings & payment" at bounding box center [918, 484] width 15 height 15
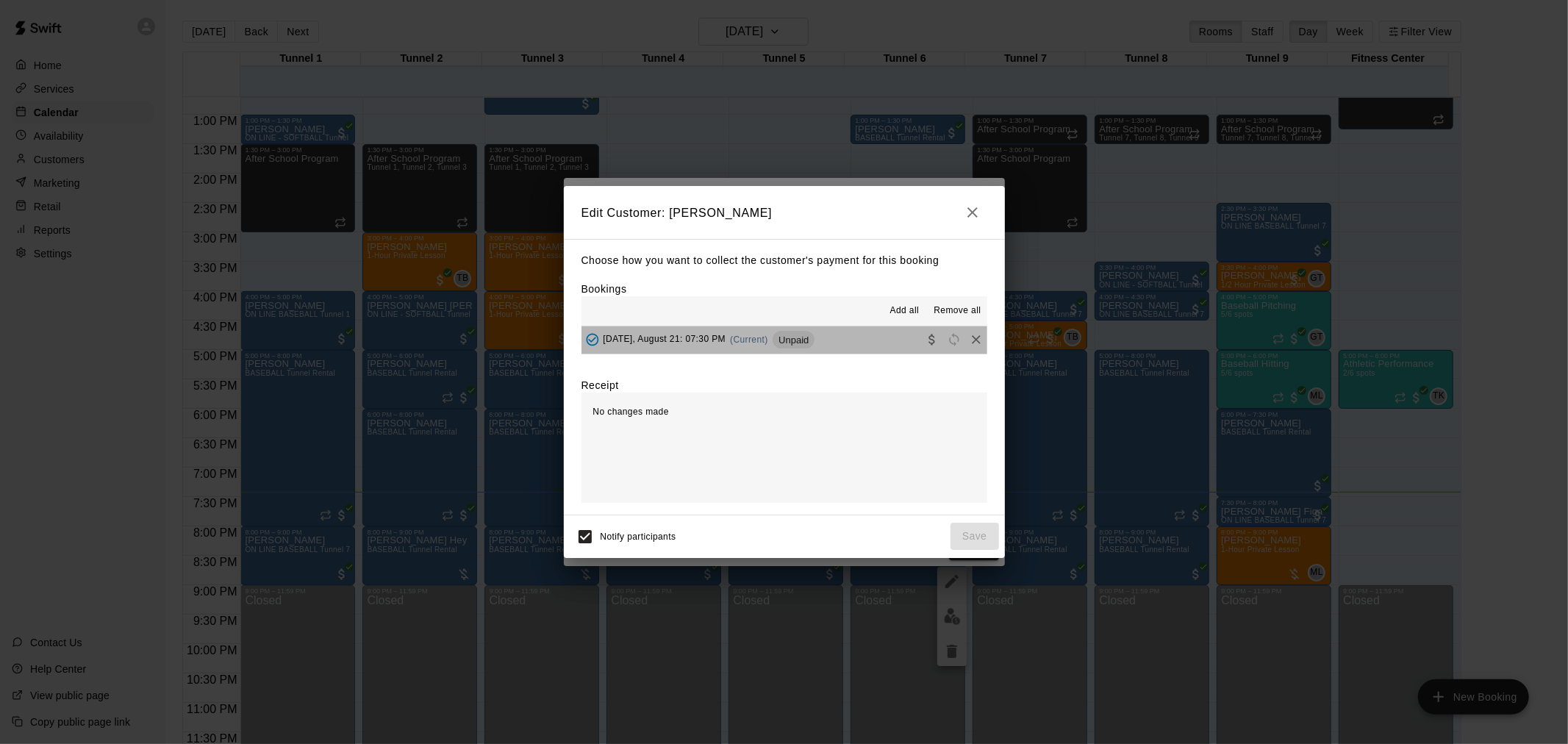
click at [837, 342] on button "Thursday, August 21: 07:30 PM (Current) Unpaid" at bounding box center [784, 339] width 406 height 27
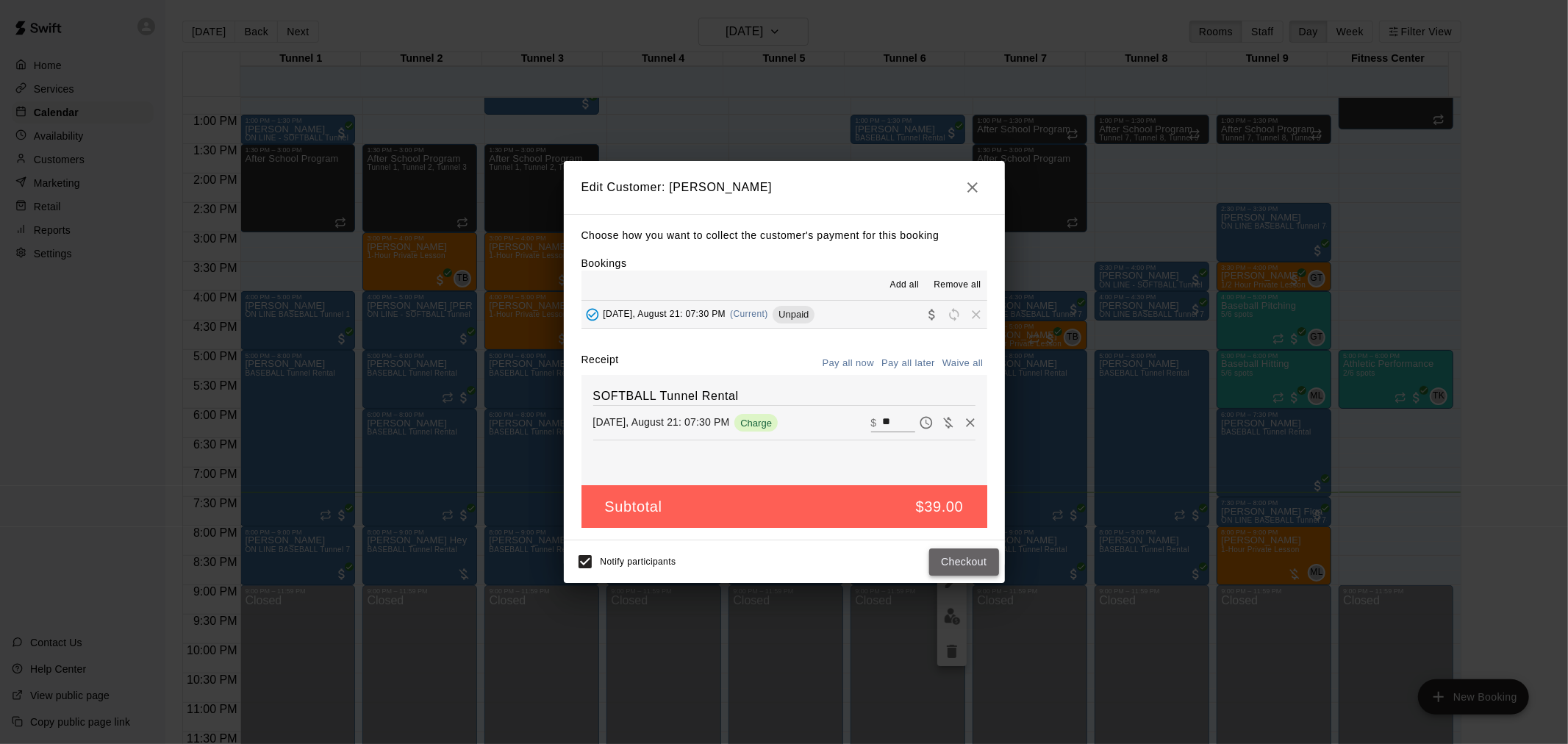
click at [973, 560] on button "Checkout" at bounding box center [963, 562] width 69 height 27
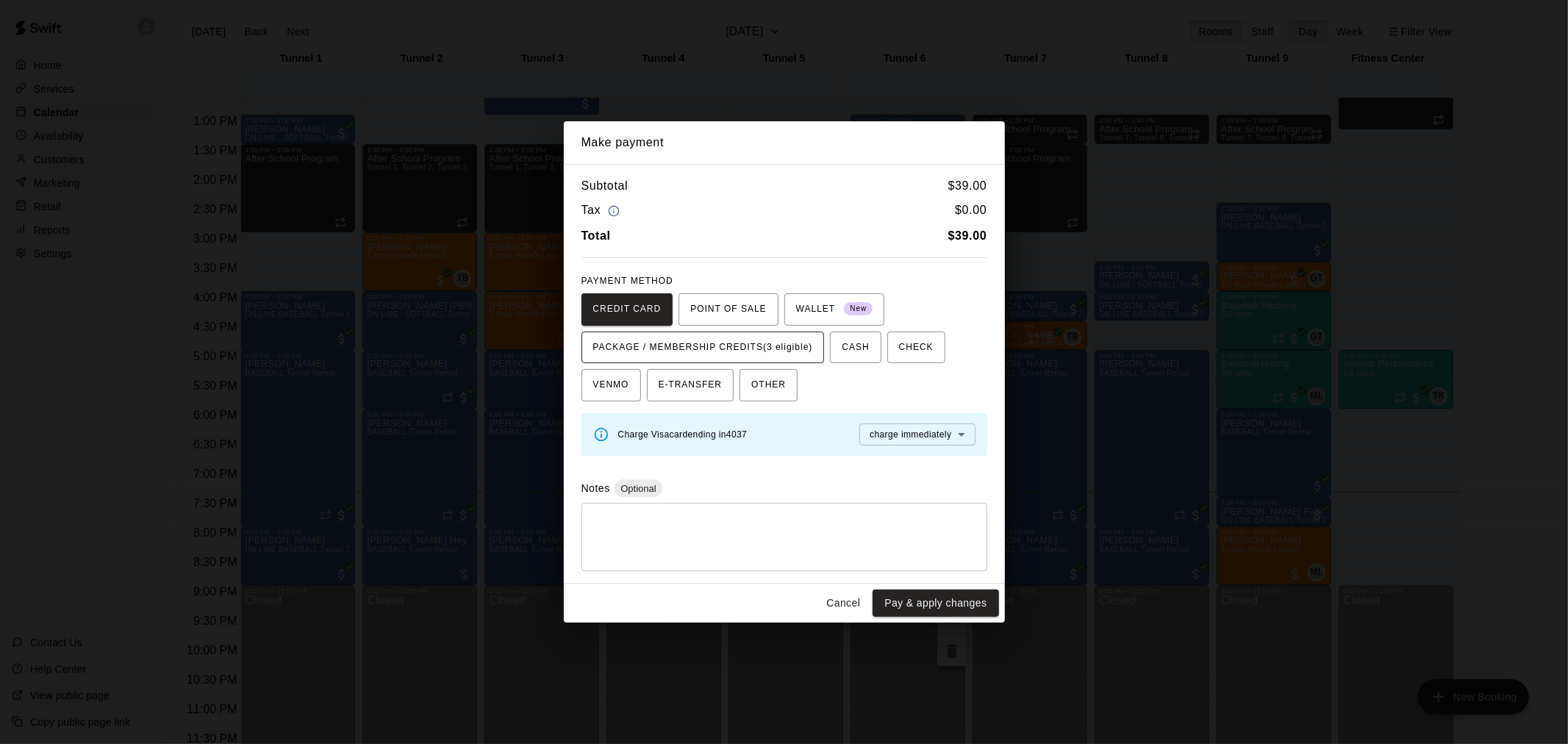
click at [790, 343] on span "PACKAGE / MEMBERSHIP CREDITS (3 eligible)" at bounding box center [703, 348] width 220 height 24
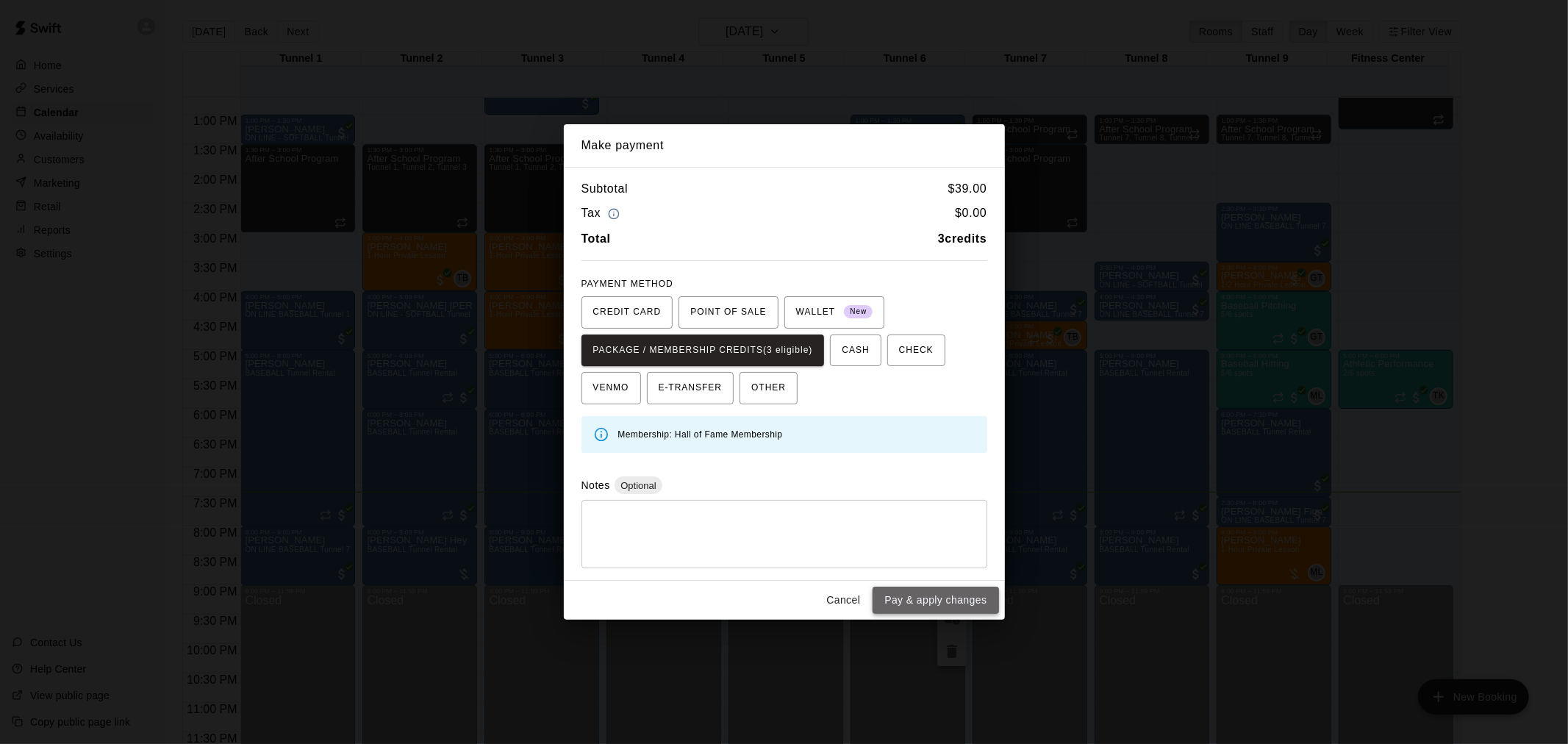
click at [937, 589] on button "Pay & apply changes" at bounding box center [936, 600] width 126 height 27
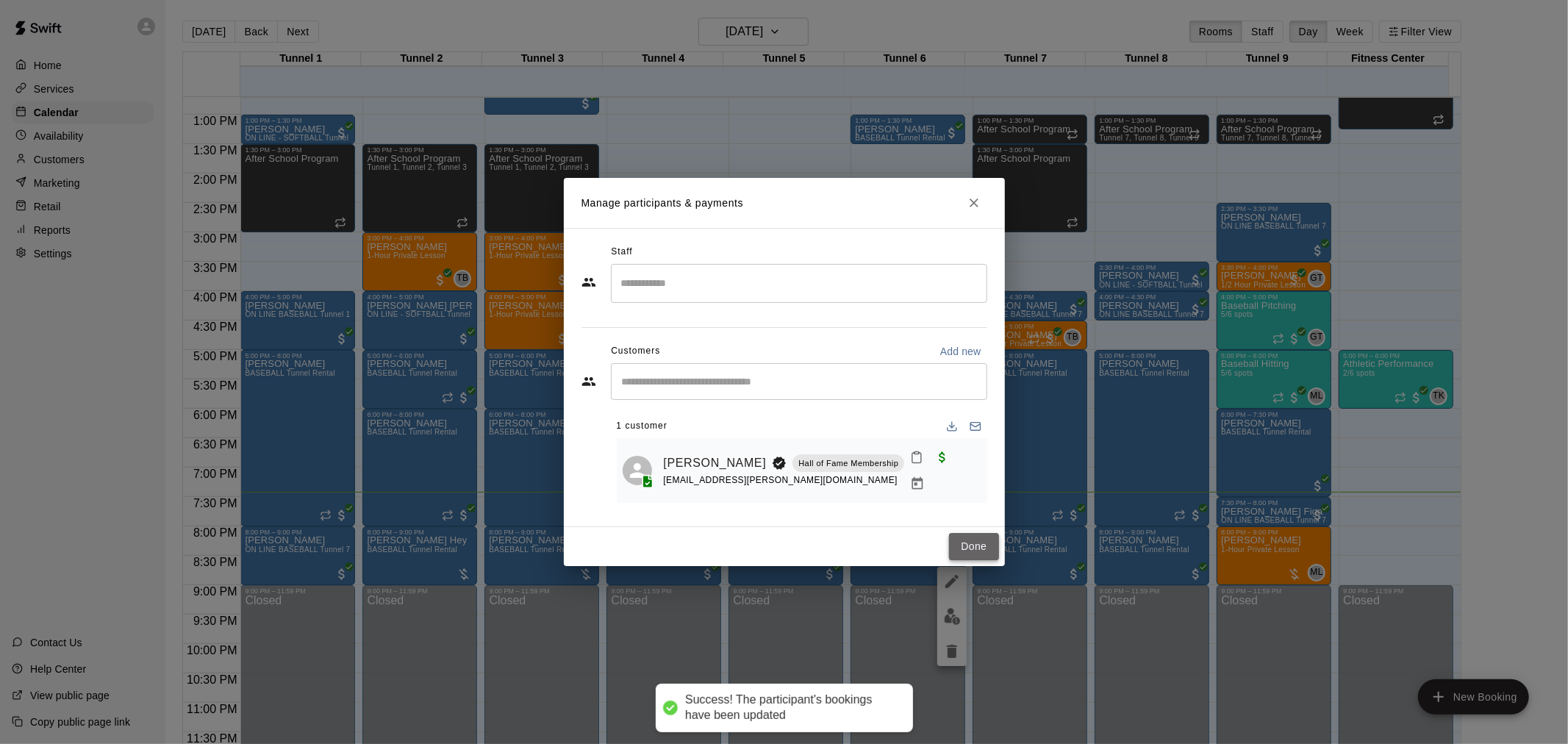
click at [976, 547] on button "Done" at bounding box center [973, 547] width 50 height 27
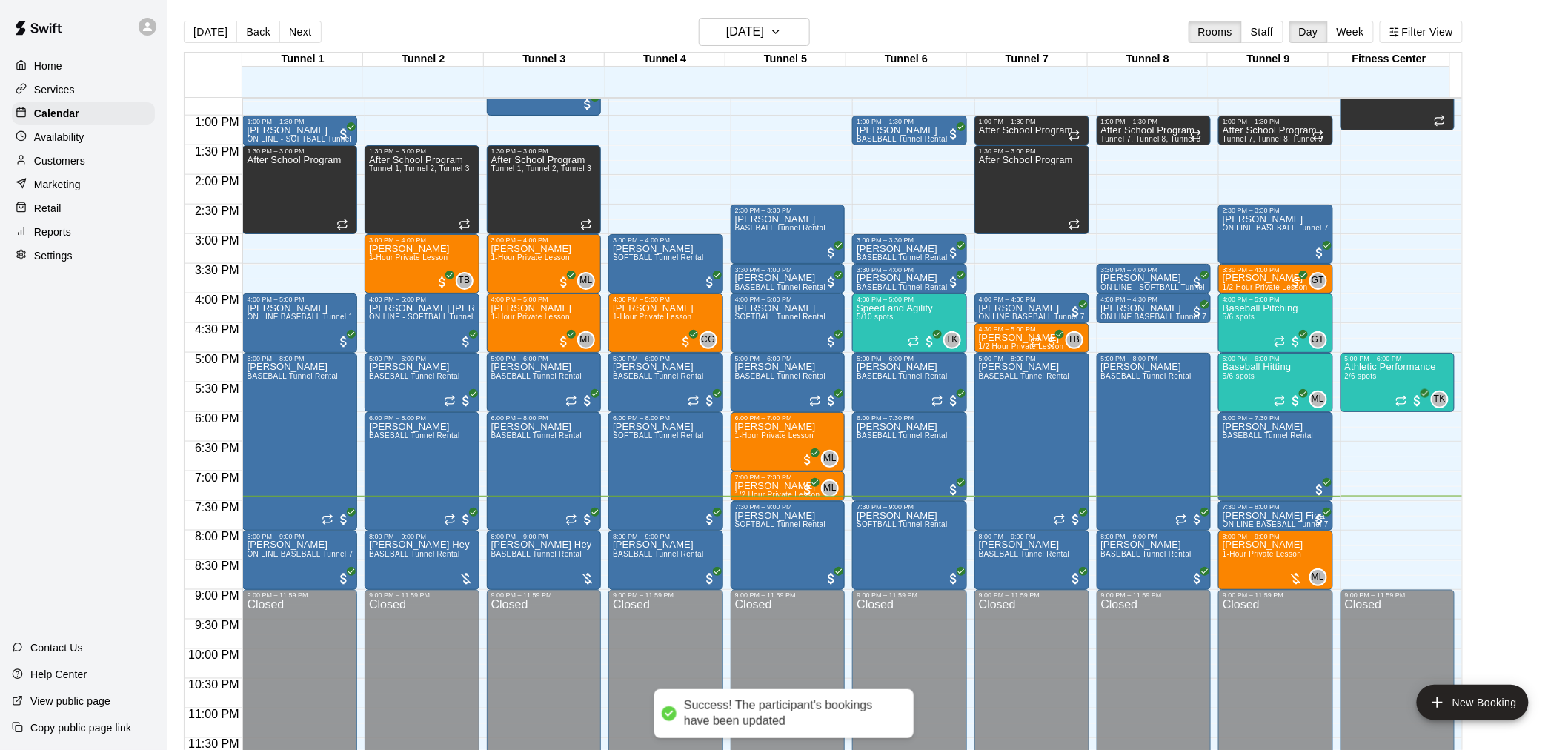
click at [1542, 553] on main "Today Back Next Thursday Aug 21 Rooms Staff Day Week Filter View Tunnel 1 21 Th…" at bounding box center [868, 393] width 1390 height 750
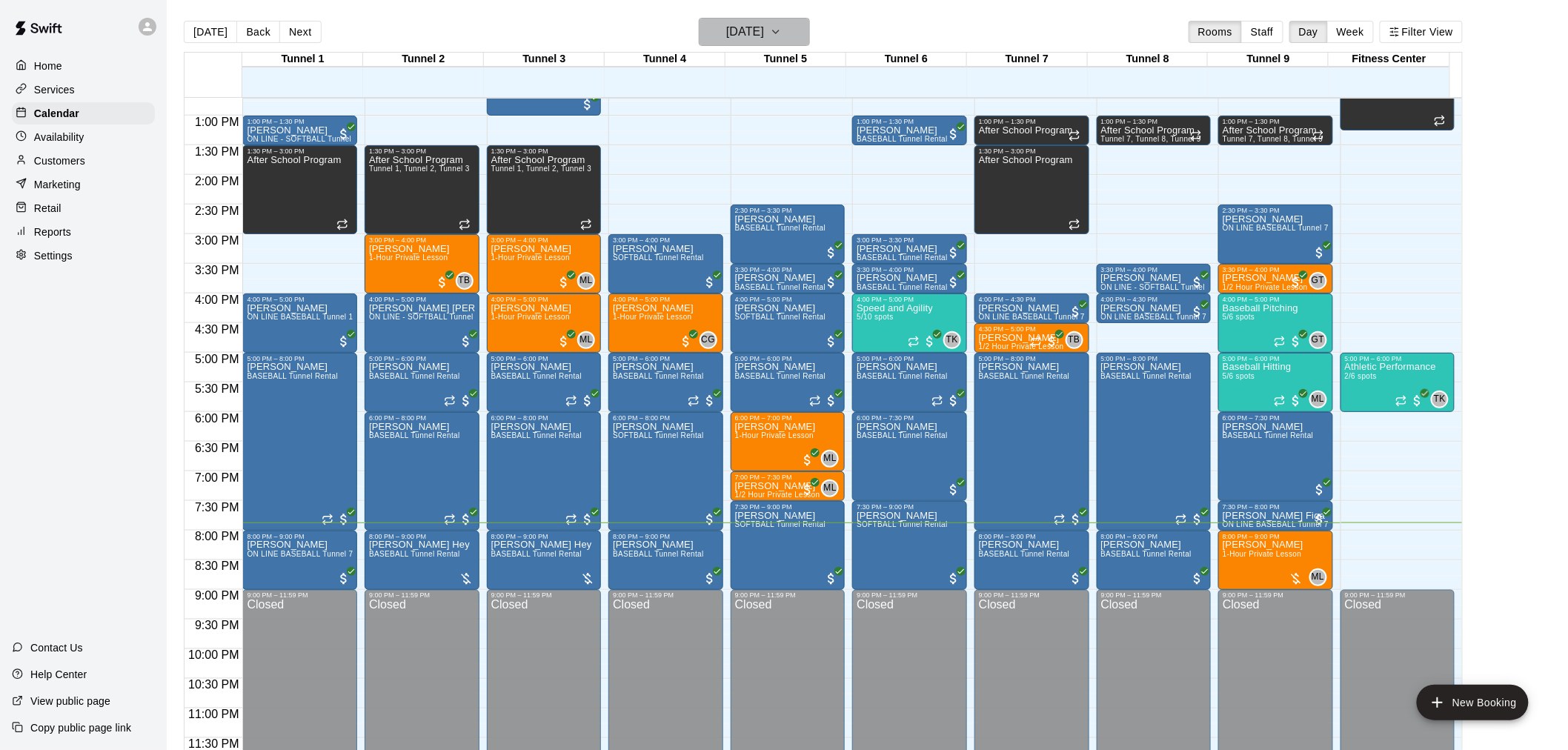
click at [782, 31] on icon "button" at bounding box center [776, 32] width 12 height 18
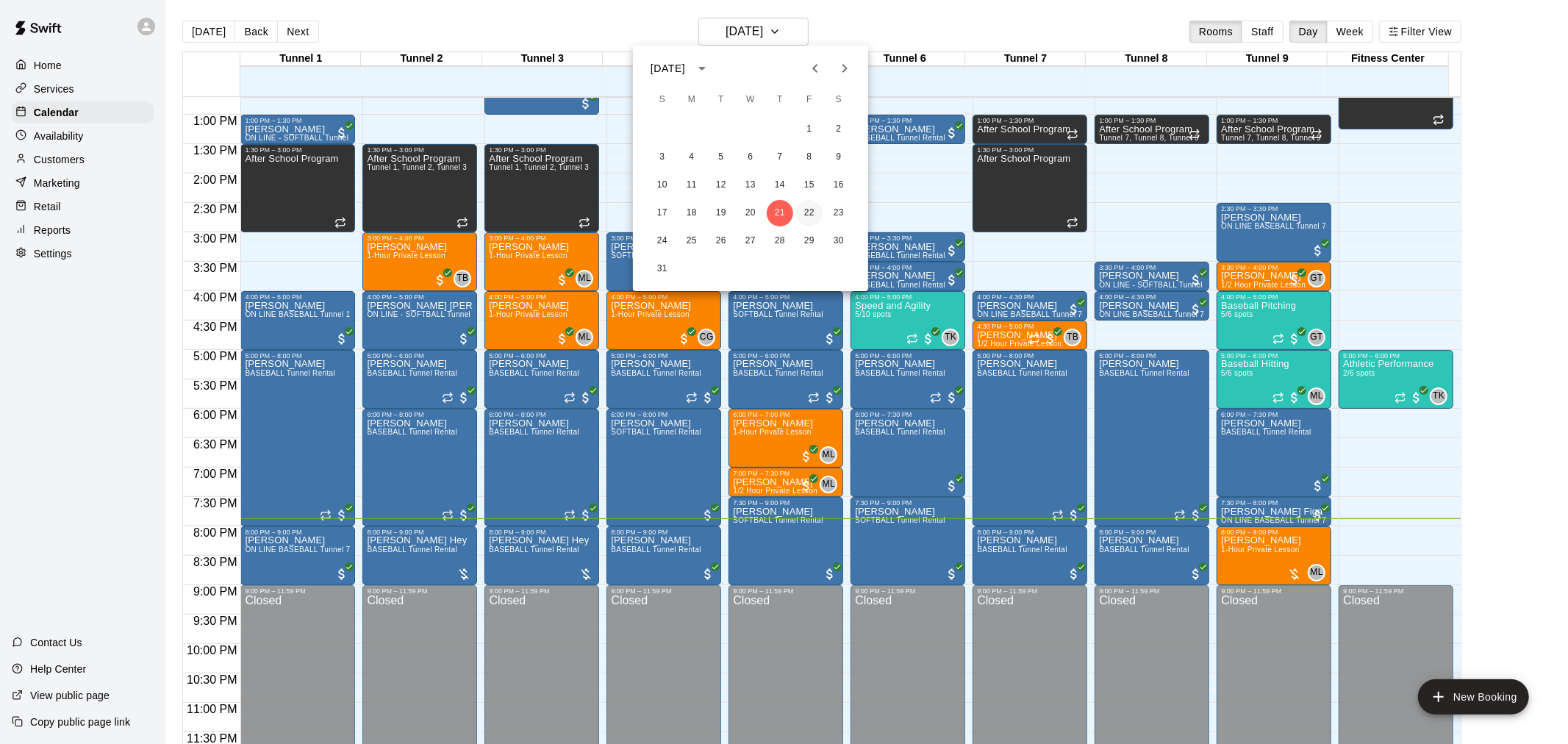
click at [810, 213] on button "22" at bounding box center [810, 213] width 27 height 27
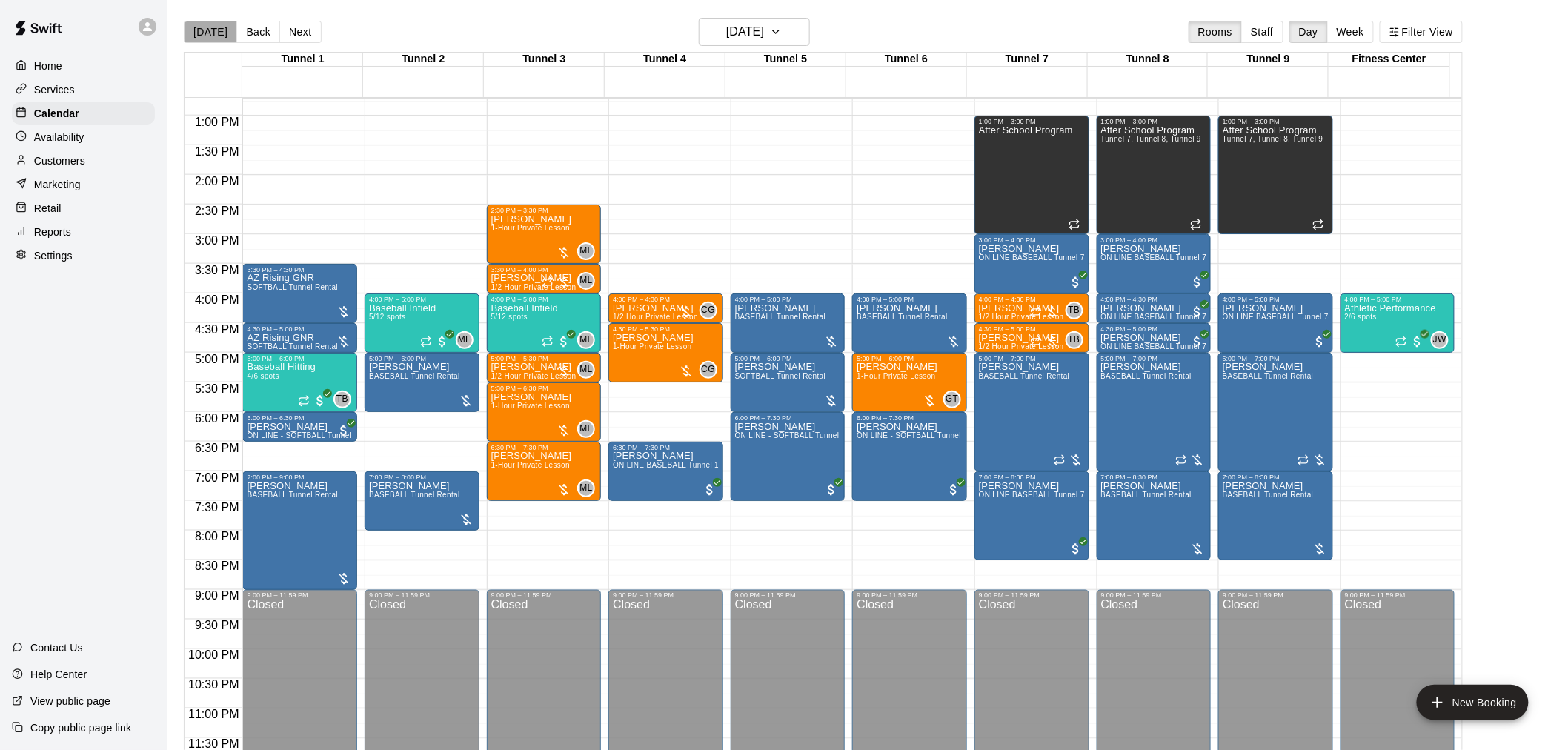
click at [220, 35] on button "[DATE]" at bounding box center [211, 32] width 54 height 22
